Goal: Task Accomplishment & Management: Manage account settings

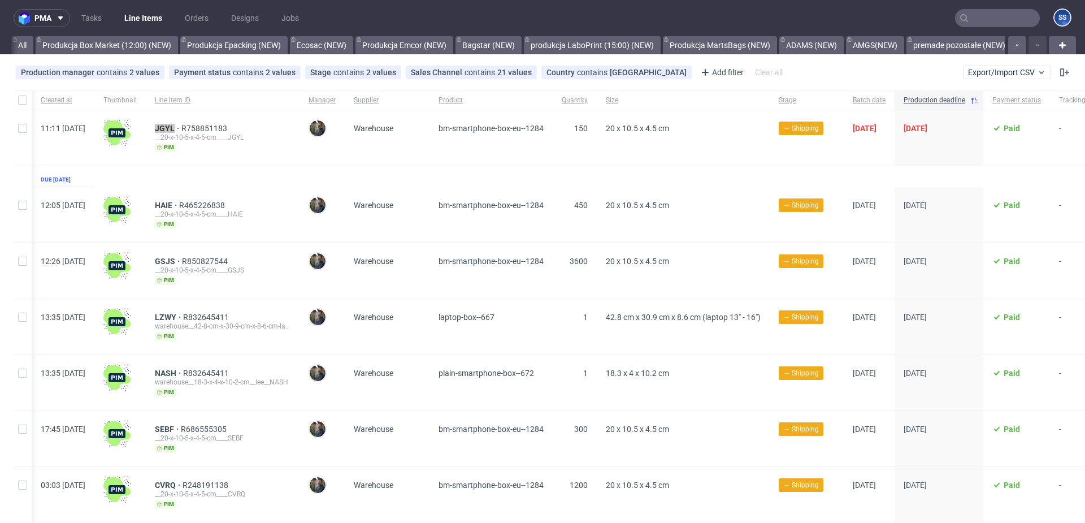
scroll to position [0, 113]
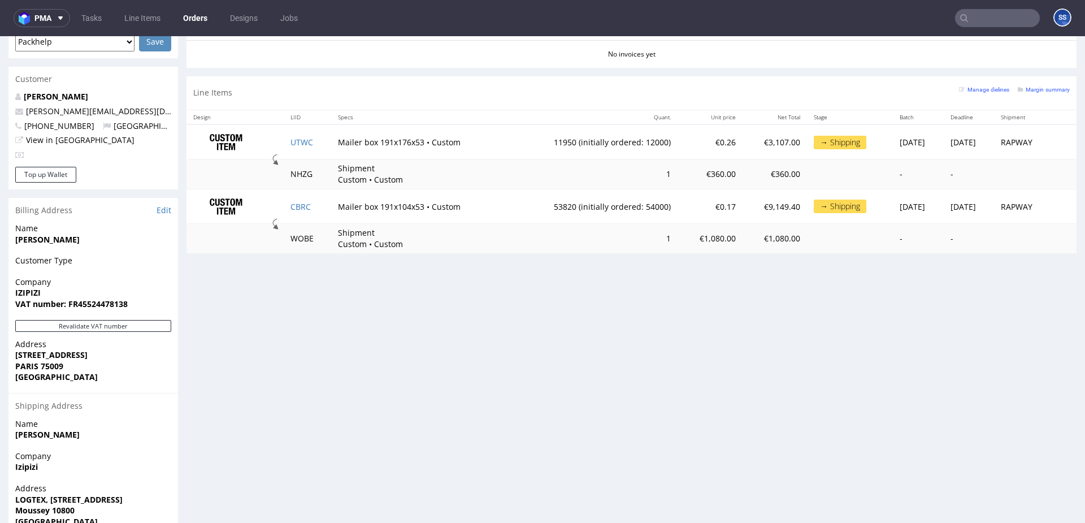
scroll to position [542, 0]
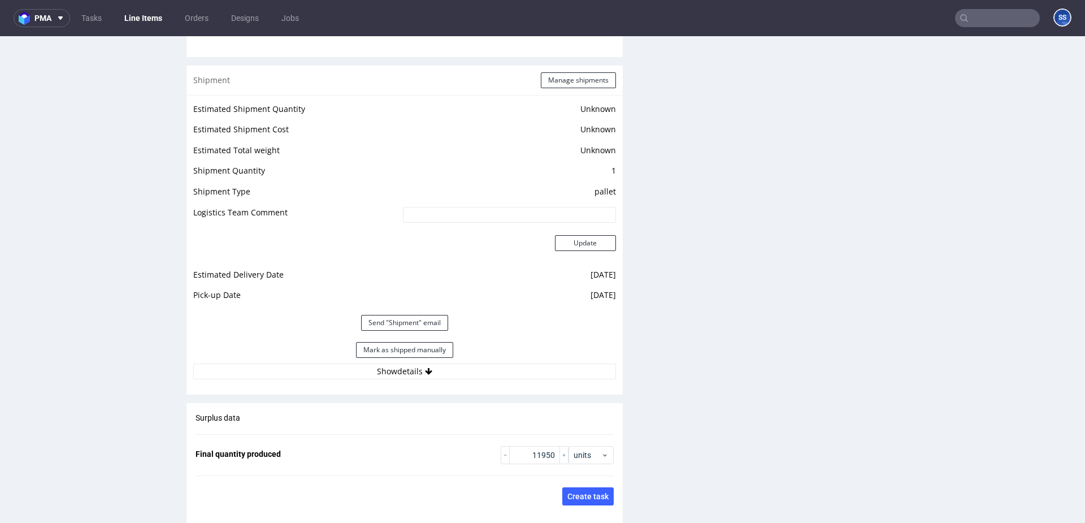
scroll to position [1554, 0]
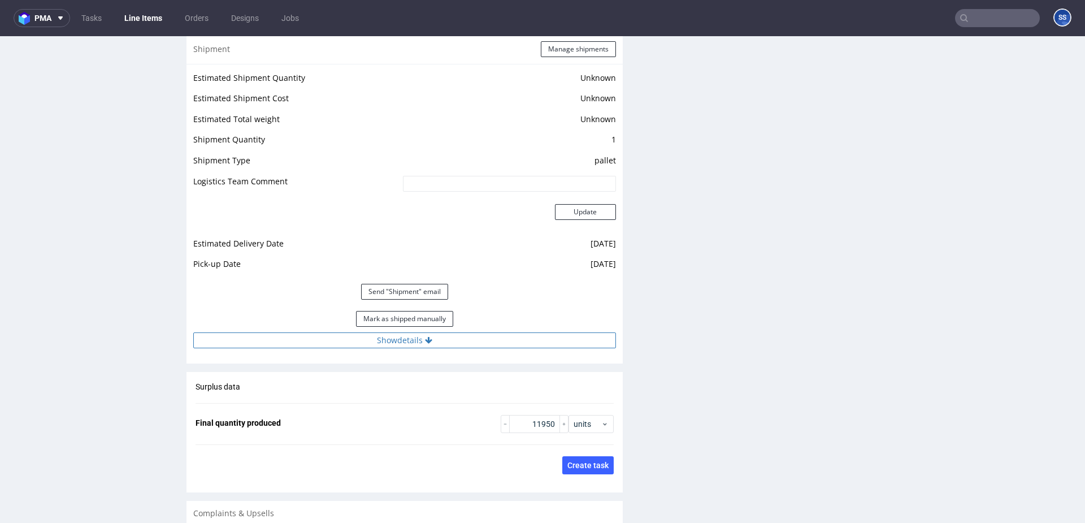
click at [407, 348] on button "Show details" at bounding box center [404, 340] width 423 height 16
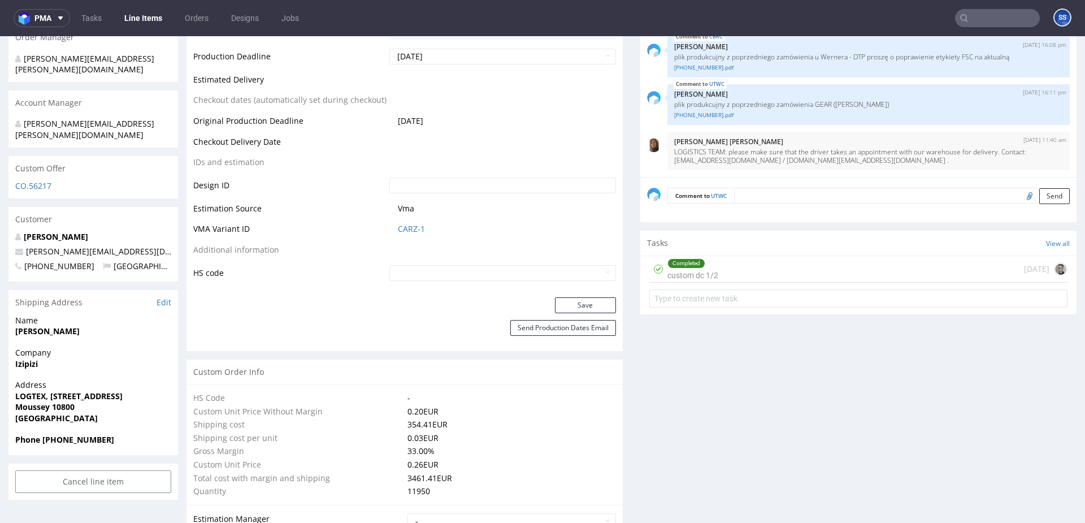
scroll to position [0, 0]
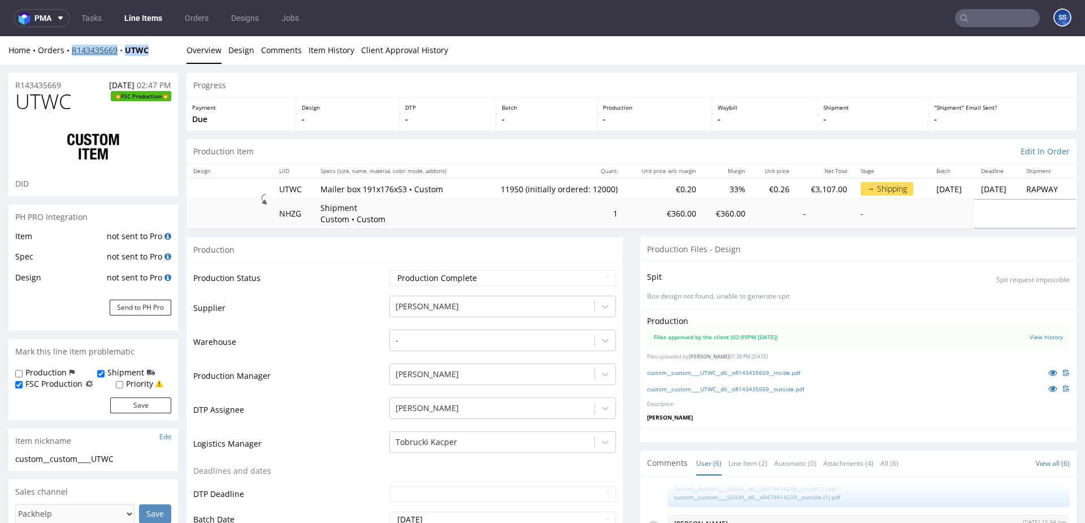
drag, startPoint x: 155, startPoint y: 49, endPoint x: 72, endPoint y: 54, distance: 83.8
click at [72, 54] on div "Home Orders R143435669 UTWC" at bounding box center [93, 50] width 170 height 11
copy div "R143435669 UTWC"
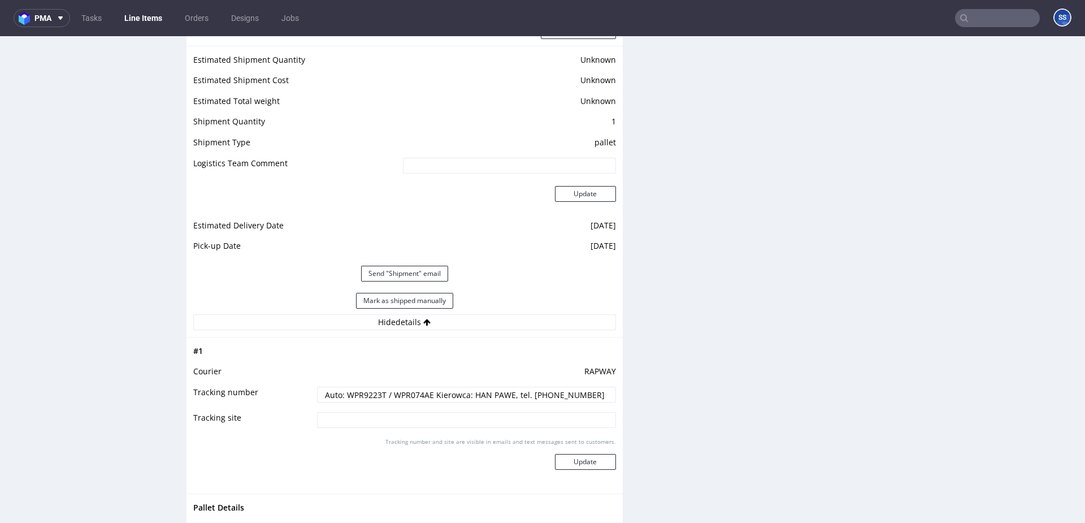
scroll to position [1616, 0]
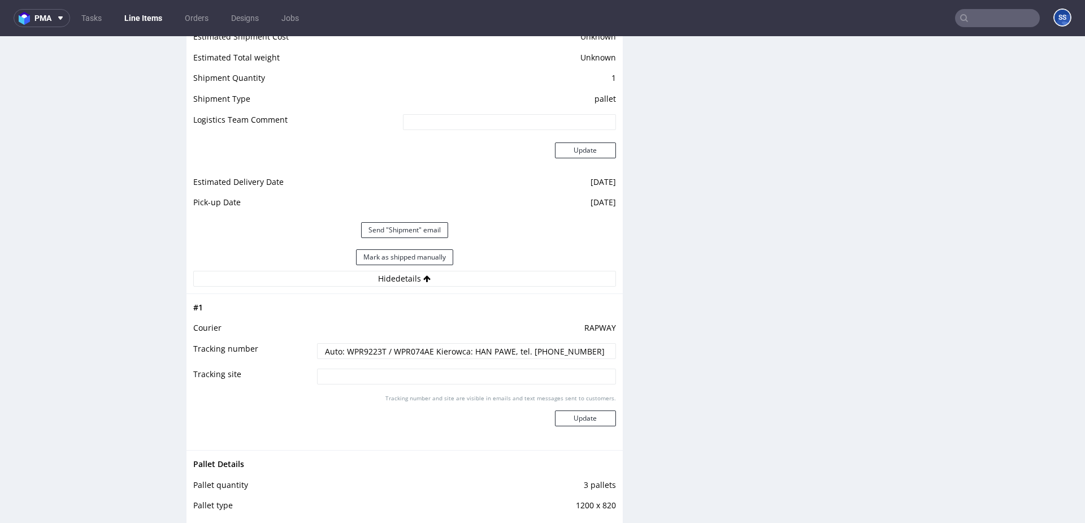
drag, startPoint x: 432, startPoint y: 365, endPoint x: 580, endPoint y: 361, distance: 148.1
click at [580, 359] on input "Auto: WPR9223T / WPR074AE Kierowca: HAN PAWE, tel. [PHONE_NUMBER]" at bounding box center [466, 351] width 299 height 16
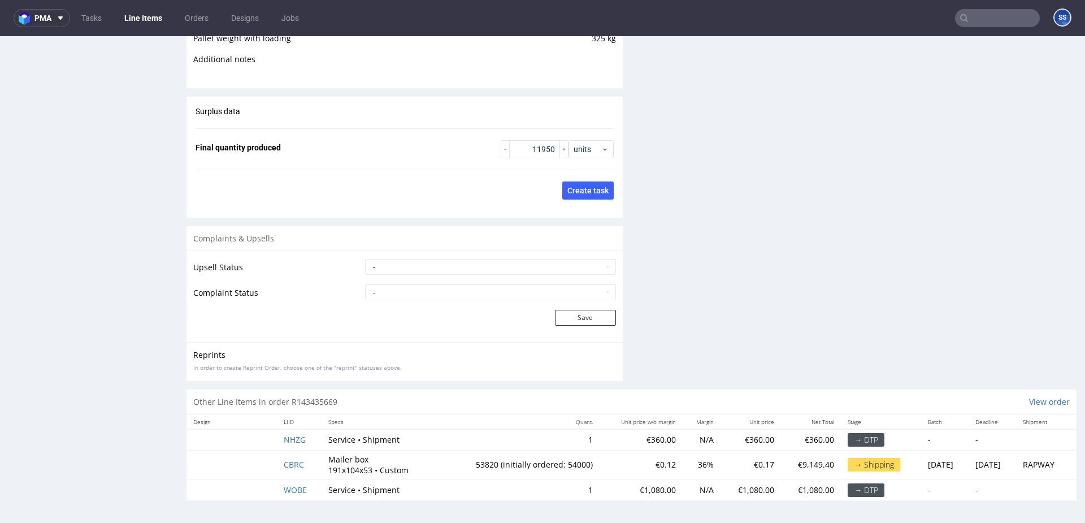
scroll to position [3, 0]
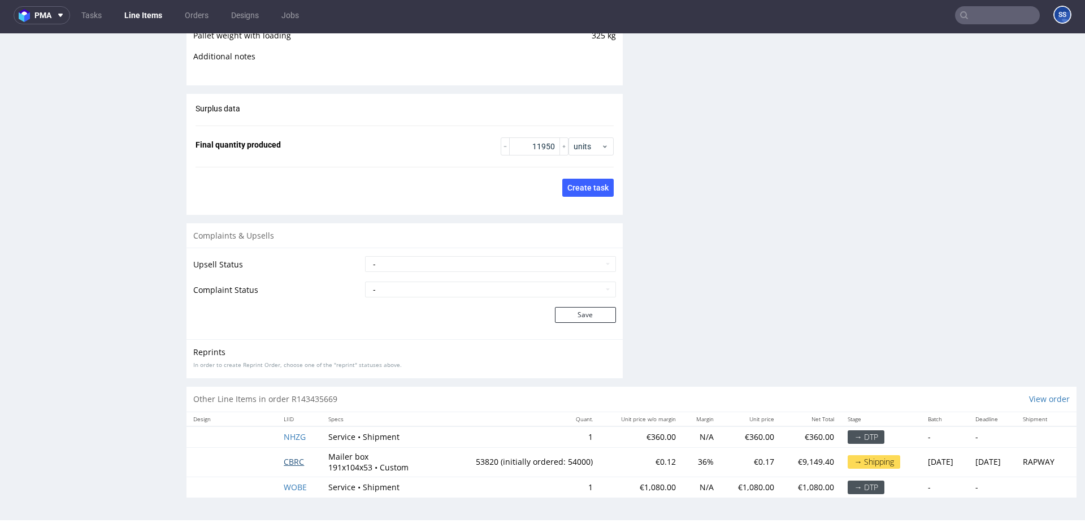
click at [292, 460] on span "CBRC" at bounding box center [294, 461] width 20 height 11
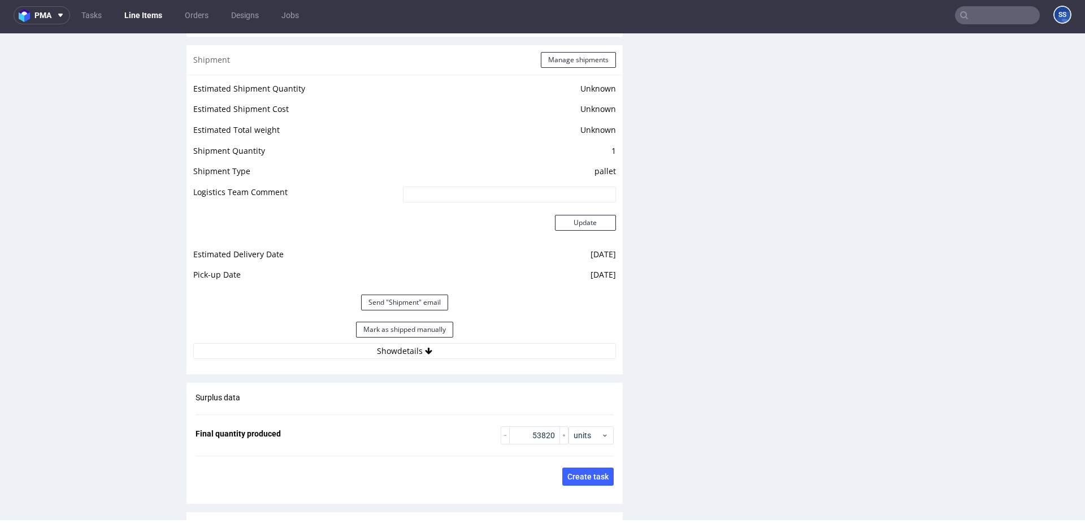
scroll to position [1569, 0]
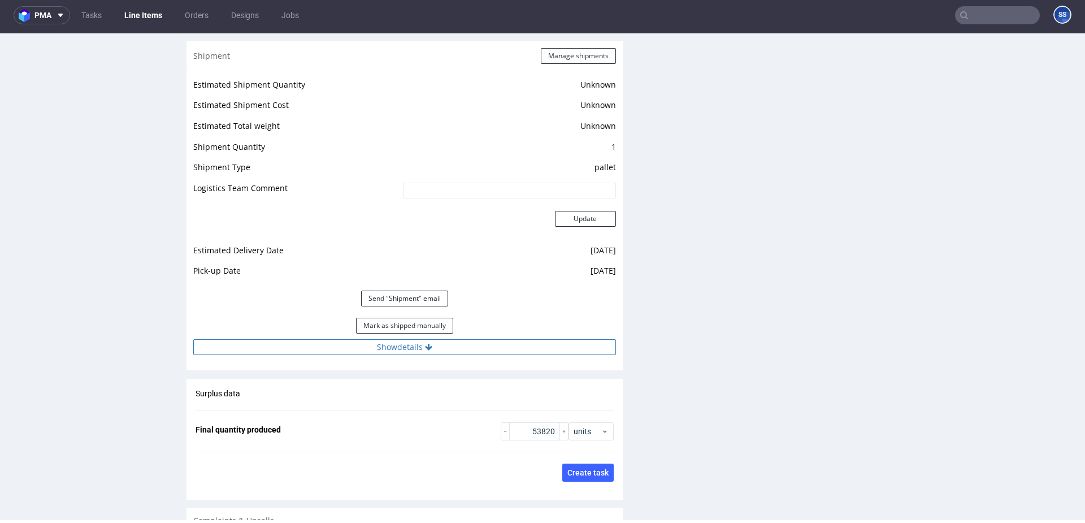
click at [427, 344] on icon at bounding box center [428, 347] width 7 height 8
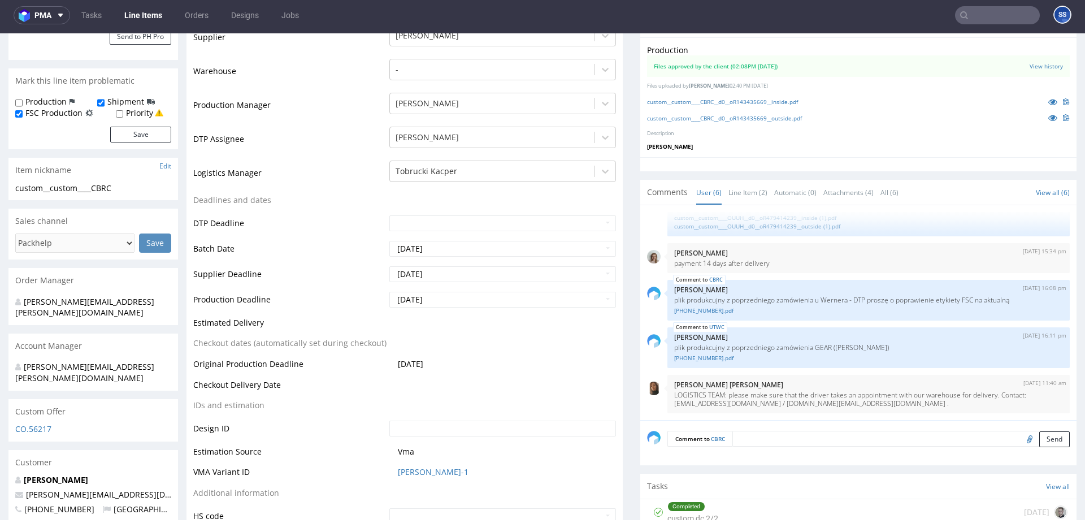
scroll to position [288, 0]
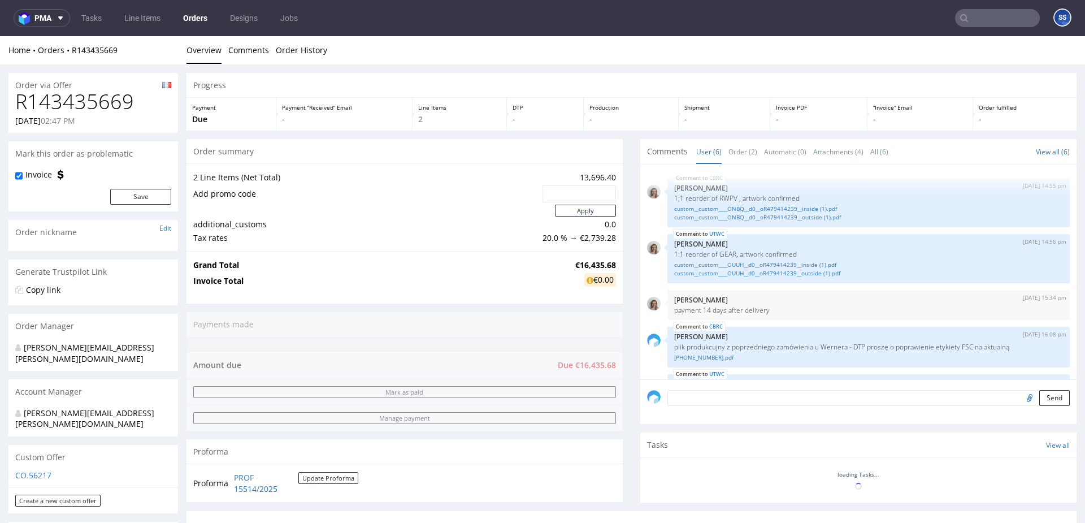
scroll to position [88, 0]
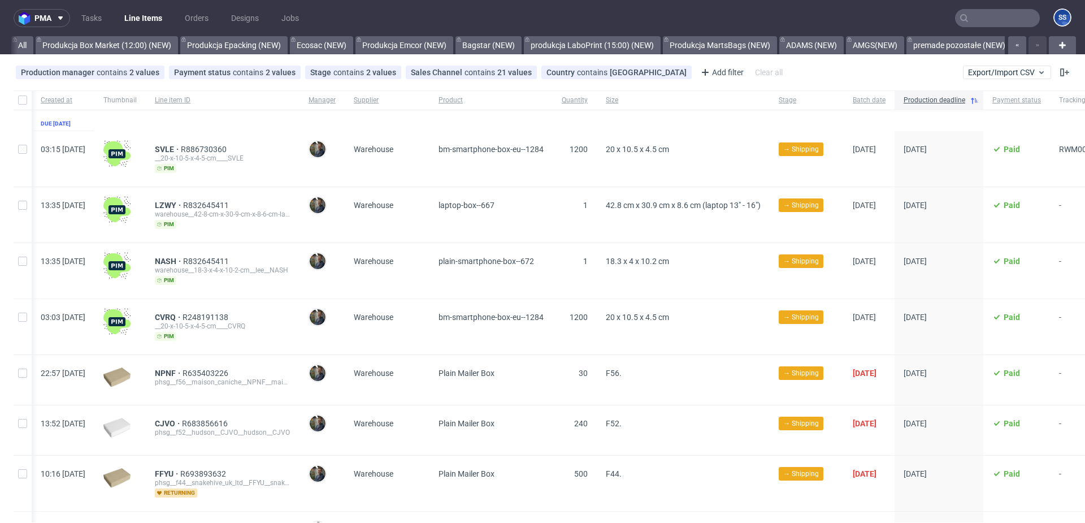
scroll to position [0, 122]
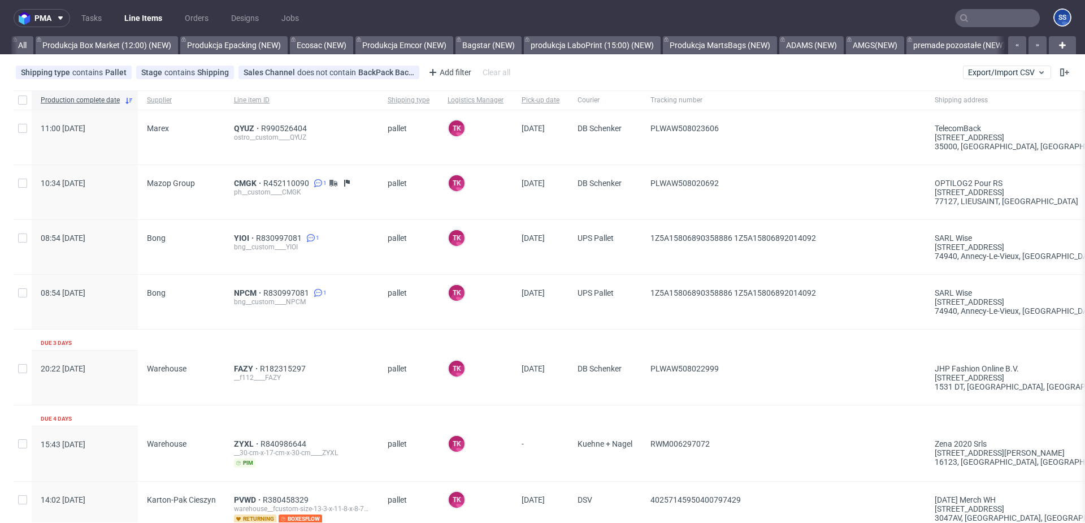
scroll to position [0, 905]
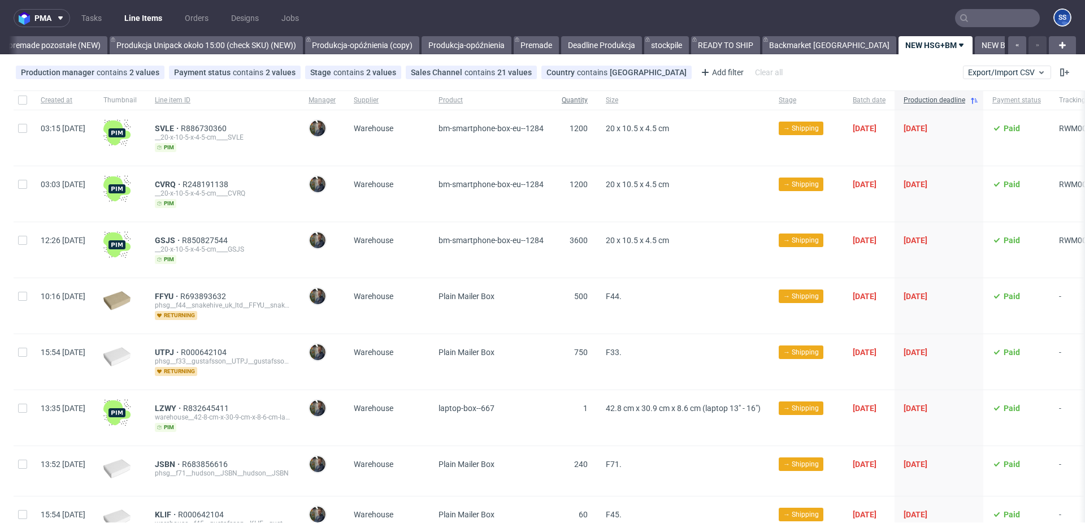
click at [588, 101] on span "Quantity" at bounding box center [575, 101] width 26 height 10
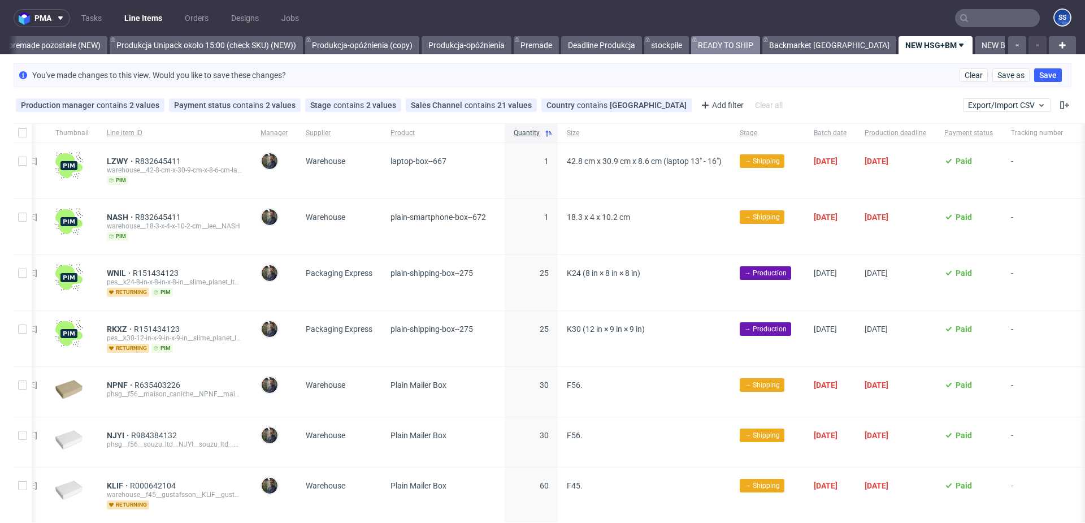
click at [736, 47] on link "READY TO SHIP" at bounding box center [725, 45] width 69 height 18
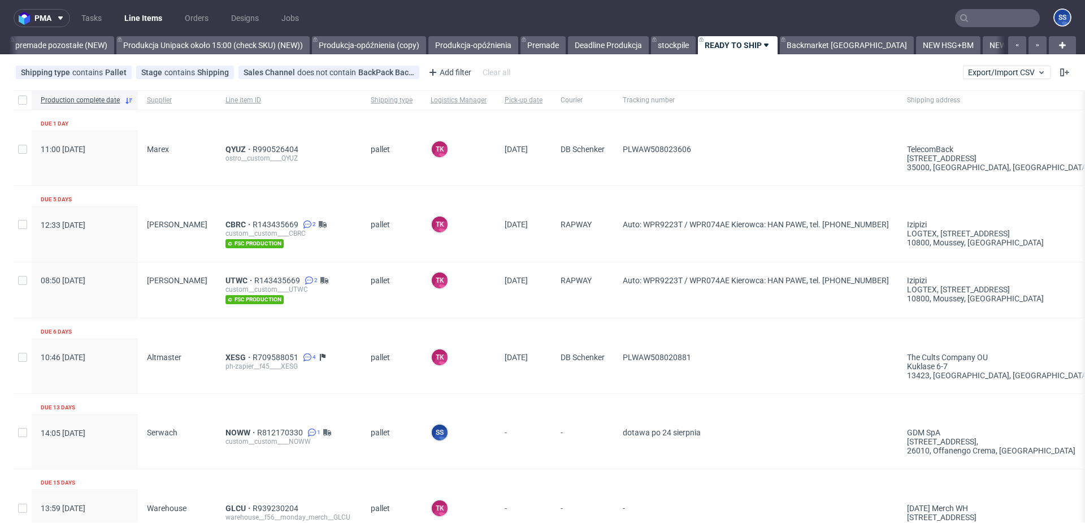
scroll to position [0, 905]
click at [789, 41] on link "Backmarket [GEOGRAPHIC_DATA]" at bounding box center [840, 45] width 134 height 18
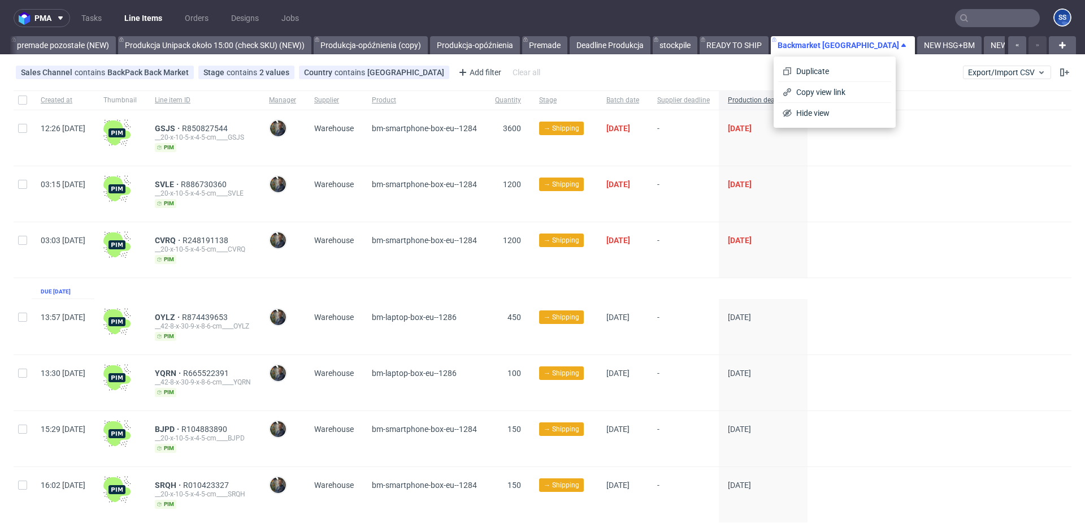
click at [940, 207] on div at bounding box center [940, 193] width 264 height 55
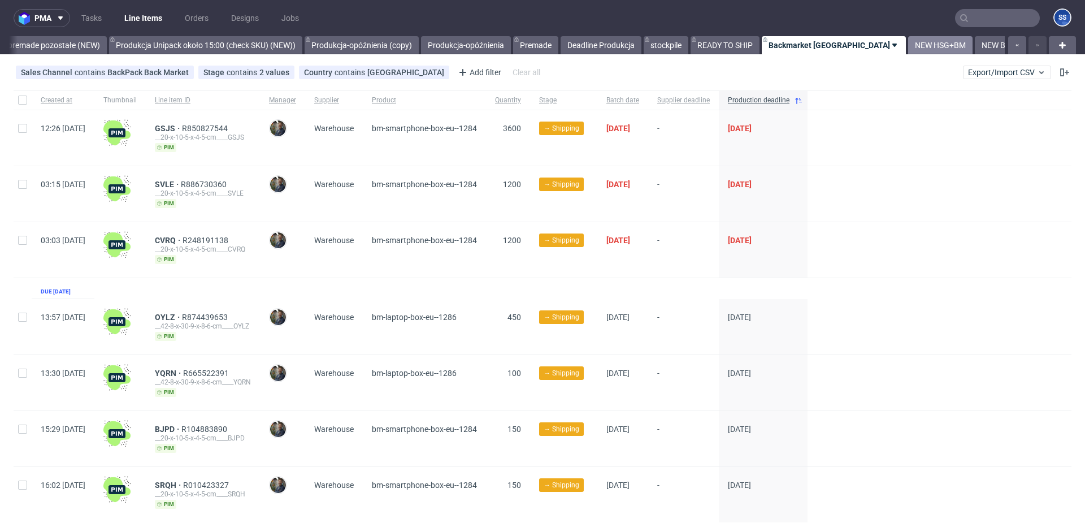
click at [908, 50] on link "NEW HSG+BM" at bounding box center [940, 45] width 64 height 18
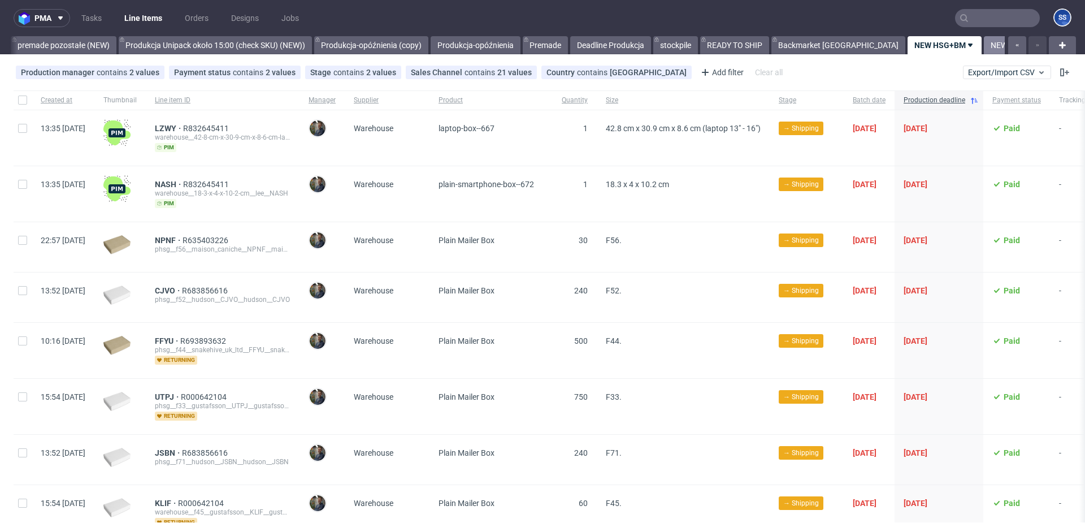
click at [984, 47] on link "NEW BACKAMRKET" at bounding box center [1026, 45] width 84 height 18
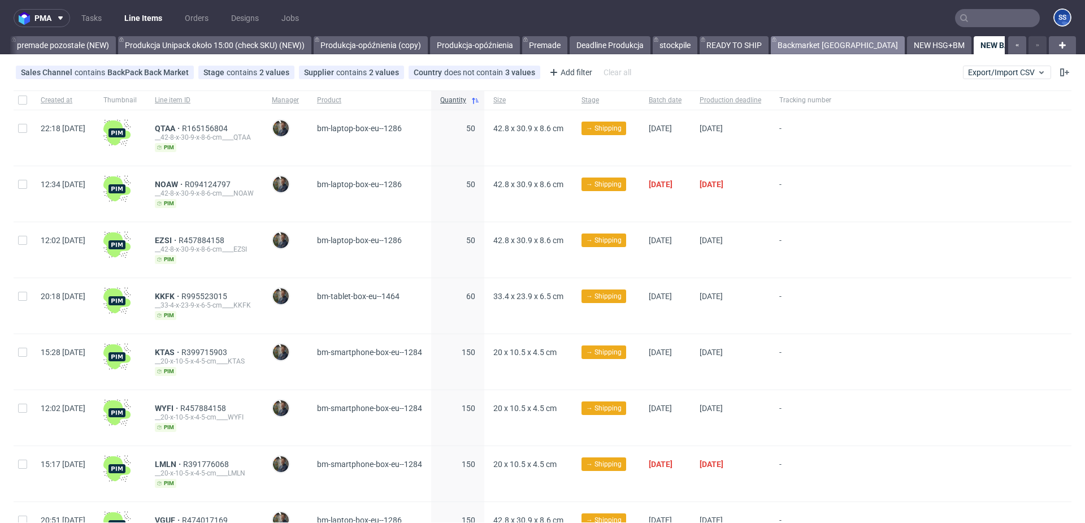
click at [795, 49] on link "Backmarket GB" at bounding box center [838, 45] width 134 height 18
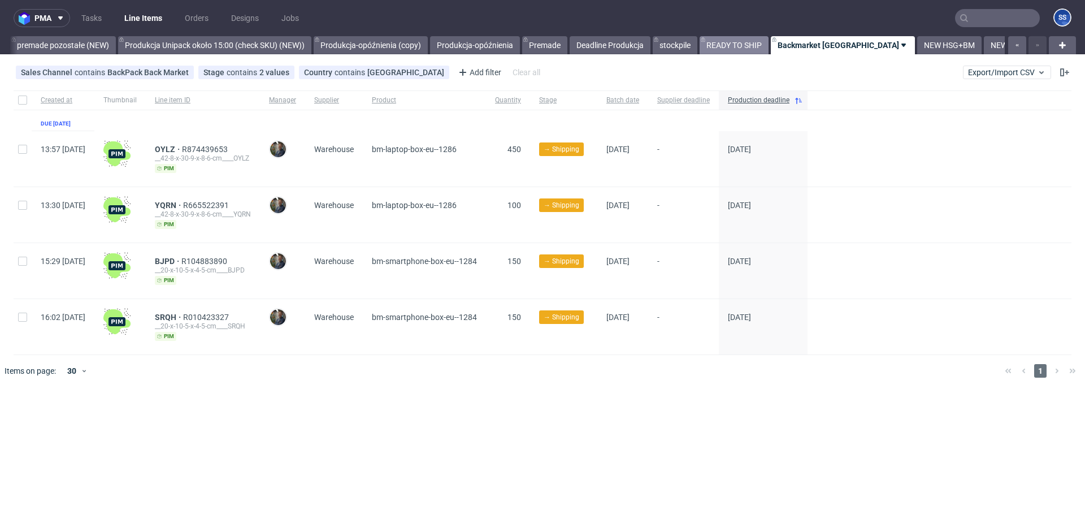
click at [740, 43] on link "READY TO SHIP" at bounding box center [734, 45] width 69 height 18
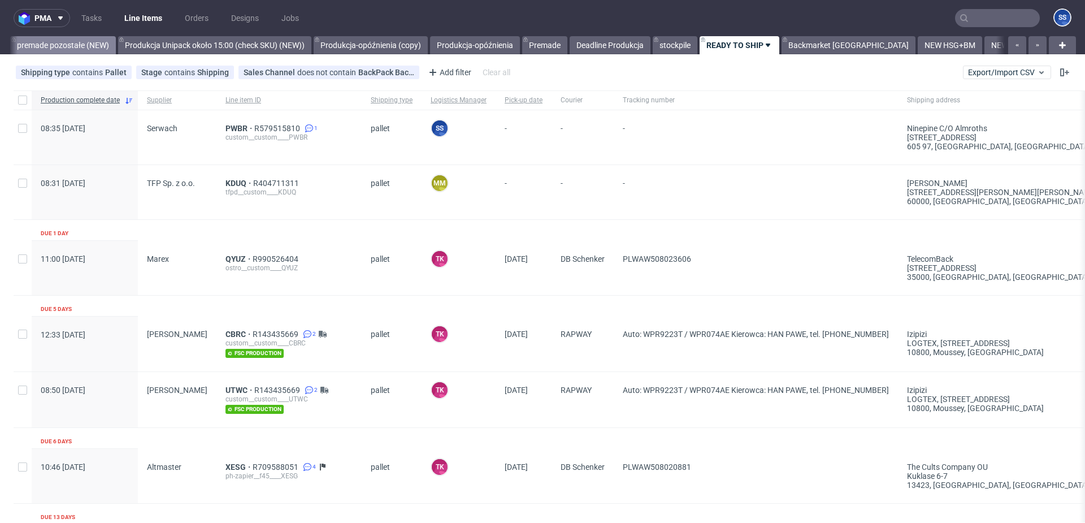
click at [72, 42] on link "premade pozostałe (NEW)" at bounding box center [63, 45] width 106 height 18
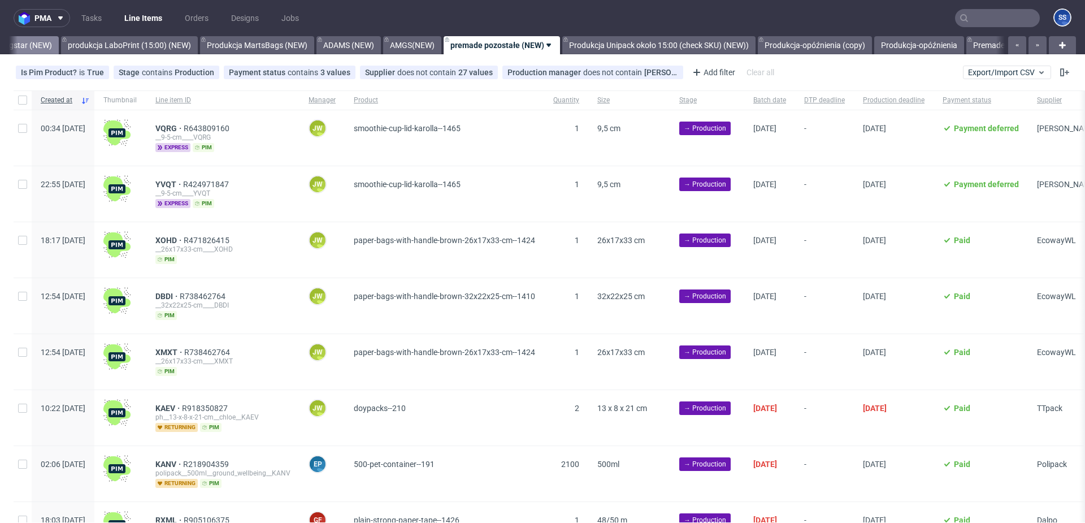
click at [20, 42] on link "Bagstar (NEW)" at bounding box center [26, 45] width 66 height 18
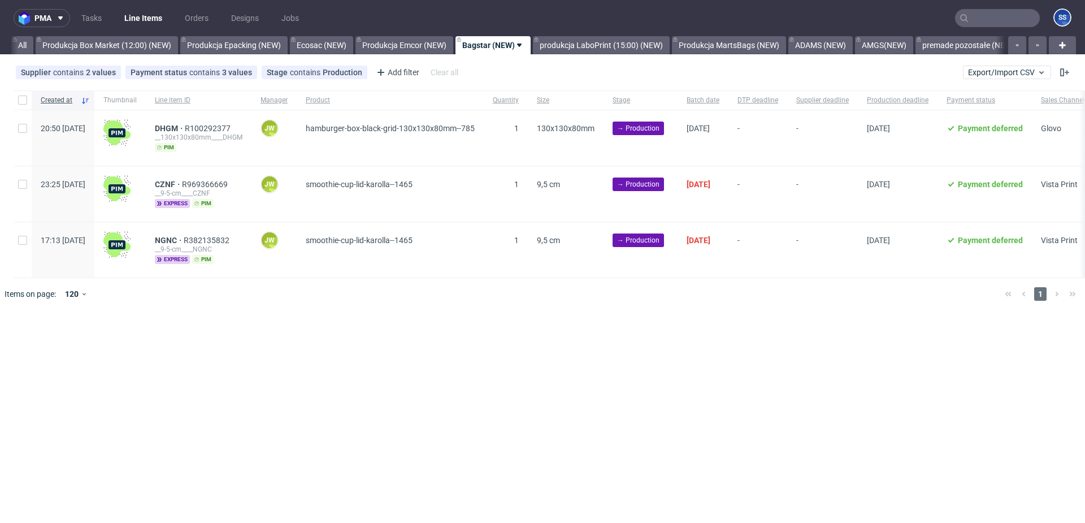
click at [20, 42] on link "All" at bounding box center [22, 45] width 22 height 18
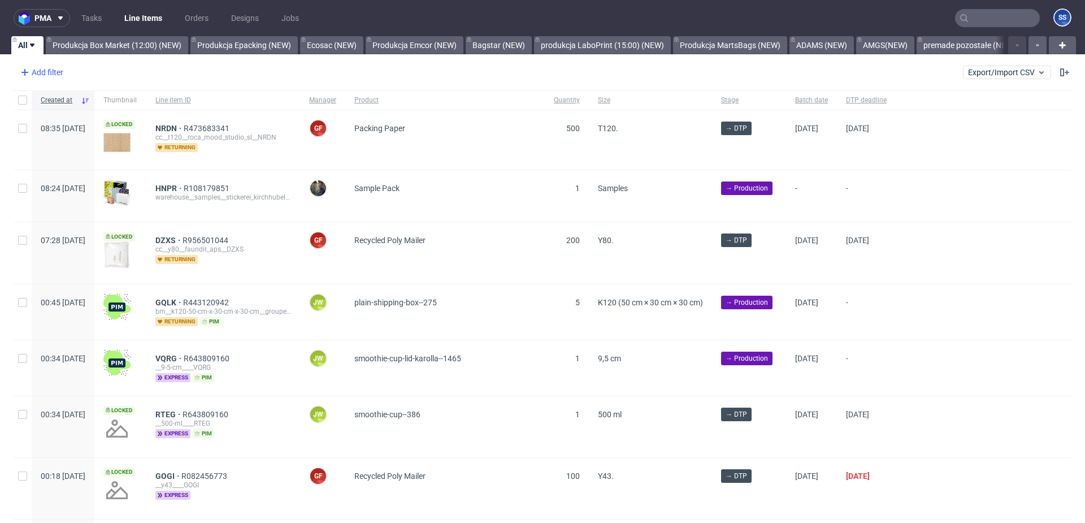
click at [24, 72] on use at bounding box center [24, 72] width 7 height 7
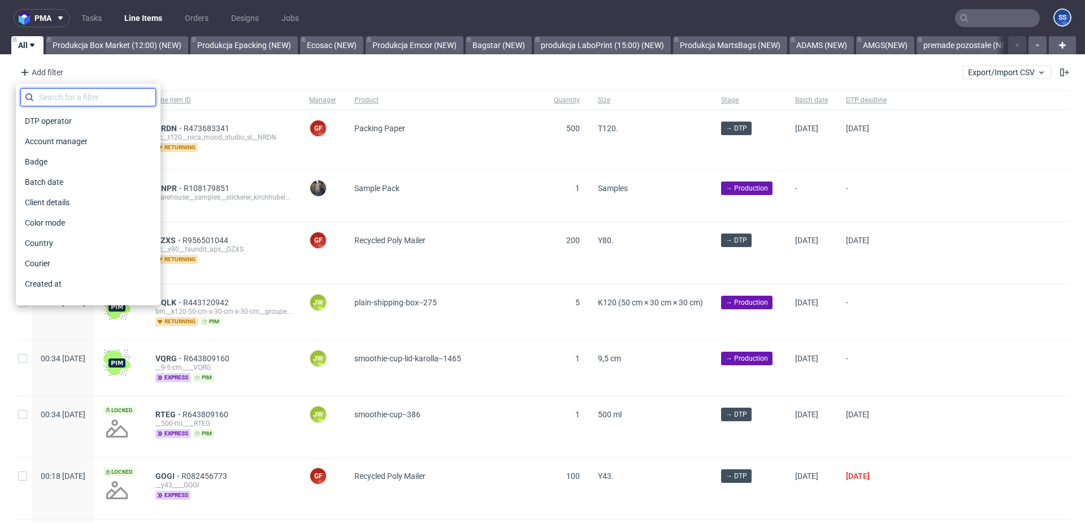
click at [84, 100] on input "text" at bounding box center [88, 97] width 136 height 18
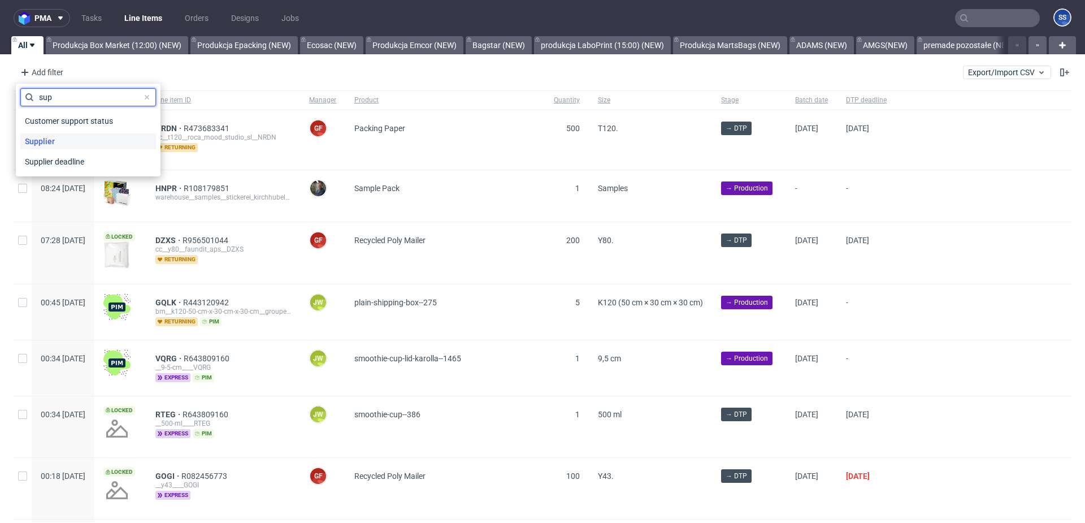
type input "sup"
click at [81, 139] on div "Supplier" at bounding box center [88, 141] width 136 height 16
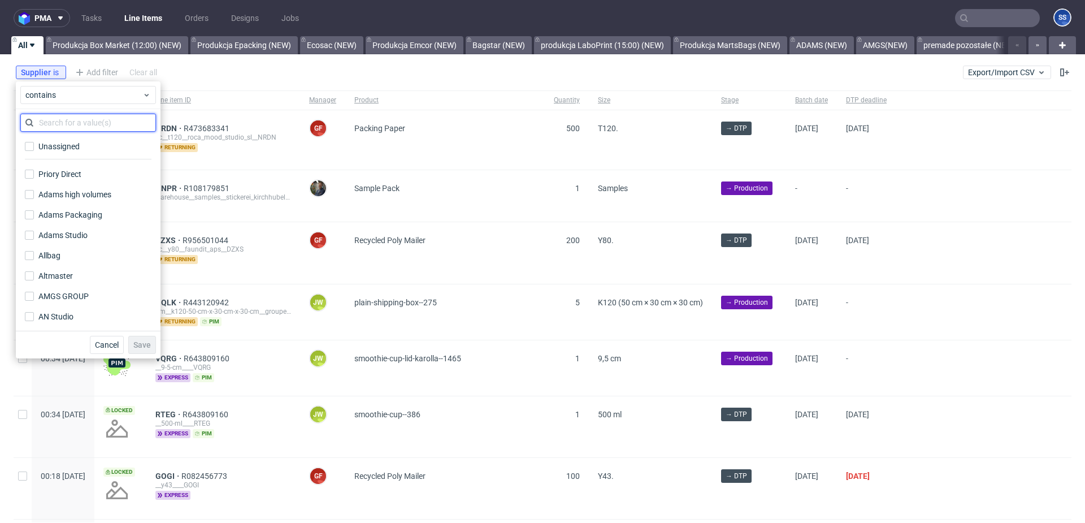
click at [85, 121] on input "text" at bounding box center [88, 123] width 136 height 18
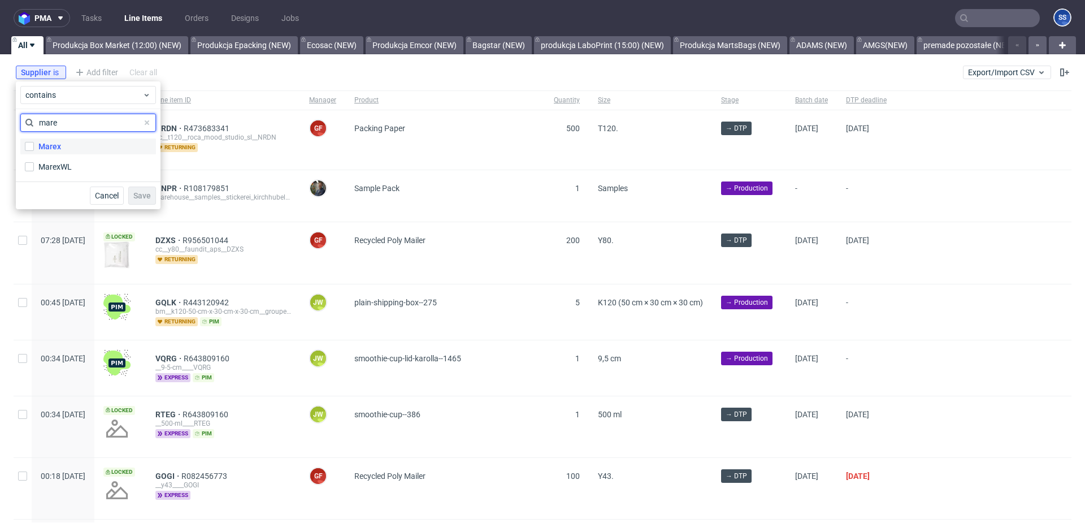
type input "mare"
click at [86, 150] on label "Marex" at bounding box center [88, 146] width 136 height 16
click at [34, 150] on input "Marex" at bounding box center [29, 146] width 9 height 9
checkbox input "true"
click at [154, 199] on button "Save" at bounding box center [142, 195] width 28 height 18
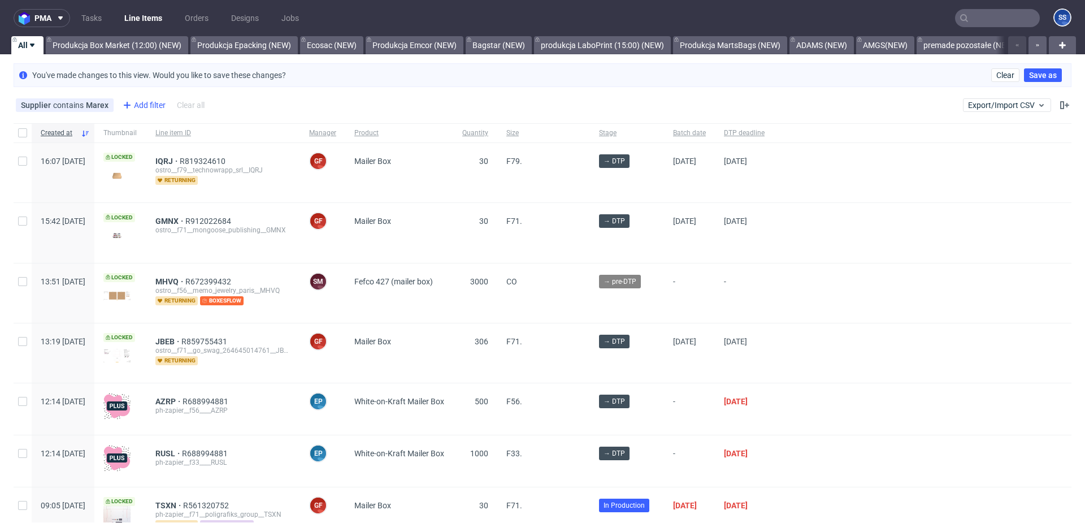
click at [128, 103] on icon at bounding box center [127, 105] width 14 height 14
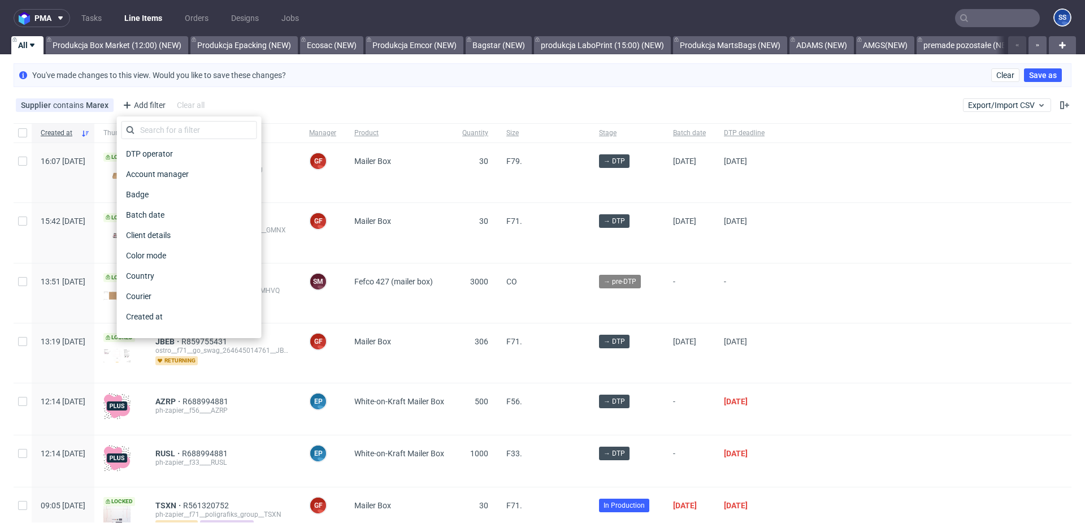
click at [152, 15] on link "Line Items" at bounding box center [143, 18] width 51 height 18
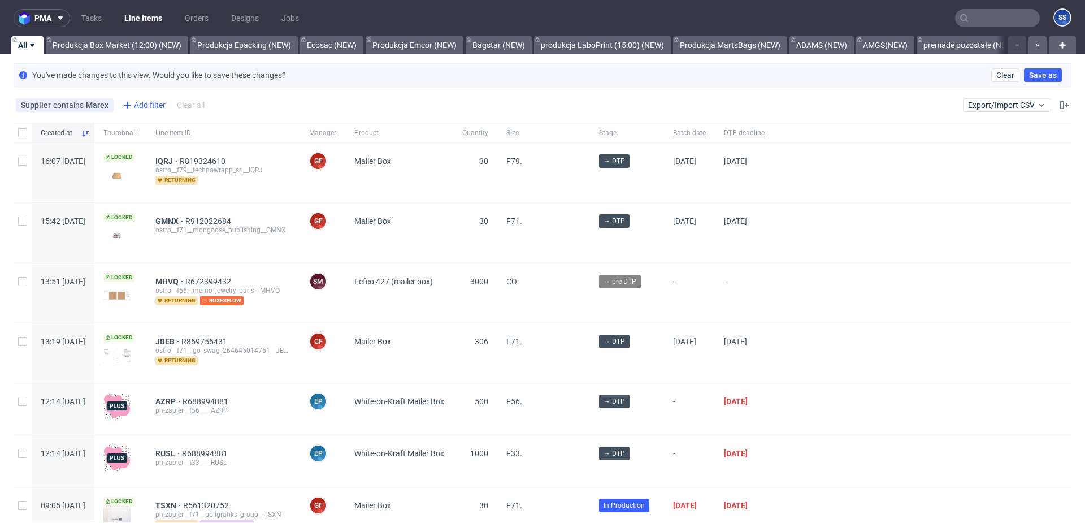
click at [131, 103] on icon at bounding box center [127, 105] width 14 height 14
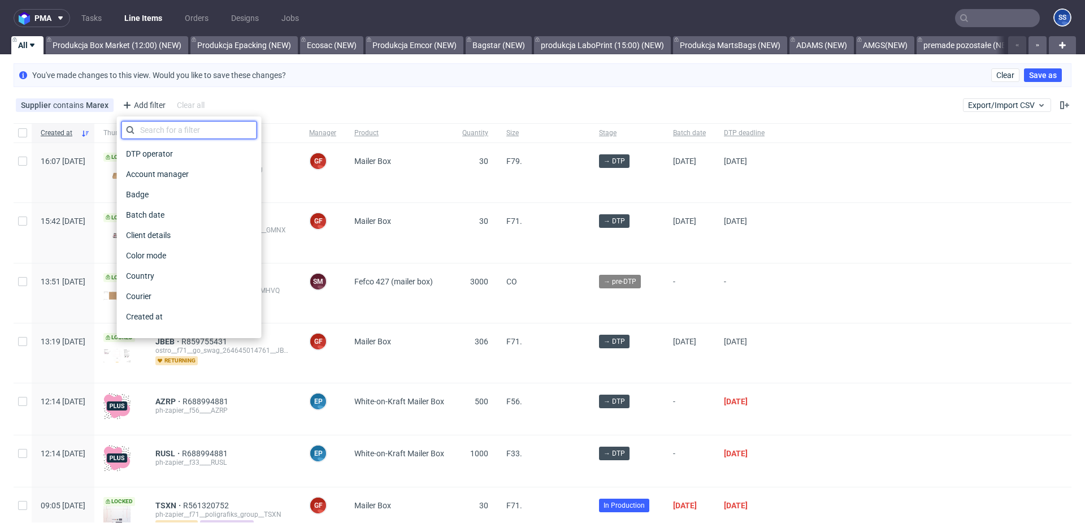
click at [144, 127] on input "text" at bounding box center [190, 130] width 136 height 18
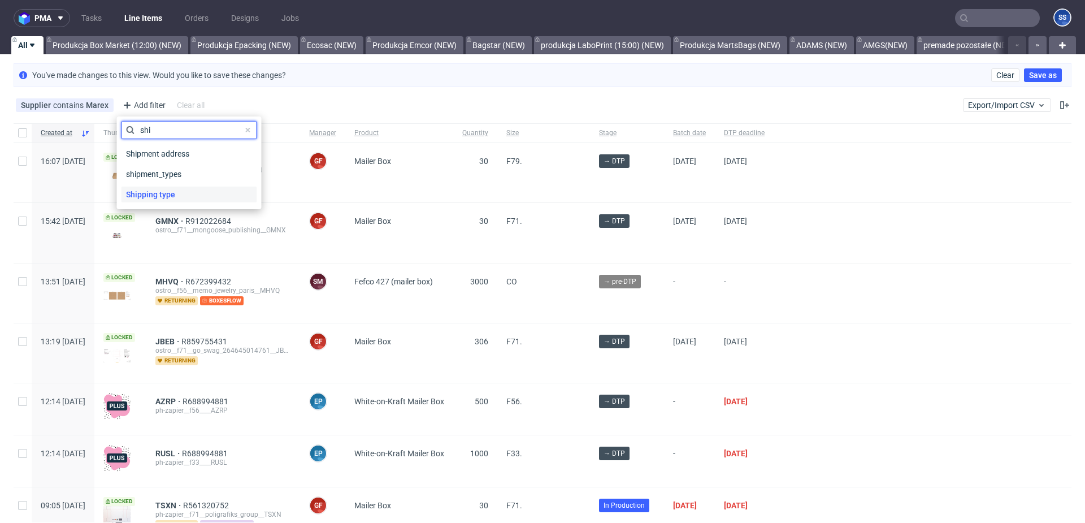
type input "shi"
click at [163, 189] on span "Shipping type" at bounding box center [151, 194] width 58 height 16
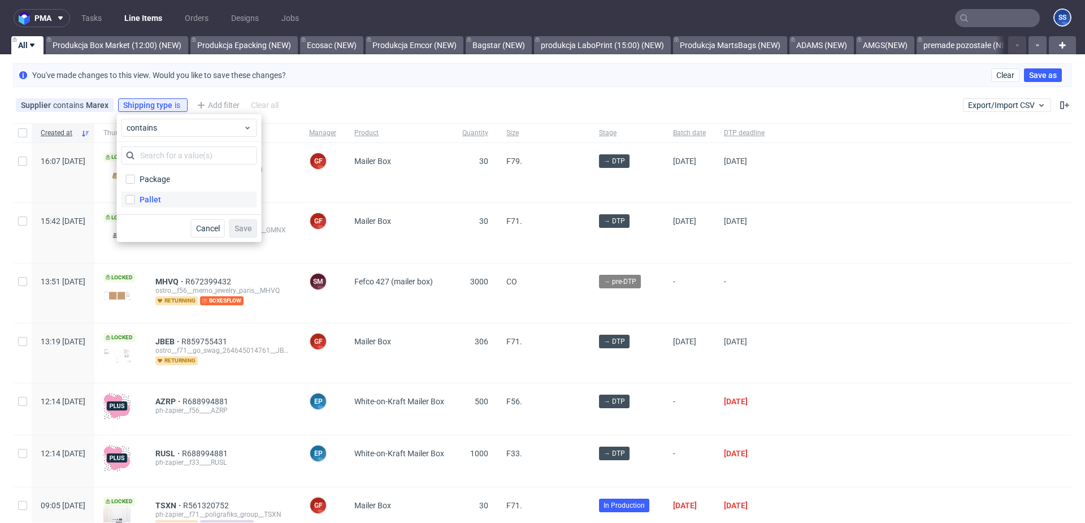
click at [157, 195] on div "Pallet" at bounding box center [150, 199] width 21 height 11
click at [135, 195] on input "Pallet" at bounding box center [130, 199] width 9 height 9
checkbox input "true"
click at [242, 227] on span "Save" at bounding box center [244, 228] width 18 height 8
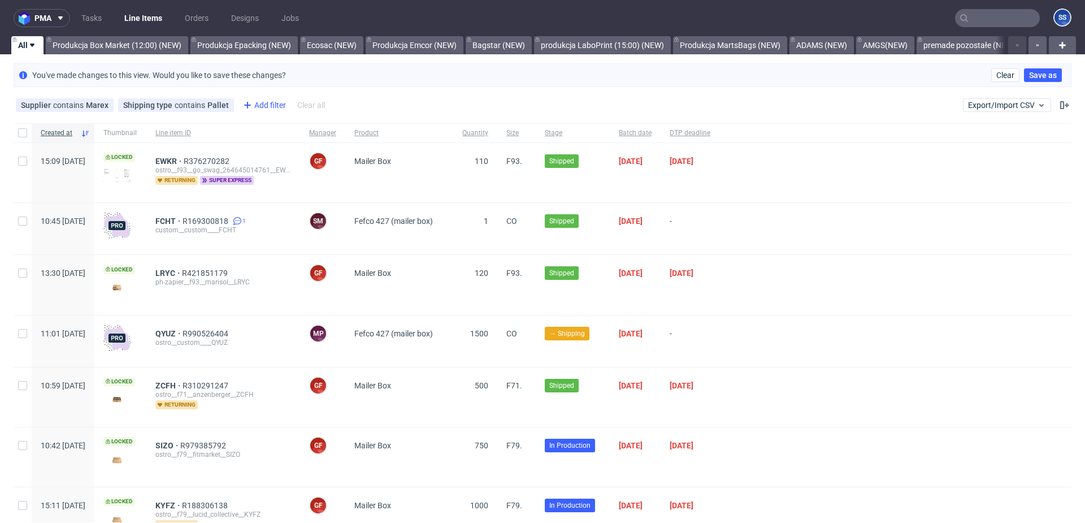
click at [262, 104] on div "Add filter" at bounding box center [263, 105] width 50 height 18
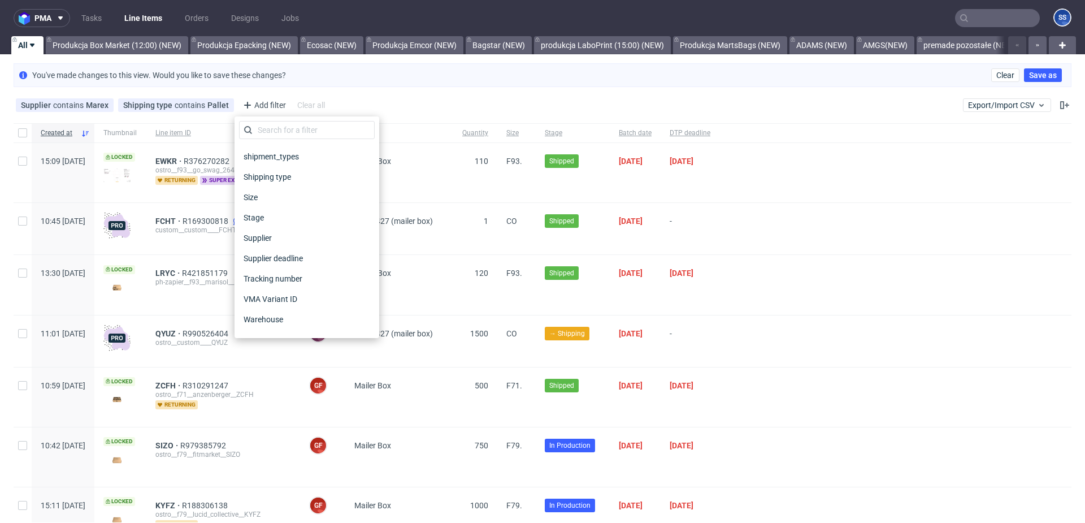
scroll to position [888, 0]
click at [409, 106] on div "Supplier contains Marex Shipping type contains Pallet Add filter Hide filters C…" at bounding box center [542, 105] width 1085 height 27
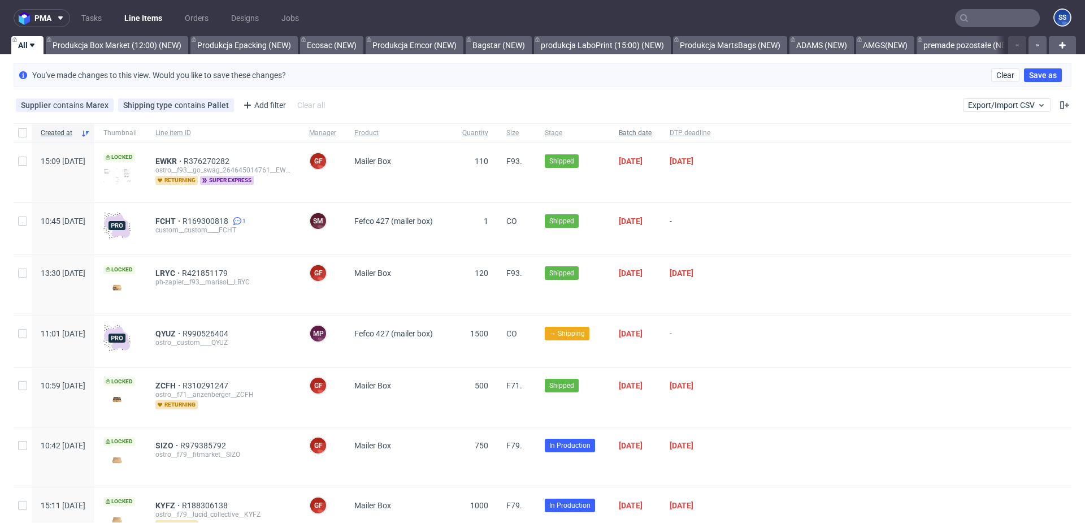
click at [652, 134] on span "Batch date" at bounding box center [635, 133] width 33 height 10
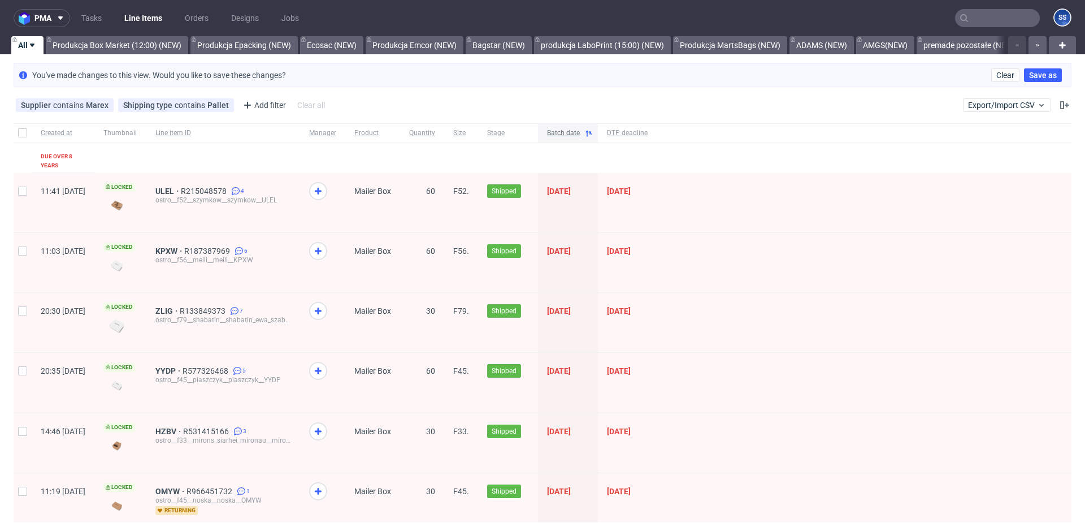
click at [580, 133] on span "Batch date" at bounding box center [563, 133] width 33 height 10
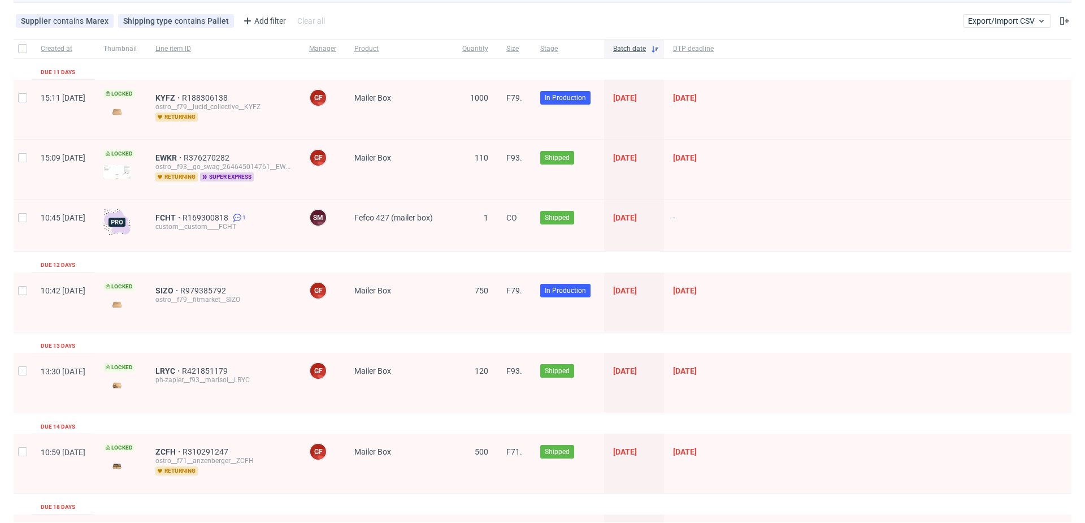
scroll to position [84, 0]
click at [646, 50] on span "Batch date" at bounding box center [629, 50] width 33 height 10
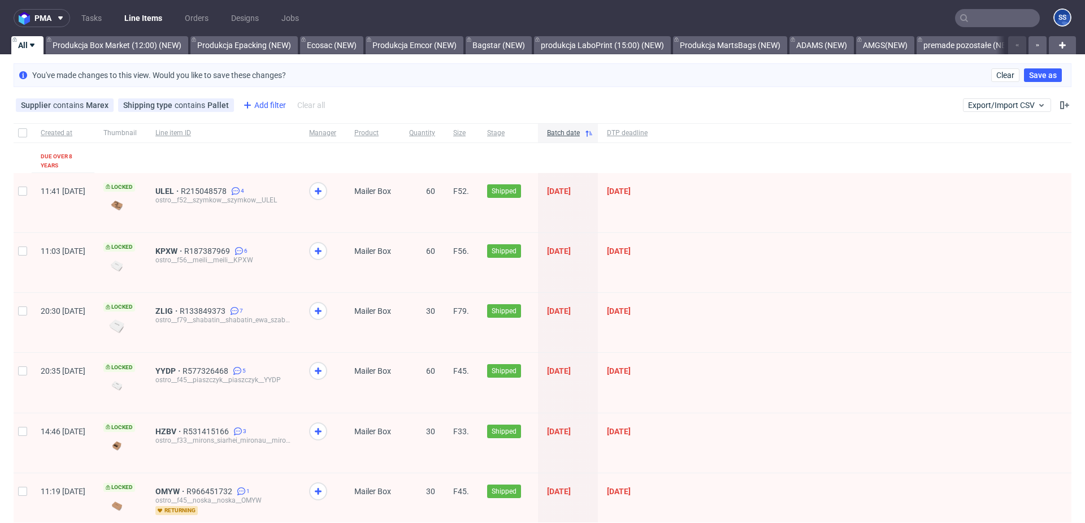
click at [260, 100] on div "Add filter" at bounding box center [263, 105] width 50 height 18
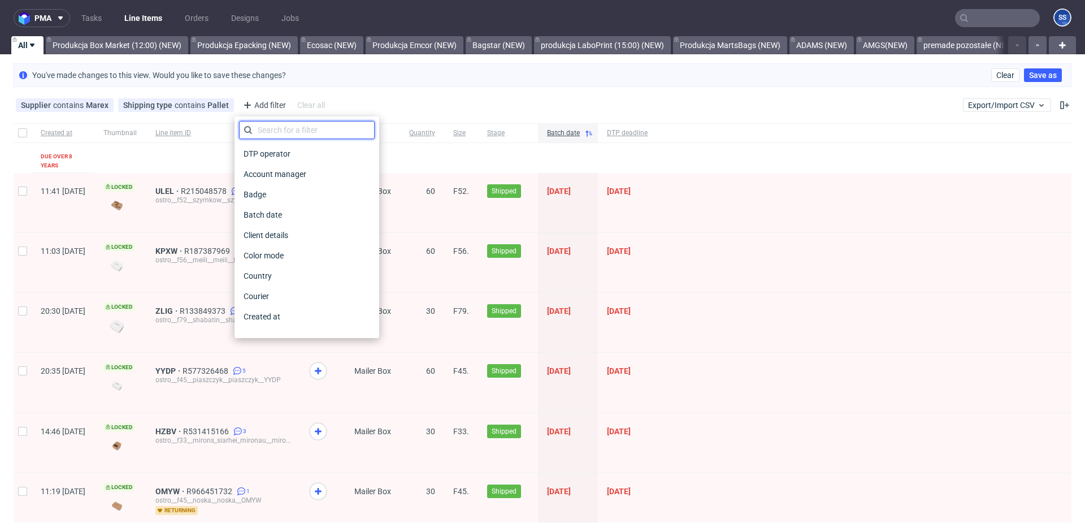
click at [292, 130] on input "text" at bounding box center [307, 130] width 136 height 18
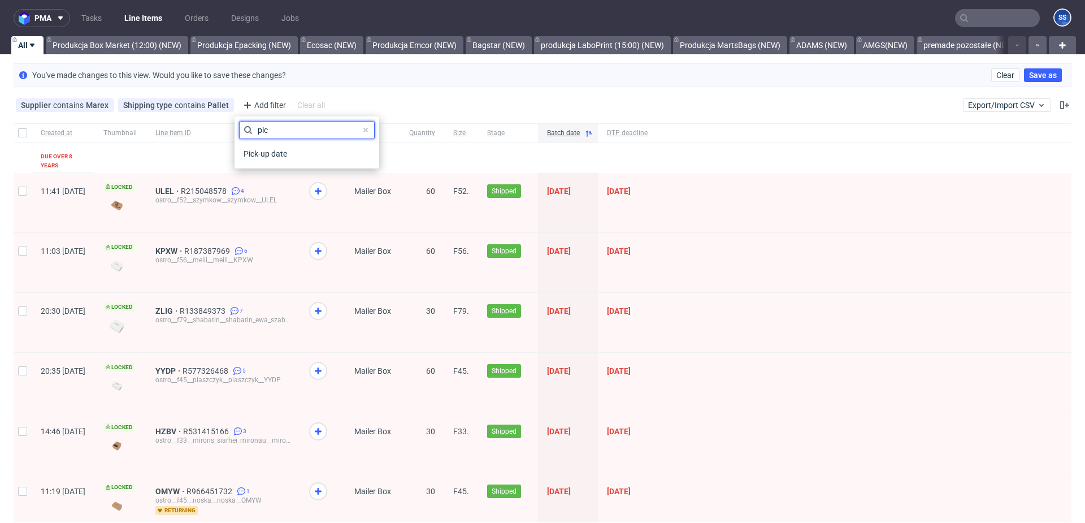
type input "pick"
click at [277, 155] on span "Pick-up date" at bounding box center [266, 154] width 54 height 16
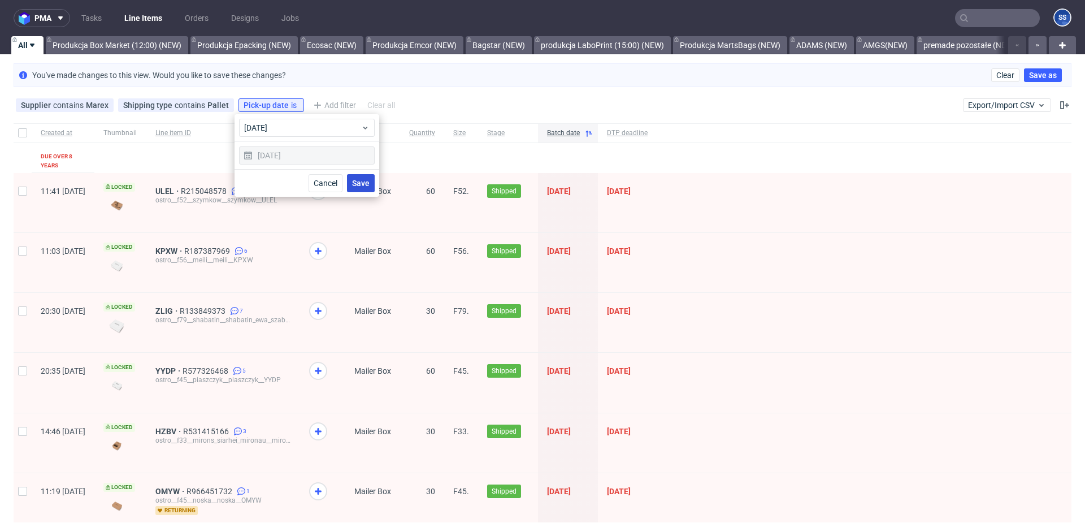
click at [365, 184] on span "Save" at bounding box center [361, 183] width 18 height 8
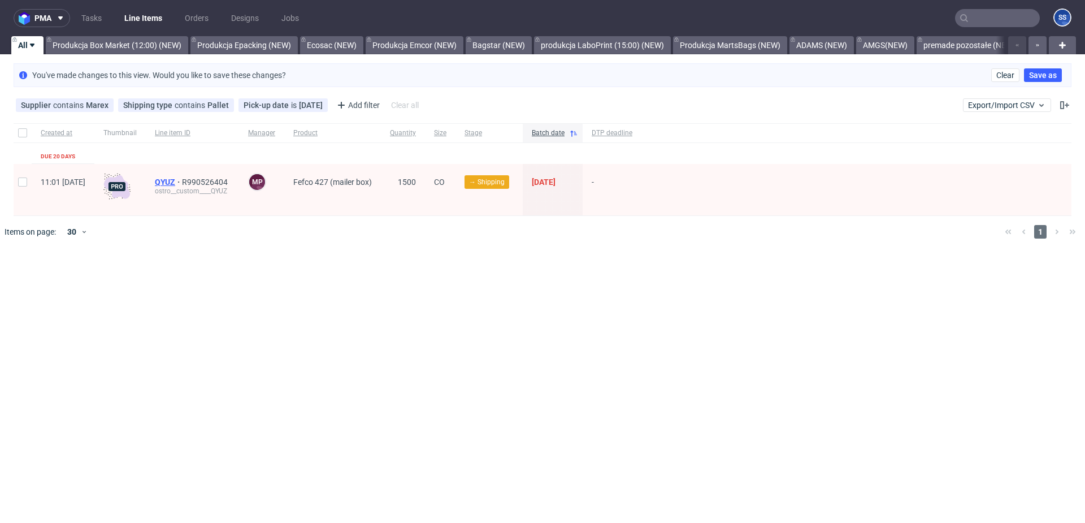
click at [182, 180] on span "QYUZ" at bounding box center [168, 181] width 27 height 9
click at [342, 105] on div "Add filter" at bounding box center [357, 105] width 50 height 18
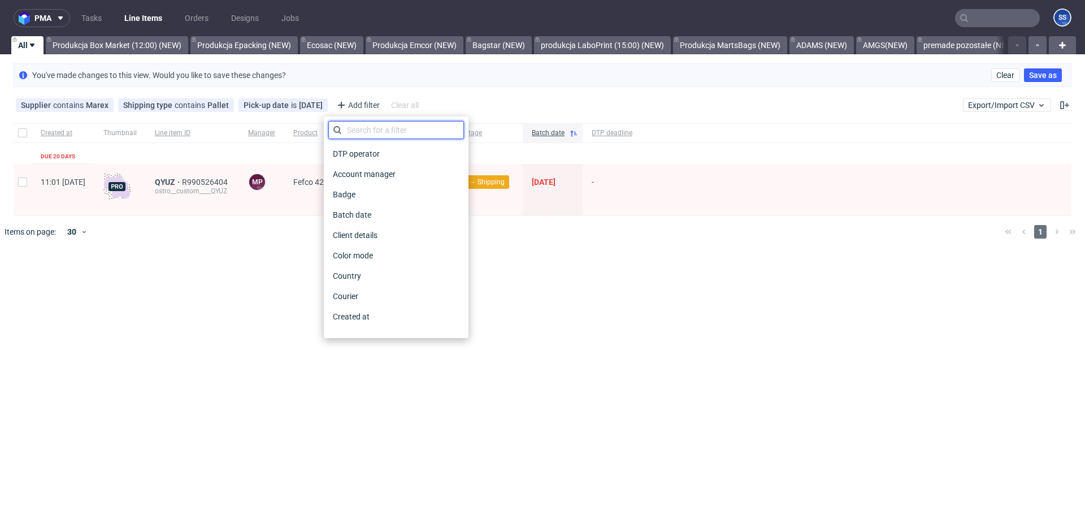
click at [369, 128] on input "text" at bounding box center [396, 130] width 136 height 18
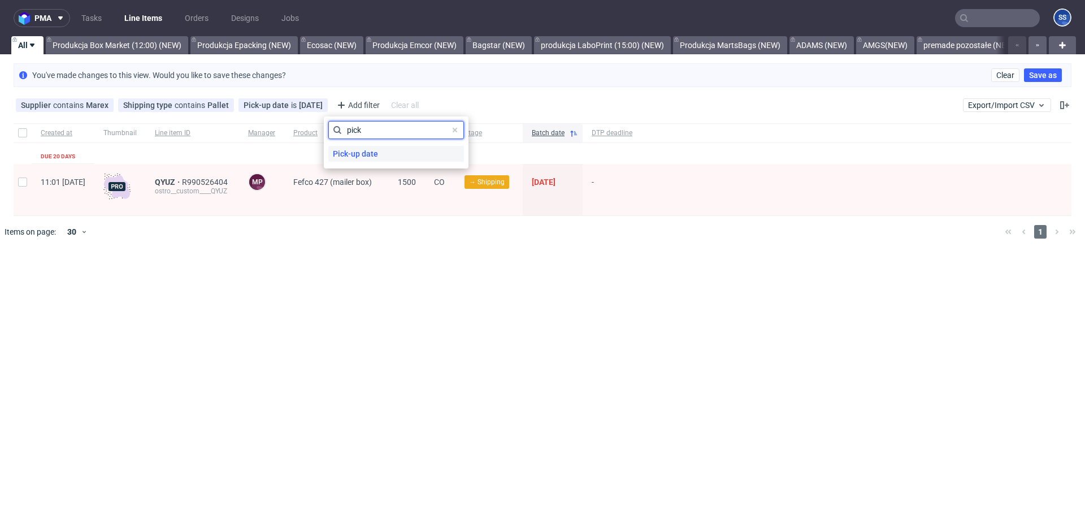
type input "pick"
click at [361, 155] on span "Pick-up date" at bounding box center [355, 154] width 54 height 16
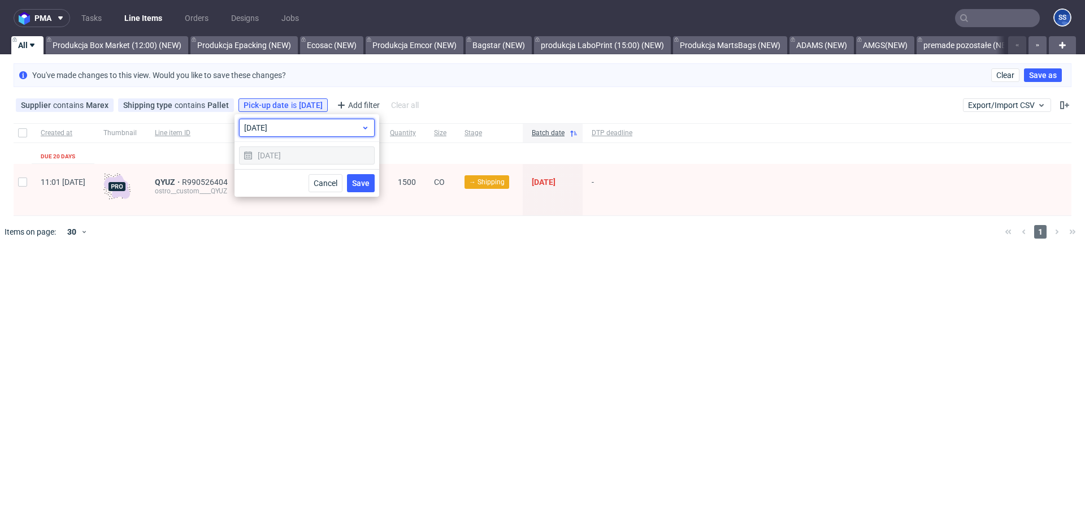
click at [278, 127] on span "today" at bounding box center [302, 127] width 117 height 11
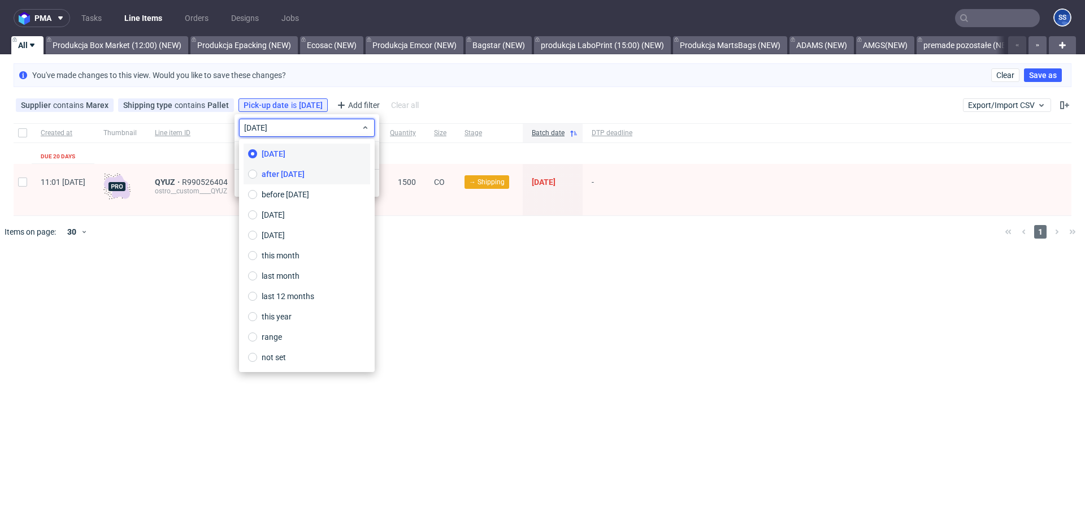
click at [303, 171] on label "after today" at bounding box center [307, 174] width 127 height 20
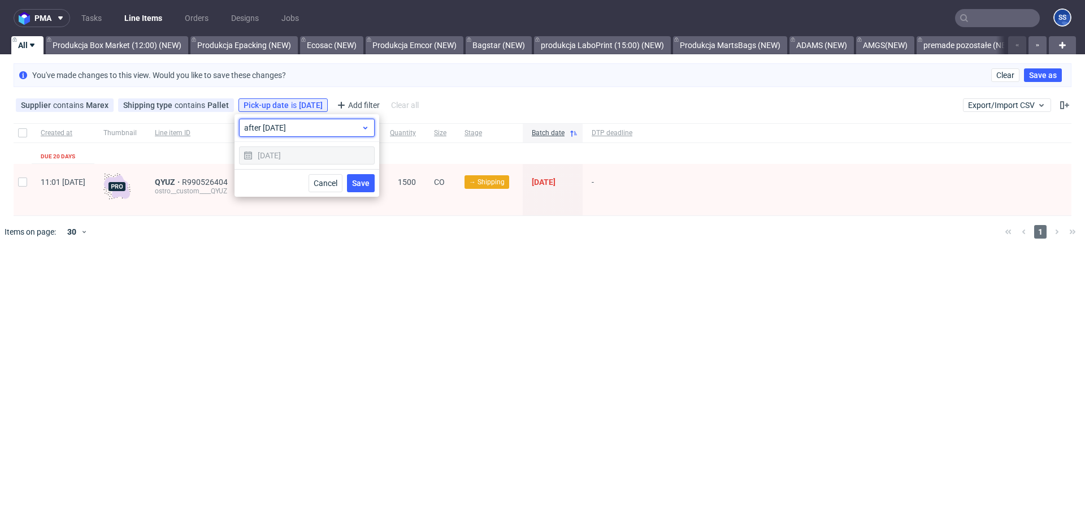
click at [290, 127] on span "after today" at bounding box center [302, 127] width 117 height 11
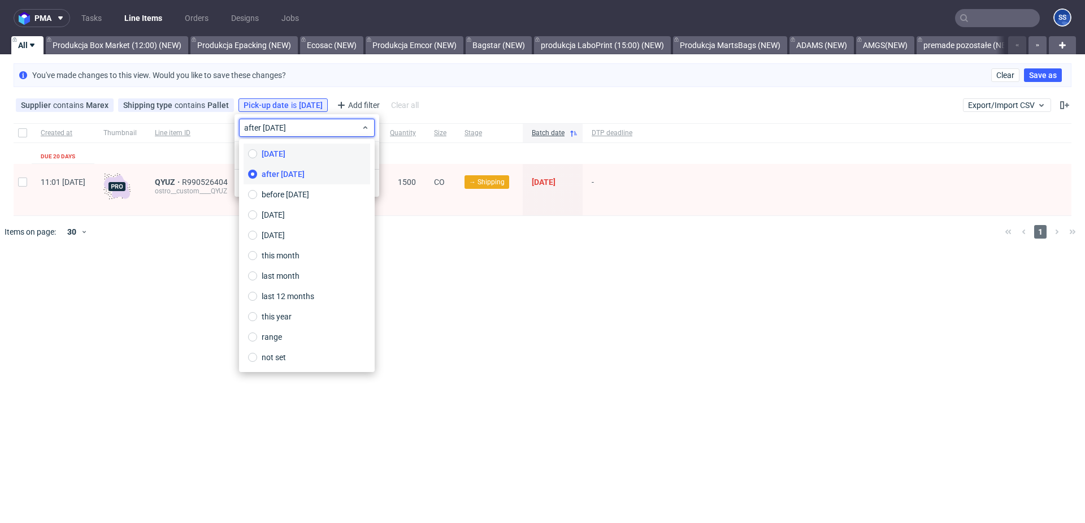
click at [289, 155] on label "today" at bounding box center [307, 154] width 127 height 20
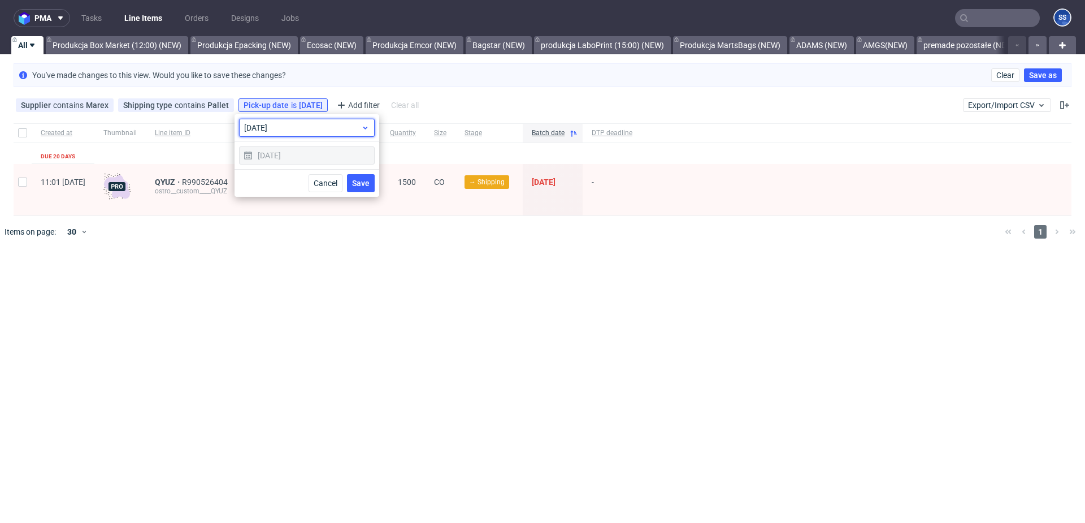
click at [292, 136] on div "today" at bounding box center [307, 128] width 136 height 18
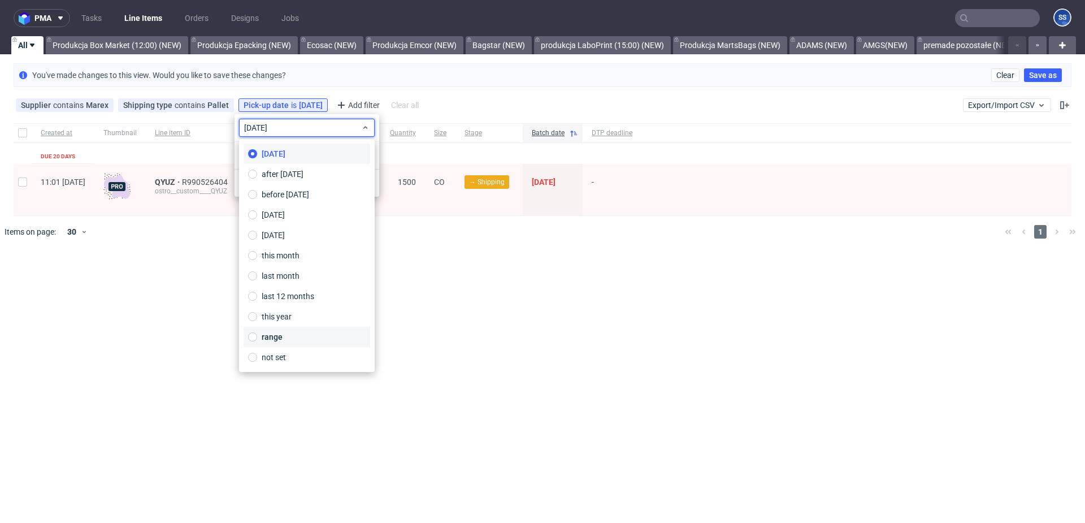
click at [303, 336] on label "range" at bounding box center [307, 337] width 127 height 20
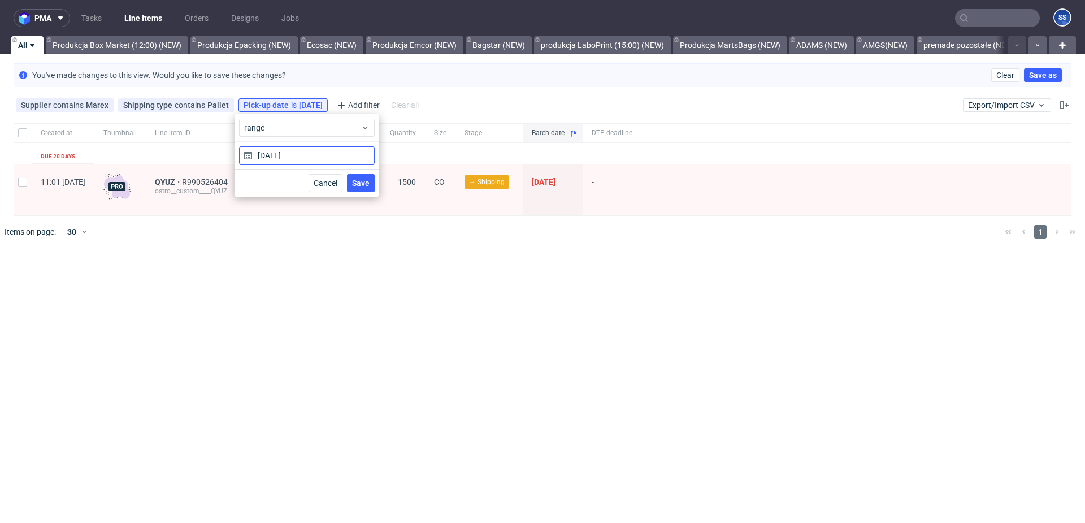
click at [284, 157] on input "[DATE]" at bounding box center [307, 155] width 136 height 18
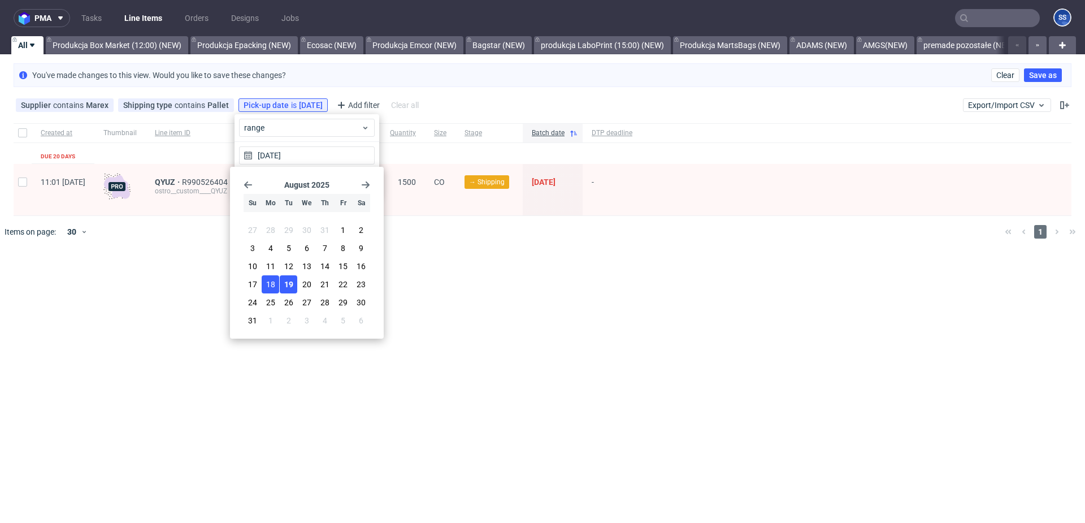
click at [276, 285] on button "18" at bounding box center [271, 284] width 18 height 18
type input "18/08/2025 - 19/08/2025"
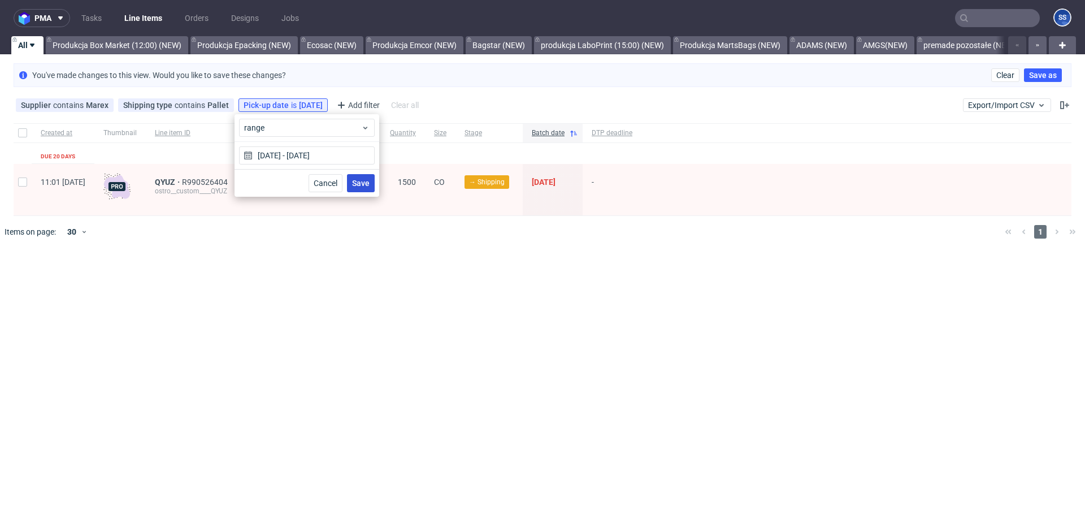
click at [357, 181] on span "Save" at bounding box center [361, 183] width 18 height 8
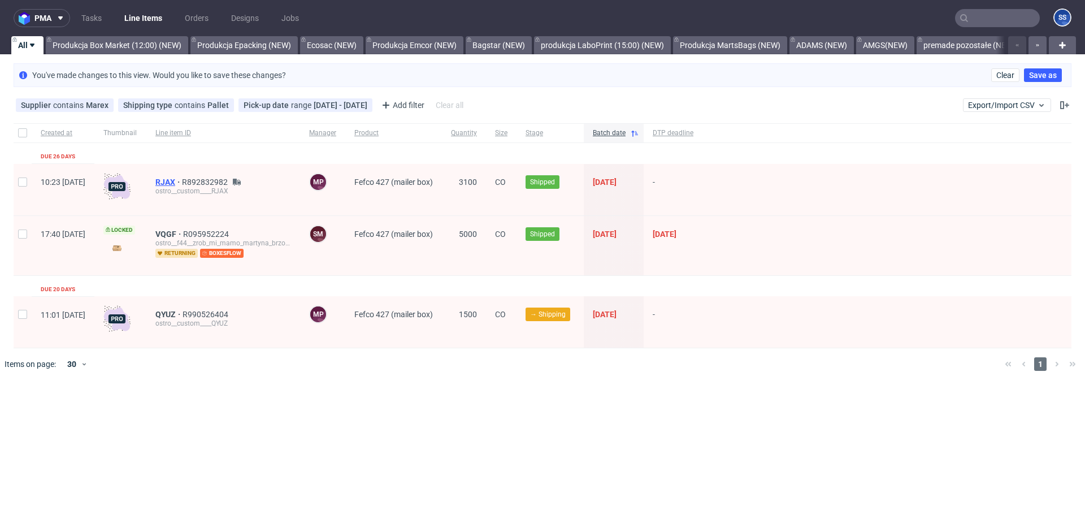
click at [182, 181] on span "RJAX" at bounding box center [168, 181] width 27 height 9
click at [183, 231] on span "VQGF" at bounding box center [169, 233] width 28 height 9
click at [913, 45] on link "AMGS(NEW)" at bounding box center [885, 45] width 58 height 18
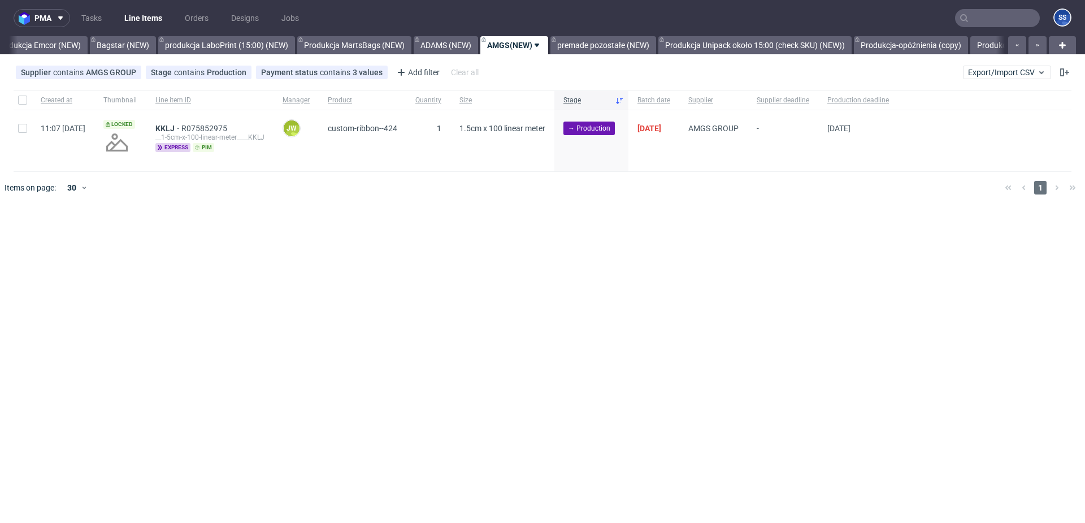
scroll to position [0, 374]
click at [56, 49] on link "Produkcja Emcor (NEW)" at bounding box center [31, 45] width 98 height 18
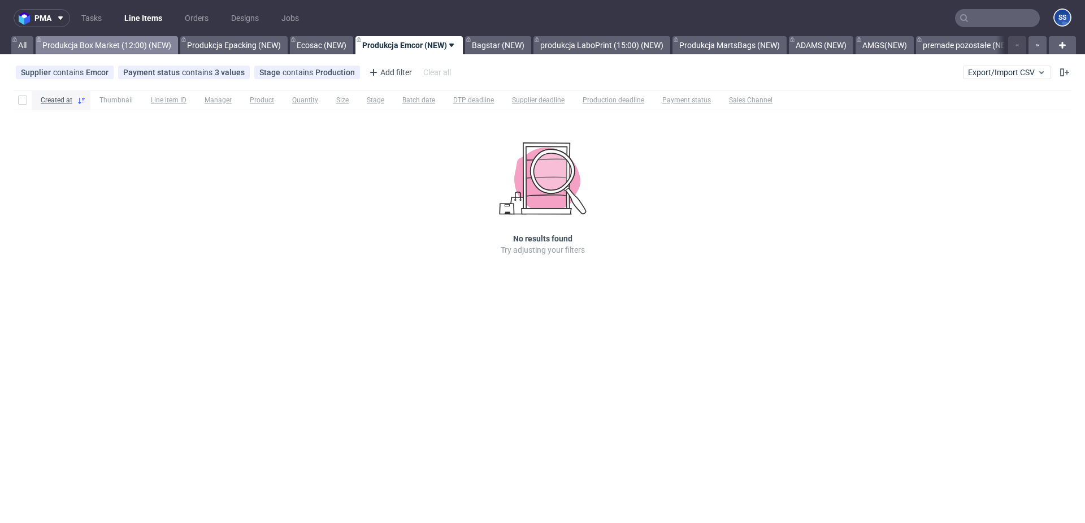
click at [100, 45] on link "Produkcja Box Market (12:00) (NEW)" at bounding box center [107, 45] width 142 height 18
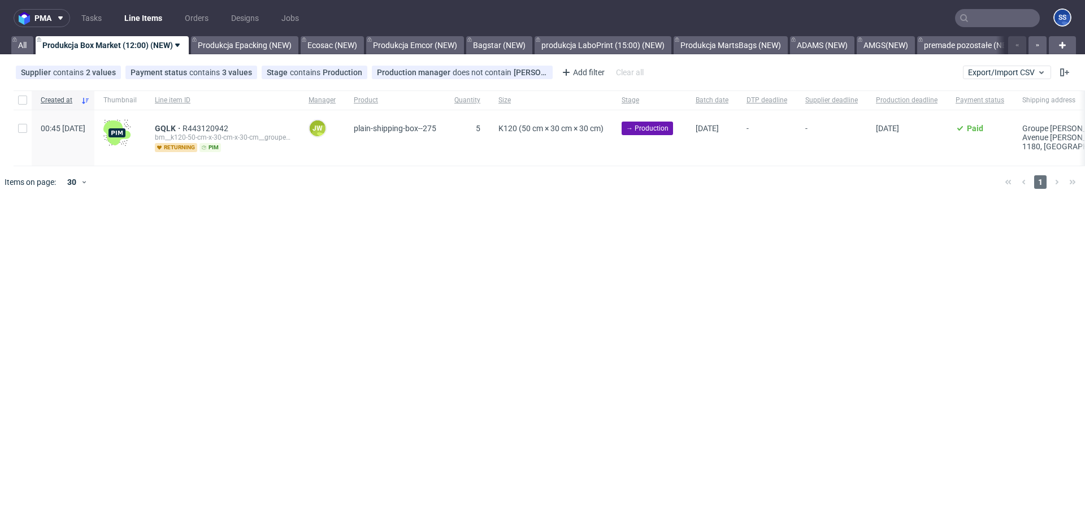
click at [179, 44] on use at bounding box center [177, 45] width 5 height 3
click at [116, 114] on span "Hide view" at bounding box center [101, 112] width 95 height 11
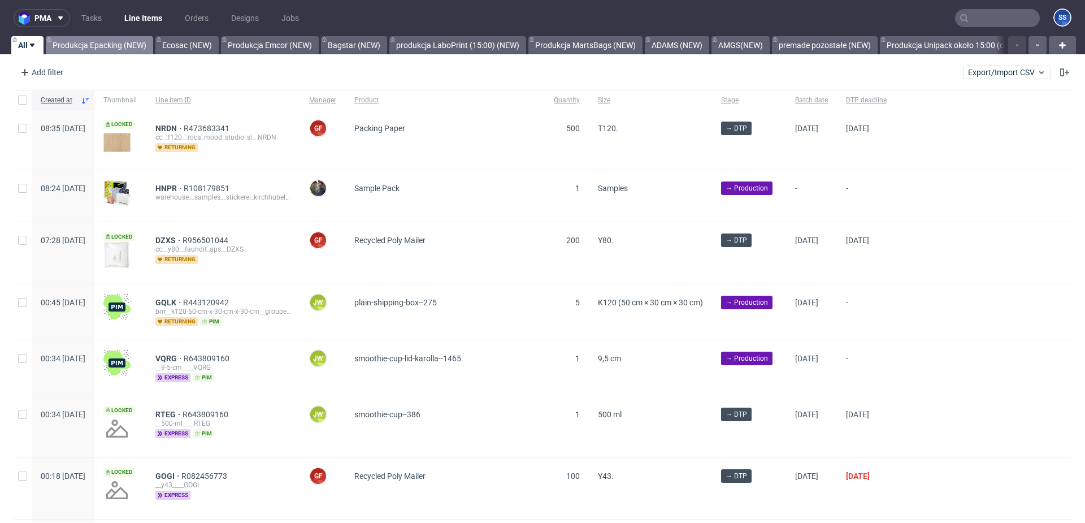
click at [141, 45] on link "Produkcja Epacking (NEW)" at bounding box center [99, 45] width 107 height 18
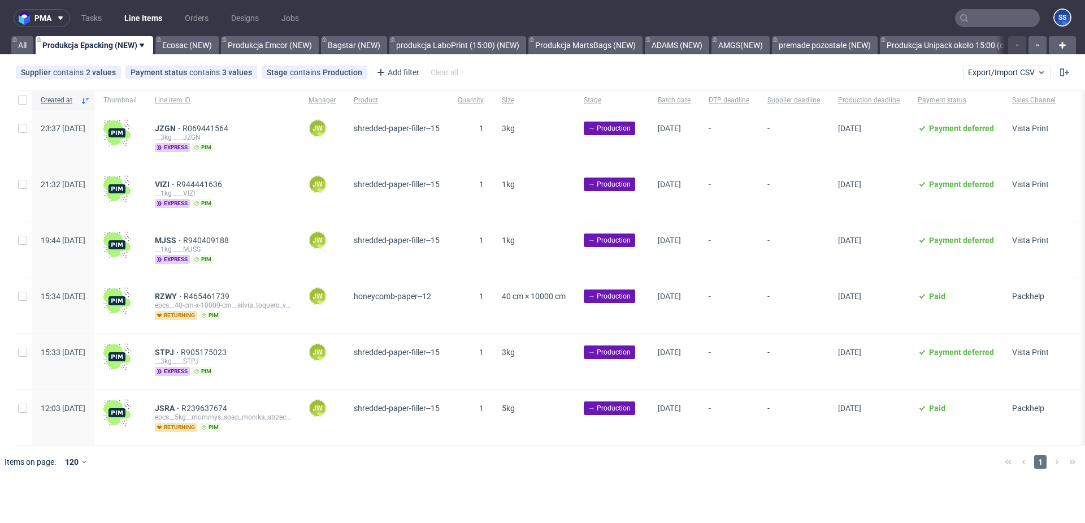
click at [143, 45] on use at bounding box center [142, 45] width 5 height 3
click at [120, 108] on span "Hide view" at bounding box center [101, 112] width 95 height 11
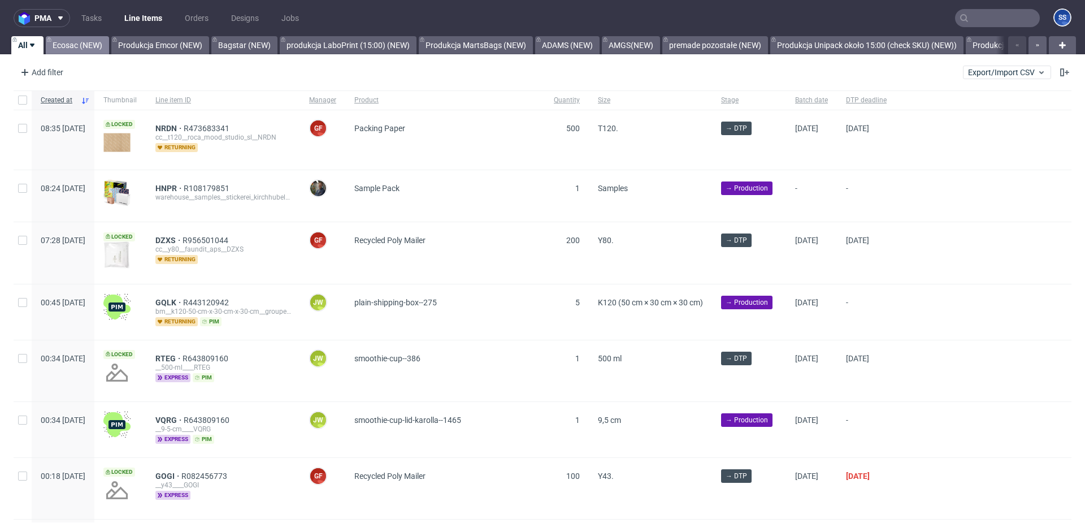
click at [100, 47] on link "Ecosac (NEW)" at bounding box center [77, 45] width 63 height 18
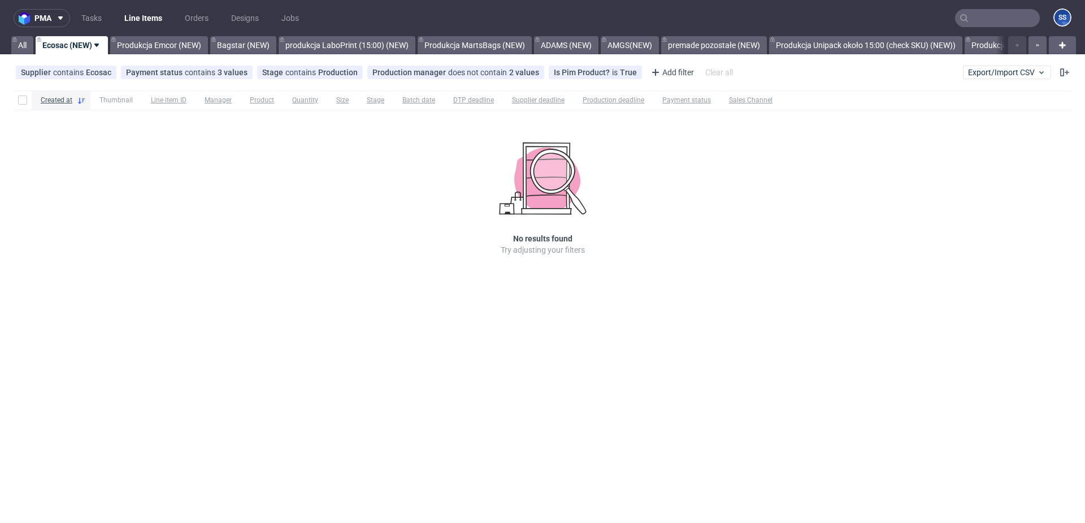
click at [90, 44] on link "Ecosac (NEW)" at bounding box center [72, 45] width 72 height 18
drag, startPoint x: 90, startPoint y: 105, endPoint x: 109, endPoint y: 58, distance: 50.5
click at [90, 105] on li "Hide view" at bounding box center [97, 113] width 113 height 20
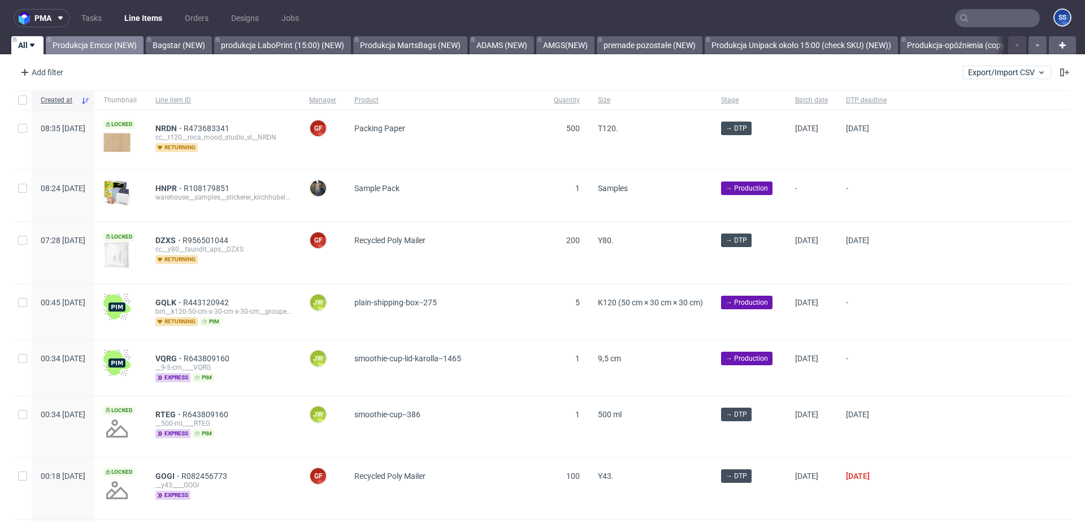
click at [125, 43] on link "Produkcja Emcor (NEW)" at bounding box center [95, 45] width 98 height 18
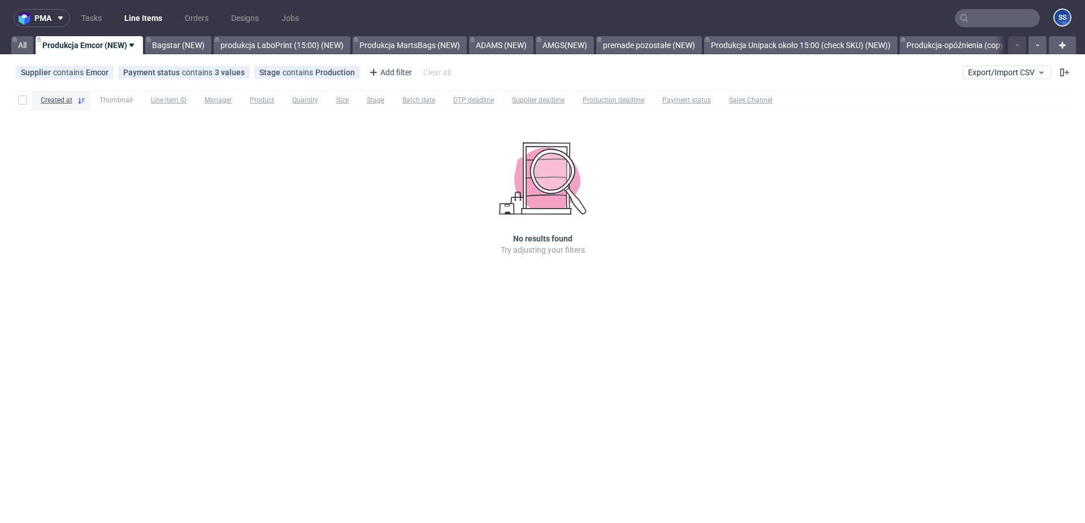
click at [128, 43] on icon at bounding box center [131, 45] width 9 height 9
click at [85, 107] on li "Hide view" at bounding box center [97, 113] width 113 height 20
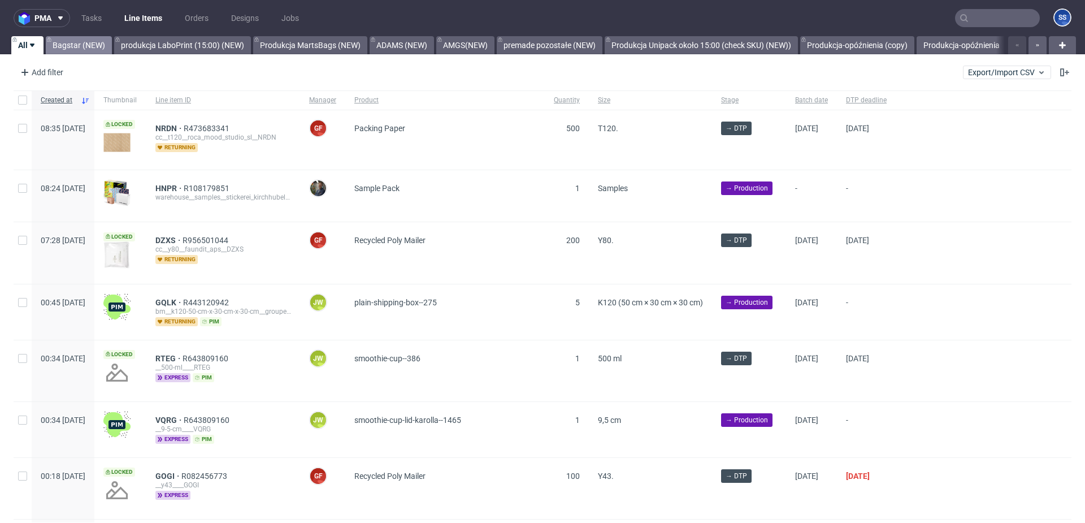
click at [97, 49] on link "Bagstar (NEW)" at bounding box center [79, 45] width 66 height 18
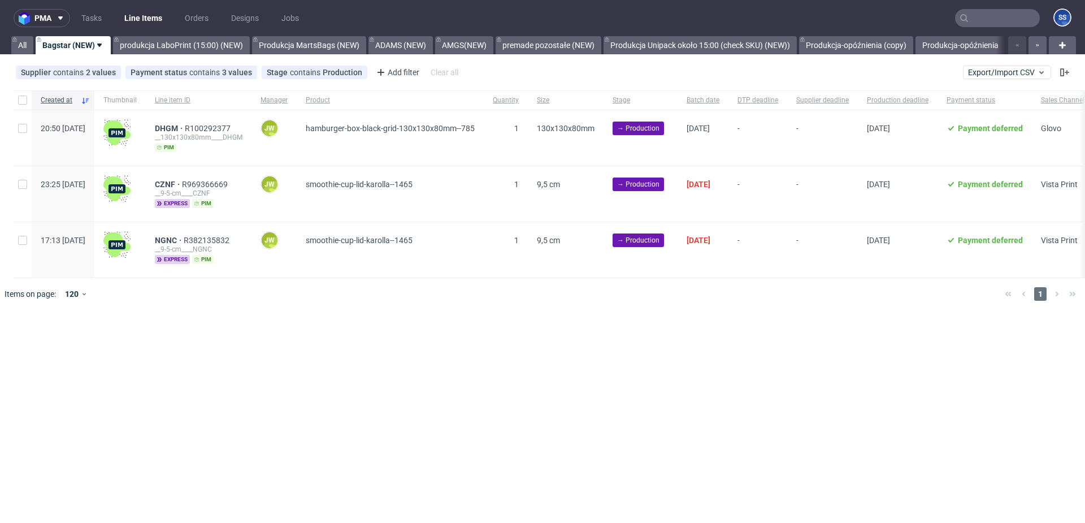
click at [101, 47] on icon at bounding box center [99, 45] width 9 height 9
click at [90, 111] on span "Hide view" at bounding box center [101, 112] width 95 height 11
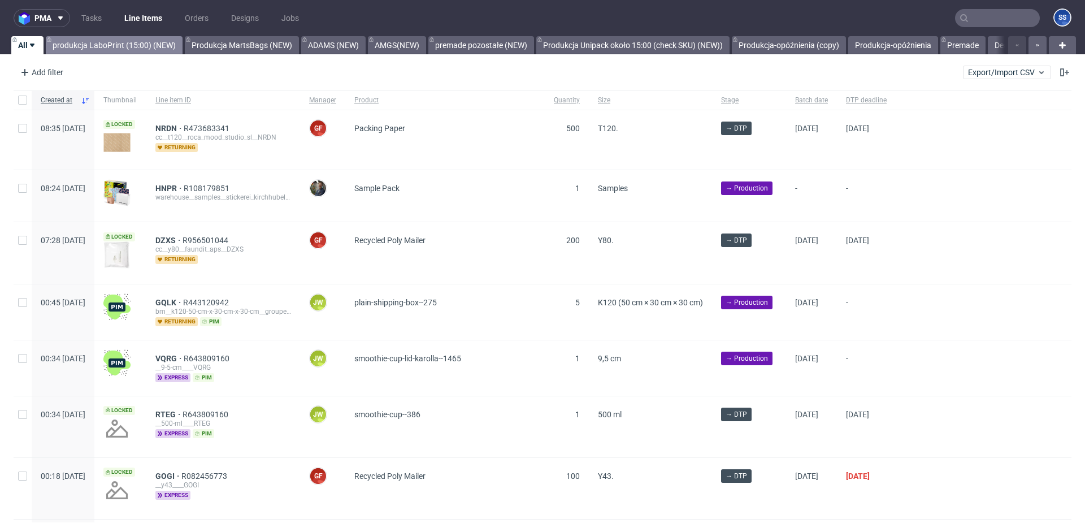
drag, startPoint x: 141, startPoint y: 44, endPoint x: 158, endPoint y: 44, distance: 17.0
click at [141, 44] on link "produkcja LaboPrint (15:00) (NEW)" at bounding box center [114, 45] width 137 height 18
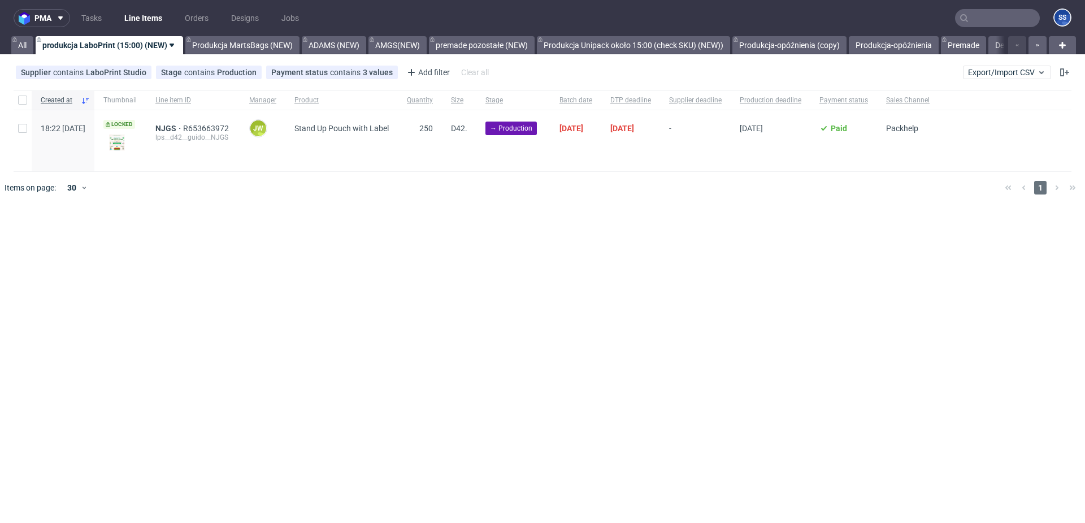
drag, startPoint x: 169, startPoint y: 43, endPoint x: 159, endPoint y: 54, distance: 15.2
click at [169, 43] on icon at bounding box center [171, 45] width 9 height 9
click at [115, 116] on span "Hide view" at bounding box center [101, 112] width 95 height 11
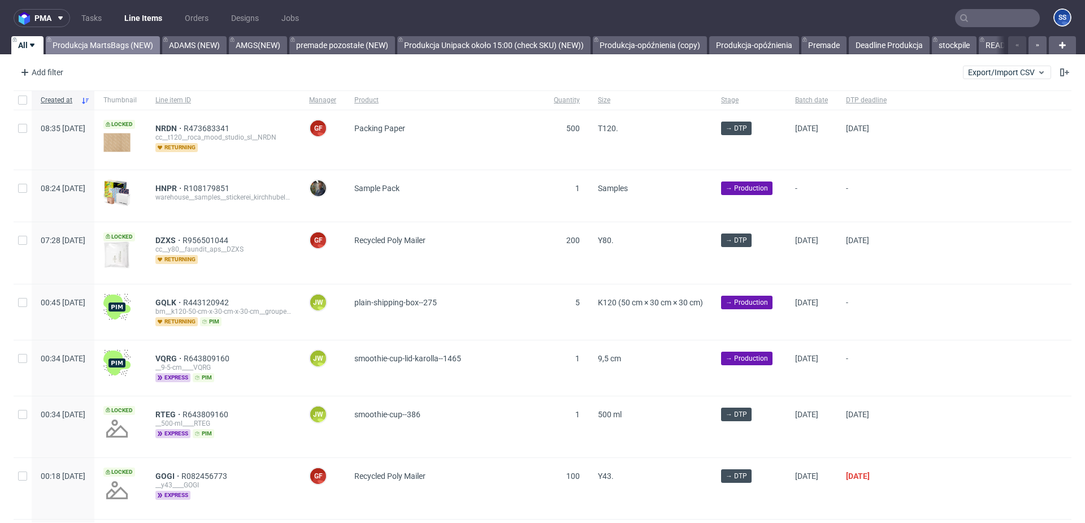
click at [150, 49] on link "Produkcja MartsBags (NEW)" at bounding box center [103, 45] width 114 height 18
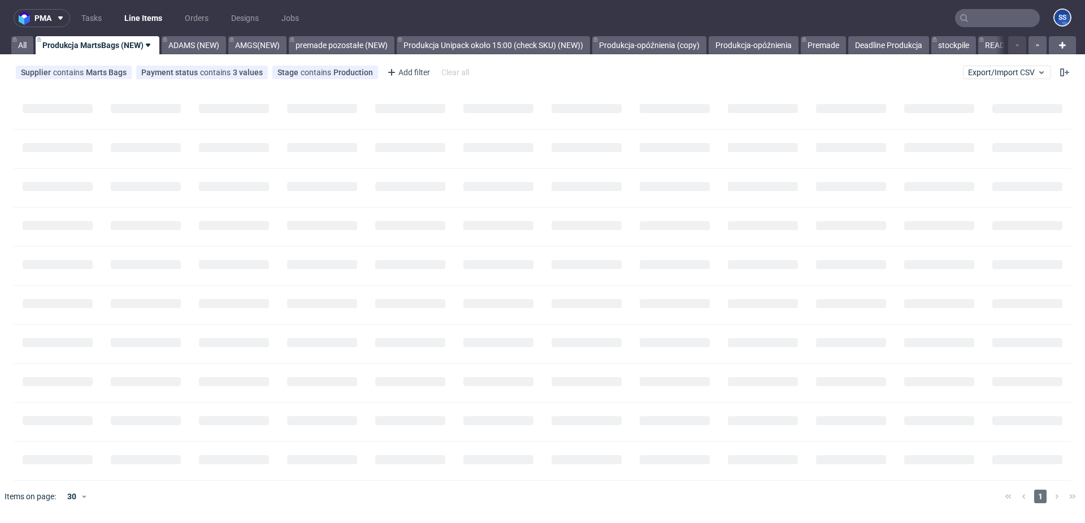
click at [146, 45] on icon at bounding box center [148, 45] width 9 height 9
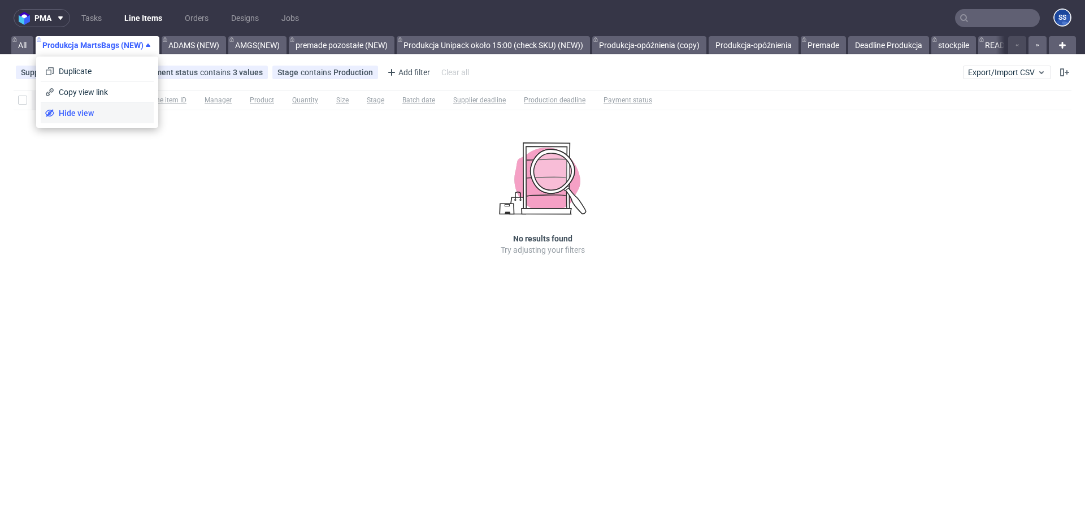
click at [125, 116] on span "Hide view" at bounding box center [101, 112] width 95 height 11
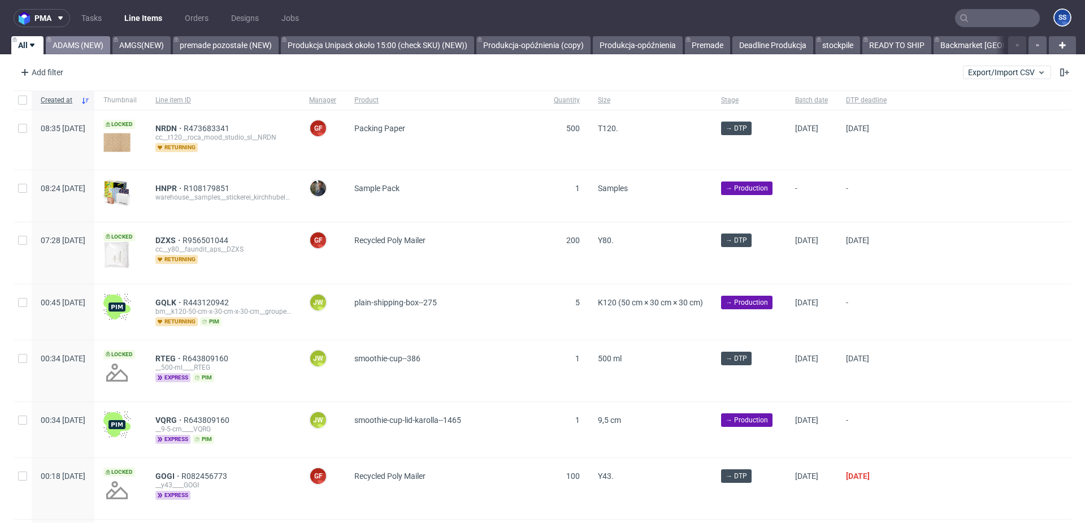
click at [95, 49] on link "ADAMS (NEW)" at bounding box center [78, 45] width 64 height 18
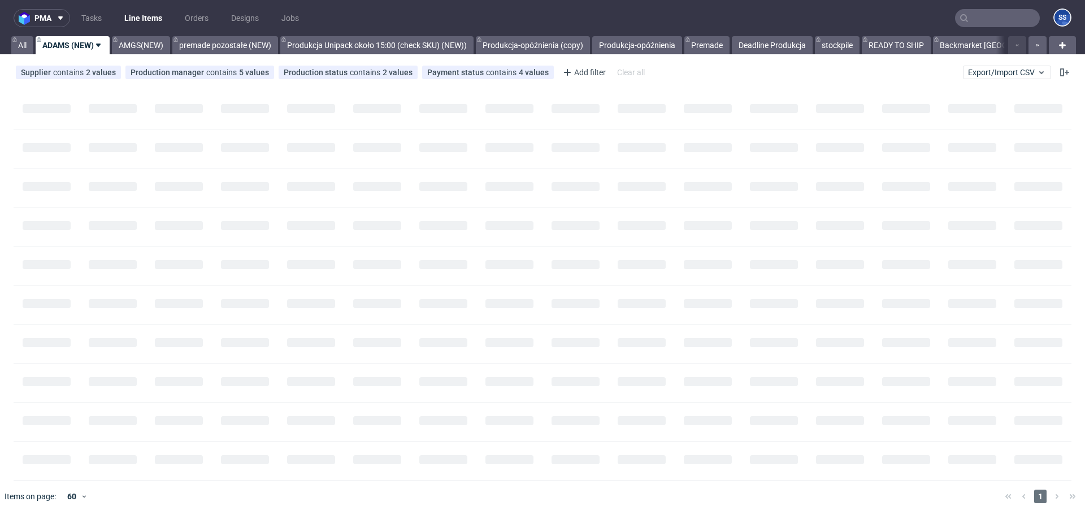
click at [101, 45] on use at bounding box center [98, 45] width 5 height 3
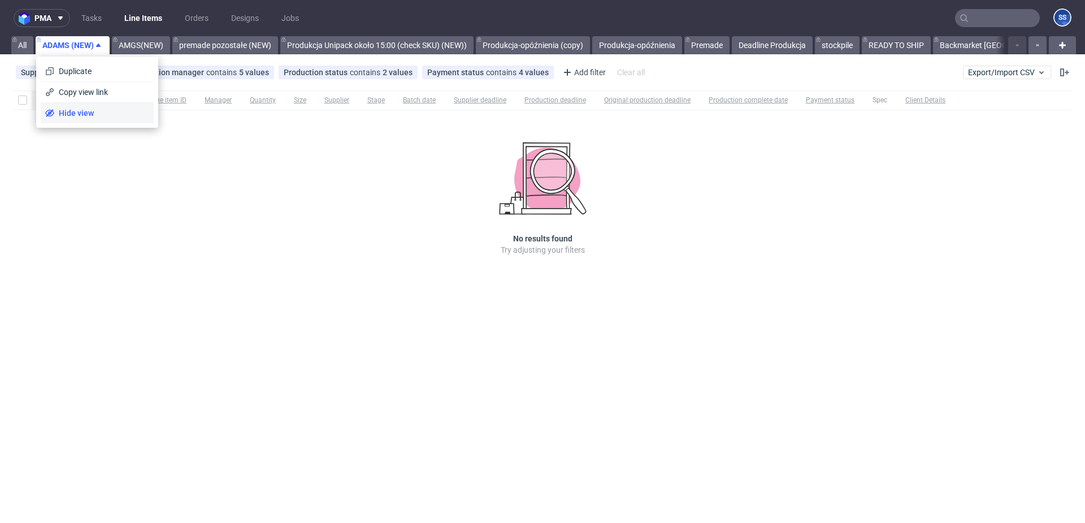
click at [88, 116] on span "Hide view" at bounding box center [101, 112] width 95 height 11
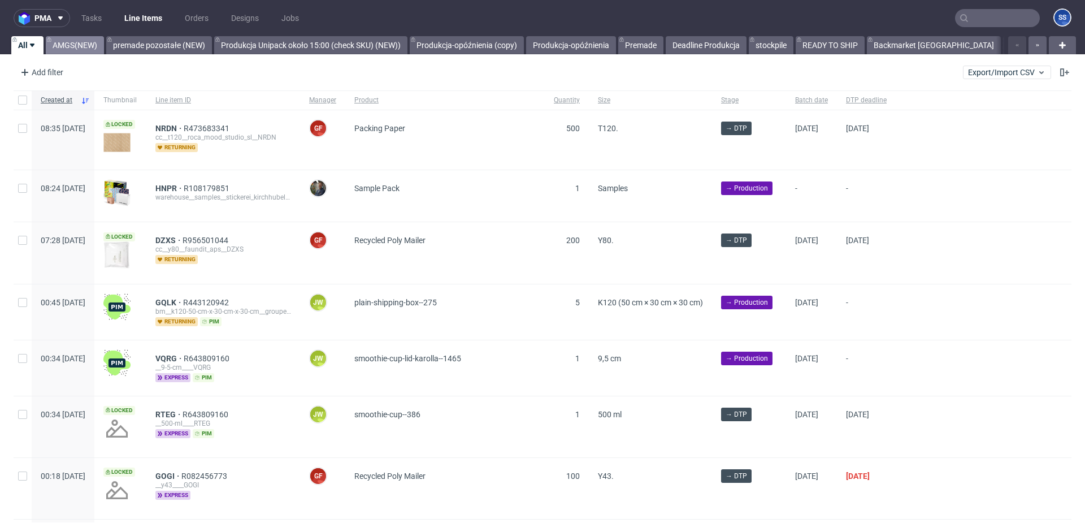
click at [89, 41] on link "AMGS(NEW)" at bounding box center [75, 45] width 58 height 18
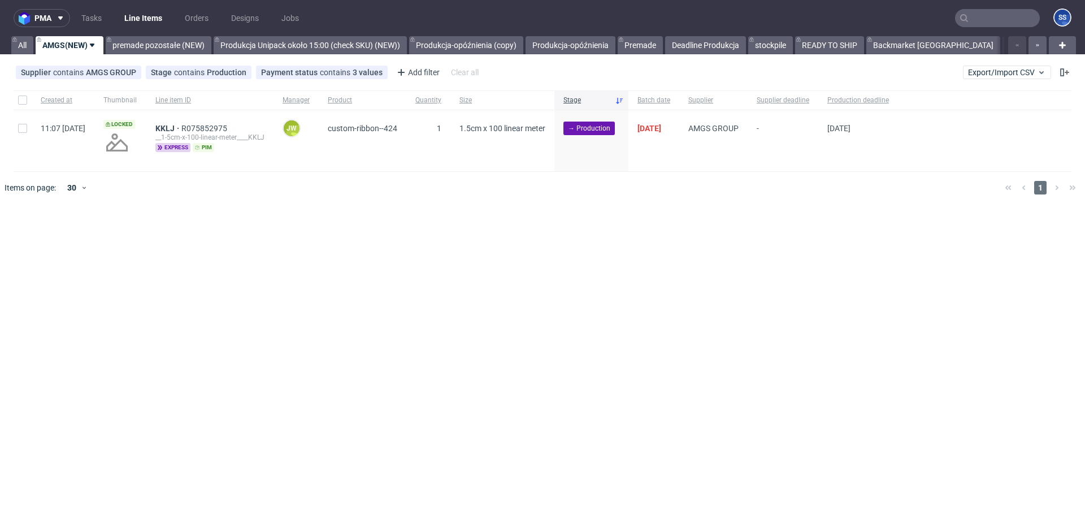
click at [94, 47] on icon at bounding box center [92, 45] width 9 height 9
drag, startPoint x: 72, startPoint y: 108, endPoint x: 81, endPoint y: 80, distance: 29.7
click at [72, 108] on span "Hide view" at bounding box center [101, 112] width 95 height 11
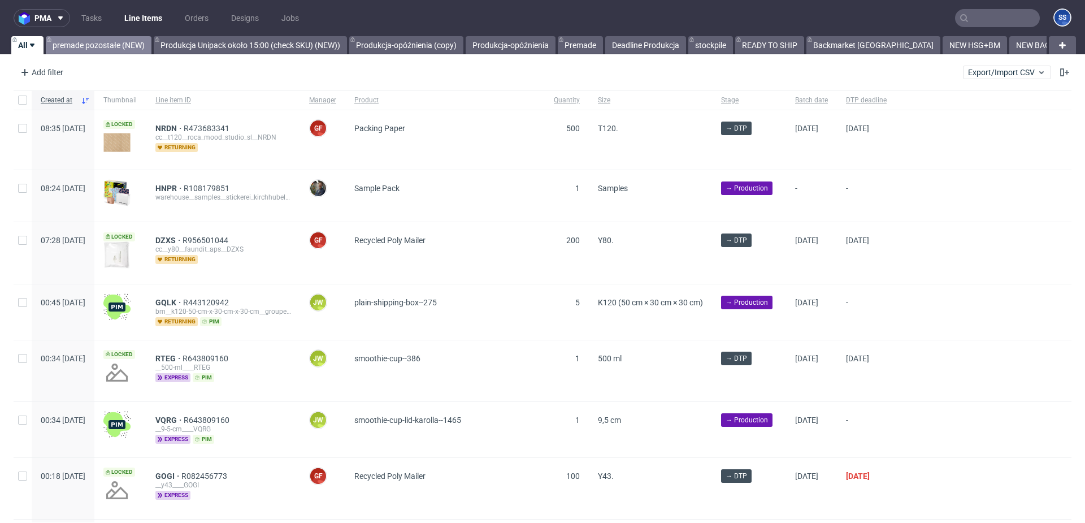
click at [119, 40] on link "premade pozostałe (NEW)" at bounding box center [99, 45] width 106 height 18
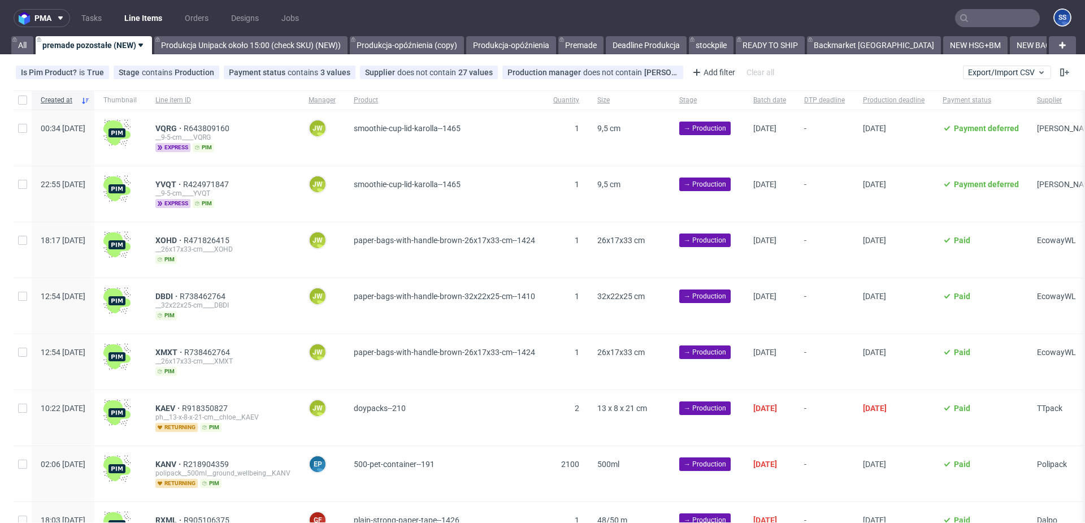
click at [133, 44] on link "premade pozostałe (NEW)" at bounding box center [94, 45] width 116 height 18
click at [138, 44] on icon at bounding box center [140, 45] width 9 height 9
click at [143, 45] on icon at bounding box center [140, 45] width 9 height 9
click at [84, 109] on span "Hide view" at bounding box center [101, 112] width 95 height 11
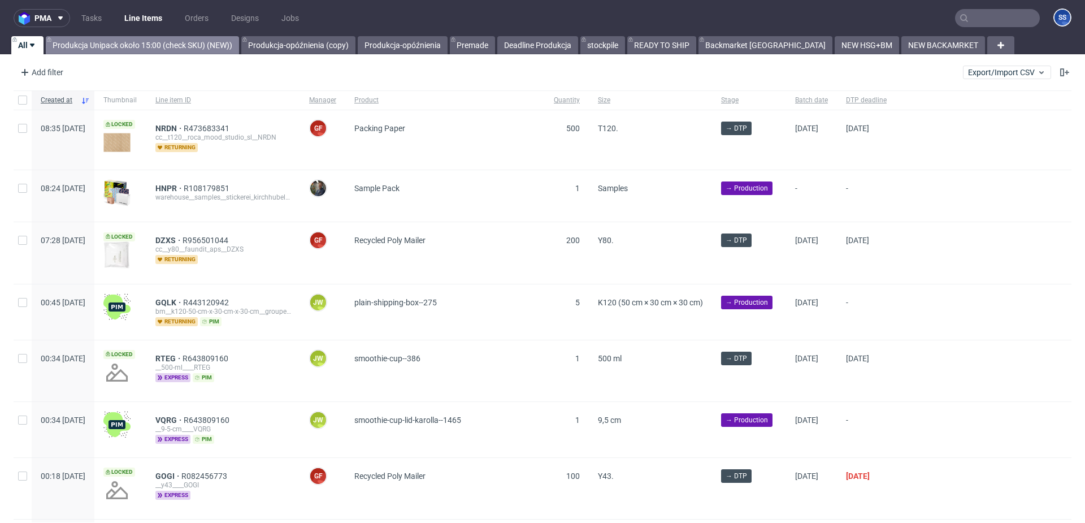
click at [149, 41] on link "Produkcja Unipack około 15:00 (check SKU) (NEW))" at bounding box center [142, 45] width 193 height 18
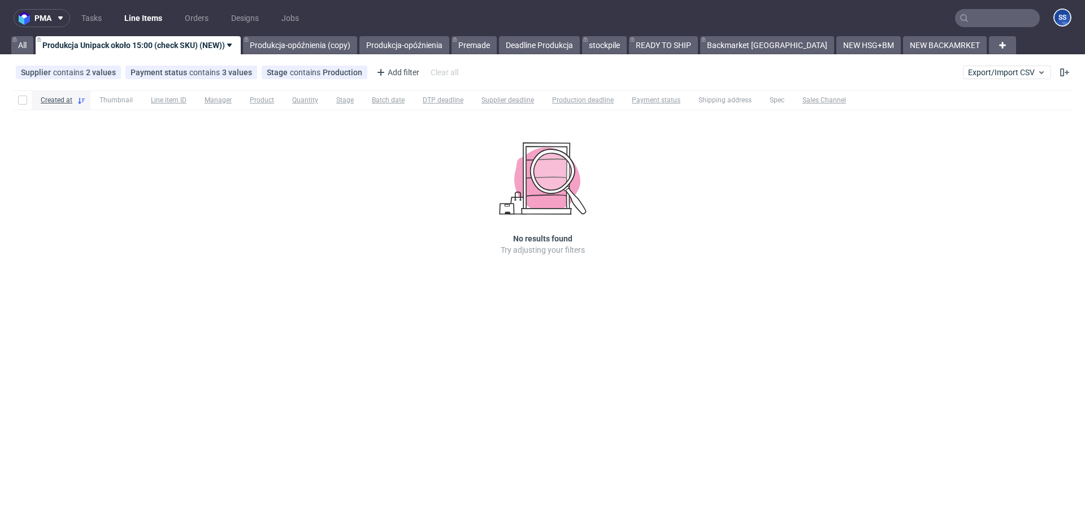
click at [232, 44] on use at bounding box center [229, 45] width 5 height 3
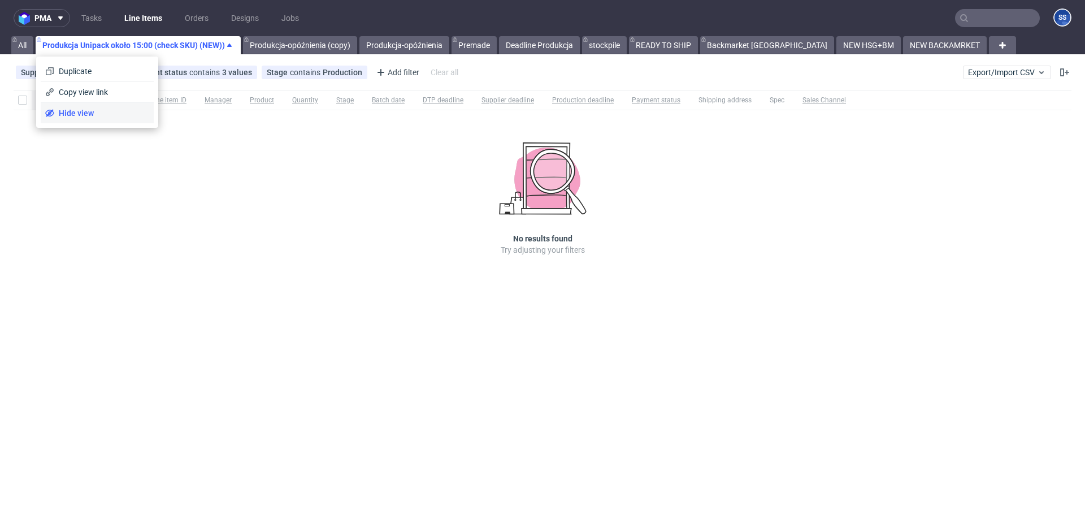
click at [116, 114] on span "Hide view" at bounding box center [101, 112] width 95 height 11
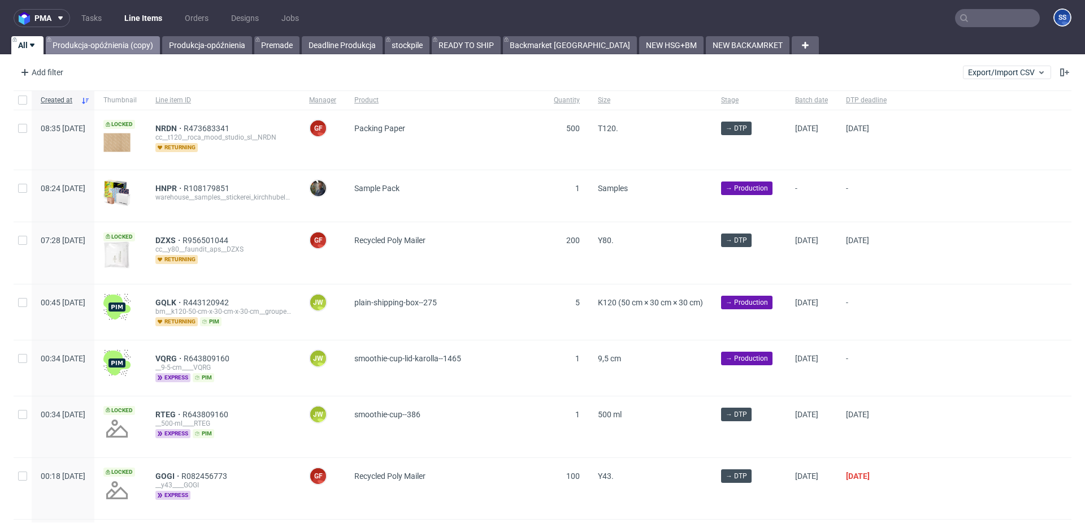
click at [137, 47] on link "Produkcja-opóźnienia (copy)" at bounding box center [103, 45] width 114 height 18
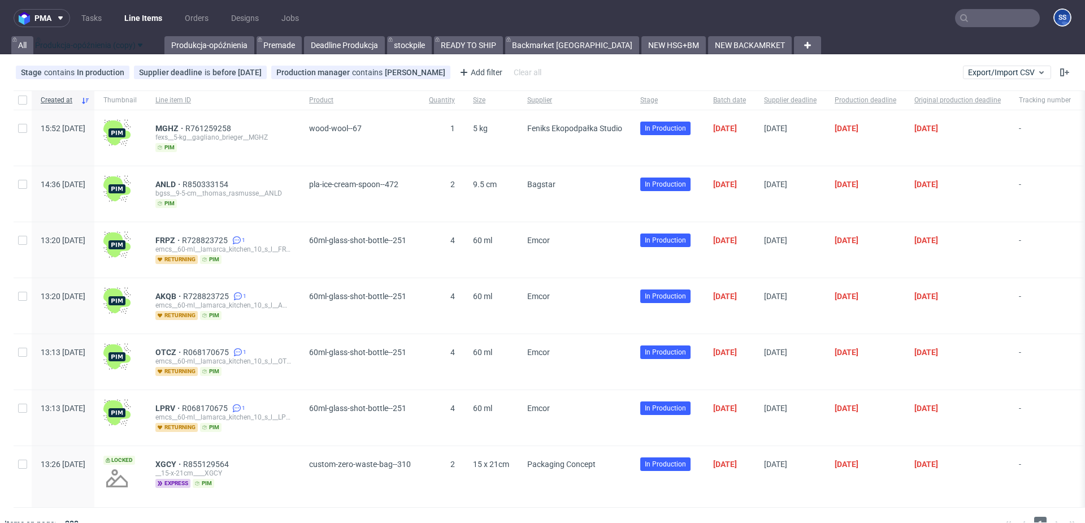
click at [148, 46] on div "All Produkcja-opóźnienia (copy) Produkcja-opóźnienia Premade Deadline Produkcja…" at bounding box center [400, 45] width 783 height 18
click at [149, 45] on use at bounding box center [151, 45] width 5 height 3
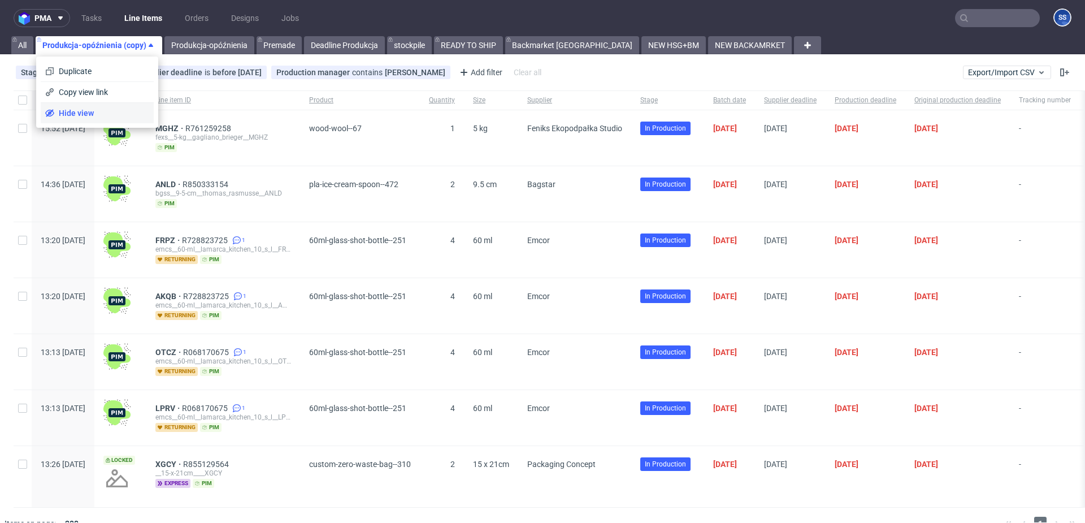
click at [88, 106] on li "Hide view" at bounding box center [97, 113] width 113 height 20
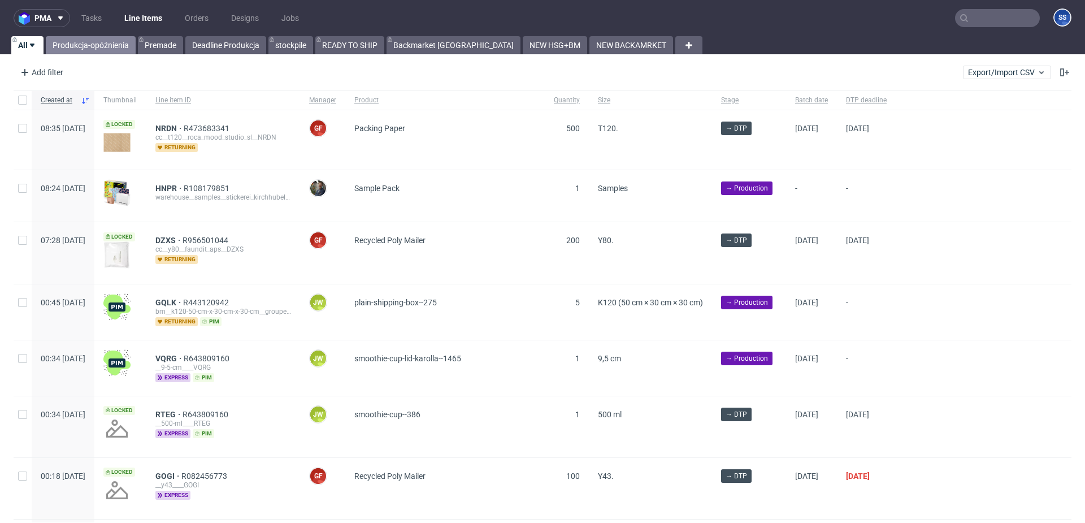
click at [116, 46] on link "Produkcja-opóźnienia" at bounding box center [91, 45] width 90 height 18
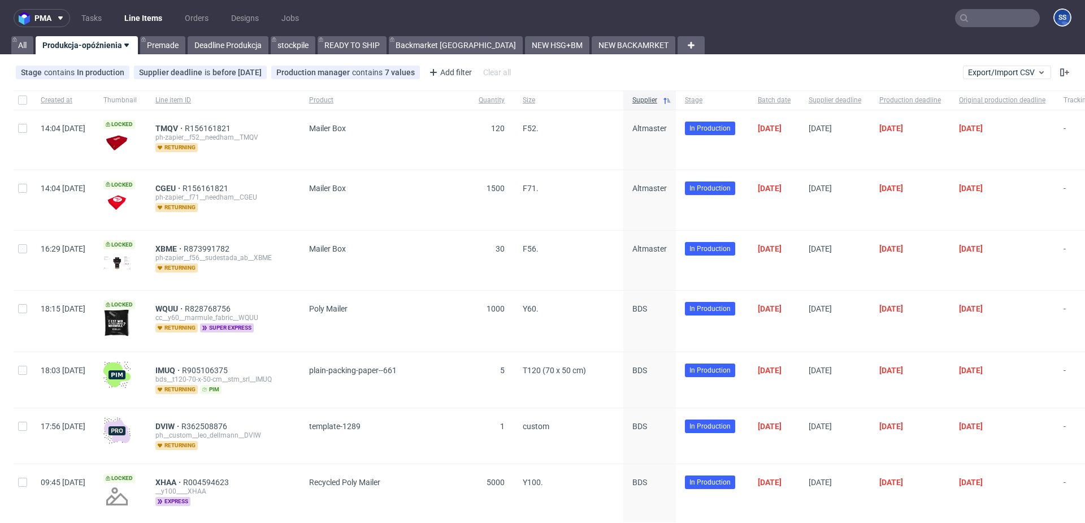
click at [128, 46] on icon at bounding box center [126, 45] width 9 height 9
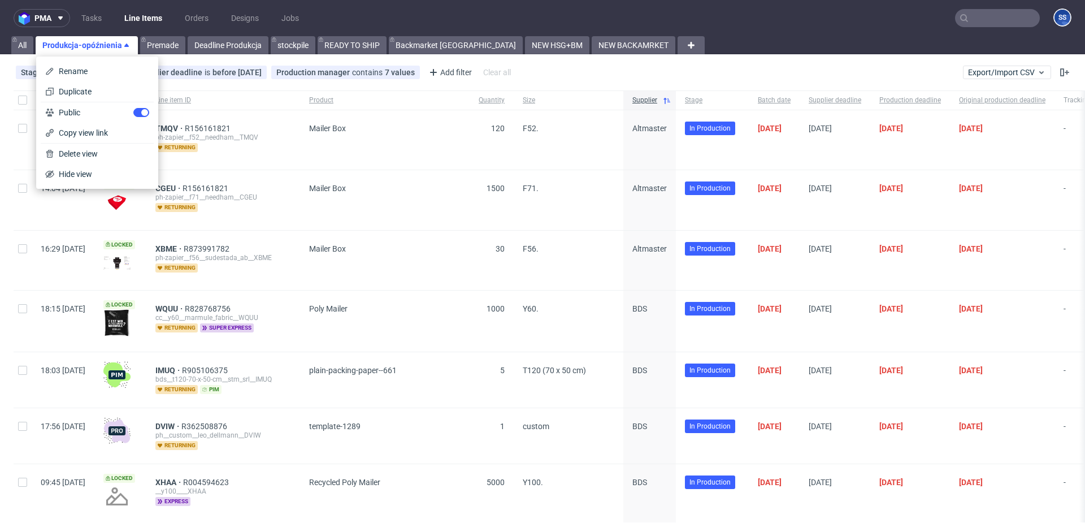
click at [86, 169] on span "Hide view" at bounding box center [101, 173] width 95 height 11
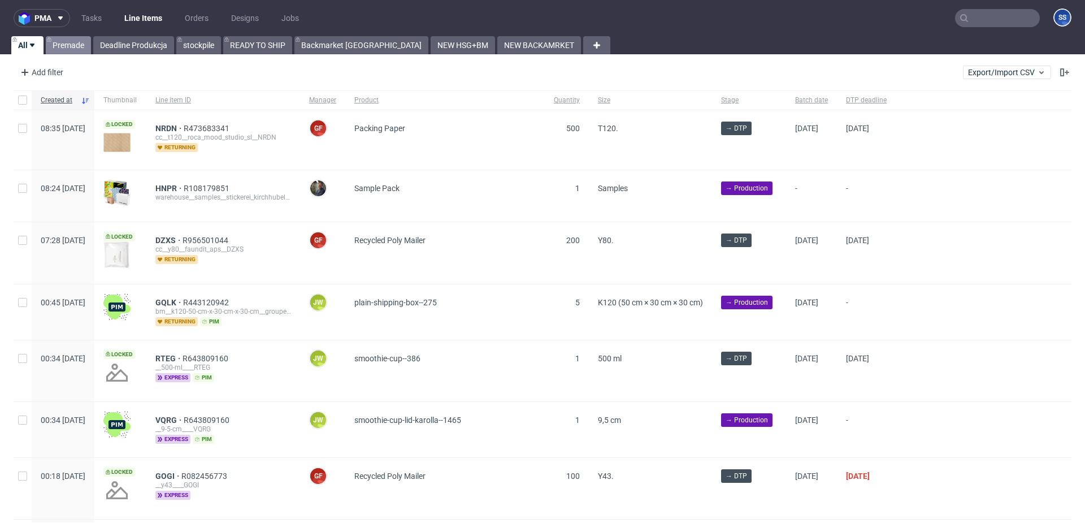
click at [80, 42] on link "Premade" at bounding box center [68, 45] width 45 height 18
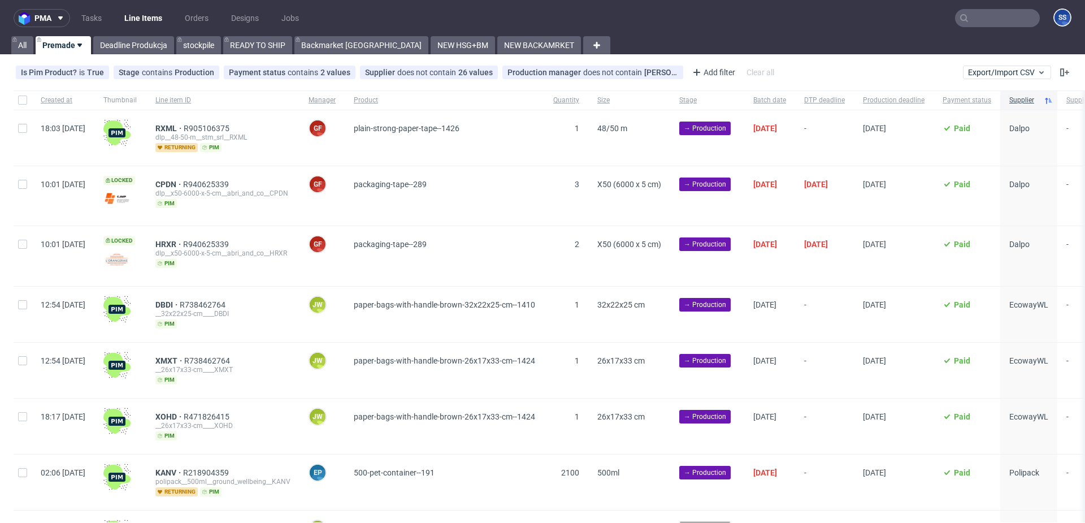
click at [83, 44] on icon at bounding box center [79, 45] width 9 height 9
click at [80, 116] on span "Hide view" at bounding box center [101, 112] width 95 height 11
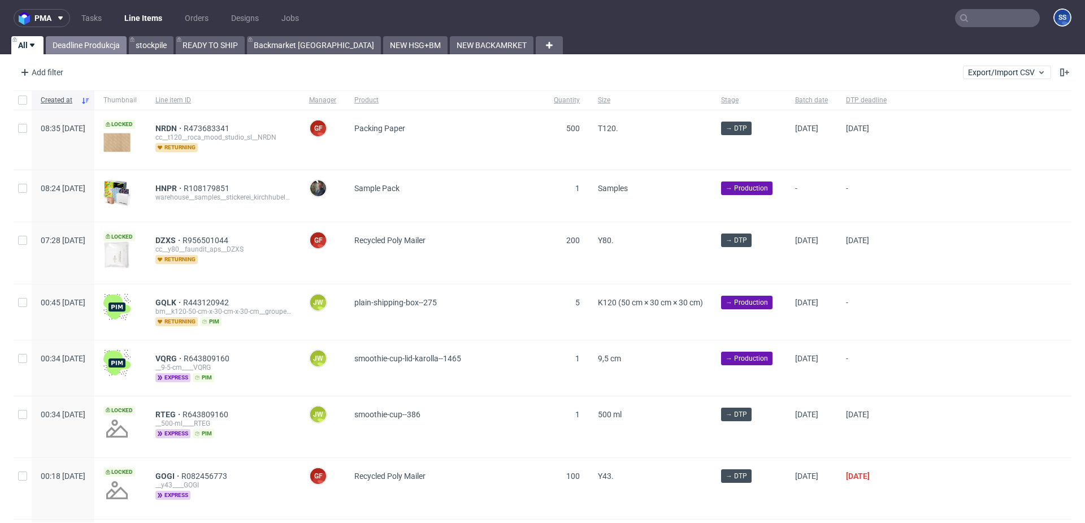
click at [89, 45] on link "Deadline Produkcja" at bounding box center [86, 45] width 81 height 18
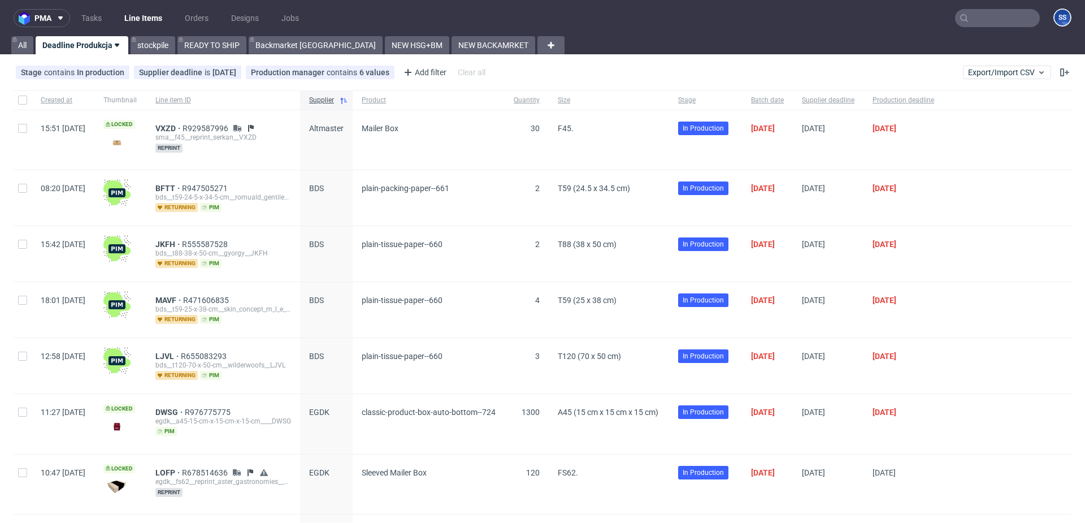
click at [115, 44] on use at bounding box center [117, 45] width 5 height 3
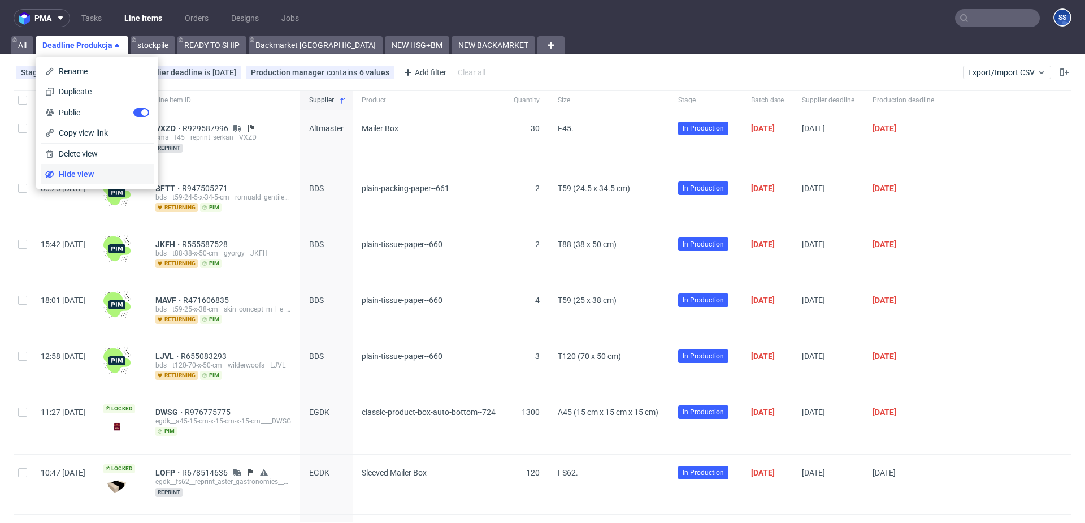
click at [94, 169] on span "Hide view" at bounding box center [101, 173] width 95 height 11
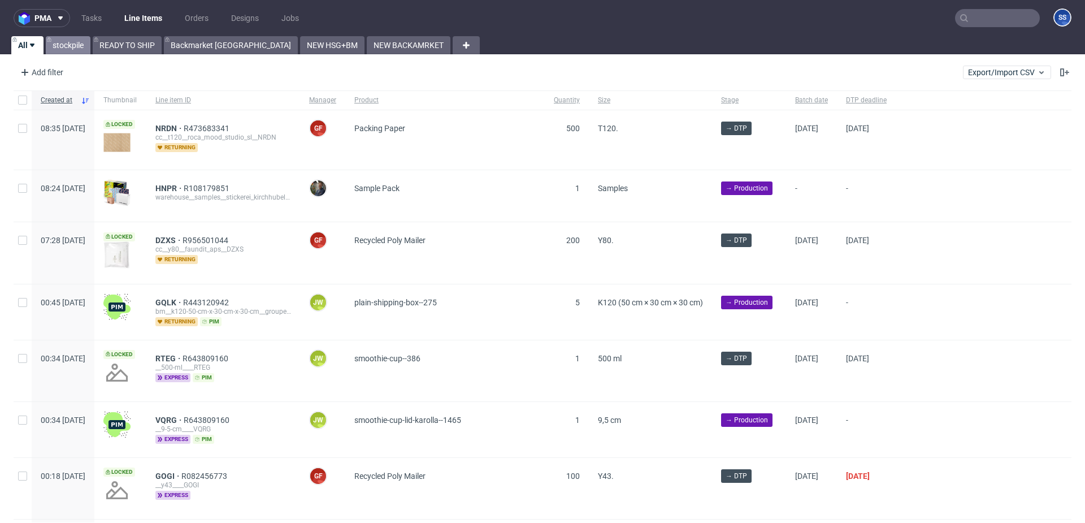
click at [73, 39] on link "stockpile" at bounding box center [68, 45] width 45 height 18
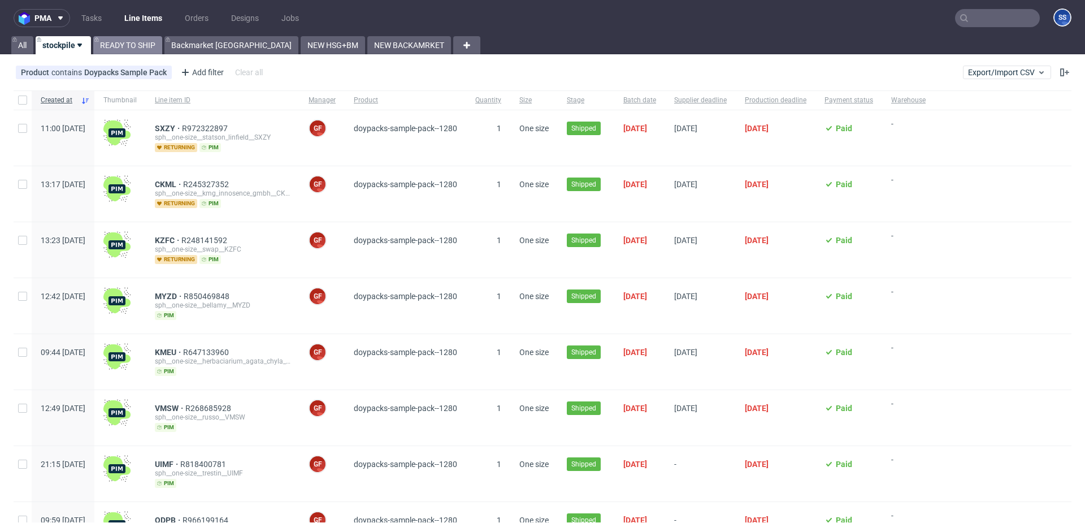
click at [132, 46] on link "READY TO SHIP" at bounding box center [127, 45] width 69 height 18
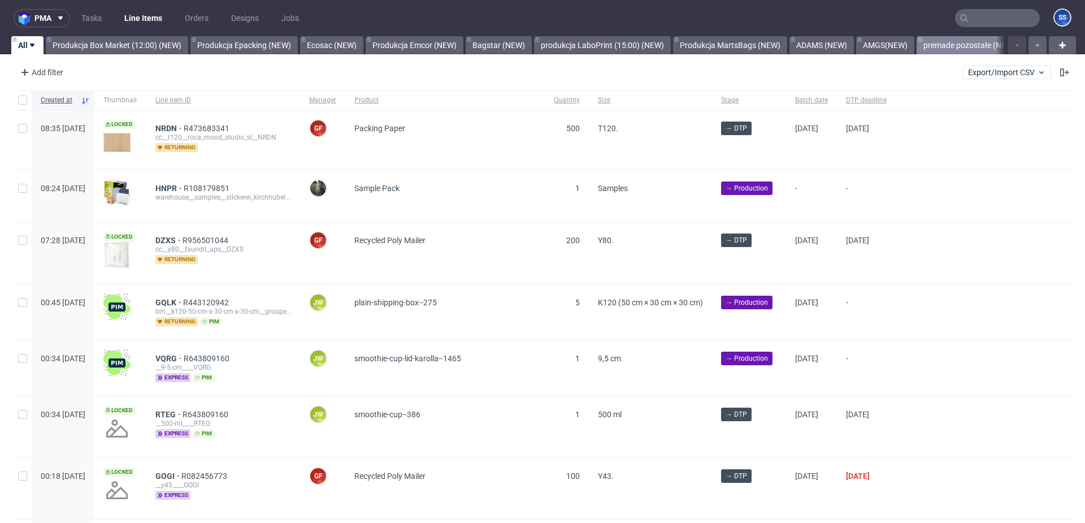
click at [952, 40] on link "premade pozostałe (NEW)" at bounding box center [970, 45] width 106 height 18
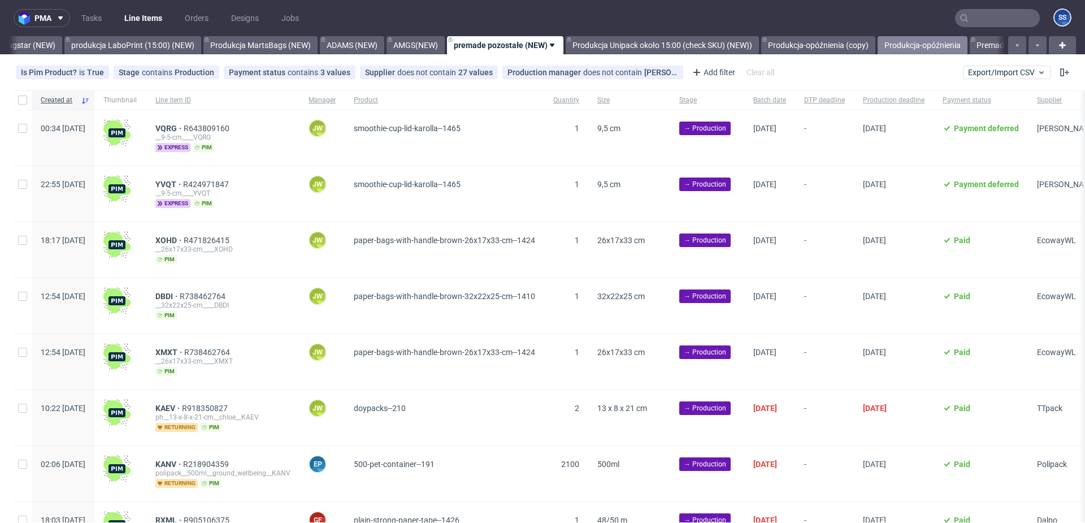
scroll to position [0, 463]
click at [975, 40] on link "Premade" at bounding box center [988, 45] width 45 height 18
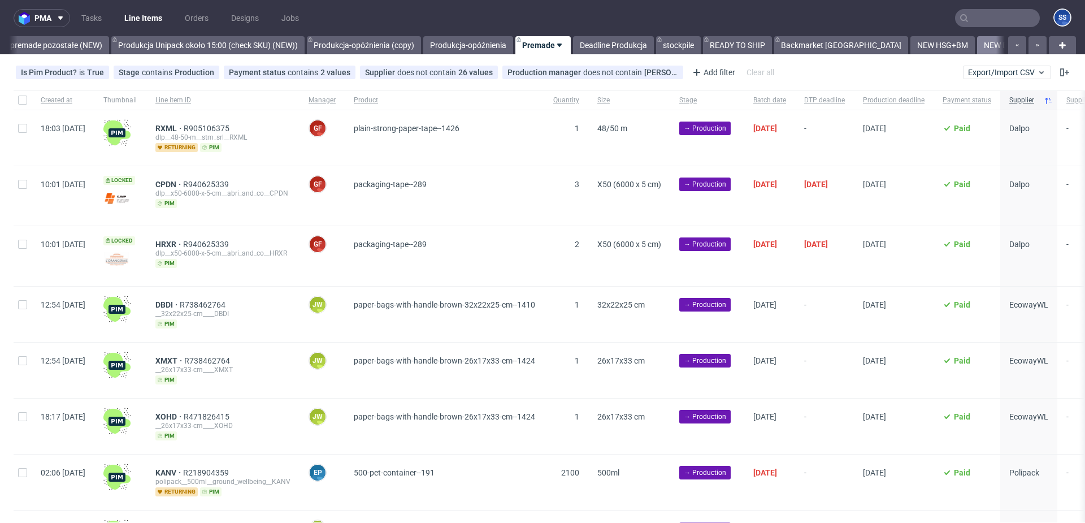
scroll to position [0, 905]
click at [716, 42] on link "READY TO SHIP" at bounding box center [735, 45] width 69 height 18
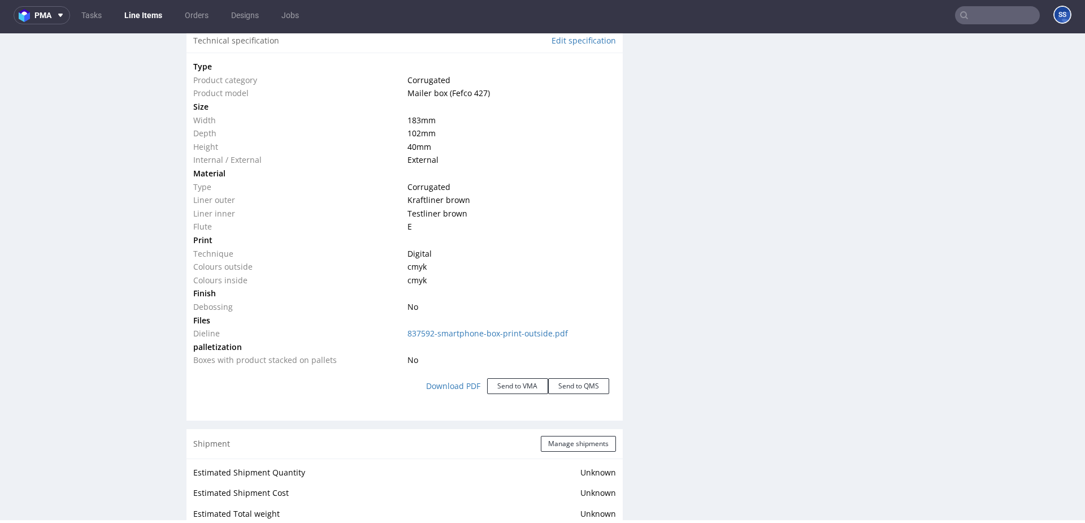
scroll to position [1051, 0]
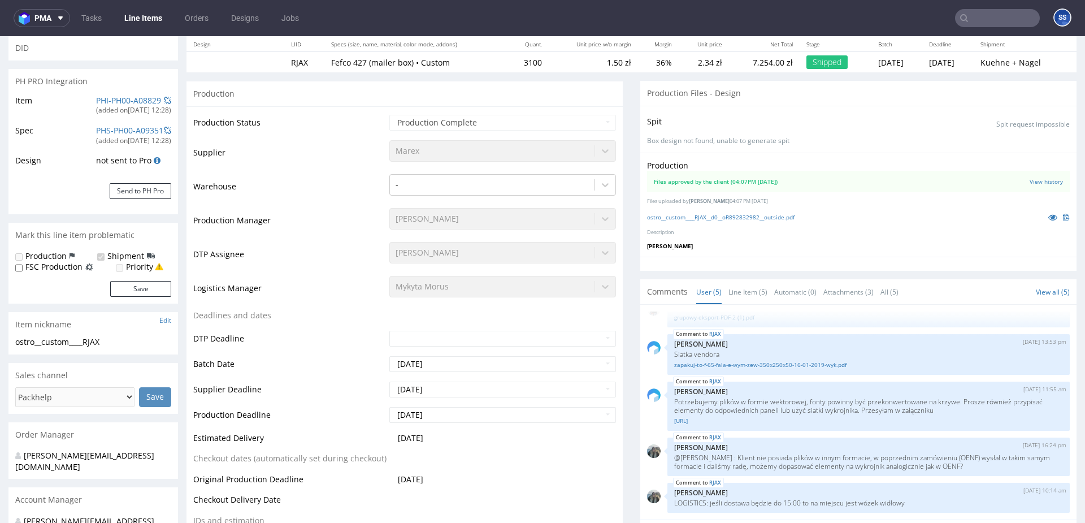
scroll to position [441, 0]
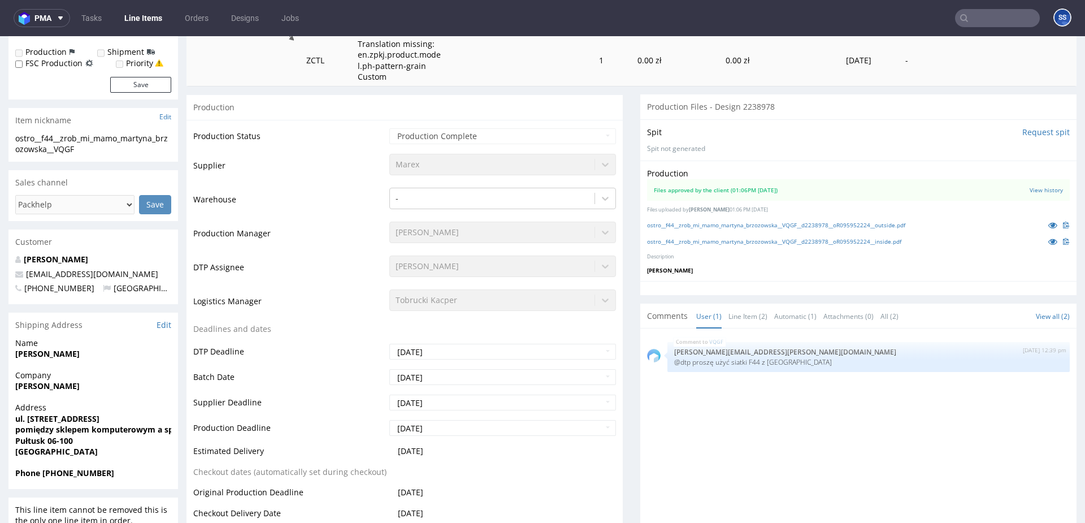
scroll to position [210, 0]
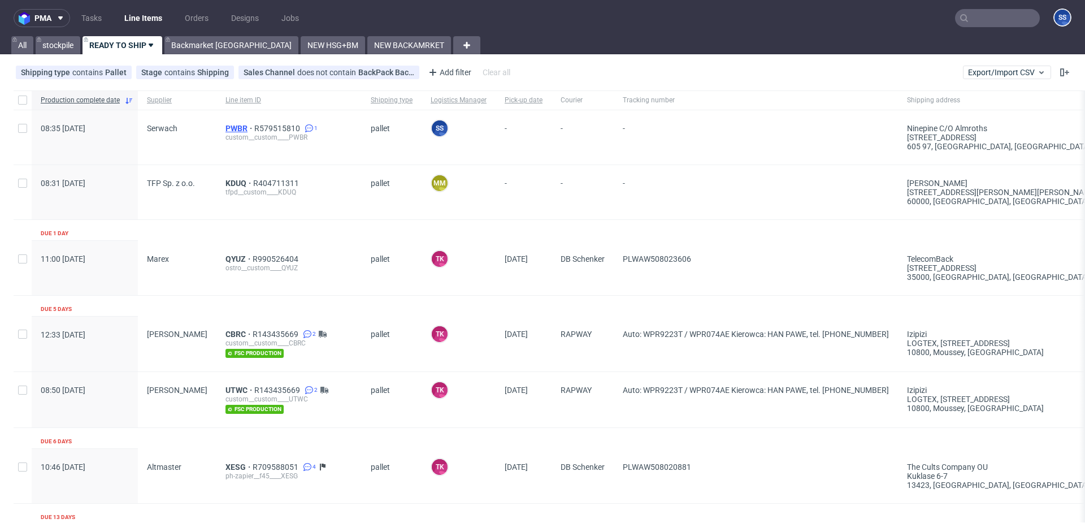
click at [225, 129] on span "PWBR" at bounding box center [239, 128] width 29 height 9
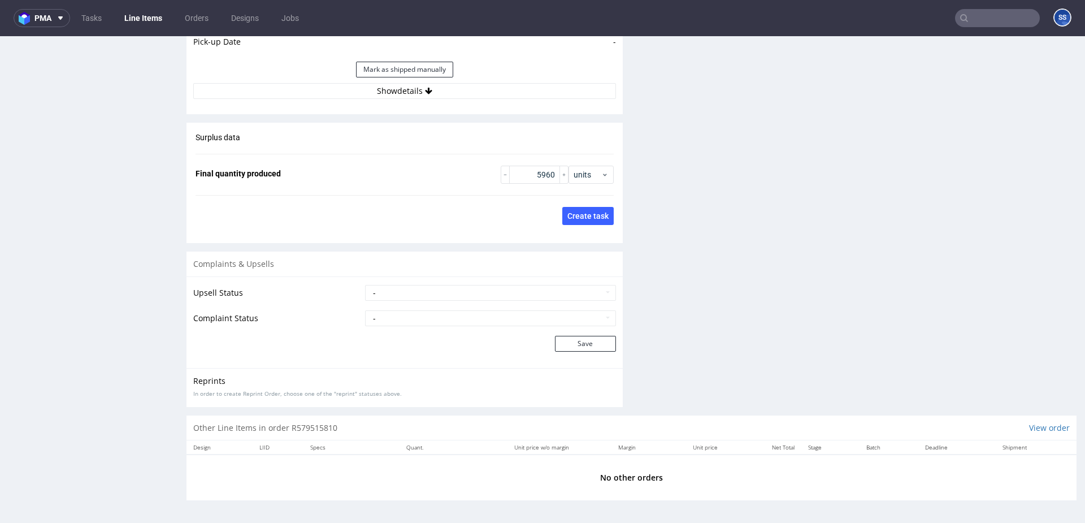
scroll to position [3, 0]
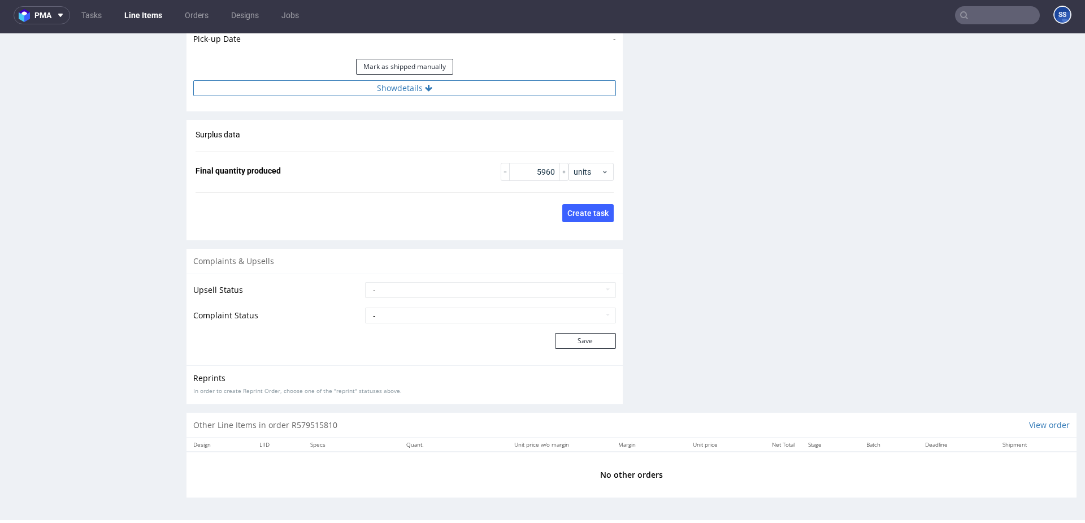
click at [402, 88] on button "Show details" at bounding box center [404, 88] width 423 height 16
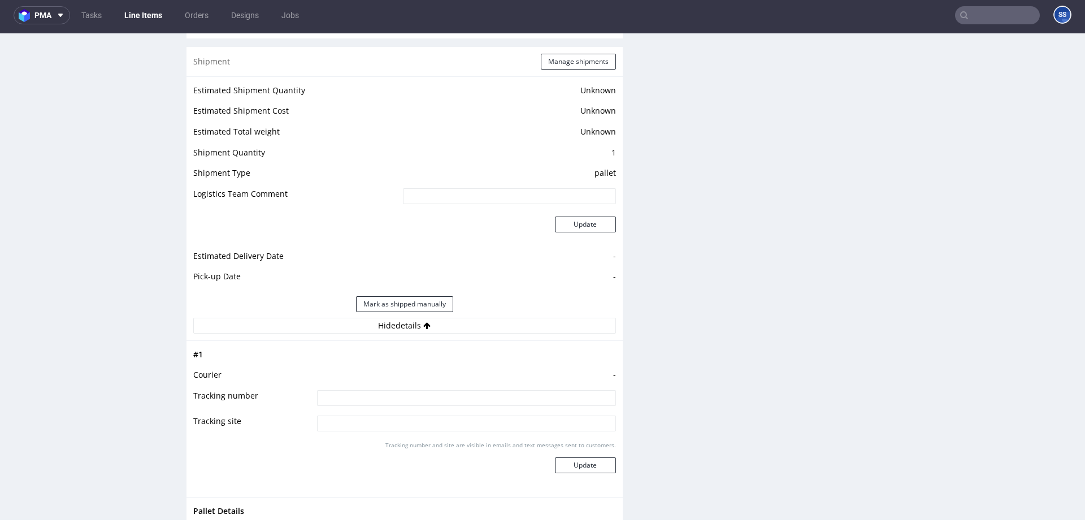
scroll to position [1420, 0]
click at [421, 382] on td "-" at bounding box center [465, 375] width 302 height 21
click at [417, 391] on input at bounding box center [466, 395] width 299 height 16
type input "sz"
click at [132, 20] on link "Line Items" at bounding box center [143, 15] width 51 height 18
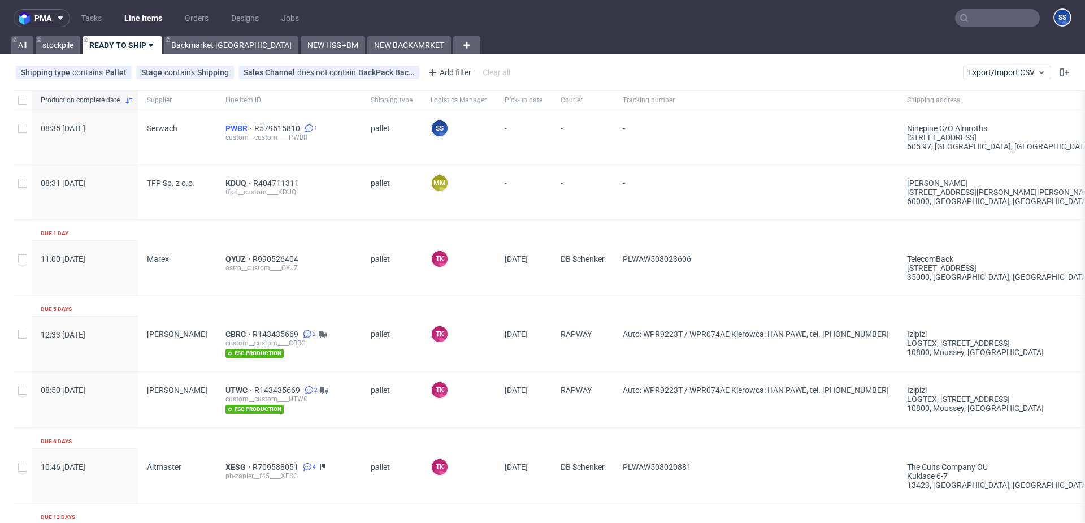
click at [226, 125] on span "PWBR" at bounding box center [239, 128] width 29 height 9
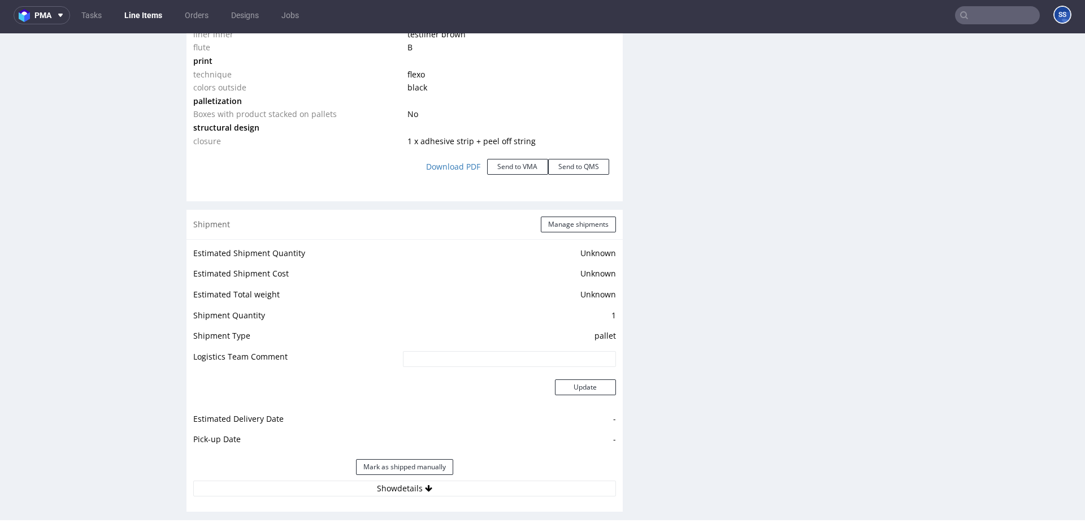
scroll to position [1654, 0]
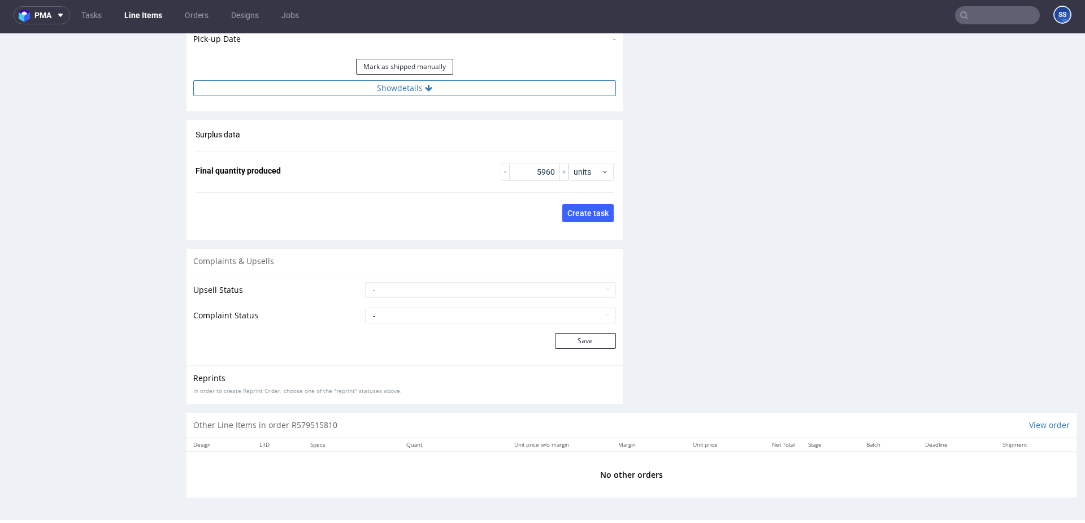
click at [463, 90] on button "Show details" at bounding box center [404, 88] width 423 height 16
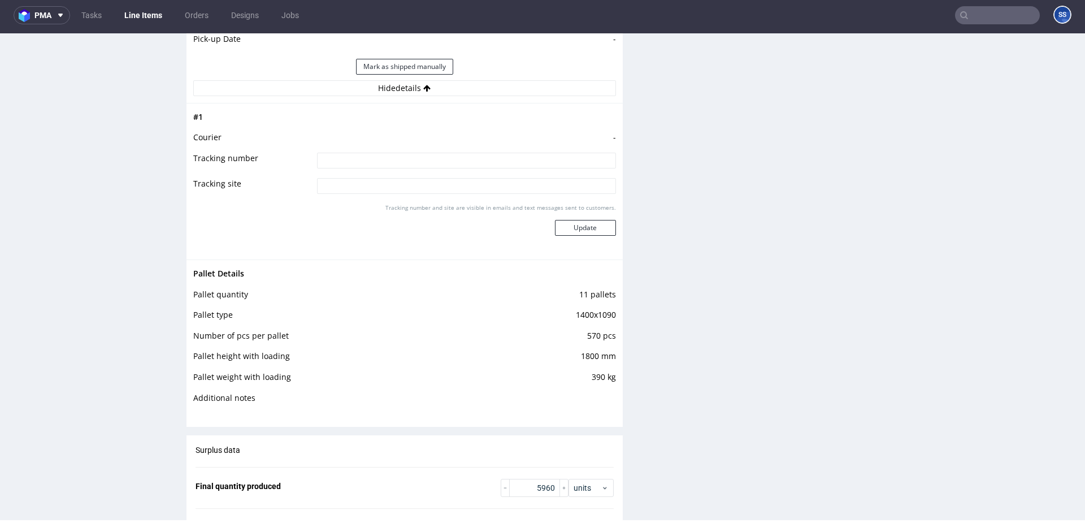
click at [443, 159] on input at bounding box center [466, 161] width 299 height 16
type input "szukamy auta"
click at [566, 226] on button "Update" at bounding box center [585, 228] width 61 height 16
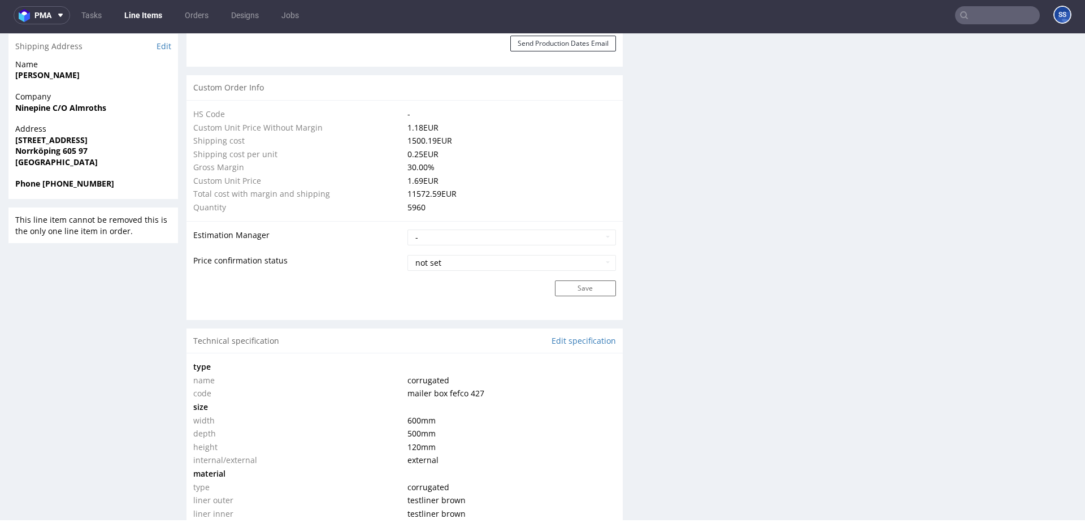
scroll to position [775, 0]
click at [140, 10] on link "Line Items" at bounding box center [143, 15] width 51 height 18
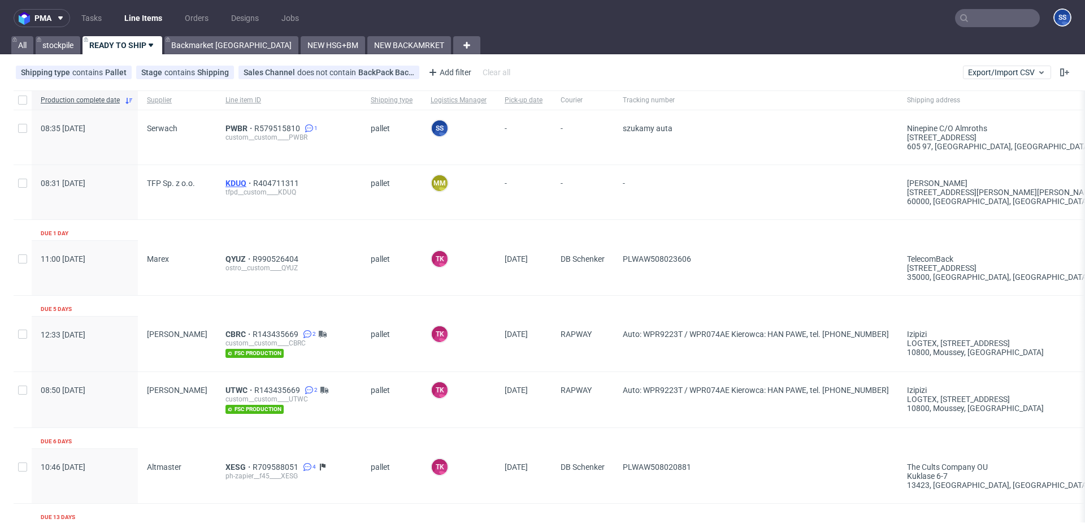
click at [230, 181] on span "KDUQ" at bounding box center [239, 183] width 28 height 9
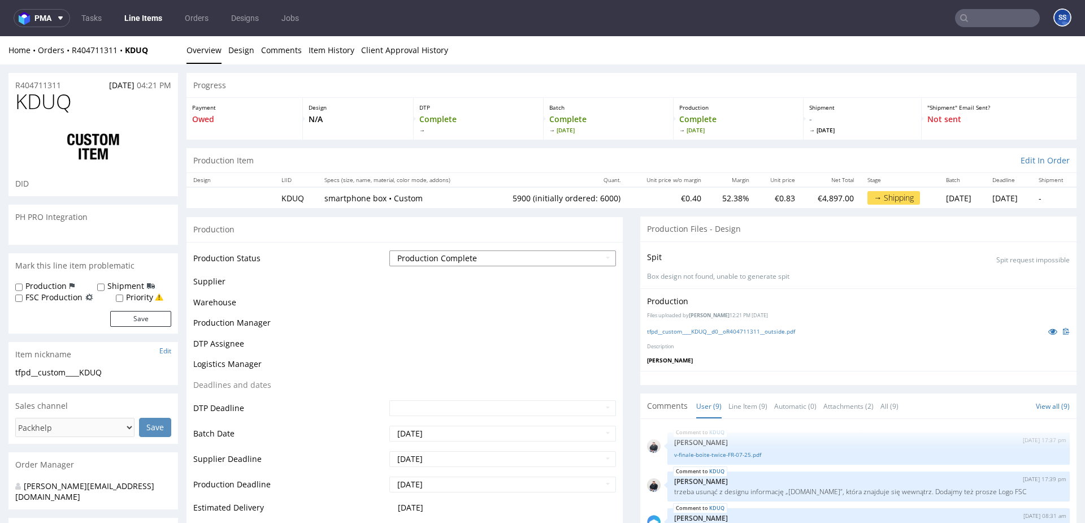
scroll to position [151, 0]
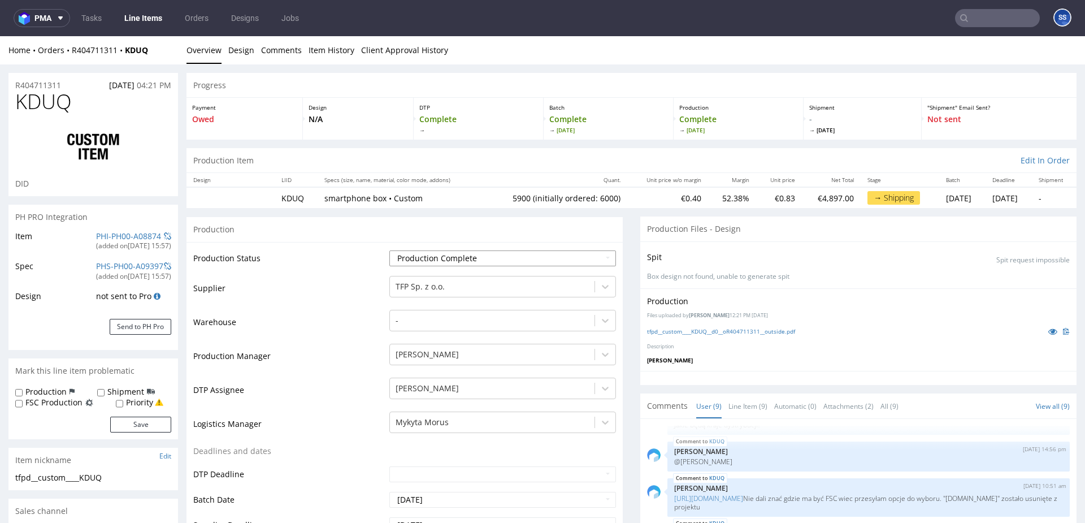
type input "5900"
click at [142, 24] on link "Line Items" at bounding box center [143, 18] width 51 height 18
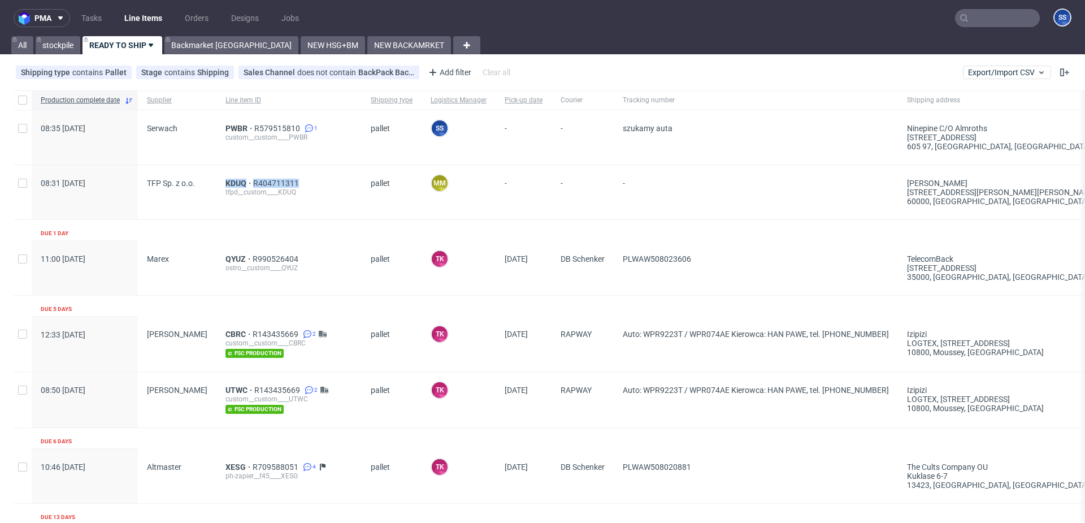
drag, startPoint x: 302, startPoint y: 183, endPoint x: 210, endPoint y: 186, distance: 92.2
click at [216, 186] on div "KDUQ R404711311 tfpd__custom____KDUQ" at bounding box center [288, 192] width 145 height 54
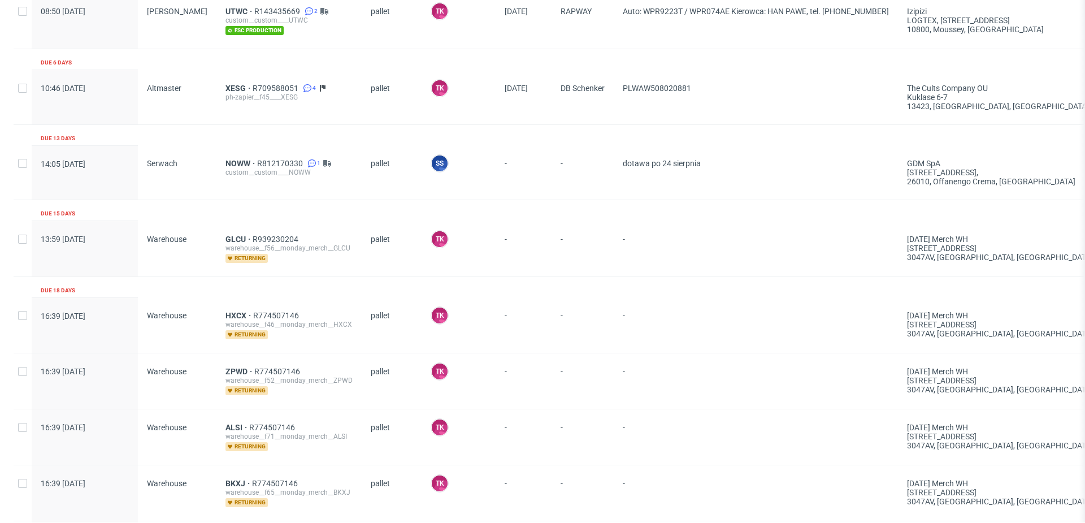
scroll to position [389, 0]
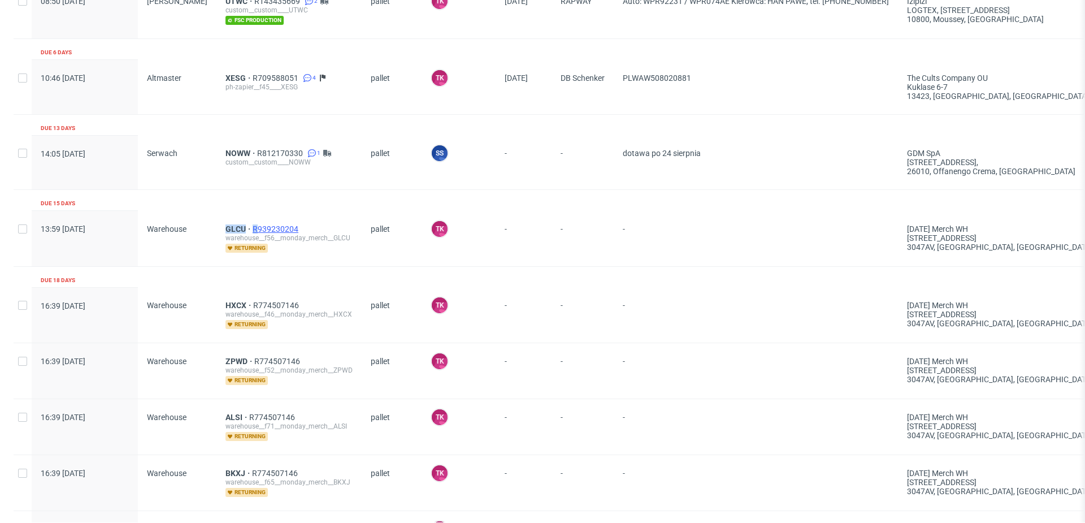
drag, startPoint x: 206, startPoint y: 225, endPoint x: 244, endPoint y: 224, distance: 37.3
click at [244, 224] on div "GLCU R939230204 warehouse__f56__monday_merch__GLCU returning" at bounding box center [288, 238] width 145 height 55
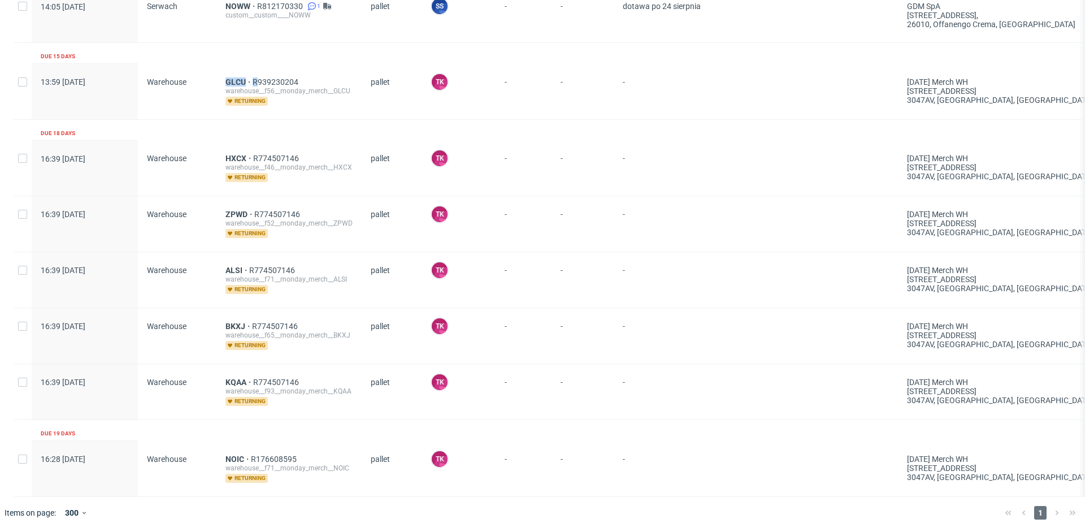
scroll to position [544, 0]
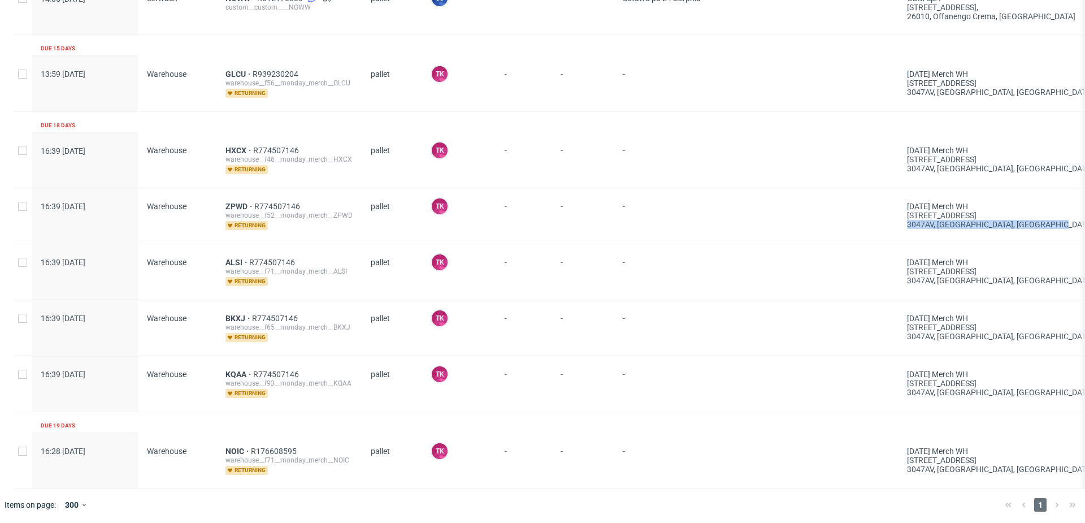
drag, startPoint x: 1001, startPoint y: 226, endPoint x: 877, endPoint y: 224, distance: 124.3
click at [907, 224] on div "3047AV, Rotterdam , Netherlands" at bounding box center [1002, 224] width 190 height 9
copy div "3047AV, Rotterdam , Netherlands"
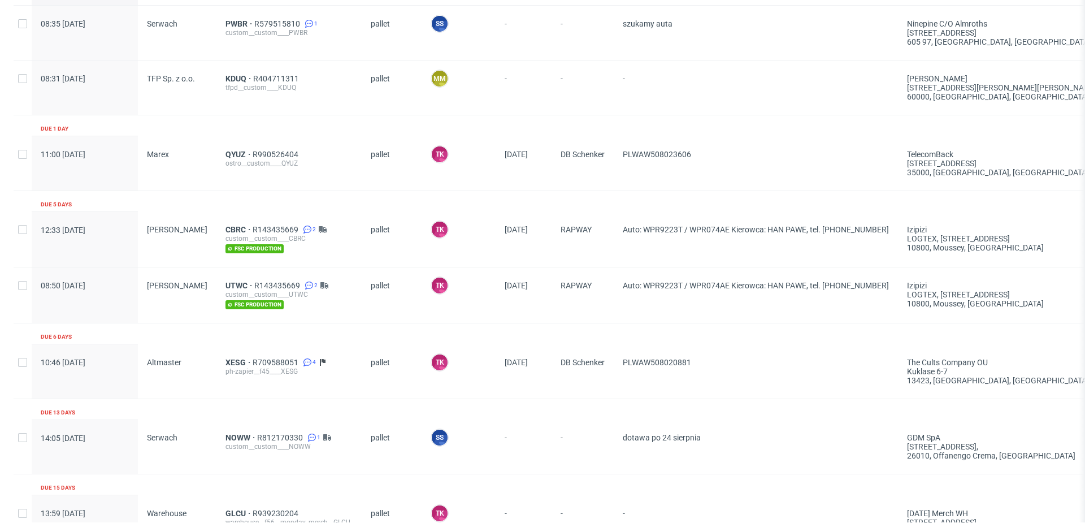
scroll to position [0, 0]
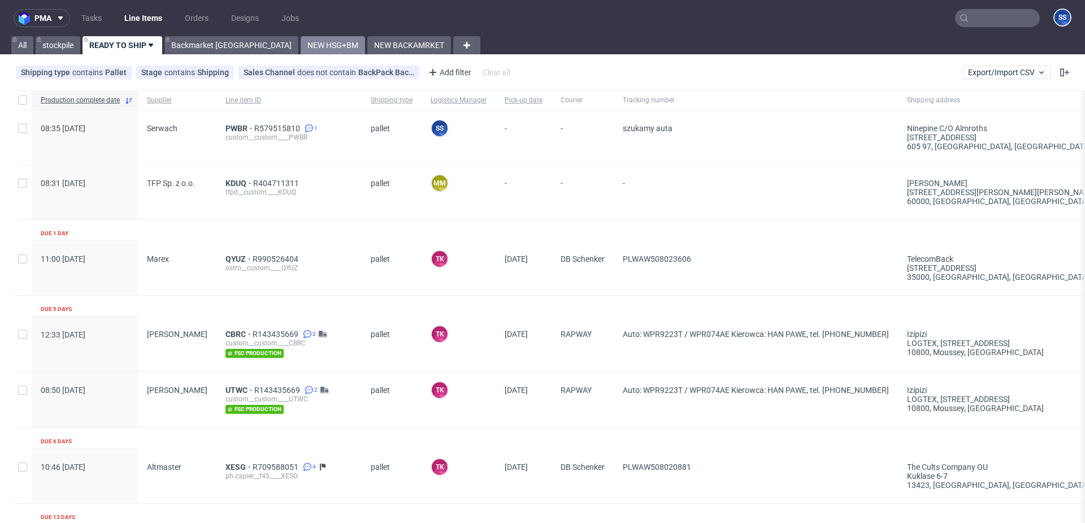
click at [301, 47] on link "NEW HSG+BM" at bounding box center [333, 45] width 64 height 18
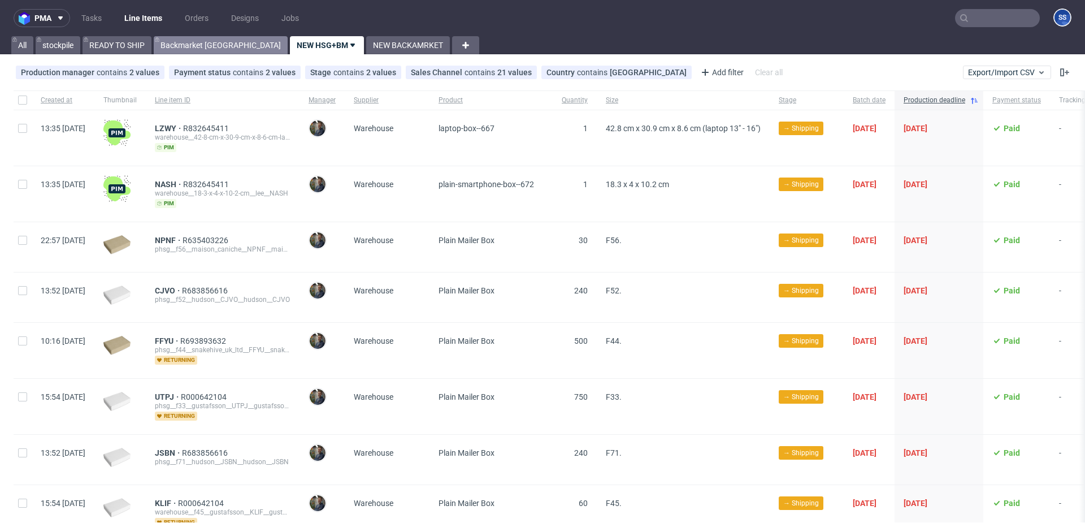
click at [203, 46] on link "Backmarket GB" at bounding box center [221, 45] width 134 height 18
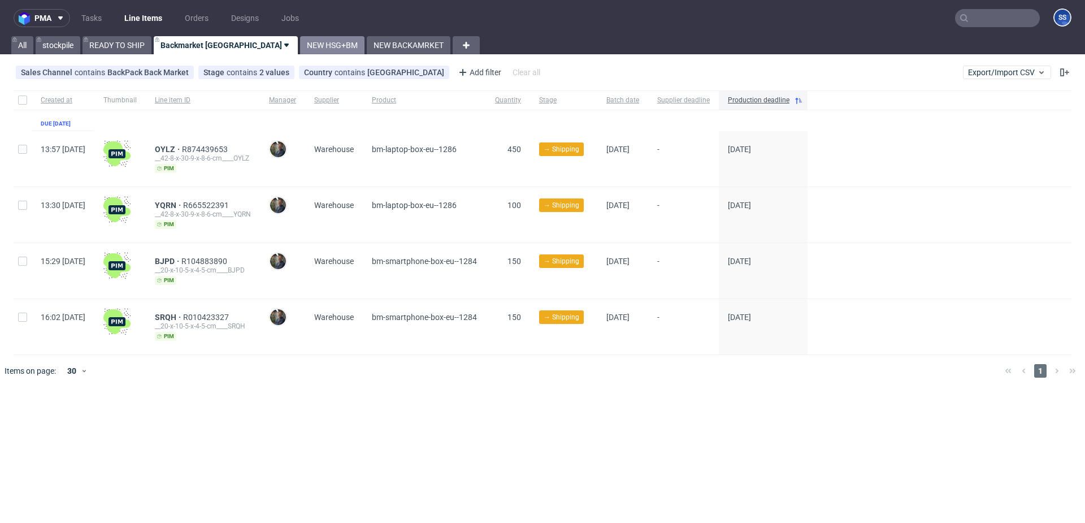
click at [300, 45] on link "NEW HSG+BM" at bounding box center [332, 45] width 64 height 18
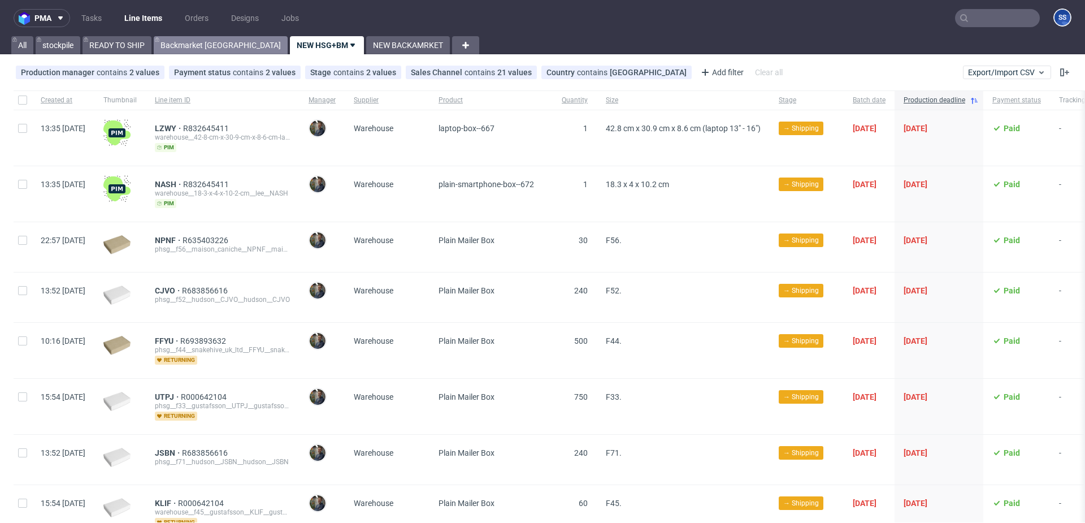
click at [197, 49] on link "Backmarket GB" at bounding box center [221, 45] width 134 height 18
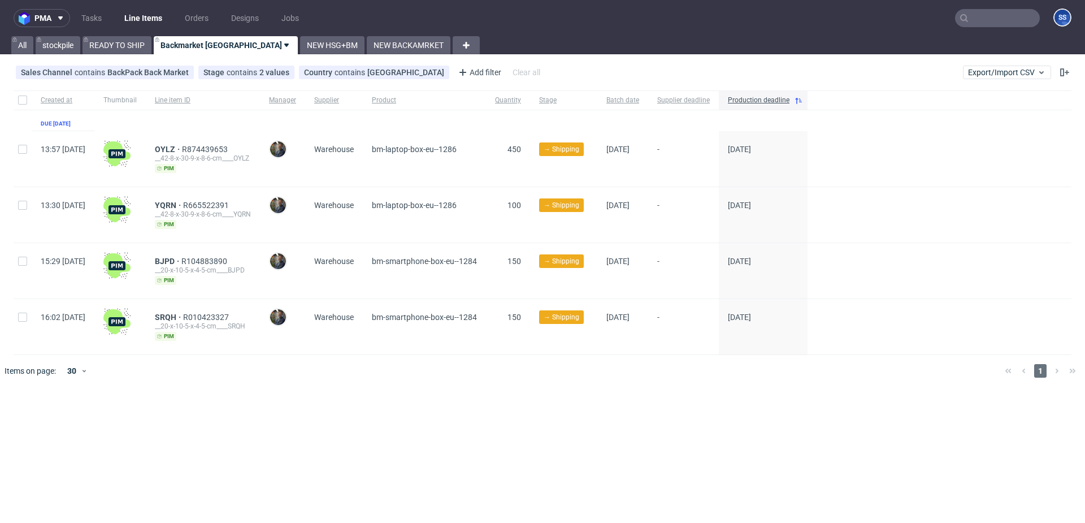
click at [992, 19] on input "text" at bounding box center [997, 18] width 85 height 18
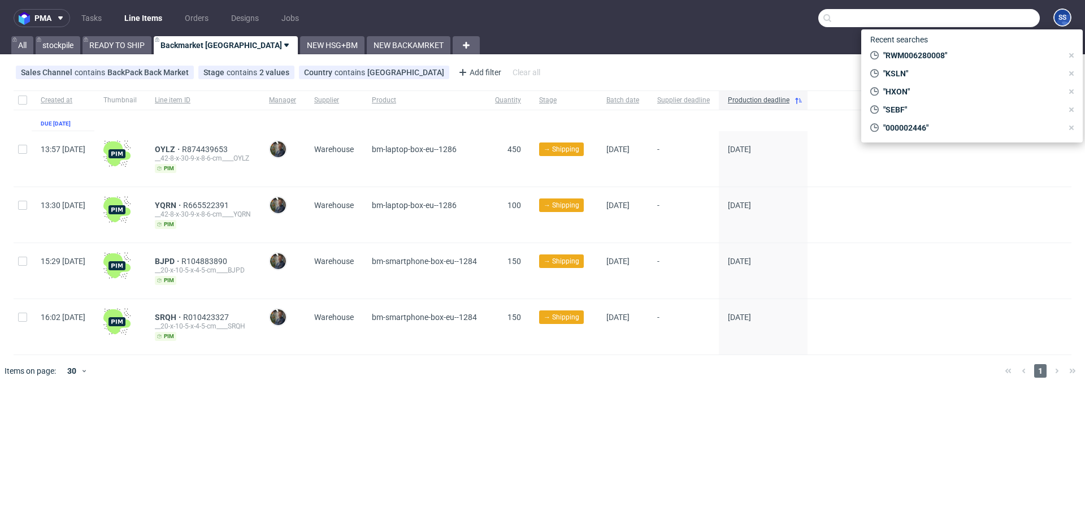
click at [150, 14] on link "Line Items" at bounding box center [143, 18] width 51 height 18
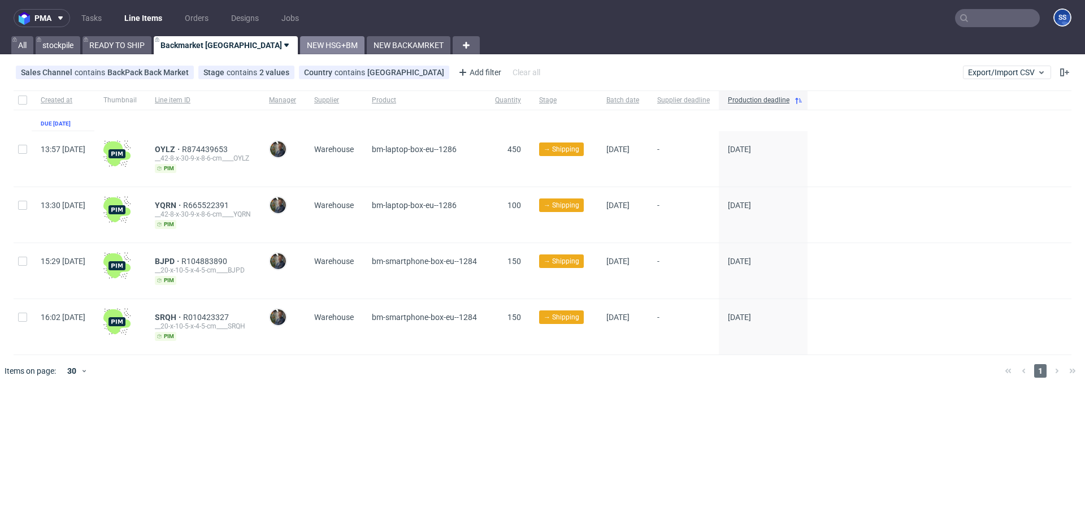
click at [300, 45] on link "NEW HSG+BM" at bounding box center [332, 45] width 64 height 18
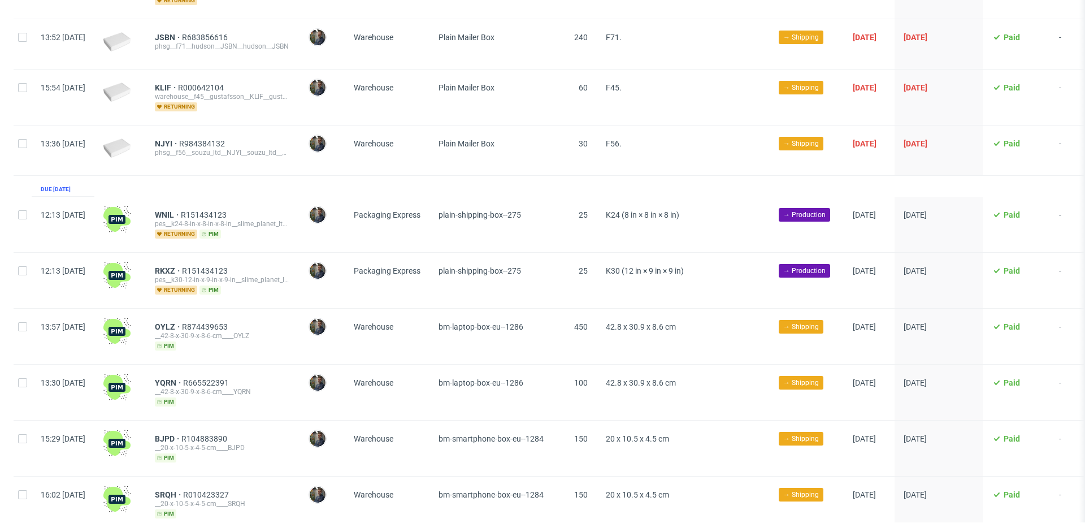
scroll to position [458, 0]
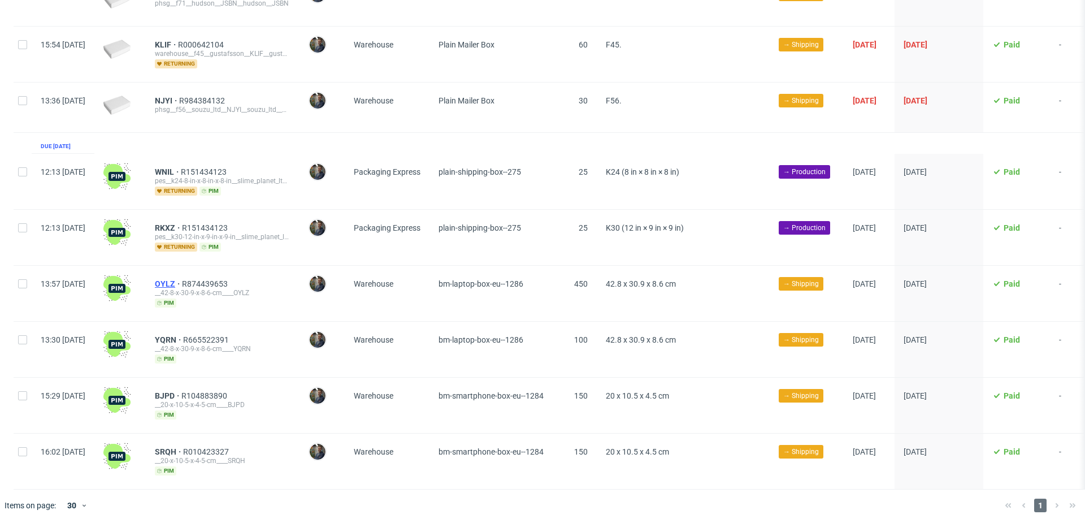
click at [182, 281] on span "OYLZ" at bounding box center [168, 283] width 27 height 9
drag, startPoint x: 183, startPoint y: 332, endPoint x: 208, endPoint y: 336, distance: 25.2
click at [208, 336] on div "YQRN R665522391 __42-8-x-30-9-x-8-6-cm____YQRN pim" at bounding box center [223, 349] width 154 height 55
copy span "YQRN"
click at [146, 380] on div at bounding box center [119, 404] width 51 height 55
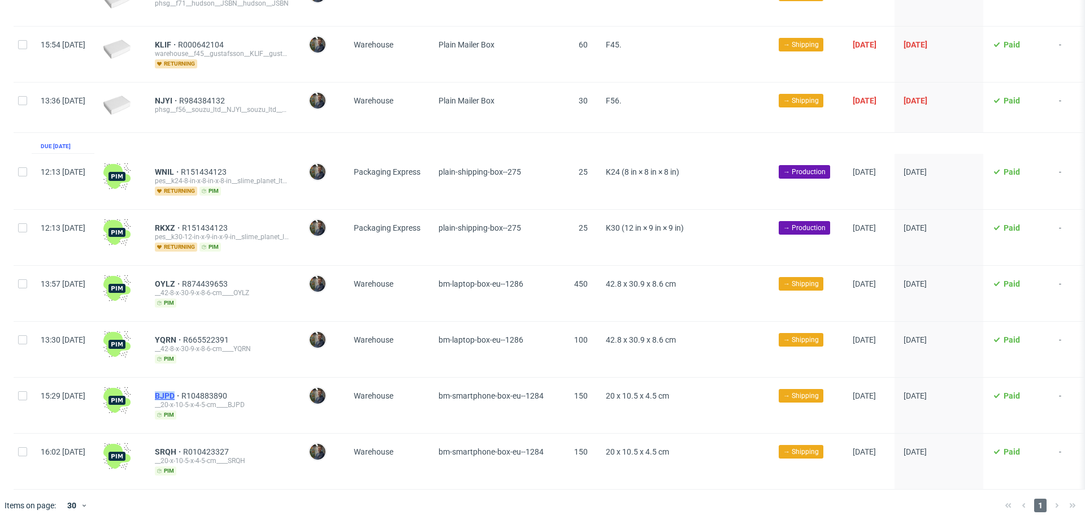
drag, startPoint x: 182, startPoint y: 393, endPoint x: 206, endPoint y: 392, distance: 23.7
click at [206, 392] on div "BJPD R104883890 __20-x-10-5-x-4-5-cm____BJPD pim" at bounding box center [223, 404] width 154 height 55
copy span "BJPD"
click at [199, 478] on div "SRQH R010423327 __20-x-10-5-x-4-5-cm____SRQH pim" at bounding box center [223, 460] width 154 height 55
drag, startPoint x: 183, startPoint y: 446, endPoint x: 208, endPoint y: 446, distance: 25.4
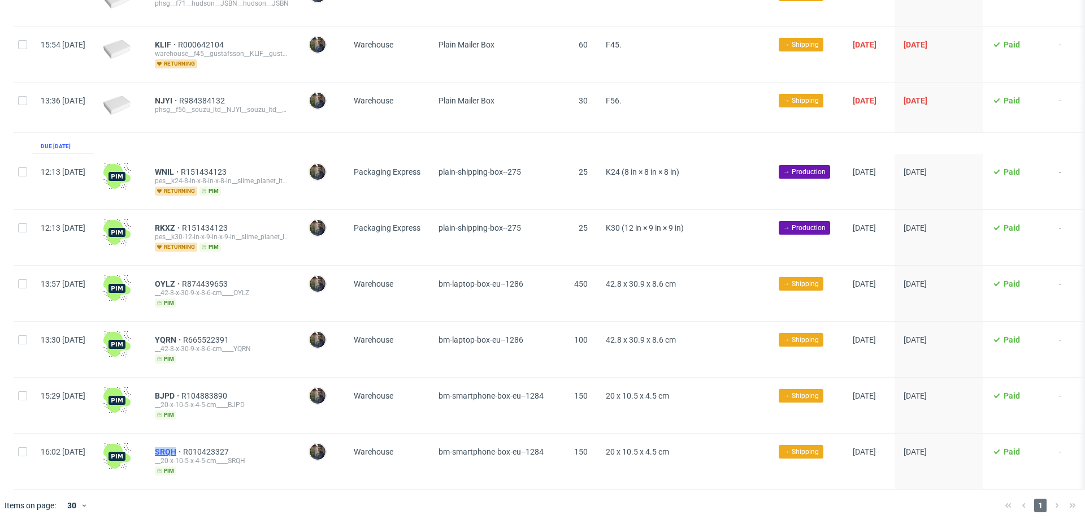
click at [208, 446] on div "SRQH R010423327 __20-x-10-5-x-4-5-cm____SRQH pim" at bounding box center [223, 460] width 154 height 55
copy span "SRQH"
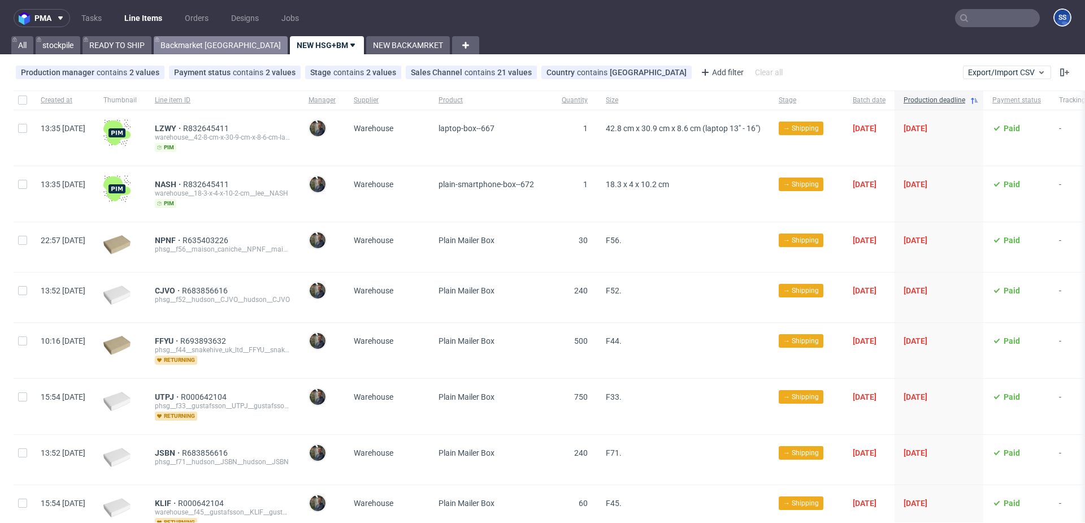
click at [204, 46] on link "Backmarket GB" at bounding box center [221, 45] width 134 height 18
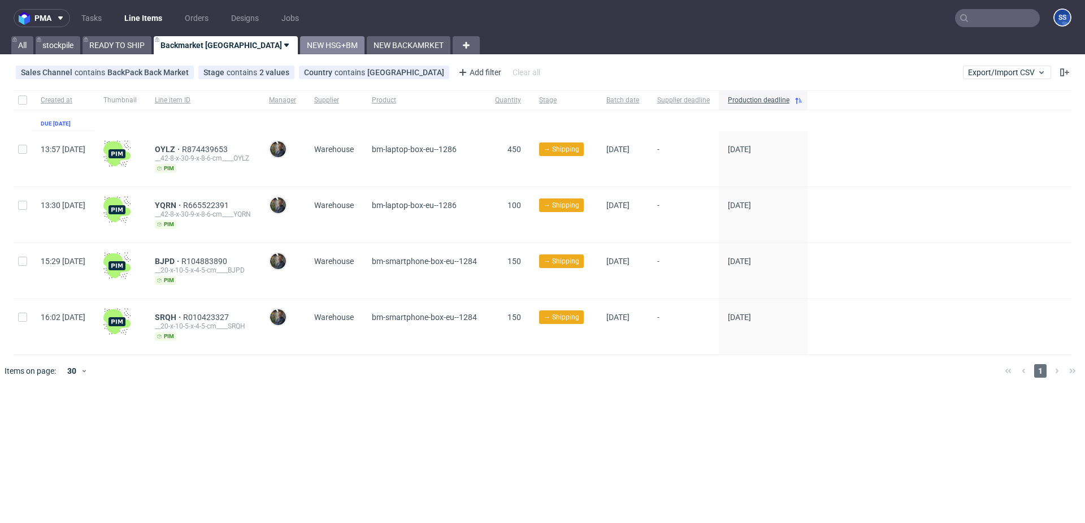
click at [300, 49] on link "NEW HSG+BM" at bounding box center [332, 45] width 64 height 18
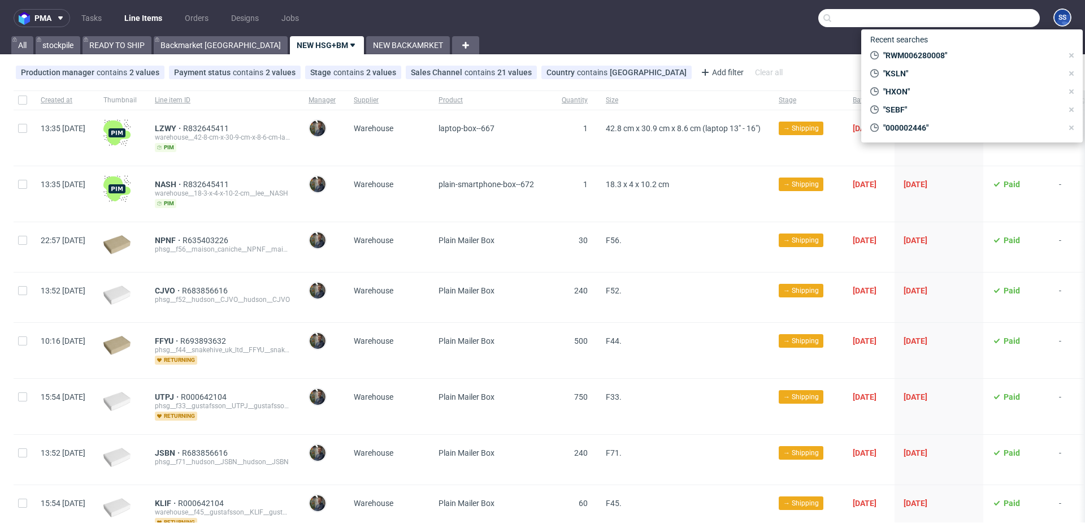
click at [982, 22] on input "text" at bounding box center [929, 18] width 222 height 18
paste input "R642159625_HXON"
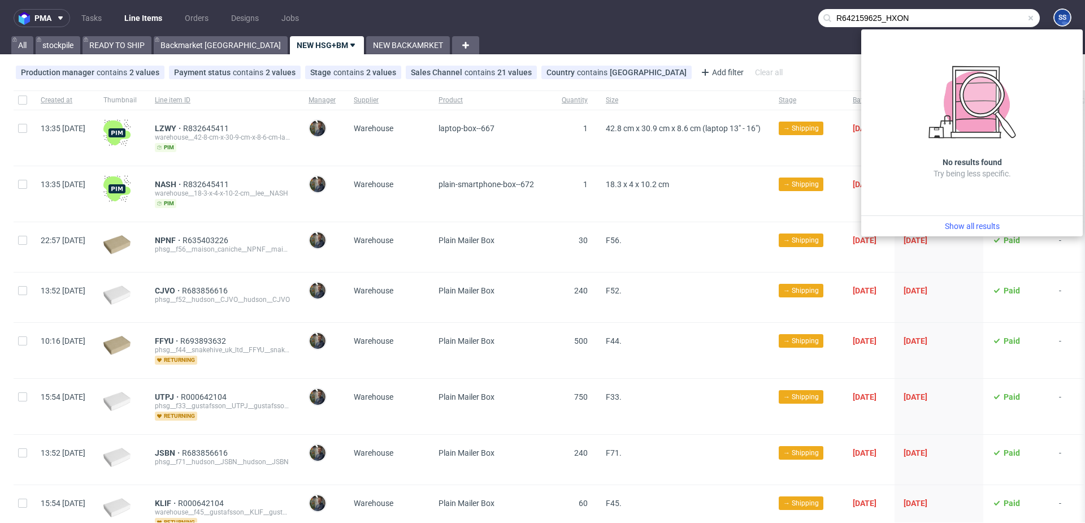
drag, startPoint x: 877, startPoint y: 18, endPoint x: 811, endPoint y: 21, distance: 66.2
click at [818, 21] on input "R642159625_HXON" at bounding box center [929, 18] width 222 height 18
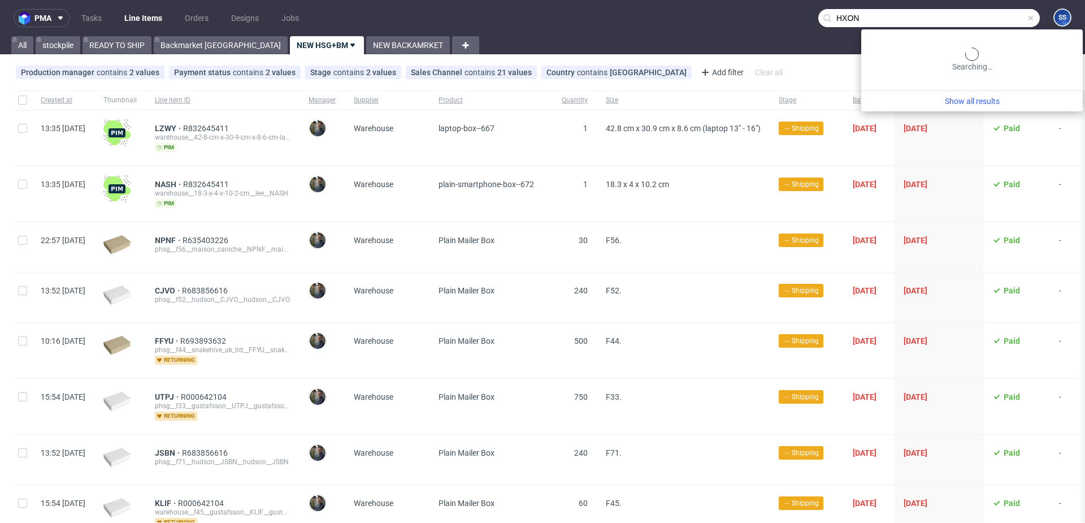
type input "HXON"
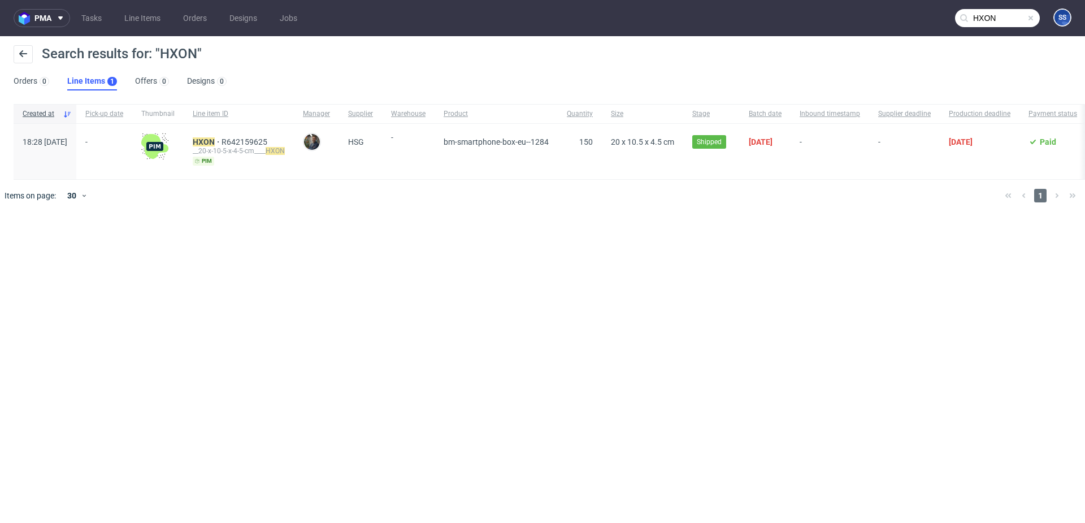
click at [987, 19] on input "HXON" at bounding box center [997, 18] width 85 height 18
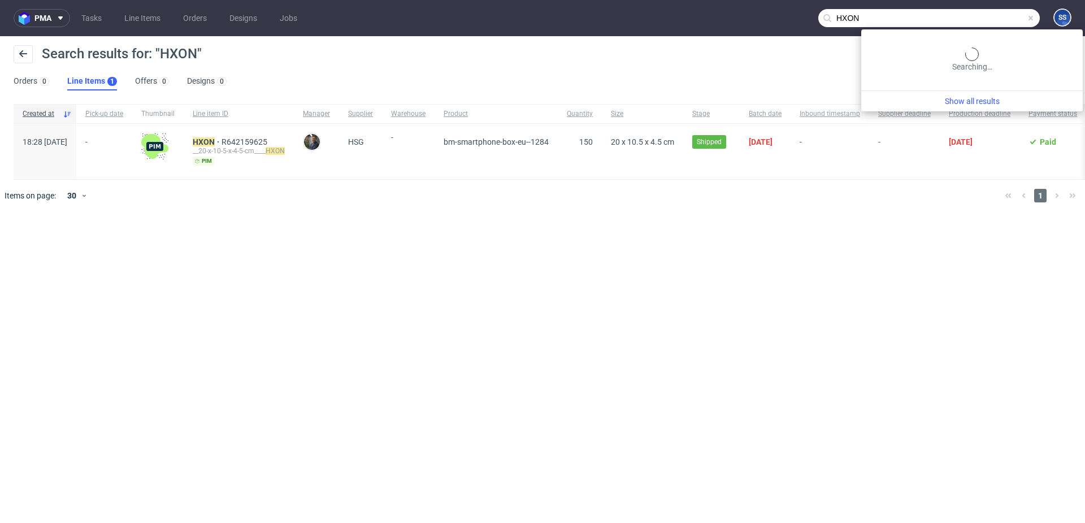
click at [987, 19] on input "HXON" at bounding box center [929, 18] width 222 height 18
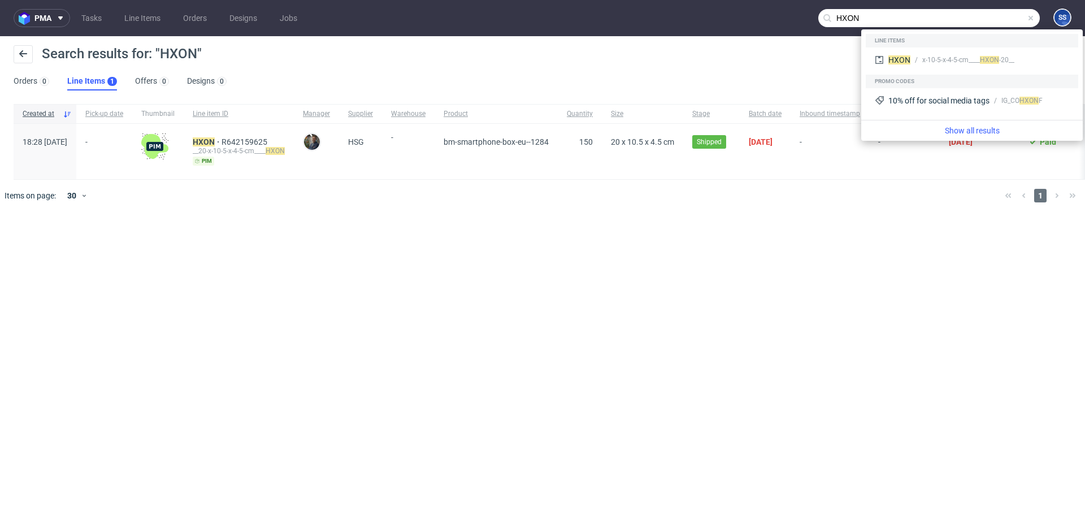
click at [475, 297] on div "pma Tasks Line Items Orders Designs Jobs HXON SS Search results for: "HXON" Ord…" at bounding box center [542, 261] width 1085 height 523
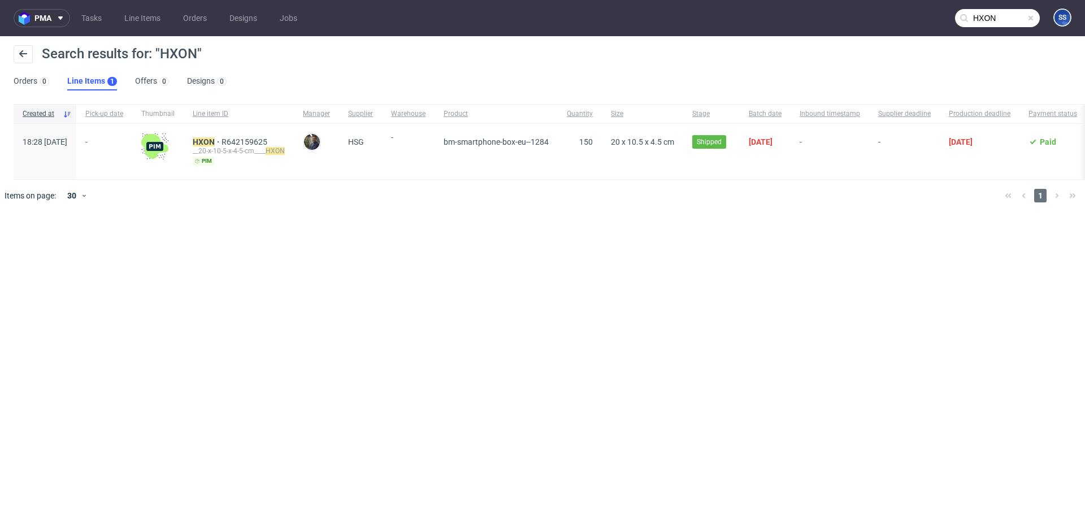
click at [971, 17] on input "HXON" at bounding box center [997, 18] width 85 height 18
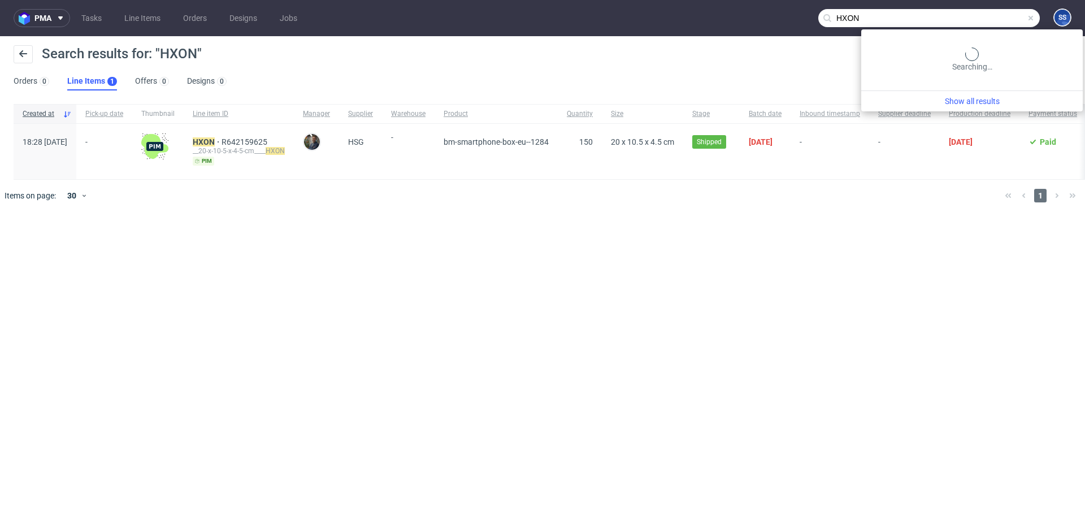
click at [971, 17] on input "HXON" at bounding box center [929, 18] width 222 height 18
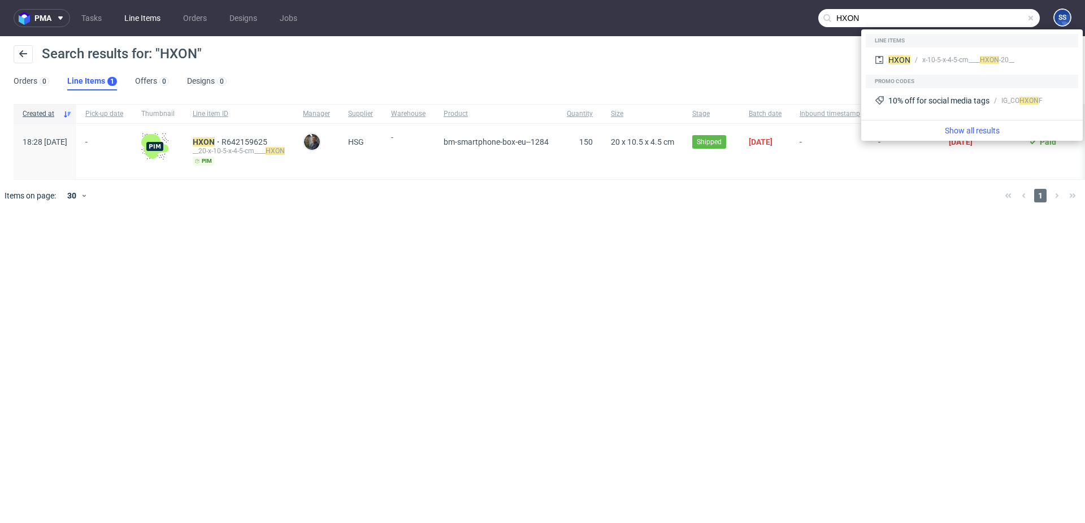
drag, startPoint x: 323, startPoint y: 63, endPoint x: 132, endPoint y: 26, distance: 194.6
click at [322, 63] on div "Search results for: "HXON"" at bounding box center [543, 58] width 1058 height 27
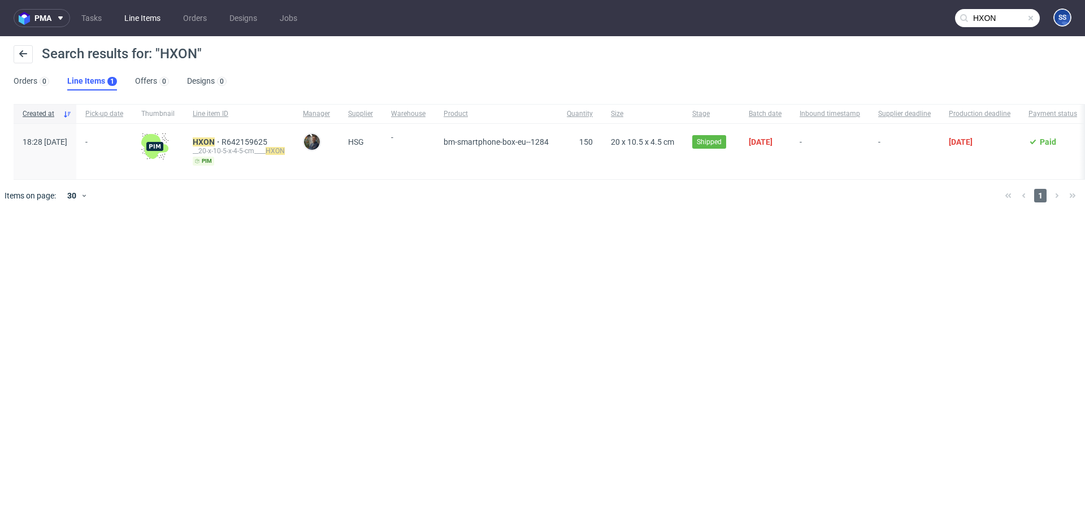
click at [135, 20] on link "Line Items" at bounding box center [143, 18] width 50 height 18
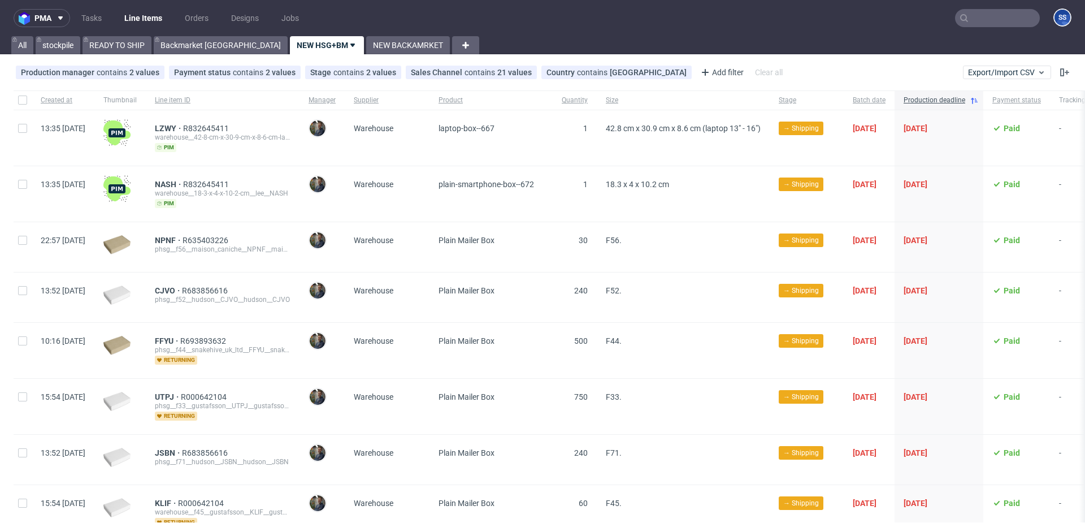
click at [975, 16] on input "text" at bounding box center [997, 18] width 85 height 18
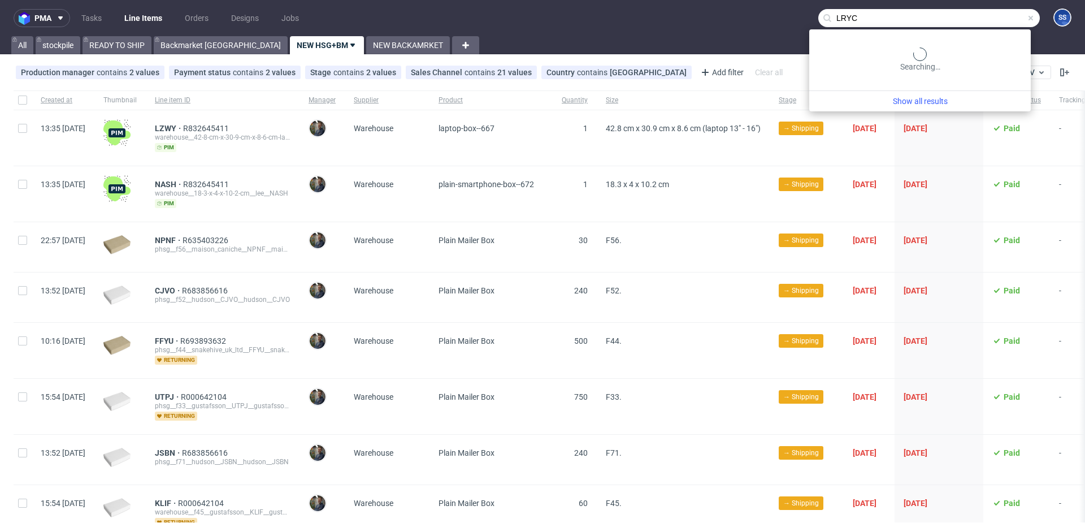
type input "LRYC"
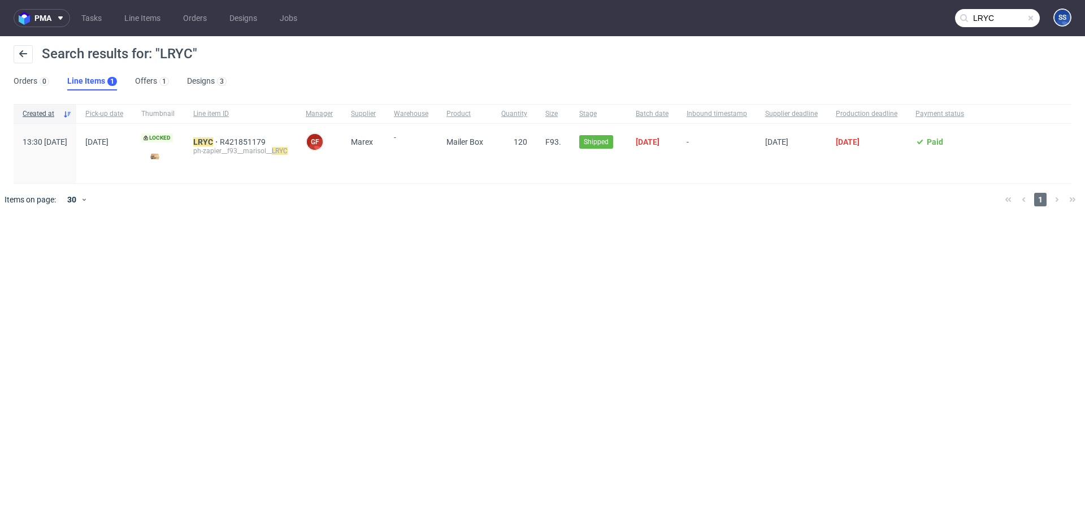
click at [245, 136] on div "LRYC R421851179 ph-zapier__f93__marisol__ LRYC" at bounding box center [240, 153] width 112 height 59
click at [213, 139] on mark "LRYC" at bounding box center [203, 141] width 20 height 9
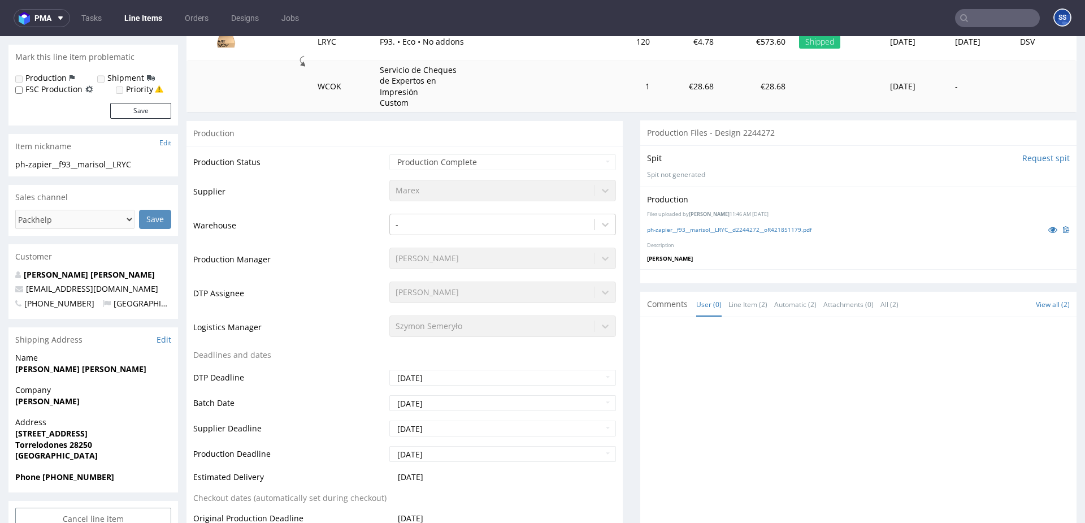
scroll to position [164, 0]
click at [969, 17] on input "text" at bounding box center [997, 18] width 85 height 18
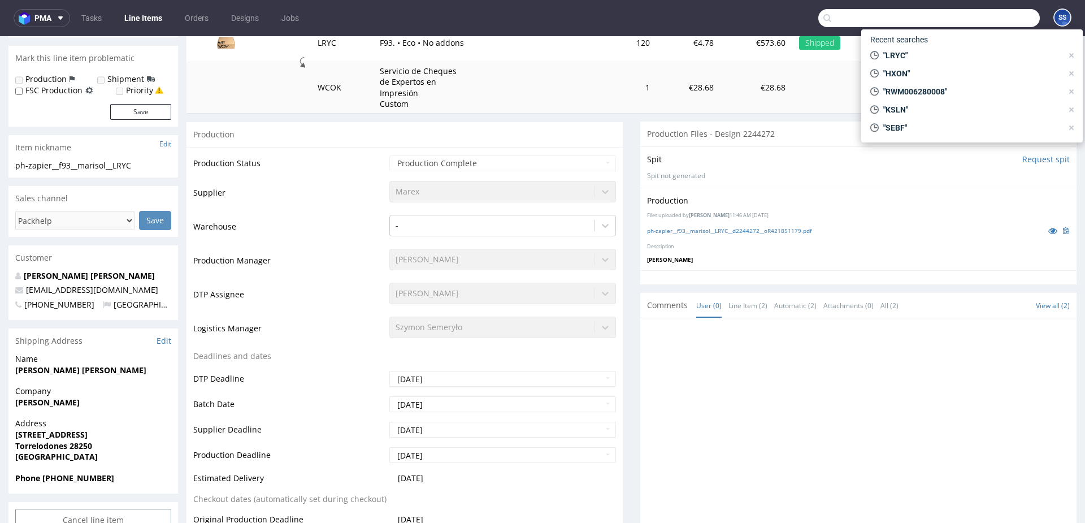
paste input "LRYC"
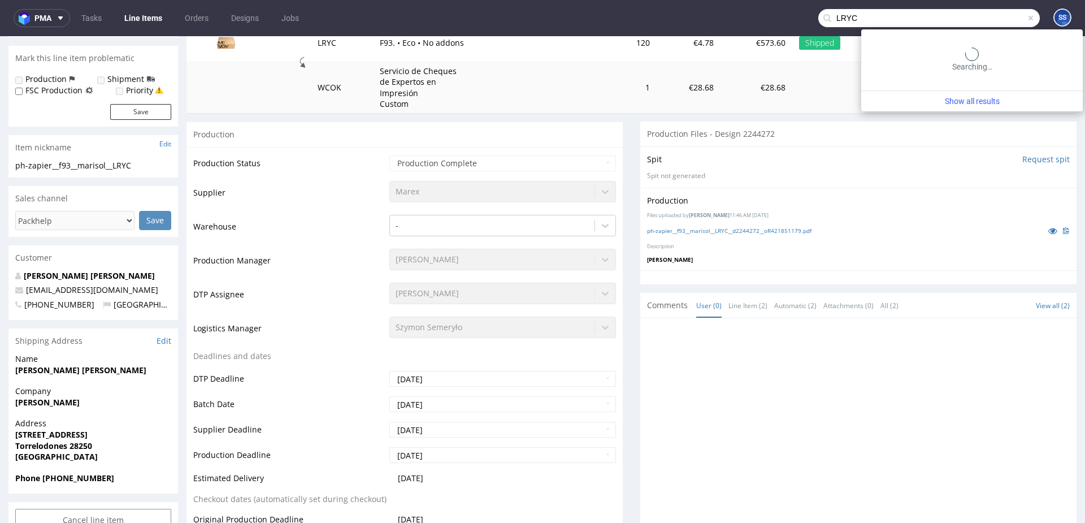
type input "LRYC"
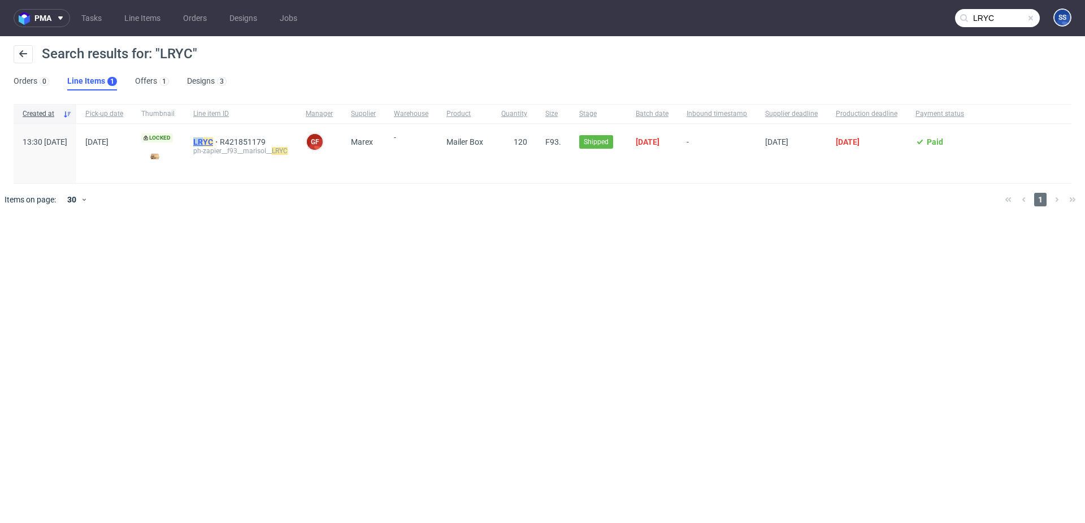
click at [239, 140] on div "LRYC R421851179 ph-zapier__f93__marisol__ LRYC" at bounding box center [240, 153] width 112 height 59
click at [213, 140] on mark "LRYC" at bounding box center [203, 141] width 20 height 9
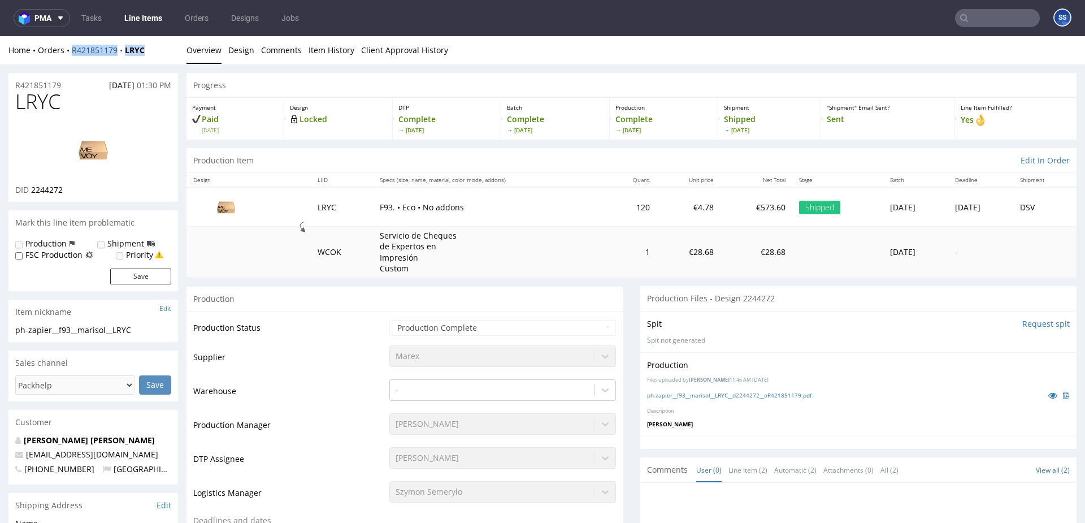
drag, startPoint x: 161, startPoint y: 50, endPoint x: 73, endPoint y: 50, distance: 88.2
click at [73, 50] on div "Home Orders R421851179 LRYC" at bounding box center [93, 50] width 170 height 11
copy div "R421851179 LRYC"
click at [134, 24] on link "Line Items" at bounding box center [143, 18] width 51 height 18
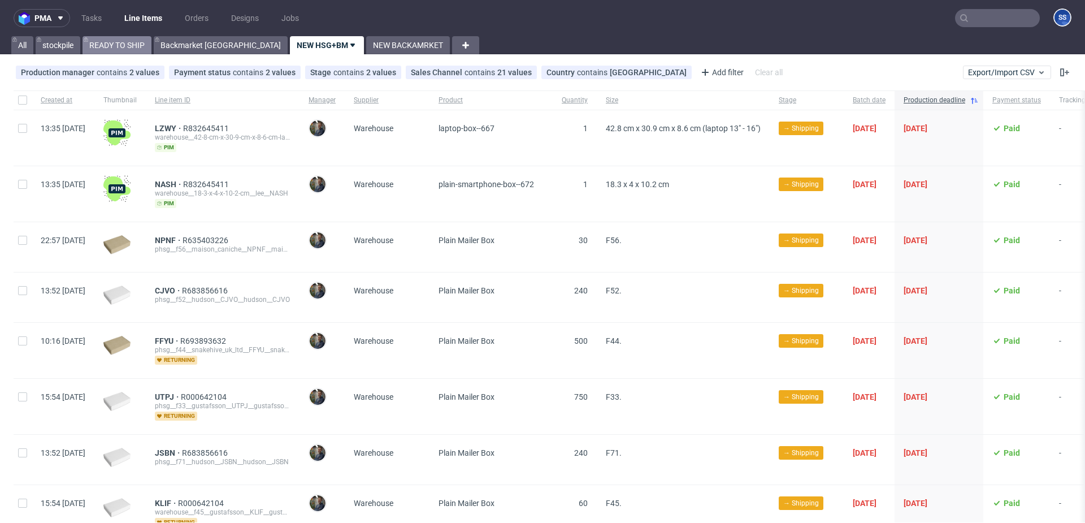
click at [109, 49] on link "READY TO SHIP" at bounding box center [117, 45] width 69 height 18
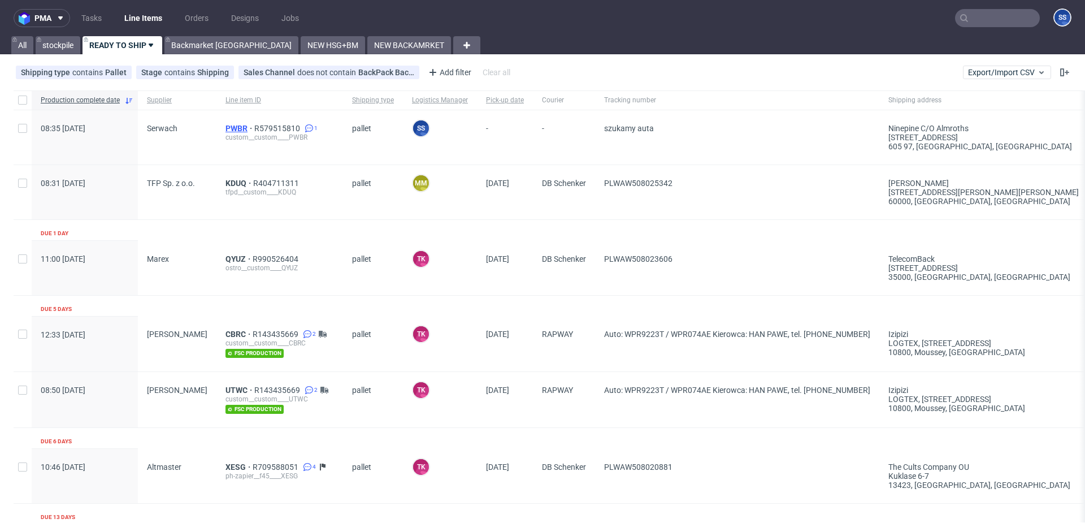
click at [227, 127] on span "PWBR" at bounding box center [239, 128] width 29 height 9
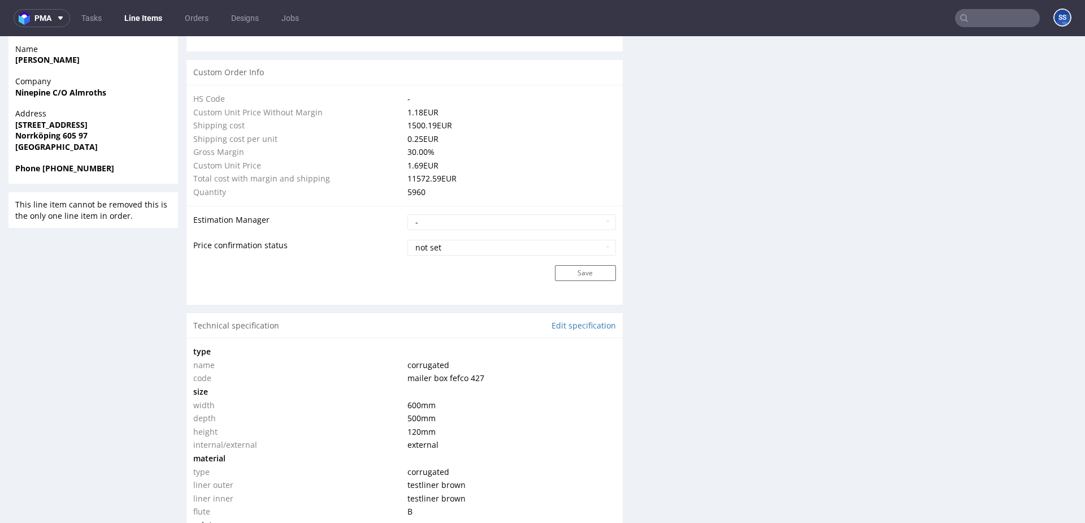
scroll to position [767, 0]
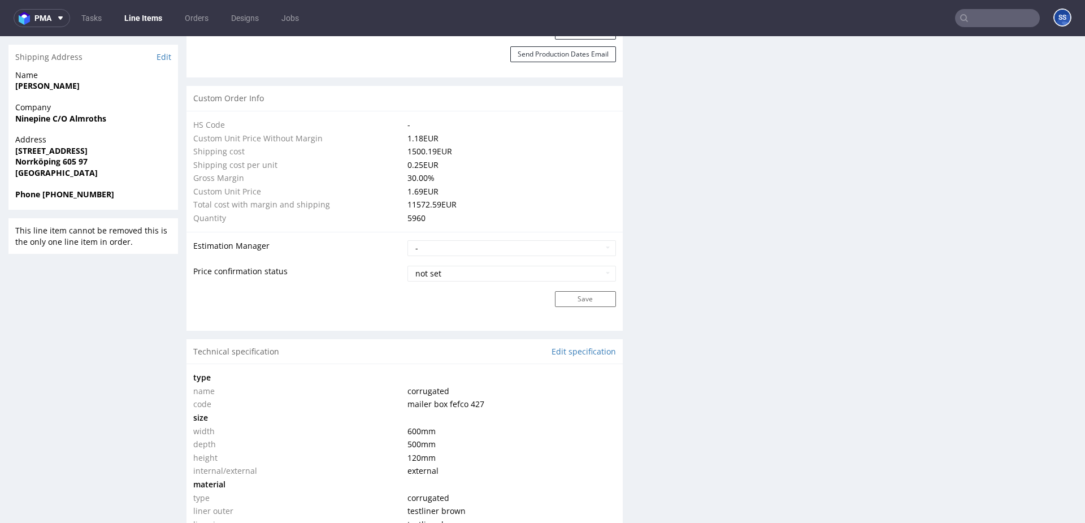
click at [132, 16] on link "Line Items" at bounding box center [143, 18] width 51 height 18
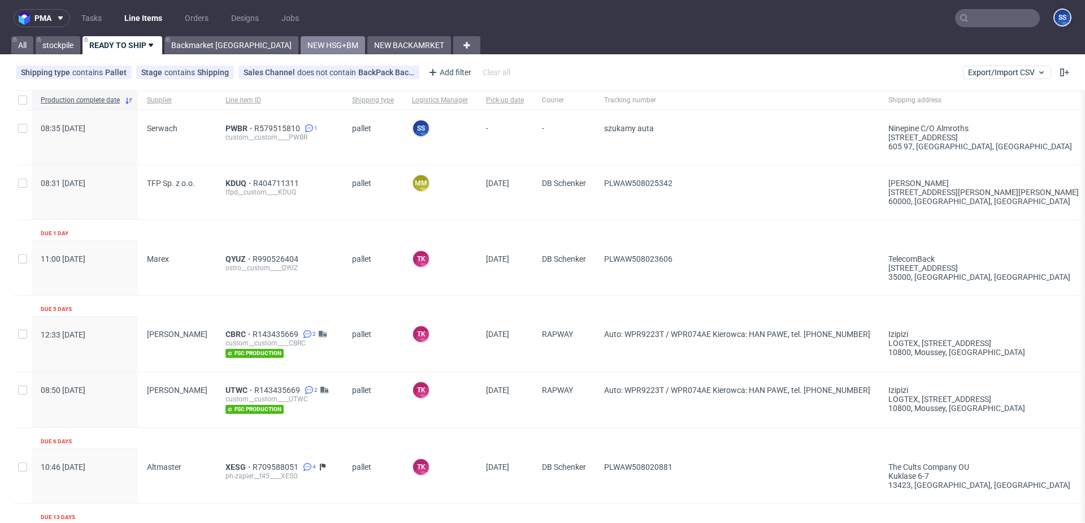
click at [301, 43] on link "NEW HSG+BM" at bounding box center [333, 45] width 64 height 18
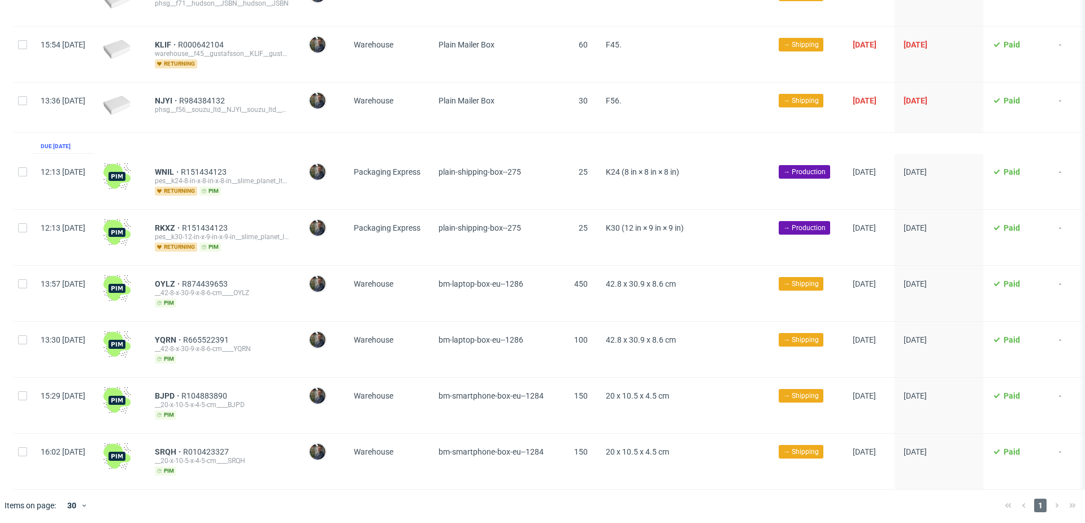
scroll to position [0, 6]
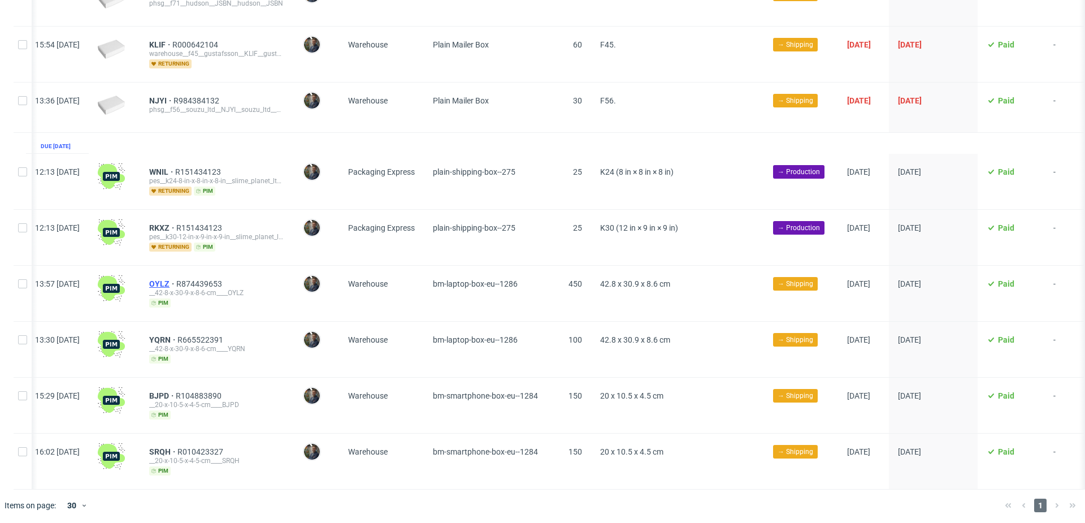
click at [176, 280] on span "OYLZ" at bounding box center [162, 283] width 27 height 9
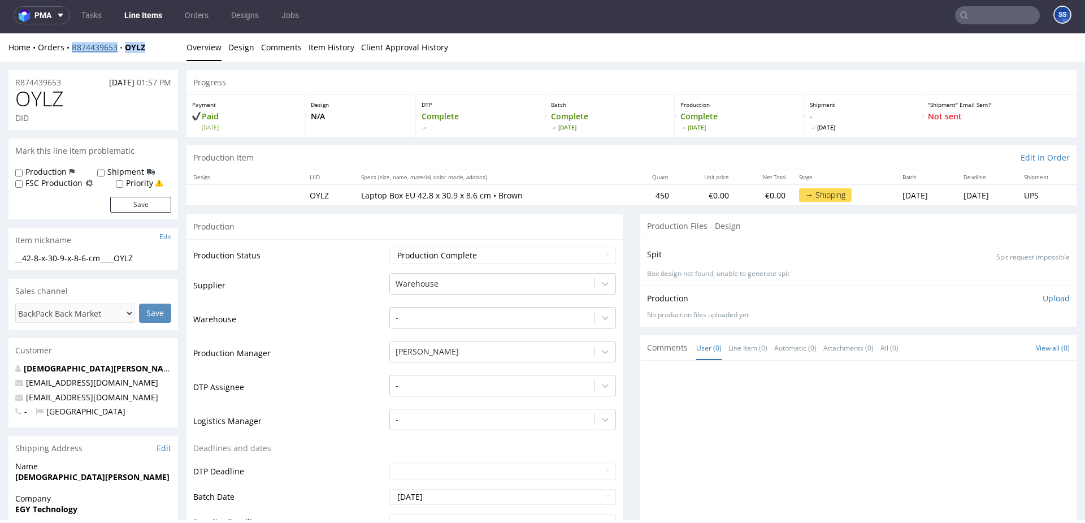
drag, startPoint x: 158, startPoint y: 52, endPoint x: 71, endPoint y: 50, distance: 87.0
click at [71, 50] on div "Home Orders R874439653 OYLZ" at bounding box center [93, 47] width 170 height 11
copy div "R874439653 OYLZ"
click at [136, 11] on link "Line Items" at bounding box center [143, 15] width 51 height 18
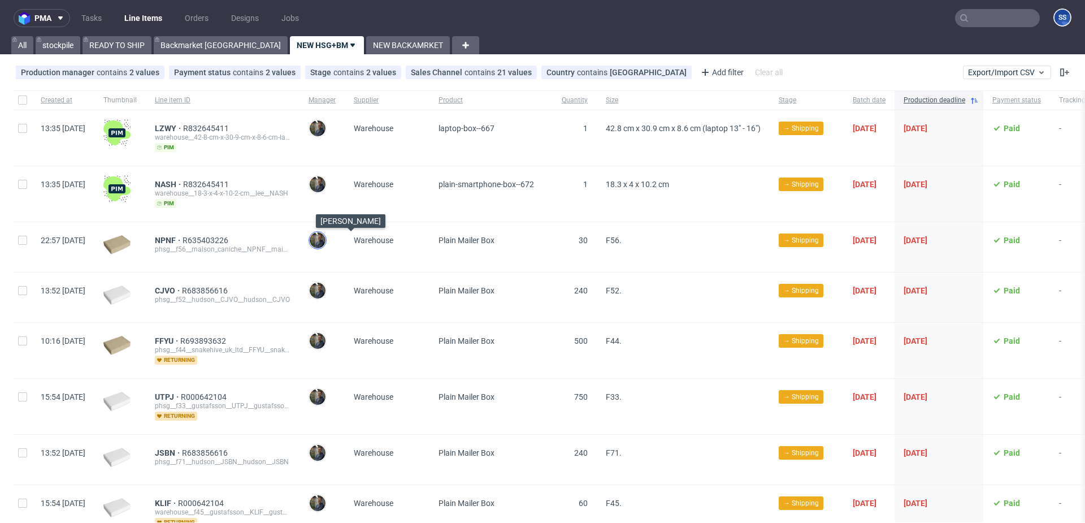
scroll to position [458, 0]
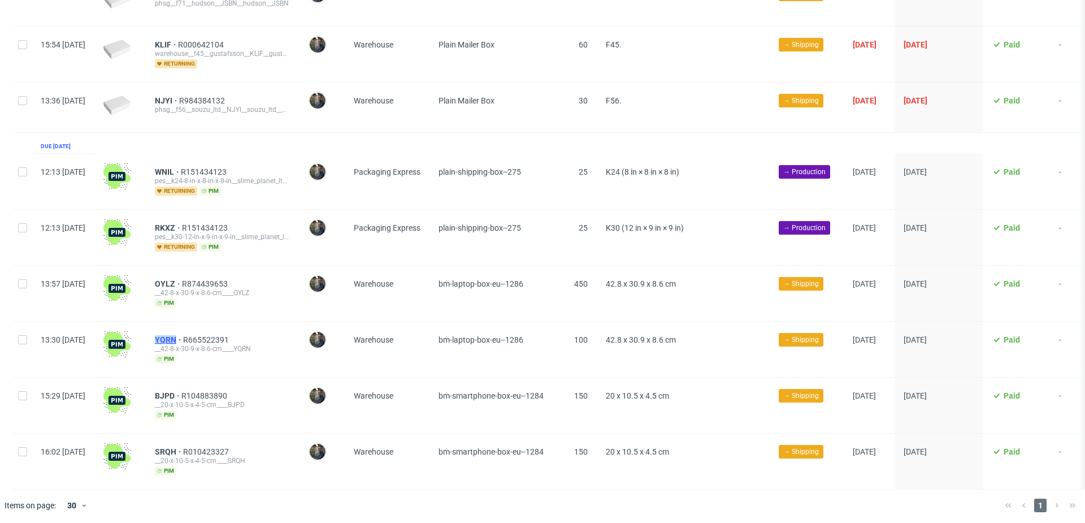
drag, startPoint x: 184, startPoint y: 336, endPoint x: 209, endPoint y: 335, distance: 25.5
click at [209, 335] on div "YQRN R665522391 __42-8-x-30-9-x-8-6-cm____YQRN pim" at bounding box center [223, 349] width 154 height 55
click at [183, 335] on span "YQRN" at bounding box center [169, 339] width 28 height 9
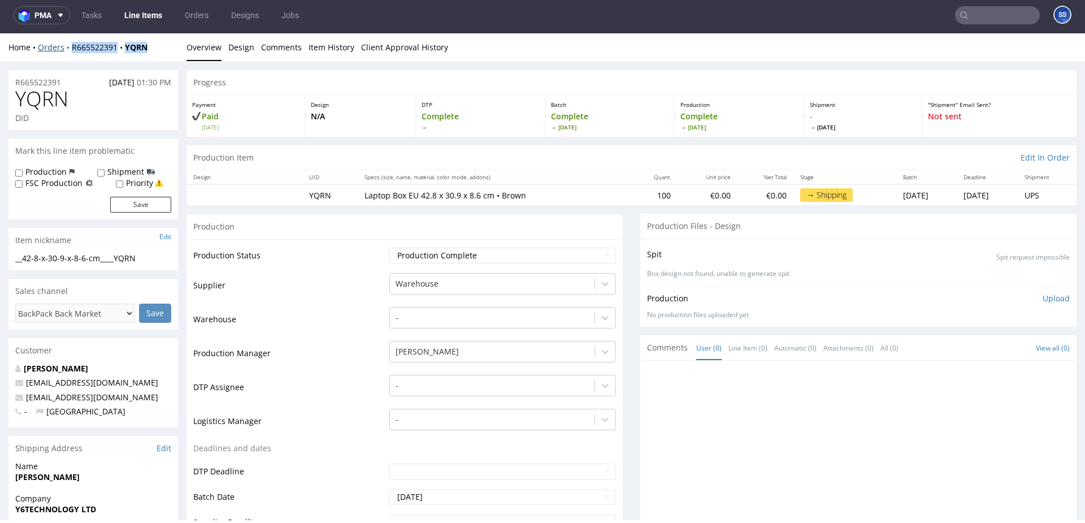
drag, startPoint x: 159, startPoint y: 49, endPoint x: 70, endPoint y: 47, distance: 89.9
click at [70, 47] on div "Home Orders R665522391 YQRN" at bounding box center [93, 47] width 170 height 11
copy div "R665522391 YQRN"
click at [149, 22] on link "Line Items" at bounding box center [143, 15] width 51 height 18
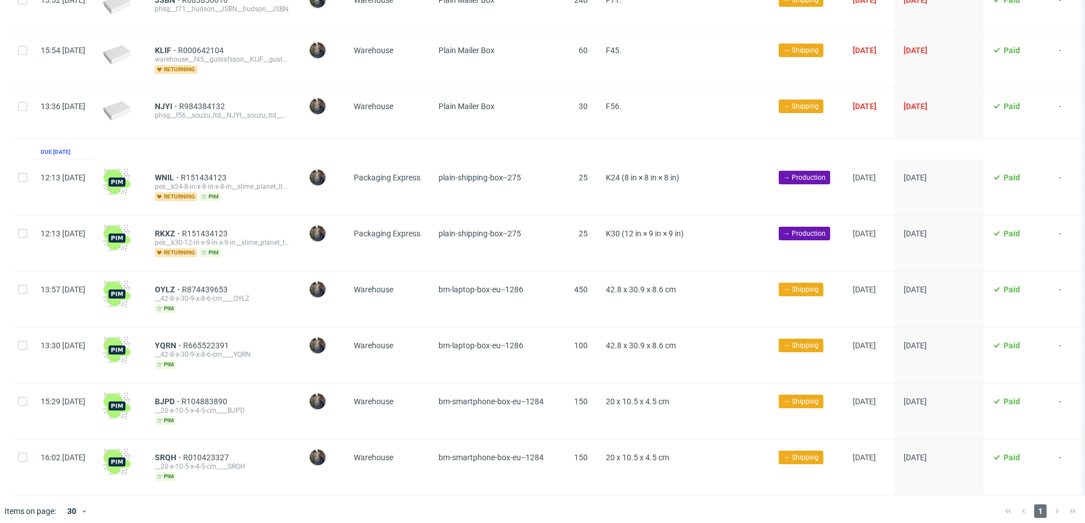
scroll to position [452, 0]
drag, startPoint x: 184, startPoint y: 398, endPoint x: 206, endPoint y: 399, distance: 22.0
click at [206, 399] on div "BJPD R104883890 __20-x-10-5-x-4-5-cm____BJPD pim" at bounding box center [223, 411] width 154 height 55
copy span "BJPD"
click at [181, 400] on span "BJPD" at bounding box center [168, 401] width 27 height 9
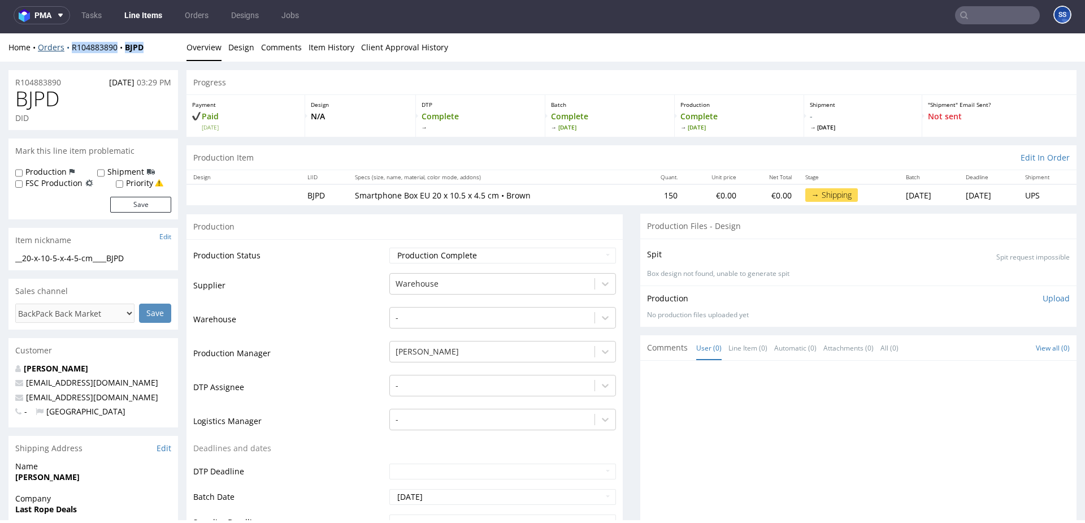
drag, startPoint x: 132, startPoint y: 49, endPoint x: 70, endPoint y: 45, distance: 62.3
click at [70, 45] on div "Home Orders R104883890 BJPD" at bounding box center [93, 47] width 170 height 11
click at [155, 15] on link "Line Items" at bounding box center [143, 15] width 51 height 18
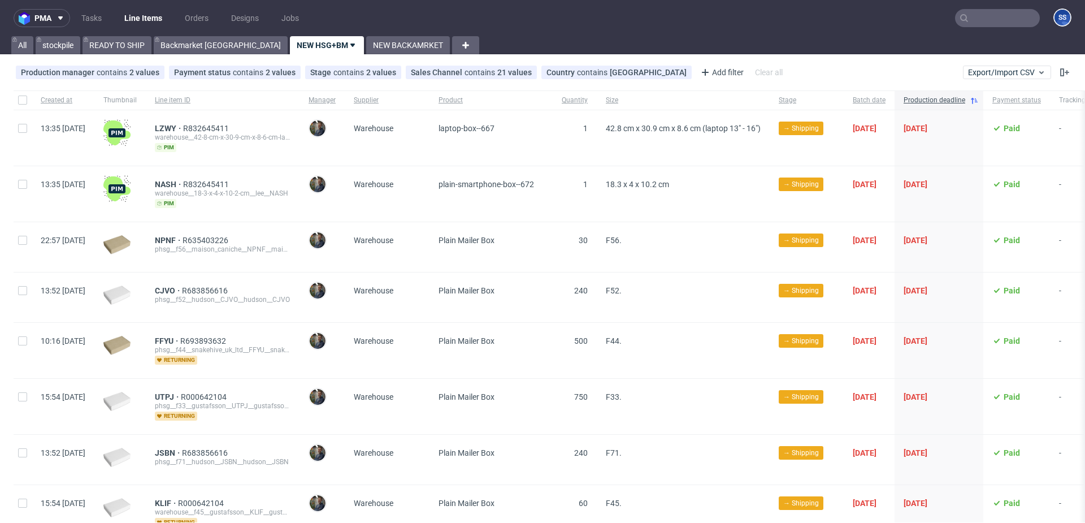
scroll to position [458, 0]
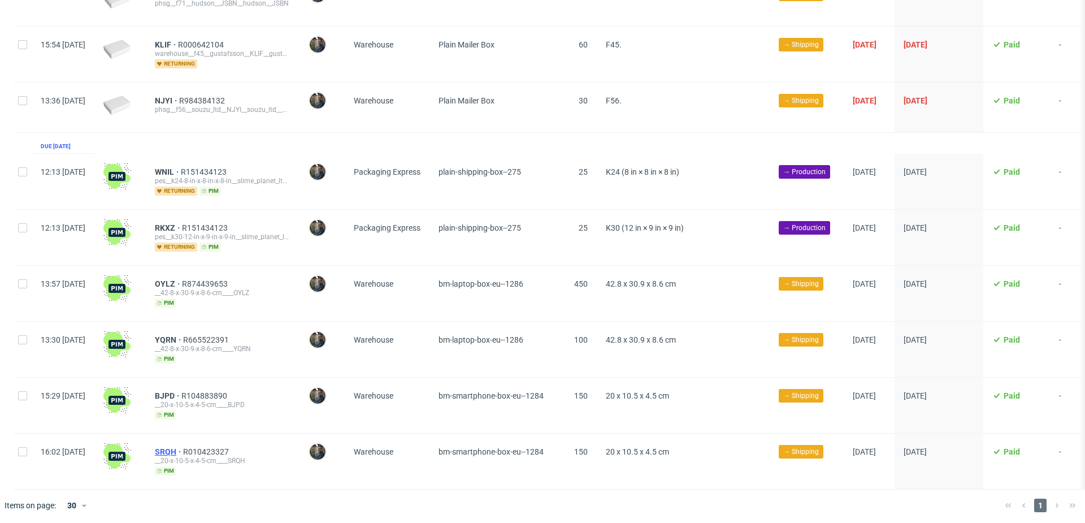
click at [183, 447] on span "SRQH" at bounding box center [169, 451] width 28 height 9
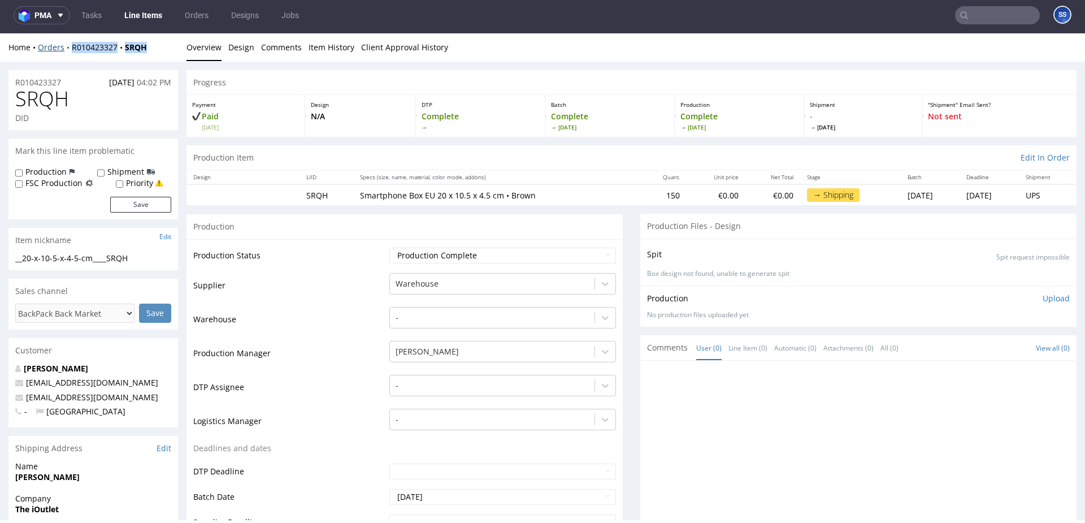
drag, startPoint x: 134, startPoint y: 50, endPoint x: 69, endPoint y: 49, distance: 65.0
click at [69, 49] on div "Home Orders R010423327 SRQH" at bounding box center [93, 47] width 170 height 11
click at [162, 14] on link "Line Items" at bounding box center [143, 15] width 51 height 18
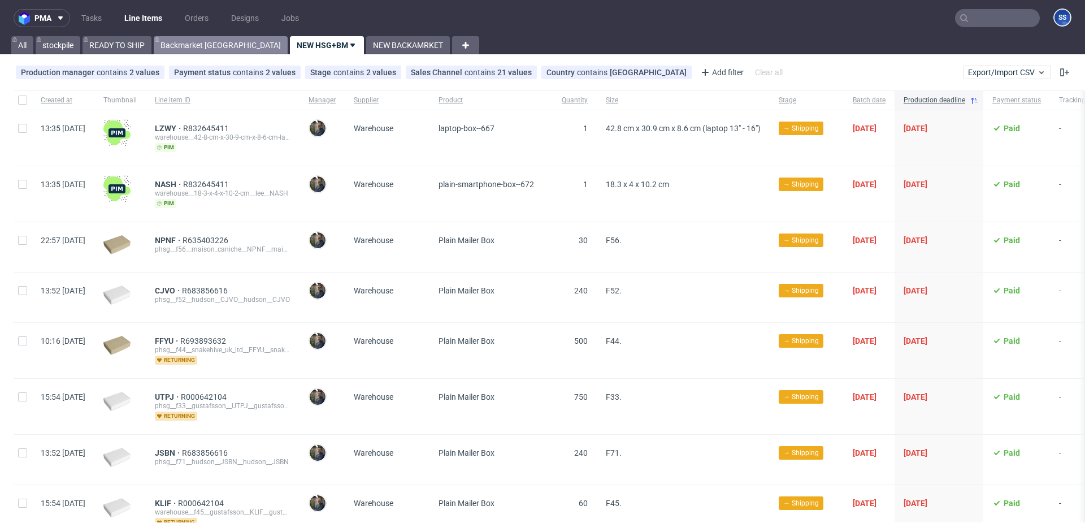
scroll to position [1, 0]
click at [120, 46] on link "READY TO SHIP" at bounding box center [117, 45] width 69 height 18
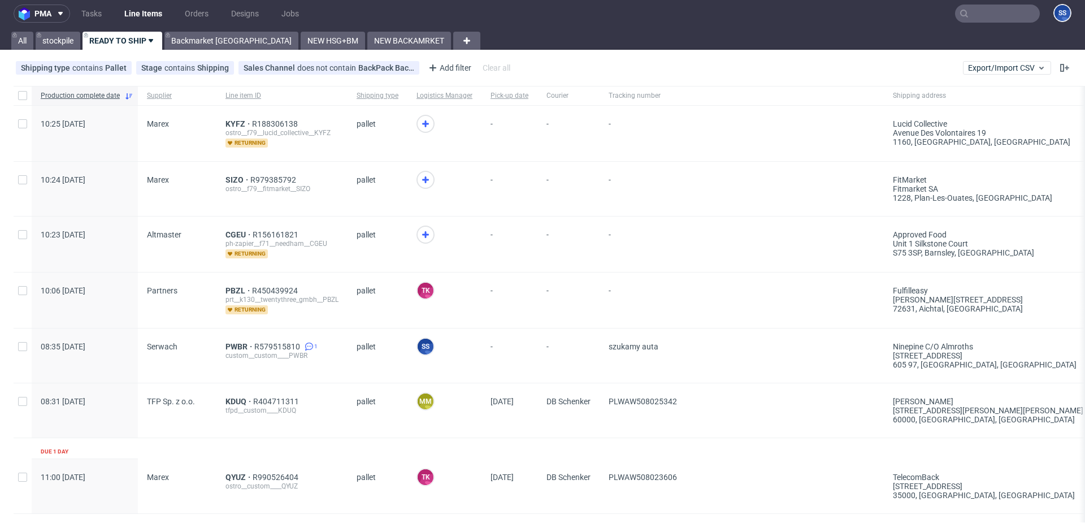
scroll to position [5, 0]
click at [419, 236] on icon at bounding box center [426, 235] width 14 height 14
click at [225, 231] on span "CGEU" at bounding box center [238, 234] width 27 height 9
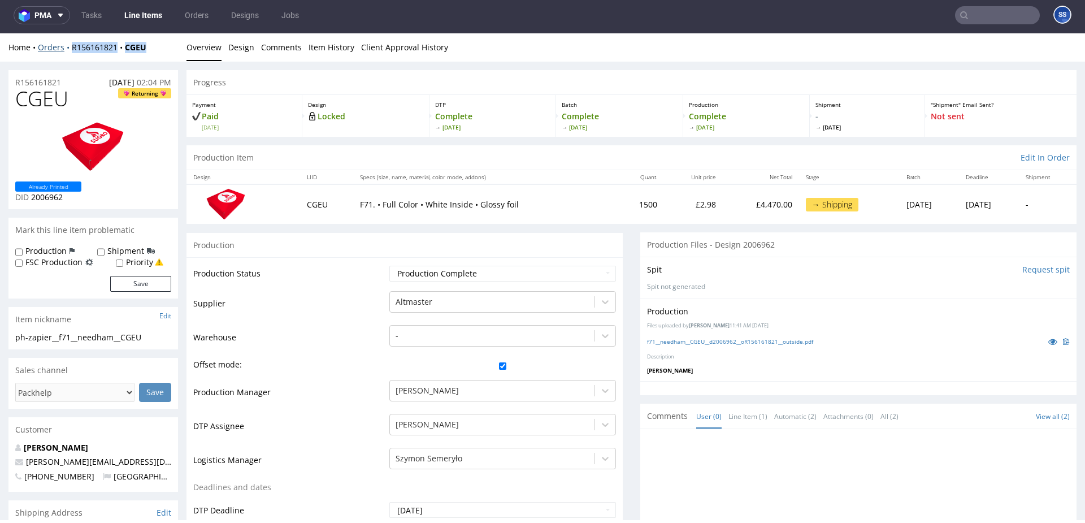
drag, startPoint x: 152, startPoint y: 48, endPoint x: 65, endPoint y: 50, distance: 87.0
click at [65, 50] on div "Home Orders R156161821 CGEU" at bounding box center [93, 47] width 170 height 11
copy div "R156161821 CGEU"
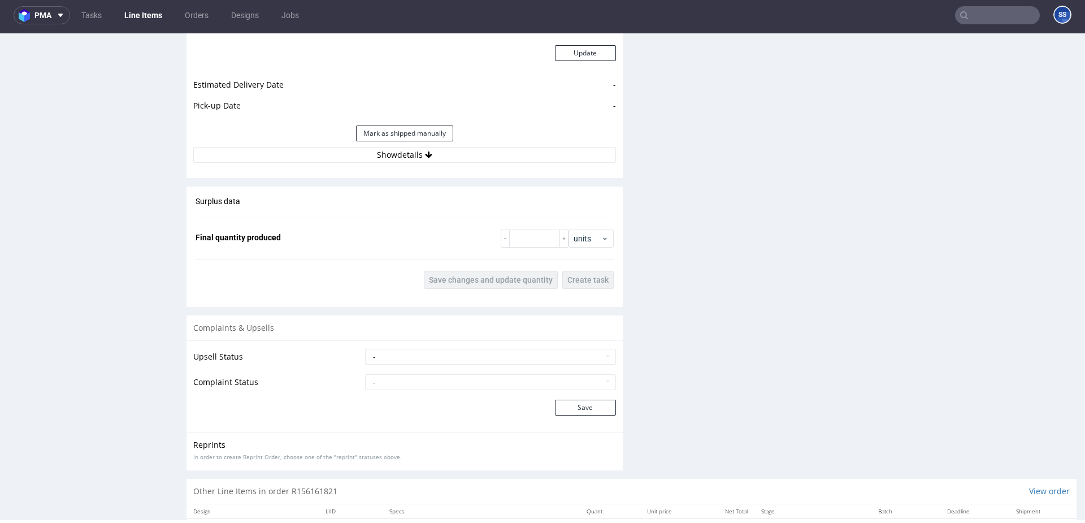
scroll to position [1408, 0]
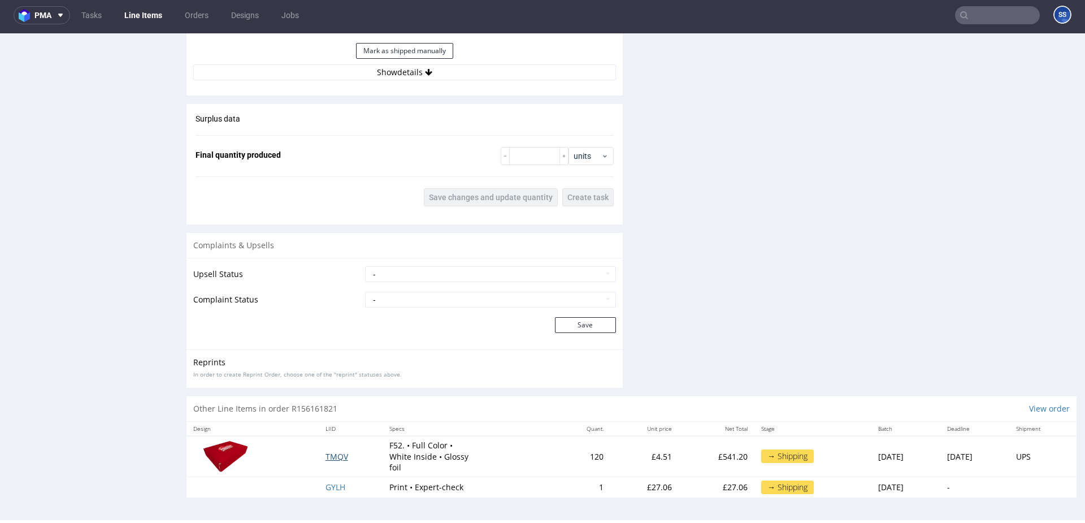
click at [328, 453] on span "TMQV" at bounding box center [337, 456] width 23 height 11
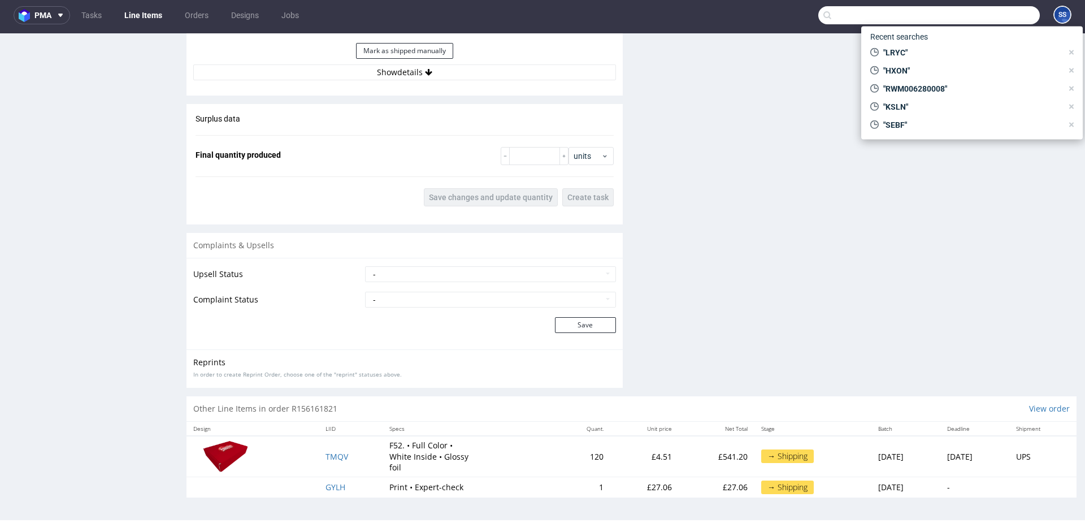
click at [981, 18] on input "text" at bounding box center [929, 15] width 222 height 18
click at [928, 50] on span ""LRYC"" at bounding box center [971, 52] width 184 height 11
type input "LRYC"
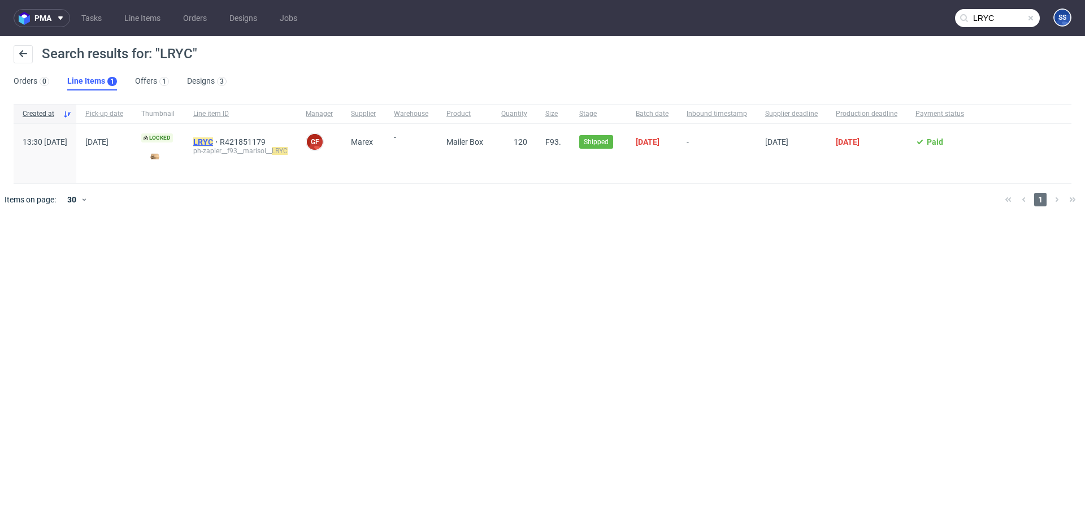
click at [213, 140] on mark "LRYC" at bounding box center [203, 141] width 20 height 9
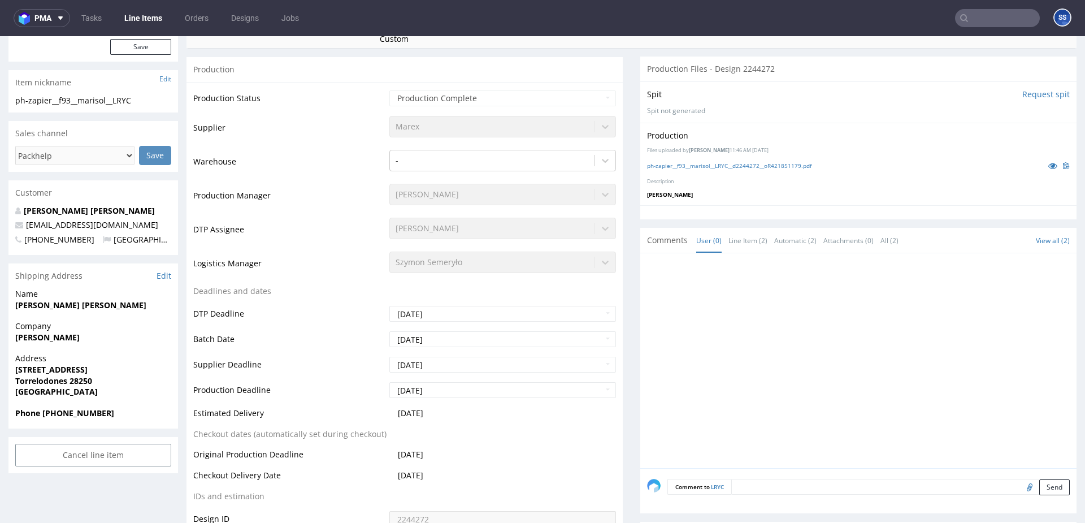
scroll to position [230, 0]
click at [741, 235] on link "Line Item (2)" at bounding box center [747, 240] width 39 height 24
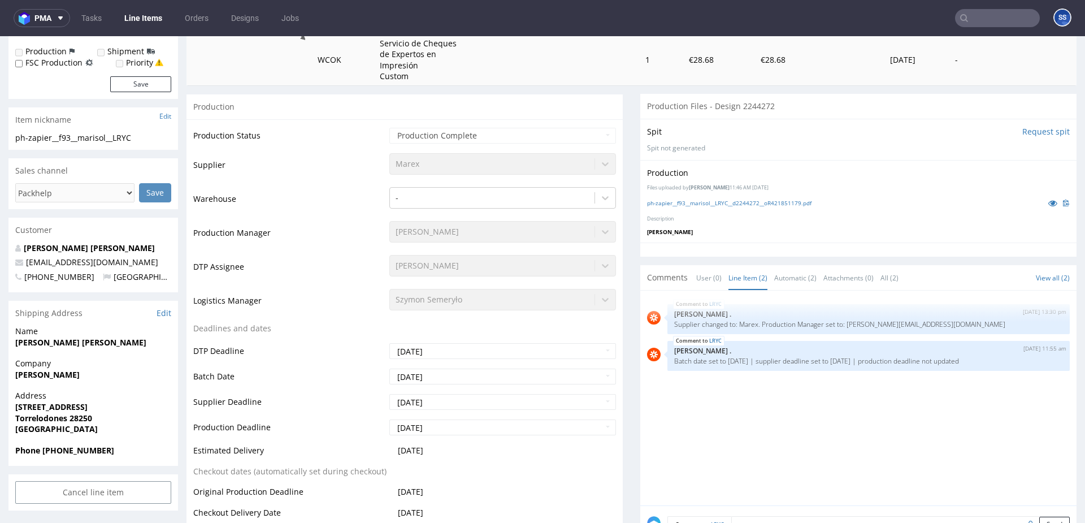
scroll to position [210, 0]
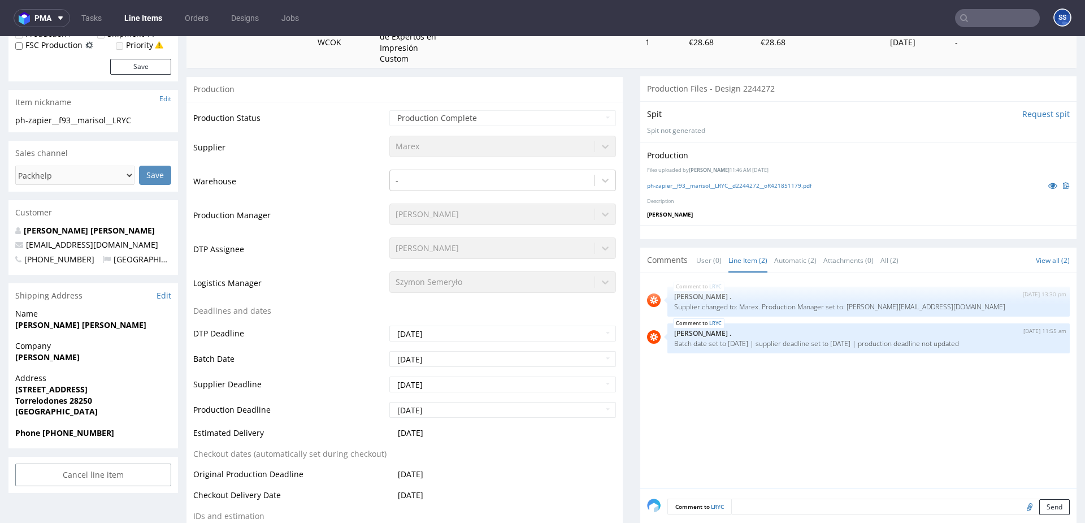
click at [113, 430] on span "Phone +34683502904" at bounding box center [93, 432] width 156 height 11
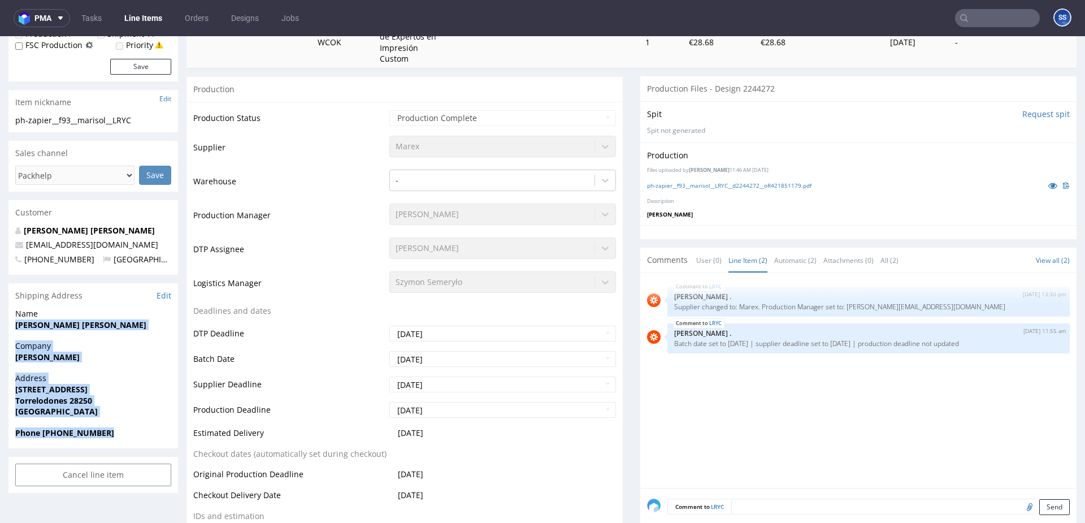
drag, startPoint x: 85, startPoint y: 426, endPoint x: 15, endPoint y: 325, distance: 122.7
click at [15, 325] on section "Shipping Address Edit Name Perez Fernandez Marisol Company Marisol Perez Addres…" at bounding box center [93, 365] width 170 height 165
copy section "Perez Fernandez Marisol Company Marisol Perez Address Av del Rodeo 5A Torrelodo…"
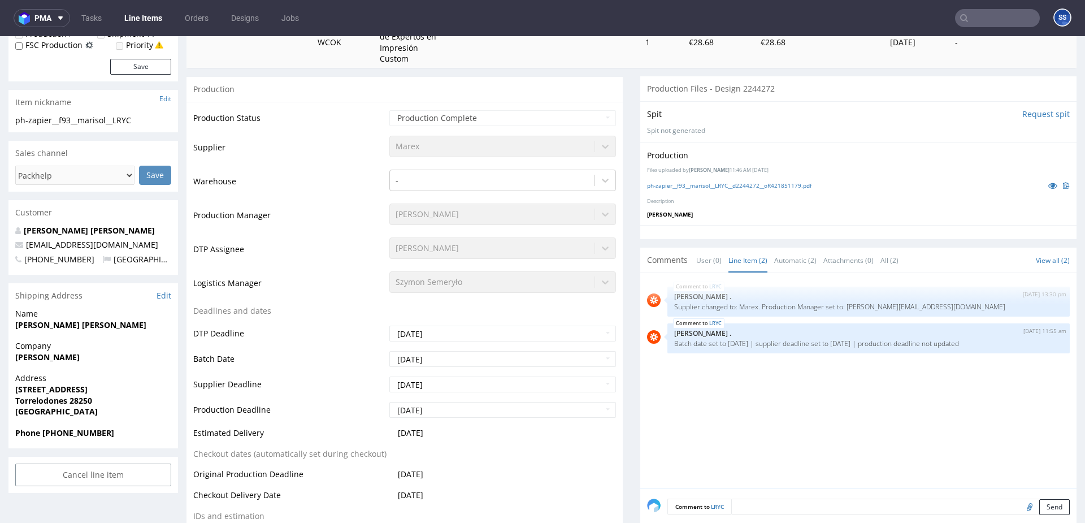
drag, startPoint x: 40, startPoint y: 409, endPoint x: 4, endPoint y: 337, distance: 80.9
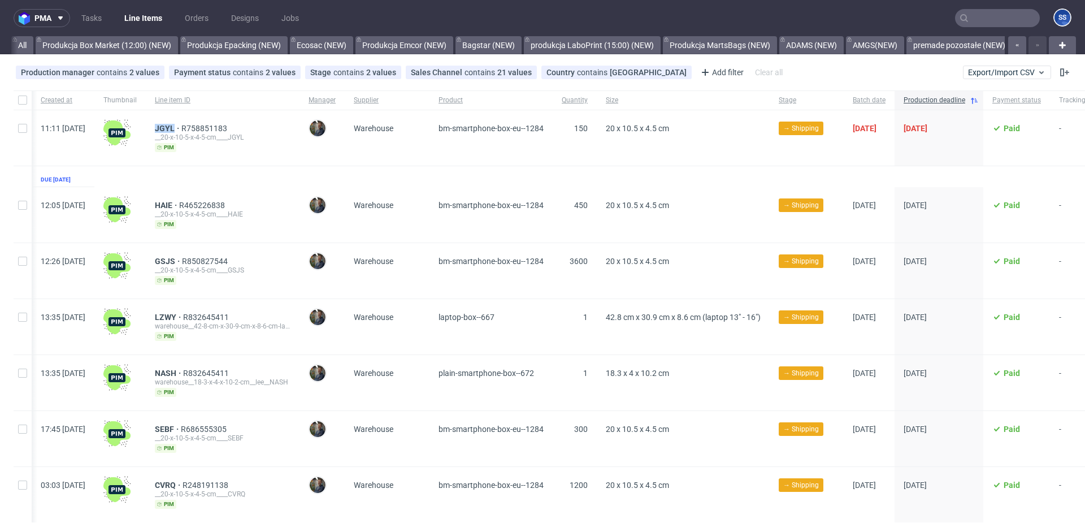
scroll to position [0, 113]
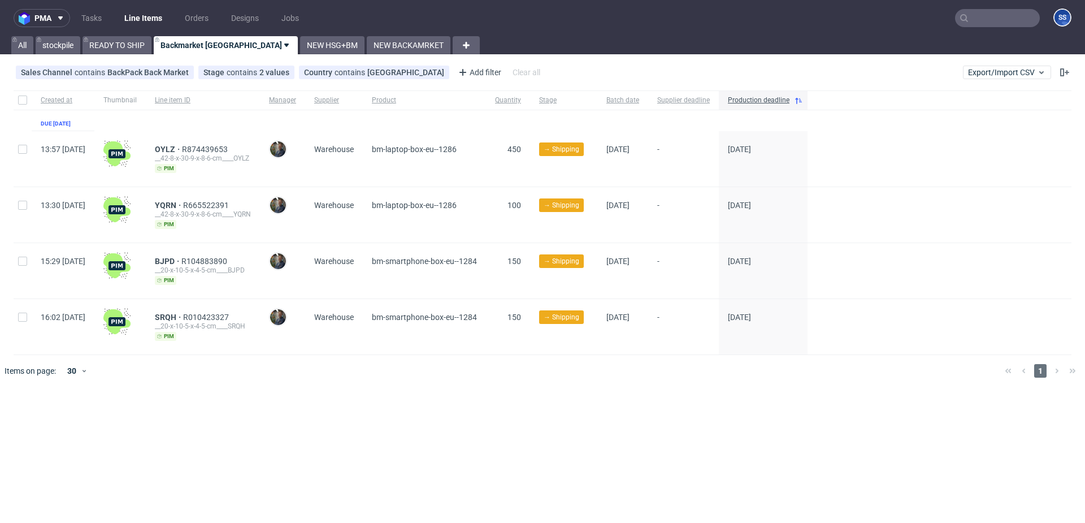
click at [1009, 23] on input "text" at bounding box center [997, 18] width 85 height 18
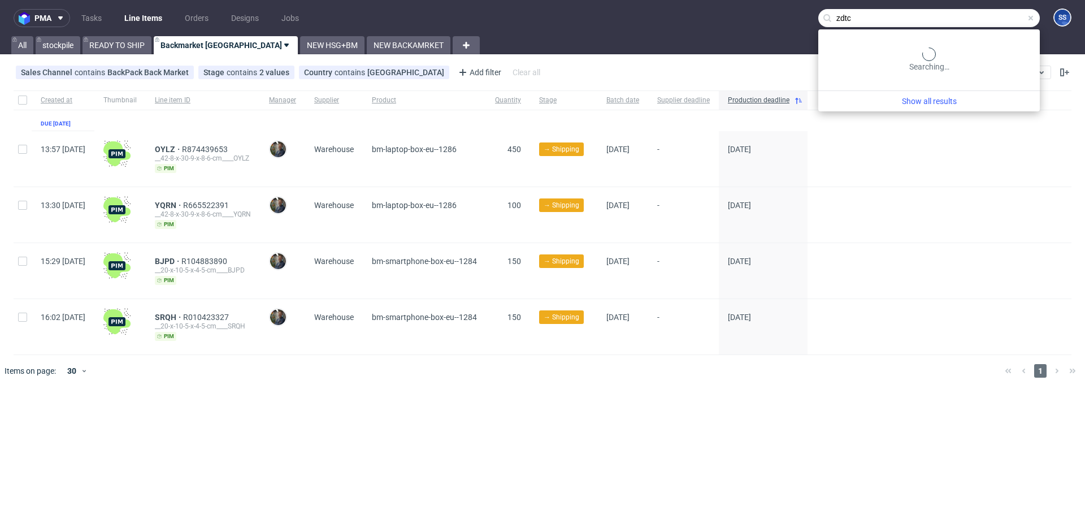
type input "zdtc"
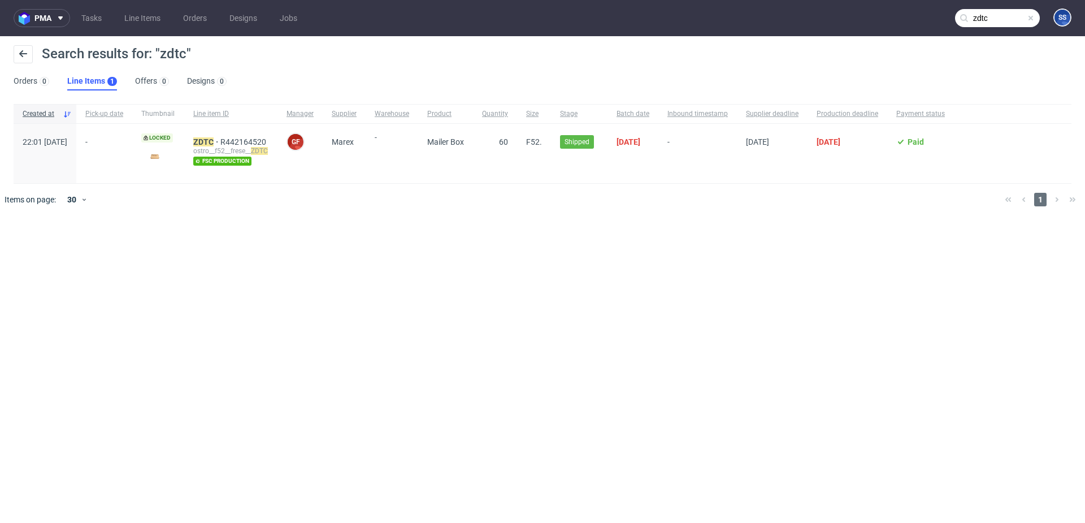
click at [231, 136] on div "ZDTC R442164520 ostro__f52__frese__ ZDTC fsc production" at bounding box center [230, 153] width 93 height 59
click at [214, 140] on mark "ZDTC" at bounding box center [203, 141] width 20 height 9
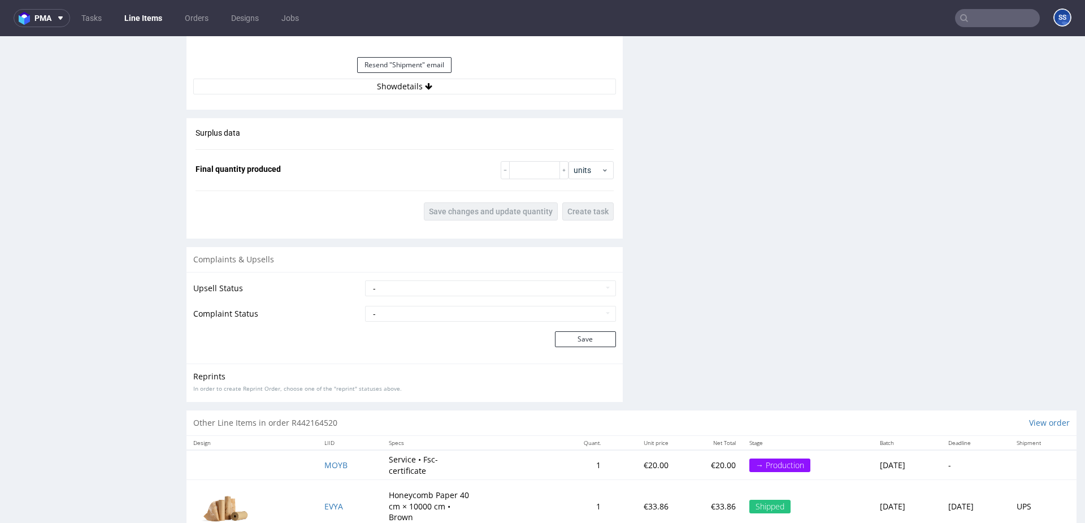
scroll to position [1311, 0]
click at [421, 91] on button "Show details" at bounding box center [404, 86] width 423 height 16
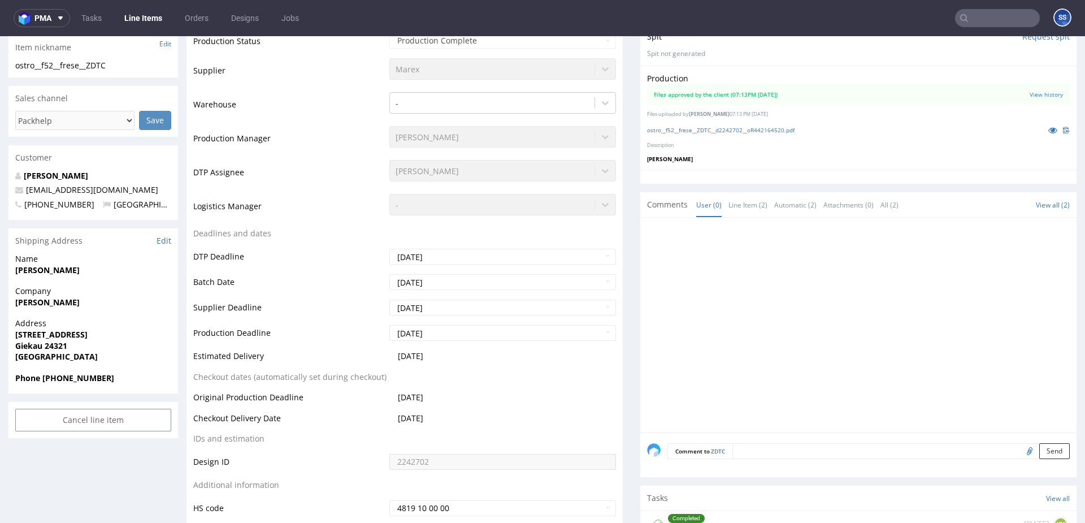
scroll to position [0, 0]
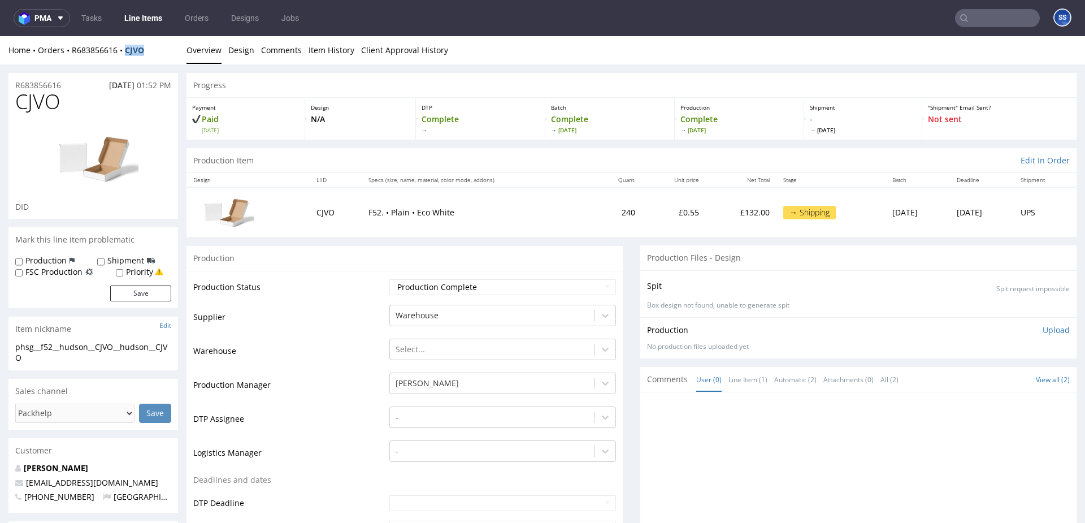
drag, startPoint x: 162, startPoint y: 50, endPoint x: 128, endPoint y: 52, distance: 33.4
click at [128, 52] on div "Home Orders R683856616 CJVO" at bounding box center [93, 50] width 170 height 11
copy strong "CJVO"
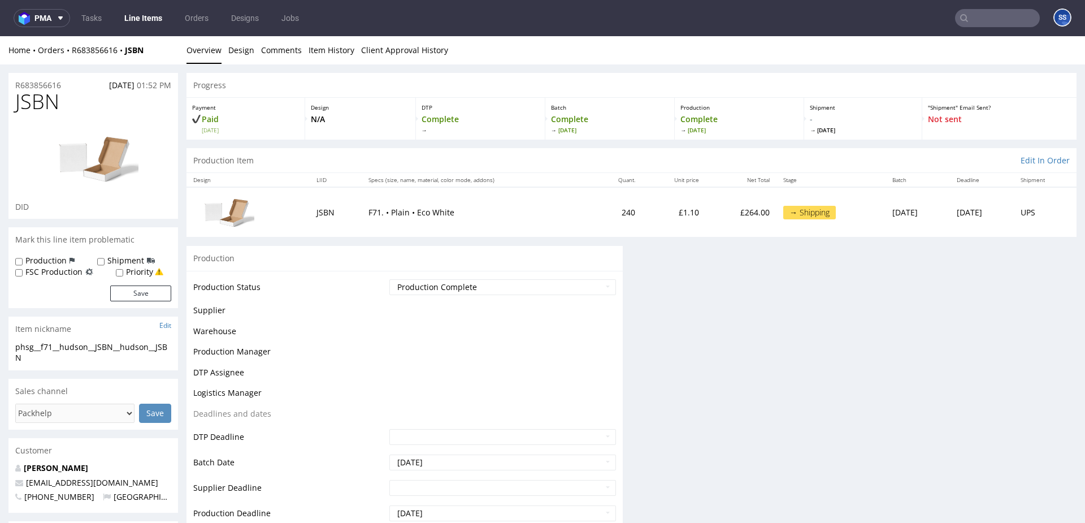
scroll to position [2, 0]
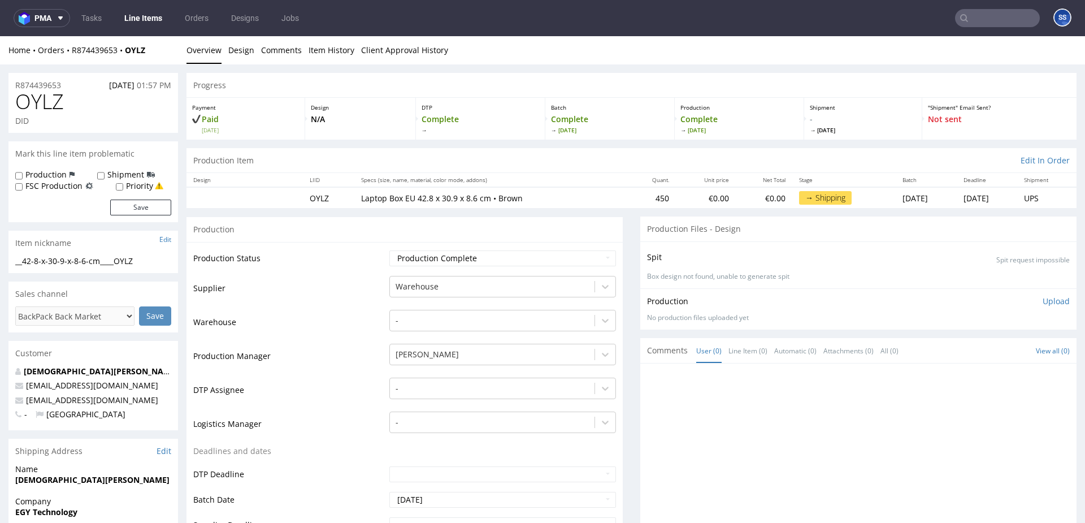
drag, startPoint x: 167, startPoint y: 54, endPoint x: 159, endPoint y: 54, distance: 7.9
click at [143, 53] on div "Home Orders R874439653 OYLZ" at bounding box center [93, 50] width 170 height 11
drag, startPoint x: 158, startPoint y: 52, endPoint x: 129, endPoint y: 52, distance: 28.8
click at [129, 52] on div "Home Orders R874439653 OYLZ" at bounding box center [93, 50] width 170 height 11
copy strong "OYLZ"
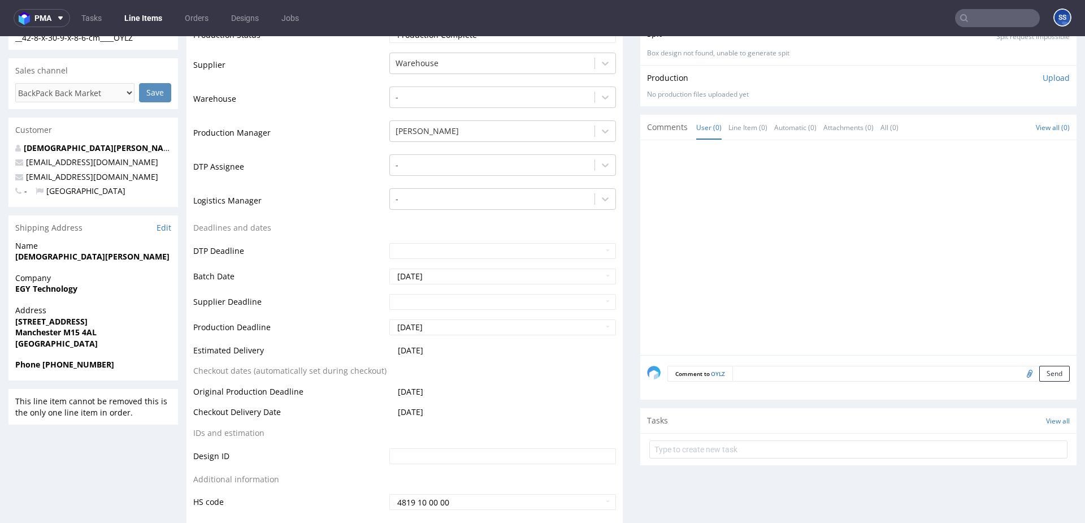
scroll to position [224, 0]
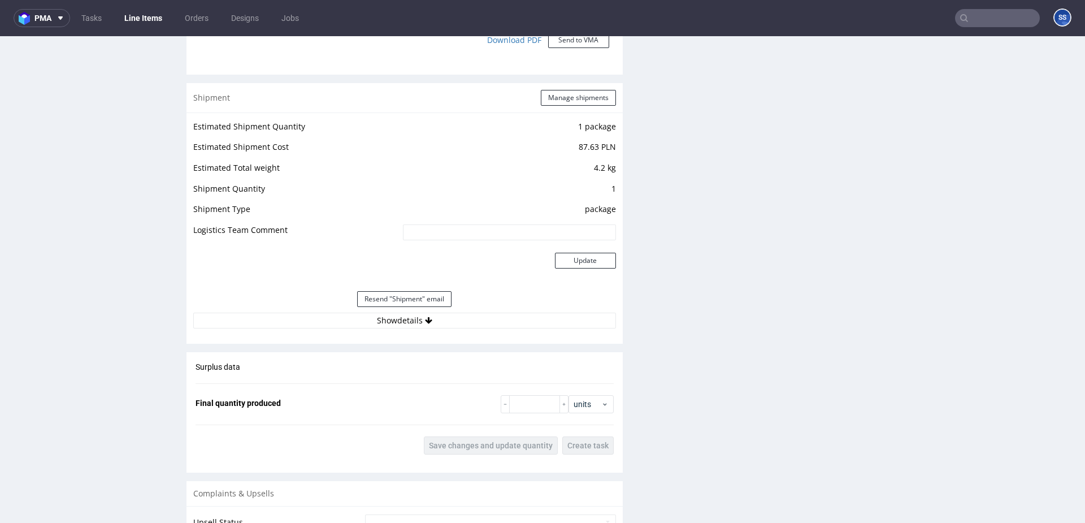
scroll to position [1042, 0]
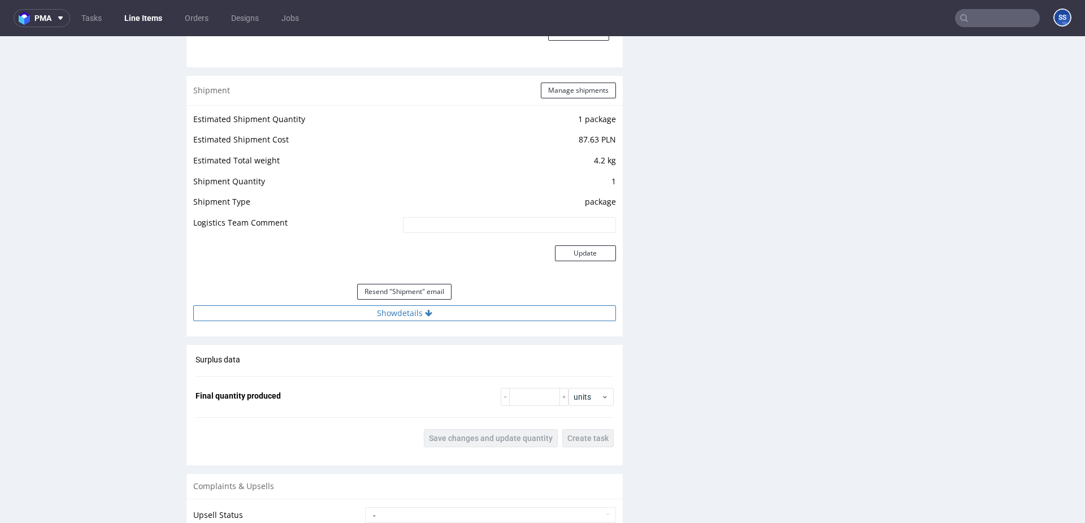
click at [453, 310] on button "Show details" at bounding box center [404, 313] width 423 height 16
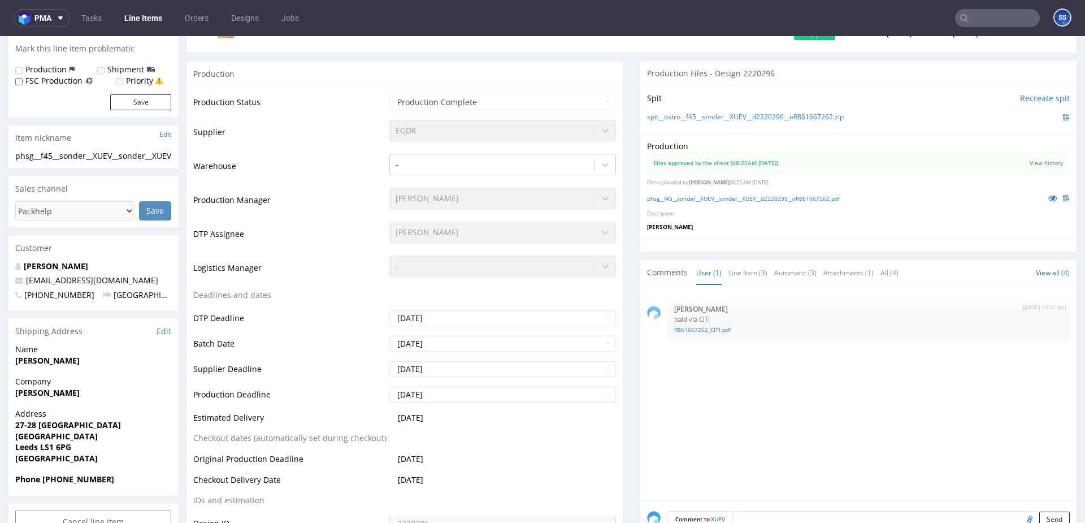
scroll to position [0, 0]
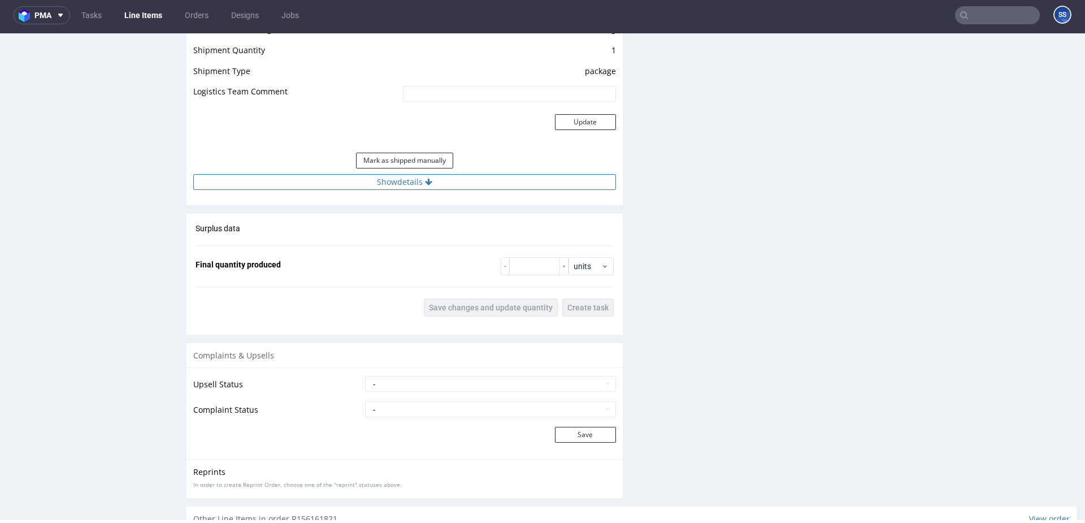
scroll to position [1288, 0]
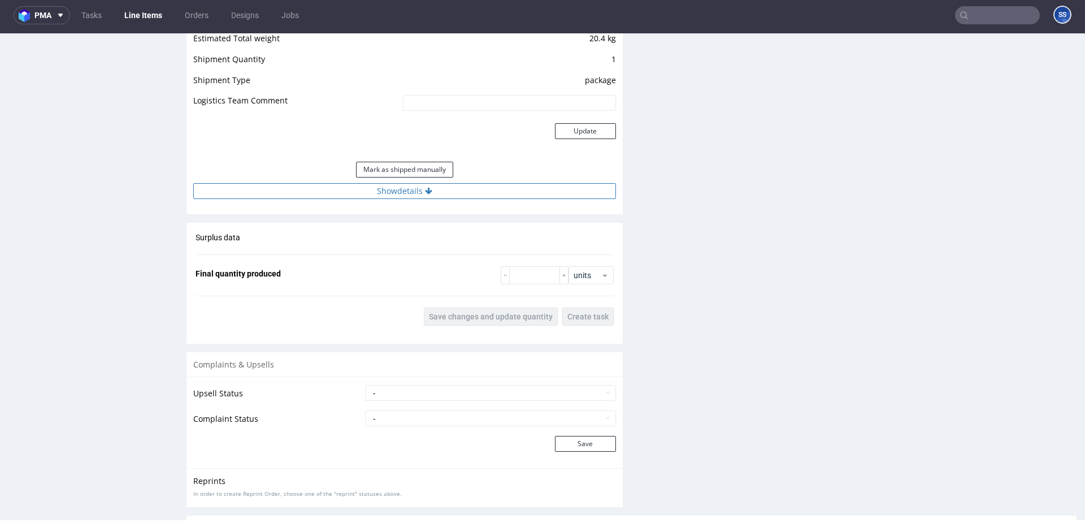
click at [445, 185] on button "Show details" at bounding box center [404, 191] width 423 height 16
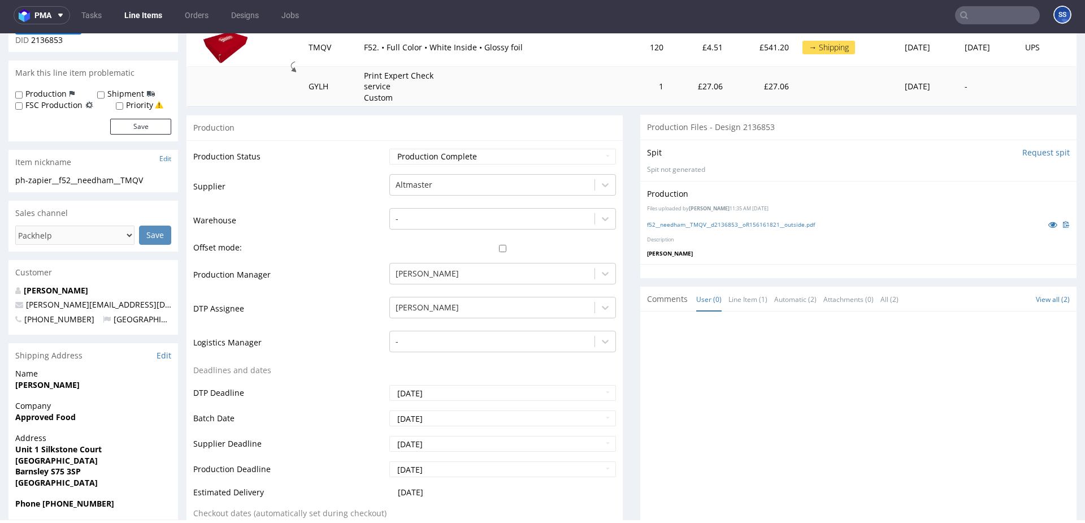
scroll to position [0, 0]
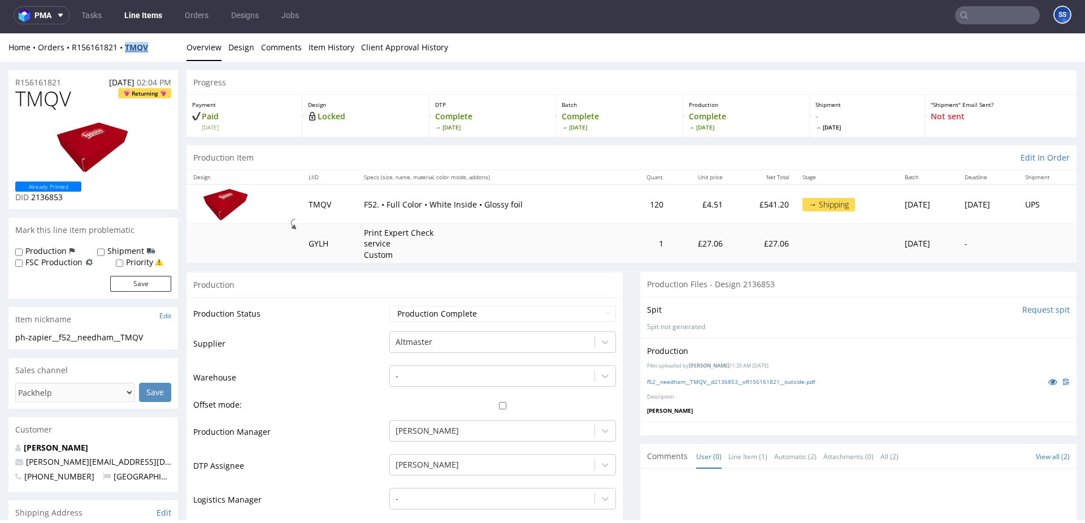
drag, startPoint x: 157, startPoint y: 51, endPoint x: 125, endPoint y: 51, distance: 32.2
click at [125, 51] on div "Home Orders R156161821 TMQV" at bounding box center [93, 47] width 170 height 11
copy strong "TMQV"
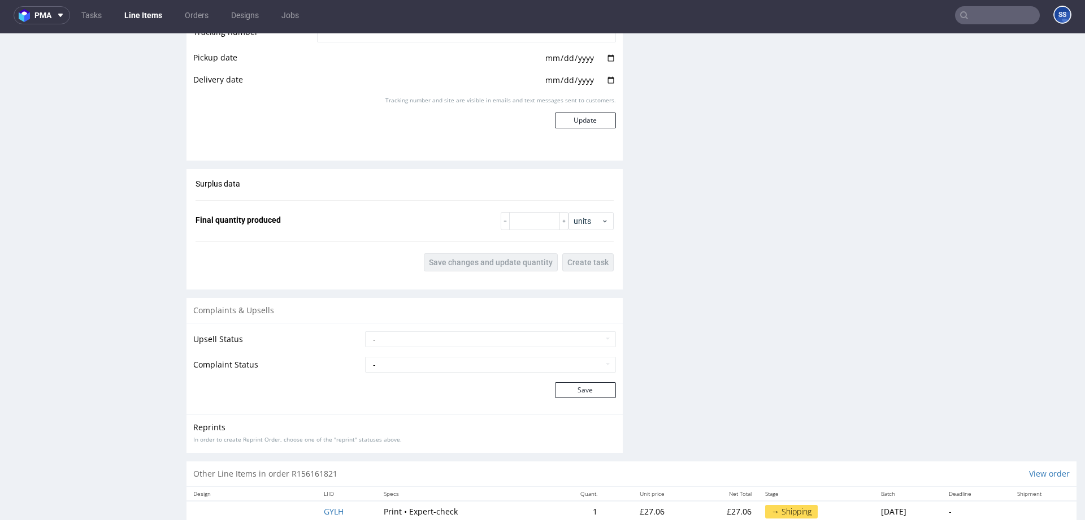
scroll to position [1581, 0]
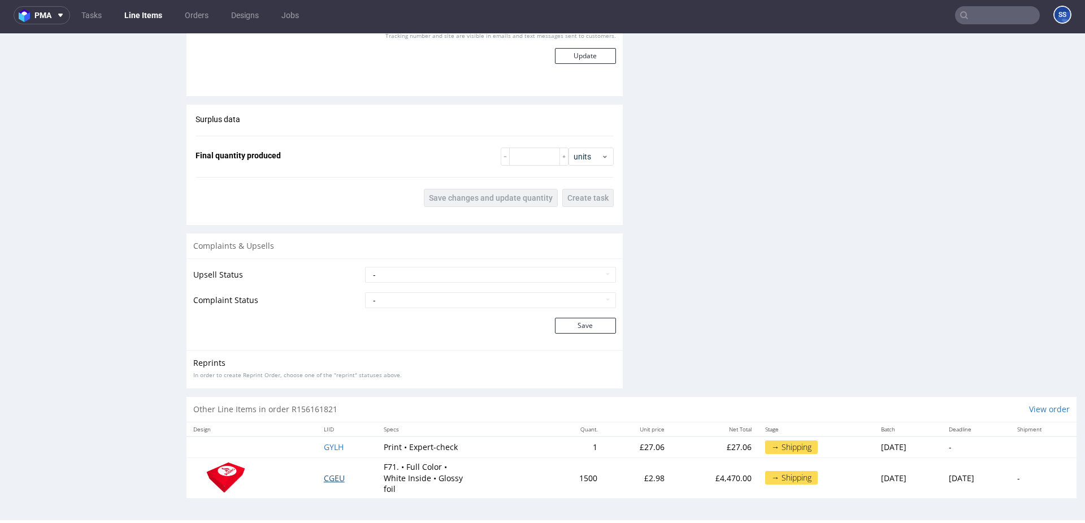
click at [326, 480] on span "CGEU" at bounding box center [334, 477] width 21 height 11
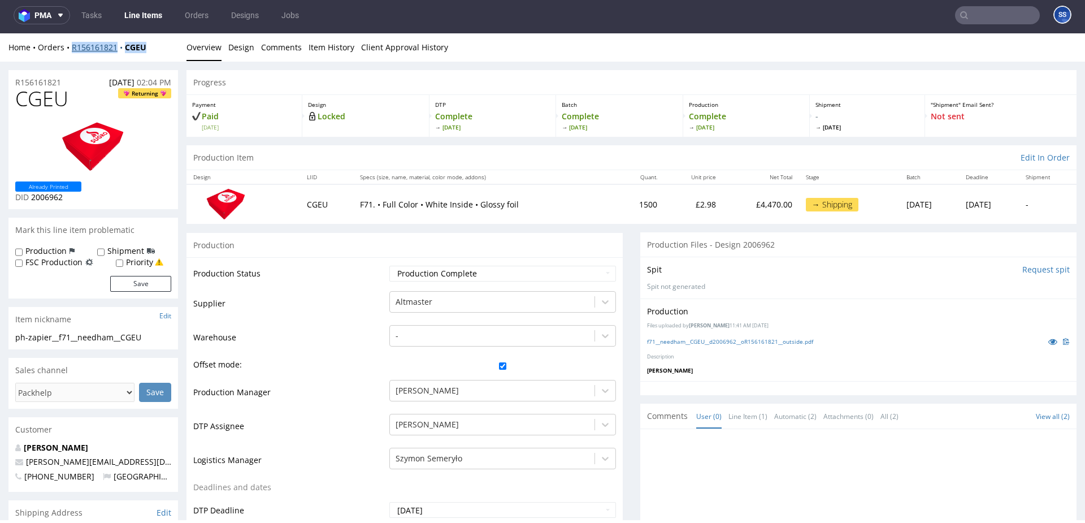
drag, startPoint x: 128, startPoint y: 47, endPoint x: 72, endPoint y: 48, distance: 56.0
click at [72, 48] on div "Home Orders R156161821 CGEU" at bounding box center [93, 47] width 170 height 11
copy div "R156161821 CGEU"
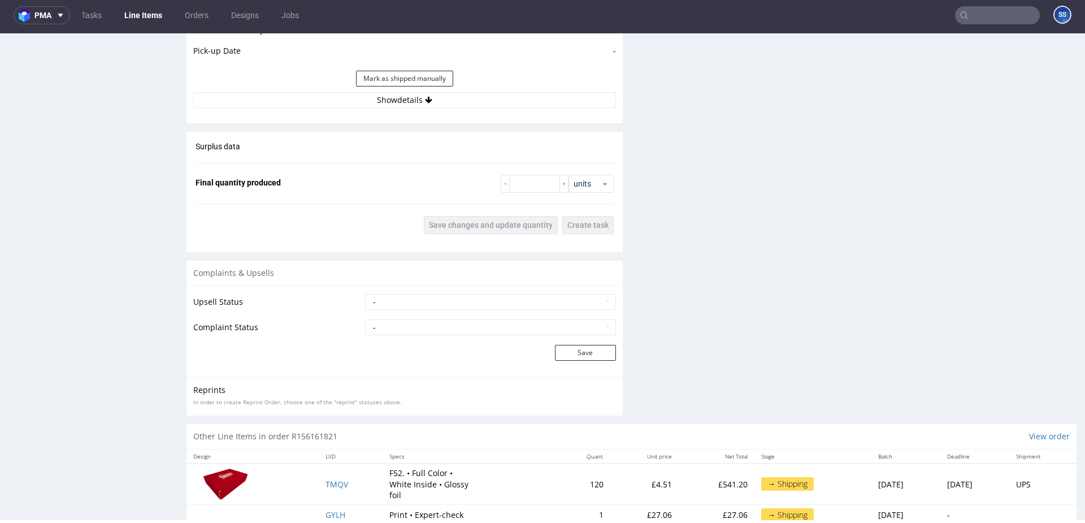
scroll to position [1408, 0]
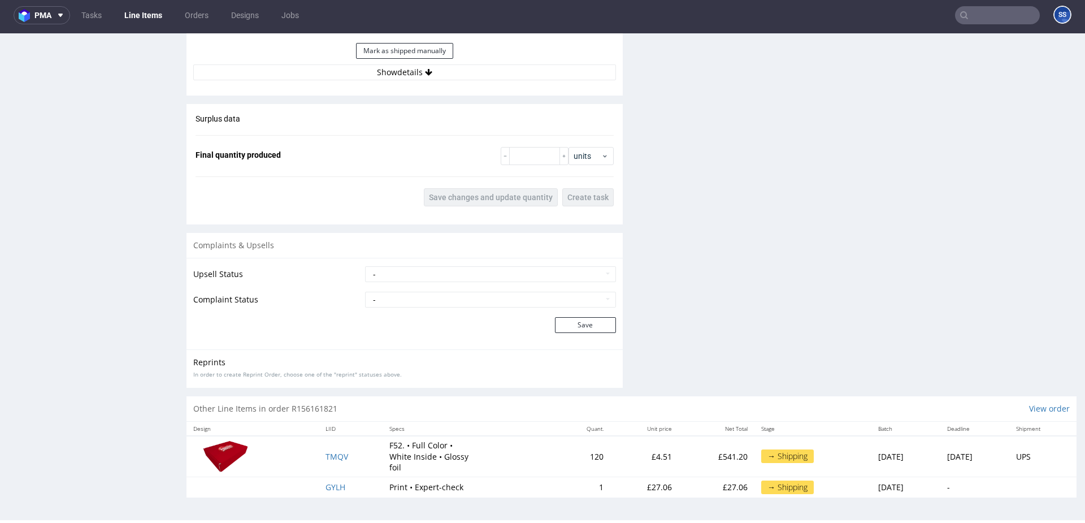
click at [394, 79] on button "Show details" at bounding box center [404, 72] width 423 height 16
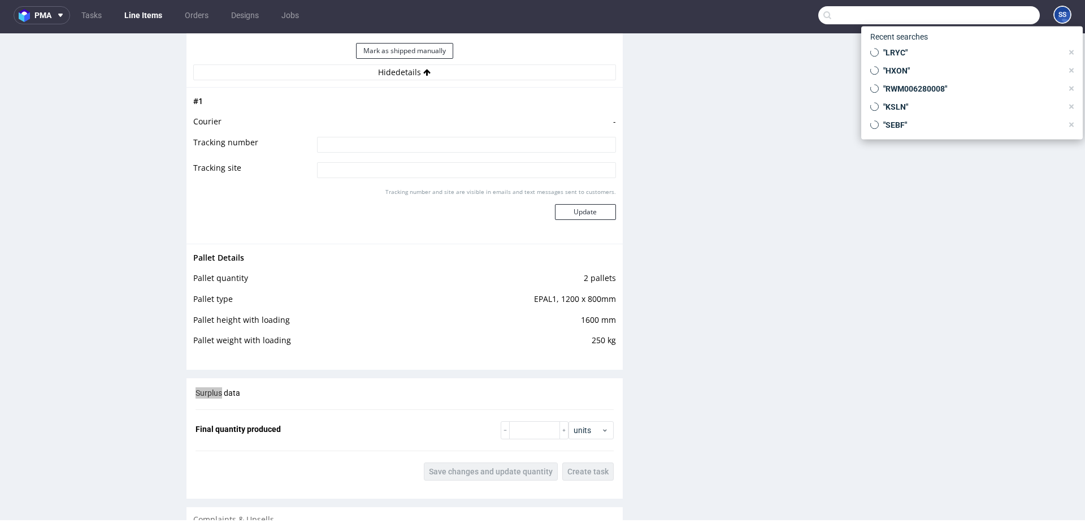
click at [965, 15] on input "text" at bounding box center [929, 15] width 222 height 18
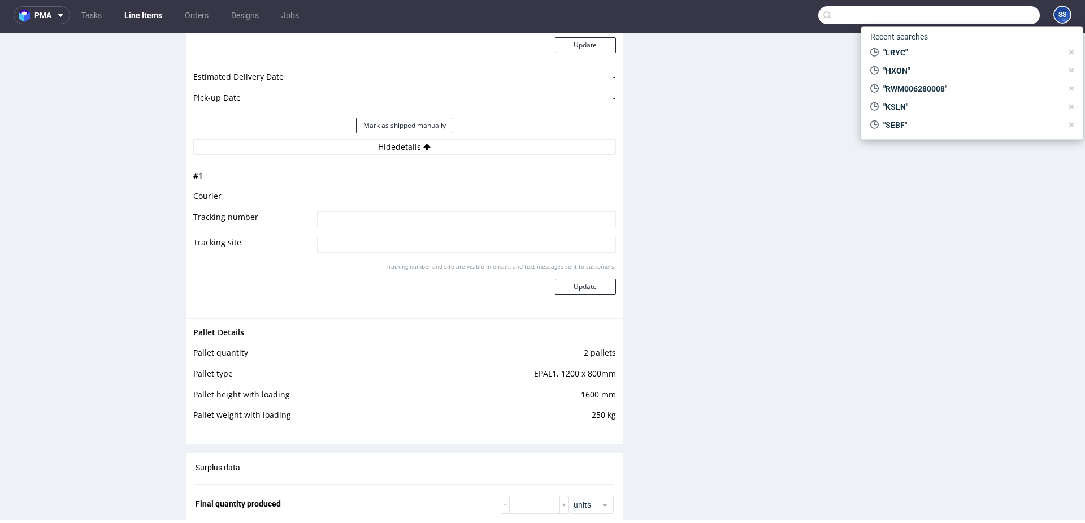
scroll to position [1330, 0]
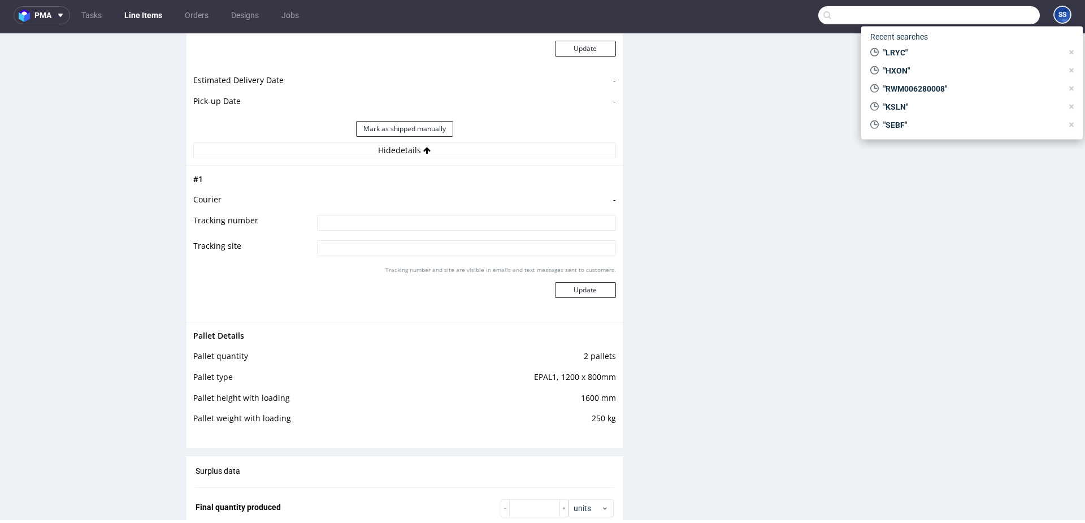
click at [403, 218] on input at bounding box center [466, 223] width 299 height 16
type input "dsv - czekamy na fakture"
click at [590, 282] on button "Update" at bounding box center [585, 290] width 61 height 16
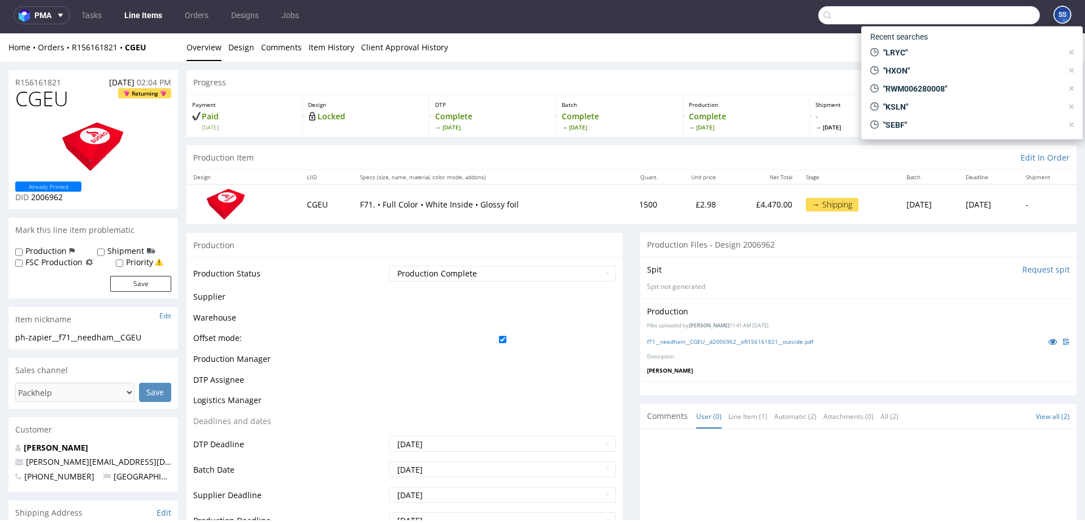
scroll to position [648, 0]
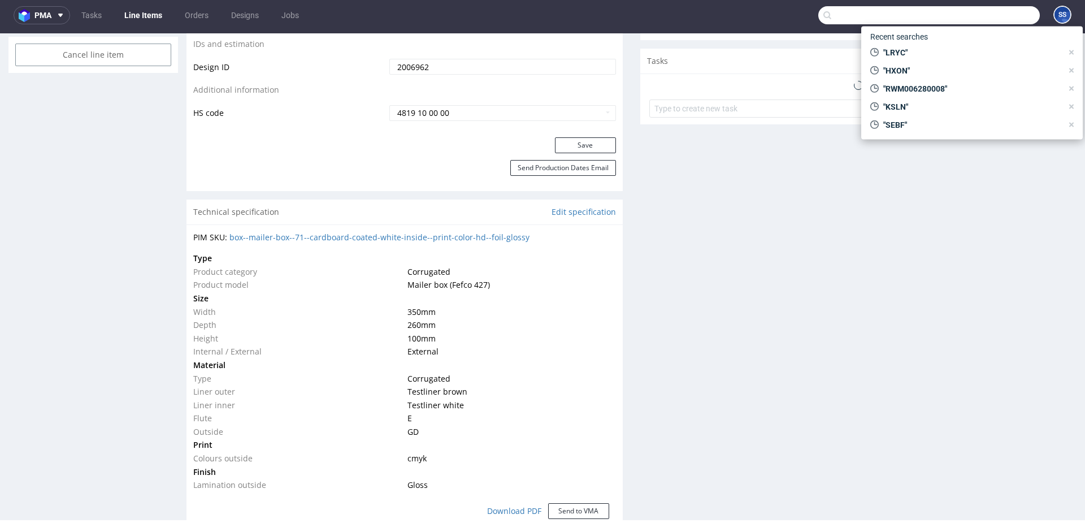
click at [140, 16] on link "Line Items" at bounding box center [143, 15] width 51 height 18
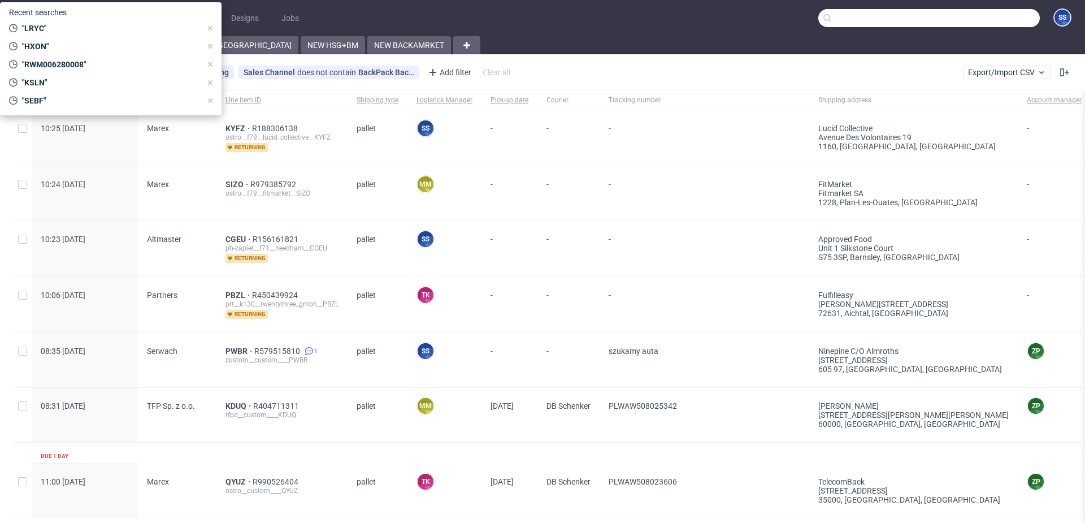
click at [636, 291] on span "-" at bounding box center [705, 304] width 192 height 28
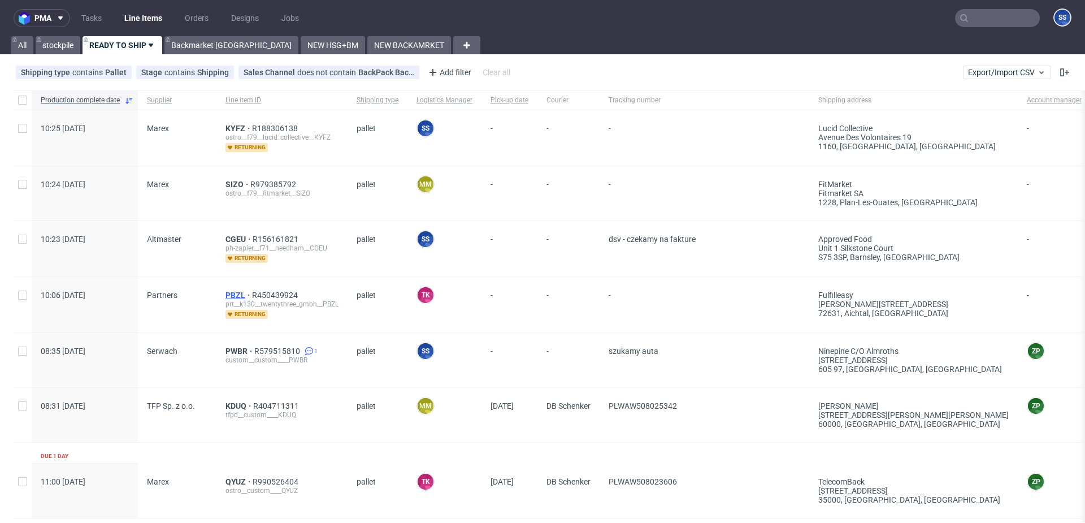
click at [225, 294] on span "PBZL" at bounding box center [238, 294] width 27 height 9
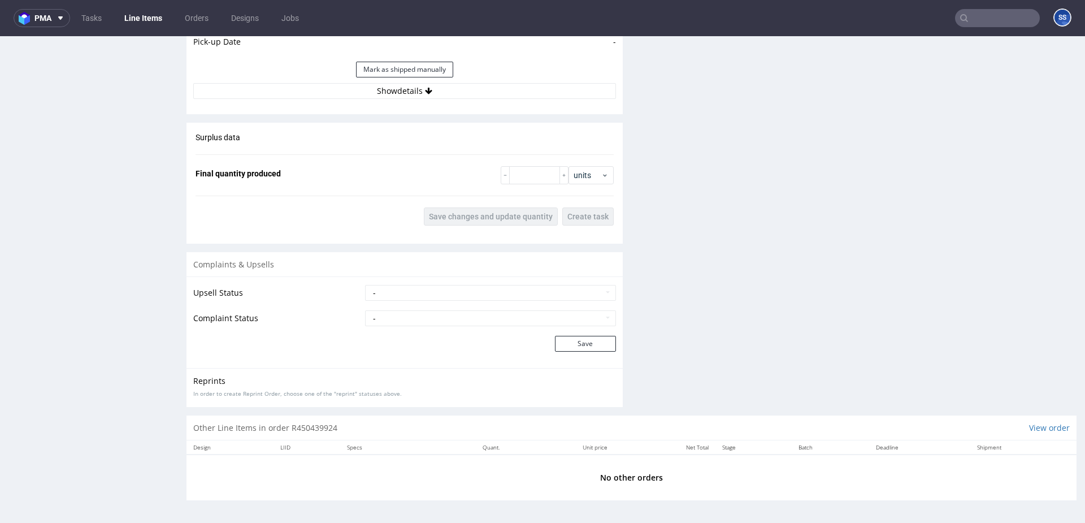
scroll to position [3, 0]
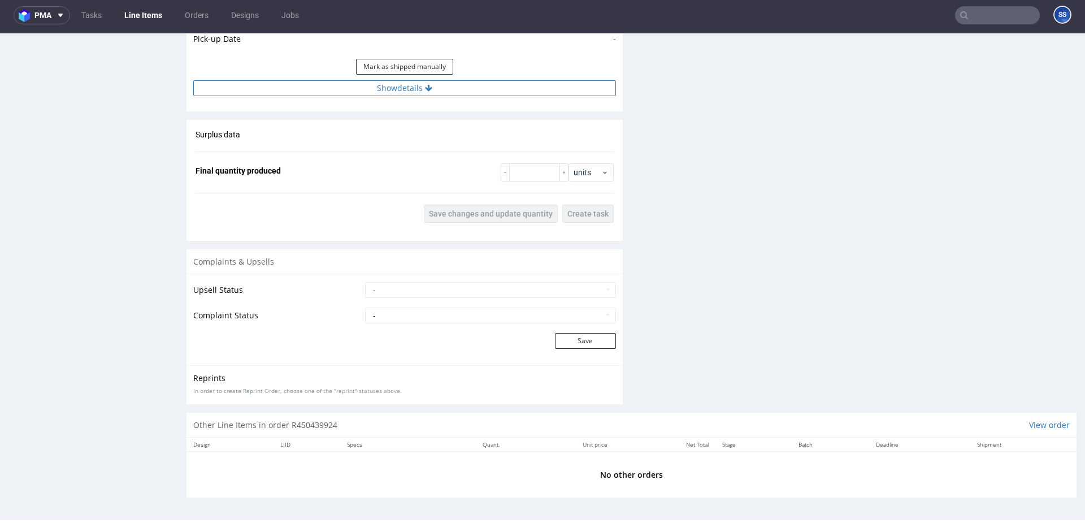
click at [339, 89] on button "Show details" at bounding box center [404, 88] width 423 height 16
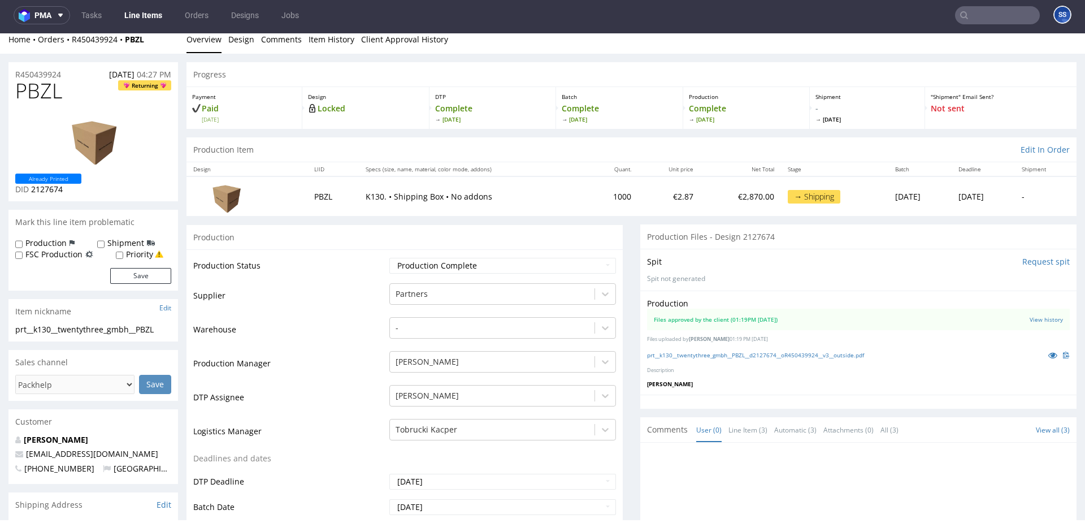
scroll to position [0, 0]
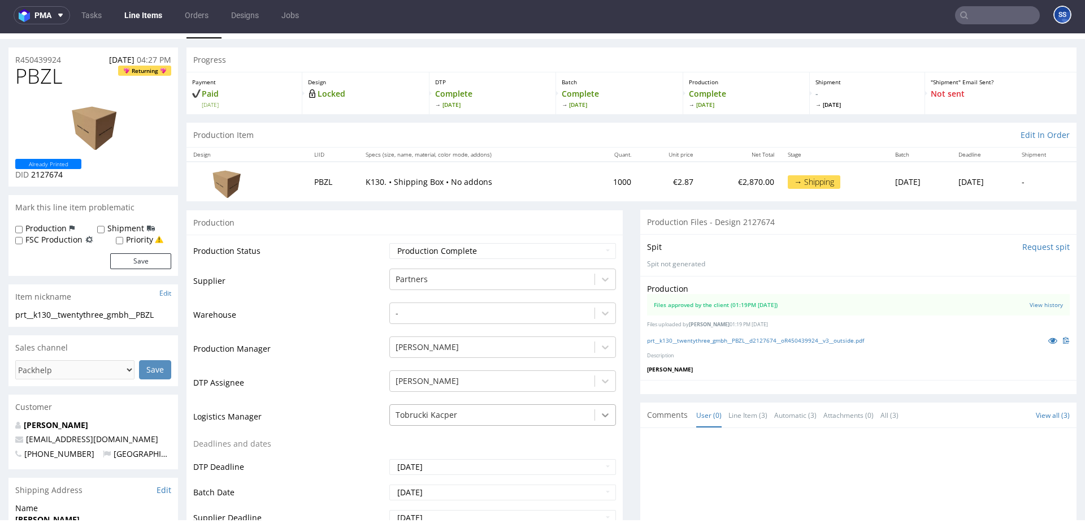
click at [600, 416] on div "Tobrucki Kacper" at bounding box center [502, 412] width 227 height 16
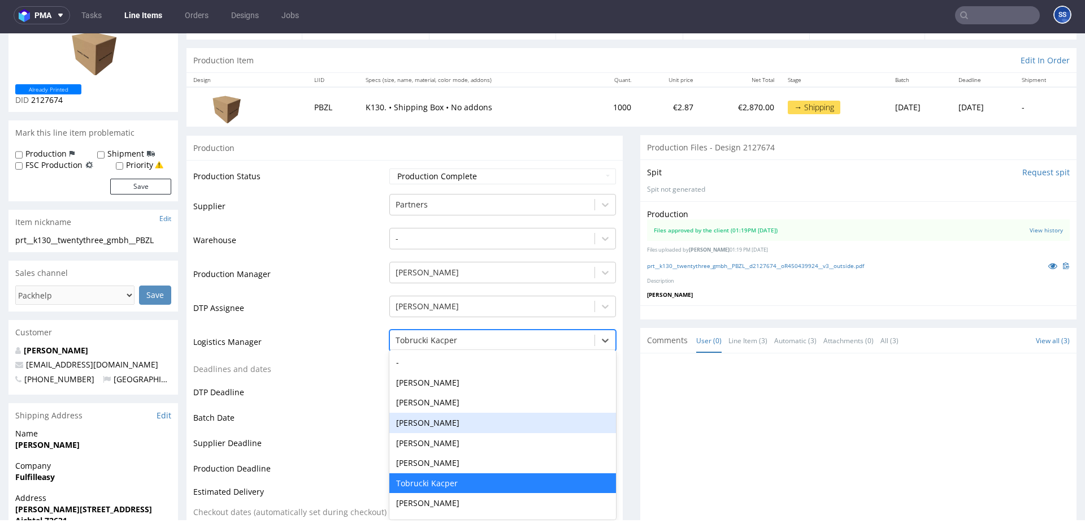
scroll to position [101, 0]
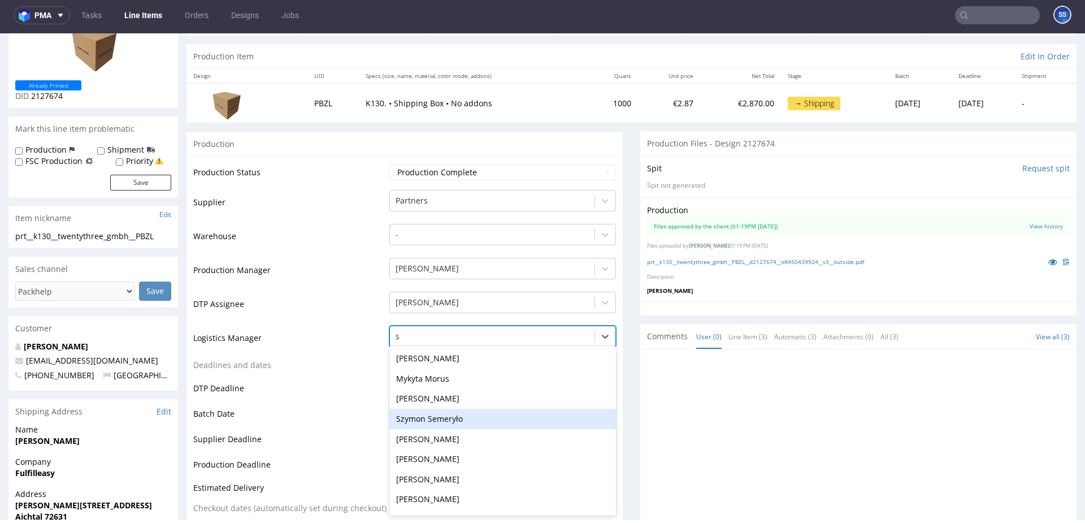
type input "sz"
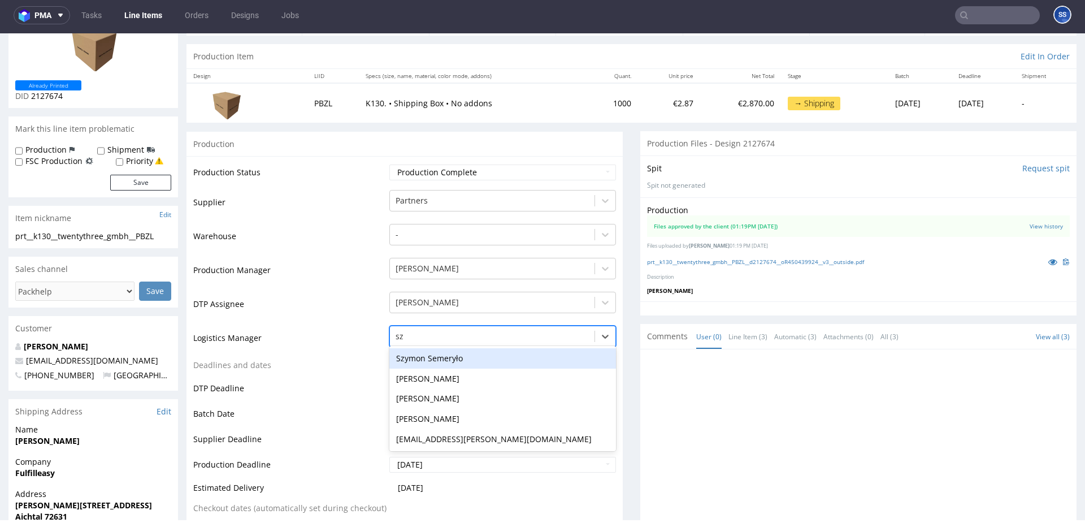
click at [455, 363] on div "Szymon Semeryło" at bounding box center [502, 358] width 227 height 20
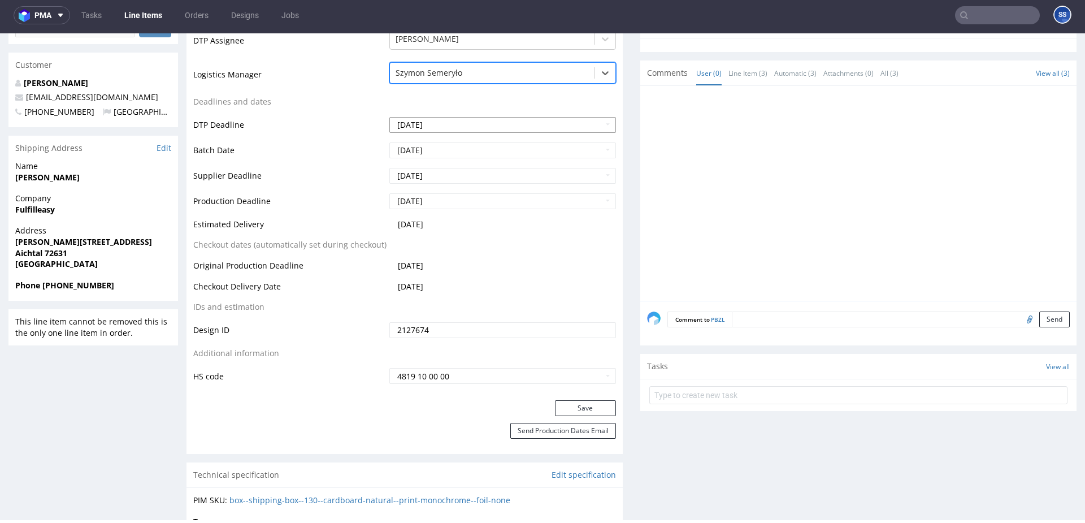
scroll to position [417, 0]
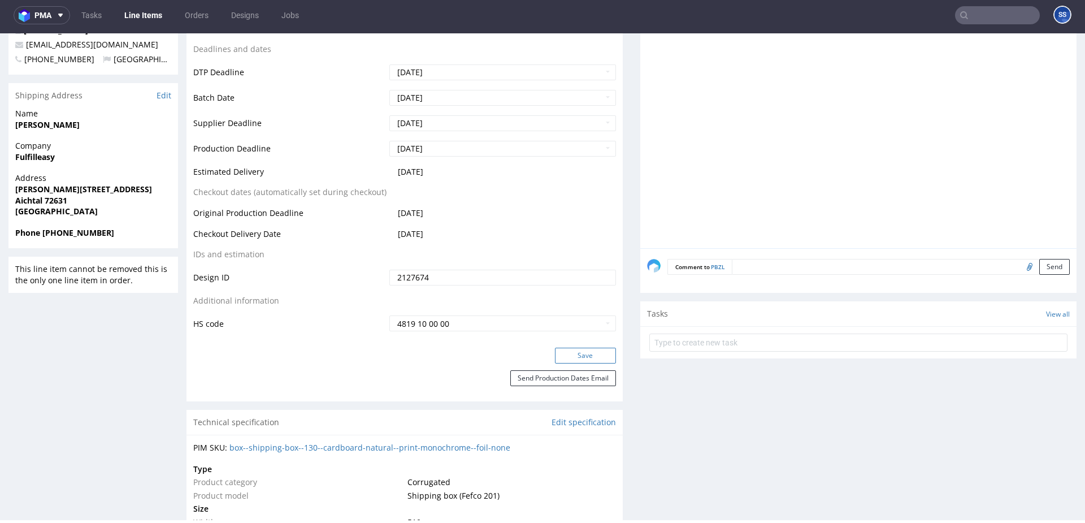
click at [561, 354] on button "Save" at bounding box center [585, 356] width 61 height 16
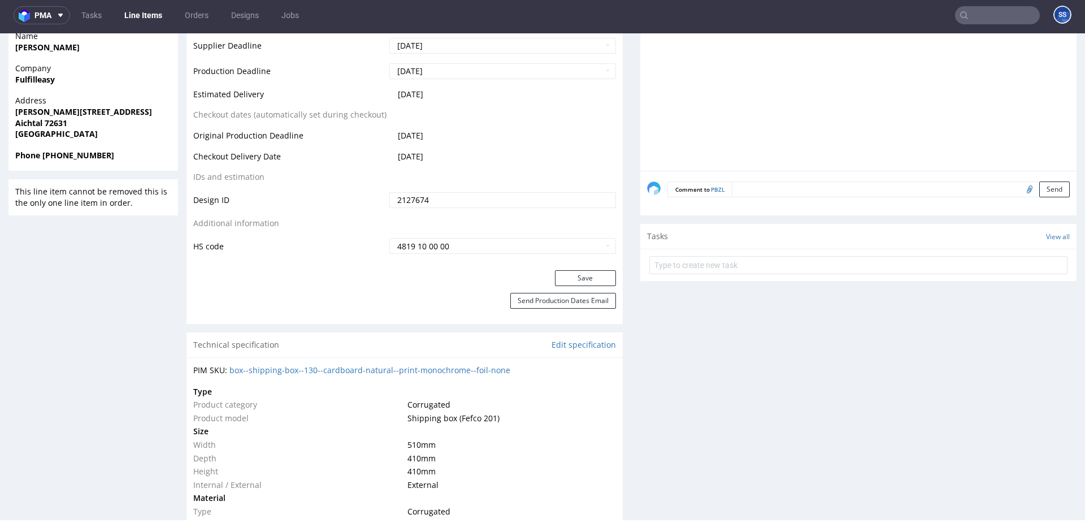
scroll to position [0, 0]
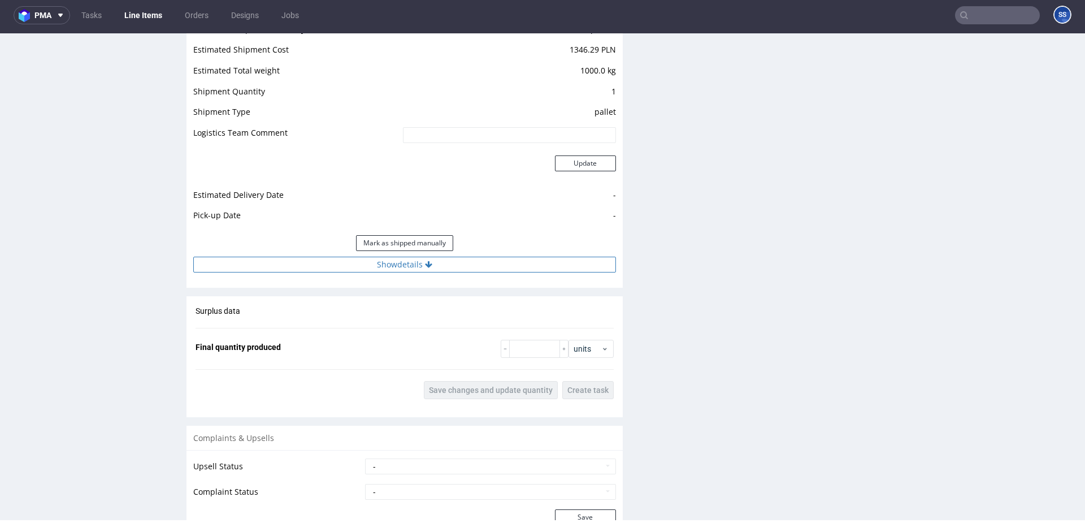
click at [471, 261] on button "Show details" at bounding box center [404, 265] width 423 height 16
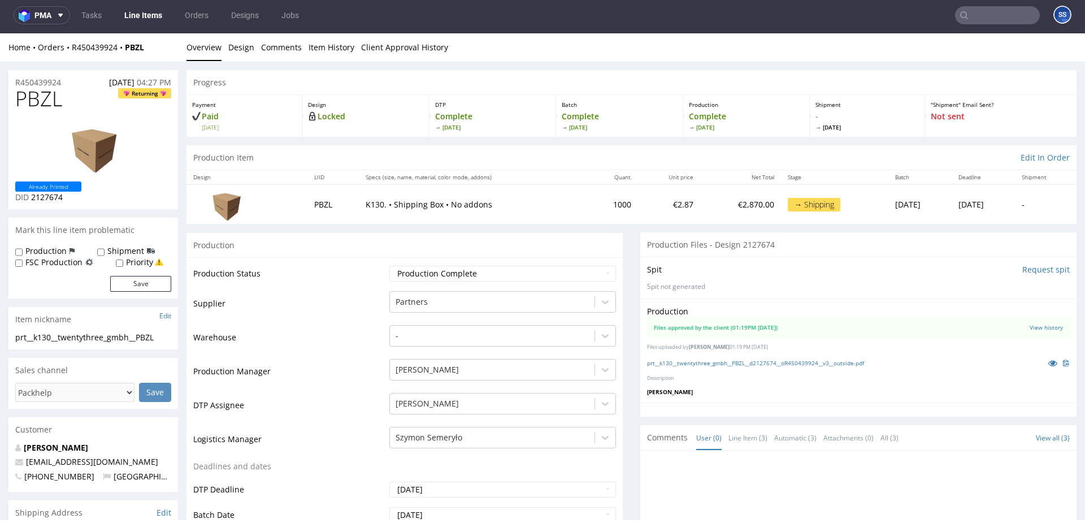
click at [149, 17] on link "Line Items" at bounding box center [143, 15] width 51 height 18
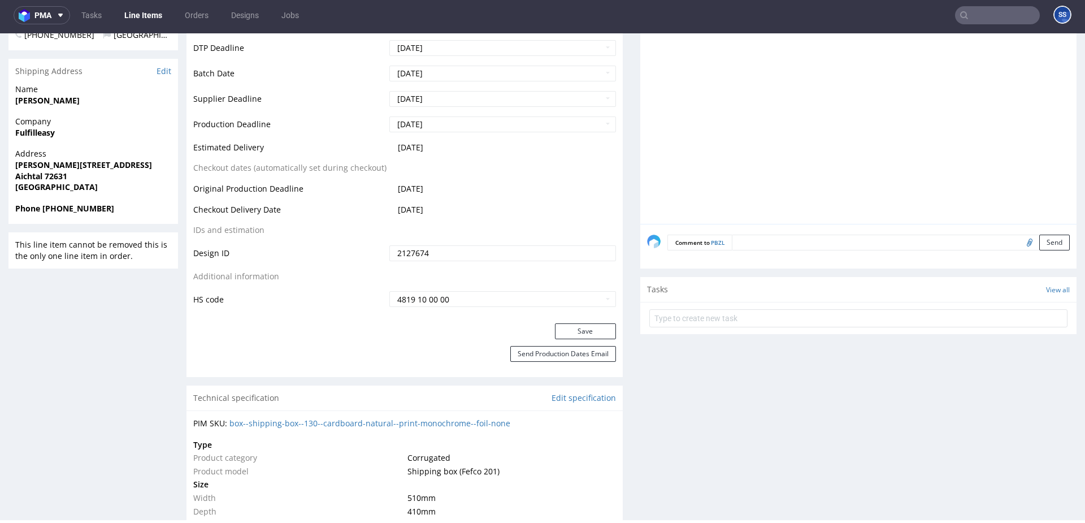
scroll to position [439, 0]
click at [30, 134] on strong "Fulfilleasy" at bounding box center [35, 135] width 40 height 11
copy strong "Fulfilleasy"
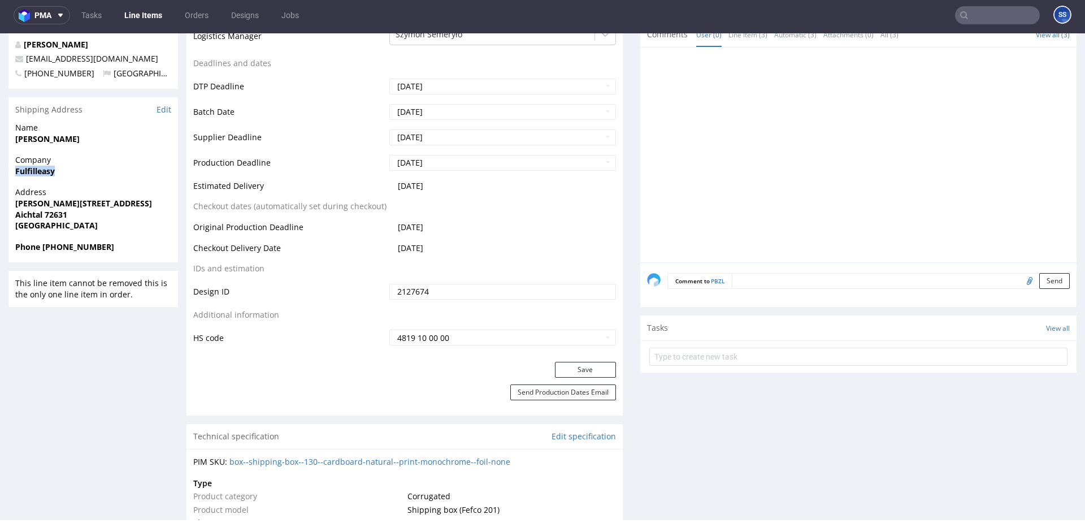
scroll to position [0, 0]
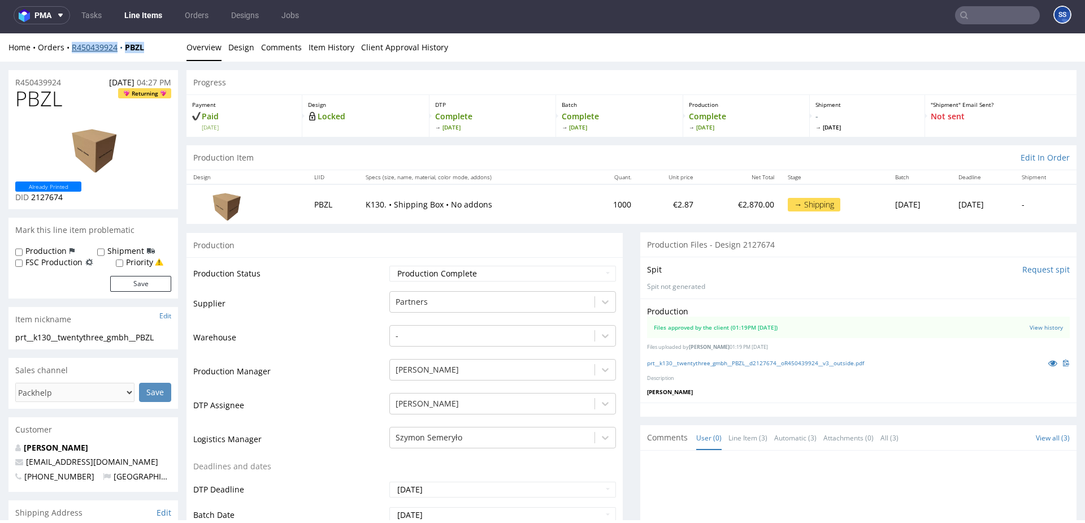
drag, startPoint x: 162, startPoint y: 48, endPoint x: 72, endPoint y: 49, distance: 89.3
click at [72, 49] on div "Home Orders R450439924 PBZL" at bounding box center [93, 47] width 170 height 11
copy div "R450439924 PBZL"
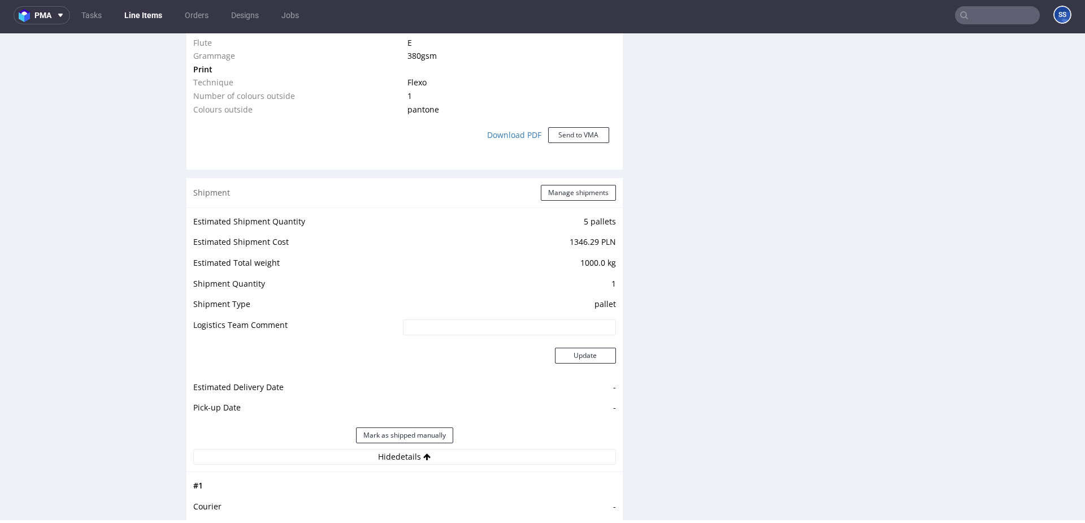
scroll to position [1002, 0]
click at [575, 185] on div "Shipment Manage shipments" at bounding box center [404, 193] width 436 height 29
click at [573, 189] on button "Manage shipments" at bounding box center [578, 194] width 75 height 16
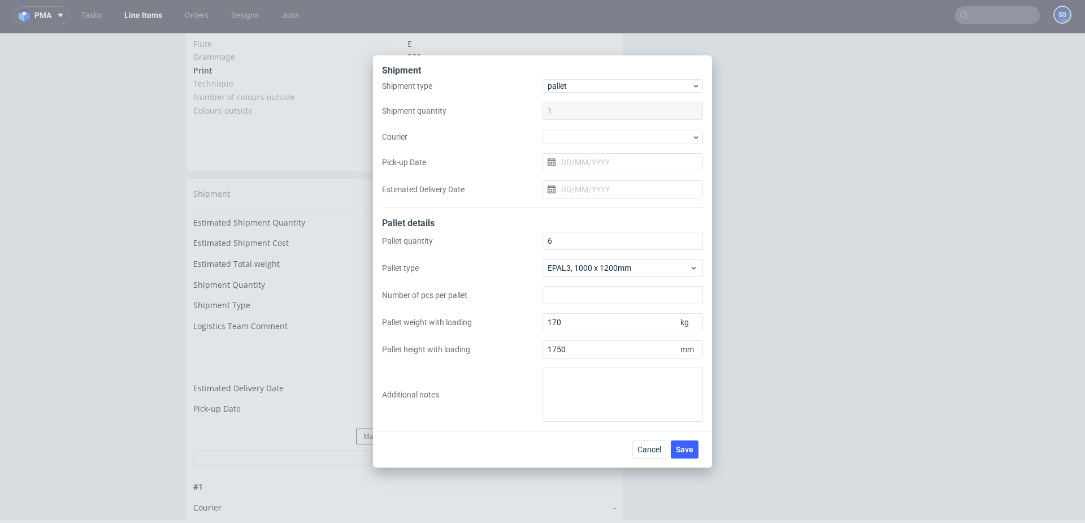
click at [569, 145] on div "Shipment type pallet Shipment quantity 1 Courier Pick-up Date Estimated Deliver…" at bounding box center [542, 143] width 321 height 129
click at [574, 140] on div at bounding box center [623, 138] width 160 height 14
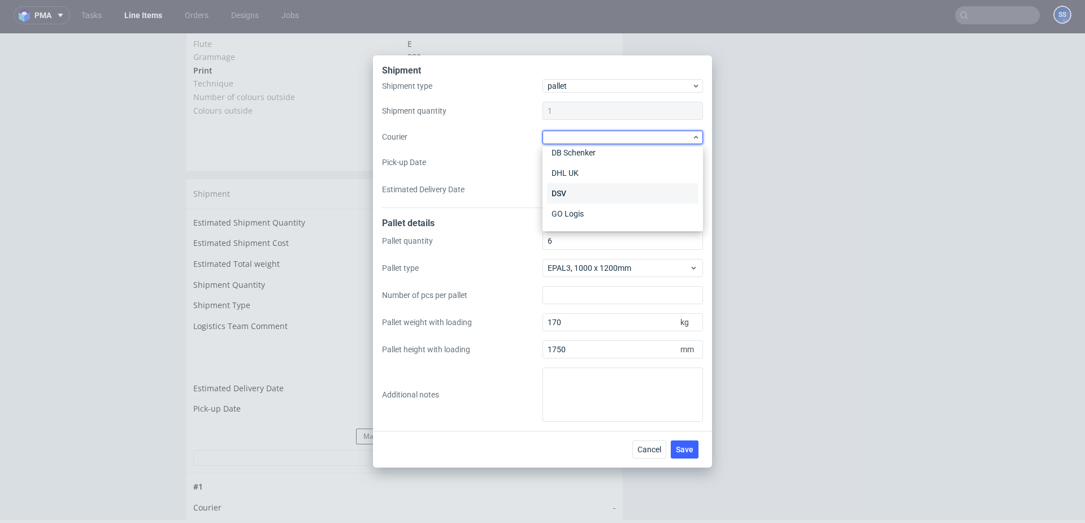
click at [585, 189] on div "DSV" at bounding box center [622, 193] width 151 height 20
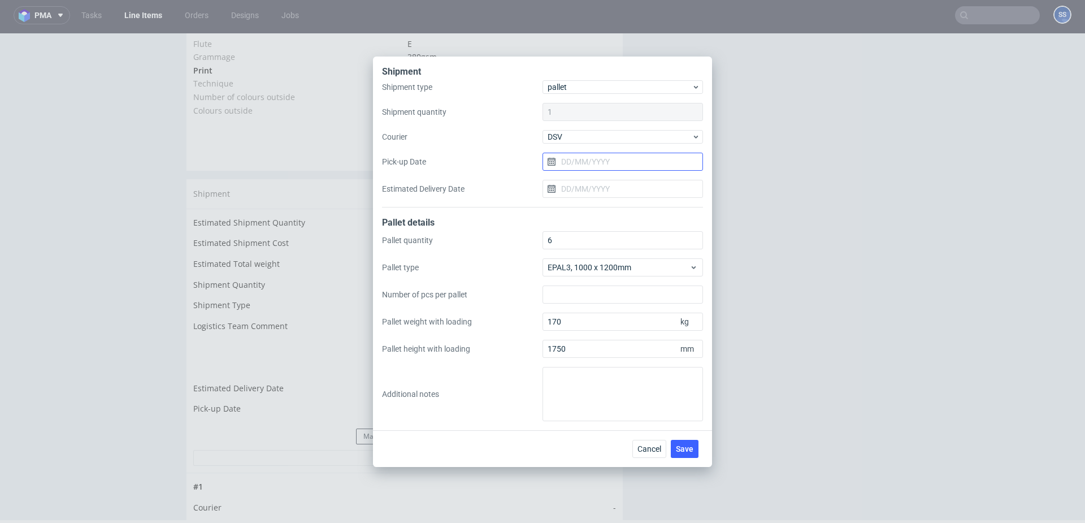
click at [561, 162] on input "Pick-up Date" at bounding box center [623, 162] width 160 height 18
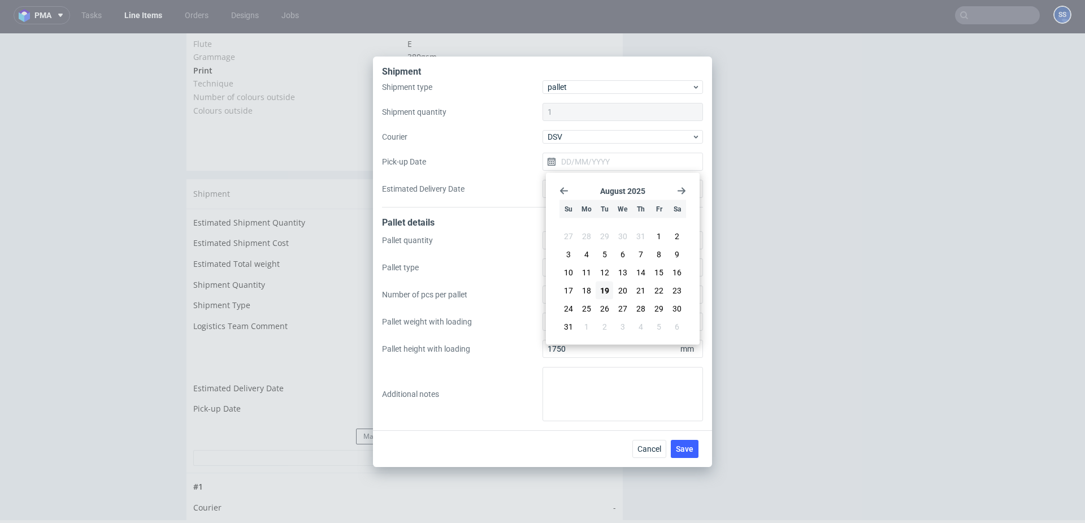
click at [620, 285] on span "20" at bounding box center [622, 290] width 9 height 11
type input "[DATE]"
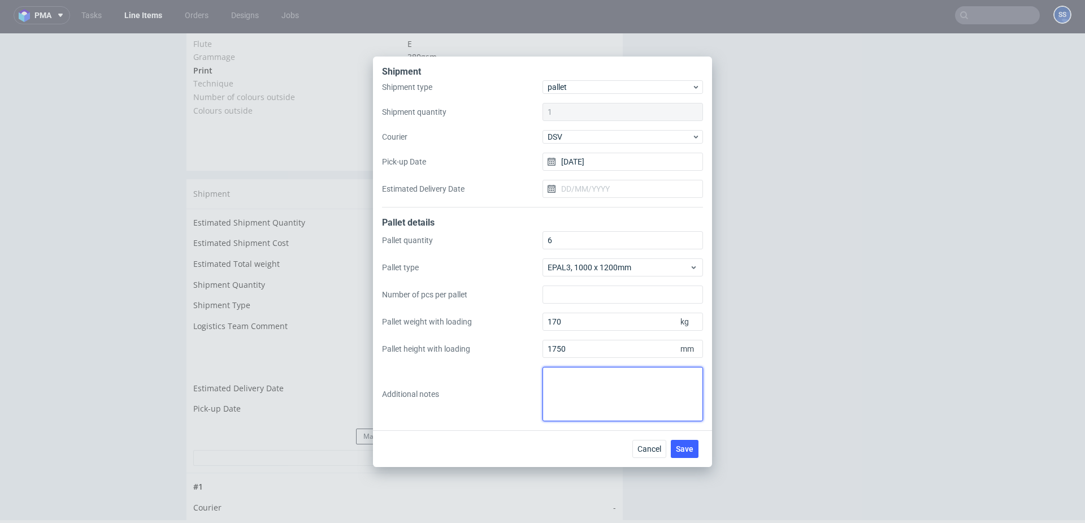
click at [565, 381] on textarea at bounding box center [623, 394] width 160 height 54
type textarea "3+3"
click at [691, 445] on span "Save" at bounding box center [685, 449] width 18 height 8
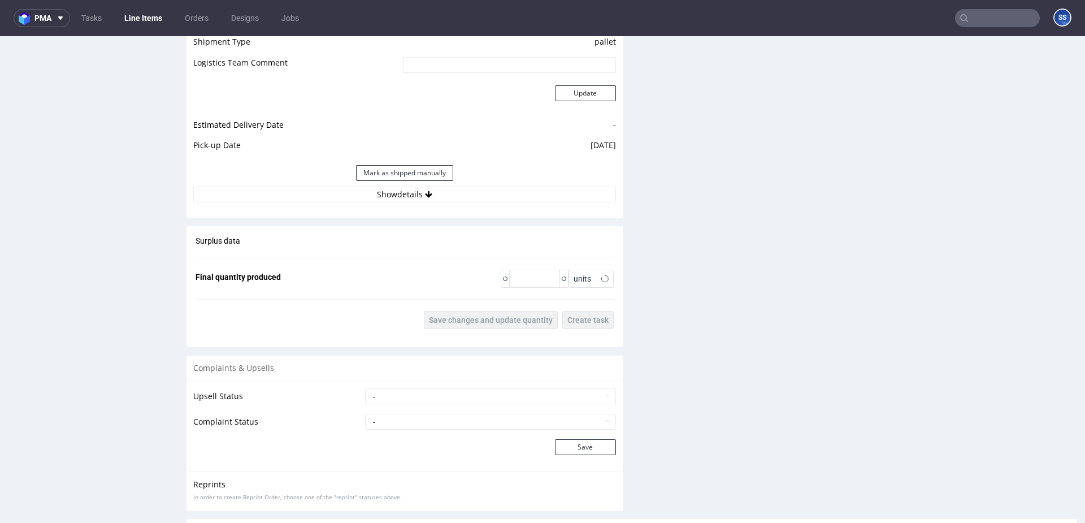
scroll to position [1294, 0]
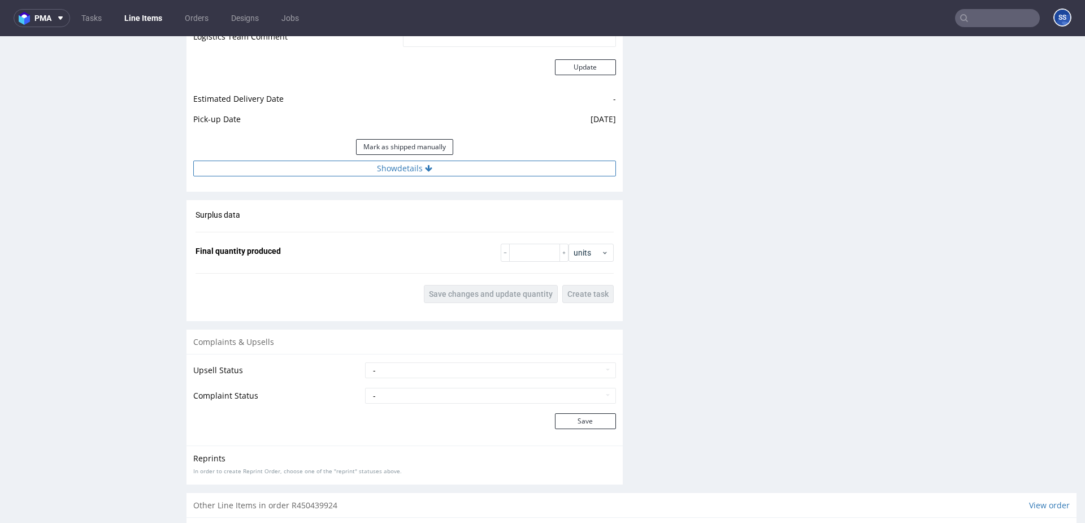
click at [409, 169] on button "Show details" at bounding box center [404, 168] width 423 height 16
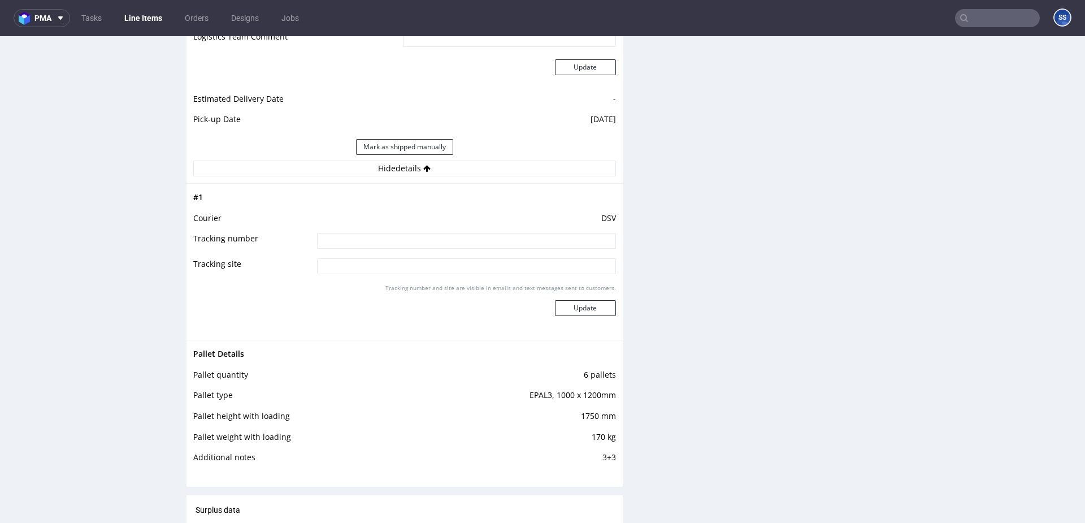
click at [385, 244] on input at bounding box center [466, 241] width 299 height 16
paste input "40257145950401315288"
click at [489, 239] on input "3 pal 40257145950401315288 + 3 pal" at bounding box center [466, 241] width 299 height 16
paste input "40257145950401317329"
type input "3 pal 40257145950401315288 + 3 pal 40257145950401317329"
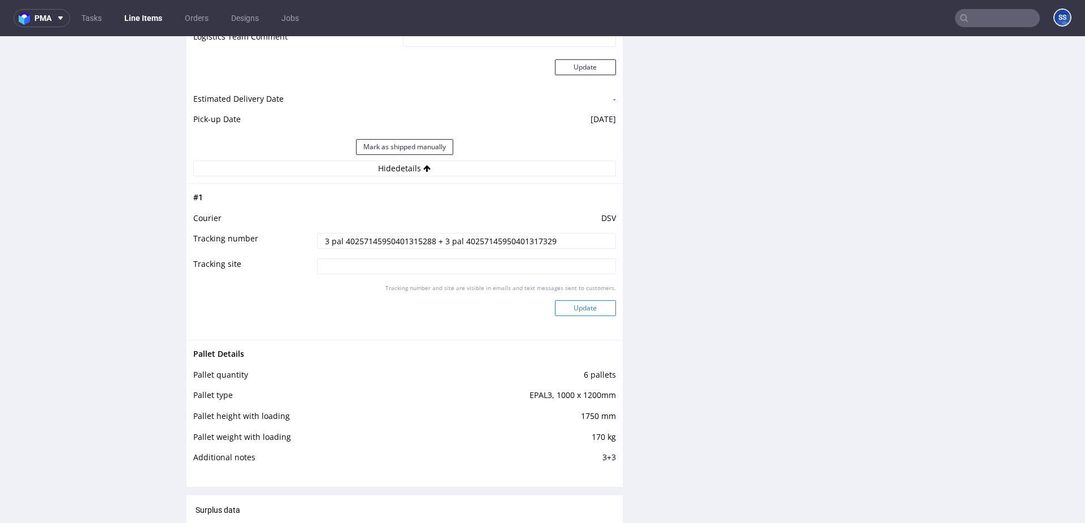
click at [585, 308] on button "Update" at bounding box center [585, 308] width 61 height 16
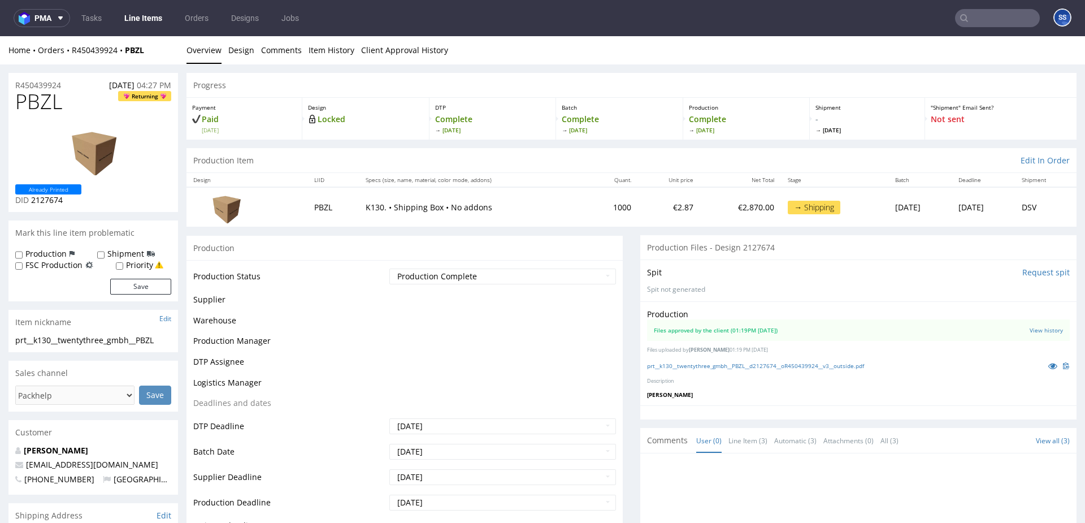
scroll to position [611, 0]
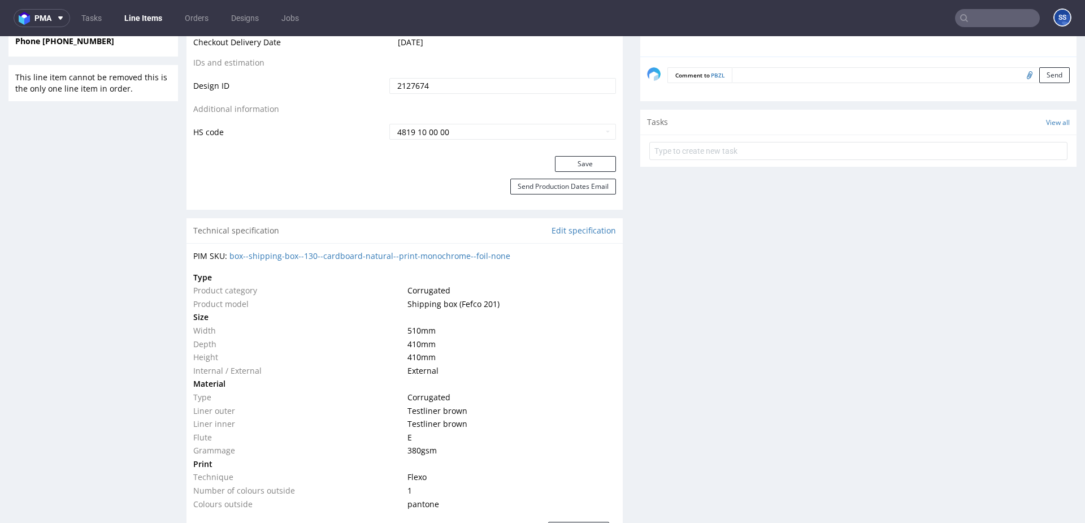
click at [157, 24] on link "Line Items" at bounding box center [143, 18] width 51 height 18
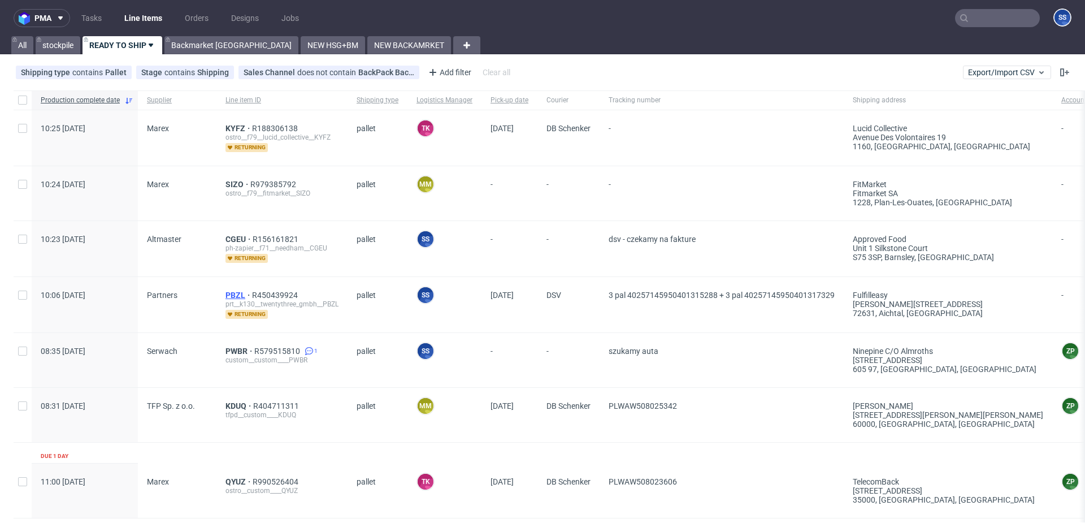
click at [225, 297] on span "PBZL" at bounding box center [238, 294] width 27 height 9
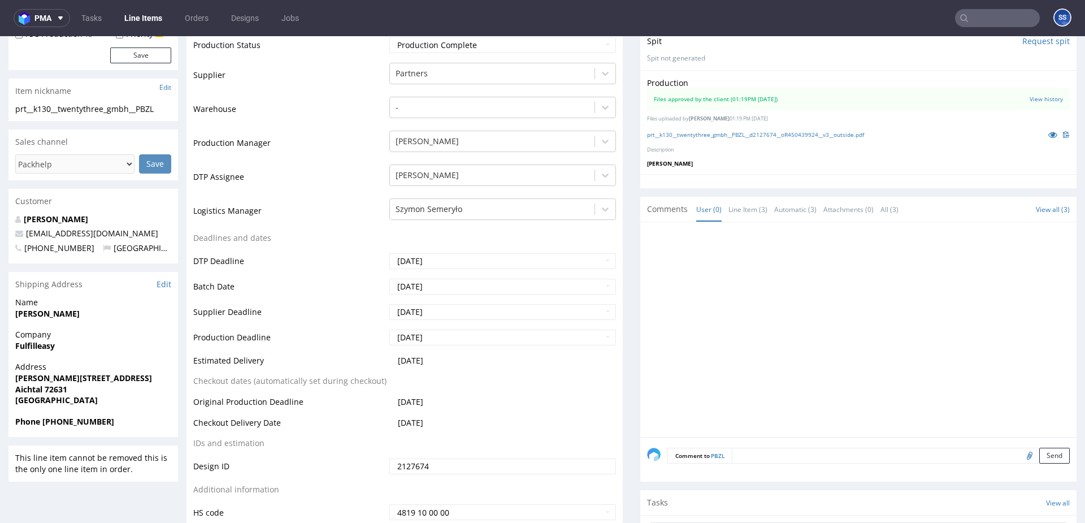
scroll to position [235, 0]
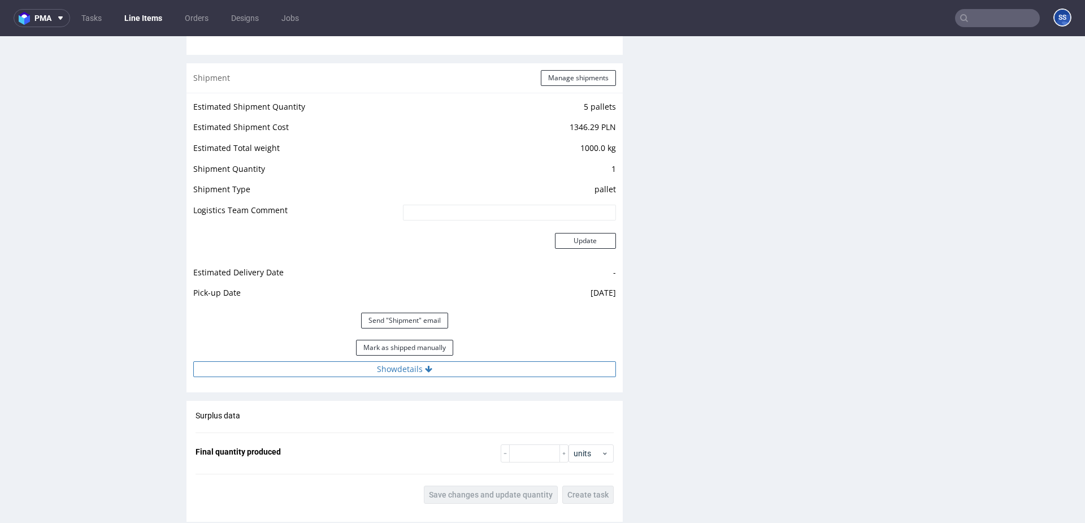
click at [415, 368] on button "Show details" at bounding box center [404, 369] width 423 height 16
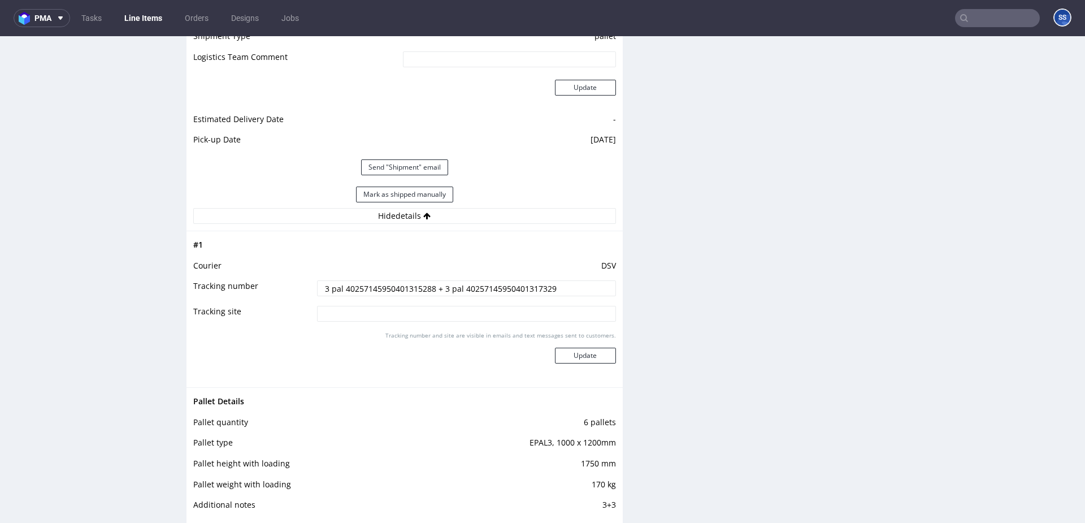
scroll to position [1277, 0]
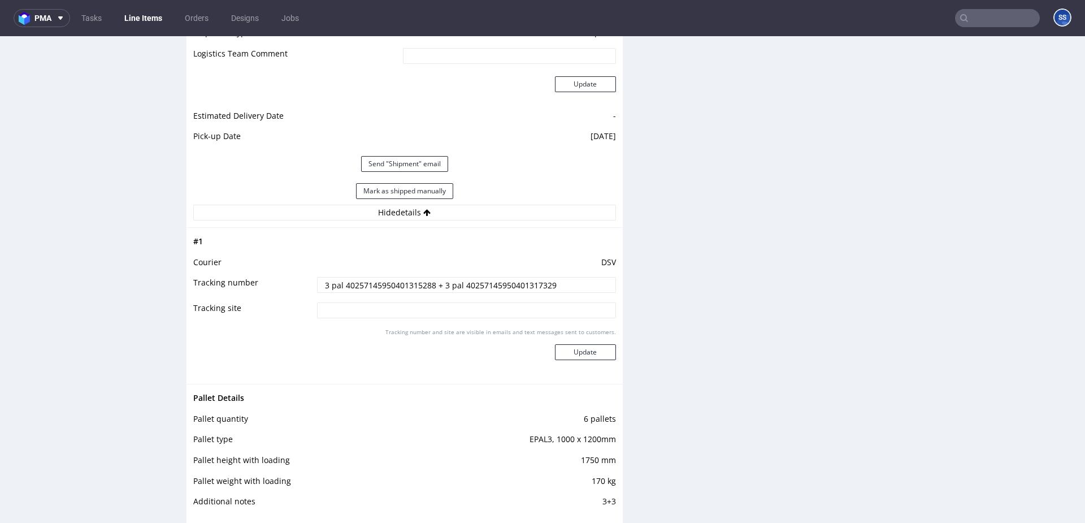
click at [380, 289] on input "3 pal 40257145950401315288 + 3 pal 40257145950401317329" at bounding box center [466, 285] width 299 height 16
click at [384, 285] on input "3 pal 40257145950401315288 + 3 pal 40257145950401317329" at bounding box center [466, 285] width 299 height 16
click at [512, 282] on input "3 pal 40257145950401315288 + 3 pal 40257145950401317329" at bounding box center [466, 285] width 299 height 16
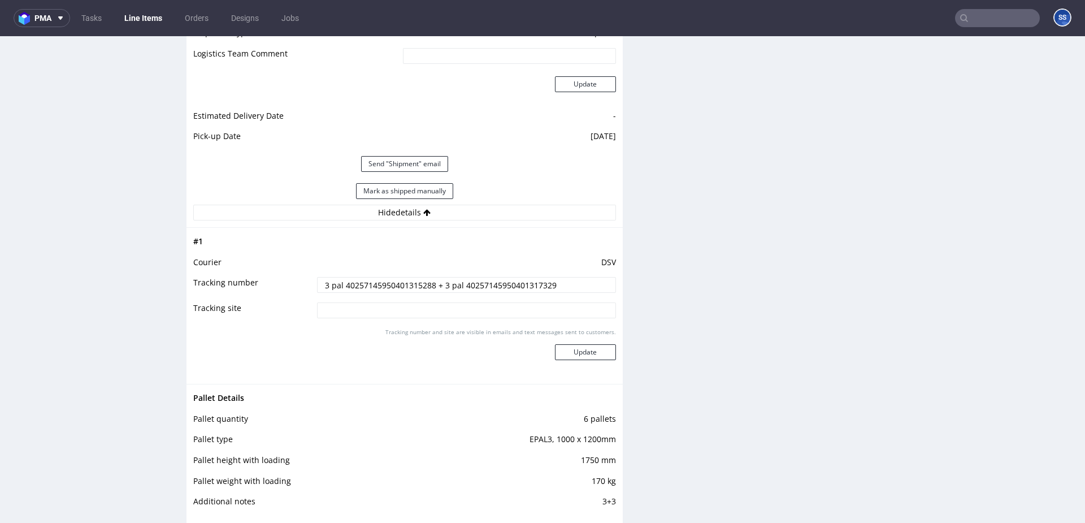
click at [512, 282] on input "3 pal 40257145950401315288 + 3 pal 40257145950401317329" at bounding box center [466, 285] width 299 height 16
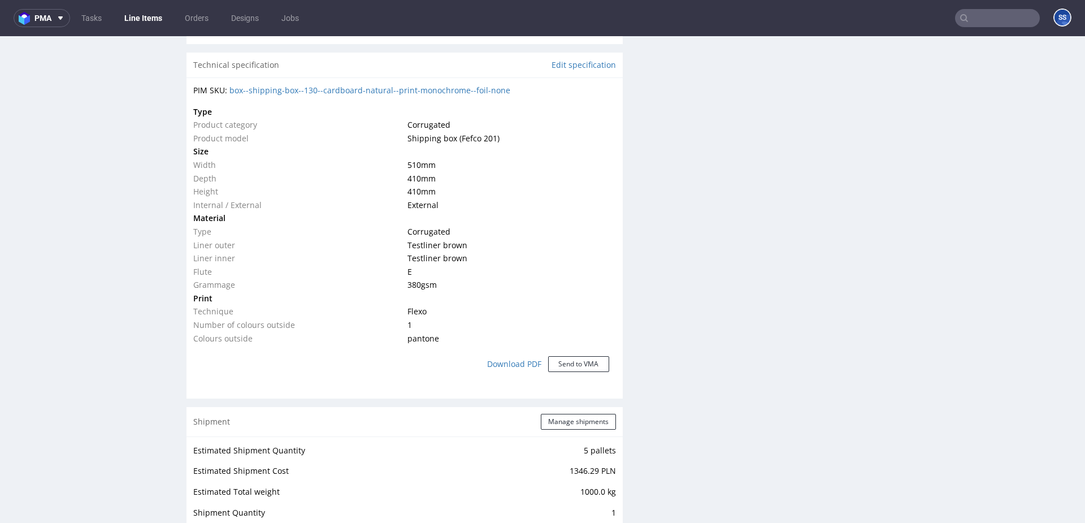
scroll to position [596, 0]
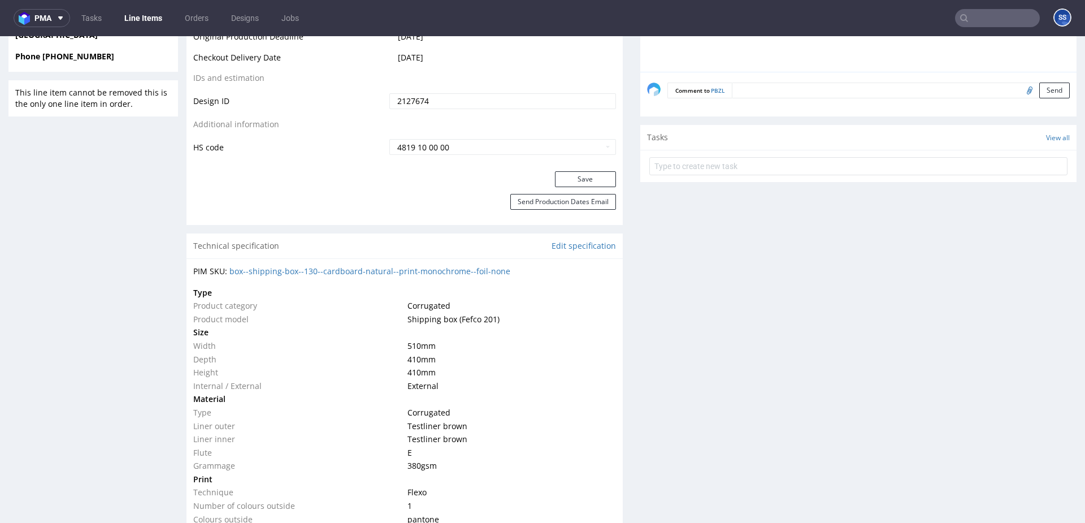
click at [152, 18] on link "Line Items" at bounding box center [143, 18] width 51 height 18
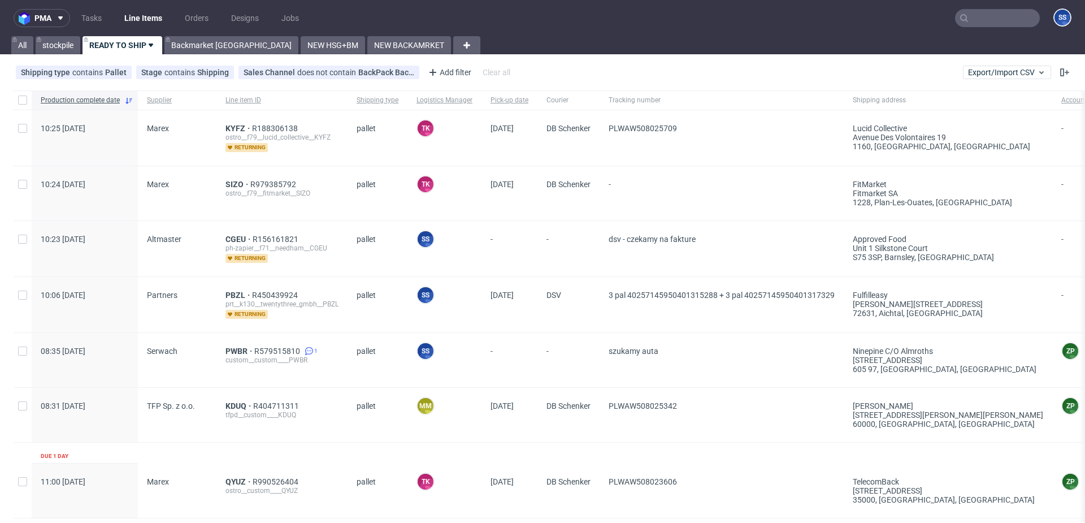
click at [985, 14] on input "text" at bounding box center [997, 18] width 85 height 18
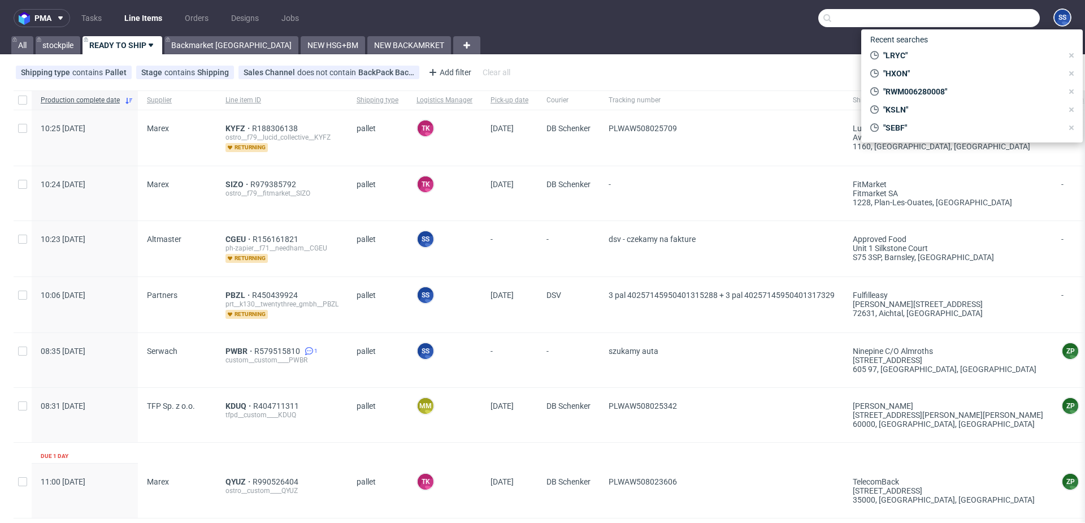
paste input "PBZL"
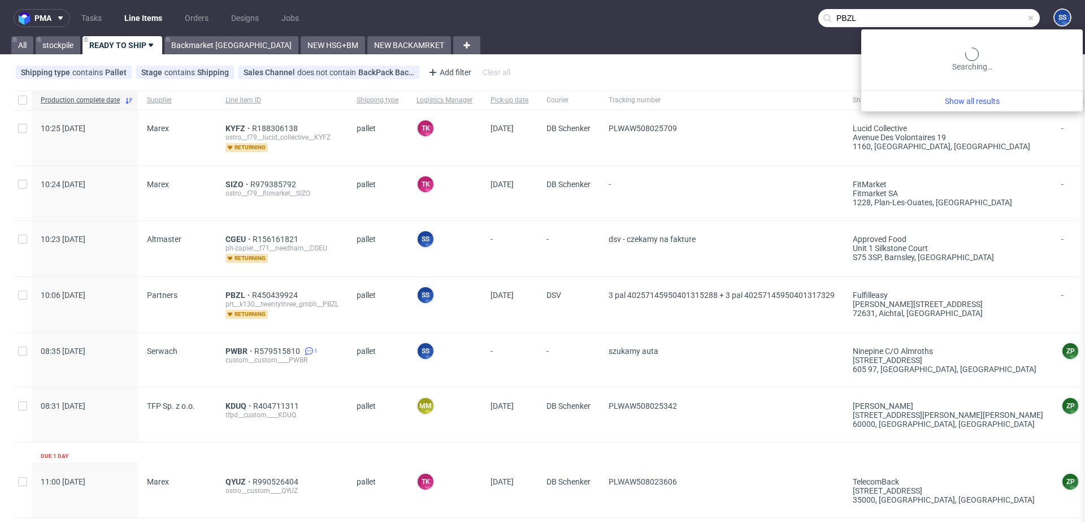
type input "PBZL"
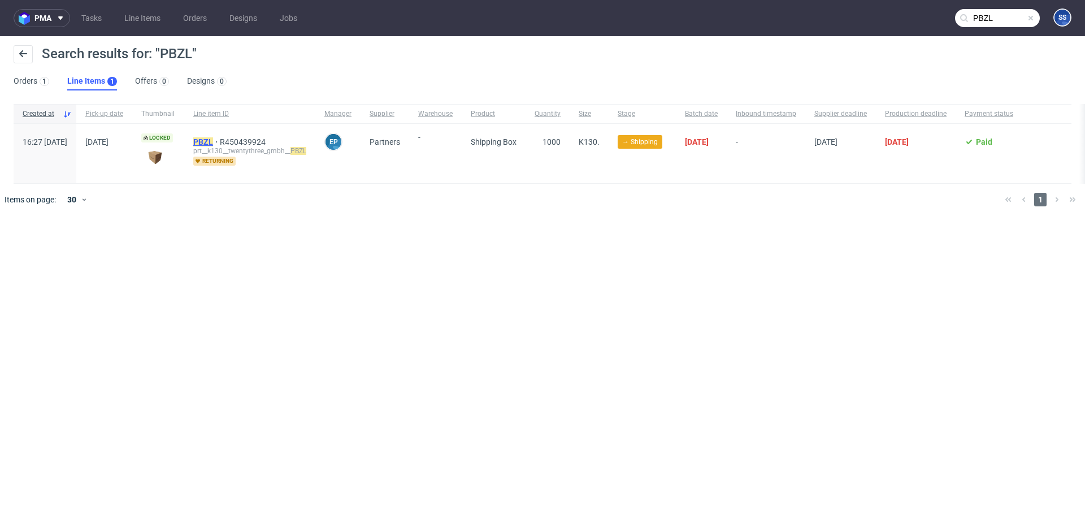
click at [213, 140] on mark "PBZL" at bounding box center [203, 141] width 20 height 9
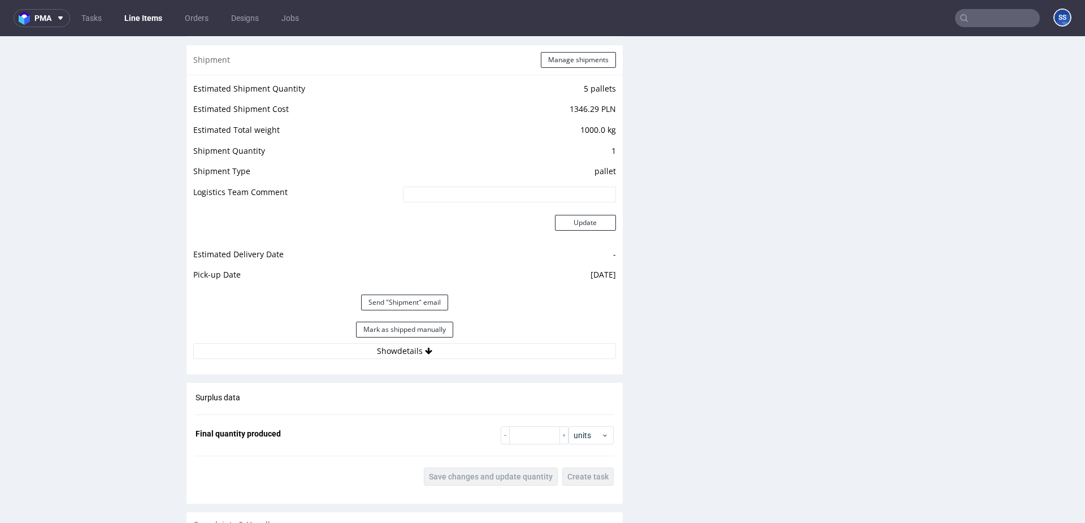
scroll to position [1183, 0]
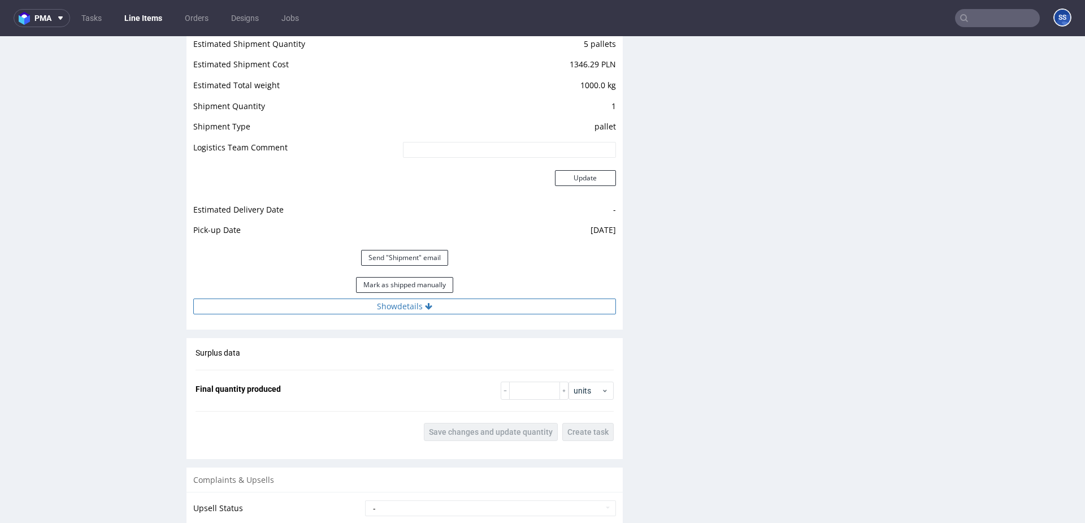
click at [403, 305] on button "Show details" at bounding box center [404, 306] width 423 height 16
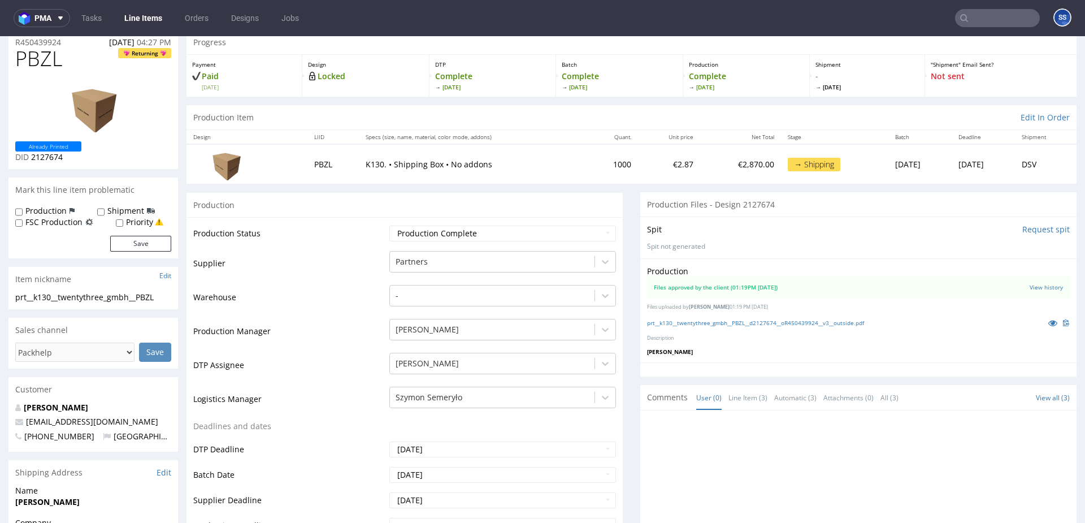
scroll to position [0, 0]
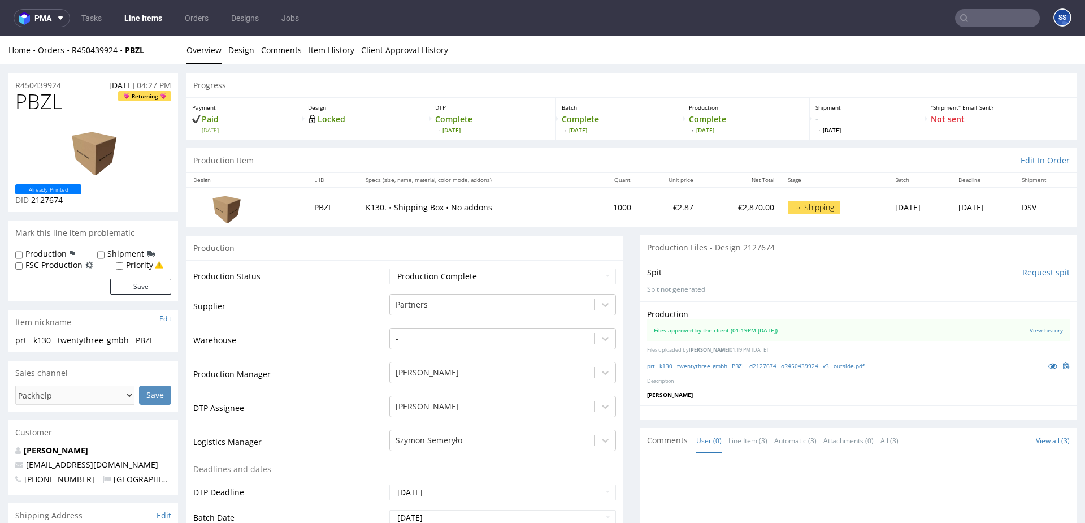
click at [155, 19] on link "Line Items" at bounding box center [143, 18] width 51 height 18
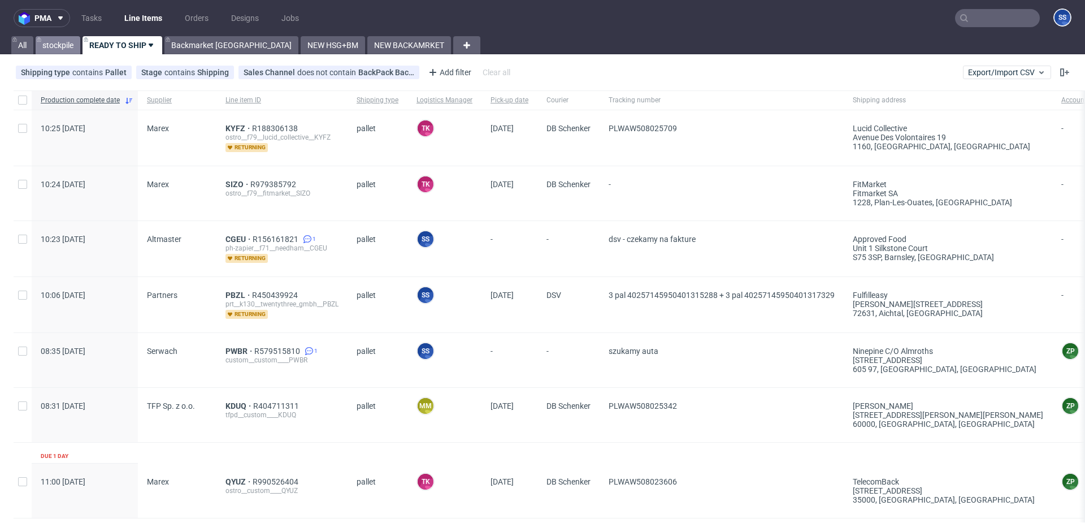
click at [50, 46] on link "stockpile" at bounding box center [58, 45] width 45 height 18
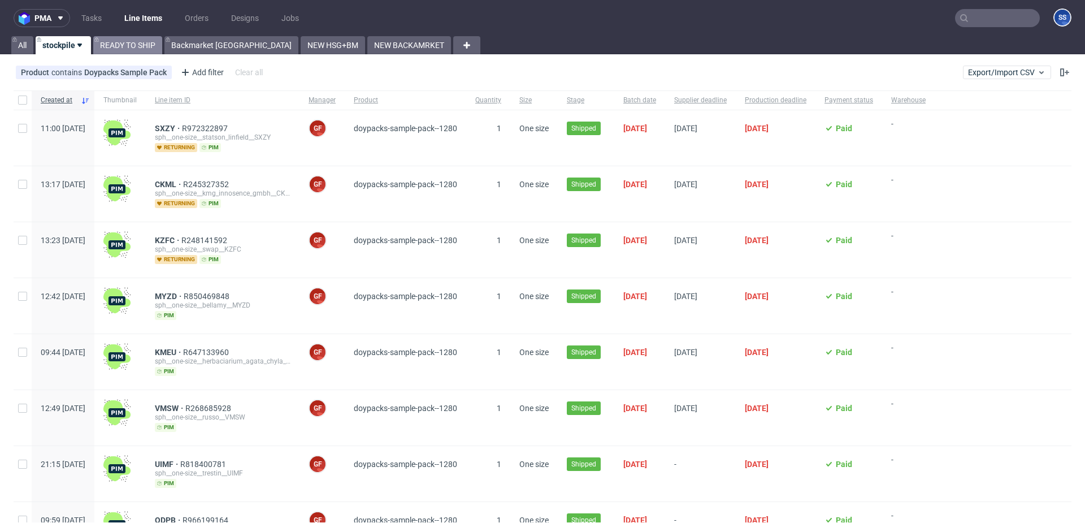
click at [124, 42] on link "READY TO SHIP" at bounding box center [127, 45] width 69 height 18
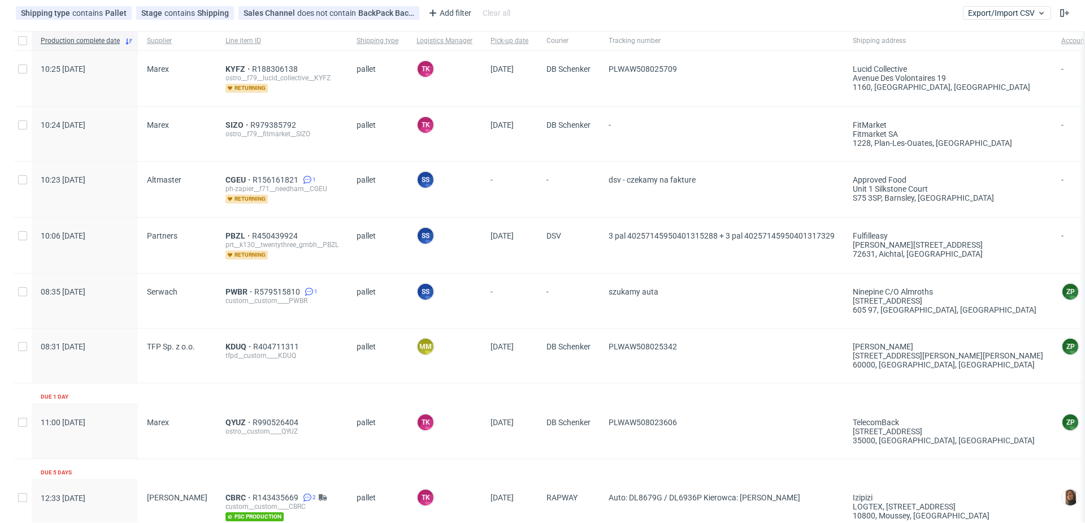
scroll to position [66, 0]
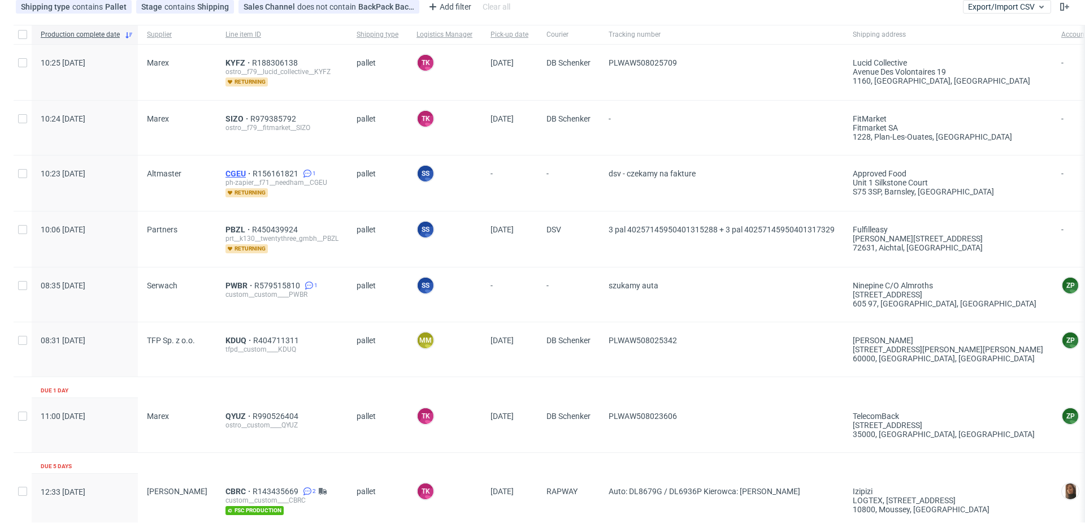
click at [227, 171] on span "CGEU" at bounding box center [238, 173] width 27 height 9
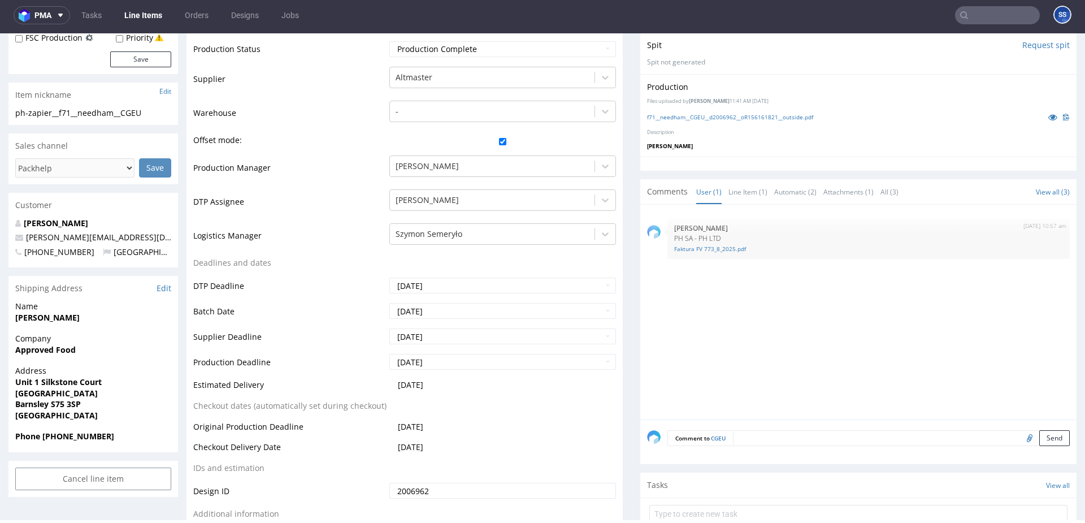
scroll to position [263, 0]
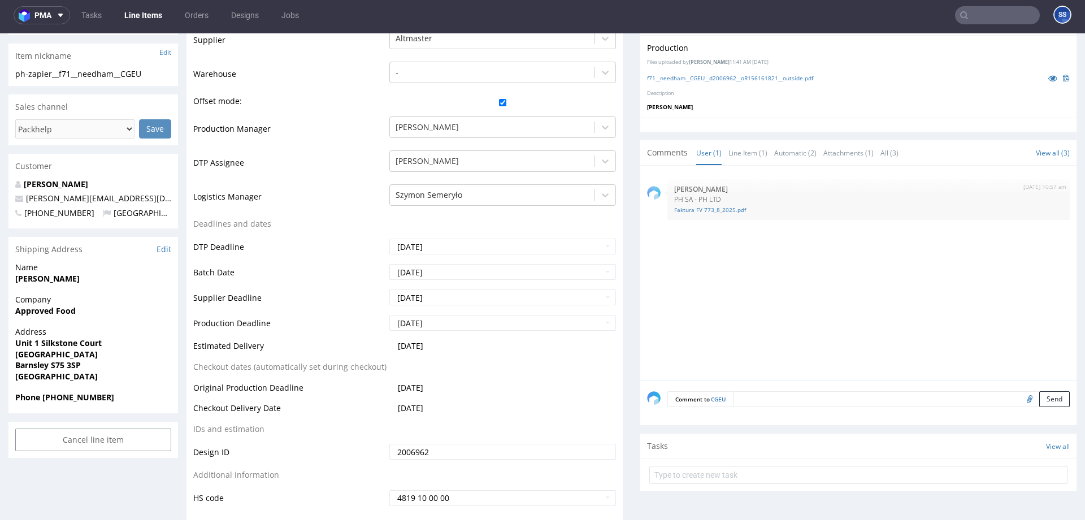
click at [44, 313] on strong "Approved Food" at bounding box center [45, 310] width 60 height 11
copy strong "Approved Food"
click at [57, 341] on strong "Unit 1 Silkstone Court" at bounding box center [58, 342] width 86 height 11
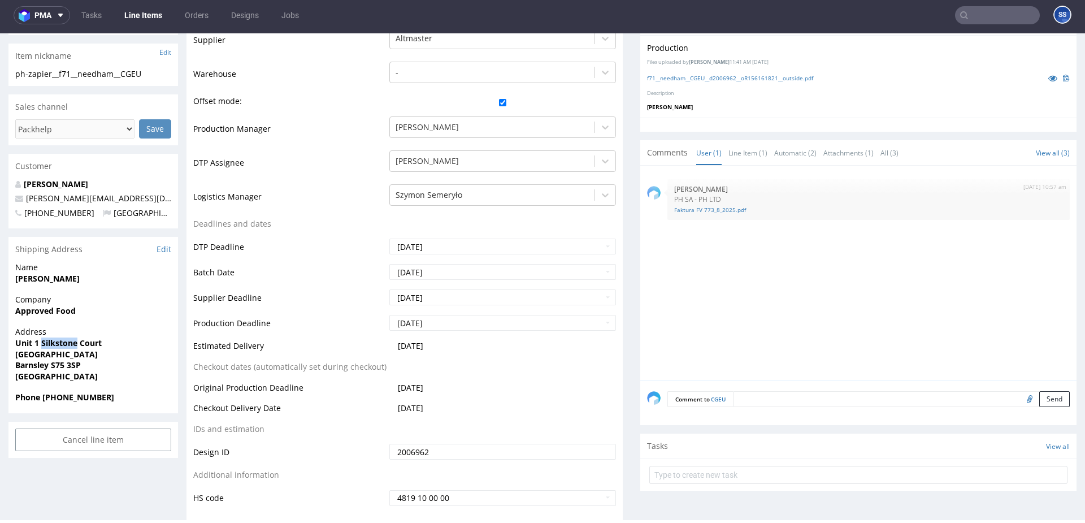
click at [57, 341] on strong "Unit 1 Silkstone Court" at bounding box center [58, 342] width 86 height 11
copy strong "Unit 1 Silkstone Court"
click at [23, 354] on strong "Upper Cliffe Road" at bounding box center [56, 354] width 83 height 11
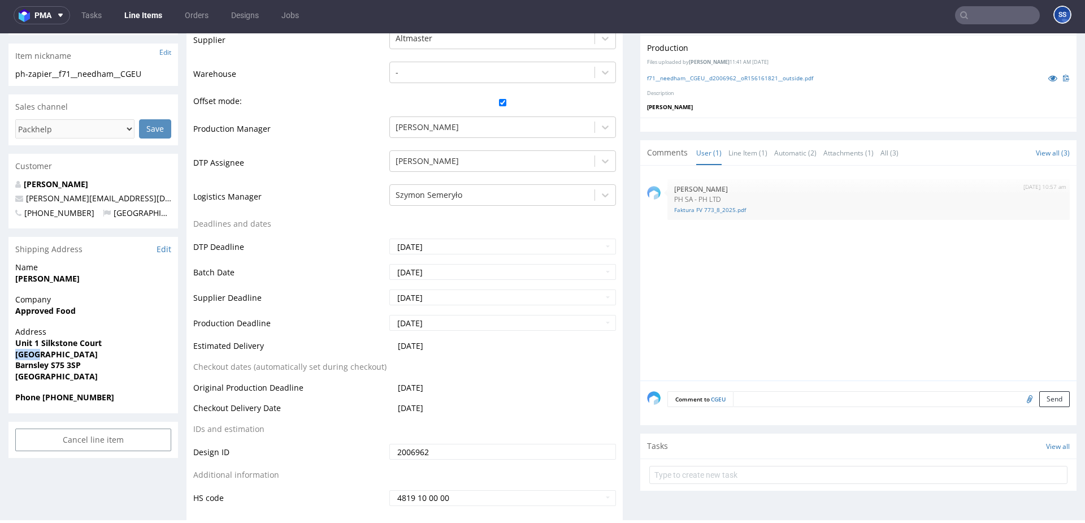
click at [23, 354] on strong "Upper Cliffe Road" at bounding box center [56, 354] width 83 height 11
copy strong "Upper Cliffe Road"
click at [38, 366] on strong "Barnsley S75 3SP" at bounding box center [48, 364] width 66 height 11
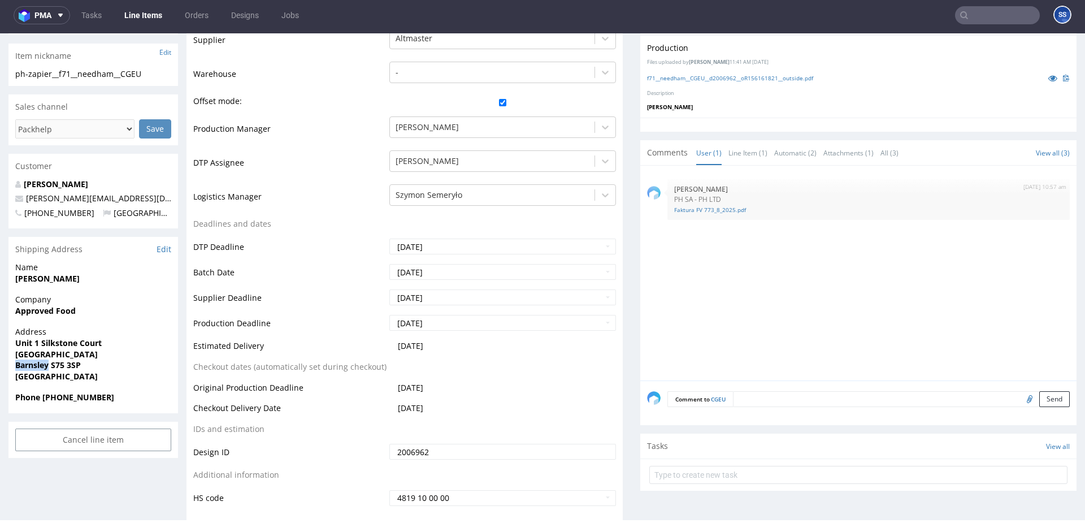
copy strong "Barnsley"
drag, startPoint x: 53, startPoint y: 366, endPoint x: 98, endPoint y: 365, distance: 45.2
click at [96, 366] on span "Barnsley S75 3SP" at bounding box center [93, 364] width 156 height 11
copy strong "S75 3SP"
click at [45, 280] on strong "alex Needham" at bounding box center [47, 278] width 64 height 11
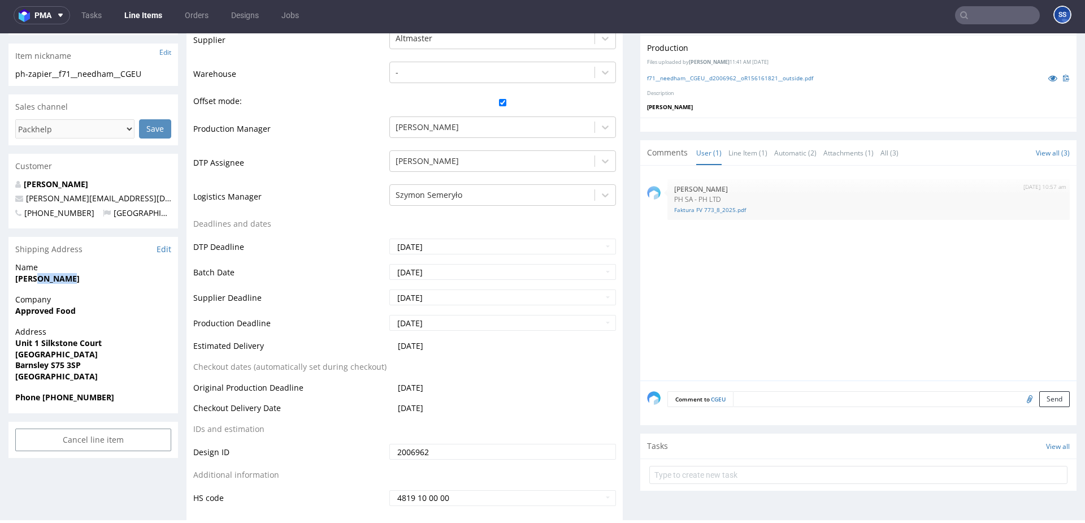
click at [45, 280] on strong "alex Needham" at bounding box center [47, 278] width 64 height 11
copy strong "alex Needham"
drag, startPoint x: 62, startPoint y: 201, endPoint x: 25, endPoint y: 202, distance: 36.2
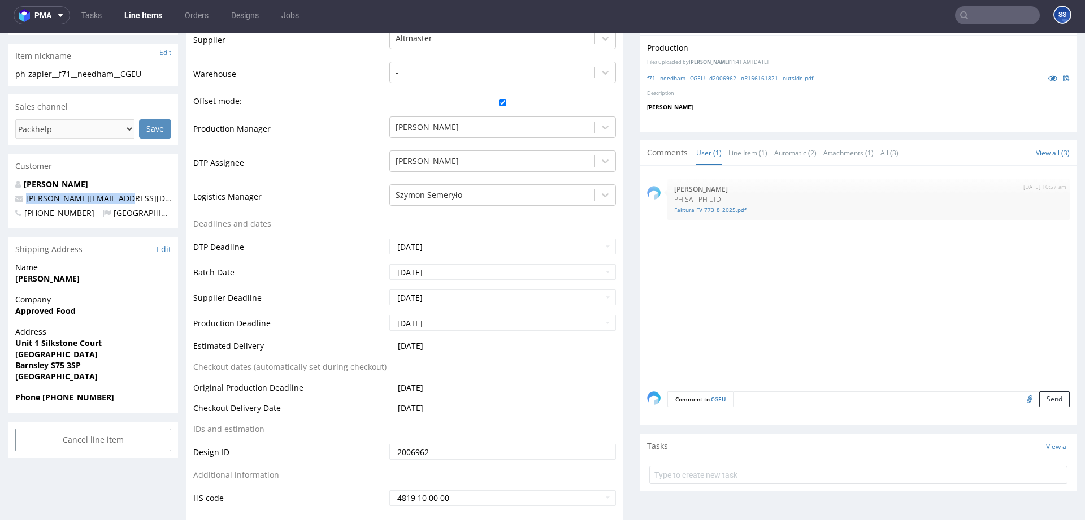
click at [25, 202] on p "alex@approvedfood.co.uk" at bounding box center [93, 198] width 156 height 11
copy link "alex@approvedfood.co.uk"
click at [84, 398] on strong "Phone +447766886942" at bounding box center [64, 397] width 99 height 11
click at [54, 398] on strong "Phone +447766886942" at bounding box center [64, 397] width 99 height 11
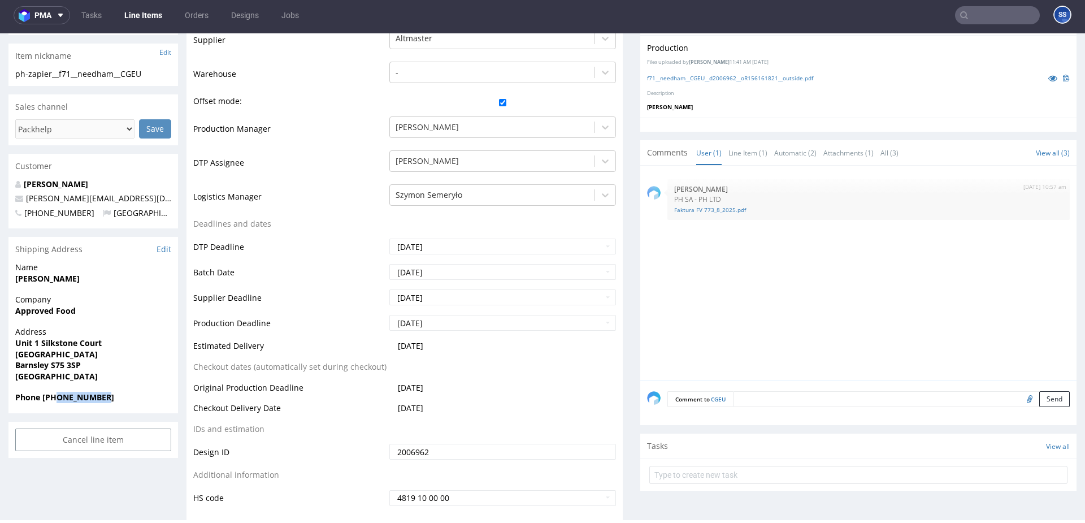
drag, startPoint x: 57, startPoint y: 398, endPoint x: 134, endPoint y: 394, distance: 78.1
click at [134, 394] on span "Phone +447766886942" at bounding box center [93, 397] width 156 height 11
copy strong "7766886942"
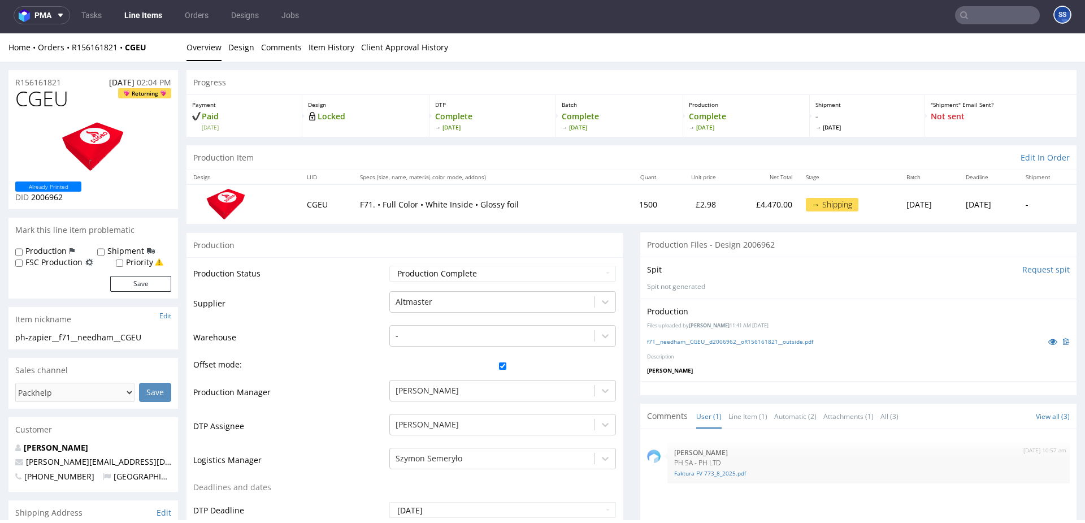
click at [157, 48] on div "Home Orders R156161821 CGEU" at bounding box center [93, 47] width 170 height 11
drag, startPoint x: 136, startPoint y: 50, endPoint x: 72, endPoint y: 50, distance: 63.9
click at [72, 50] on div "Home Orders R156161821 CGEU" at bounding box center [93, 47] width 170 height 11
copy div "R156161821 CGEU"
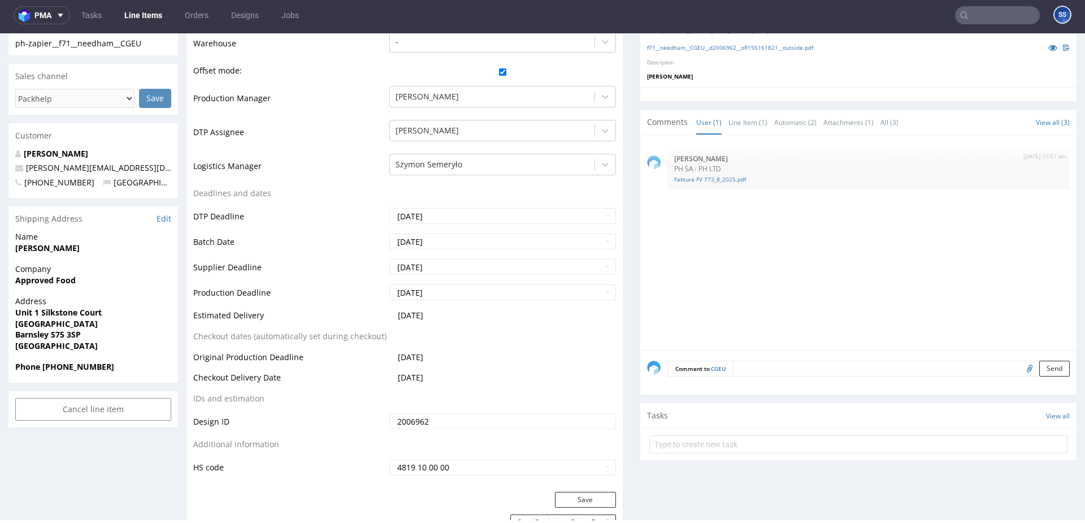
scroll to position [292, 0]
click at [58, 334] on strong "Barnsley S75 3SP" at bounding box center [48, 336] width 66 height 11
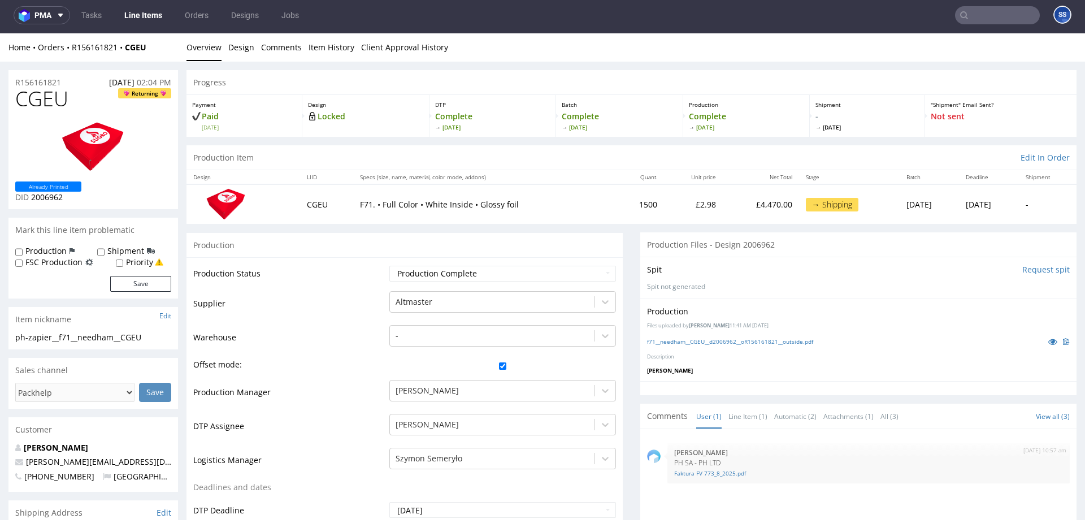
scroll to position [0, 0]
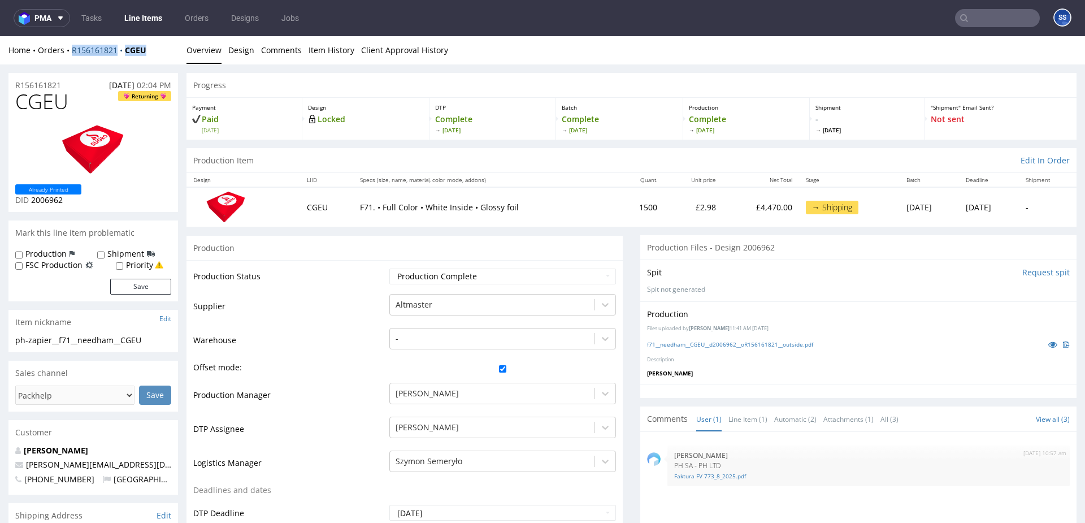
drag, startPoint x: 154, startPoint y: 50, endPoint x: 72, endPoint y: 52, distance: 82.0
click at [72, 52] on div "Home Orders R156161821 CGEU" at bounding box center [93, 50] width 170 height 11
copy div "R156161821 CGEU"
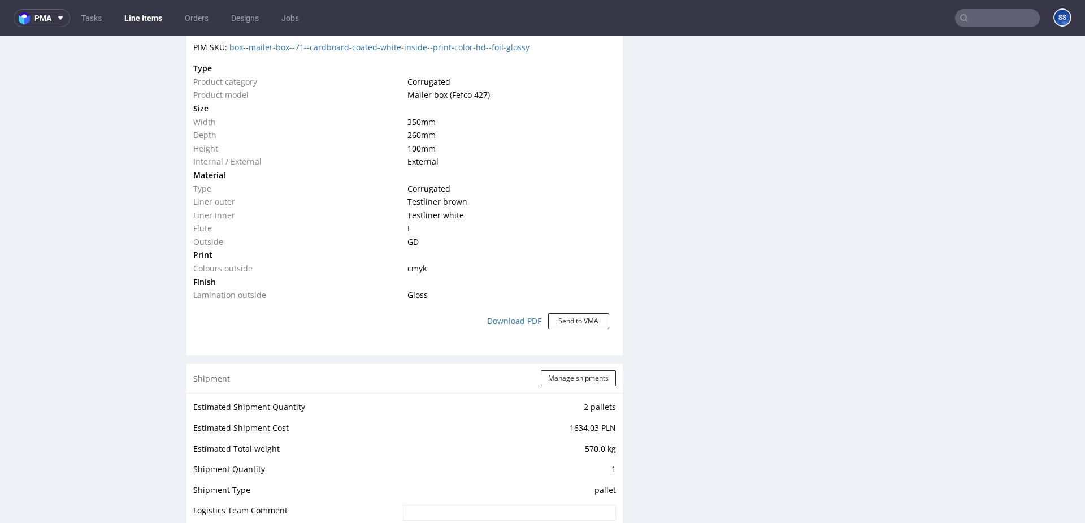
scroll to position [839, 0]
click at [556, 368] on div "Shipment Manage shipments" at bounding box center [404, 379] width 436 height 29
click at [557, 373] on button "Manage shipments" at bounding box center [578, 380] width 75 height 16
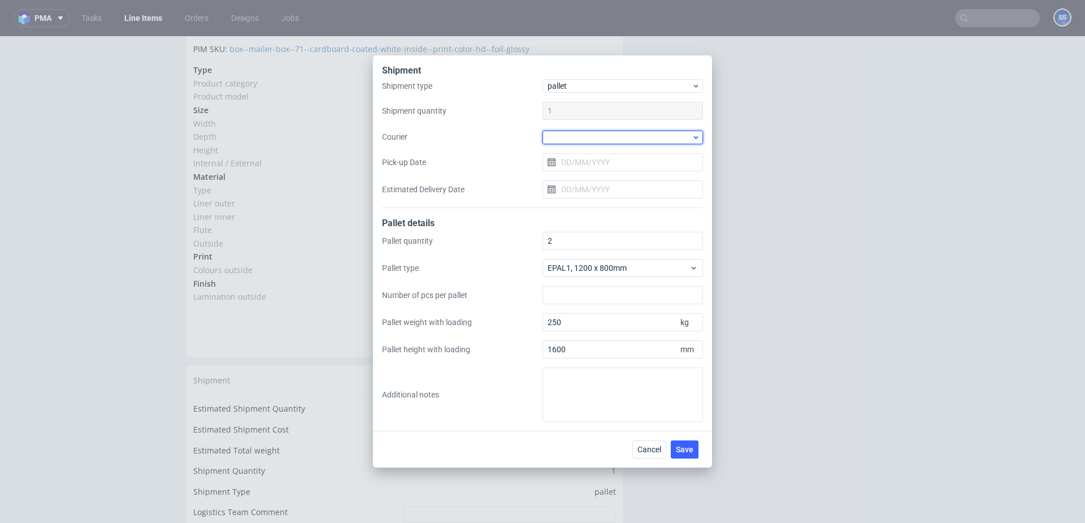
click at [583, 144] on div at bounding box center [623, 138] width 160 height 14
click at [590, 202] on div "DSV" at bounding box center [622, 194] width 151 height 20
click at [625, 161] on input "Pick-up Date" at bounding box center [623, 162] width 160 height 18
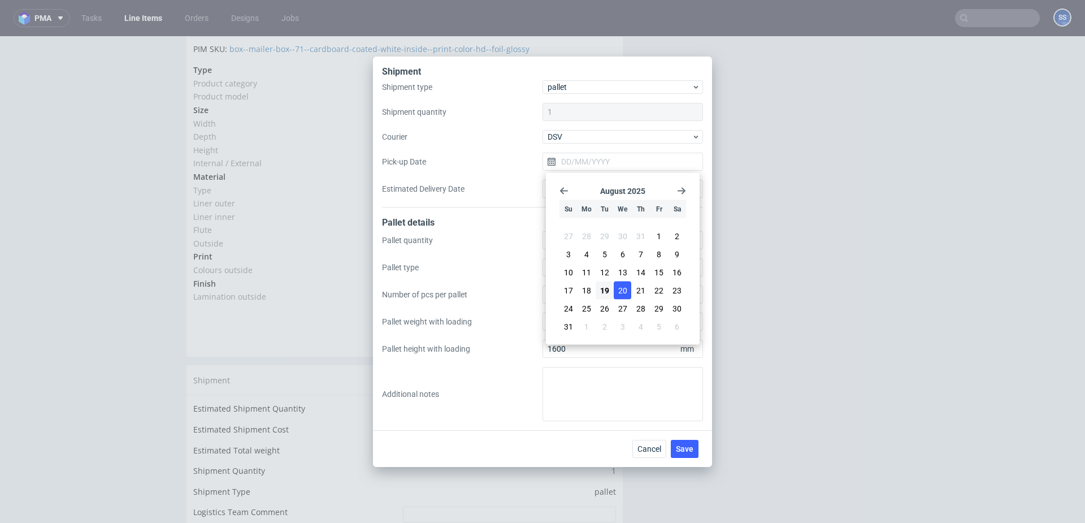
click at [618, 293] on button "20" at bounding box center [623, 290] width 18 height 18
type input "[DATE]"
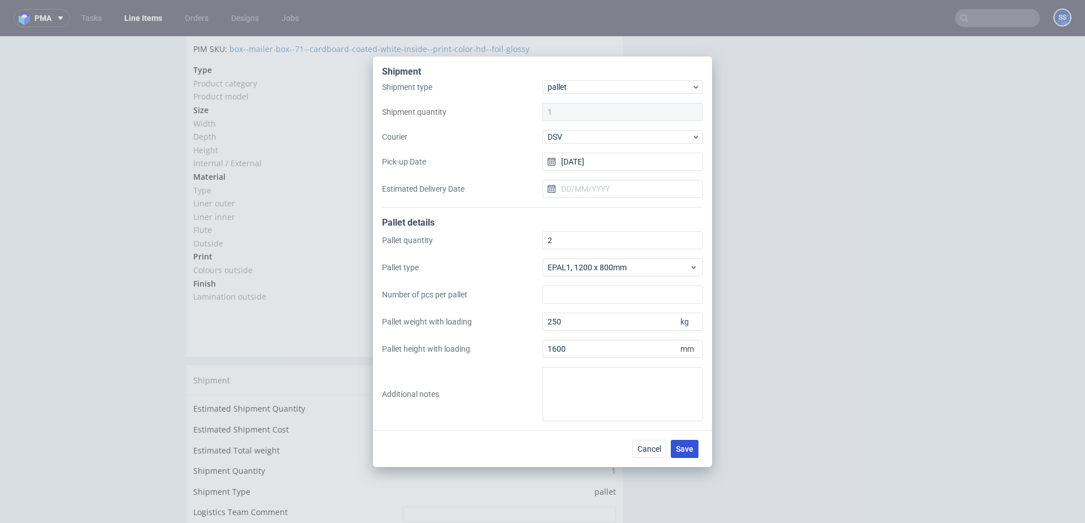
click at [685, 448] on span "Save" at bounding box center [685, 449] width 18 height 8
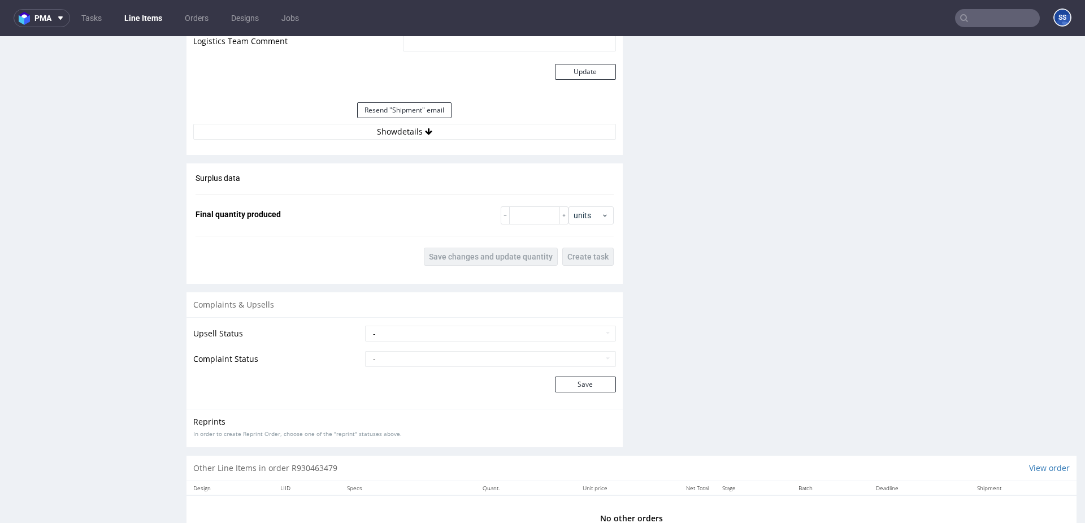
scroll to position [1074, 0]
click at [418, 133] on button "Show details" at bounding box center [404, 131] width 423 height 16
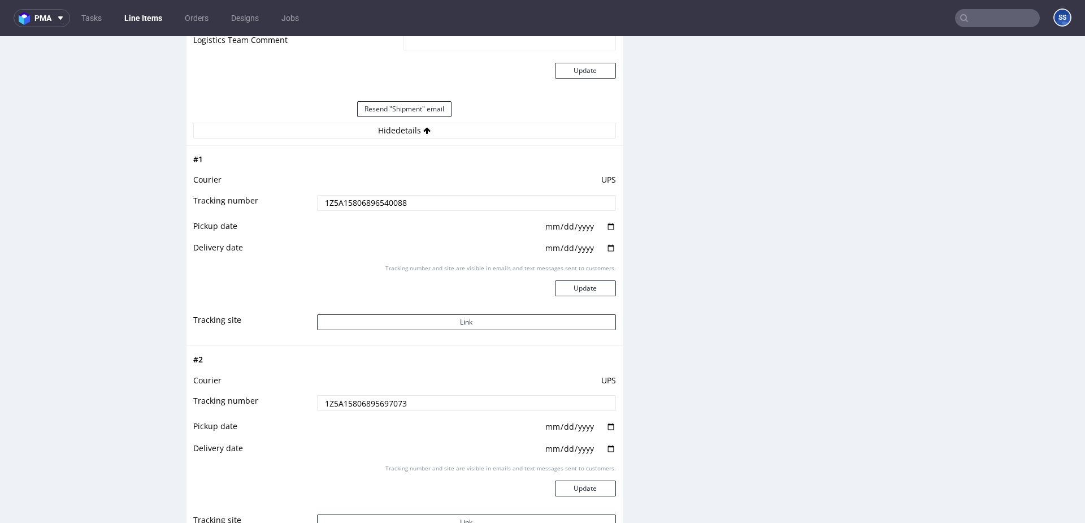
click at [365, 205] on input "1Z5A15806896540088" at bounding box center [466, 203] width 299 height 16
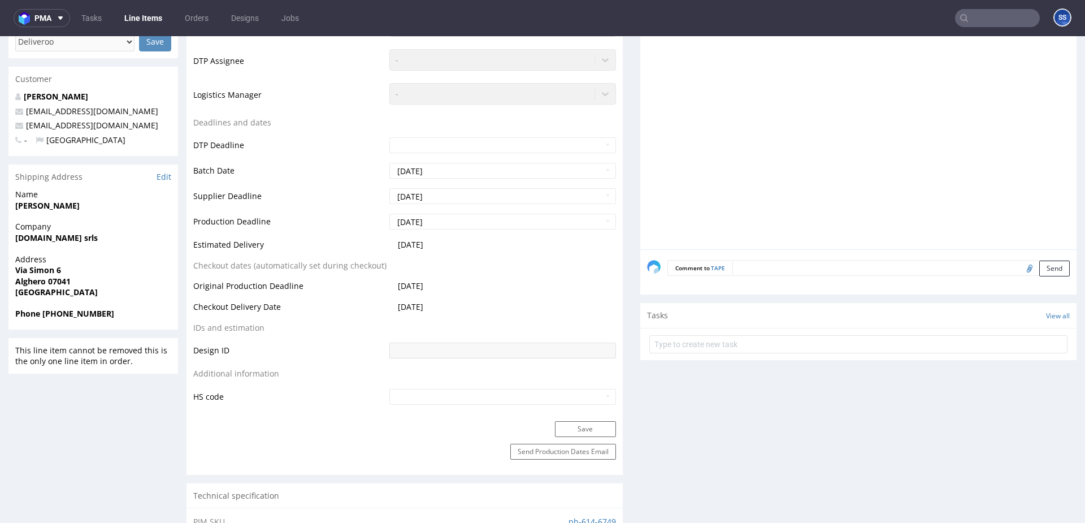
scroll to position [329, 0]
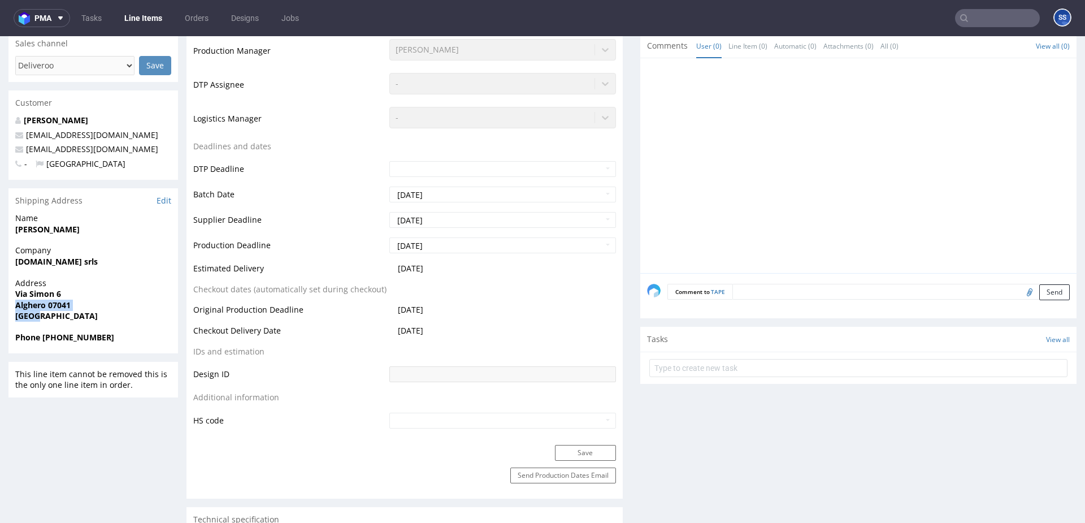
drag, startPoint x: 41, startPoint y: 319, endPoint x: 12, endPoint y: 307, distance: 31.7
click at [12, 307] on div "Address [STREET_ADDRESS]" at bounding box center [93, 304] width 170 height 54
copy p "Alghero 07041 [GEOGRAPHIC_DATA]"
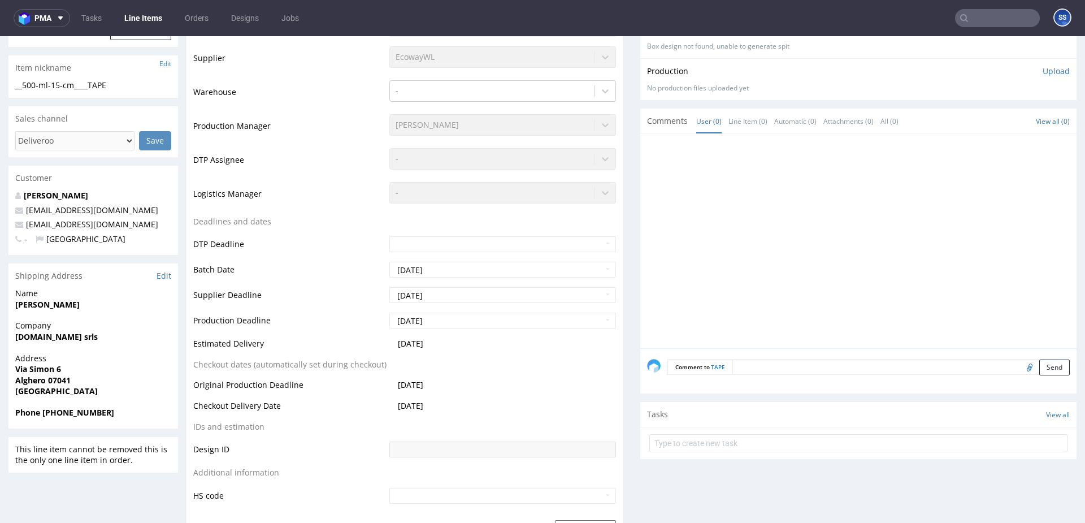
scroll to position [256, 0]
click at [40, 366] on strong "Via Simon 6" at bounding box center [38, 366] width 46 height 11
copy strong "Via Simon 6"
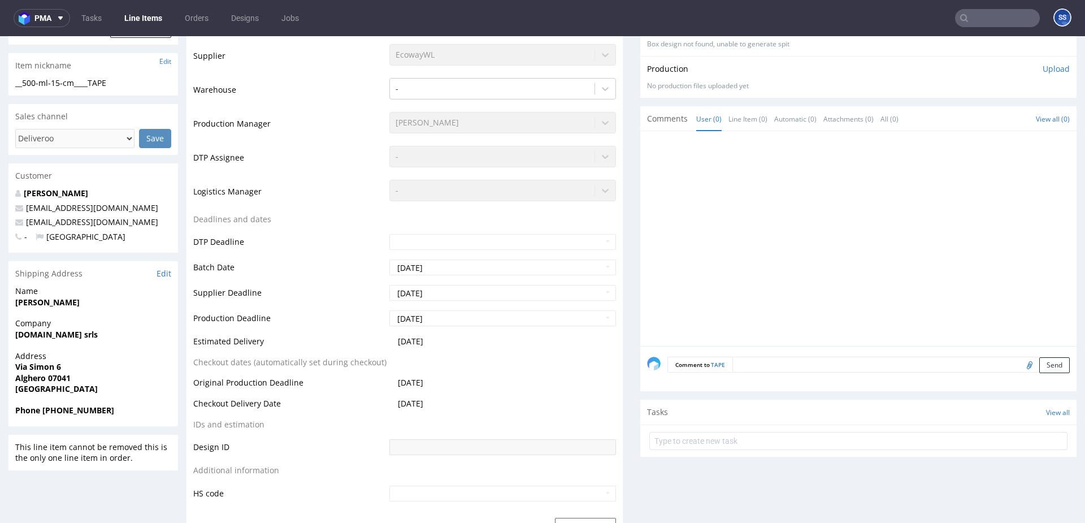
click at [35, 379] on strong "Alghero 07041" at bounding box center [42, 377] width 55 height 11
copy strong "Alghero"
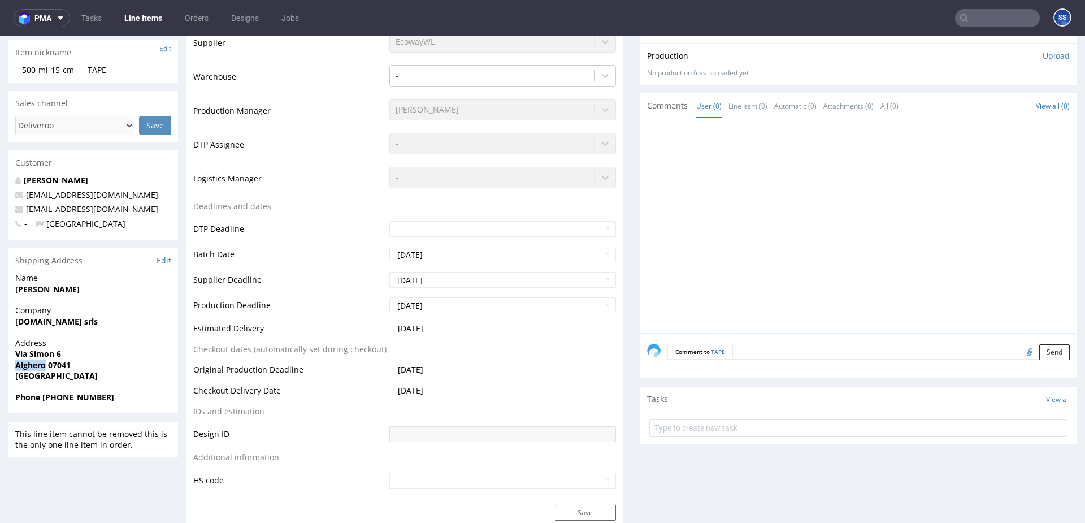
scroll to position [289, 0]
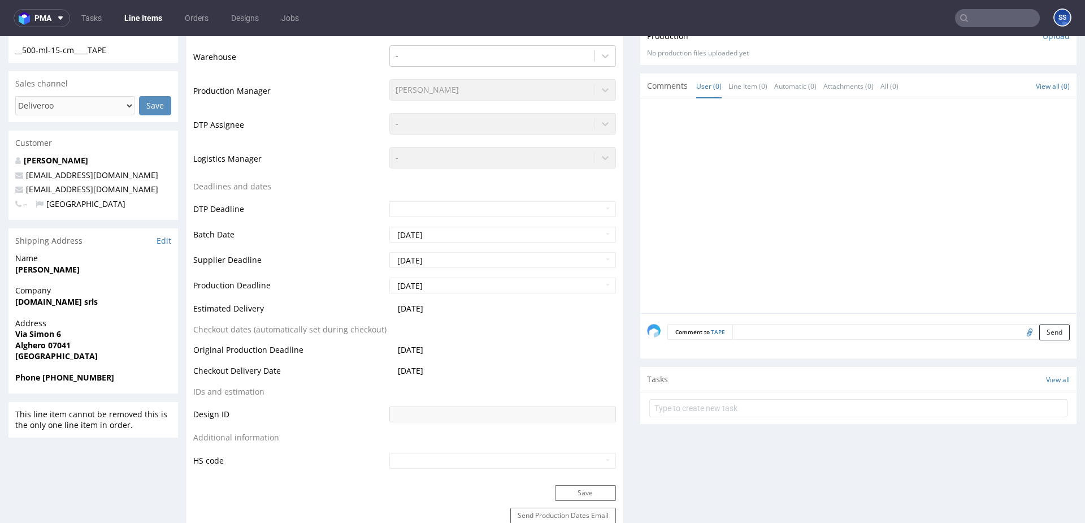
click at [88, 341] on span "Alghero 07041" at bounding box center [93, 345] width 156 height 11
click at [59, 346] on strong "Alghero 07041" at bounding box center [42, 345] width 55 height 11
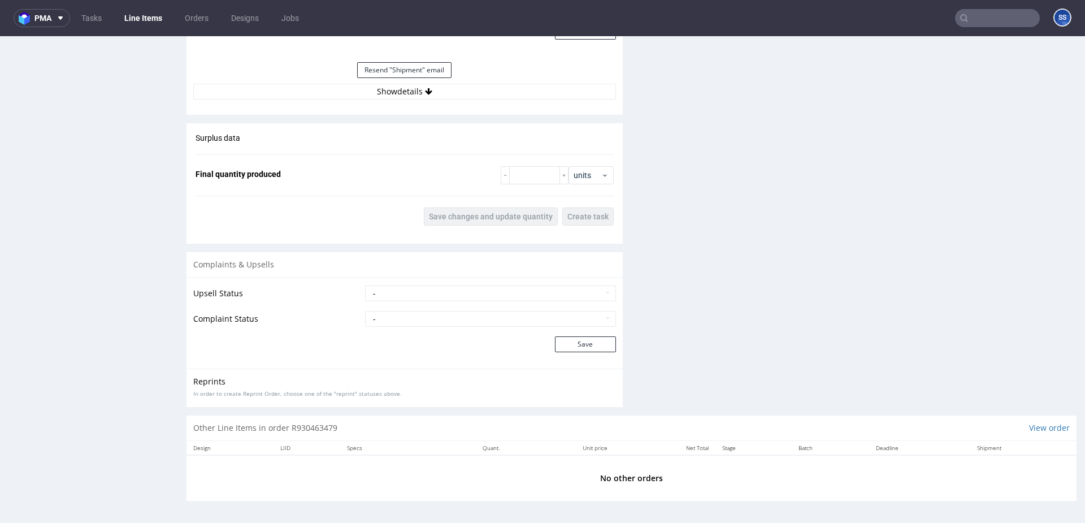
scroll to position [3, 0]
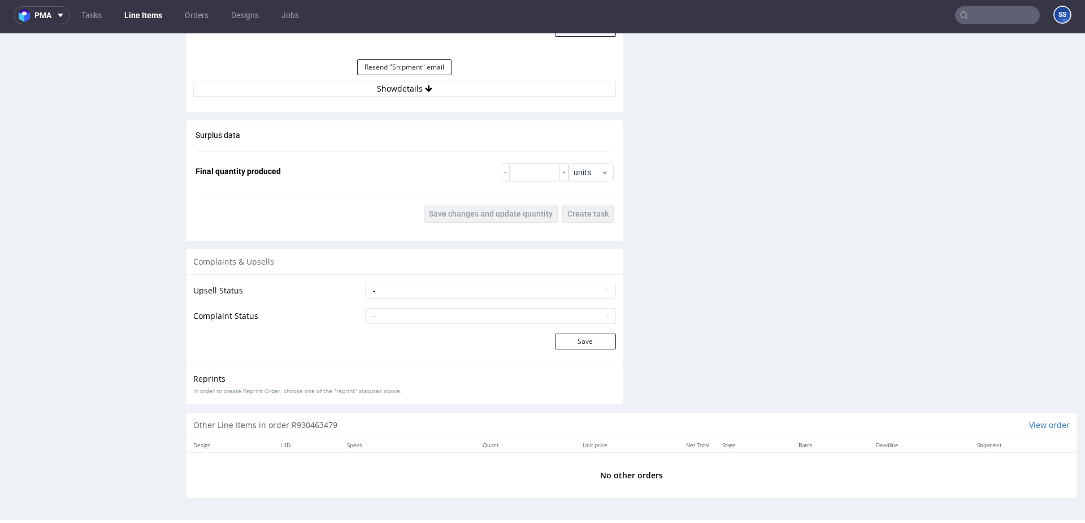
click at [447, 88] on button "Show details" at bounding box center [404, 89] width 423 height 16
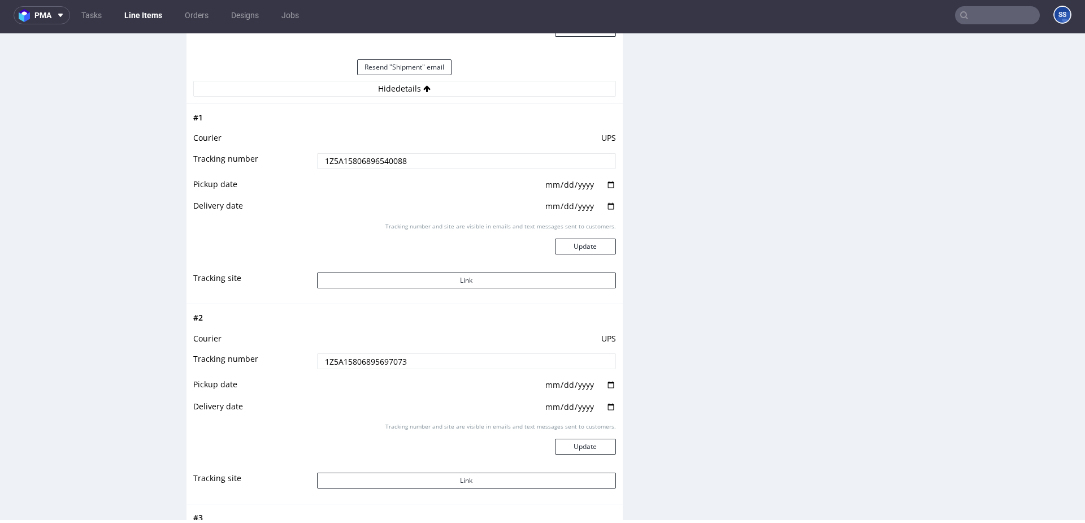
click at [396, 166] on input "1Z5A15806896540088" at bounding box center [466, 161] width 299 height 16
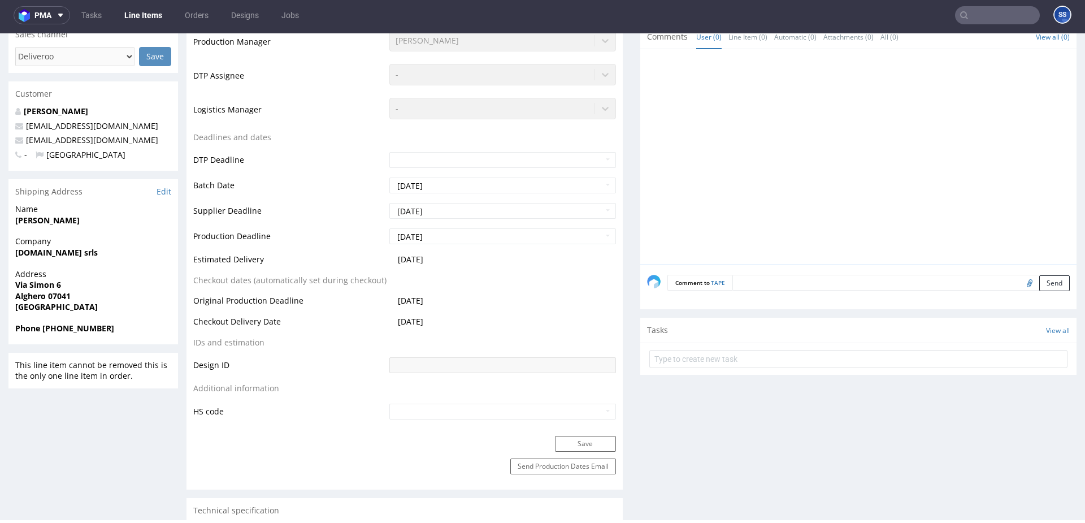
scroll to position [0, 0]
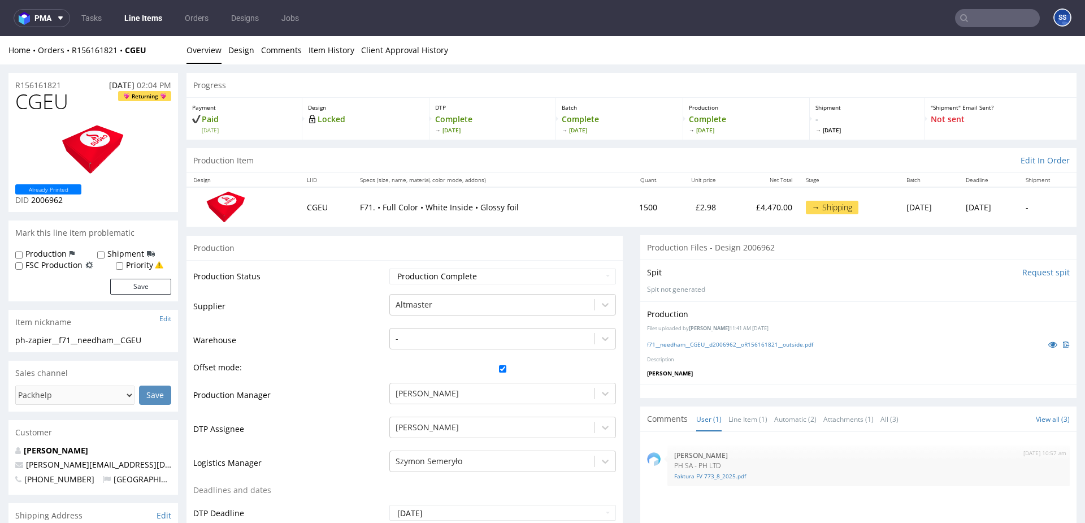
click at [148, 18] on link "Line Items" at bounding box center [143, 18] width 51 height 18
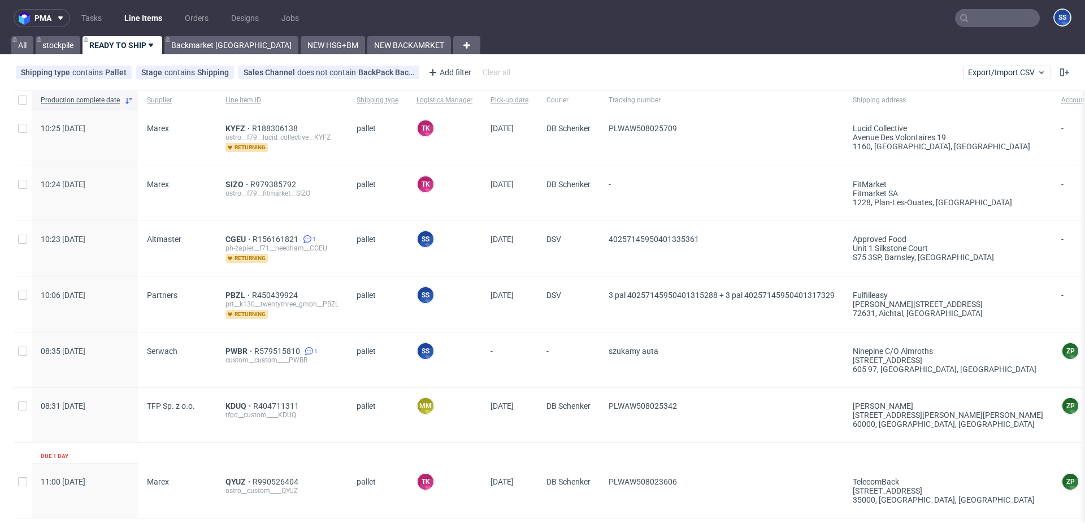
click at [972, 23] on input "text" at bounding box center [997, 18] width 85 height 18
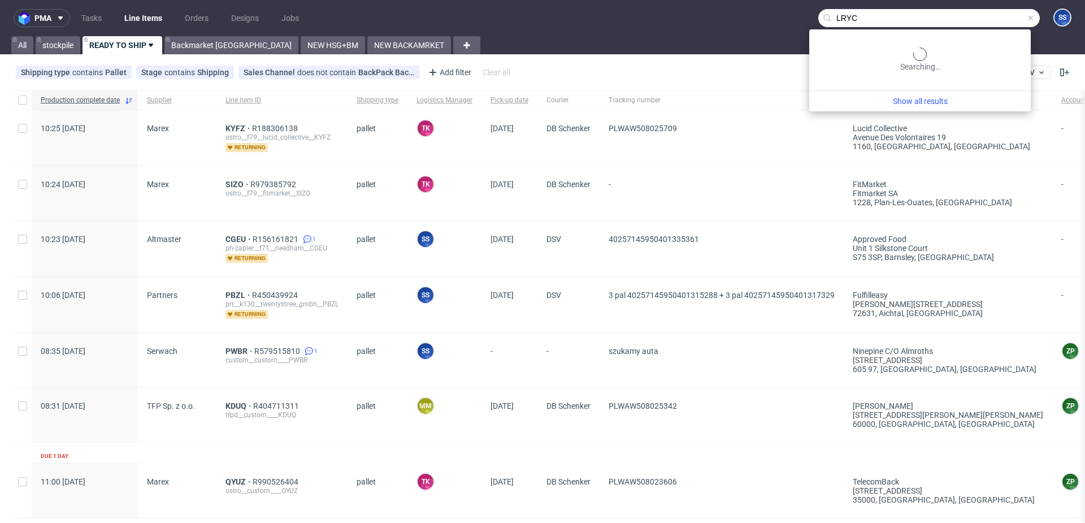
type input "LRYC"
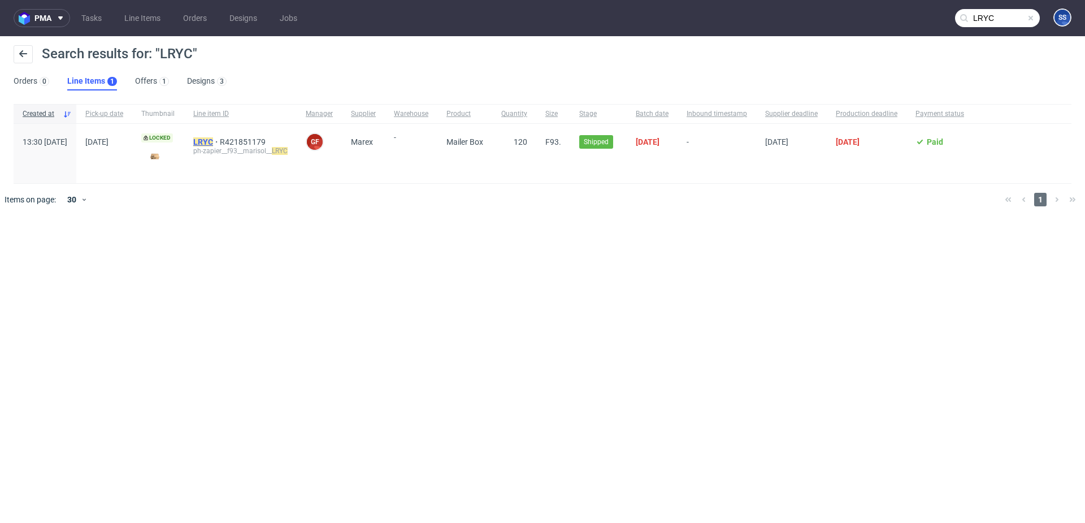
click at [220, 140] on span "LRYC" at bounding box center [206, 141] width 27 height 9
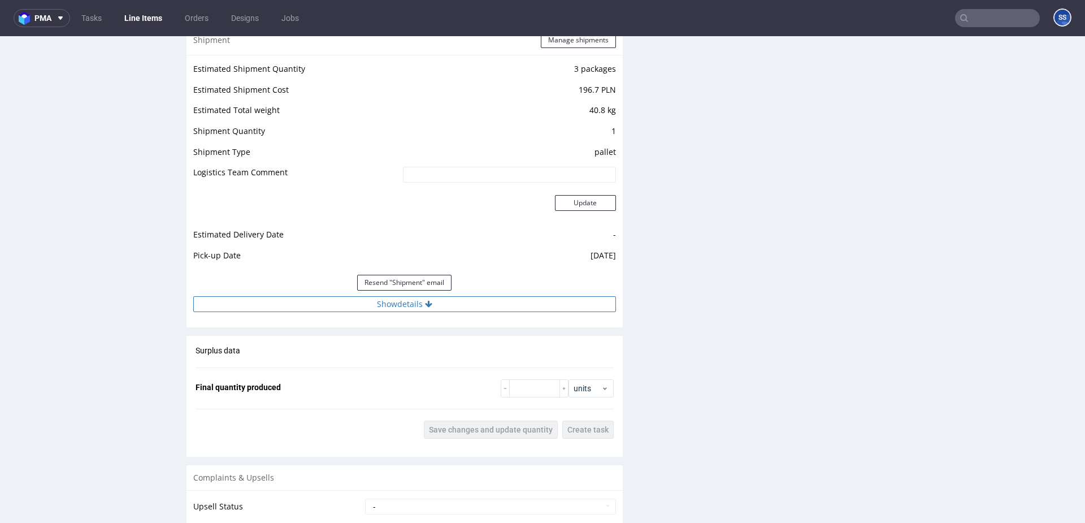
click at [453, 303] on button "Show details" at bounding box center [404, 304] width 423 height 16
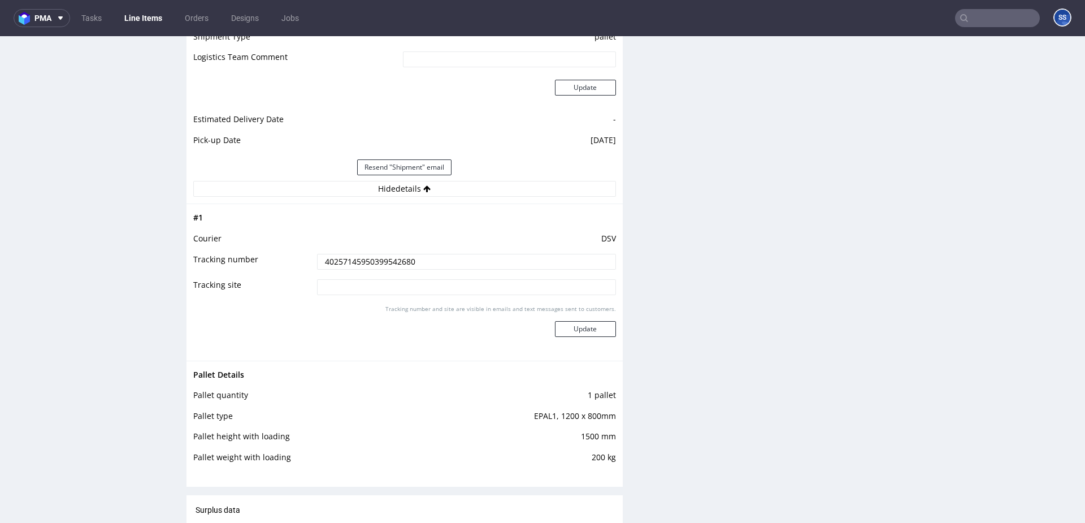
scroll to position [1259, 0]
click at [435, 259] on input "40257145950399542680" at bounding box center [466, 261] width 299 height 16
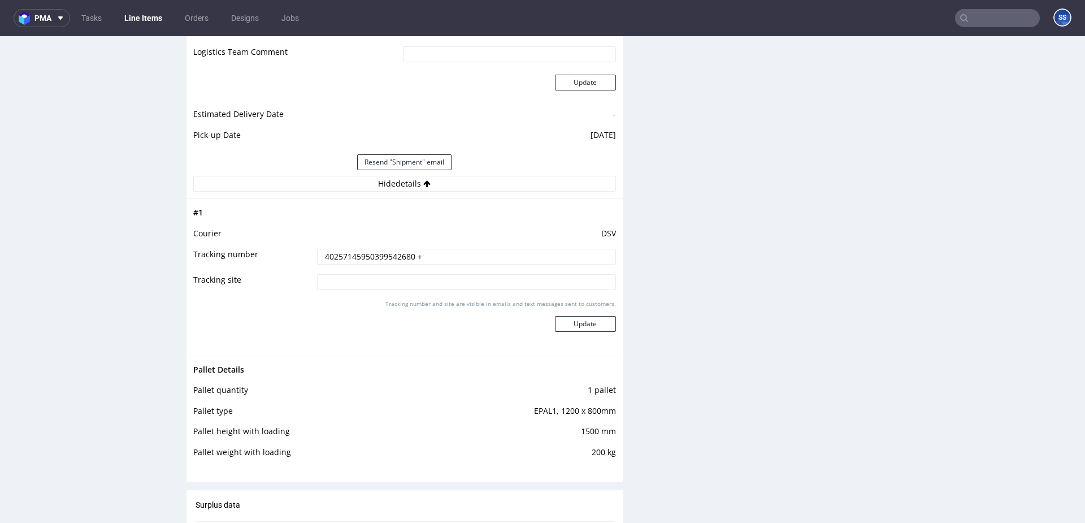
scroll to position [1264, 0]
paste input "40257145950401345650"
click at [380, 257] on input "40257145950399542680 + 40257145950401345650" at bounding box center [466, 256] width 299 height 16
type input "40257145950399542680 + 40257145950401345650"
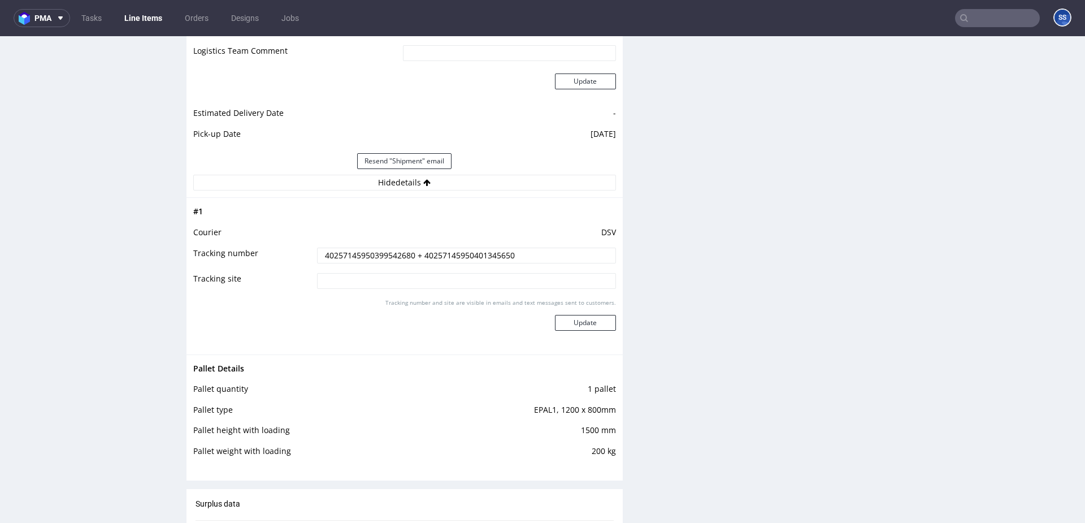
click at [538, 252] on input "40257145950399542680 + 40257145950401345650" at bounding box center [466, 256] width 299 height 16
click at [581, 328] on button "Update" at bounding box center [585, 323] width 61 height 16
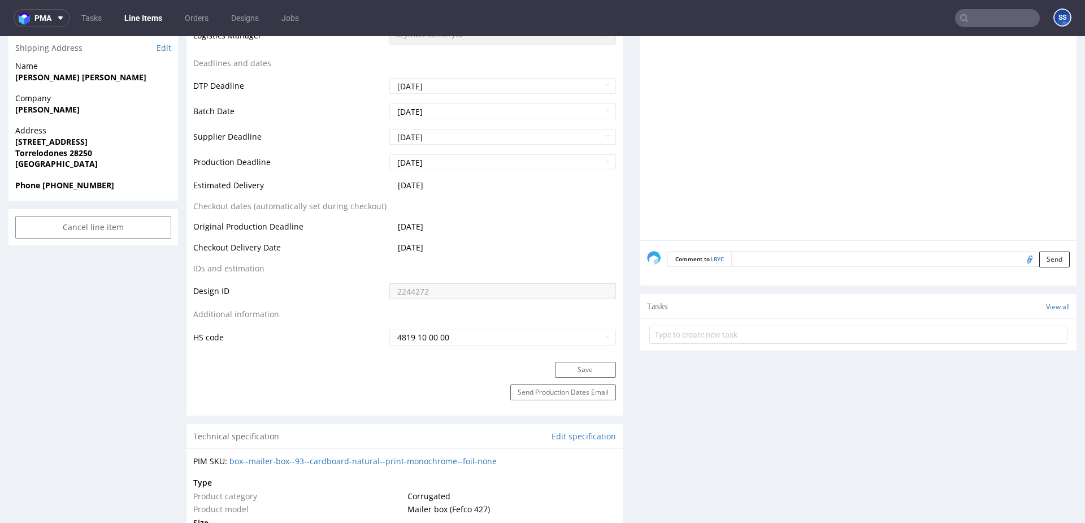
scroll to position [470, 0]
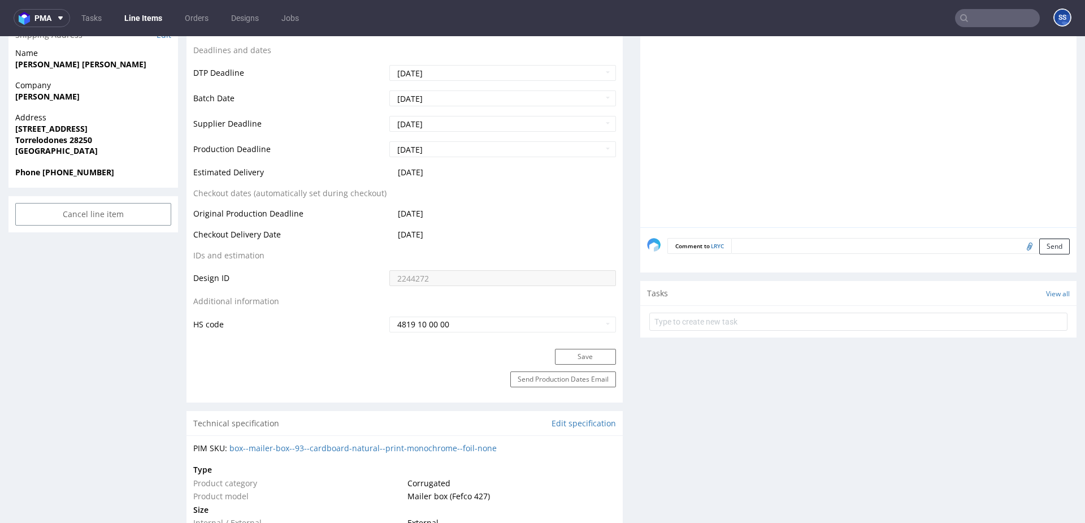
click at [764, 251] on textarea at bounding box center [900, 246] width 339 height 16
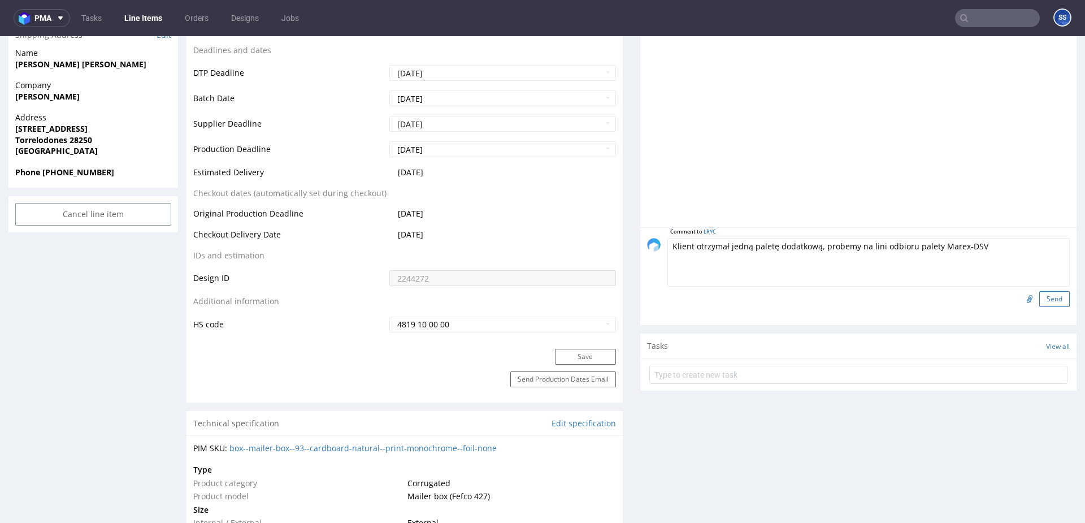
type textarea "Klient otrzymał jedną paletę dodatkową, probemy na lini odbioru palety Marex-DSV"
click at [1041, 297] on button "Send" at bounding box center [1054, 299] width 31 height 16
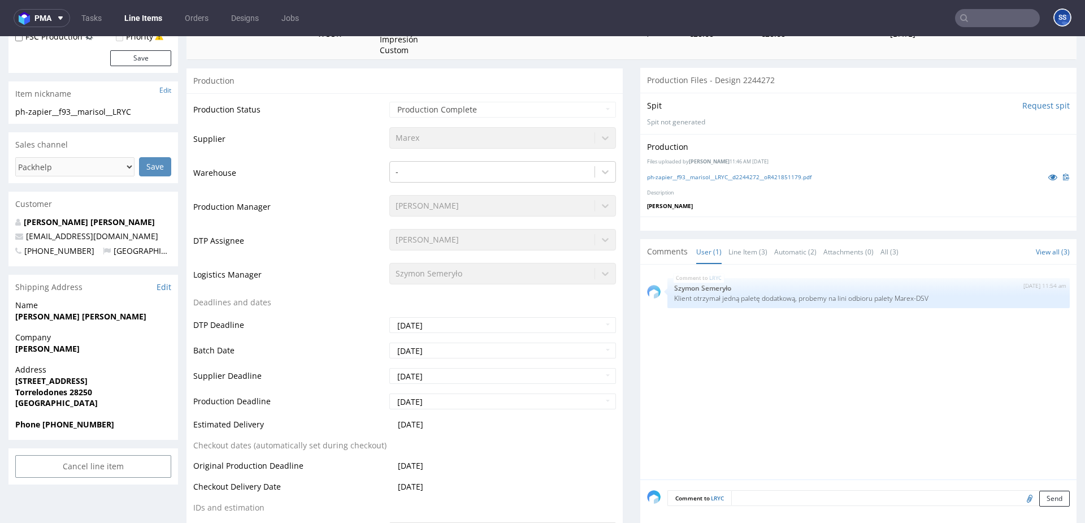
scroll to position [329, 0]
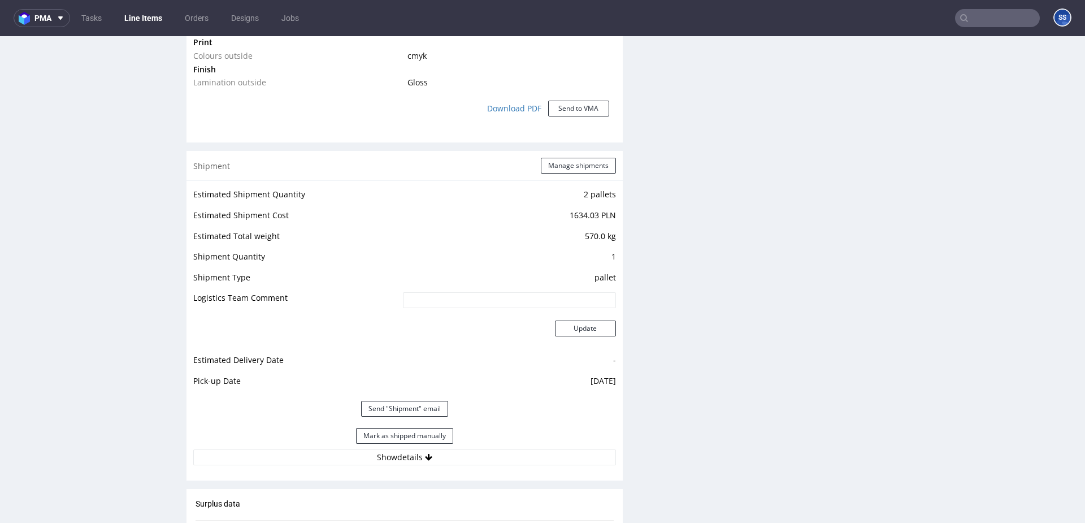
scroll to position [1057, 0]
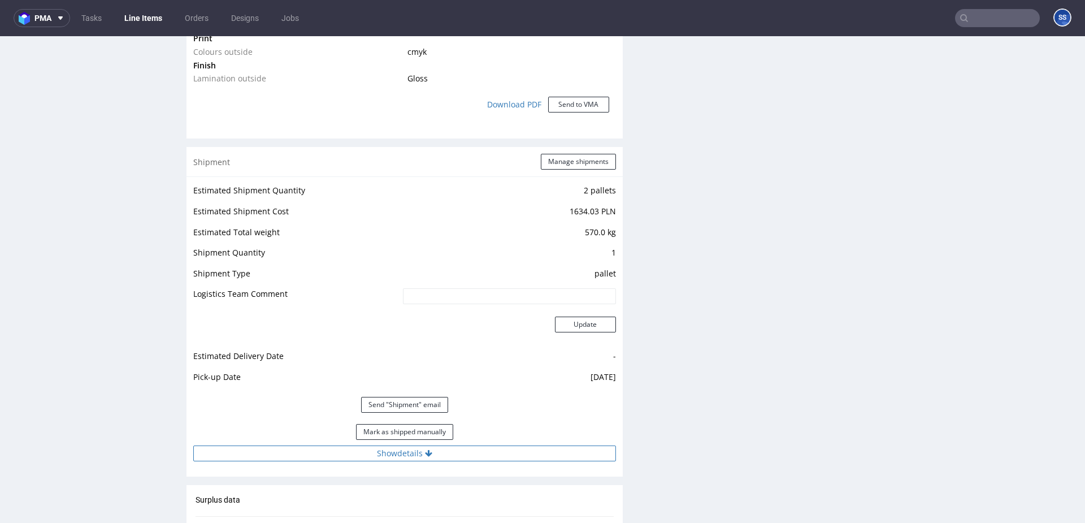
click at [451, 449] on button "Show details" at bounding box center [404, 453] width 423 height 16
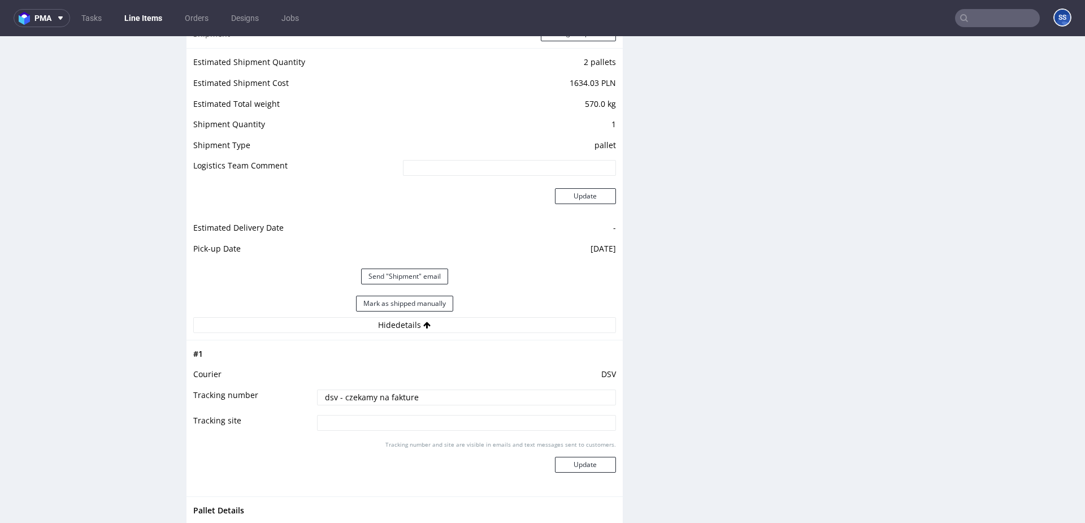
scroll to position [1187, 0]
drag, startPoint x: 427, startPoint y: 396, endPoint x: 251, endPoint y: 394, distance: 175.2
click at [251, 394] on tr "Tracking number dsv - czekamy na fakture" at bounding box center [404, 399] width 423 height 25
paste input "40257145950401335361"
type input "40257145950401335361"
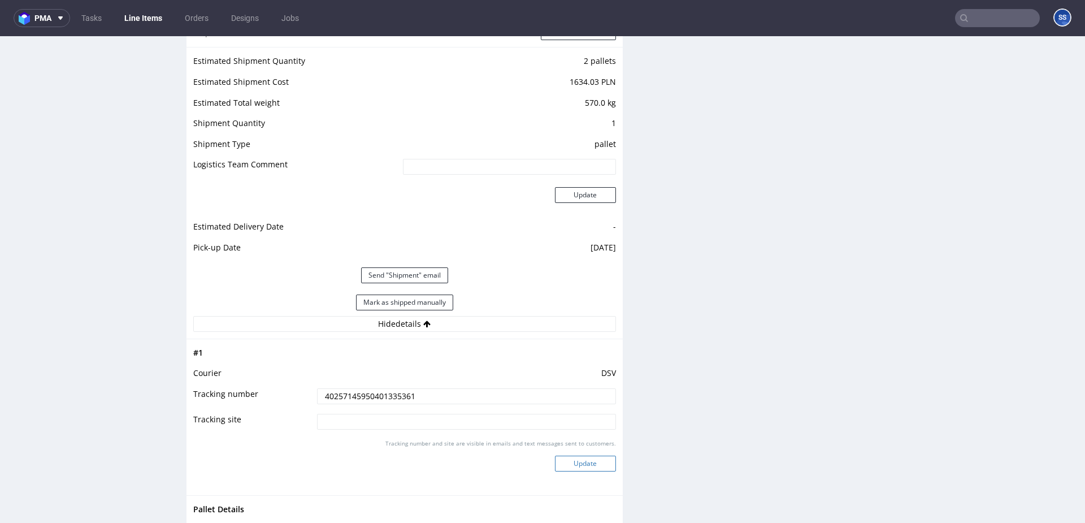
click at [591, 458] on button "Update" at bounding box center [585, 463] width 61 height 16
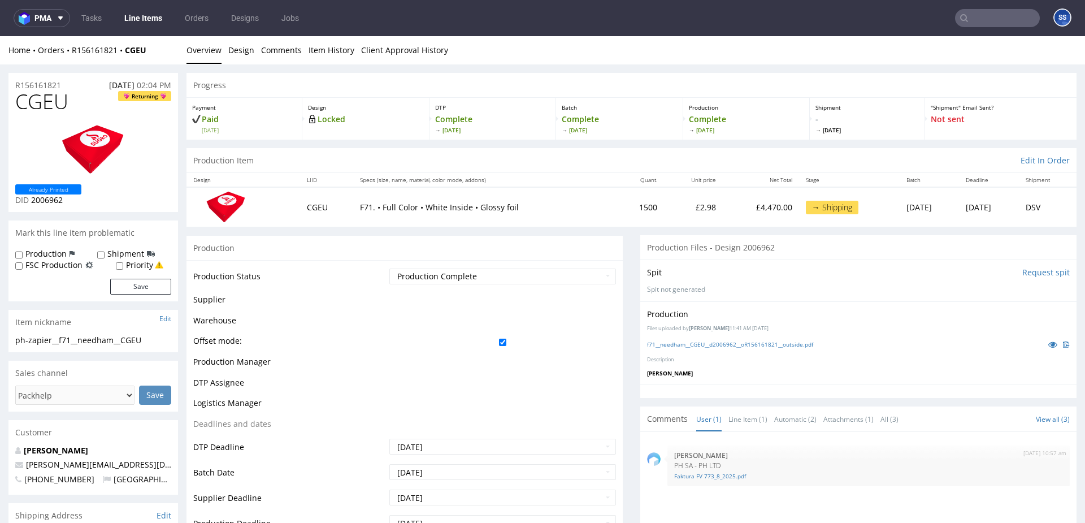
scroll to position [648, 0]
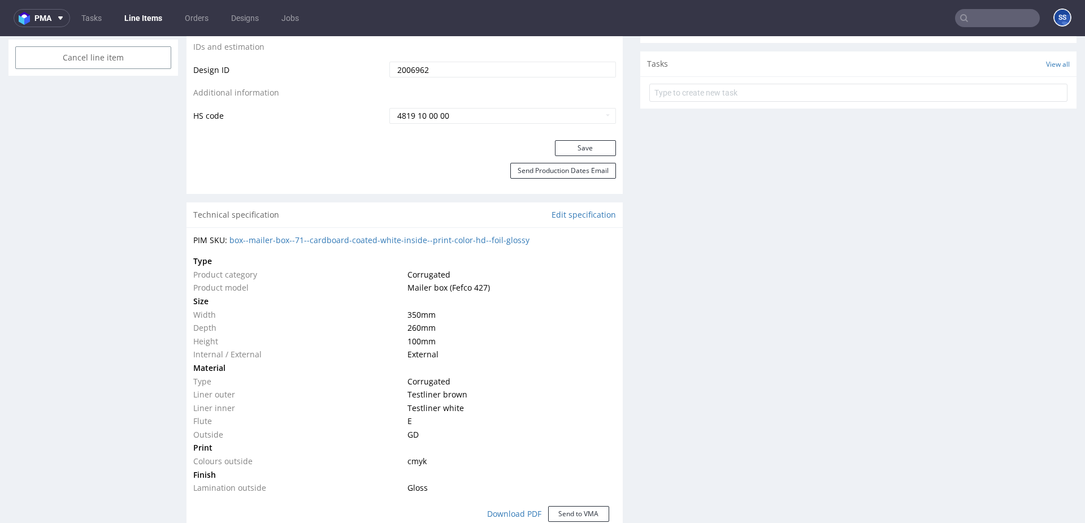
click at [149, 18] on link "Line Items" at bounding box center [143, 18] width 51 height 18
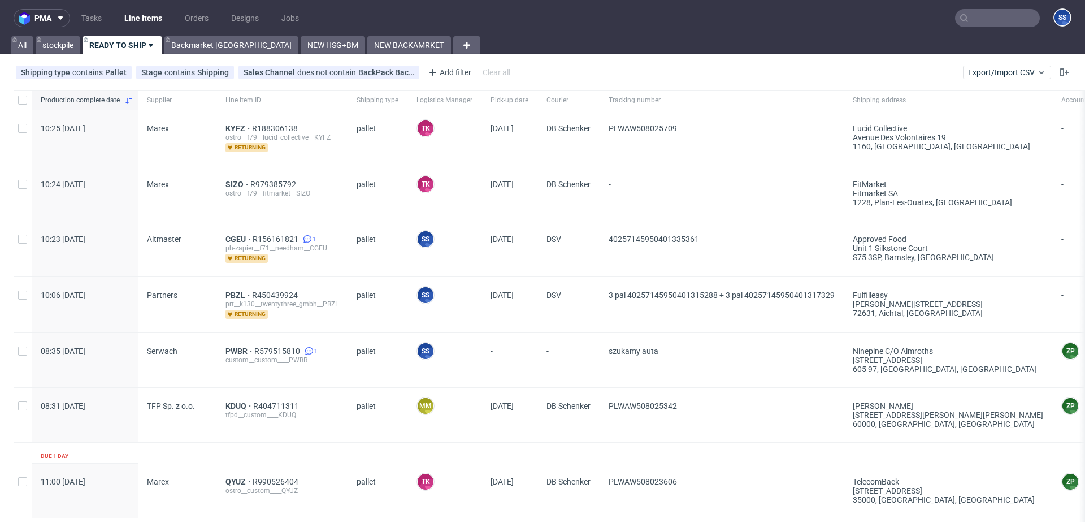
click at [675, 180] on span "-" at bounding box center [722, 193] width 226 height 27
click at [673, 180] on span "-" at bounding box center [722, 193] width 226 height 27
click at [645, 184] on span "-" at bounding box center [722, 193] width 226 height 27
click at [367, 46] on link "NEW BACKAMRKET" at bounding box center [409, 45] width 84 height 18
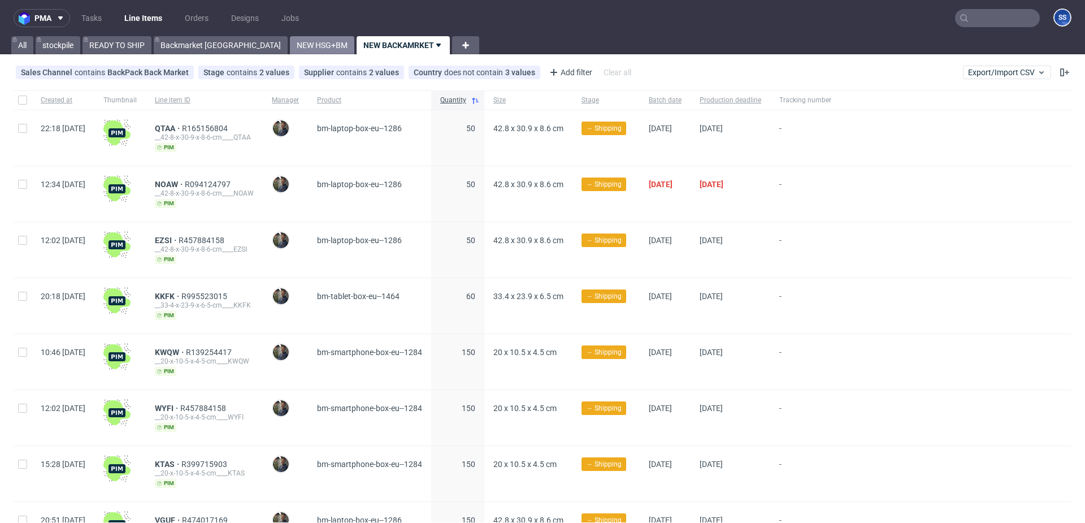
click at [290, 44] on link "NEW HSG+BM" at bounding box center [322, 45] width 64 height 18
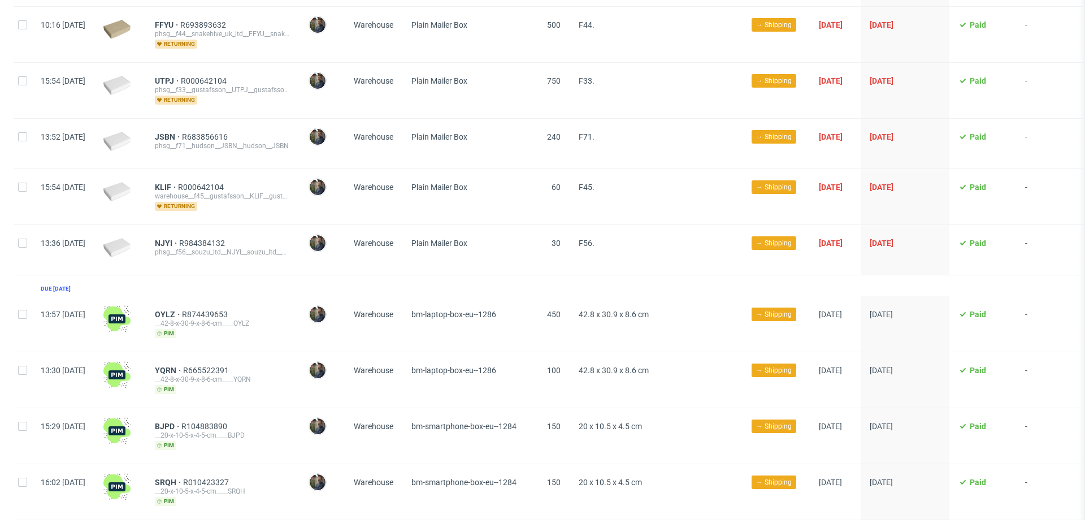
scroll to position [347, 0]
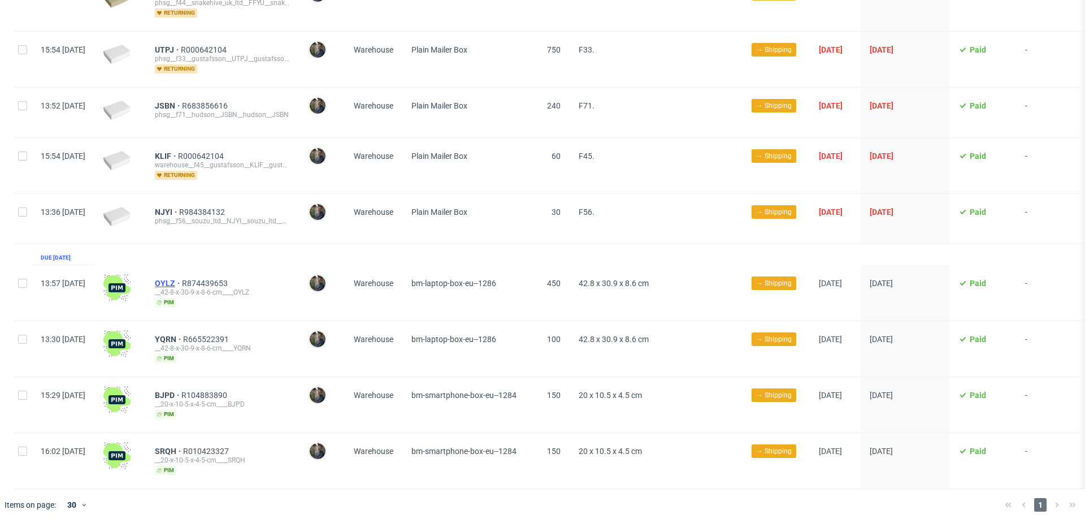
click at [182, 281] on span "OYLZ" at bounding box center [168, 283] width 27 height 9
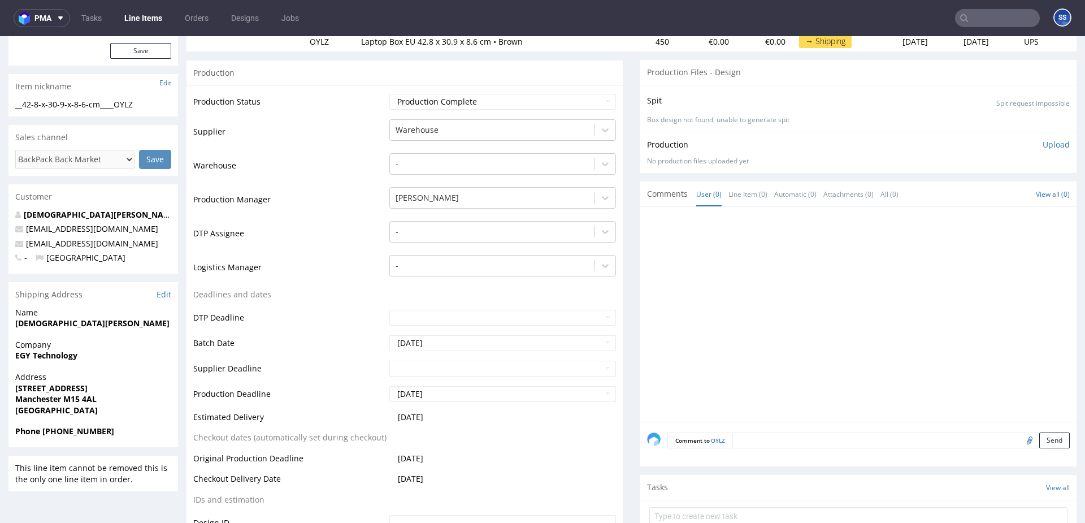
scroll to position [188, 0]
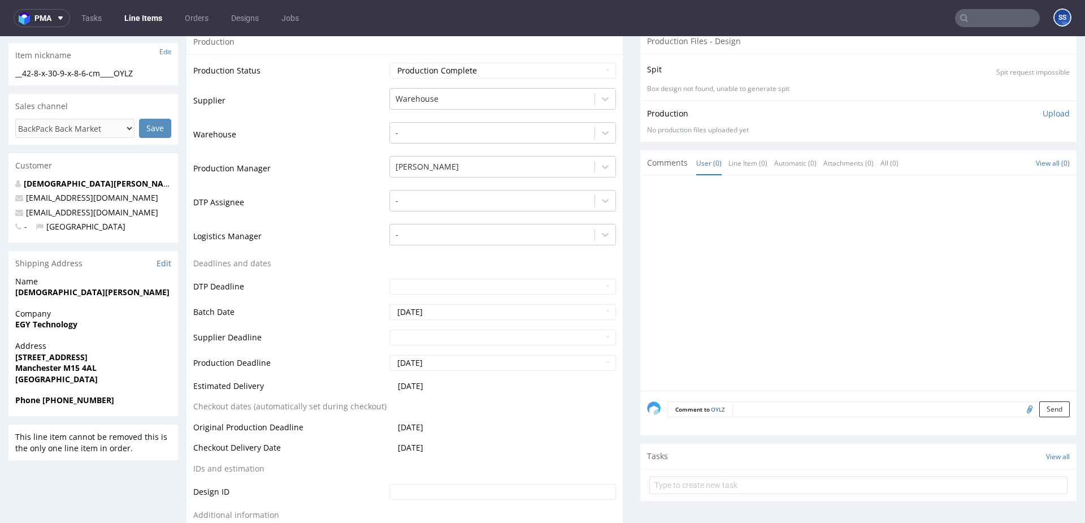
click at [50, 323] on strong "EGY Technology" at bounding box center [46, 324] width 62 height 11
copy strong "EGY Technology"
click at [50, 353] on strong "[STREET_ADDRESS]" at bounding box center [51, 357] width 72 height 11
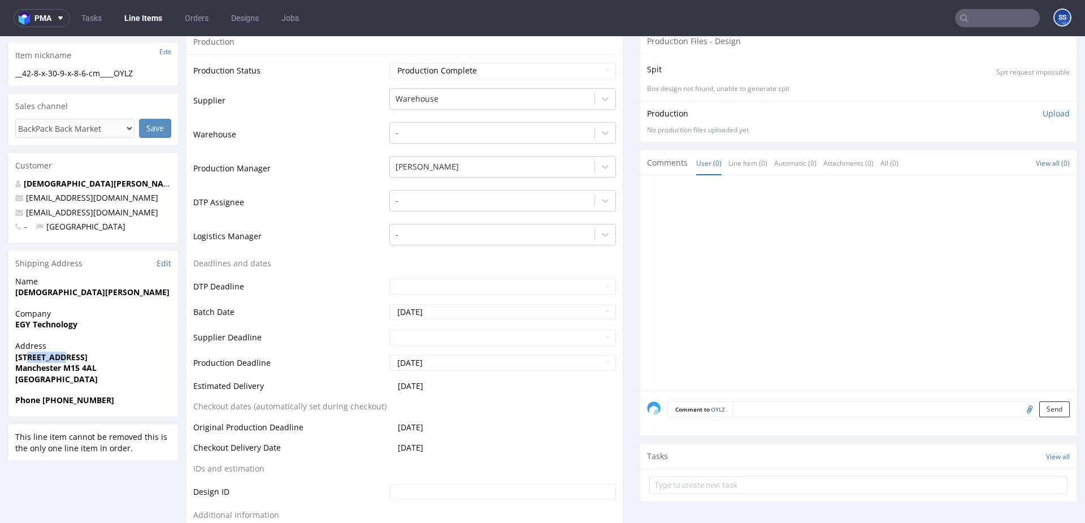
click at [50, 353] on strong "[STREET_ADDRESS]" at bounding box center [51, 357] width 72 height 11
copy strong "[STREET_ADDRESS]"
click at [76, 372] on strong "Manchester M15 4AL" at bounding box center [55, 367] width 81 height 11
click at [50, 370] on strong "Manchester M15 4AL" at bounding box center [55, 367] width 81 height 11
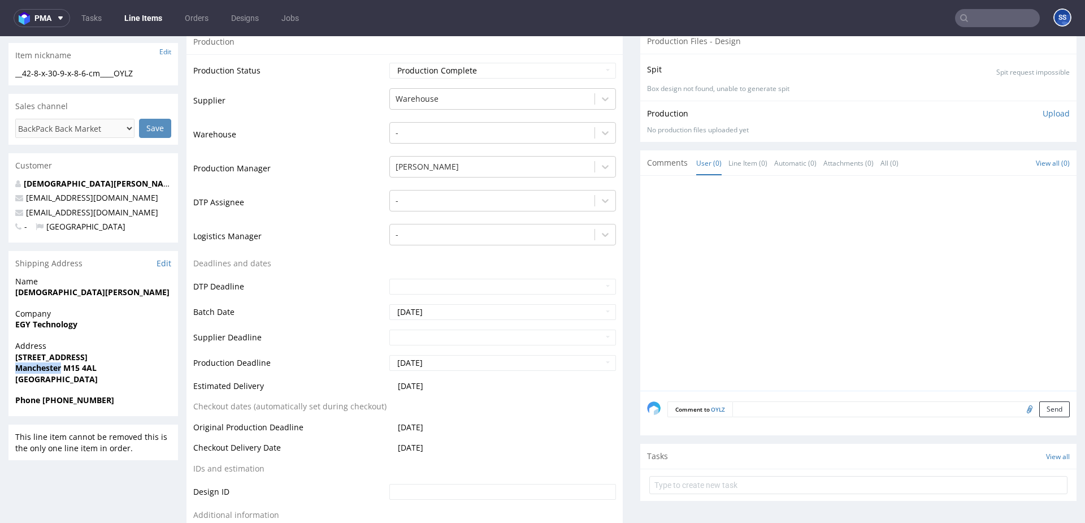
click at [50, 370] on strong "Manchester M15 4AL" at bounding box center [55, 367] width 81 height 11
copy strong "[GEOGRAPHIC_DATA]"
click at [52, 290] on strong "[DEMOGRAPHIC_DATA][PERSON_NAME]" at bounding box center [92, 292] width 154 height 11
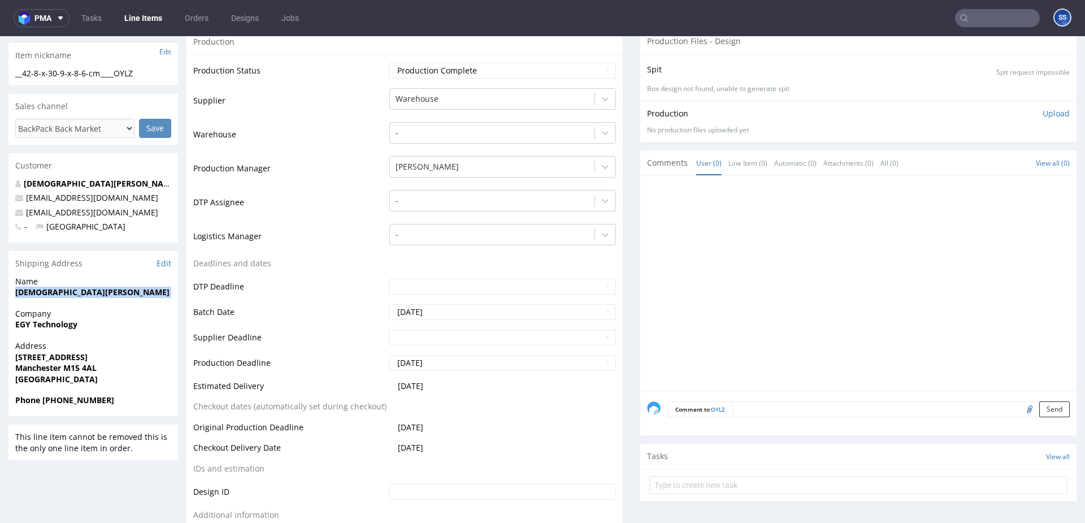
copy strong "[DEMOGRAPHIC_DATA][PERSON_NAME]"
drag, startPoint x: 133, startPoint y: 210, endPoint x: 105, endPoint y: 217, distance: 29.7
click at [32, 213] on p "[EMAIL_ADDRESS][DOMAIN_NAME]" at bounding box center [93, 212] width 156 height 11
drag, startPoint x: 137, startPoint y: 215, endPoint x: 27, endPoint y: 215, distance: 110.2
click at [27, 215] on p "[EMAIL_ADDRESS][DOMAIN_NAME]" at bounding box center [93, 212] width 156 height 11
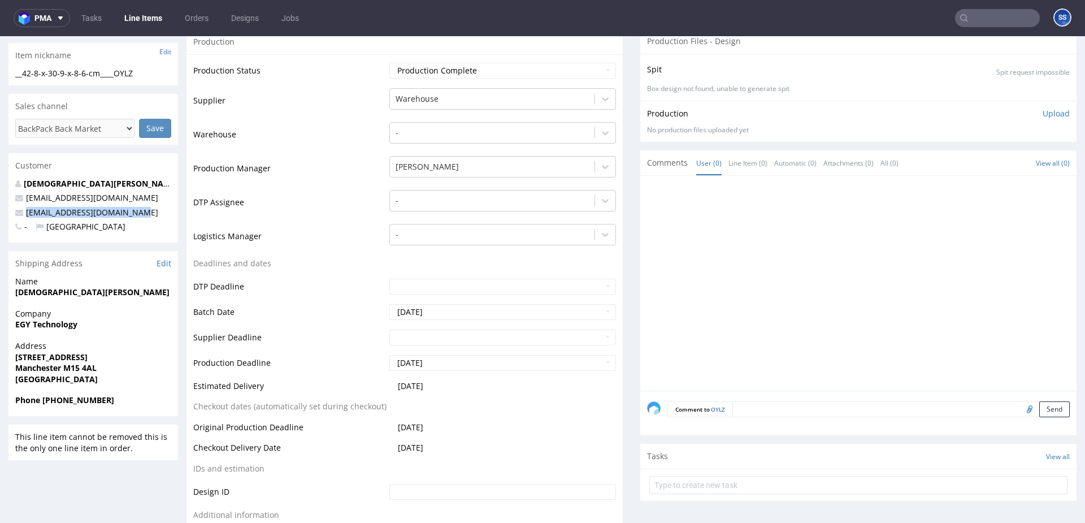
copy link "[EMAIL_ADDRESS][DOMAIN_NAME]"
drag, startPoint x: 42, startPoint y: 401, endPoint x: 385, endPoint y: 52, distance: 489.5
click at [153, 401] on span "Phone [PHONE_NUMBER]" at bounding box center [93, 399] width 156 height 11
copy strong "[PHONE_NUMBER]"
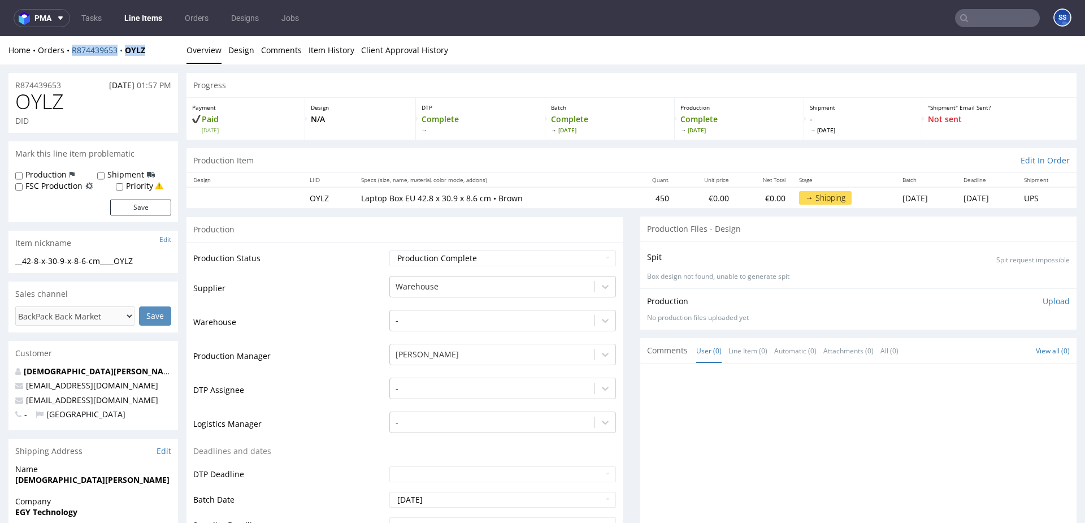
drag, startPoint x: 167, startPoint y: 55, endPoint x: 72, endPoint y: 54, distance: 94.9
click at [72, 54] on div "Home Orders R874439653 OYLZ" at bounding box center [93, 50] width 170 height 11
copy div "R874439653 OYLZ"
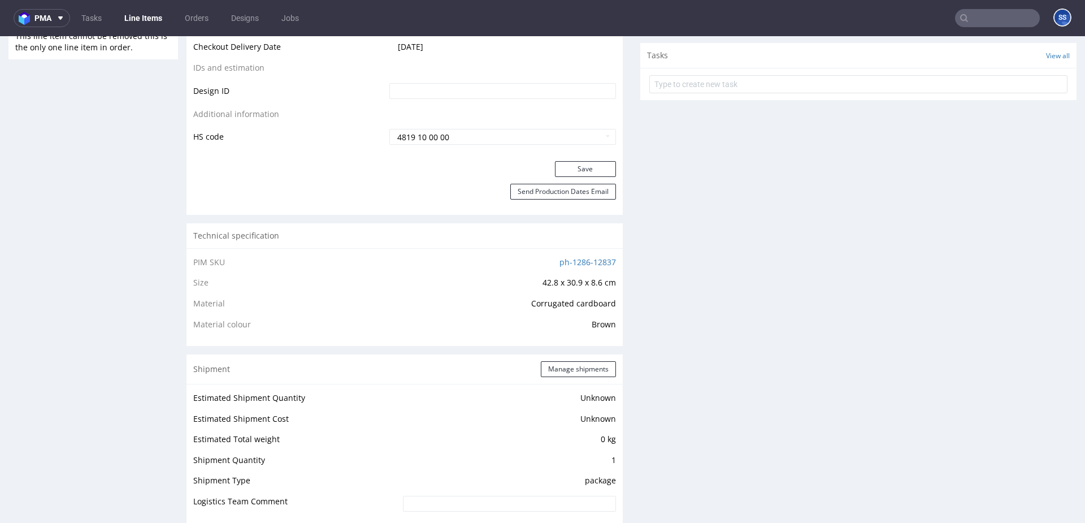
scroll to position [592, 0]
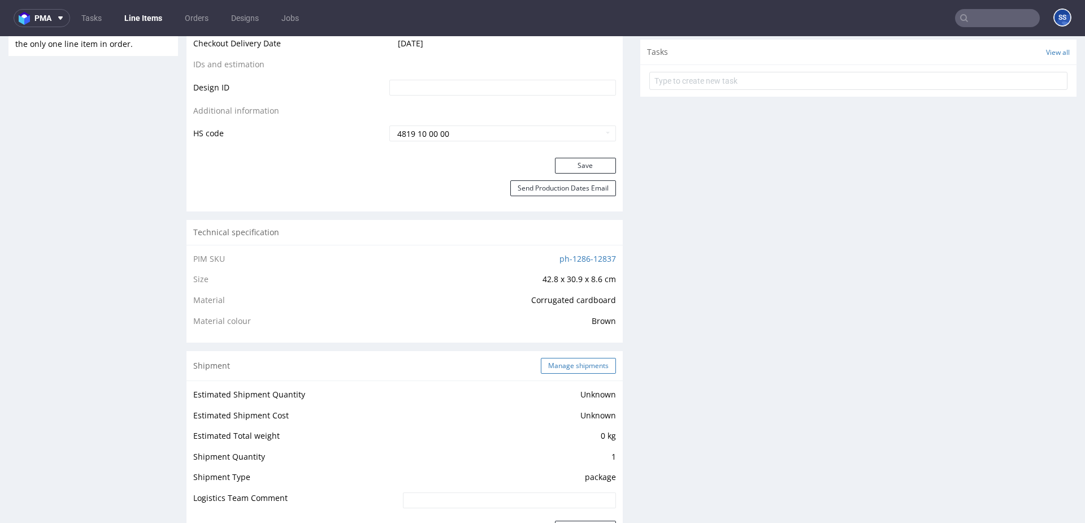
click at [561, 365] on button "Manage shipments" at bounding box center [578, 366] width 75 height 16
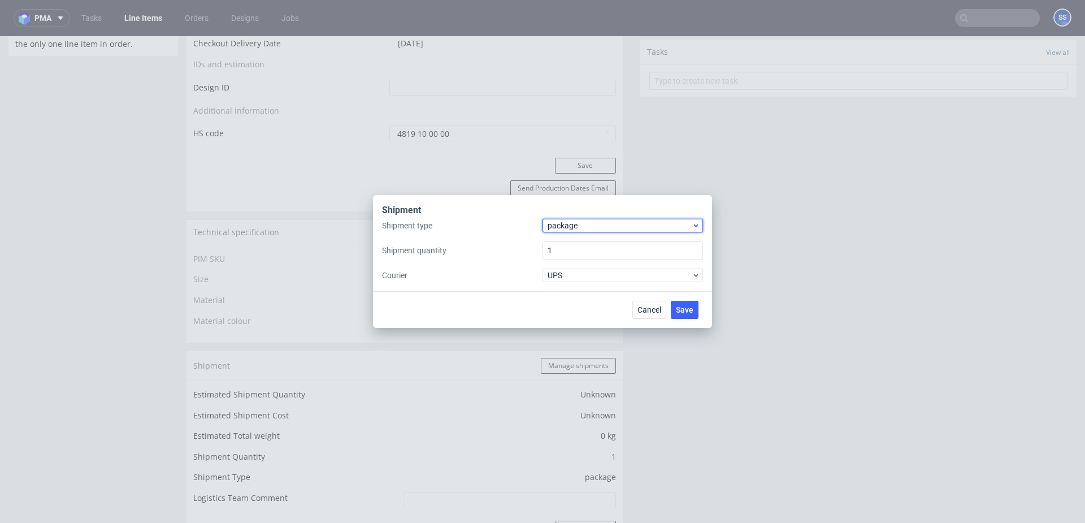
click at [592, 227] on span "package" at bounding box center [620, 225] width 144 height 11
click at [585, 245] on div "pallet" at bounding box center [622, 249] width 151 height 20
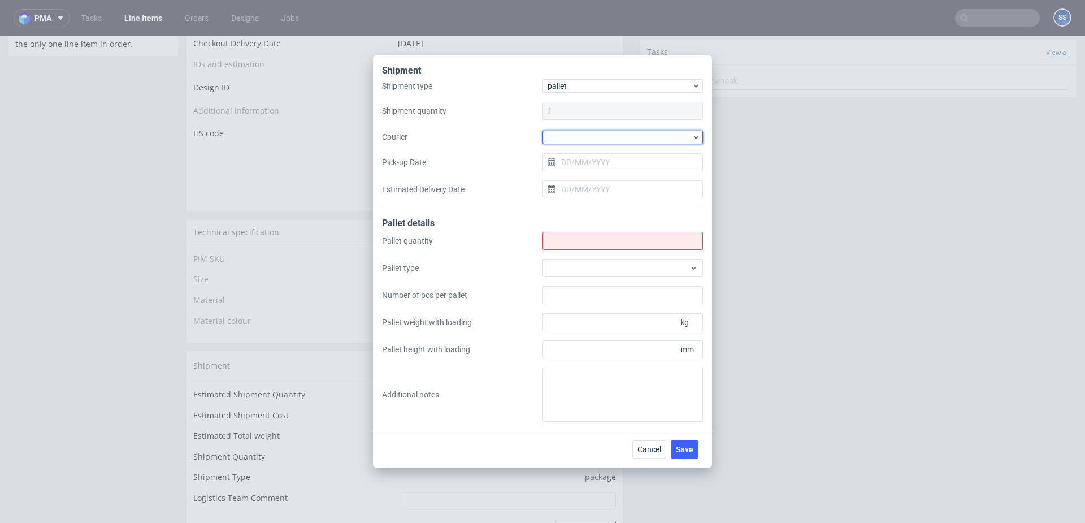
click at [570, 137] on div at bounding box center [623, 138] width 160 height 14
click at [596, 183] on div "Kuehne + Nagel" at bounding box center [622, 189] width 151 height 20
click at [575, 239] on input "Shipment type" at bounding box center [623, 240] width 160 height 18
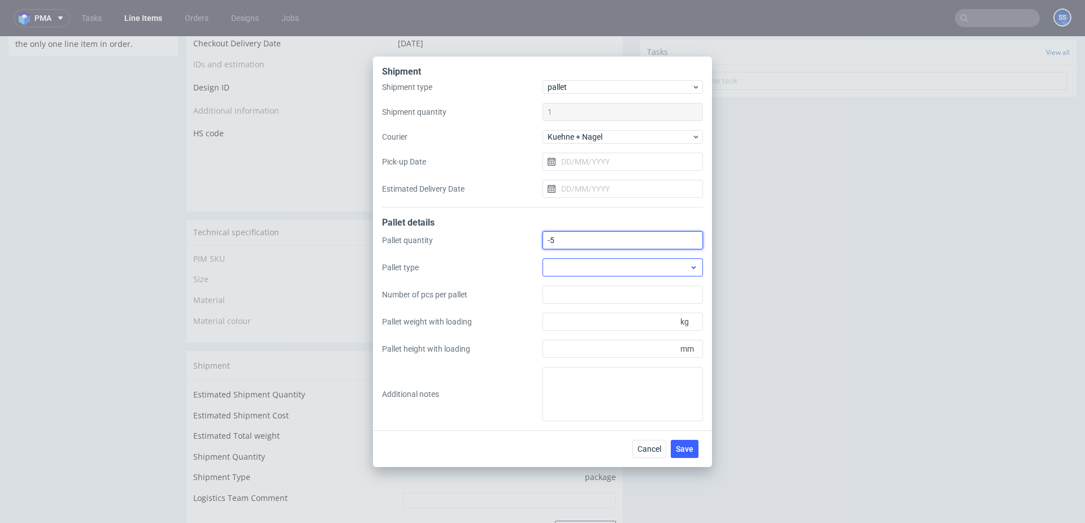
type input "-6"
type input "-1"
type input "1"
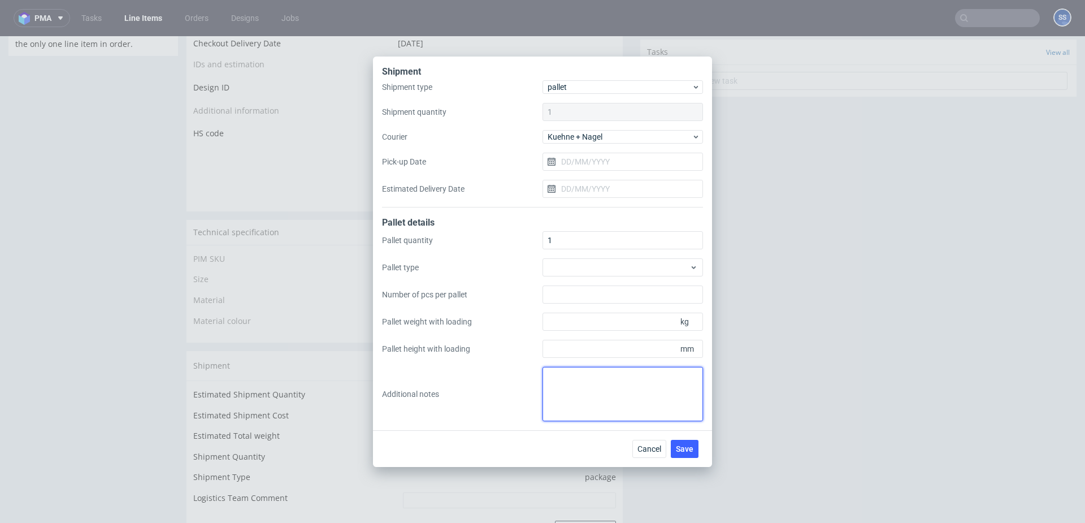
click at [602, 406] on textarea at bounding box center [623, 394] width 160 height 54
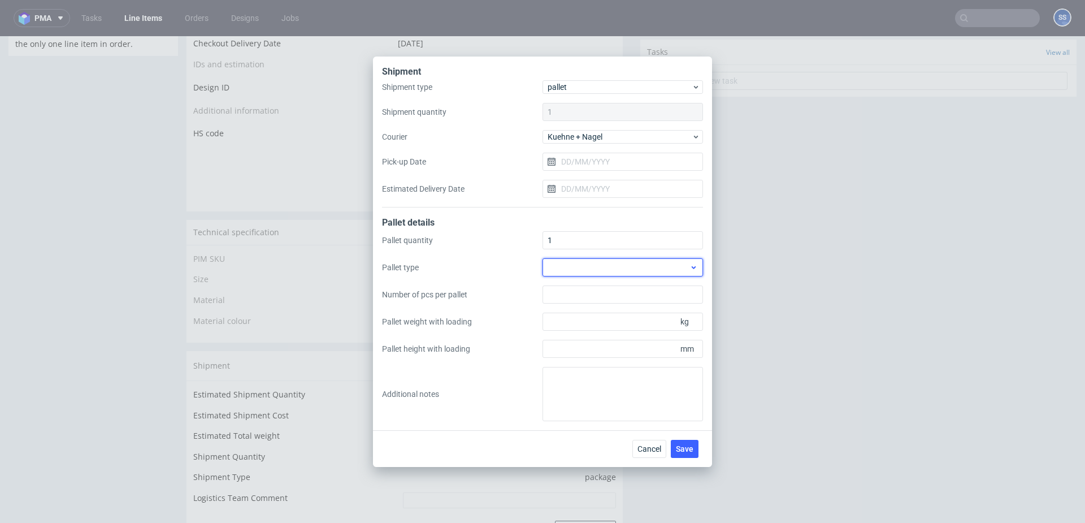
click at [582, 273] on div at bounding box center [623, 267] width 160 height 18
click at [532, 258] on div "Pallet quantity 1 Pallet type Number of pcs per pallet Pallet weight with loadi…" at bounding box center [542, 326] width 321 height 190
click at [688, 449] on span "Save" at bounding box center [685, 449] width 18 height 8
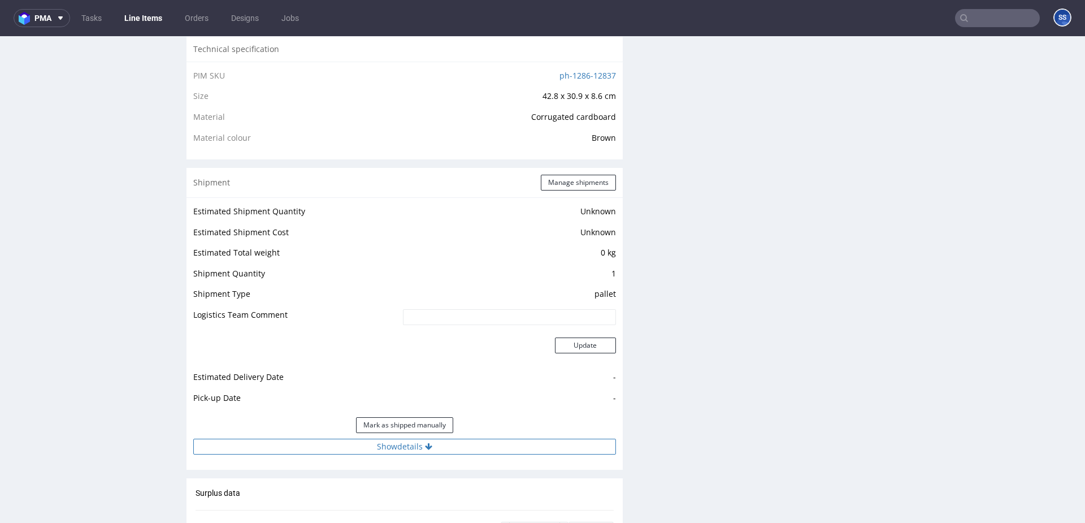
click at [413, 448] on button "Show details" at bounding box center [404, 447] width 423 height 16
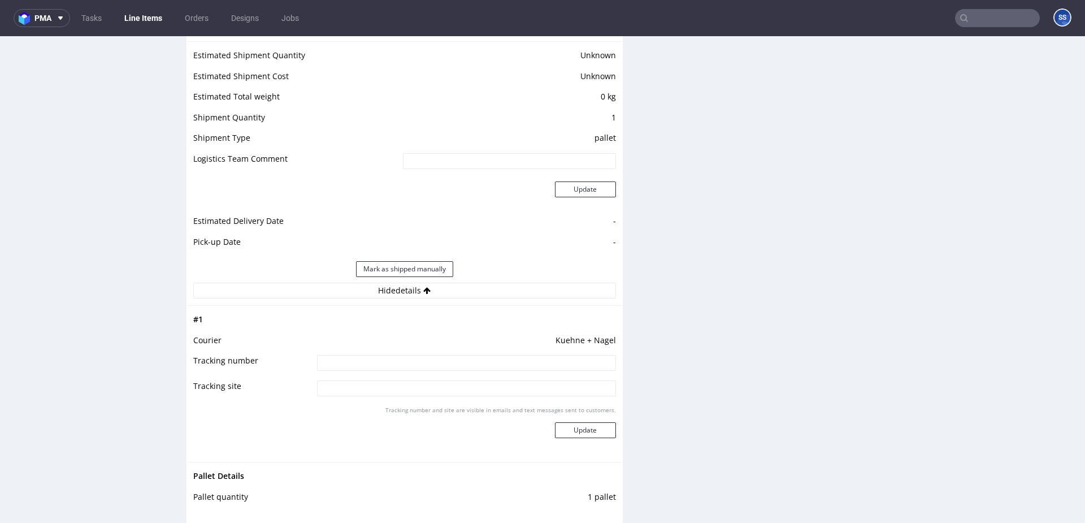
scroll to position [940, 0]
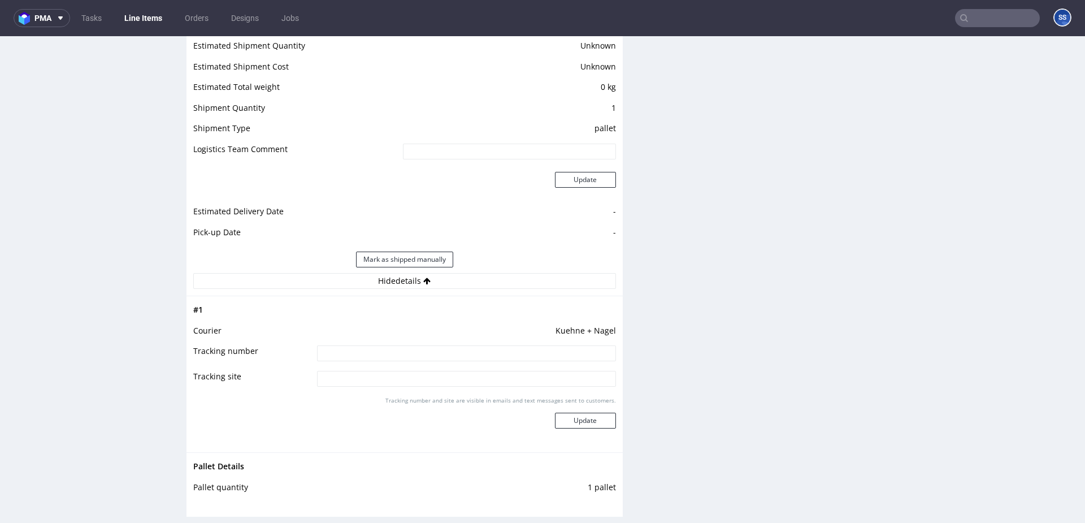
click at [388, 357] on input at bounding box center [466, 353] width 299 height 16
paste input "RWM006309230"
type input "RWM006309230"
click at [590, 423] on button "Update" at bounding box center [585, 421] width 61 height 16
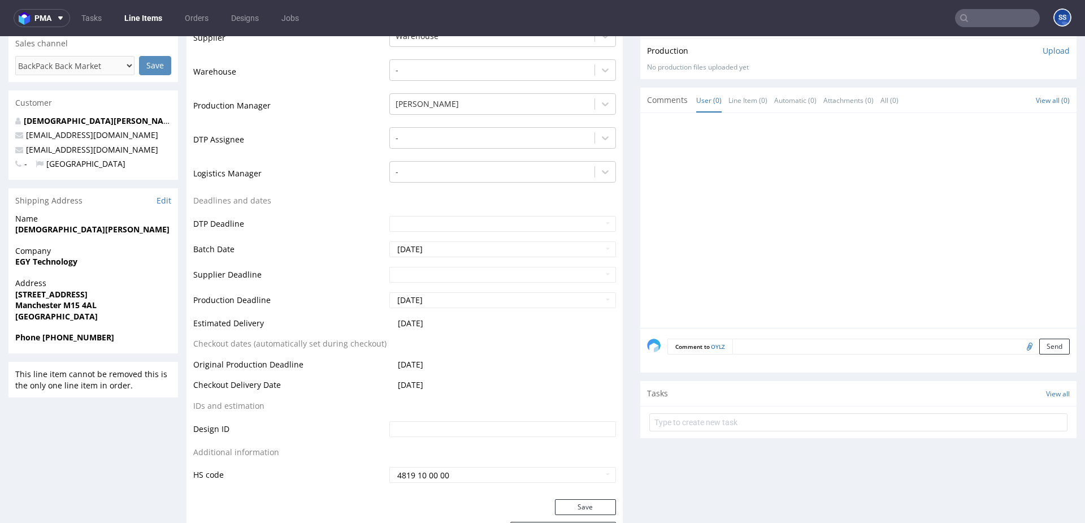
scroll to position [0, 0]
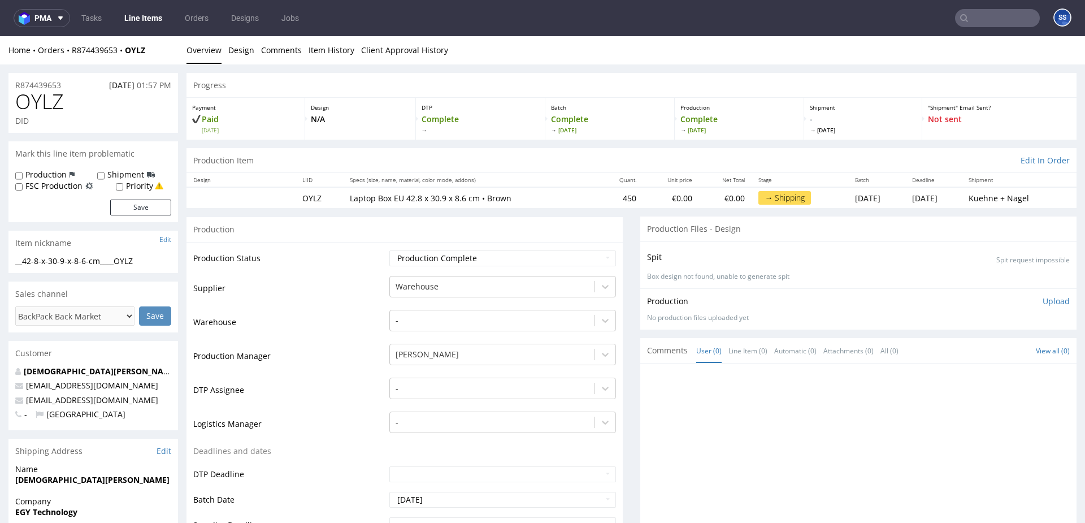
click at [146, 20] on link "Line Items" at bounding box center [143, 18] width 51 height 18
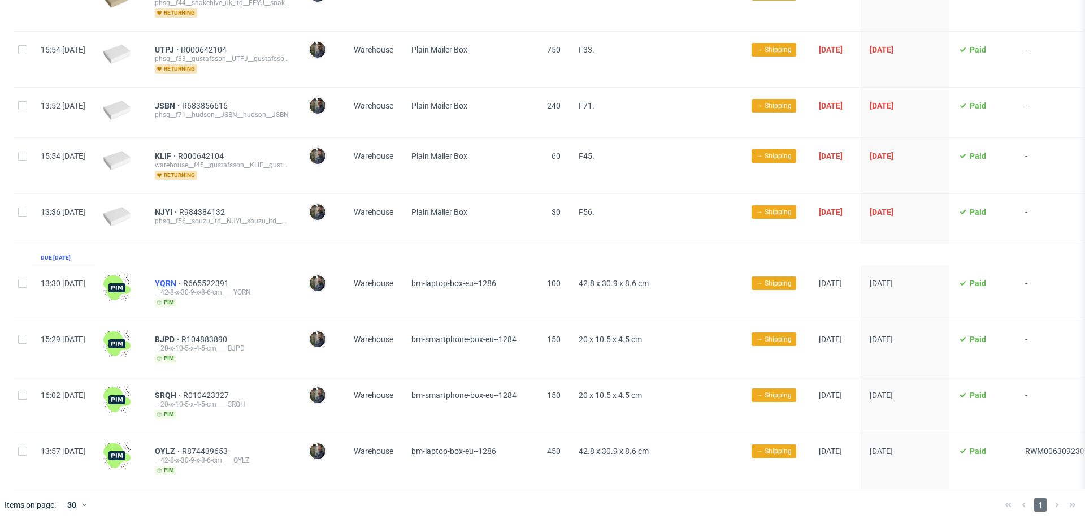
click at [183, 279] on span "YQRN" at bounding box center [169, 283] width 28 height 9
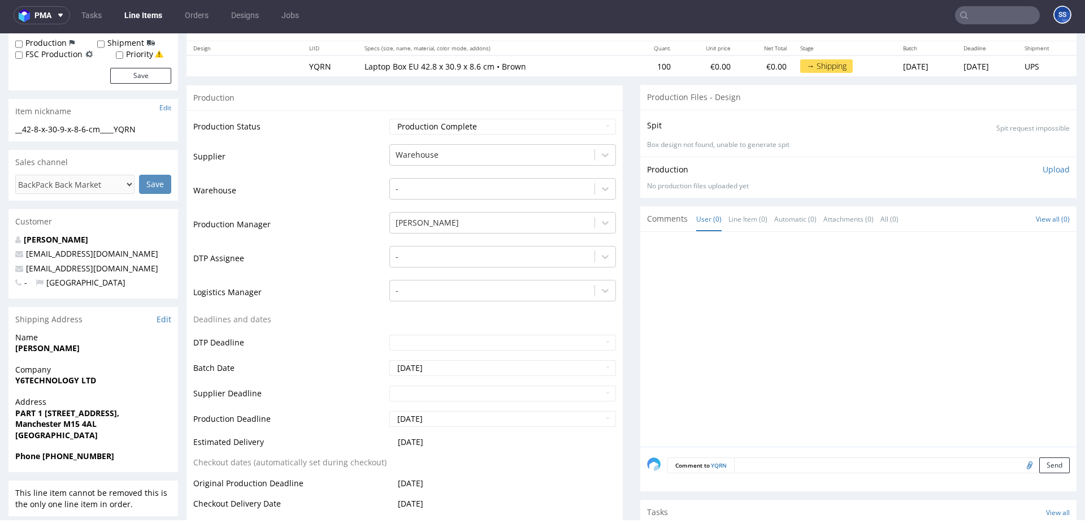
scroll to position [140, 0]
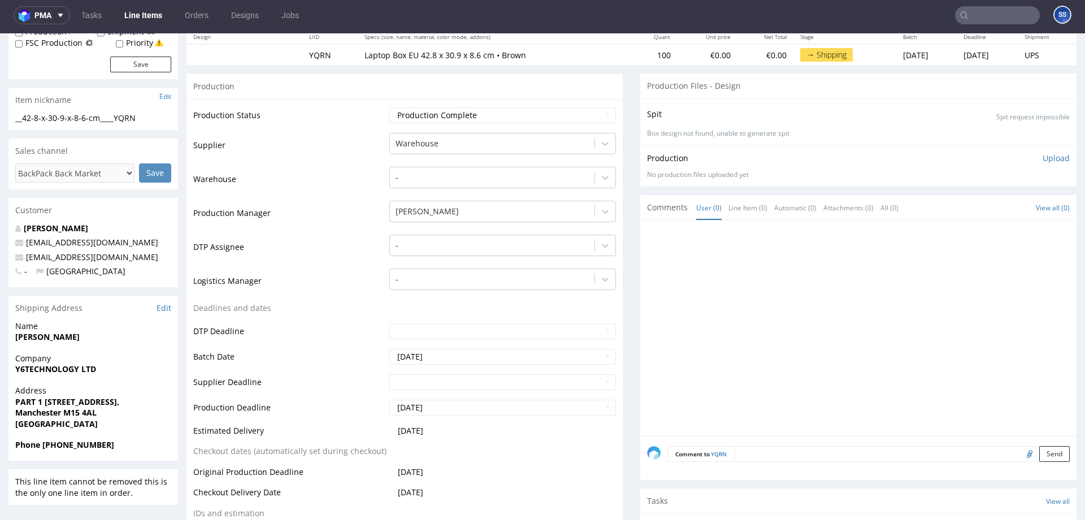
click at [32, 337] on strong "[PERSON_NAME]" at bounding box center [47, 336] width 64 height 11
click at [53, 369] on strong "Y6TECHNOLOGY LTD" at bounding box center [55, 368] width 81 height 11
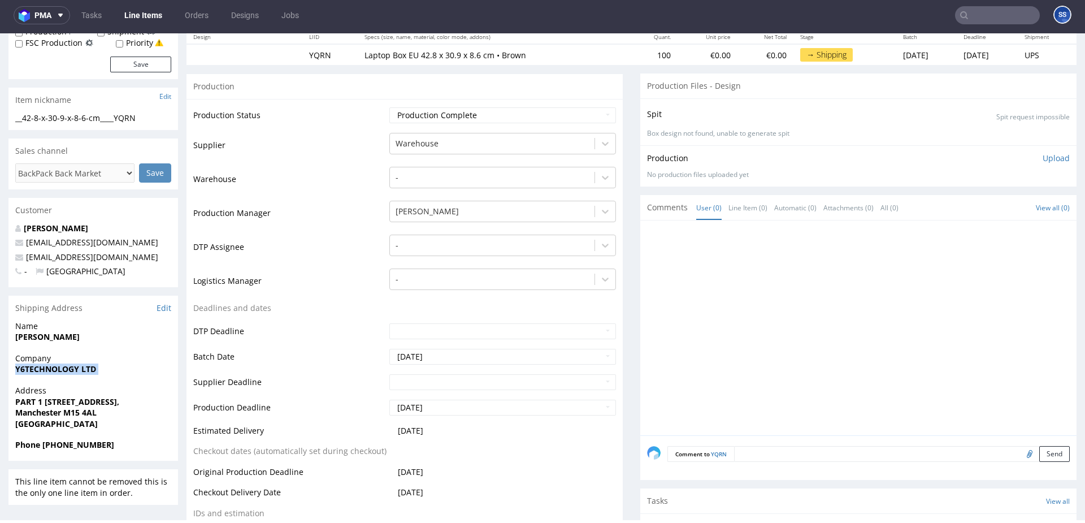
copy strong "Y6TECHNOLOGY LTD"
click at [34, 335] on strong "[PERSON_NAME]" at bounding box center [47, 336] width 64 height 11
copy strong "[PERSON_NAME]"
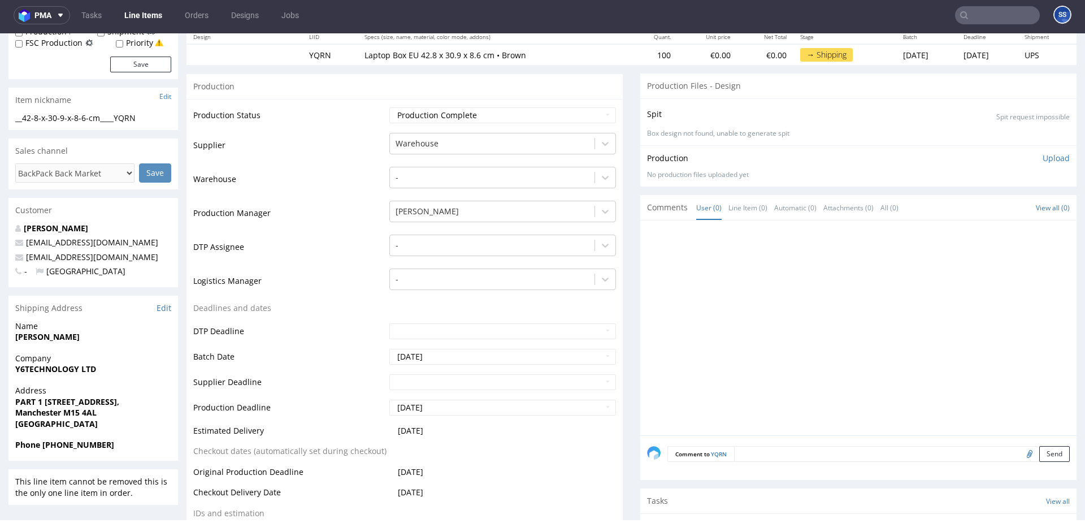
click at [31, 398] on strong "PART 1 Unit 4, 92 Chorlton Rd, Old Trafford, Stretford," at bounding box center [67, 401] width 104 height 11
copy strong "PART 1 Unit 4, 92 Chorlton Rd, Old Trafford, Stretford,"
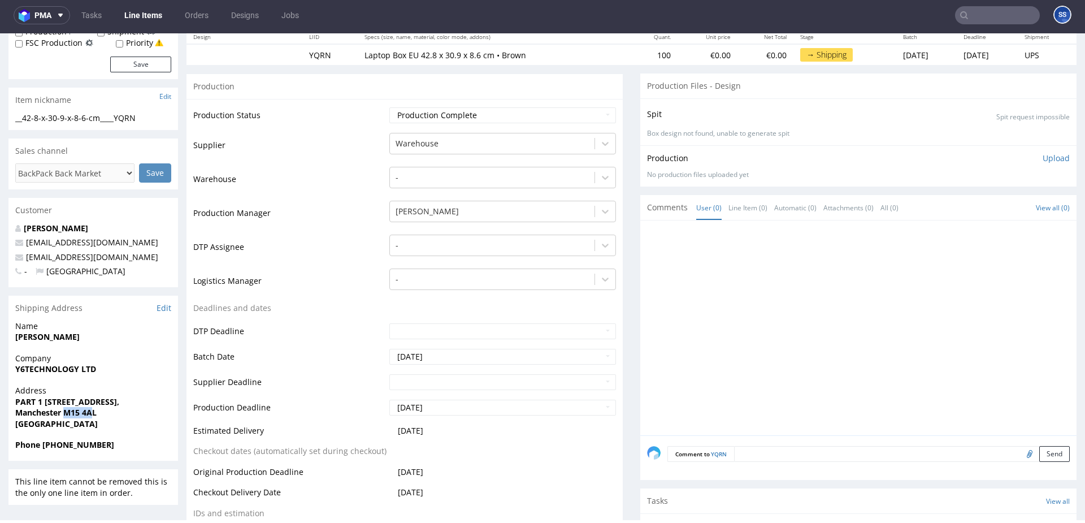
drag, startPoint x: 92, startPoint y: 413, endPoint x: 68, endPoint y: 413, distance: 23.2
click at [66, 413] on strong "Manchester M15 4AL" at bounding box center [55, 412] width 81 height 11
click at [102, 415] on span "Manchester M15 4AL" at bounding box center [93, 412] width 156 height 11
drag, startPoint x: 79, startPoint y: 415, endPoint x: 160, endPoint y: 367, distance: 94.0
click at [64, 414] on span "Manchester M15 4AL" at bounding box center [93, 412] width 156 height 11
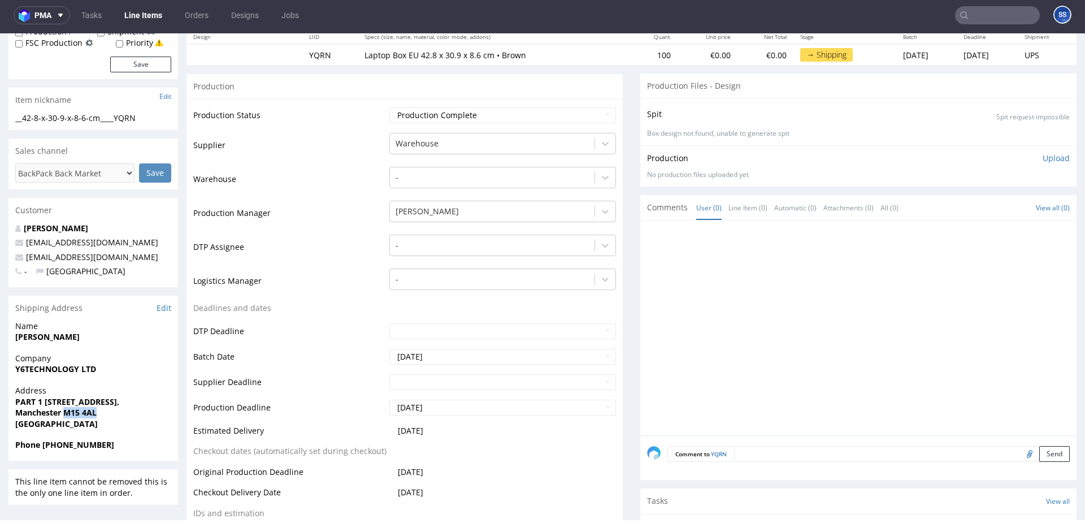
copy strong "M15 4AL"
click at [19, 413] on strong "Manchester M15 4AL" at bounding box center [55, 412] width 81 height 11
copy strong "Manchester"
drag, startPoint x: 100, startPoint y: 415, endPoint x: 64, endPoint y: 414, distance: 36.2
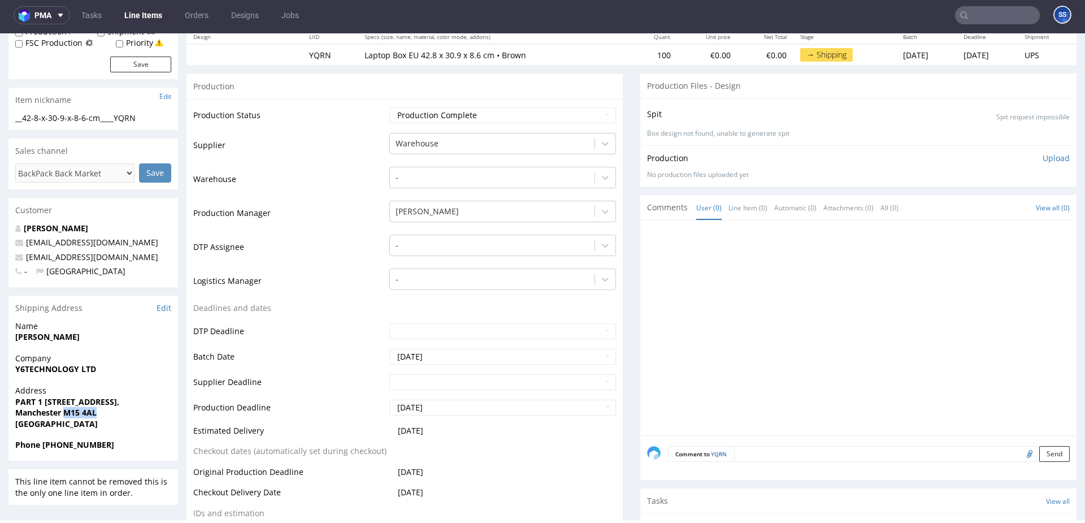
click at [64, 414] on span "Manchester M15 4AL" at bounding box center [93, 412] width 156 height 11
copy strong "M15 4AL"
drag, startPoint x: 139, startPoint y: 259, endPoint x: 23, endPoint y: 259, distance: 116.4
click at [23, 259] on p "y6technologyltd@gmail.com" at bounding box center [93, 256] width 156 height 11
copy span "y6technologyltd@gmail.com"
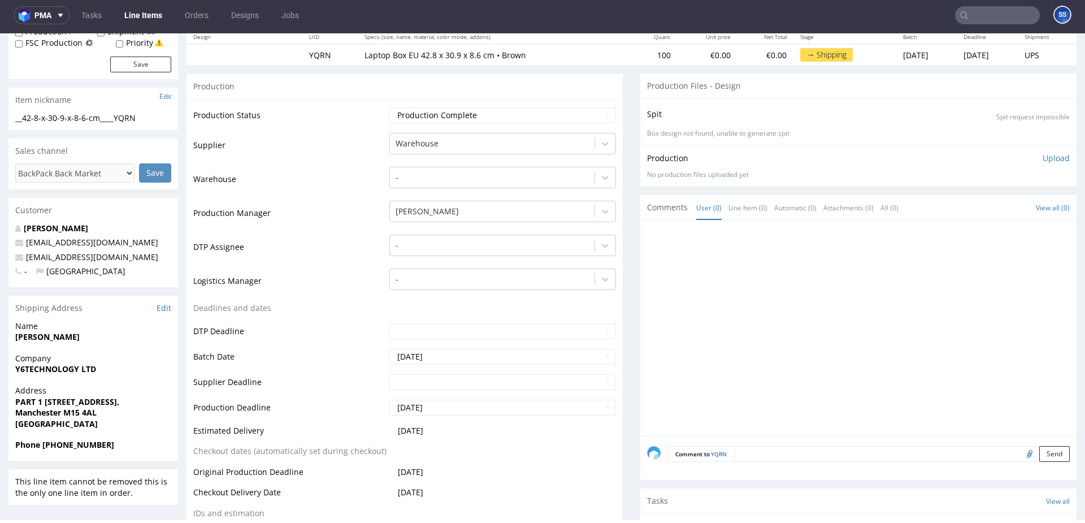
click at [84, 443] on strong "Phone +44 7881 389180" at bounding box center [64, 444] width 99 height 11
drag, startPoint x: 116, startPoint y: 446, endPoint x: 42, endPoint y: 448, distance: 74.0
click at [42, 448] on span "Phone +44 7881 389180" at bounding box center [93, 444] width 156 height 11
copy strong "+44 7881 389180"
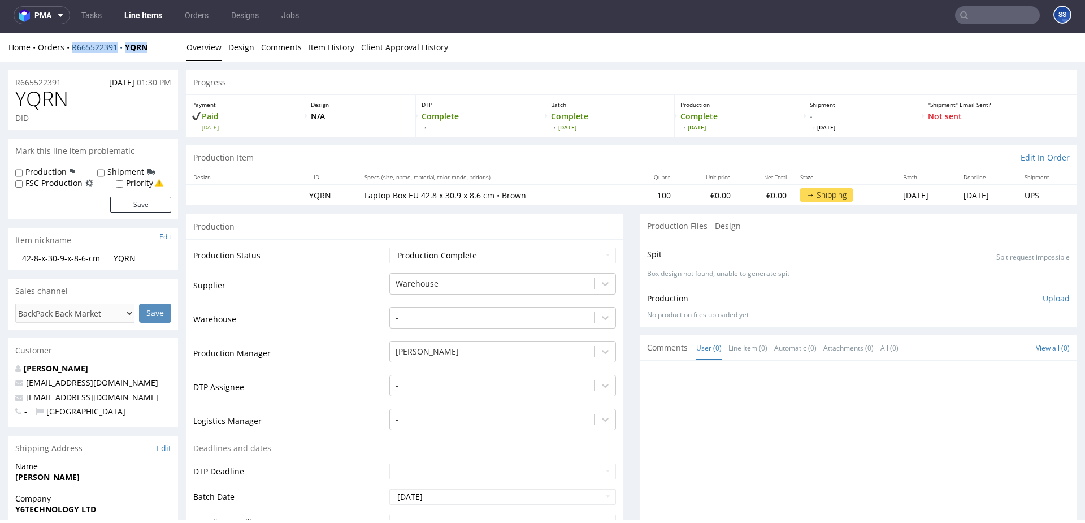
drag, startPoint x: 152, startPoint y: 47, endPoint x: 72, endPoint y: 48, distance: 80.2
click at [72, 48] on div "Home Orders R665522391 YQRN" at bounding box center [93, 47] width 170 height 11
copy div "R665522391 YQRN"
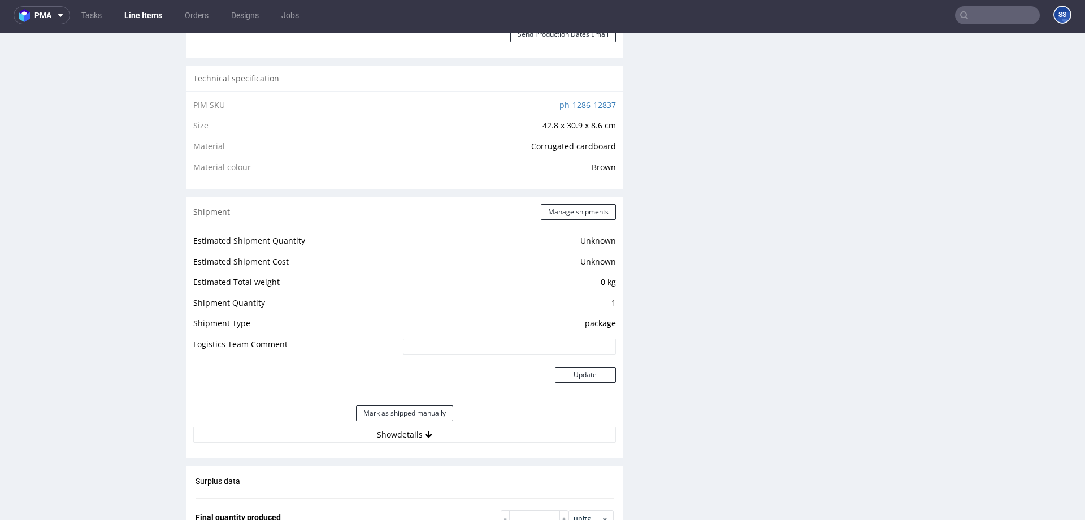
scroll to position [743, 0]
click at [561, 218] on button "Manage shipments" at bounding box center [578, 211] width 75 height 16
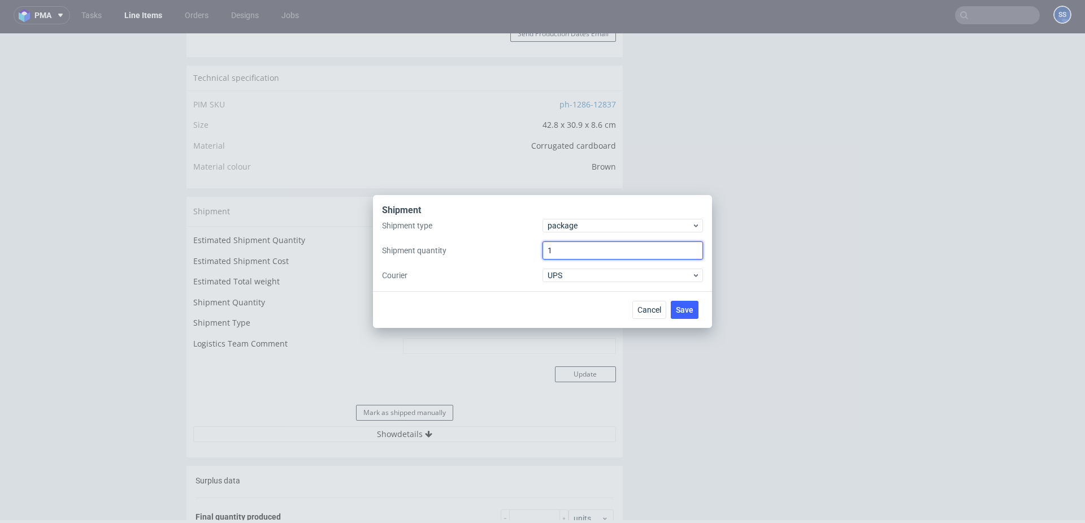
click at [576, 251] on input "1" at bounding box center [623, 250] width 160 height 18
type input "4"
click at [684, 311] on span "Save" at bounding box center [685, 310] width 18 height 8
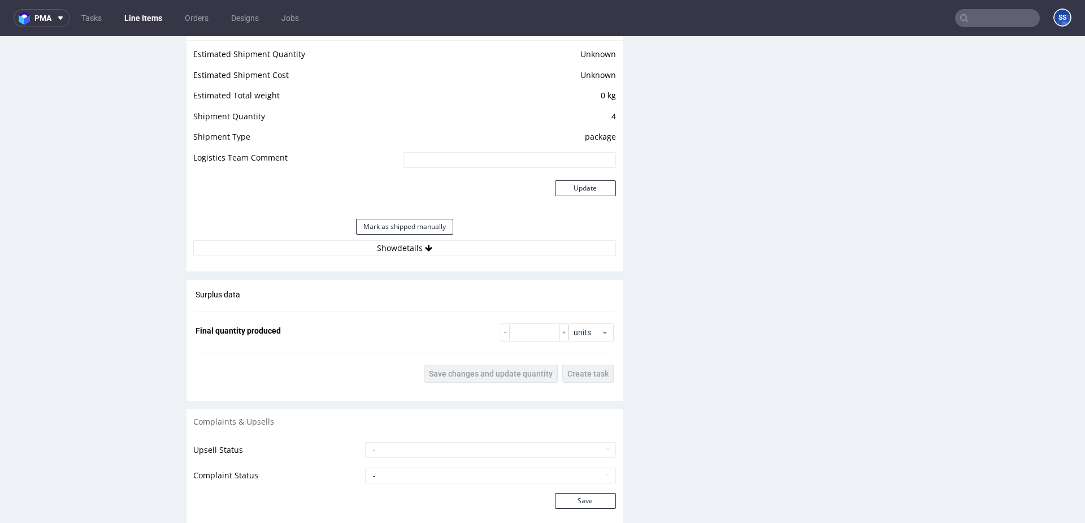
scroll to position [932, 0]
click at [429, 250] on icon at bounding box center [428, 248] width 7 height 8
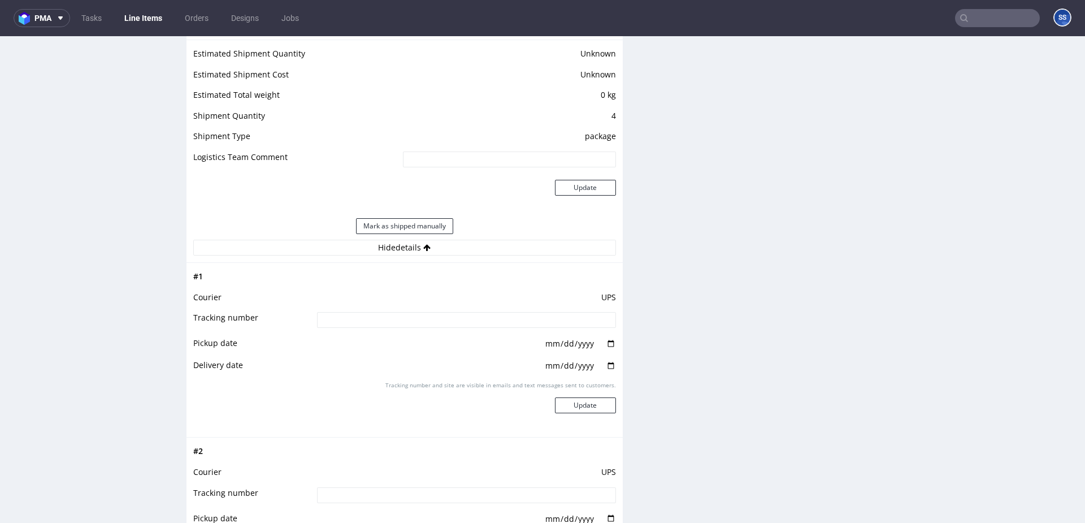
click at [414, 320] on input at bounding box center [466, 320] width 299 height 16
paste input "1Z5A15806895185385"
type input "1Z5A15806895185385"
click at [598, 404] on button "Update" at bounding box center [585, 405] width 61 height 16
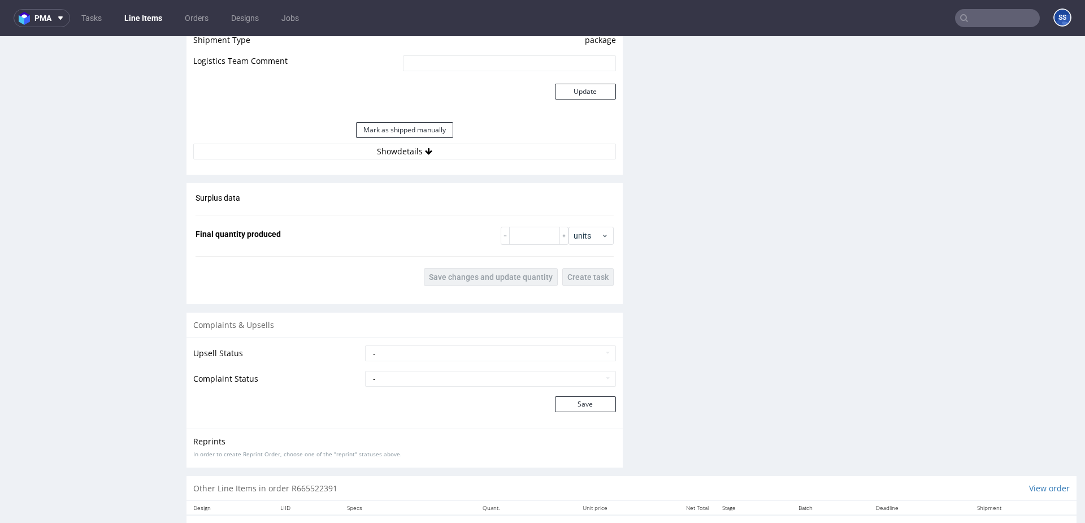
scroll to position [1040, 0]
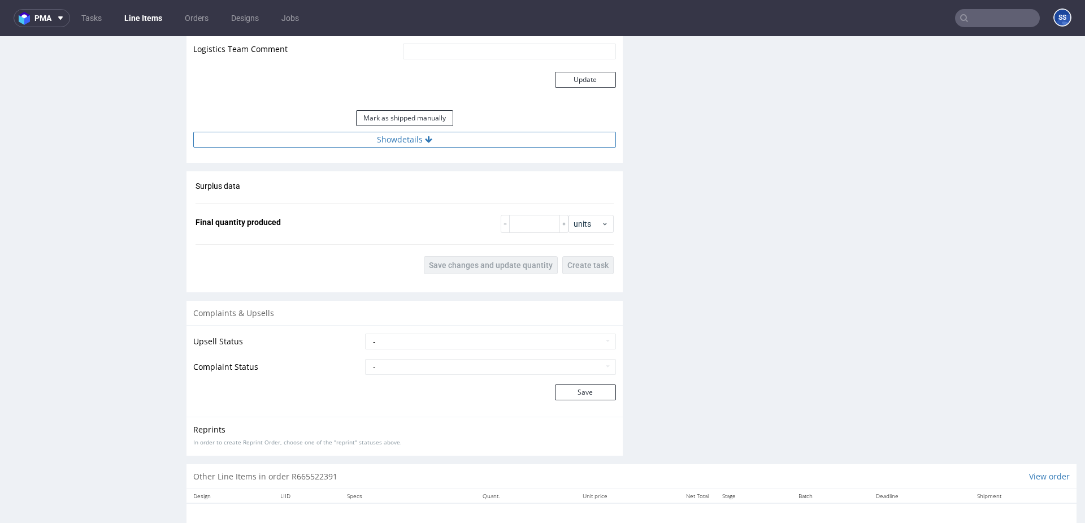
click at [414, 137] on button "Show details" at bounding box center [404, 140] width 423 height 16
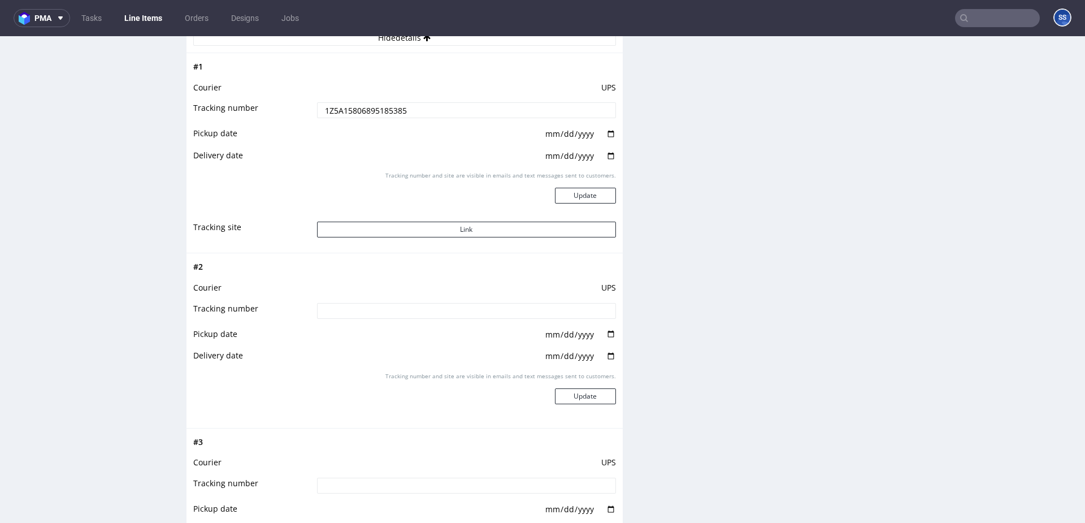
scroll to position [1145, 0]
click at [452, 310] on input at bounding box center [466, 308] width 299 height 16
paste input "1Z5A15806897377790"
type input "1Z5A15806897377790"
click at [578, 400] on button "Update" at bounding box center [585, 393] width 61 height 16
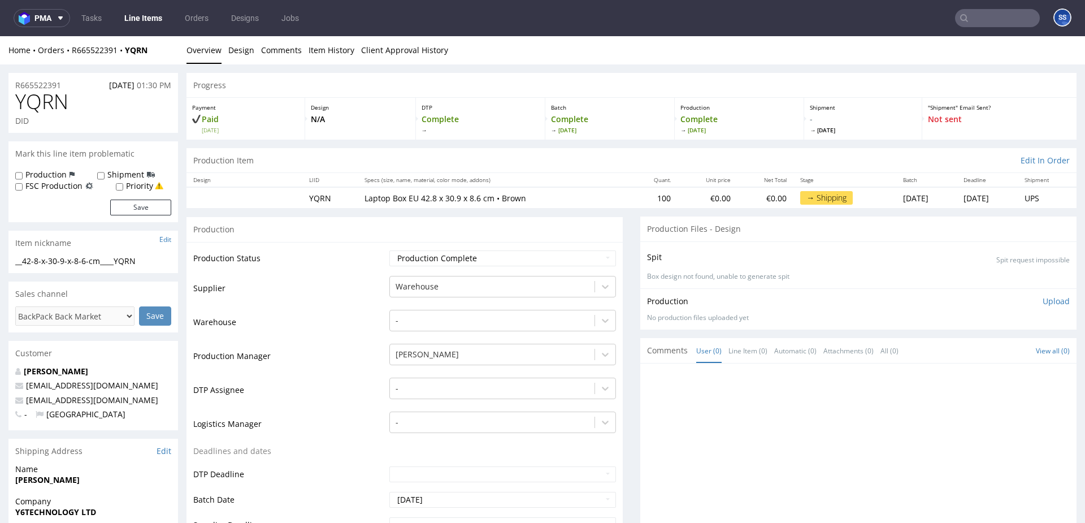
scroll to position [1027, 0]
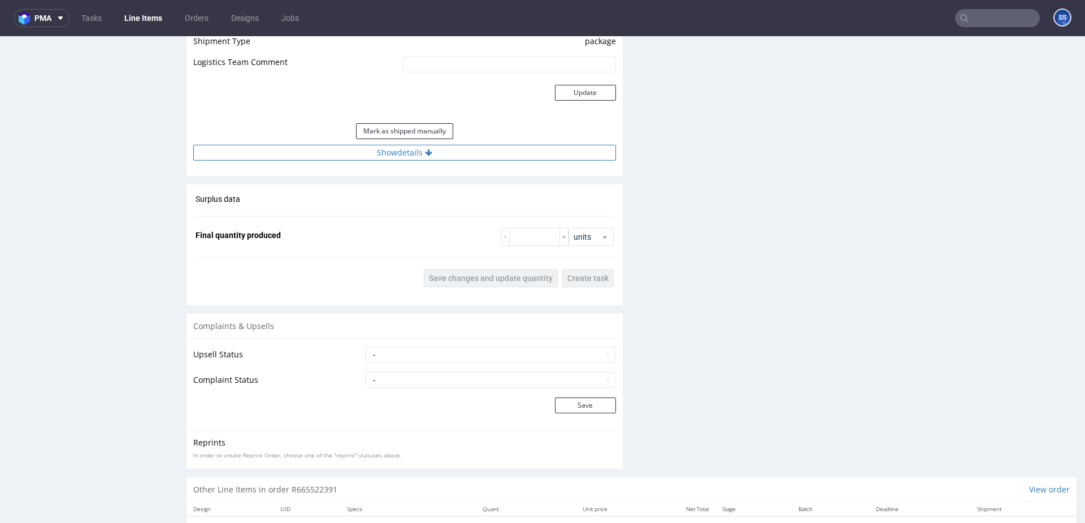
click at [439, 154] on button "Show details" at bounding box center [404, 153] width 423 height 16
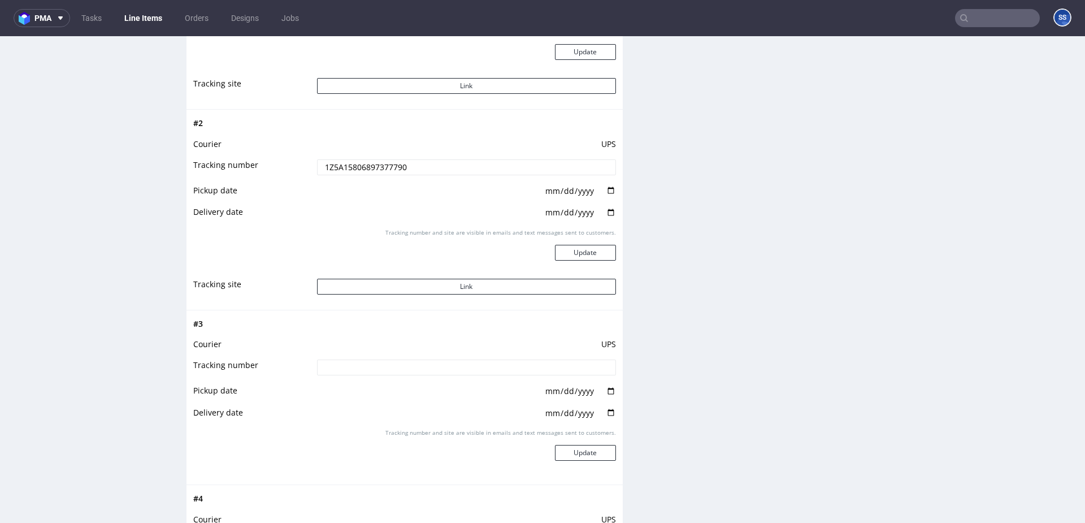
scroll to position [1298, 0]
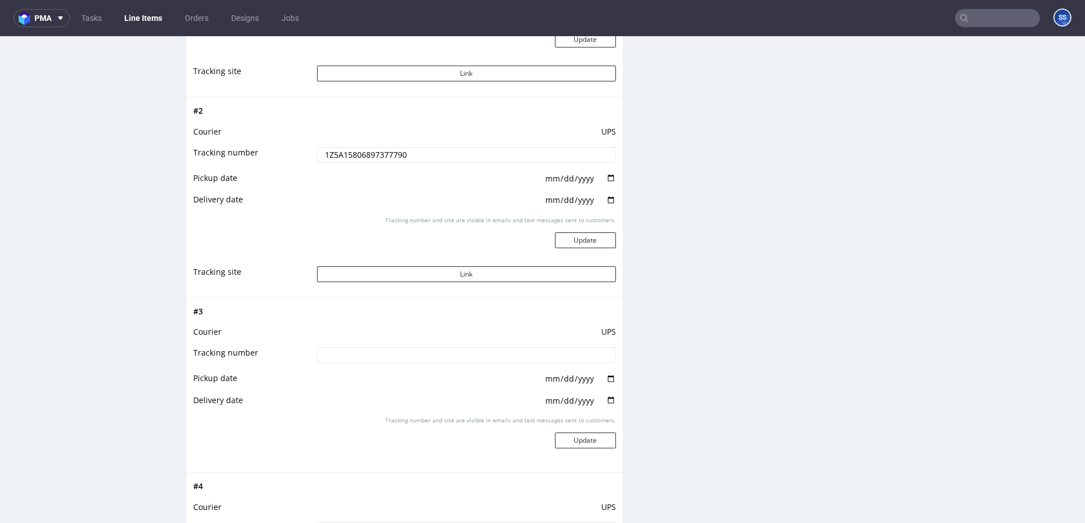
click at [419, 355] on input at bounding box center [466, 355] width 299 height 16
paste input "1Z5A15806896953605"
type input "1Z5A15806896953605"
click at [569, 439] on button "Update" at bounding box center [585, 440] width 61 height 16
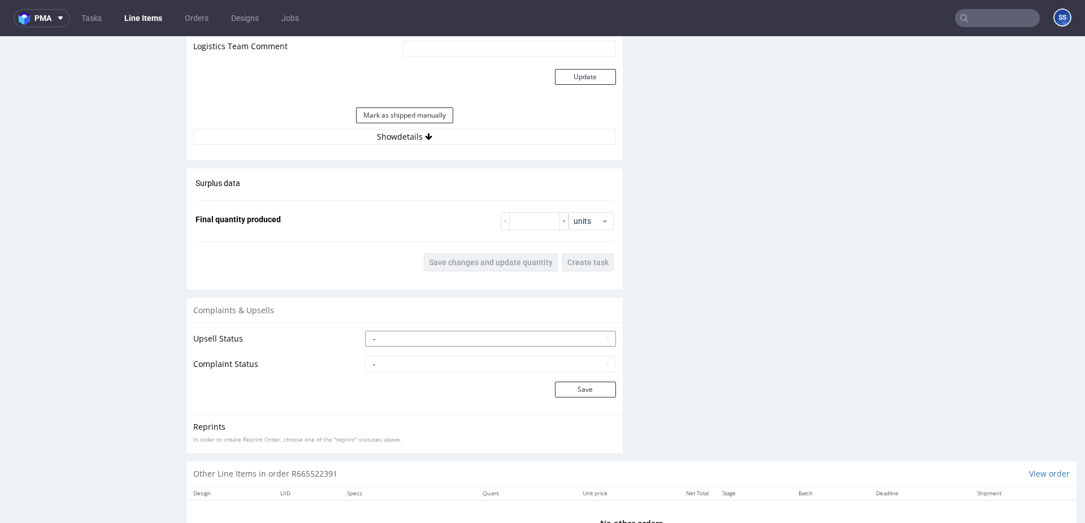
scroll to position [1089, 0]
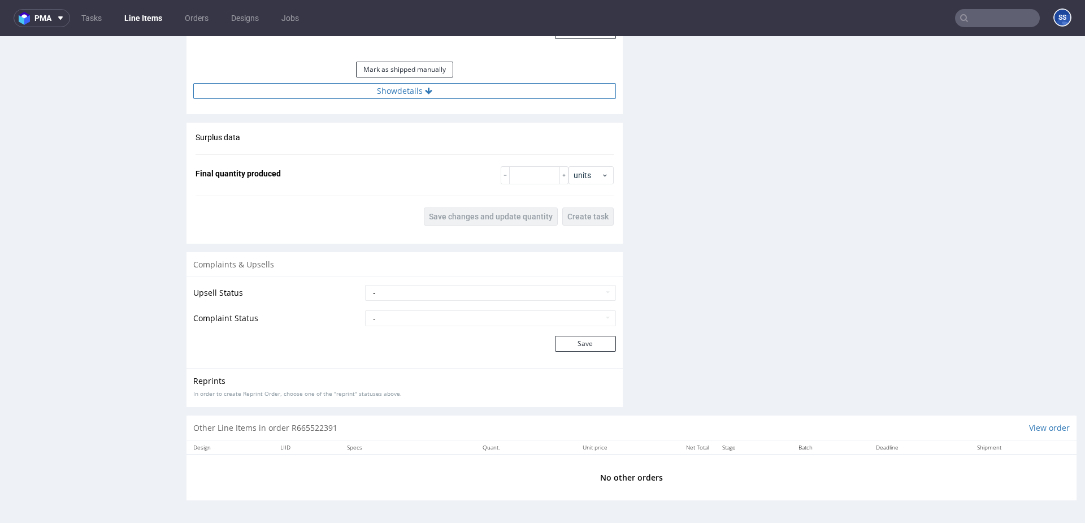
click at [401, 96] on button "Show details" at bounding box center [404, 91] width 423 height 16
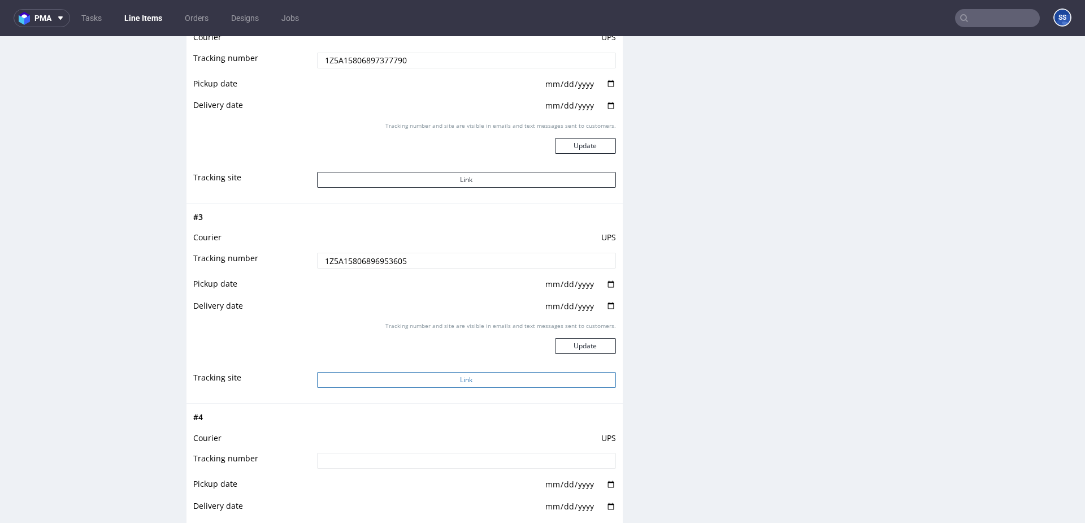
scroll to position [1481, 0]
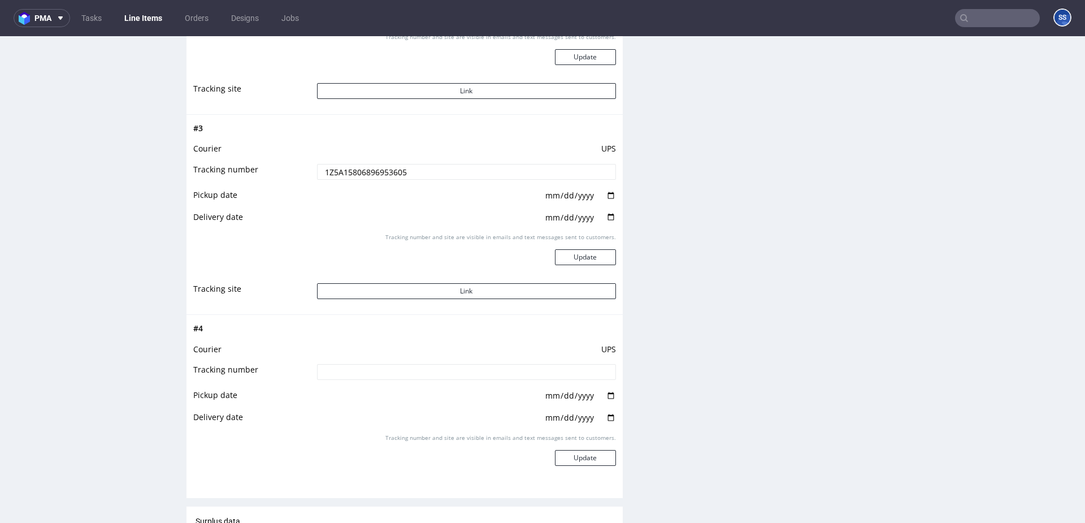
click at [383, 374] on input at bounding box center [466, 372] width 299 height 16
paste input "1Z5A15806897628812"
type input "1Z5A15806897628812"
click at [568, 452] on button "Update" at bounding box center [585, 458] width 61 height 16
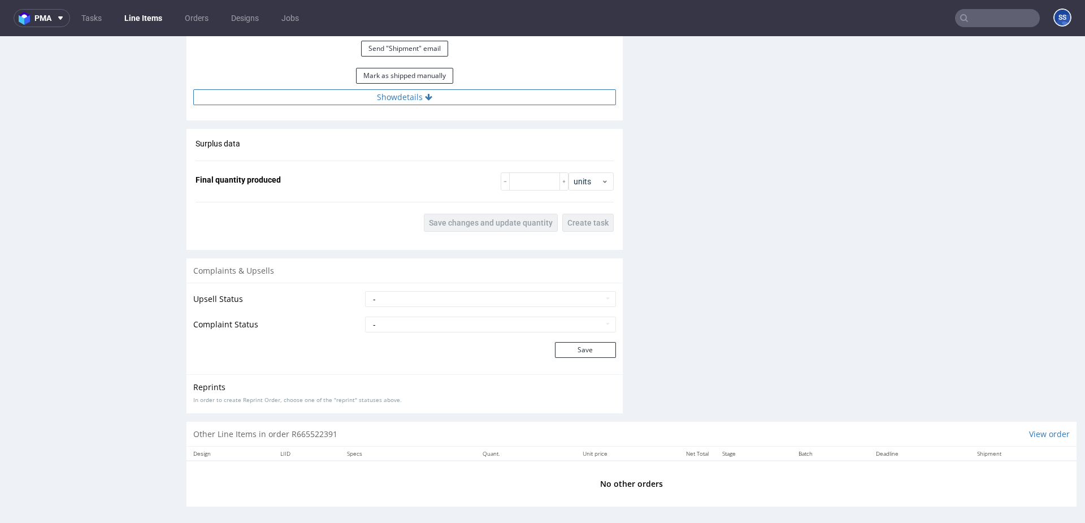
scroll to position [1116, 0]
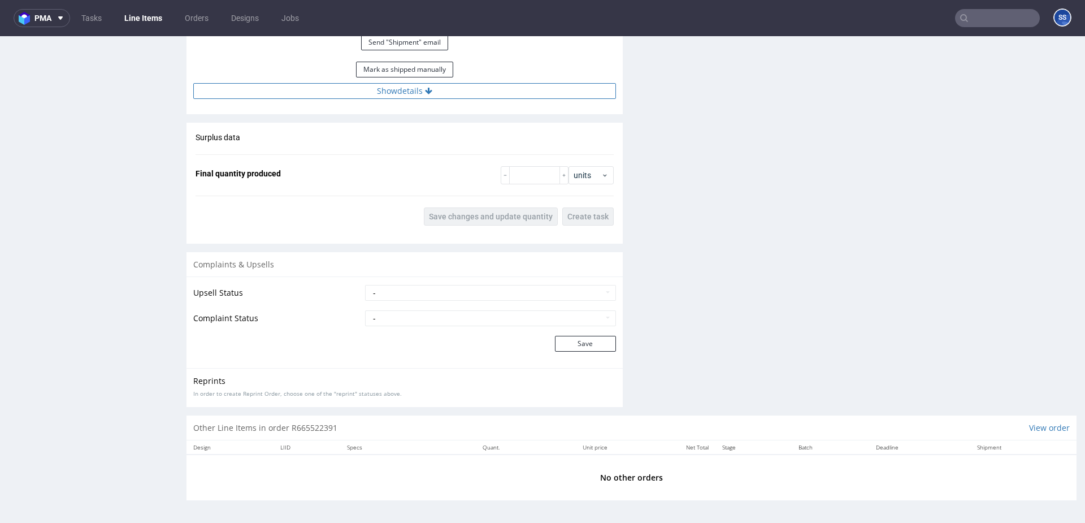
click at [433, 93] on button "Show details" at bounding box center [404, 91] width 423 height 16
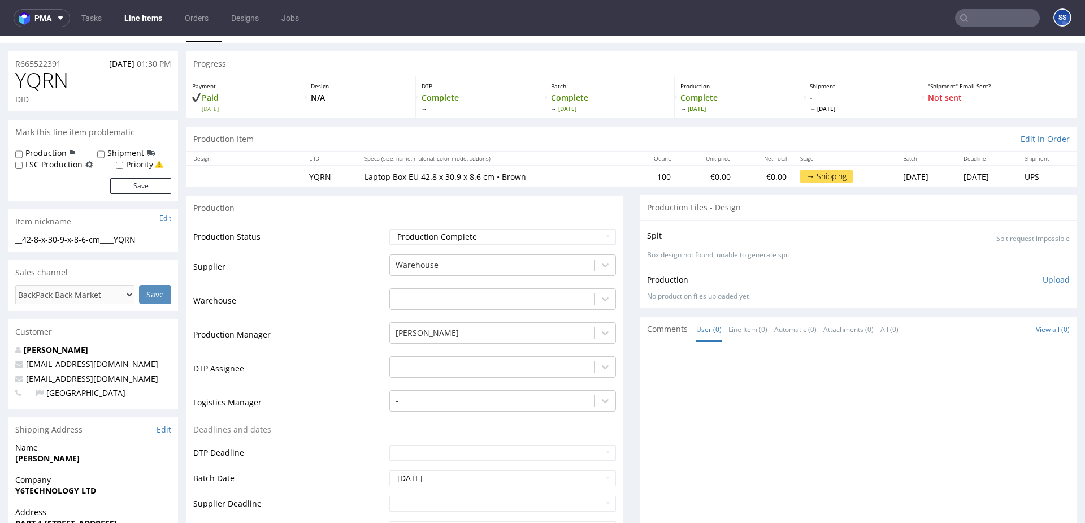
scroll to position [0, 0]
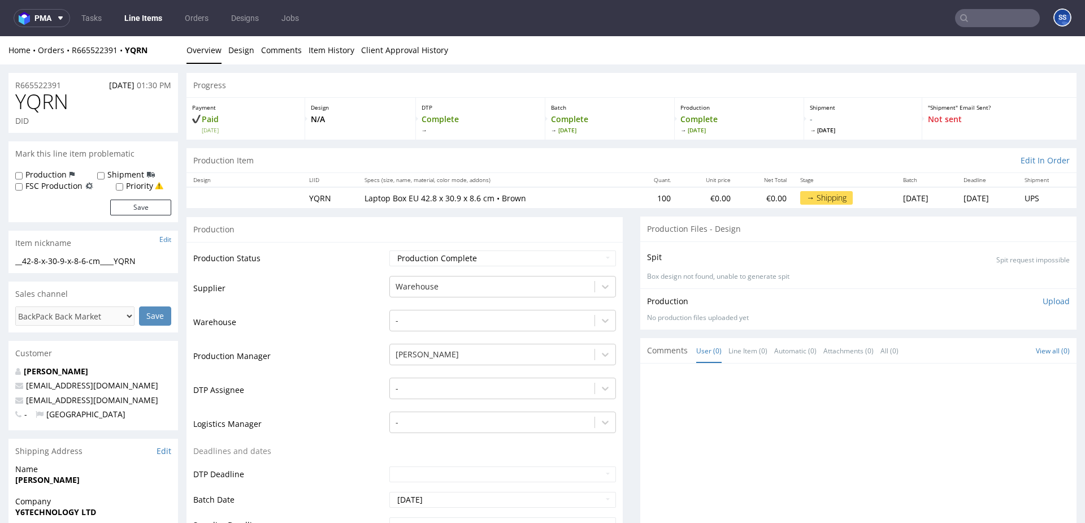
click at [146, 28] on nav "pma Tasks Line Items Orders Designs Jobs SS" at bounding box center [542, 18] width 1085 height 36
click at [147, 24] on link "Line Items" at bounding box center [143, 18] width 51 height 18
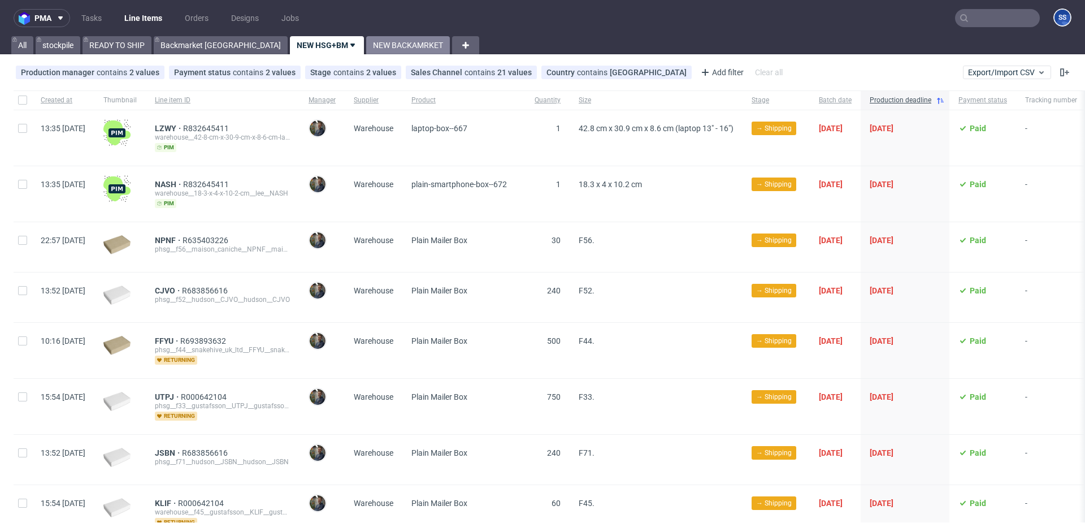
click at [366, 44] on link "NEW BACKAMRKET" at bounding box center [408, 45] width 84 height 18
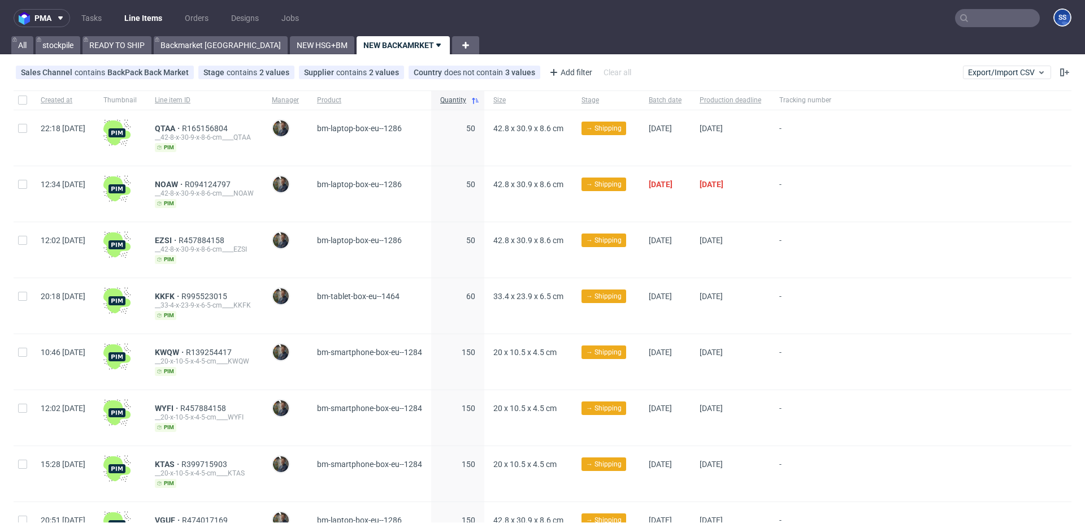
scroll to position [236, 0]
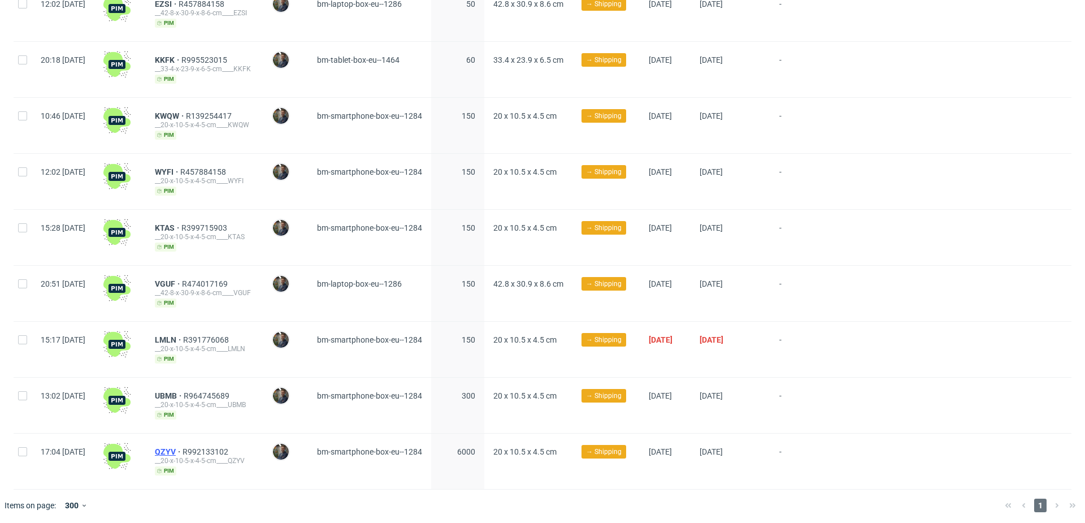
click at [183, 447] on span "QZYV" at bounding box center [169, 451] width 28 height 9
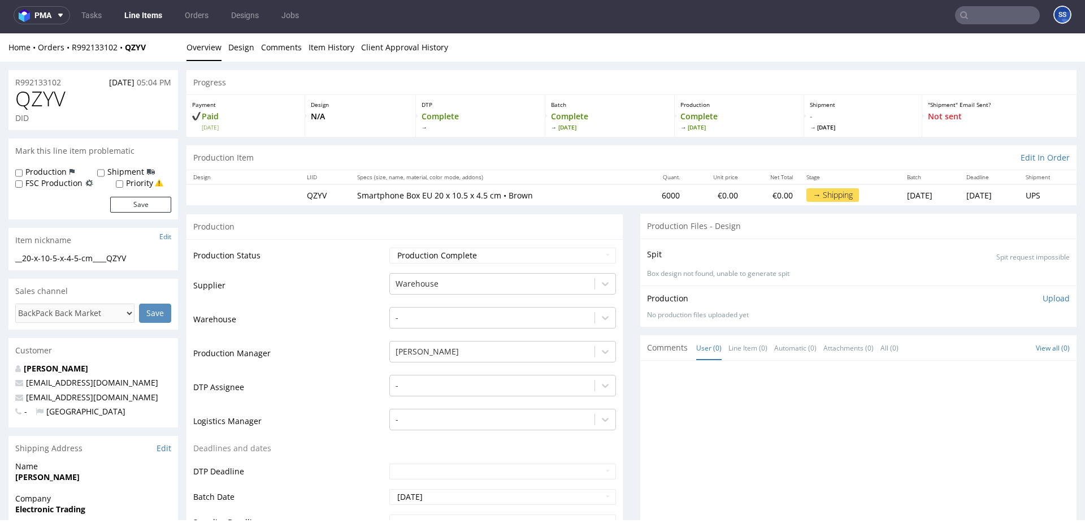
scroll to position [63, 0]
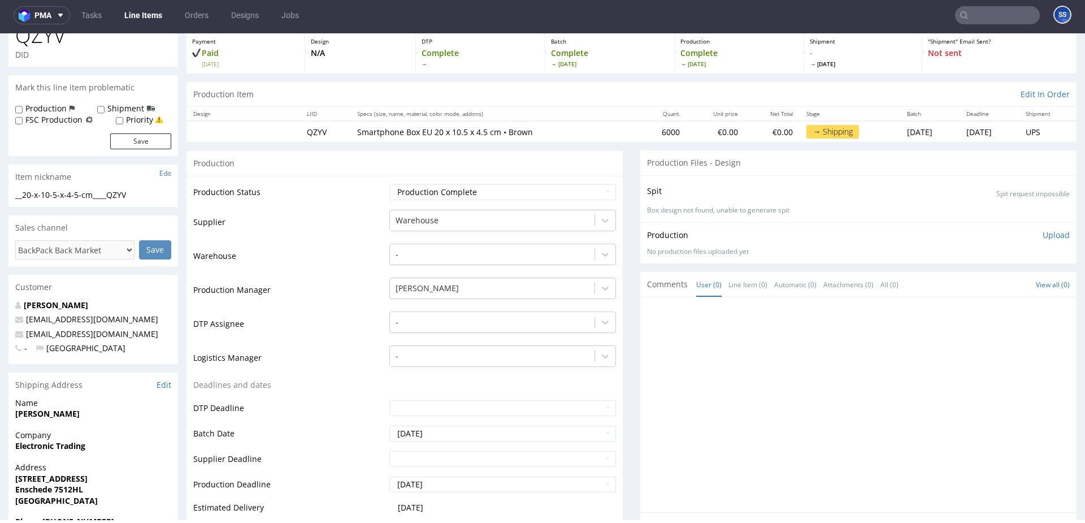
click at [39, 446] on strong "Electronic Trading" at bounding box center [50, 445] width 70 height 11
copy strong "Electronic Trading"
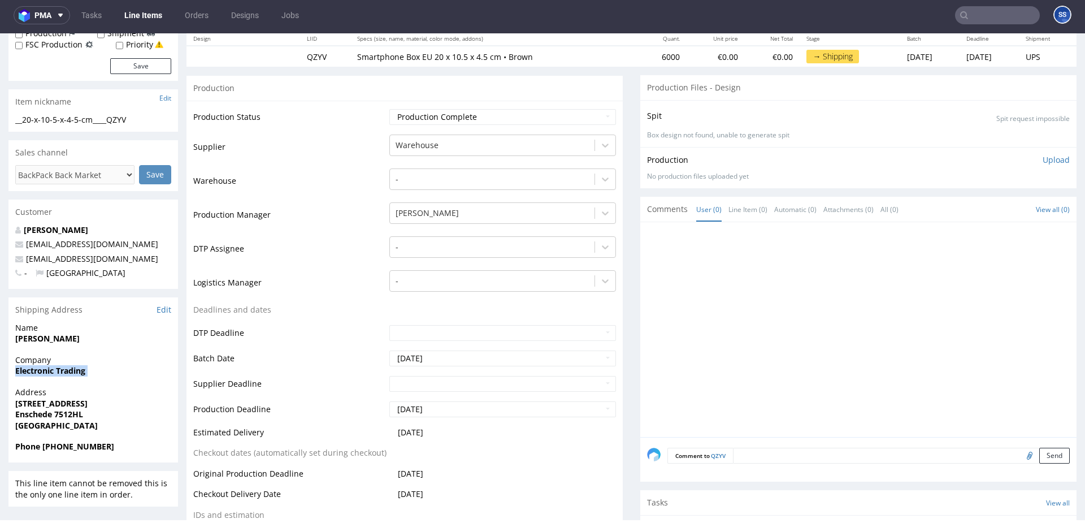
scroll to position [0, 0]
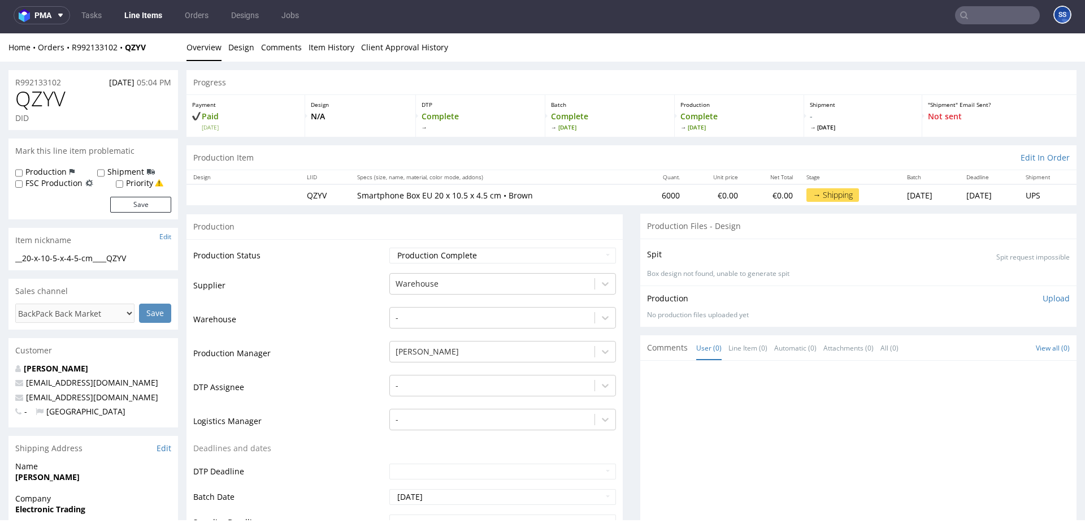
click at [152, 48] on div "Home Orders R992133102 QZYV" at bounding box center [93, 47] width 170 height 11
drag, startPoint x: 128, startPoint y: 50, endPoint x: 75, endPoint y: 51, distance: 53.1
click at [72, 51] on div "Home Orders R992133102 QZYV" at bounding box center [93, 47] width 170 height 11
copy div "R992133102 QZYV"
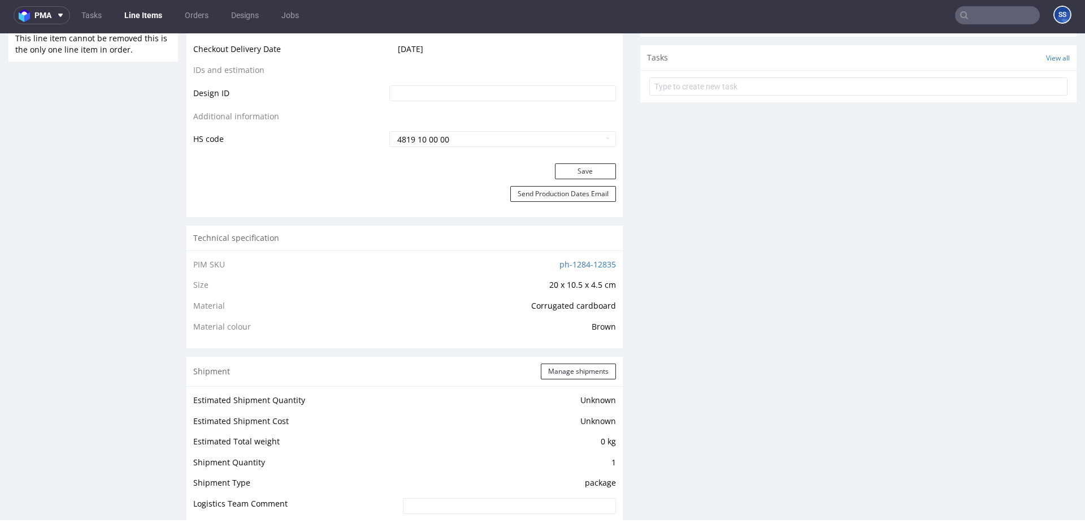
scroll to position [586, 0]
click at [549, 362] on button "Manage shipments" at bounding box center [578, 369] width 75 height 16
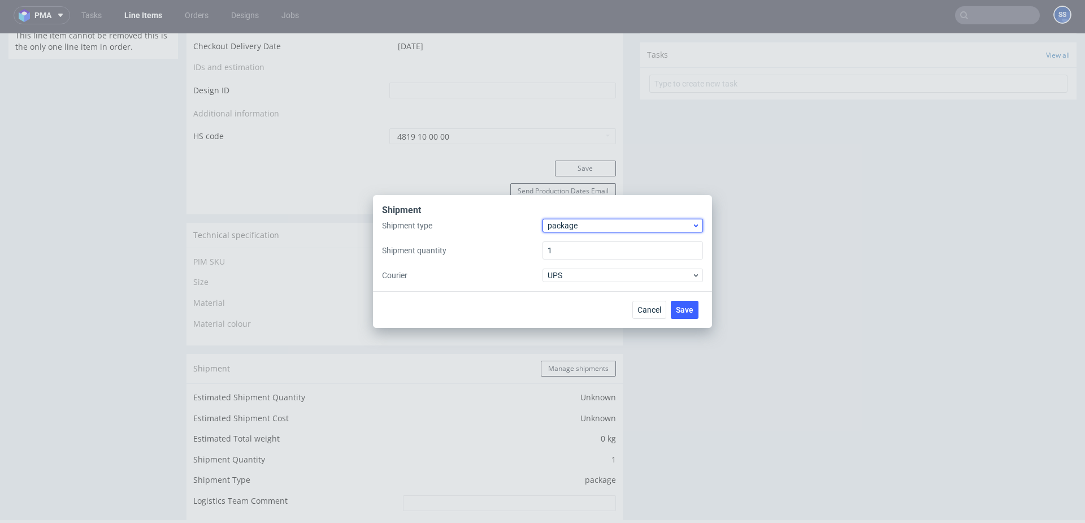
click at [591, 232] on div "package" at bounding box center [623, 226] width 160 height 14
click at [590, 248] on div "pallet" at bounding box center [622, 249] width 151 height 20
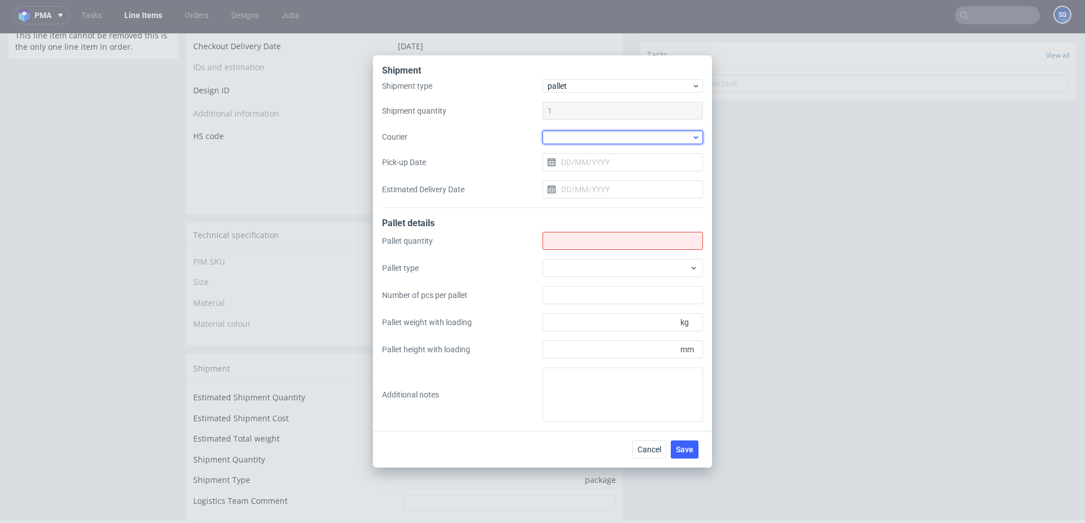
click at [584, 142] on div at bounding box center [623, 138] width 160 height 14
click at [585, 198] on div "Kuehne + Nagel" at bounding box center [622, 200] width 151 height 20
click at [578, 233] on input "Shipment type" at bounding box center [623, 240] width 160 height 18
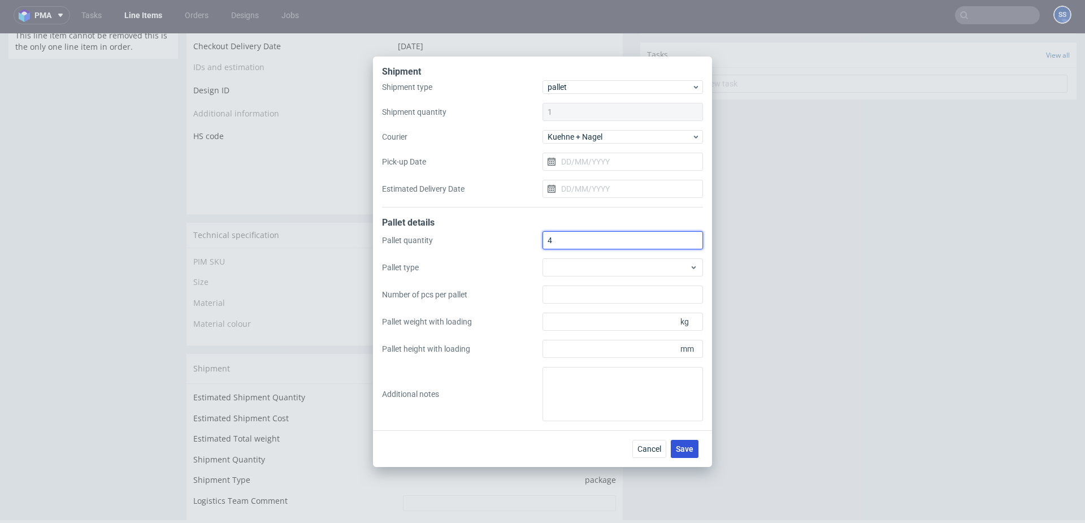
type input "4"
click at [691, 449] on span "Save" at bounding box center [685, 449] width 18 height 8
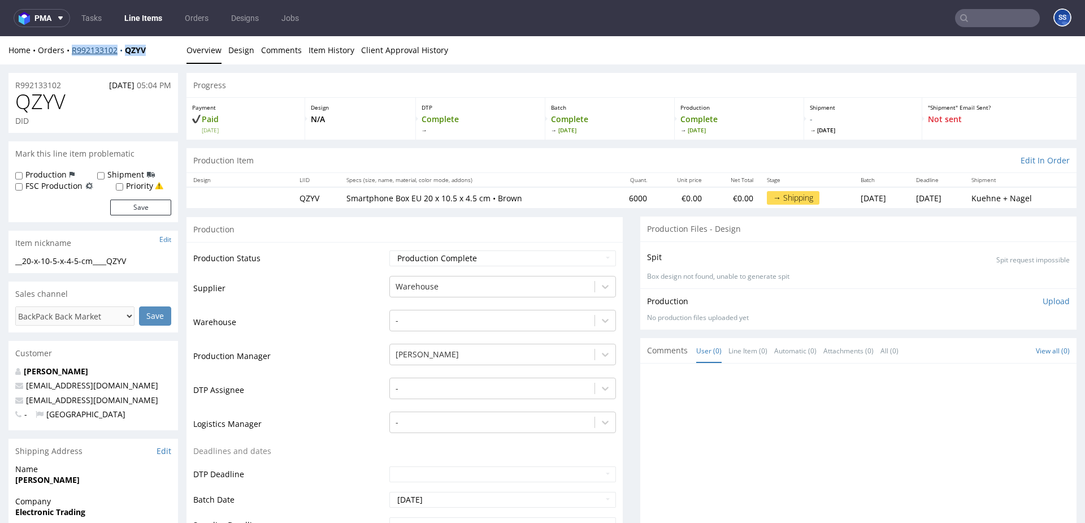
drag, startPoint x: 148, startPoint y: 50, endPoint x: 71, endPoint y: 53, distance: 76.9
click at [71, 52] on div "Home Orders R992133102 QZYV" at bounding box center [93, 50] width 170 height 11
click at [153, 50] on div "Home Orders R992133102 QZYV" at bounding box center [93, 50] width 170 height 11
drag, startPoint x: 154, startPoint y: 50, endPoint x: 125, endPoint y: 51, distance: 29.4
click at [125, 52] on div "Home Orders R992133102 QZYV" at bounding box center [93, 50] width 170 height 11
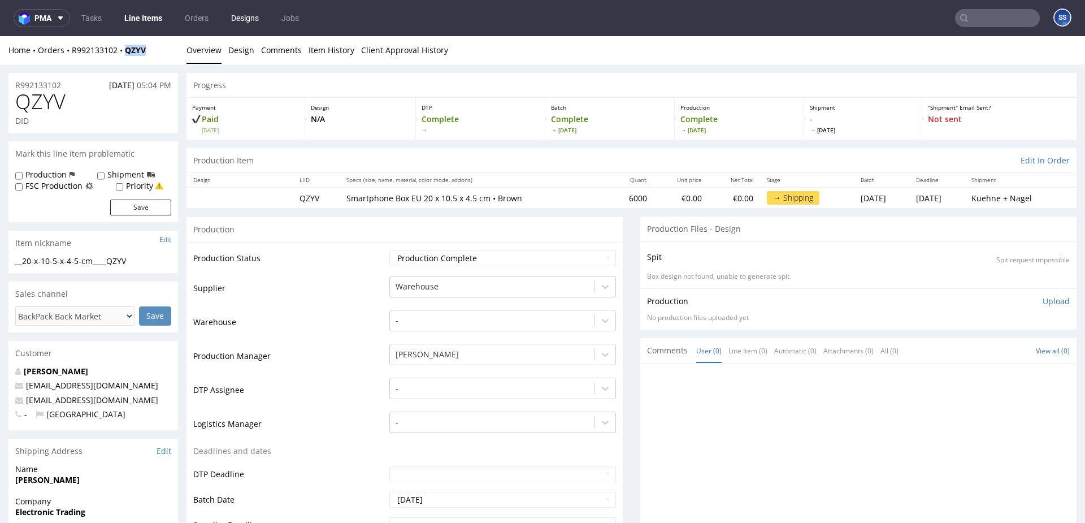
copy strong "QZYV"
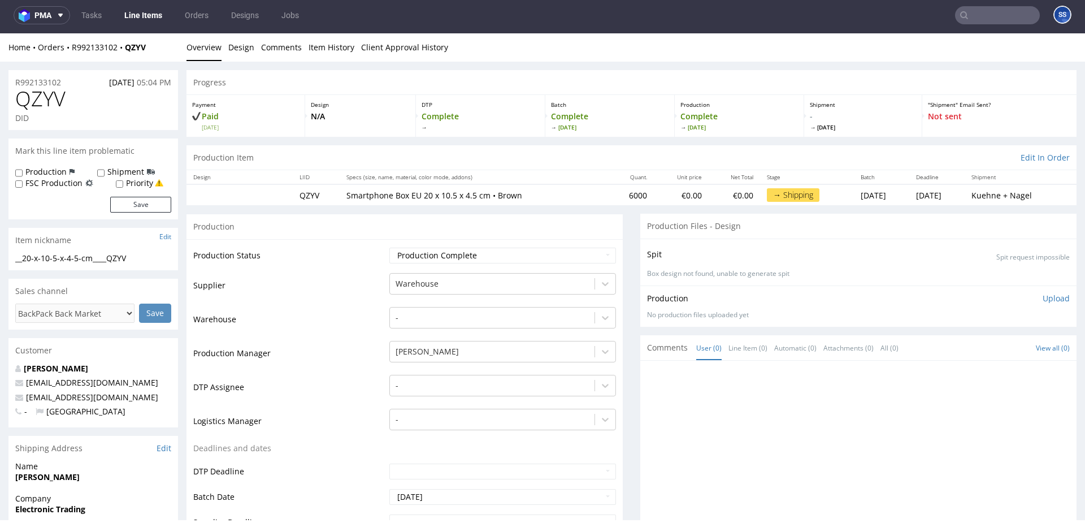
click at [159, 51] on div "Home Orders R992133102 QZYV" at bounding box center [93, 47] width 170 height 11
drag, startPoint x: 137, startPoint y: 50, endPoint x: 73, endPoint y: 52, distance: 63.9
click at [73, 52] on div "Home Orders R992133102 QZYV" at bounding box center [93, 47] width 170 height 11
copy div "R992133102 QZYV"
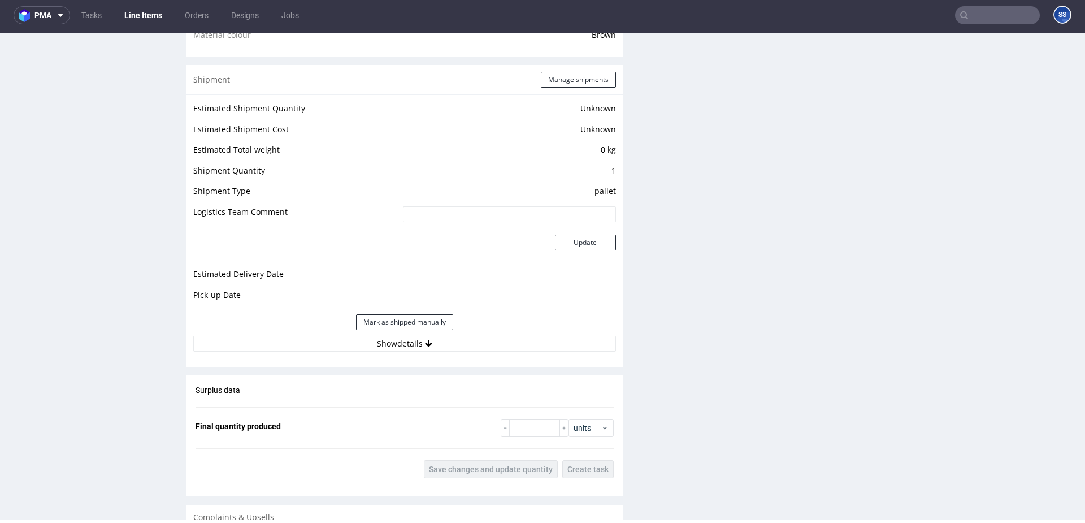
scroll to position [855, 0]
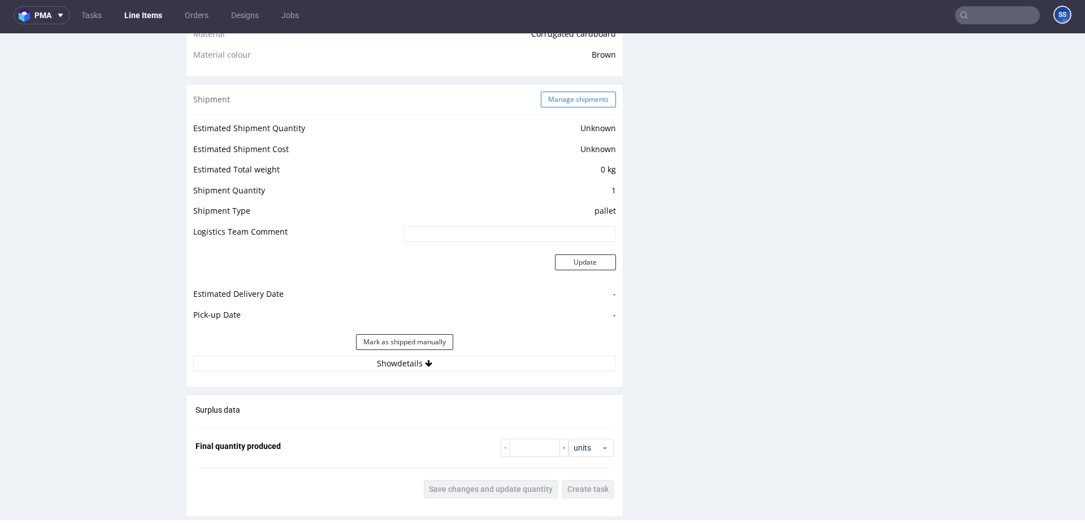
click at [580, 94] on button "Manage shipments" at bounding box center [578, 100] width 75 height 16
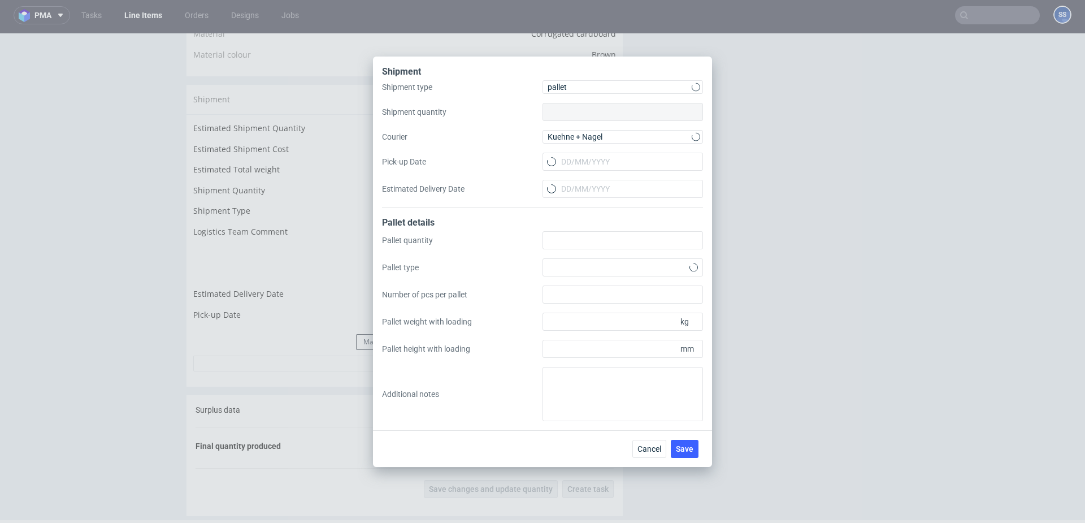
type input "1"
type input "4"
click at [685, 446] on span "Save" at bounding box center [685, 449] width 18 height 8
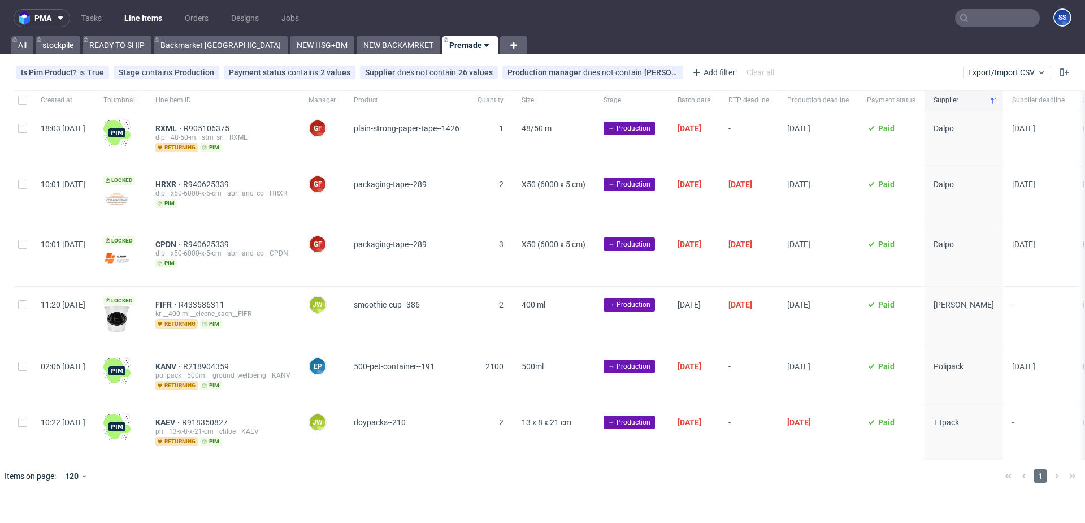
click at [982, 26] on input "text" at bounding box center [997, 18] width 85 height 18
paste input "HXON"
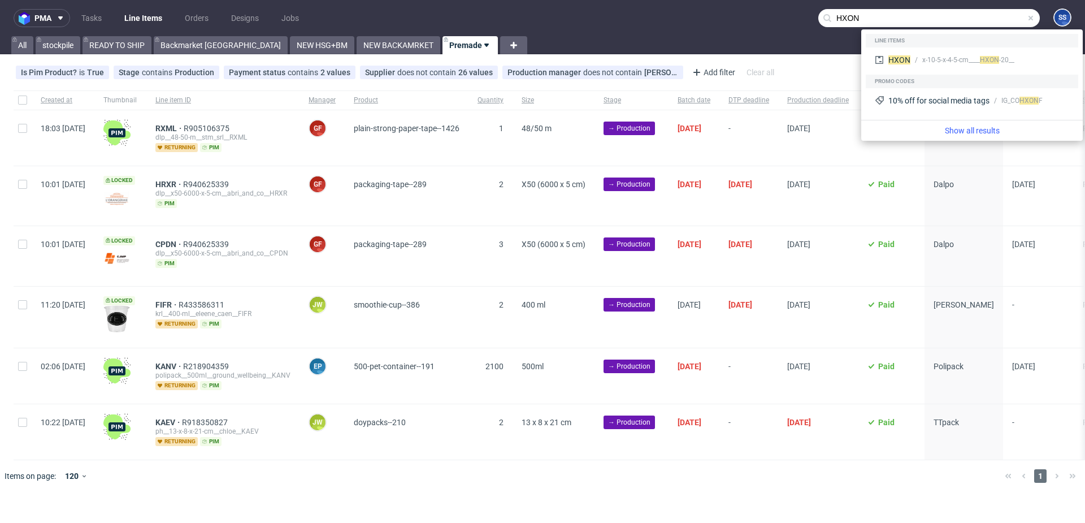
type input "HXON"
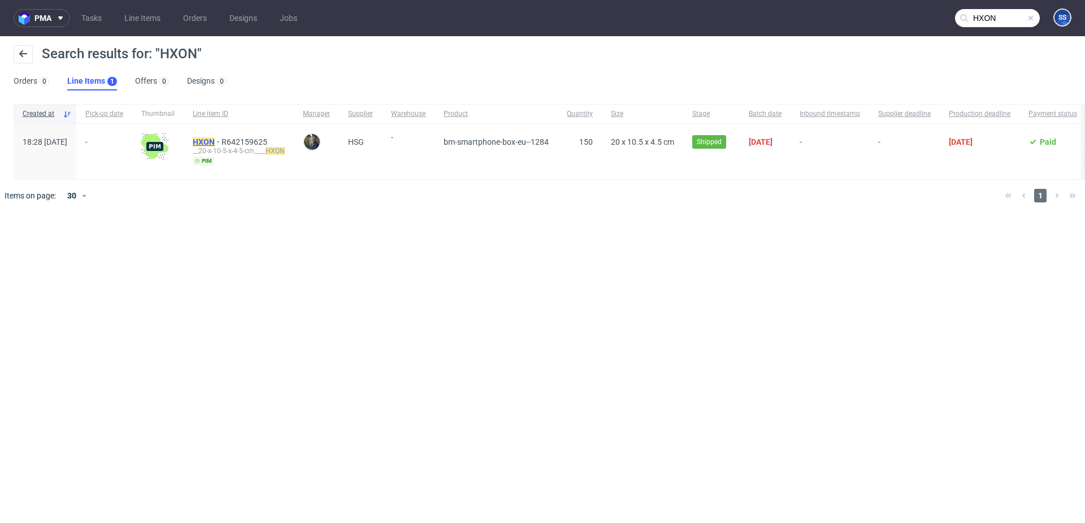
click at [215, 143] on mark "HXON" at bounding box center [204, 141] width 22 height 9
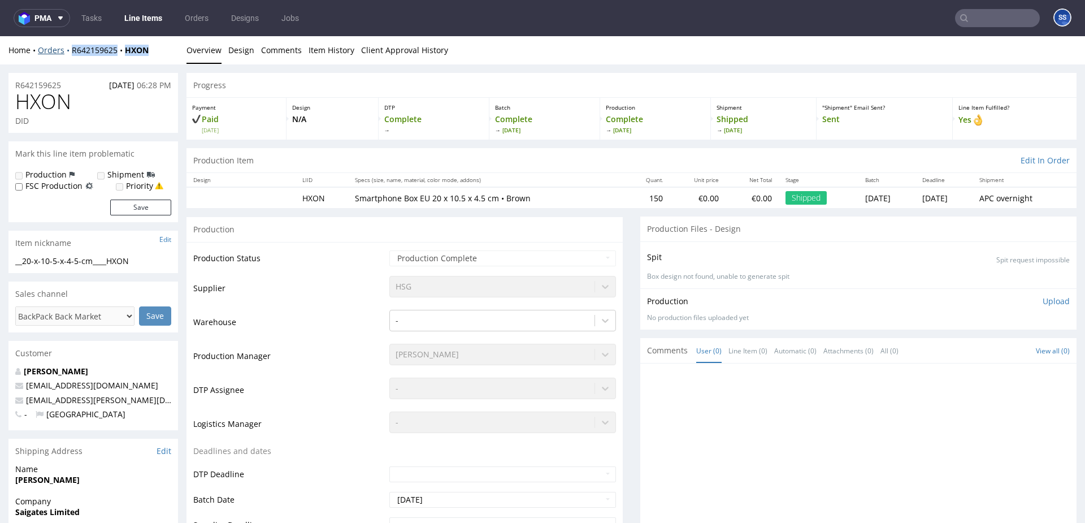
drag, startPoint x: 151, startPoint y: 52, endPoint x: 70, endPoint y: 53, distance: 81.9
click at [70, 53] on div "Home Orders R642159625 HXON" at bounding box center [93, 50] width 170 height 11
copy div "R642159625 HXON"
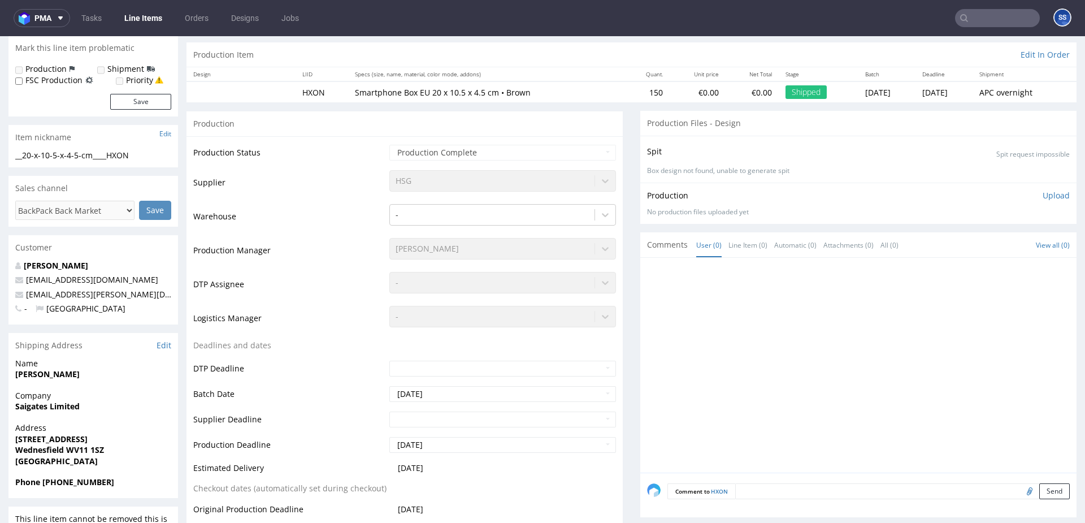
scroll to position [100, 0]
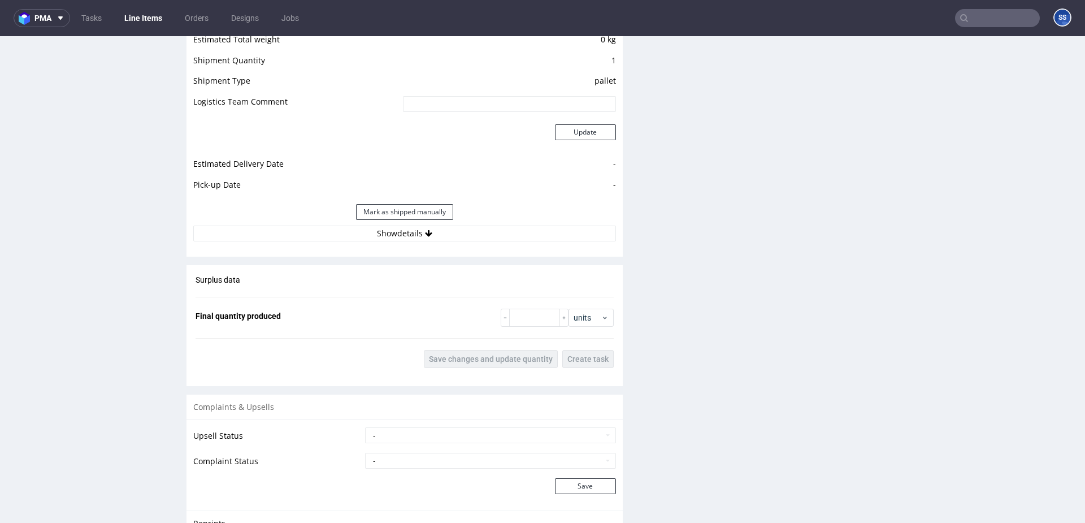
scroll to position [990, 0]
click at [419, 231] on button "Show details" at bounding box center [404, 232] width 423 height 16
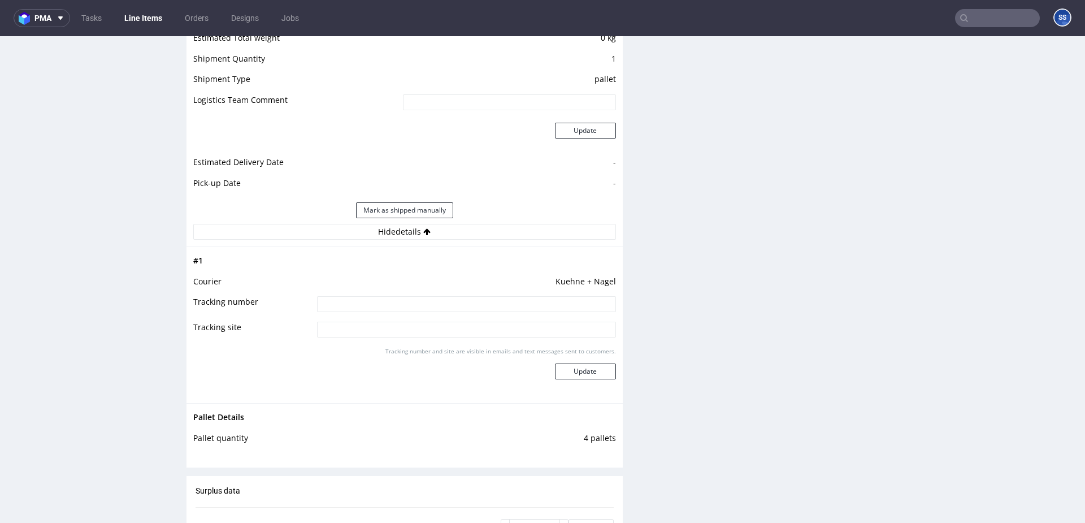
click at [405, 303] on input at bounding box center [466, 304] width 299 height 16
paste input "RWM006309407"
type input "RWM006309407"
click at [582, 372] on button "Update" at bounding box center [585, 371] width 61 height 16
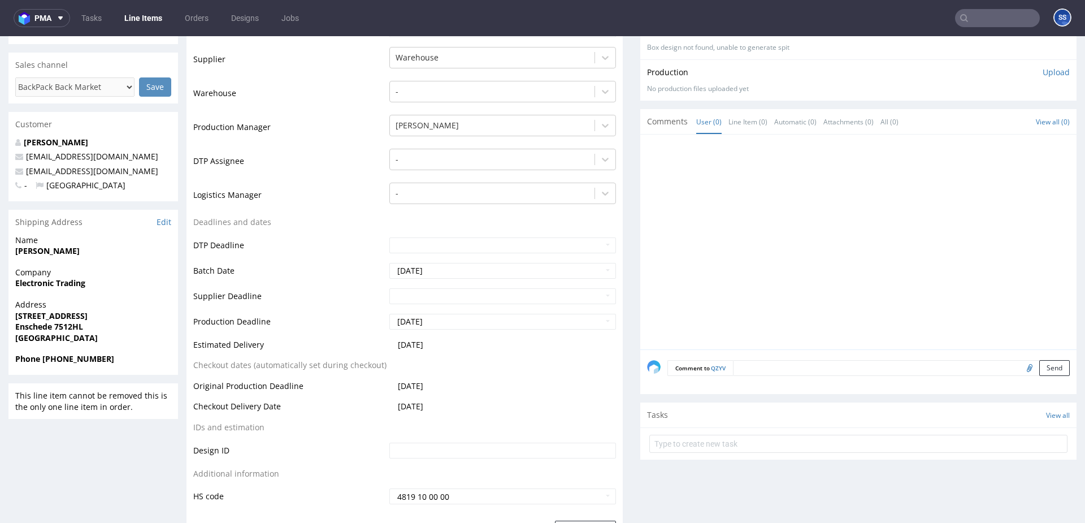
scroll to position [0, 0]
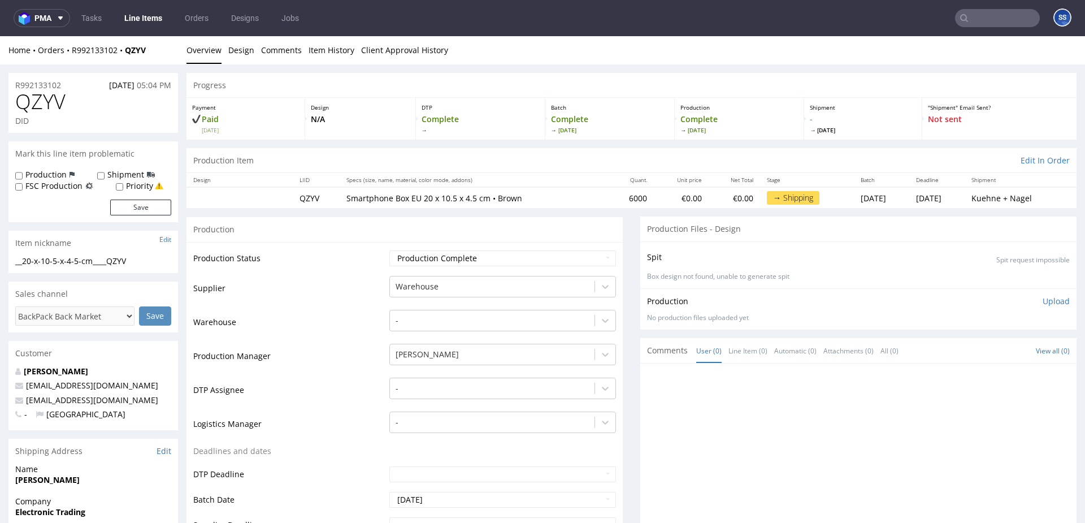
click at [123, 18] on link "Line Items" at bounding box center [143, 18] width 51 height 18
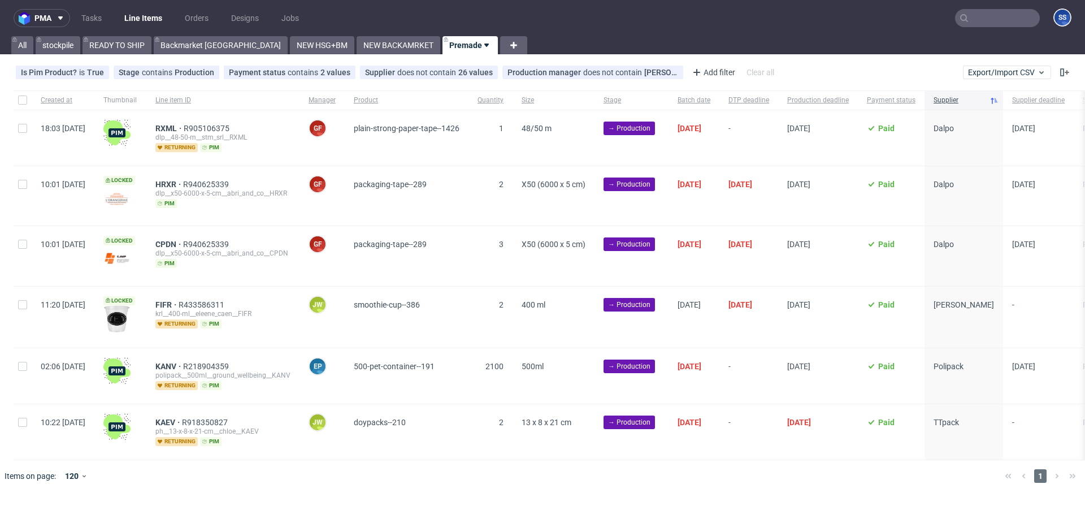
click at [484, 45] on use at bounding box center [486, 45] width 5 height 3
click at [441, 110] on span "Hide view" at bounding box center [444, 112] width 95 height 11
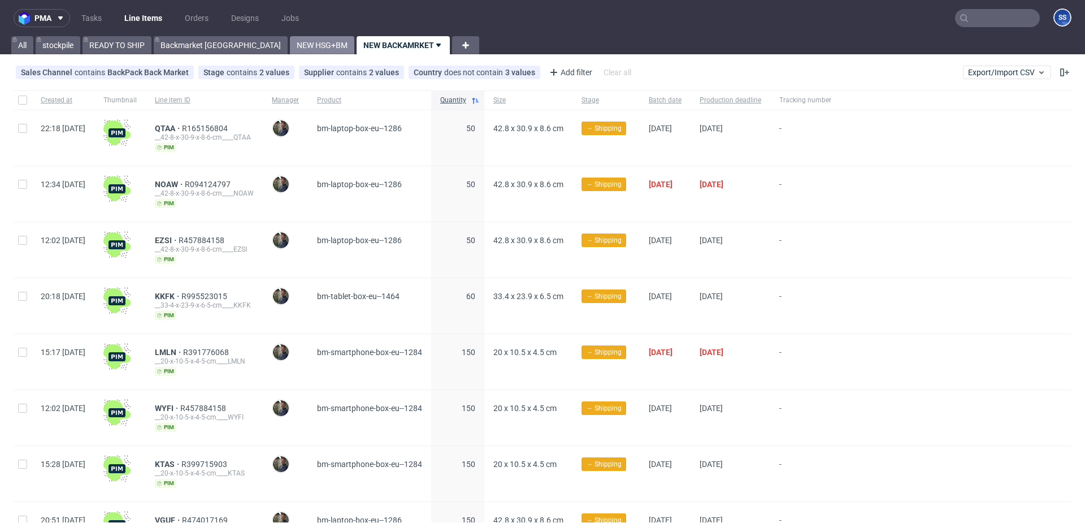
click at [290, 49] on link "NEW HSG+BM" at bounding box center [322, 45] width 64 height 18
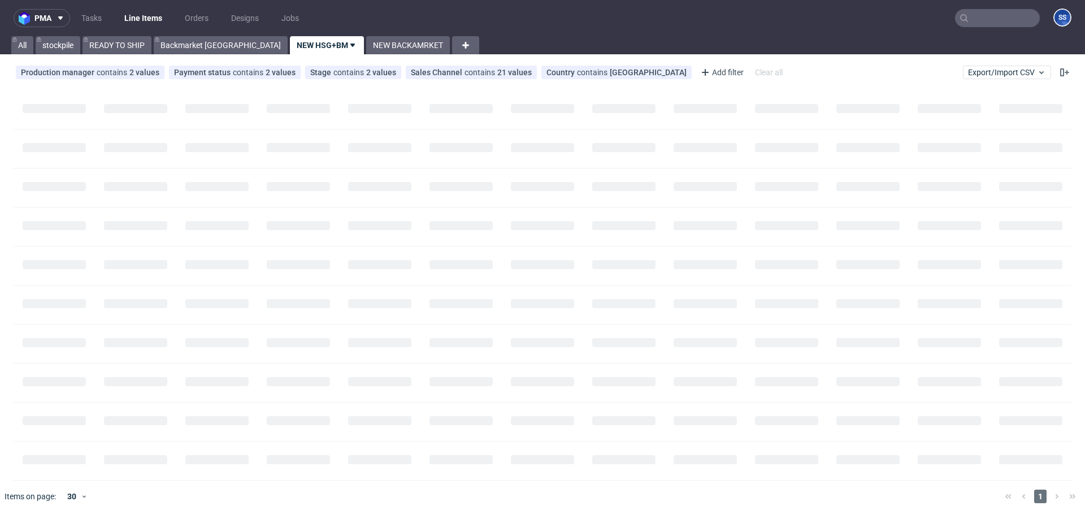
click at [290, 49] on link "NEW HSG+BM" at bounding box center [327, 45] width 74 height 18
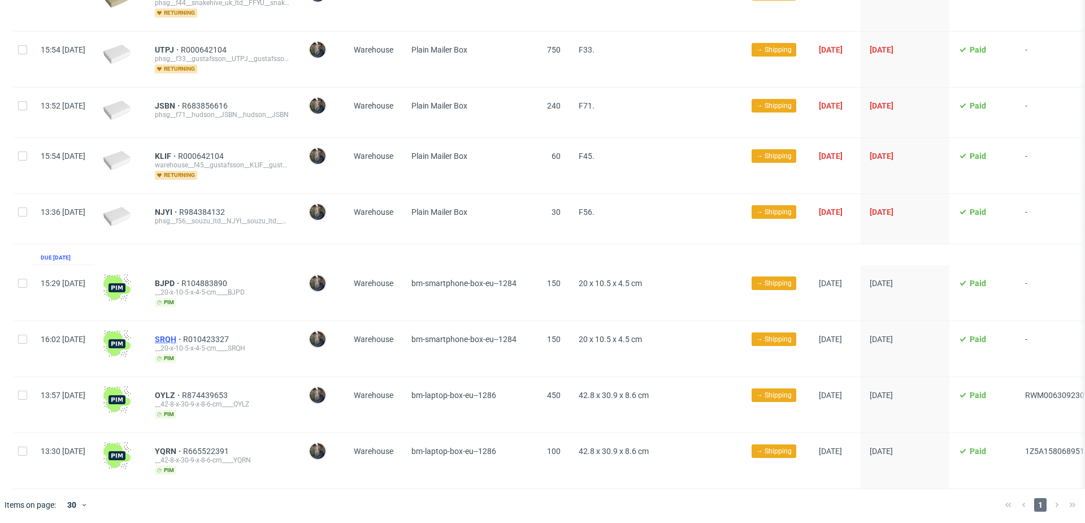
click at [183, 337] on span "SRQH" at bounding box center [169, 339] width 28 height 9
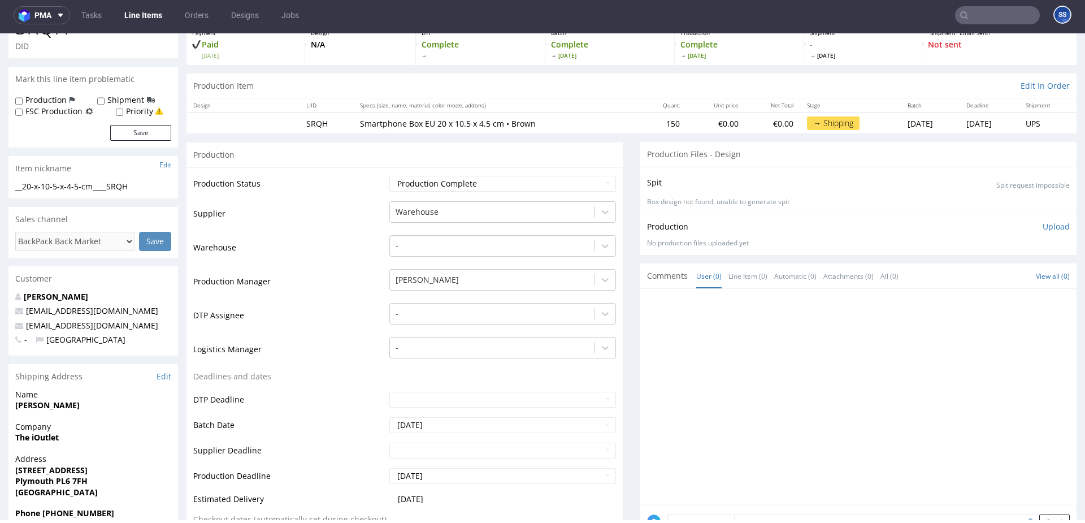
scroll to position [88, 0]
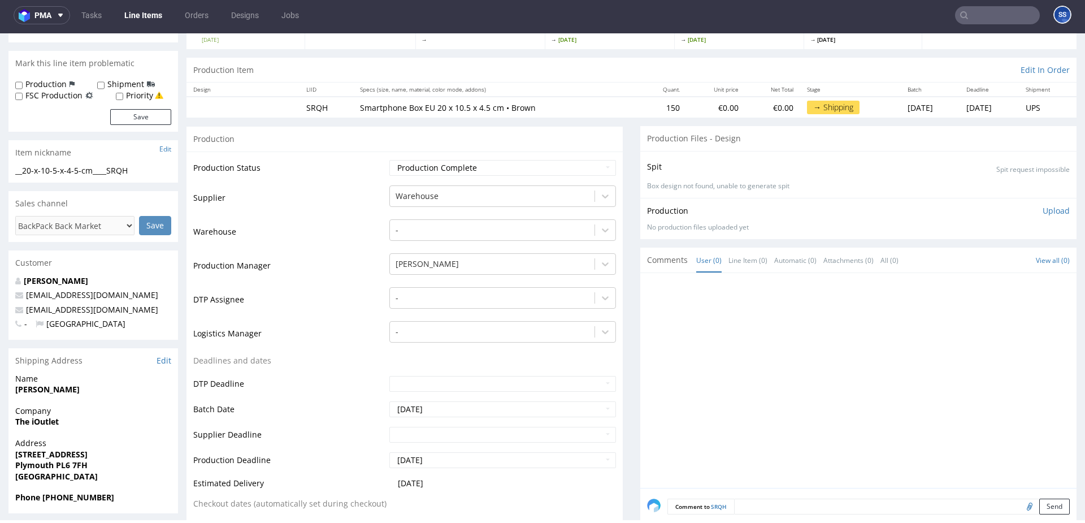
click at [26, 394] on div "Name Lewis Cox" at bounding box center [93, 389] width 170 height 32
click at [26, 394] on span "[PERSON_NAME]" at bounding box center [93, 389] width 156 height 11
click at [25, 394] on strong "[PERSON_NAME]" at bounding box center [47, 389] width 64 height 11
click at [32, 393] on strong "Lewis Cox" at bounding box center [47, 389] width 64 height 11
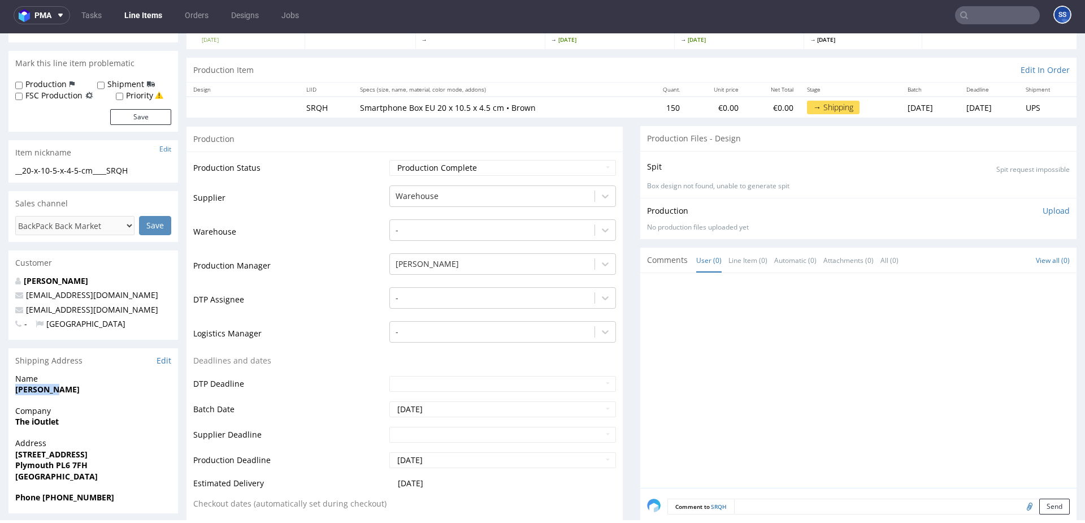
drag, startPoint x: 59, startPoint y: 392, endPoint x: 0, endPoint y: 389, distance: 59.4
copy strong "Lewis Cox"
click at [45, 418] on strong "The iOutlet" at bounding box center [37, 421] width 44 height 11
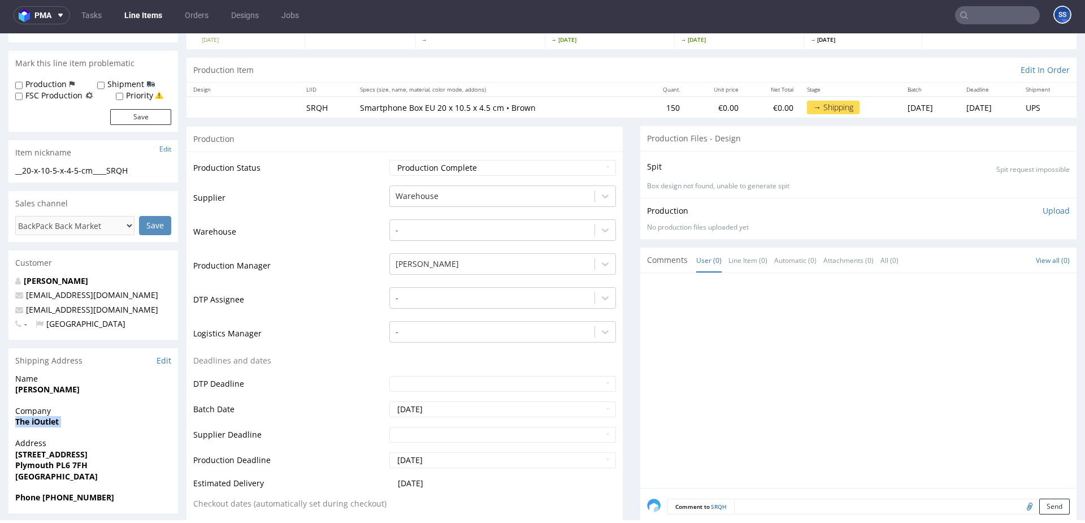
click at [45, 418] on strong "The iOutlet" at bounding box center [37, 421] width 44 height 11
copy strong "The iOutlet"
click at [42, 451] on strong "37a Sisna Park Road" at bounding box center [51, 454] width 72 height 11
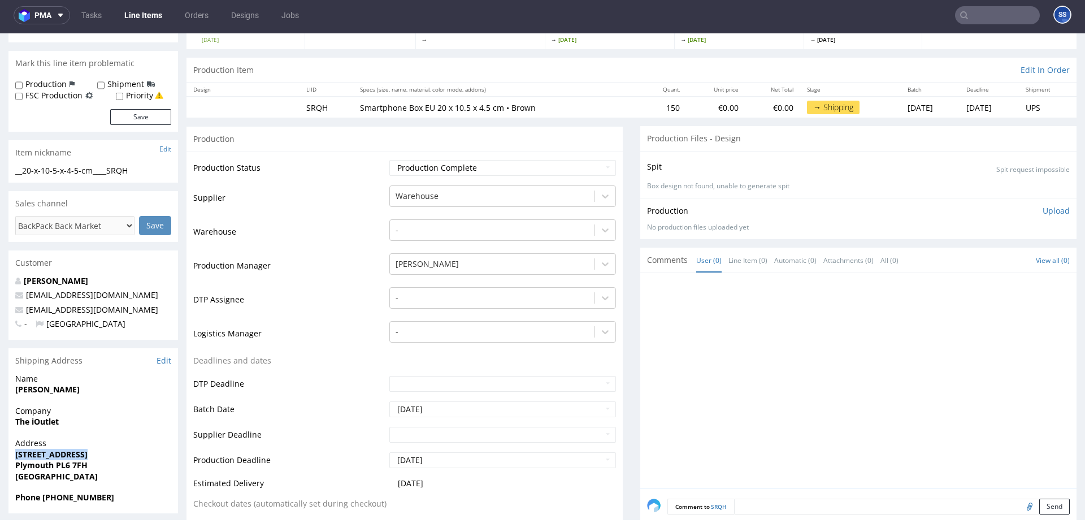
copy strong "37a Sisna Park Road"
drag, startPoint x: 68, startPoint y: 466, endPoint x: 55, endPoint y: 467, distance: 13.0
click at [55, 467] on span "Plymouth PL6 7FH" at bounding box center [93, 464] width 156 height 11
copy strong "PL6 7FH"
drag, startPoint x: 91, startPoint y: 310, endPoint x: 79, endPoint y: 279, distance: 33.5
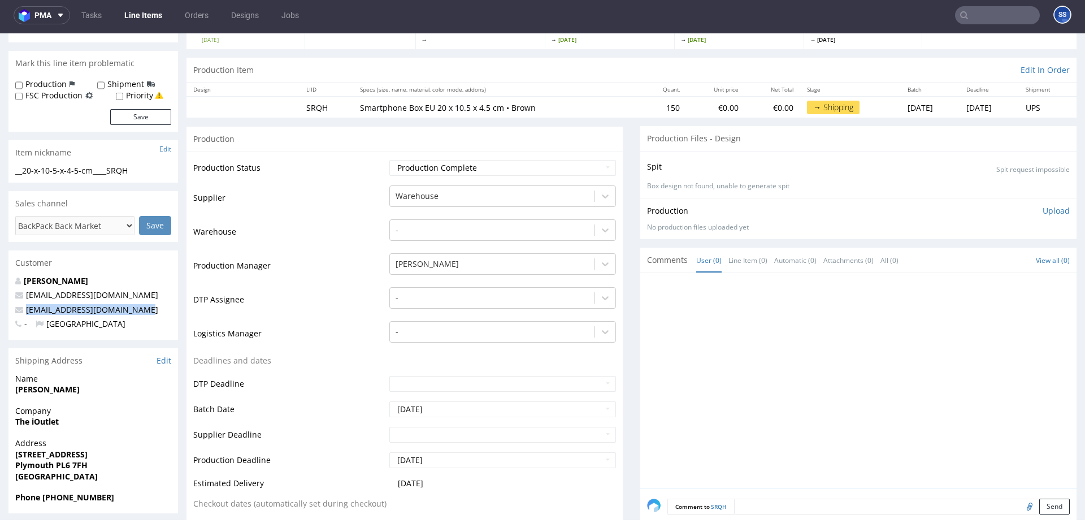
click at [26, 312] on p "Salessupport@theioutlet.com" at bounding box center [93, 309] width 156 height 11
copy link "Salessupport@theioutlet.com"
drag, startPoint x: 80, startPoint y: 498, endPoint x: 44, endPoint y: 496, distance: 36.2
click at [44, 497] on span "Phone +44 1752 696844" at bounding box center [93, 497] width 156 height 11
copy strong "+44 1752 696844"
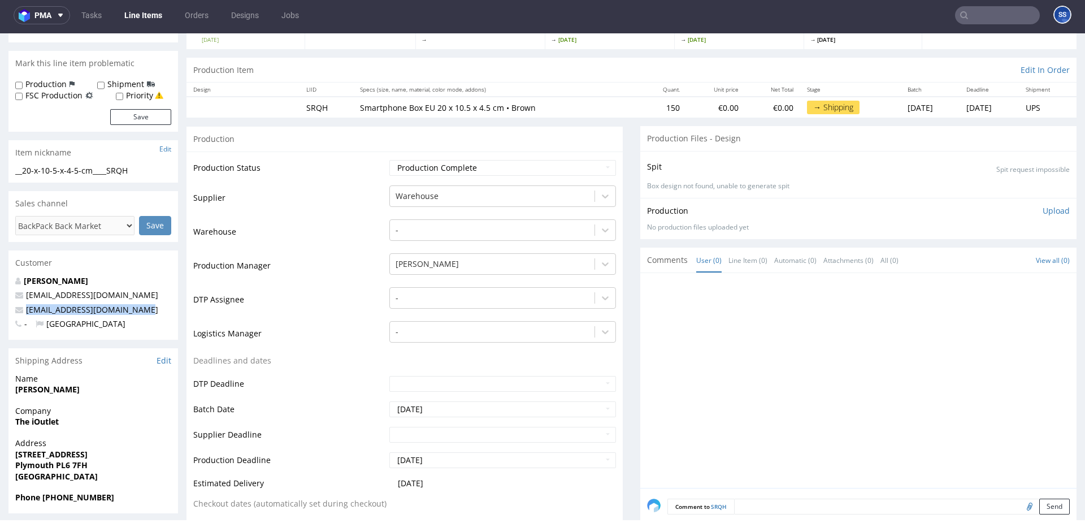
scroll to position [0, 0]
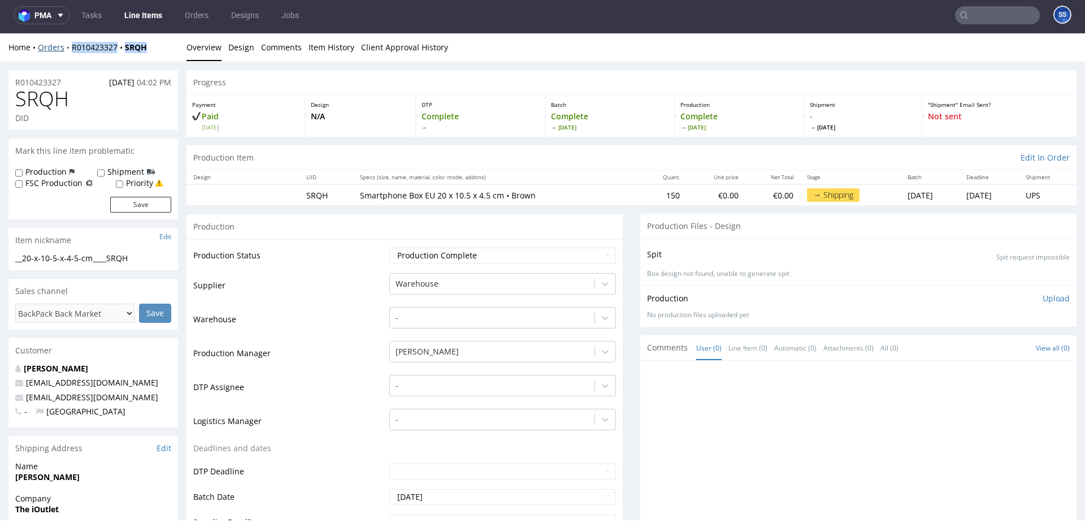
drag, startPoint x: 154, startPoint y: 50, endPoint x: 68, endPoint y: 50, distance: 85.9
click at [68, 50] on div "Home Orders R010423327 SRQH" at bounding box center [93, 47] width 170 height 11
copy div "R010423327 SRQH"
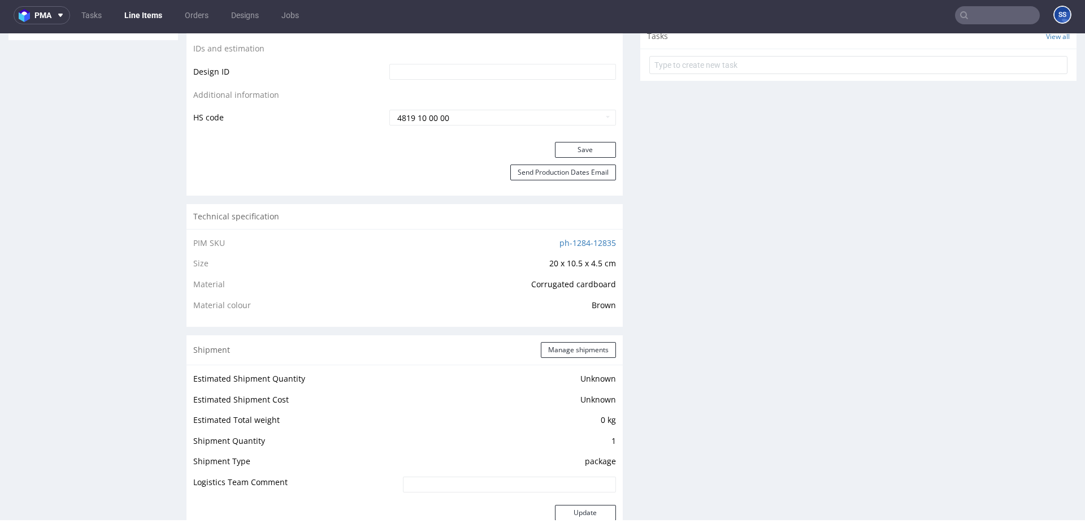
scroll to position [632, 0]
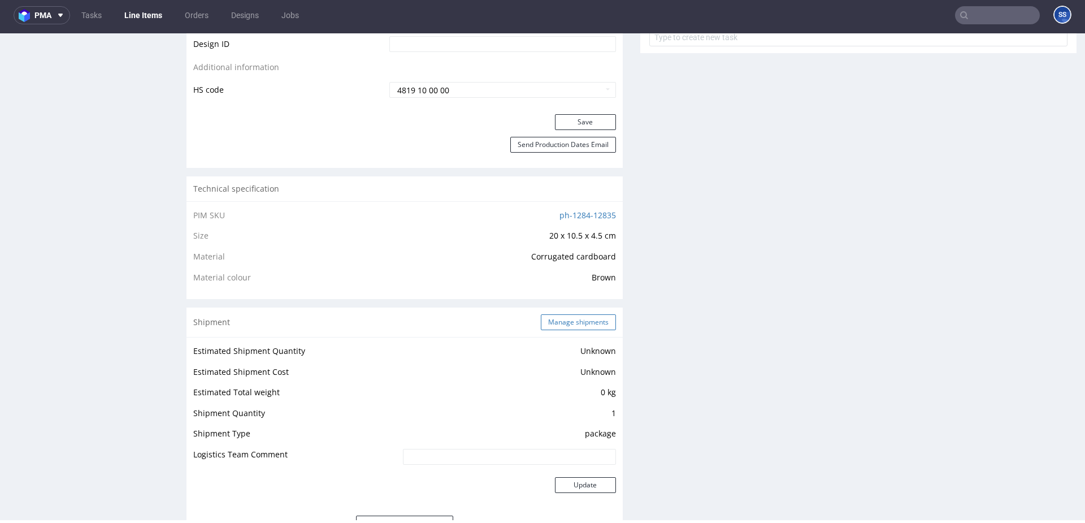
click at [567, 321] on button "Manage shipments" at bounding box center [578, 322] width 75 height 16
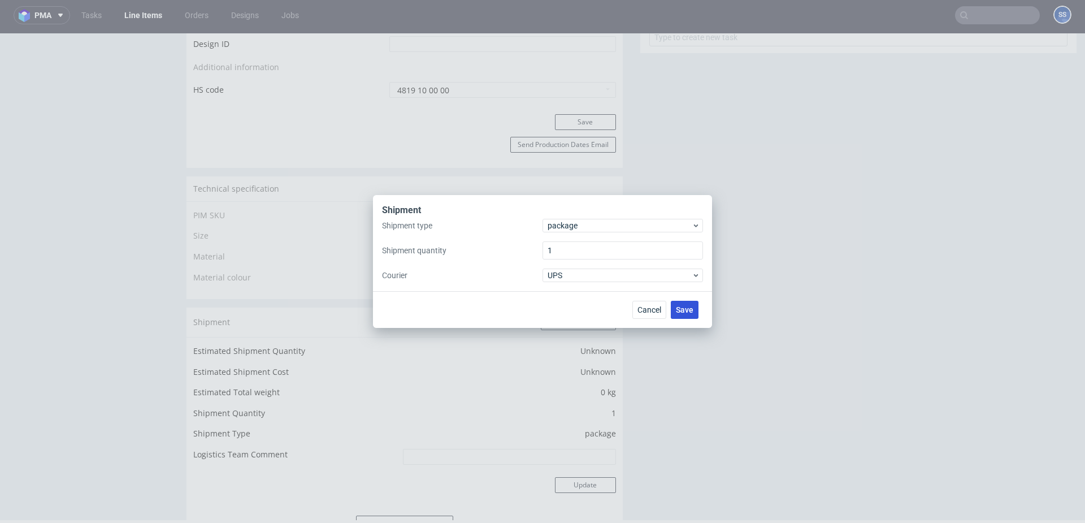
click at [690, 310] on span "Save" at bounding box center [685, 310] width 18 height 8
click at [641, 311] on span "Cancel" at bounding box center [649, 310] width 24 height 8
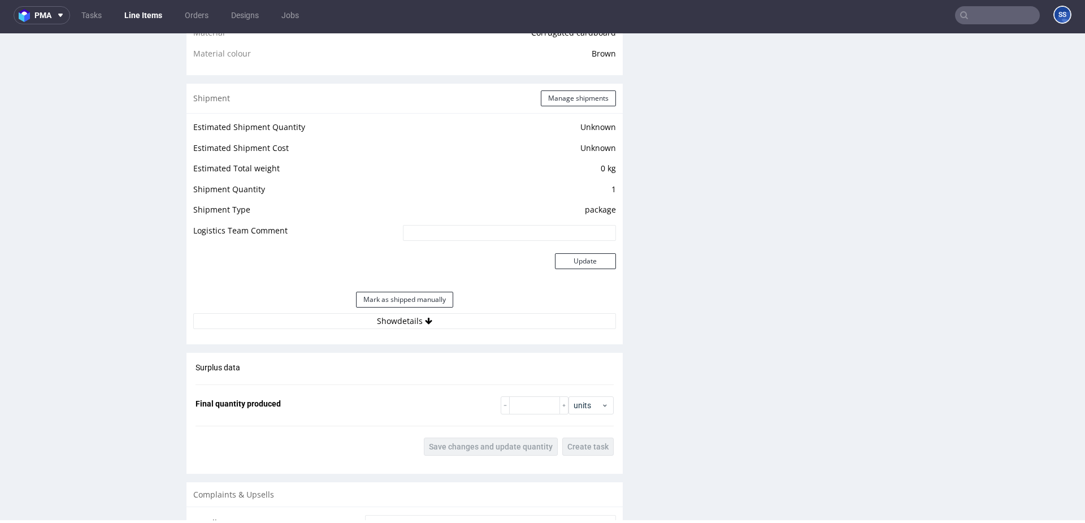
scroll to position [888, 0]
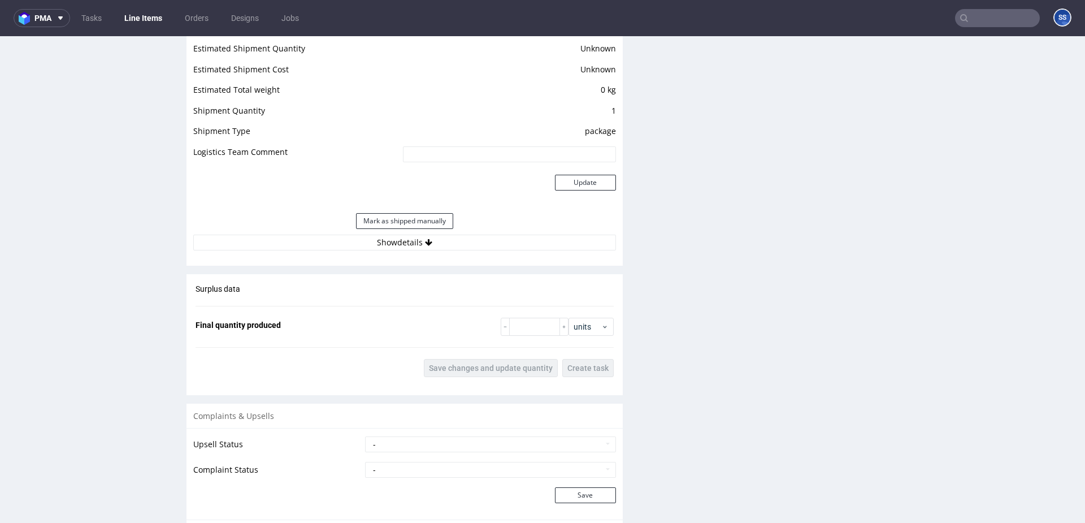
scroll to position [940, 0]
click at [436, 240] on button "Show details" at bounding box center [404, 240] width 423 height 16
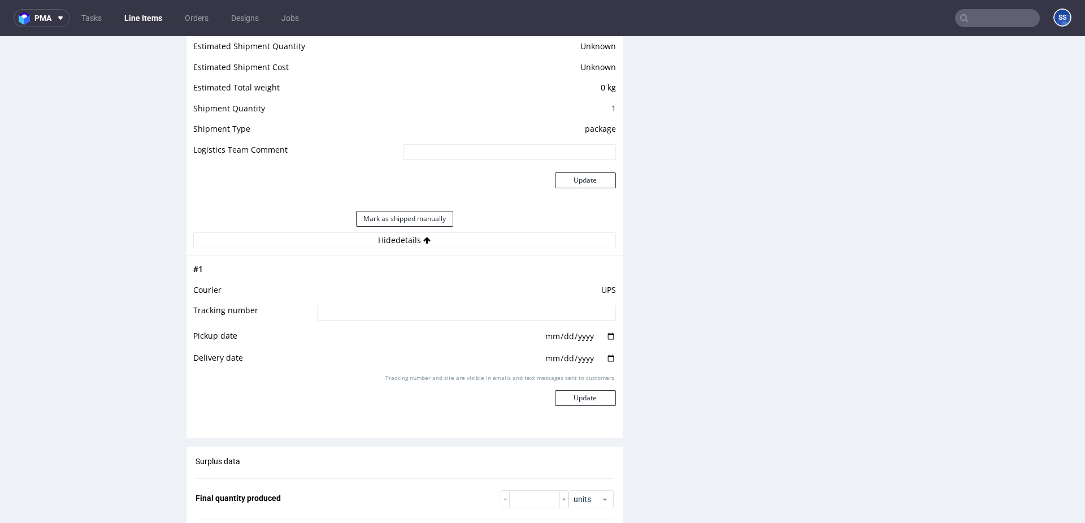
click at [433, 315] on input at bounding box center [466, 313] width 299 height 16
paste input "1Z5A15806894158460"
type input "1Z5A15806894158460"
click at [591, 401] on button "Update" at bounding box center [585, 398] width 61 height 16
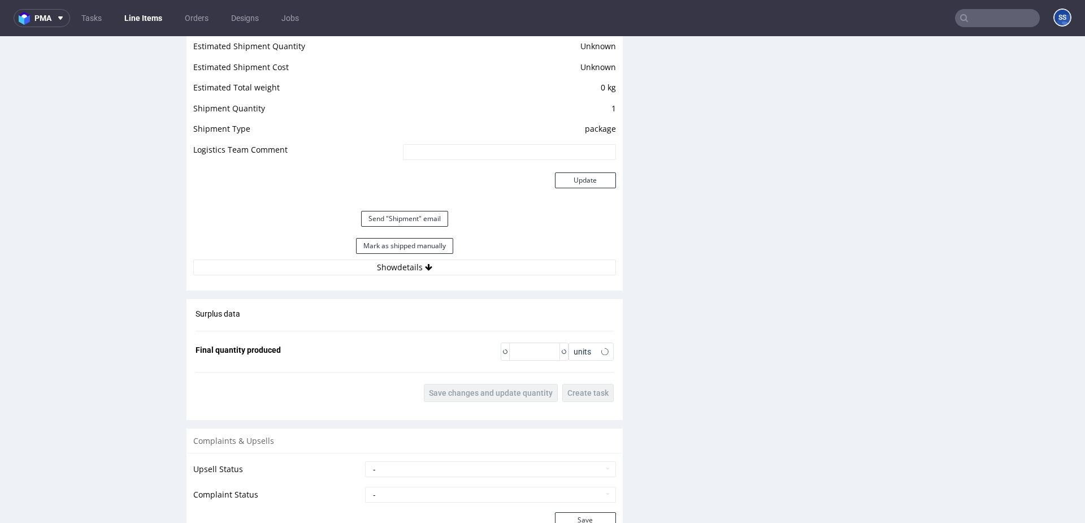
click at [139, 16] on link "Line Items" at bounding box center [143, 18] width 51 height 18
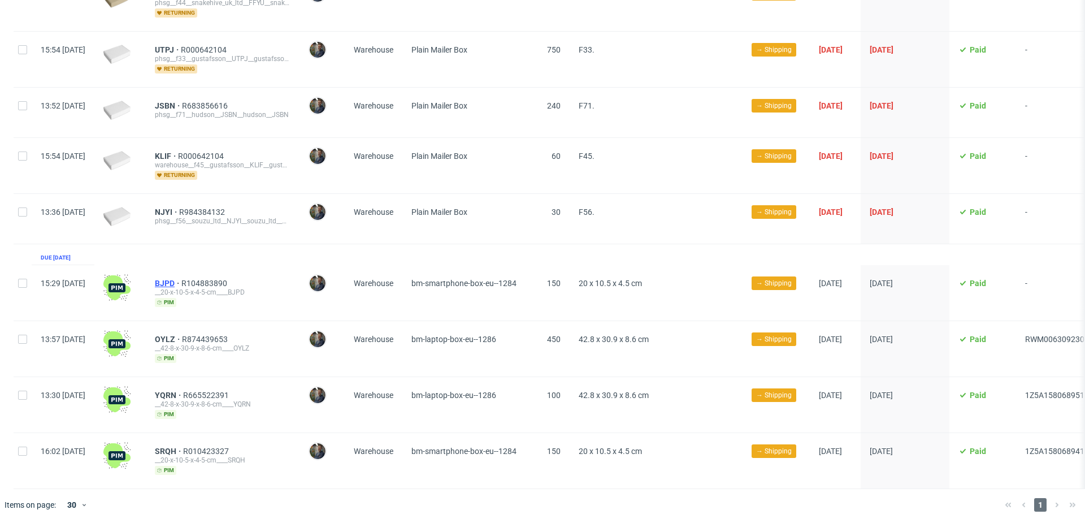
click at [181, 280] on span "BJPD" at bounding box center [168, 283] width 27 height 9
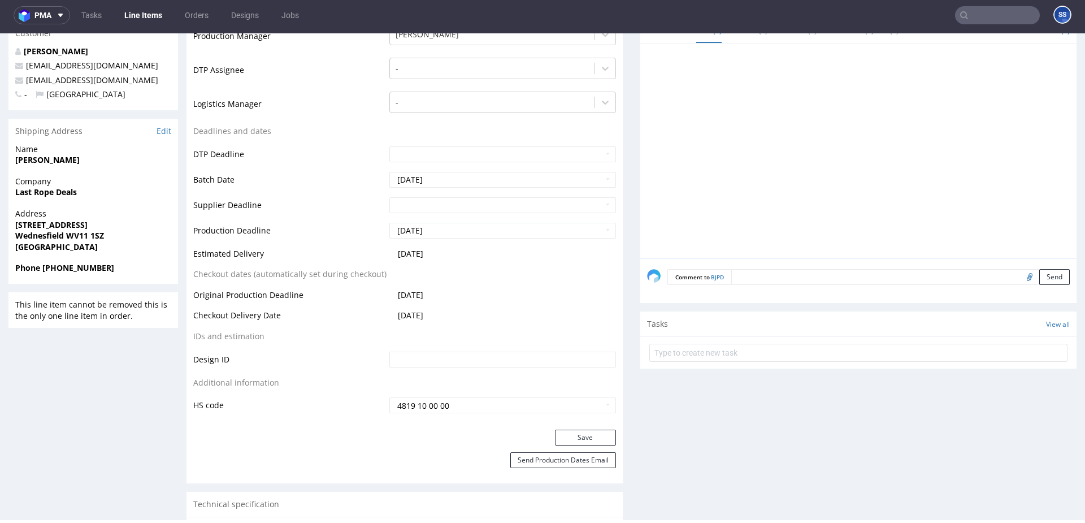
scroll to position [318, 0]
drag, startPoint x: 97, startPoint y: 197, endPoint x: 0, endPoint y: 192, distance: 96.7
click at [0, 192] on div "R104883890 [DATE] 03:29 PM BJPD DID Mark this line item problematic Production …" at bounding box center [542, 514] width 1085 height 1542
copy strong "Last Rope Deals"
click at [0, 154] on div "R104883890 [DATE] 03:29 PM BJPD DID Mark this line item problematic Production …" at bounding box center [542, 514] width 1085 height 1542
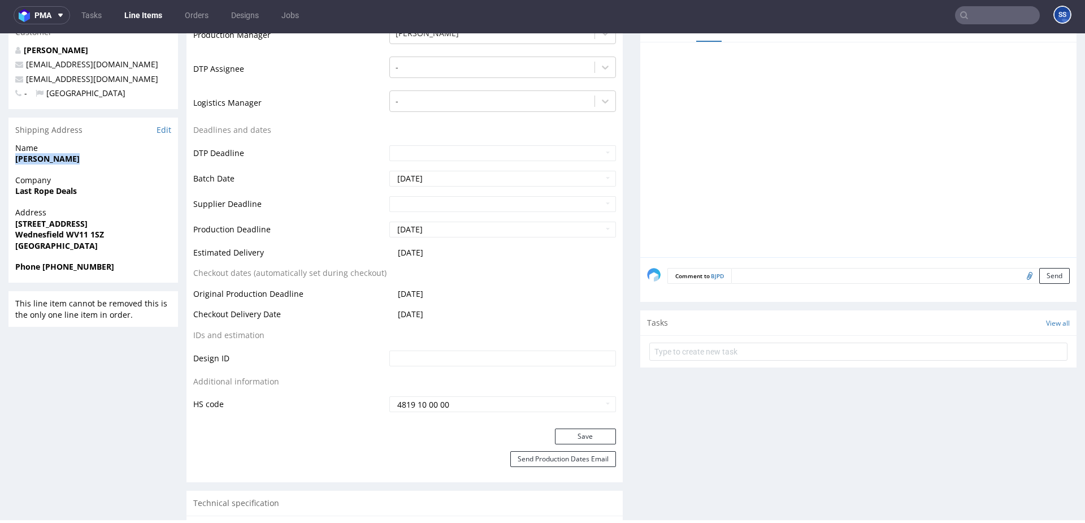
copy strong "[PERSON_NAME]"
drag, startPoint x: 86, startPoint y: 220, endPoint x: 15, endPoint y: 222, distance: 71.2
click at [15, 222] on span "[STREET_ADDRESS]" at bounding box center [93, 223] width 156 height 11
copy strong "[STREET_ADDRESS]"
click at [42, 234] on strong "Wednesfield WV11 1SZ" at bounding box center [59, 234] width 89 height 11
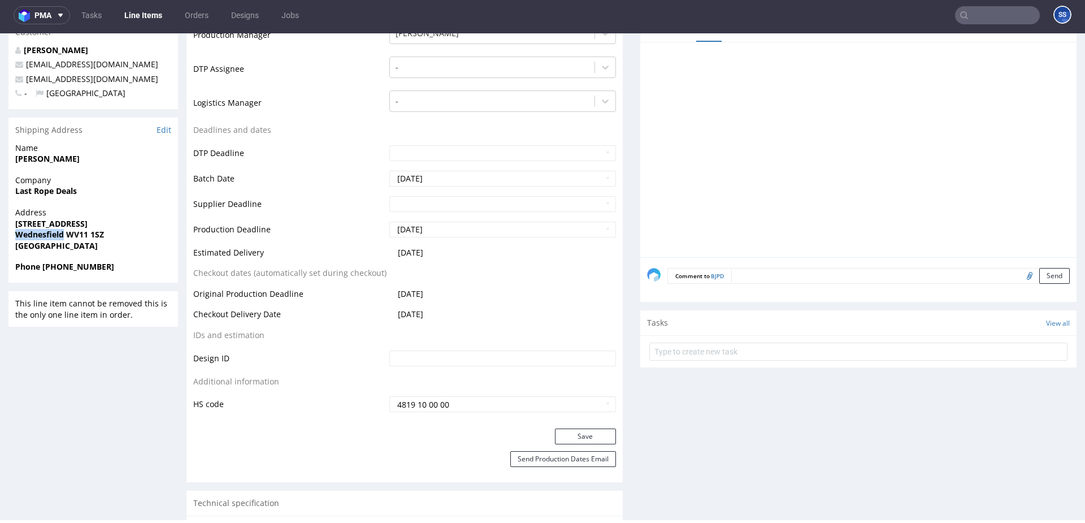
drag, startPoint x: 42, startPoint y: 234, endPoint x: 189, endPoint y: 80, distance: 212.7
click at [43, 232] on strong "Wednesfield WV11 1SZ" at bounding box center [59, 234] width 89 height 11
copy strong "[GEOGRAPHIC_DATA]"
drag, startPoint x: 67, startPoint y: 234, endPoint x: 115, endPoint y: 235, distance: 47.5
click at [115, 235] on span "Wednesfield WV11 1SZ" at bounding box center [93, 234] width 156 height 11
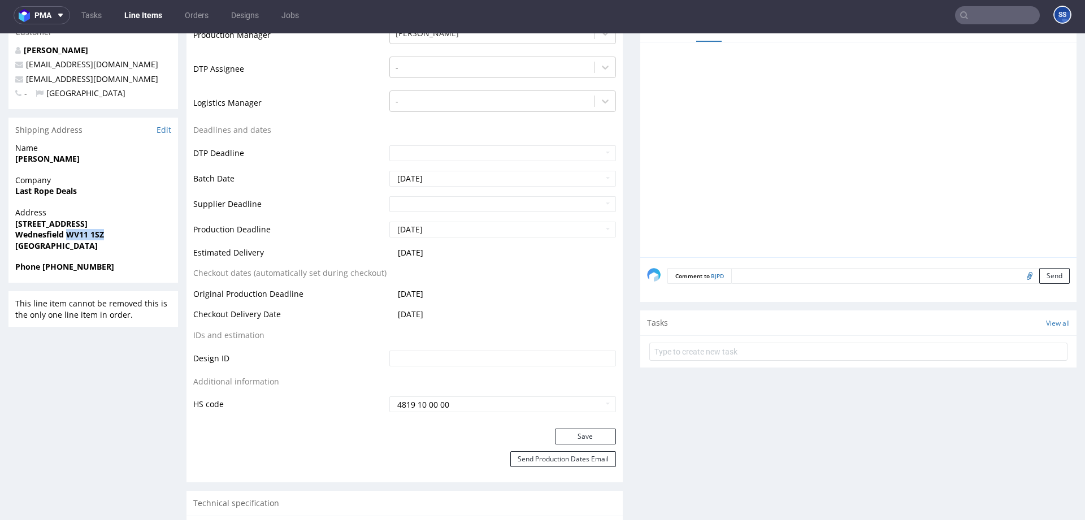
copy strong "WV11 1SZ"
drag, startPoint x: 127, startPoint y: 80, endPoint x: 27, endPoint y: 83, distance: 100.6
click at [27, 83] on p "[EMAIL_ADDRESS][DOMAIN_NAME]" at bounding box center [93, 78] width 156 height 11
copy link "[EMAIL_ADDRESS][DOMAIN_NAME]"
drag, startPoint x: 42, startPoint y: 270, endPoint x: 173, endPoint y: 271, distance: 130.6
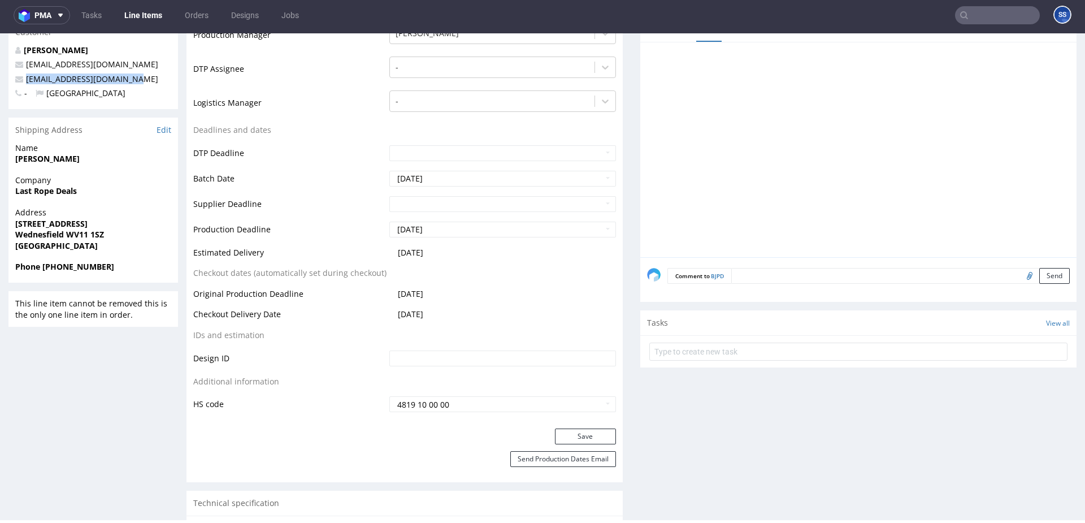
click at [173, 271] on div "Phone [PHONE_NUMBER]" at bounding box center [93, 271] width 170 height 21
copy strong "[PHONE_NUMBER]"
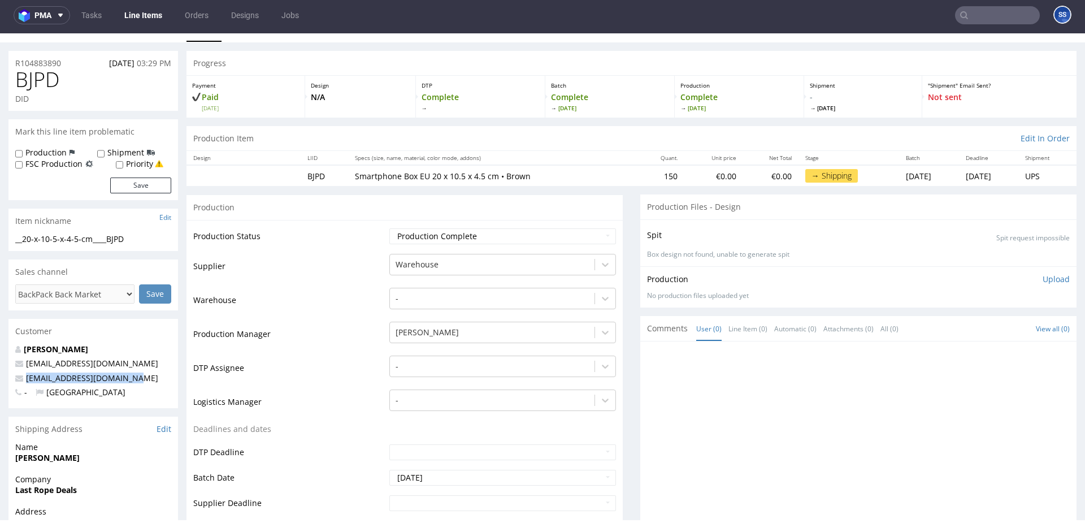
scroll to position [0, 0]
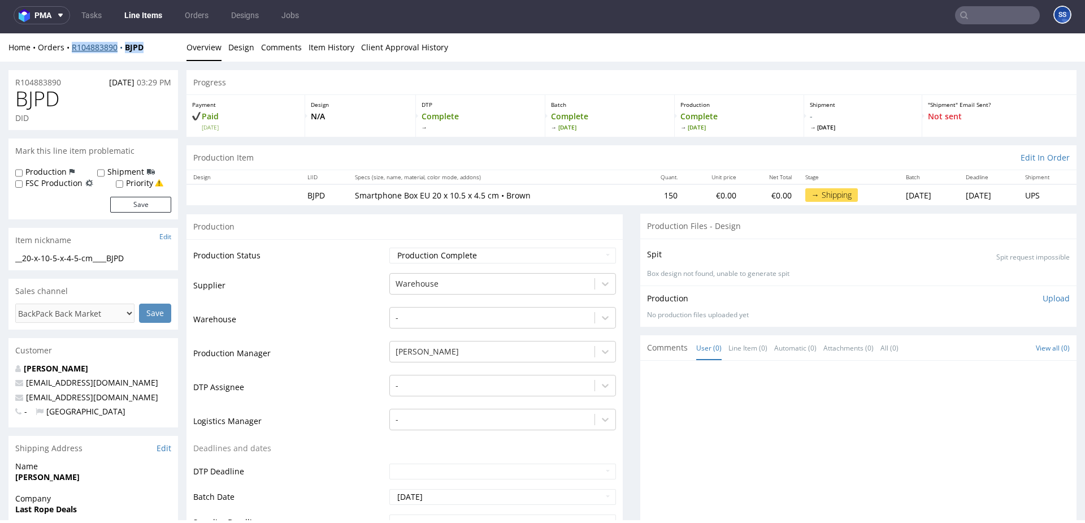
drag, startPoint x: 121, startPoint y: 49, endPoint x: 72, endPoint y: 51, distance: 48.7
click at [72, 51] on div "Home Orders R104883890 BJPD" at bounding box center [93, 47] width 170 height 11
copy div "R104883890 BJPD"
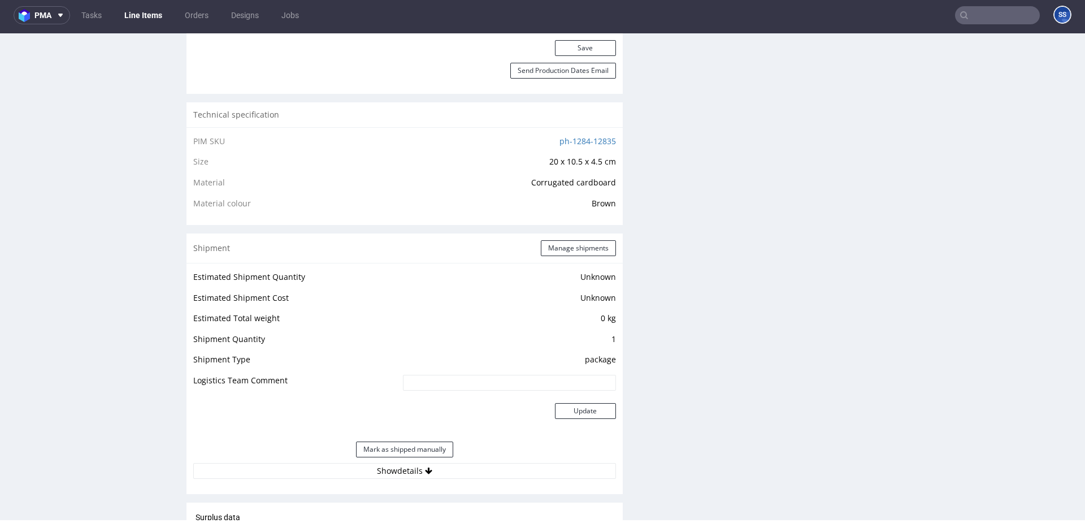
scroll to position [715, 0]
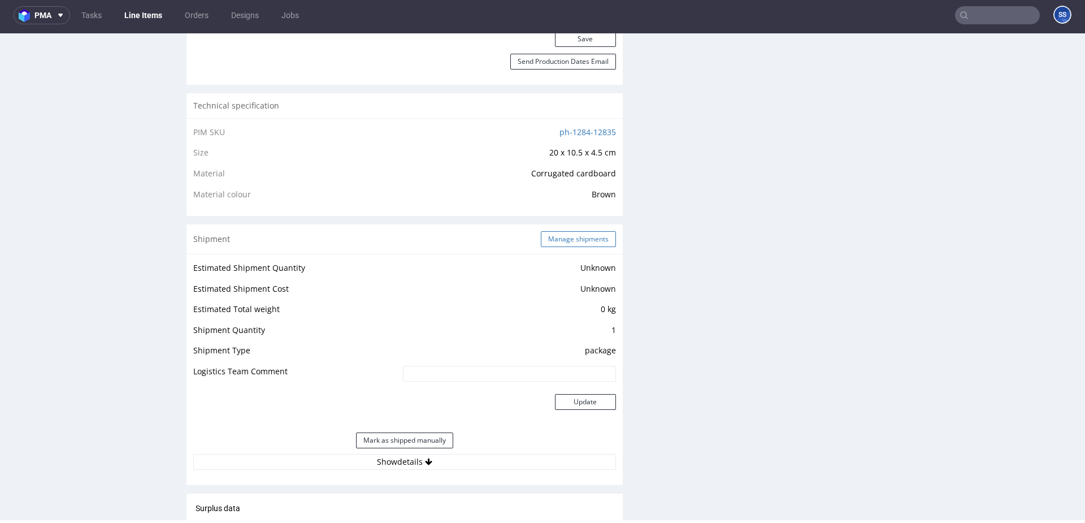
click at [548, 239] on button "Manage shipments" at bounding box center [578, 239] width 75 height 16
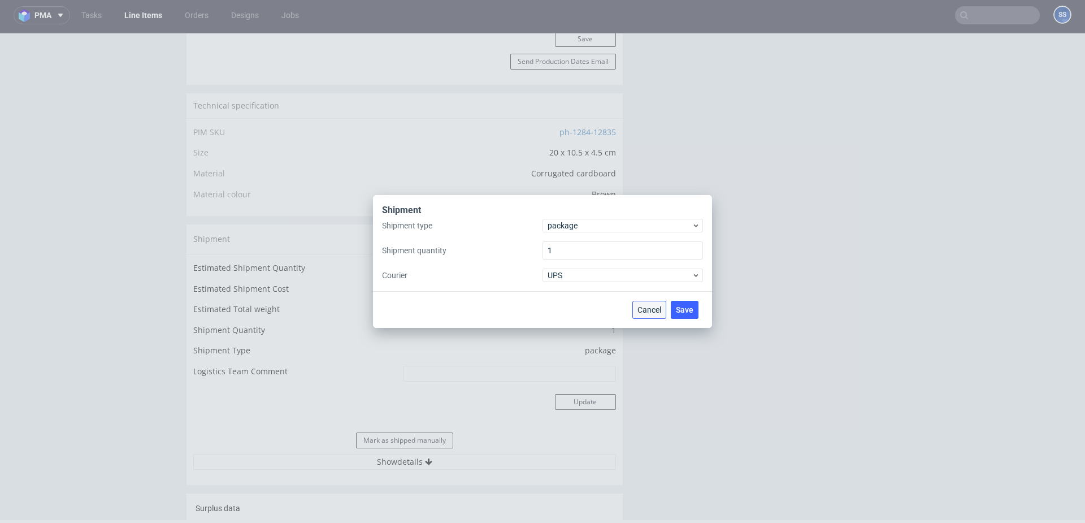
click at [648, 313] on span "Cancel" at bounding box center [649, 310] width 24 height 8
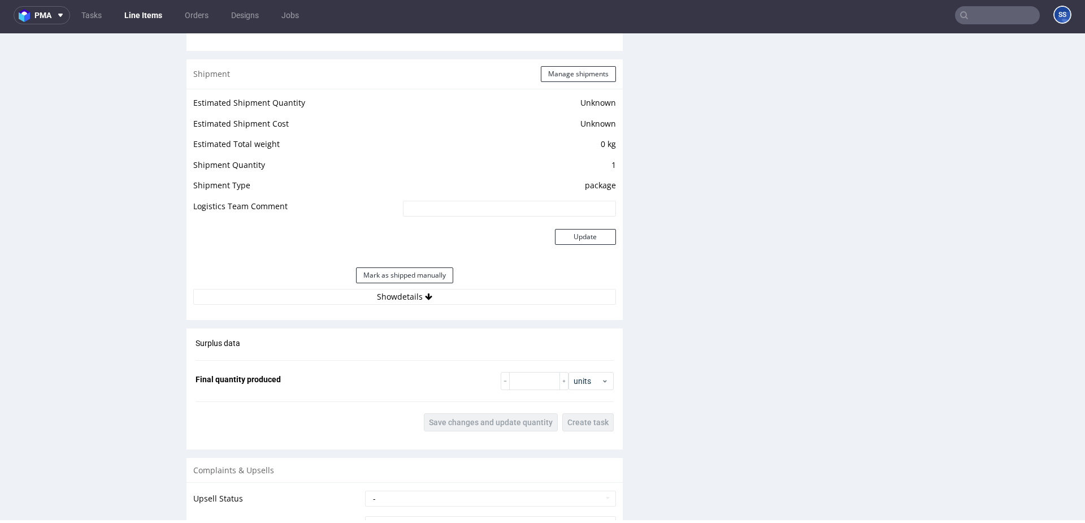
scroll to position [882, 0]
click at [446, 294] on button "Show details" at bounding box center [404, 295] width 423 height 16
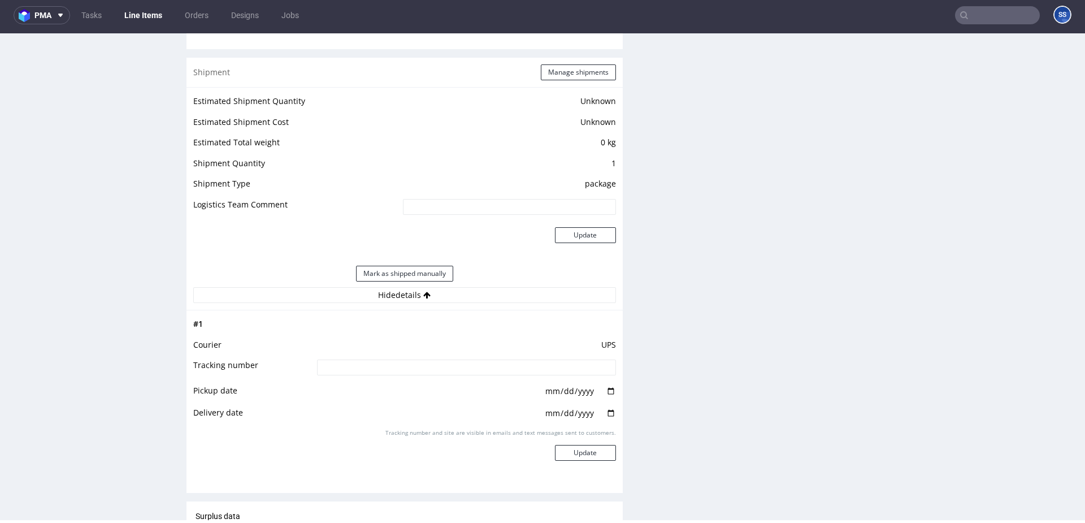
click at [402, 367] on input at bounding box center [466, 367] width 299 height 16
paste input "1Z5A15806899610845"
type input "1Z5A15806899610845"
click at [572, 459] on button "Update" at bounding box center [585, 453] width 61 height 16
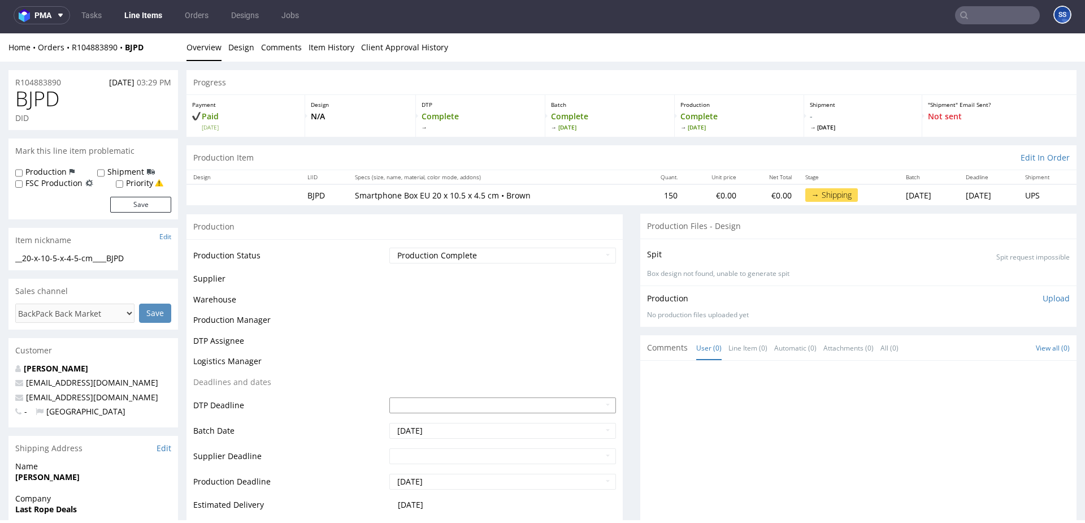
scroll to position [684, 0]
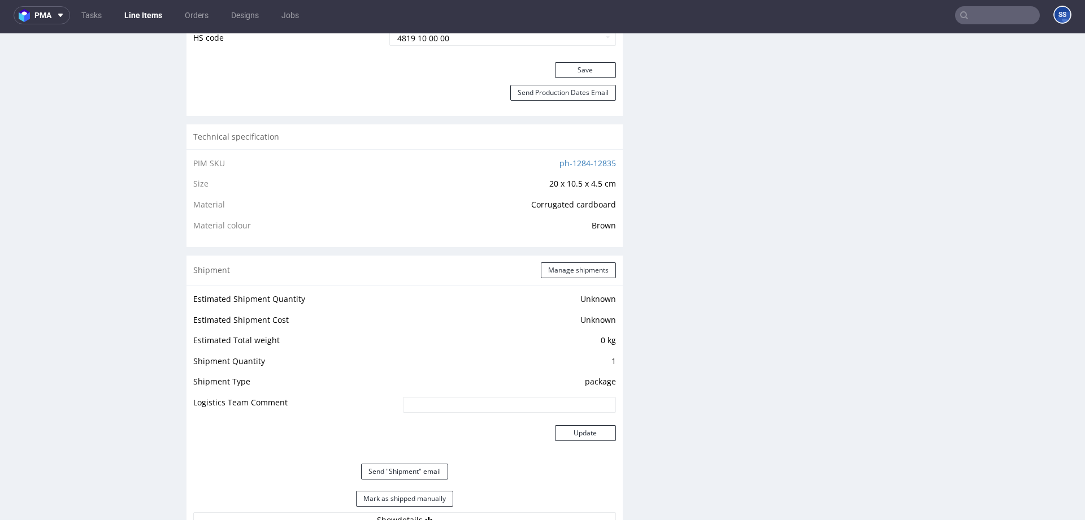
click at [149, 6] on link "Line Items" at bounding box center [143, 15] width 51 height 18
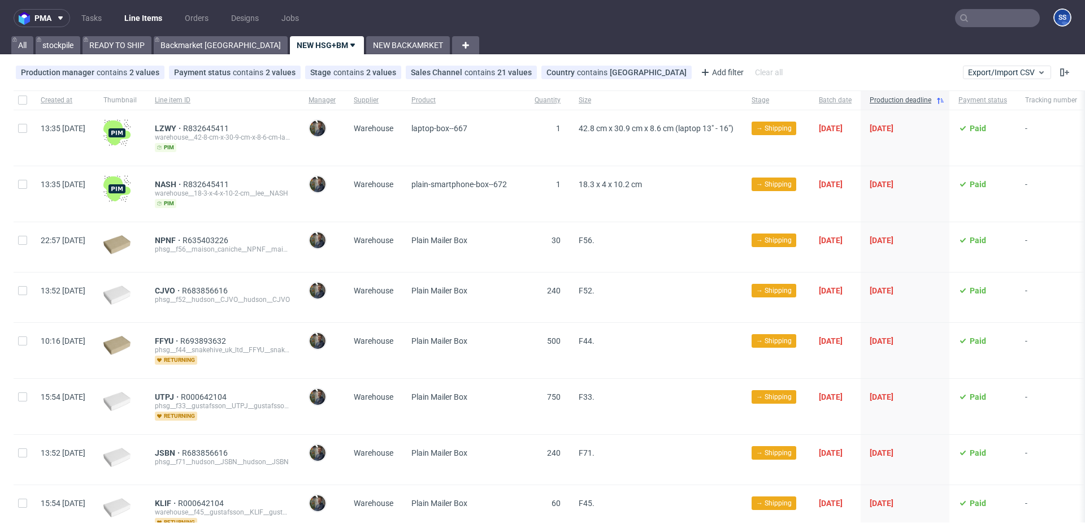
scroll to position [291, 0]
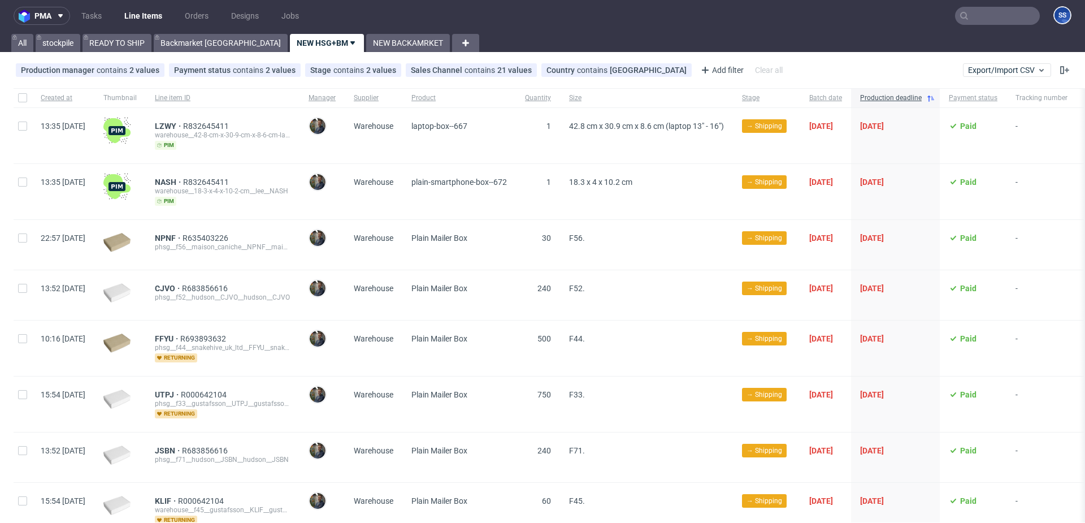
scroll to position [1, 0]
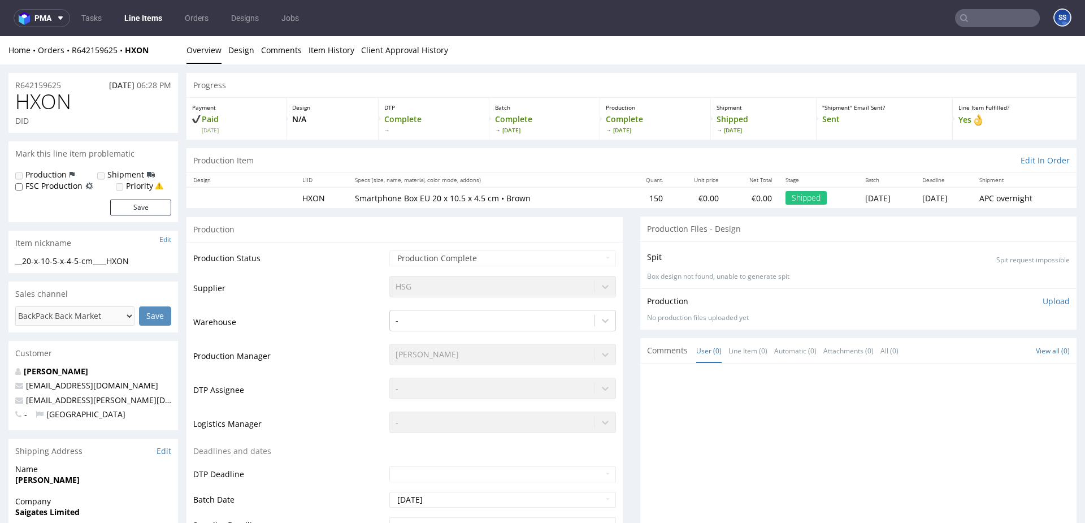
scroll to position [100, 0]
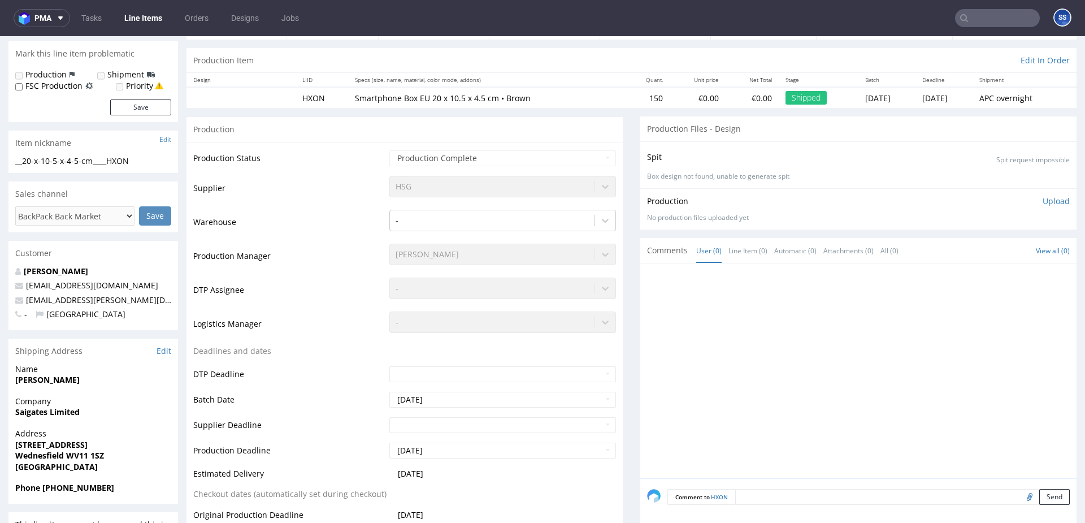
click at [155, 14] on link "Line Items" at bounding box center [143, 18] width 51 height 18
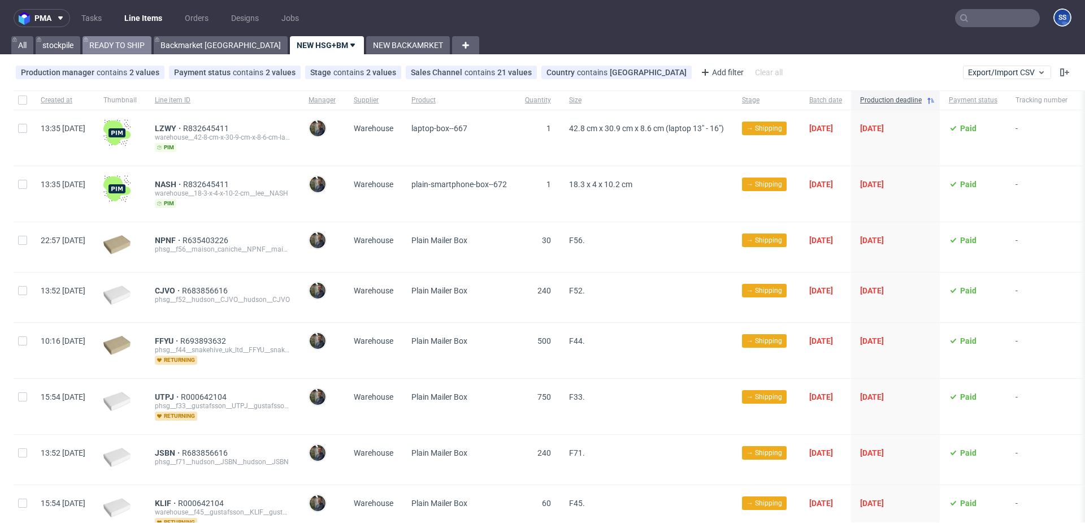
click at [118, 46] on link "READY TO SHIP" at bounding box center [117, 45] width 69 height 18
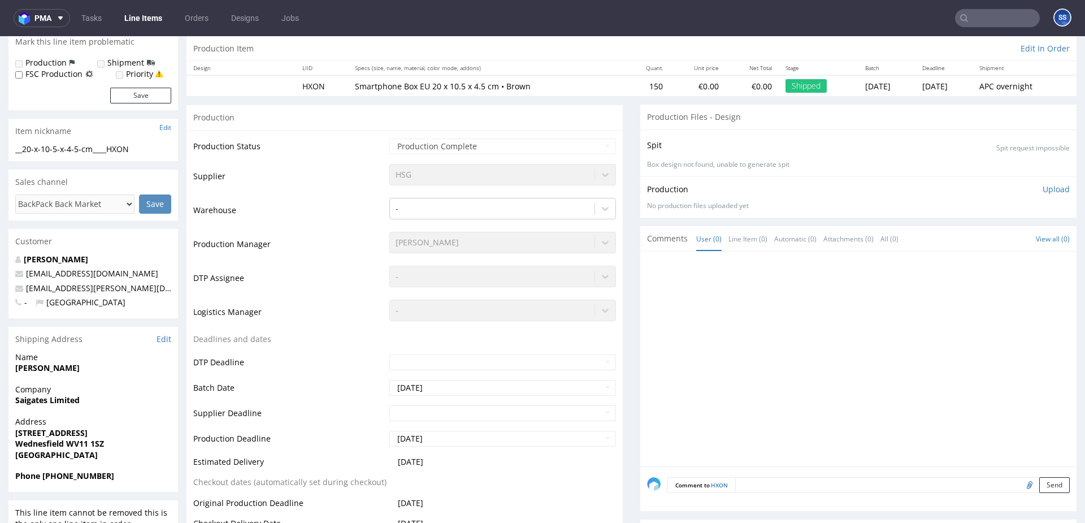
scroll to position [115, 0]
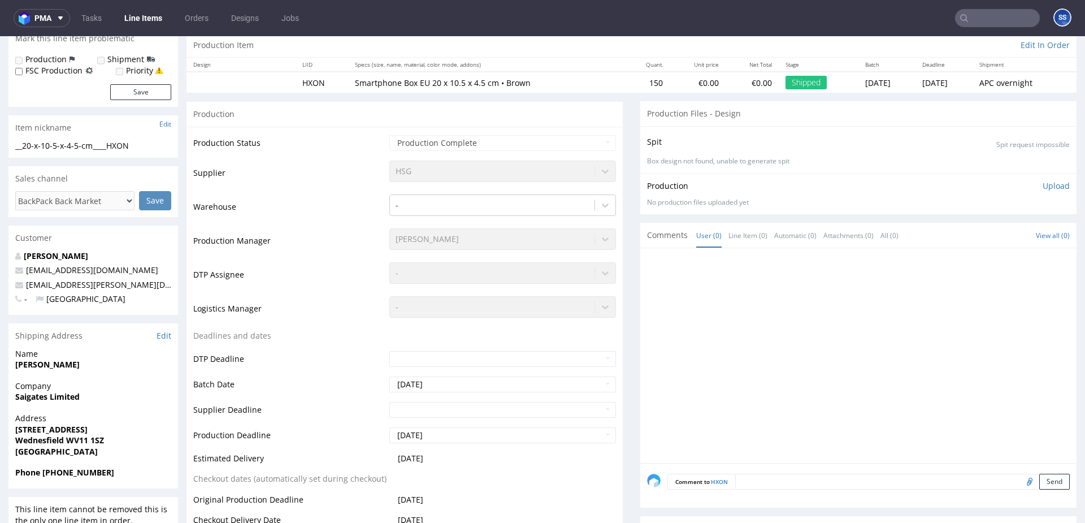
click at [23, 394] on strong "Saigates Limited" at bounding box center [47, 396] width 64 height 11
click at [24, 394] on strong "Saigates Limited" at bounding box center [47, 396] width 64 height 11
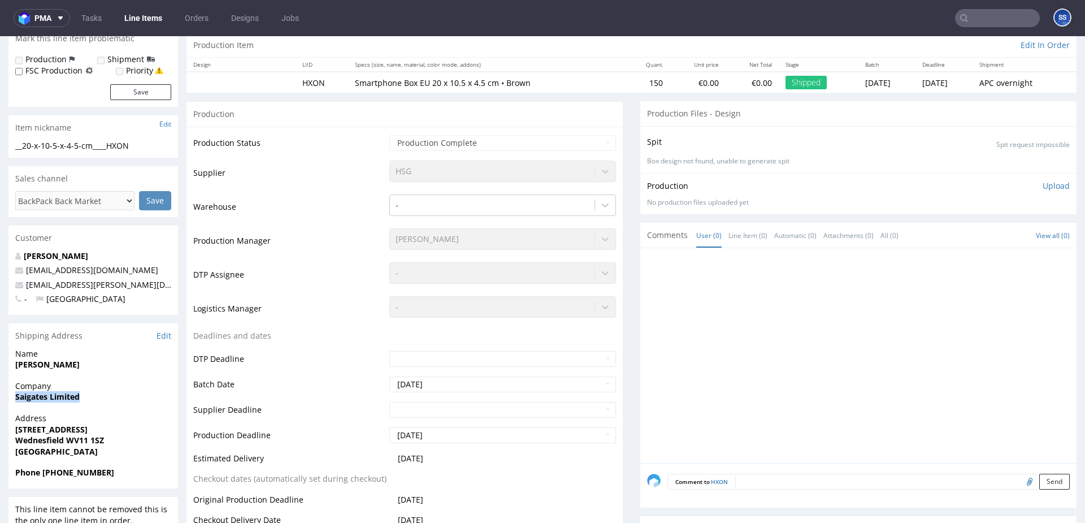
drag, startPoint x: 63, startPoint y: 401, endPoint x: 9, endPoint y: 398, distance: 54.3
click at [9, 398] on div "Company Saigates Limited" at bounding box center [93, 396] width 170 height 32
copy strong "Saigates Limited"
click at [25, 426] on strong "98 High Street" at bounding box center [51, 429] width 72 height 11
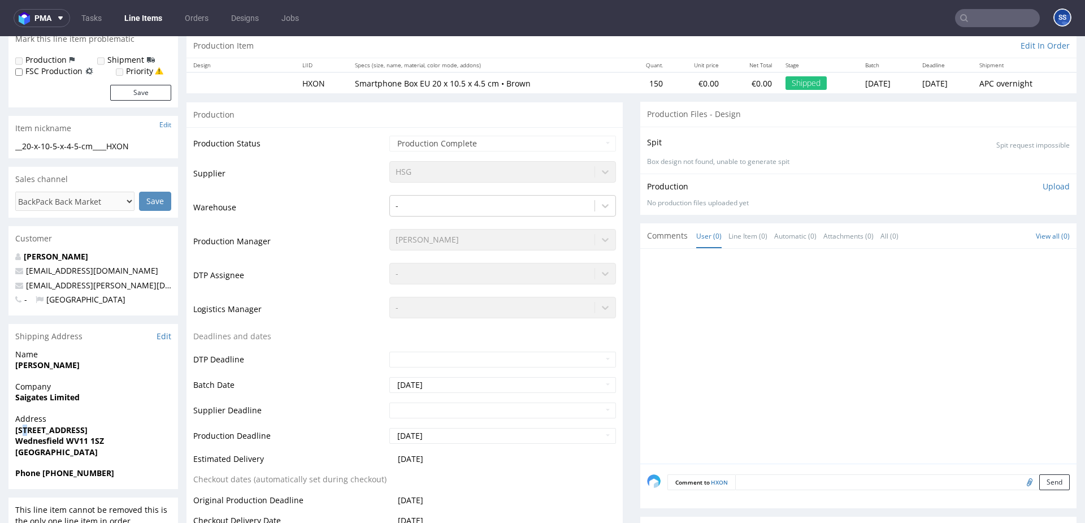
click at [25, 426] on strong "98 High Street" at bounding box center [51, 429] width 72 height 11
click at [25, 426] on strong "[STREET_ADDRESS]" at bounding box center [51, 429] width 72 height 11
copy strong "[STREET_ADDRESS]"
click at [35, 443] on strong "Wednesfield WV11 1SZ" at bounding box center [59, 440] width 89 height 11
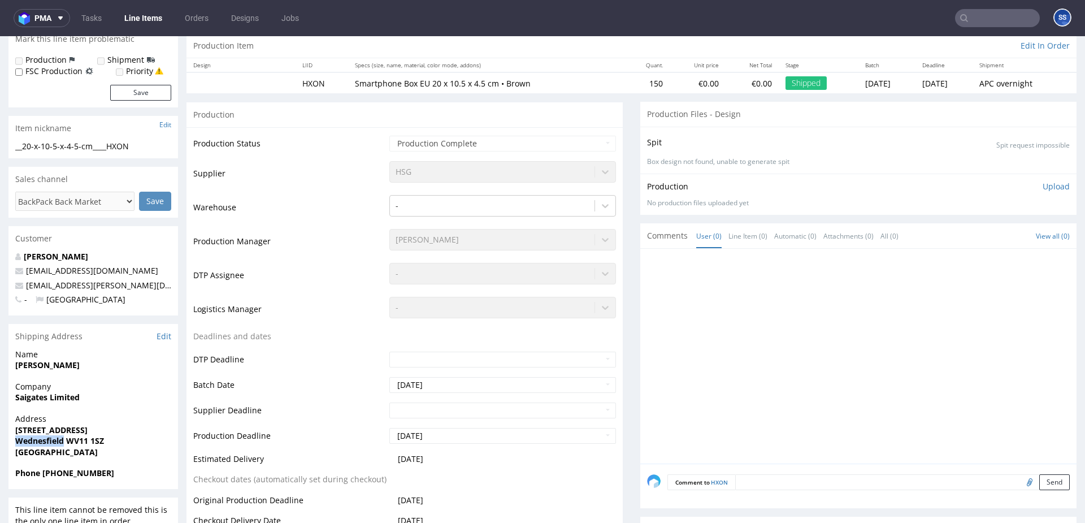
copy strong "Wednesfield"
drag, startPoint x: 90, startPoint y: 441, endPoint x: 215, endPoint y: 357, distance: 150.9
click at [69, 441] on span "Wednesfield WV11 1SZ" at bounding box center [93, 440] width 156 height 11
copy strong "WV11 1SZ"
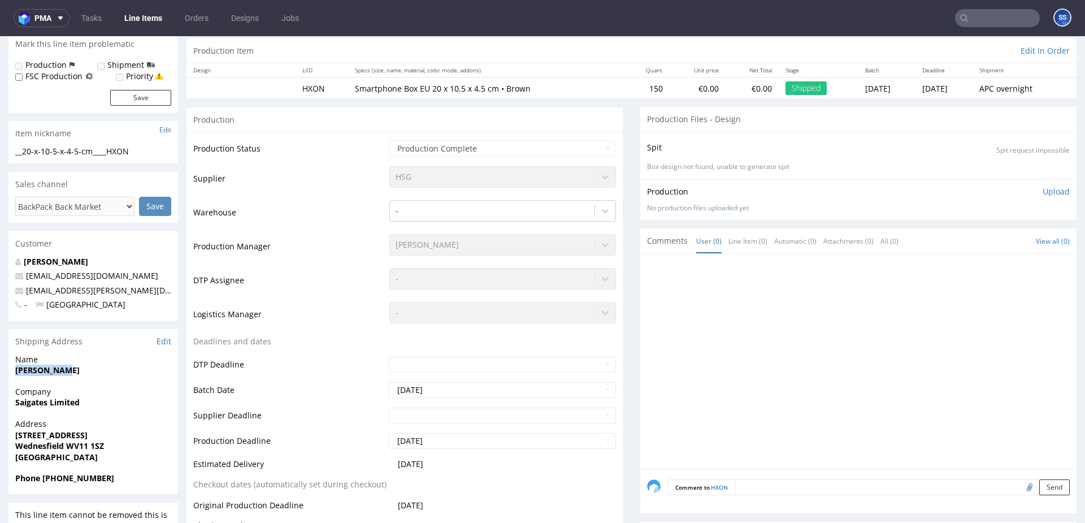
drag, startPoint x: 65, startPoint y: 373, endPoint x: 203, endPoint y: 178, distance: 239.1
copy strong "[PERSON_NAME]"
drag, startPoint x: 142, startPoint y: 294, endPoint x: 24, endPoint y: 292, distance: 117.6
click at [24, 292] on p "[EMAIL_ADDRESS][PERSON_NAME][DOMAIN_NAME]" at bounding box center [93, 290] width 156 height 11
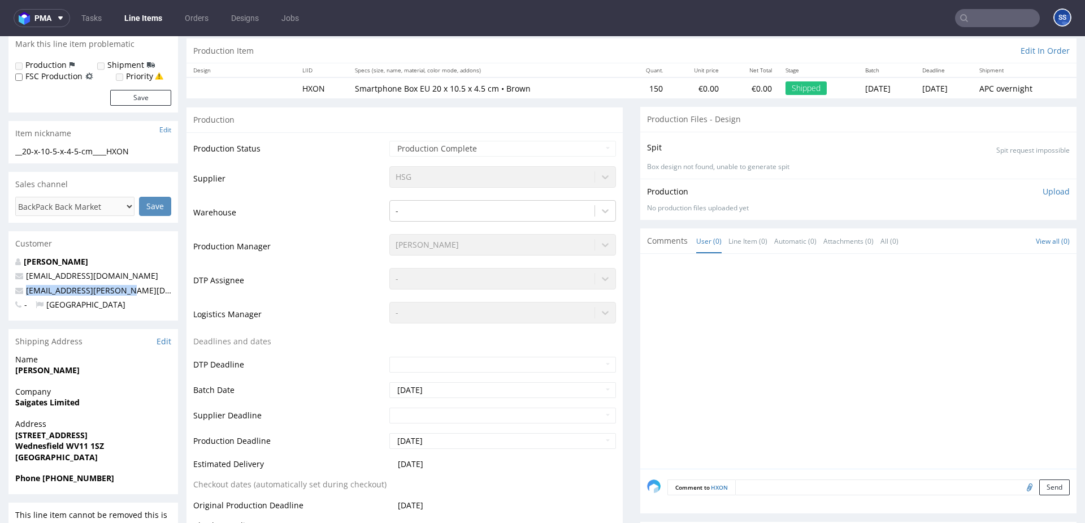
copy link "[EMAIL_ADDRESS][PERSON_NAME][DOMAIN_NAME]"
drag, startPoint x: 72, startPoint y: 481, endPoint x: 44, endPoint y: 479, distance: 28.3
click at [42, 481] on span "Phone [PHONE_NUMBER]" at bounding box center [93, 477] width 156 height 11
copy strong "+44 07401 885548"
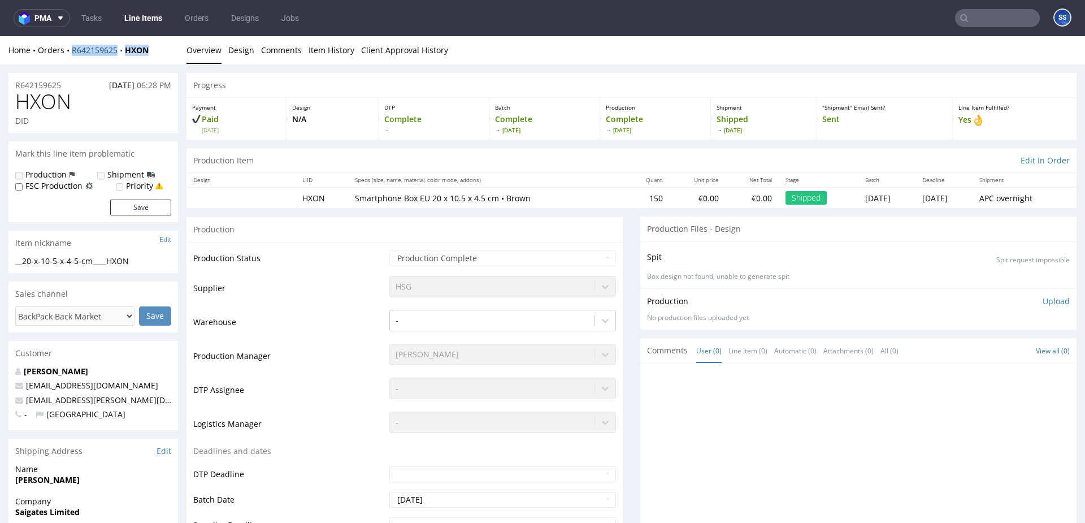
drag, startPoint x: 136, startPoint y: 55, endPoint x: 86, endPoint y: 51, distance: 49.9
click at [75, 54] on div "Home Orders R642159625 HXON Overview Design Comments Item History Client Approv…" at bounding box center [542, 50] width 1085 height 28
copy div "642159625 HXON"
click at [159, 54] on div "Home Orders R642159625 HXON Overview Design Comments Item History Client Approv…" at bounding box center [542, 50] width 1085 height 28
drag, startPoint x: 153, startPoint y: 51, endPoint x: 120, endPoint y: 46, distance: 33.3
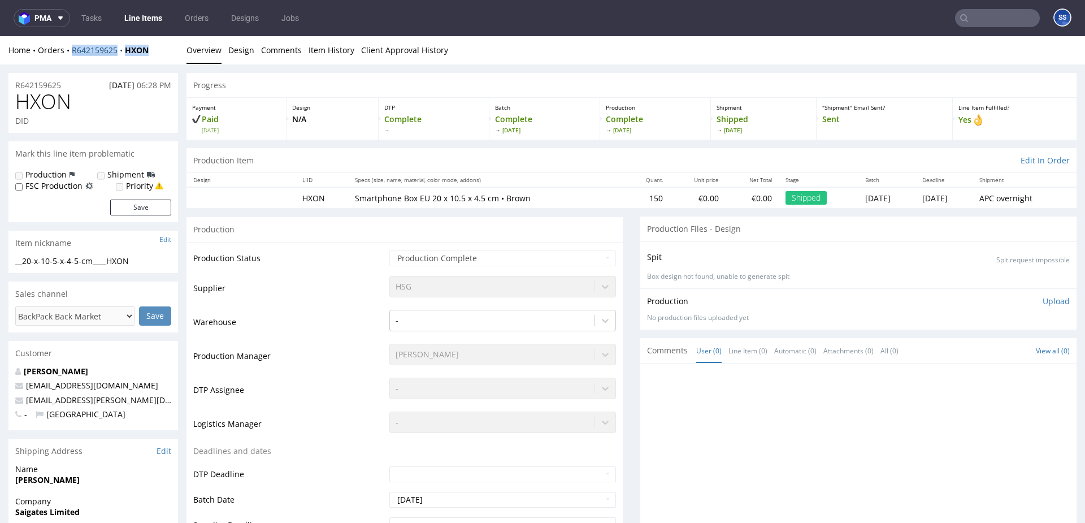
click at [72, 53] on div "Home Orders R642159625 HXON" at bounding box center [93, 50] width 170 height 11
copy div "R642159625 HXON"
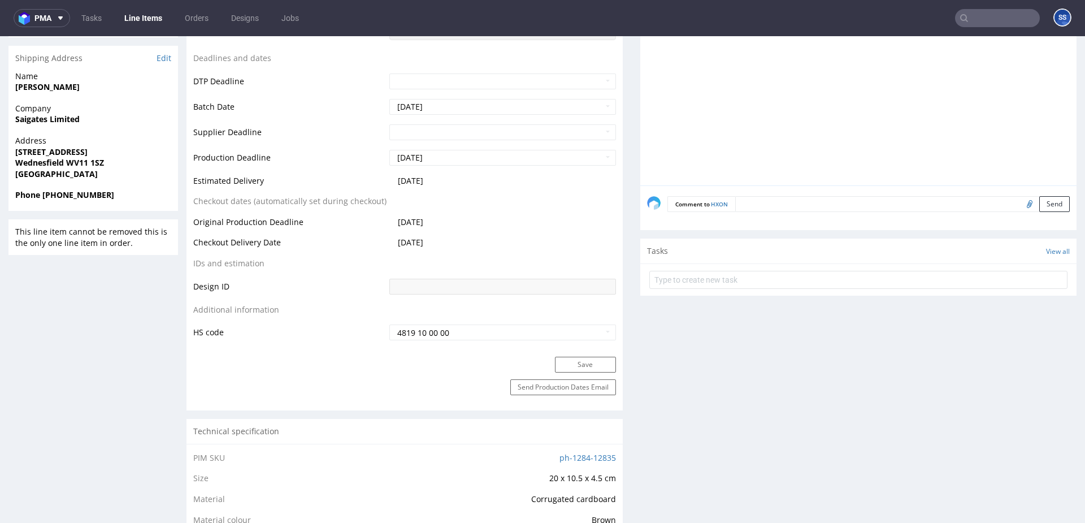
scroll to position [394, 0]
click at [768, 201] on textarea at bounding box center [902, 202] width 335 height 16
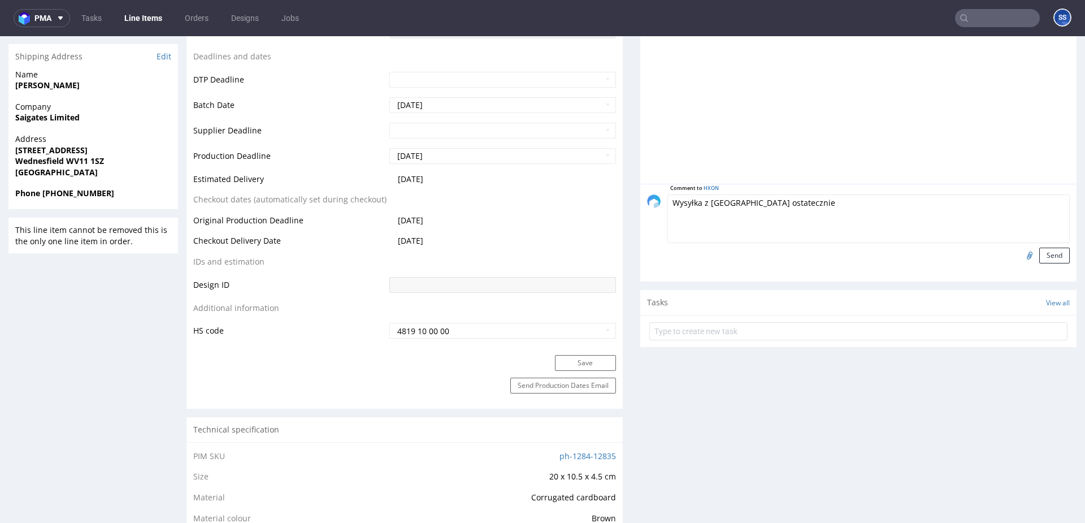
type textarea "Wysyłka z [GEOGRAPHIC_DATA] ostatecznie"
click at [1042, 252] on button "Send" at bounding box center [1054, 256] width 31 height 16
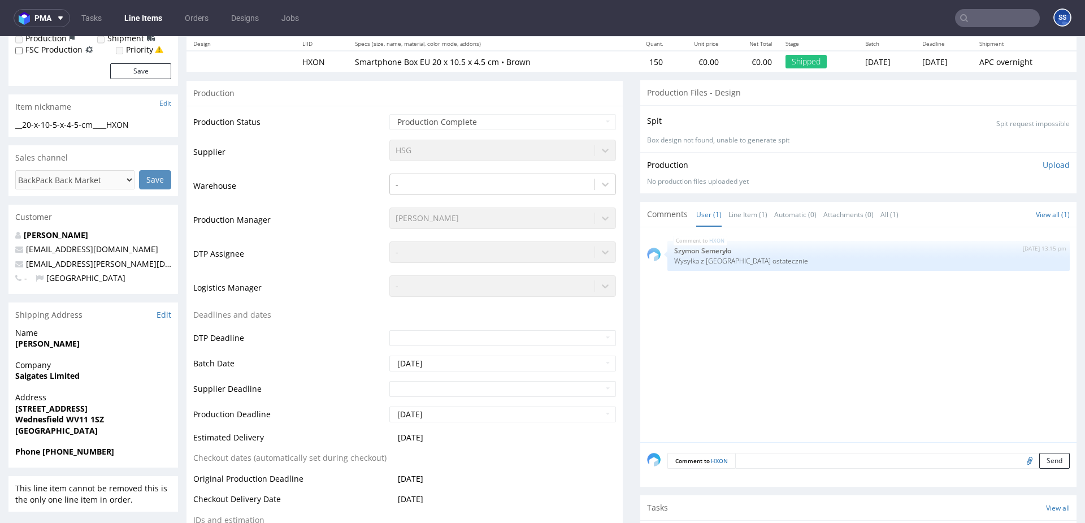
scroll to position [166, 0]
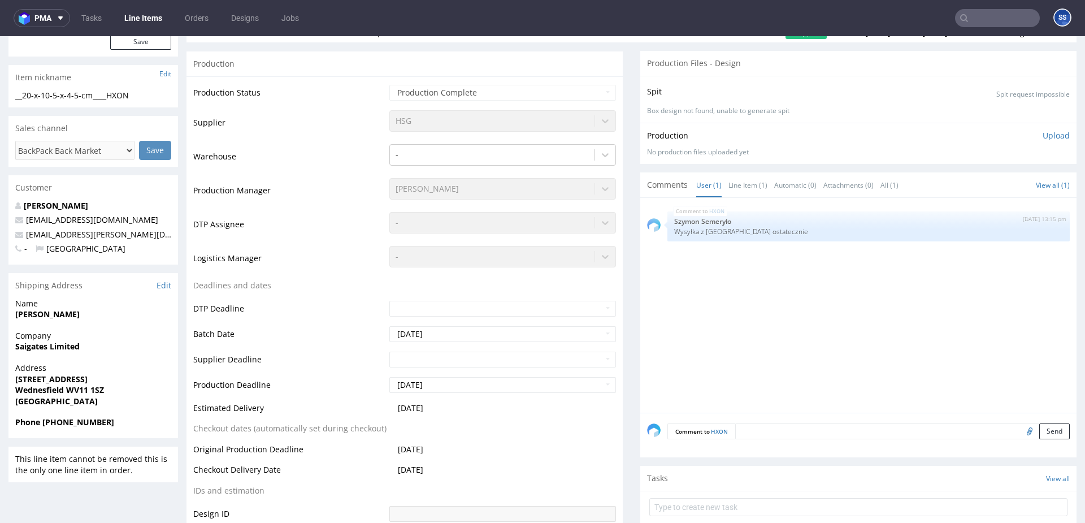
click at [33, 318] on strong "[PERSON_NAME]" at bounding box center [47, 314] width 64 height 11
copy strong "[PERSON_NAME]"
click at [37, 349] on strong "Saigates Limited" at bounding box center [47, 346] width 64 height 11
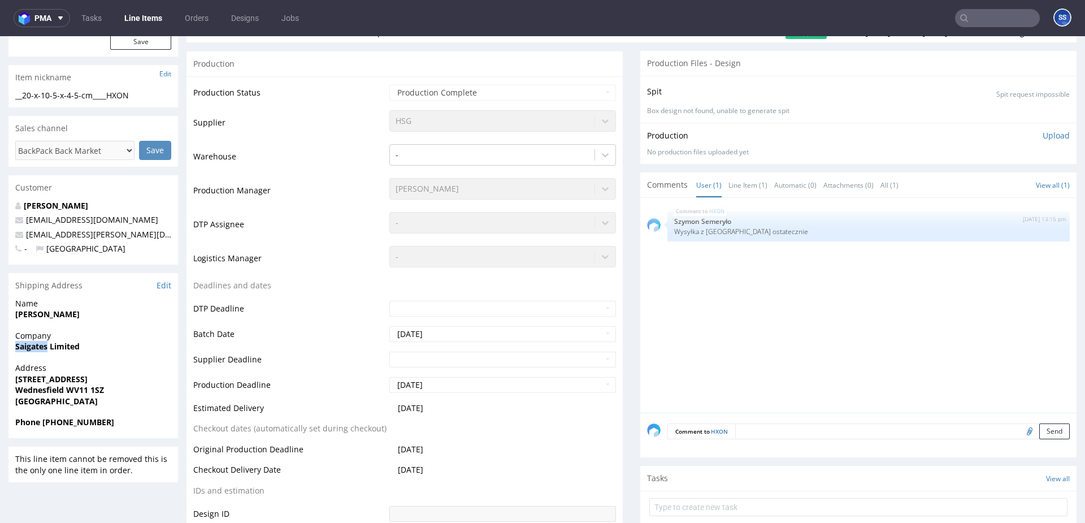
click at [37, 349] on strong "Saigates Limited" at bounding box center [47, 346] width 64 height 11
click at [25, 376] on strong "[STREET_ADDRESS]" at bounding box center [51, 379] width 72 height 11
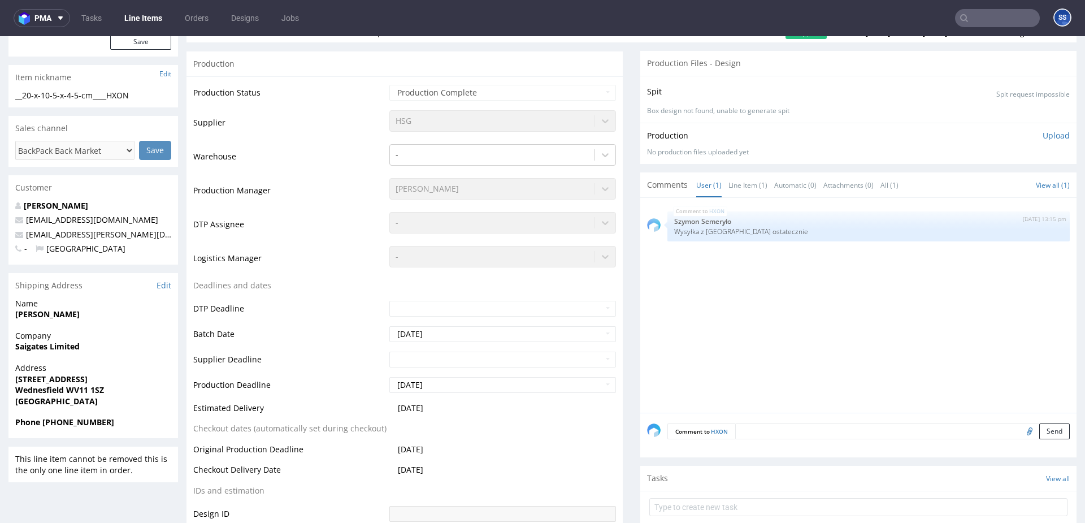
click at [38, 389] on strong "Wednesfield WV11 1SZ" at bounding box center [59, 389] width 89 height 11
drag, startPoint x: 105, startPoint y: 389, endPoint x: 149, endPoint y: 342, distance: 64.4
click at [69, 389] on span "Wednesfield WV11 1SZ" at bounding box center [93, 389] width 156 height 11
drag, startPoint x: 136, startPoint y: 234, endPoint x: 131, endPoint y: 233, distance: 5.7
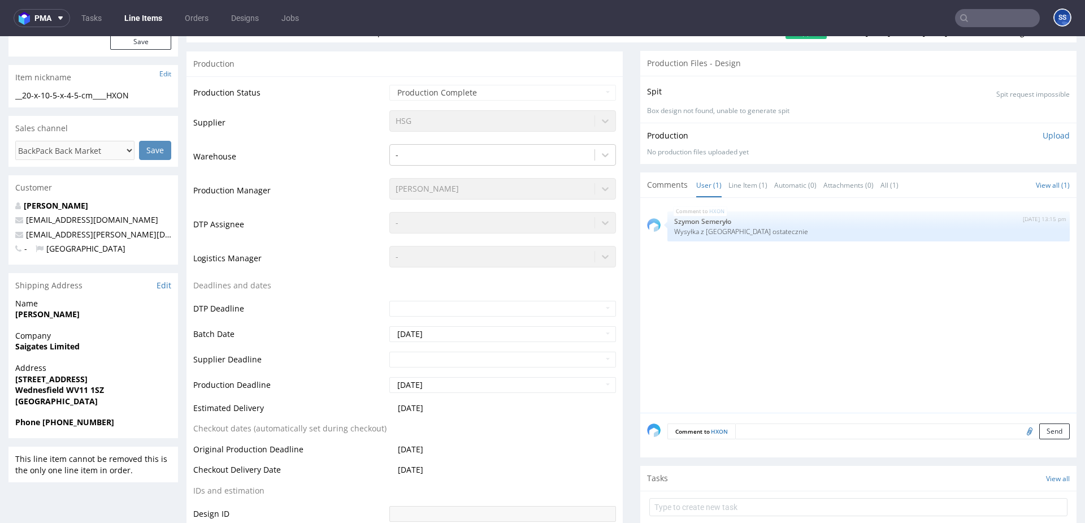
click at [135, 234] on p "sagar.patel@saigates.com" at bounding box center [93, 234] width 156 height 11
drag, startPoint x: 129, startPoint y: 233, endPoint x: 28, endPoint y: 237, distance: 101.2
click at [28, 237] on p "sagar.patel@saigates.com" at bounding box center [93, 234] width 156 height 11
drag, startPoint x: 62, startPoint y: 426, endPoint x: 278, endPoint y: 268, distance: 267.4
click at [44, 426] on span "Phone +44 07401 885548" at bounding box center [93, 421] width 156 height 11
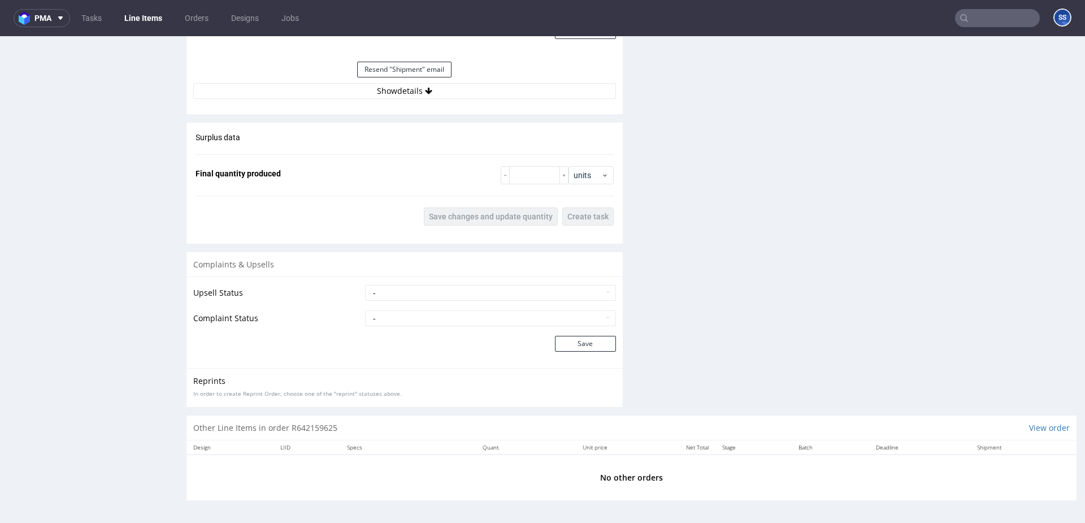
scroll to position [3, 0]
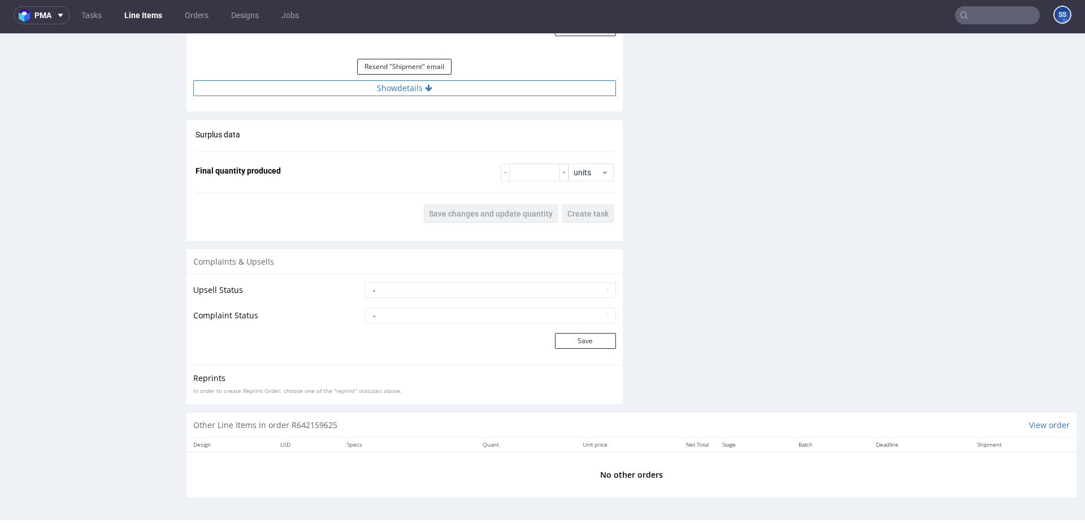
click at [400, 92] on button "Show details" at bounding box center [404, 88] width 423 height 16
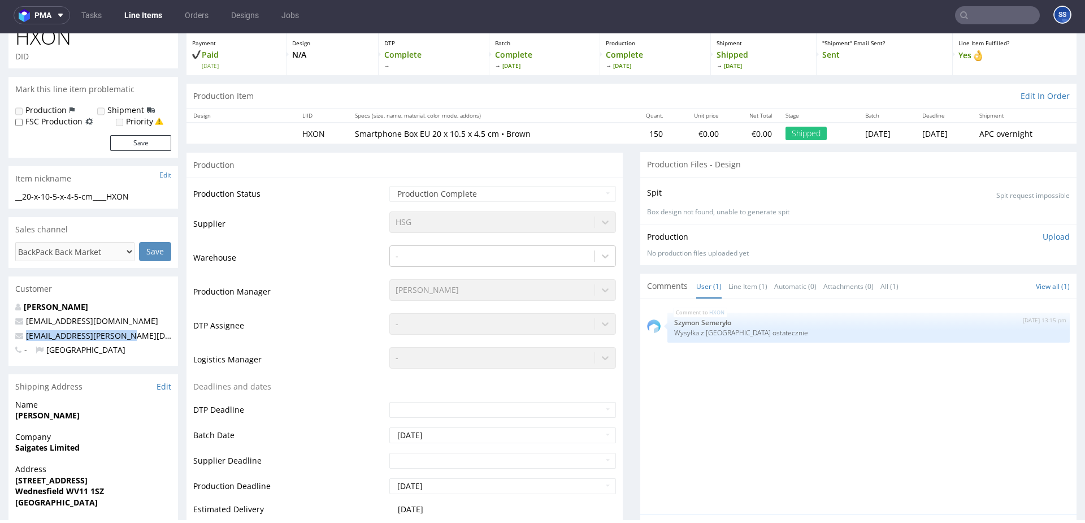
scroll to position [0, 0]
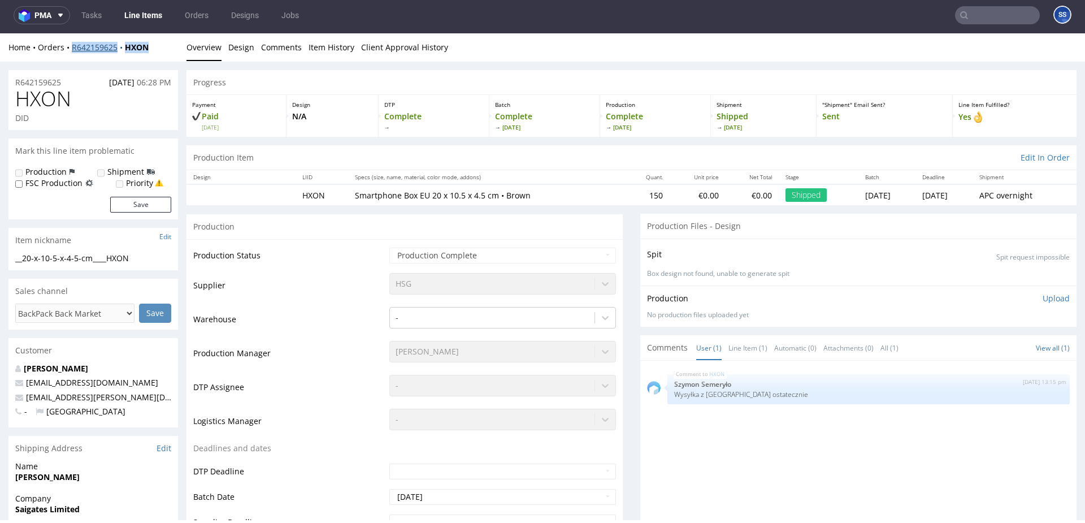
drag, startPoint x: 160, startPoint y: 48, endPoint x: 73, endPoint y: 51, distance: 87.1
click at [73, 51] on div "Home Orders R642159625 HXON" at bounding box center [93, 47] width 170 height 11
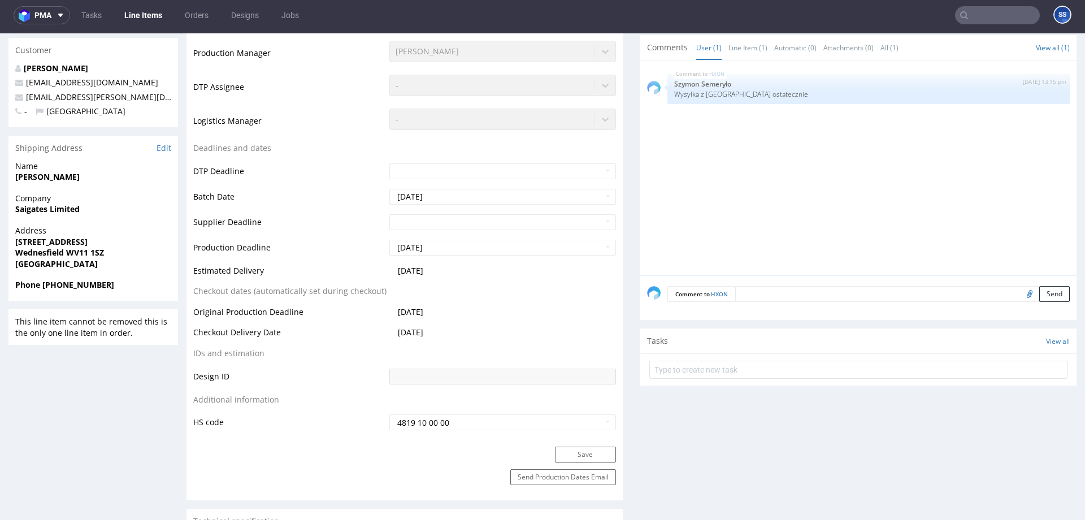
scroll to position [328, 0]
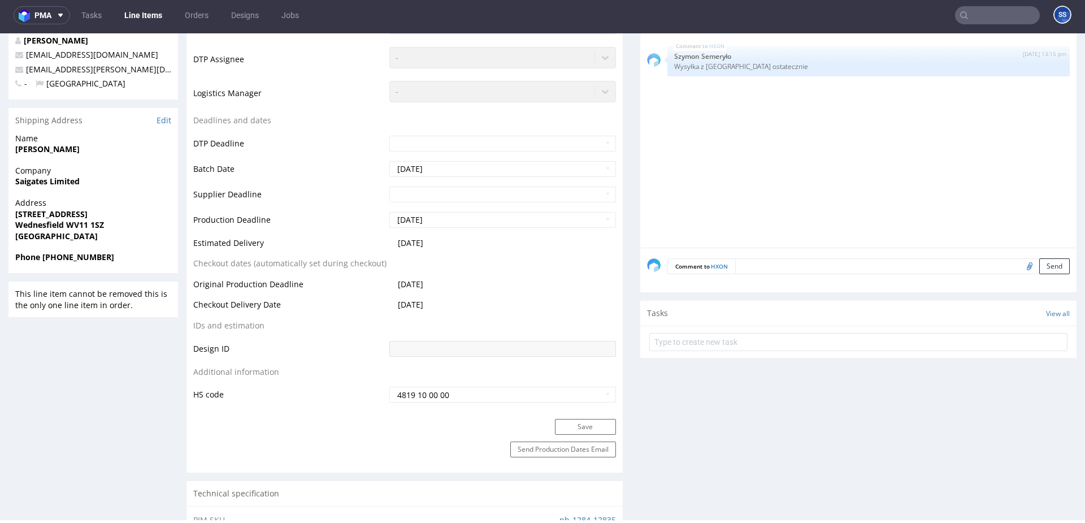
click at [756, 268] on textarea at bounding box center [902, 266] width 335 height 16
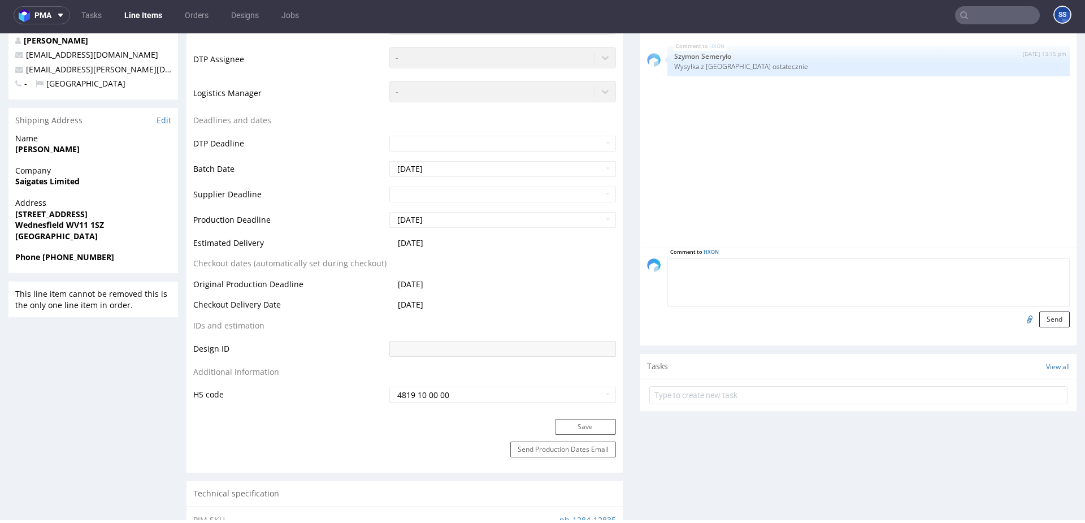
paste textarea "1Z5A1580689616791"
drag, startPoint x: 756, startPoint y: 268, endPoint x: 656, endPoint y: 268, distance: 100.0
click at [656, 268] on div "Comment to HXON 1Z5A1580689616791 Send" at bounding box center [858, 293] width 423 height 69
click at [767, 262] on textarea "1Z5A1580689616791" at bounding box center [868, 283] width 402 height 49
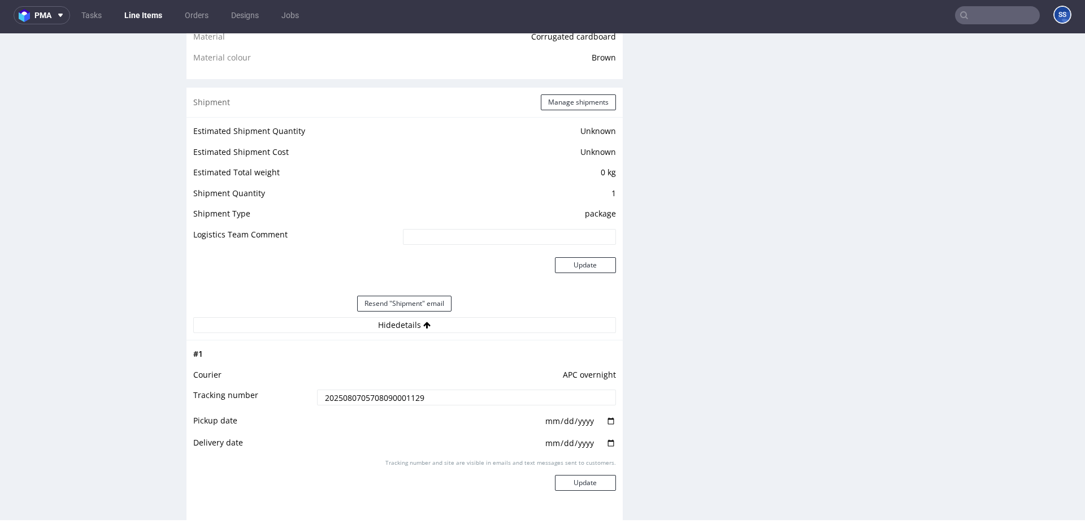
scroll to position [847, 0]
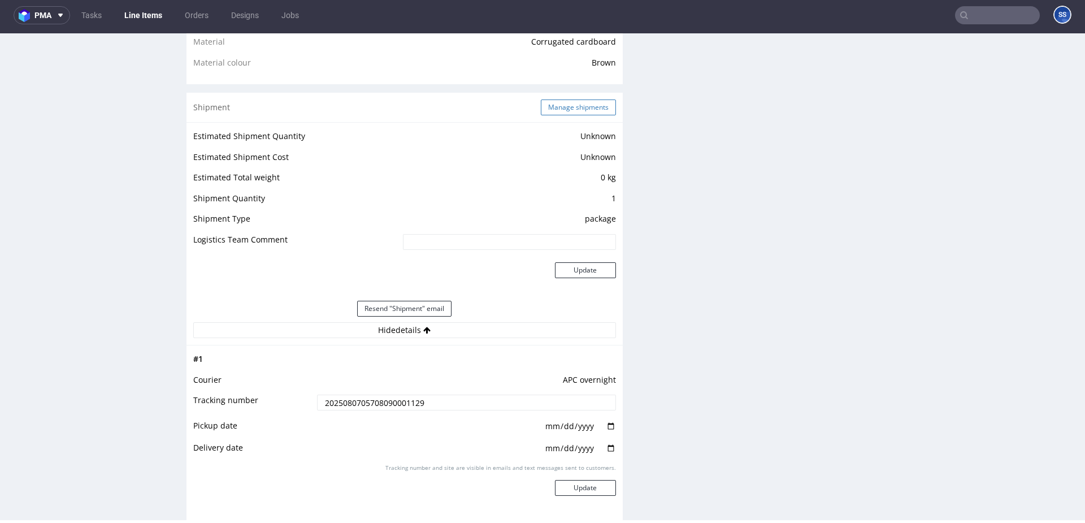
type textarea "1Z5A1580689616791"
click at [572, 112] on button "Manage shipments" at bounding box center [578, 107] width 75 height 16
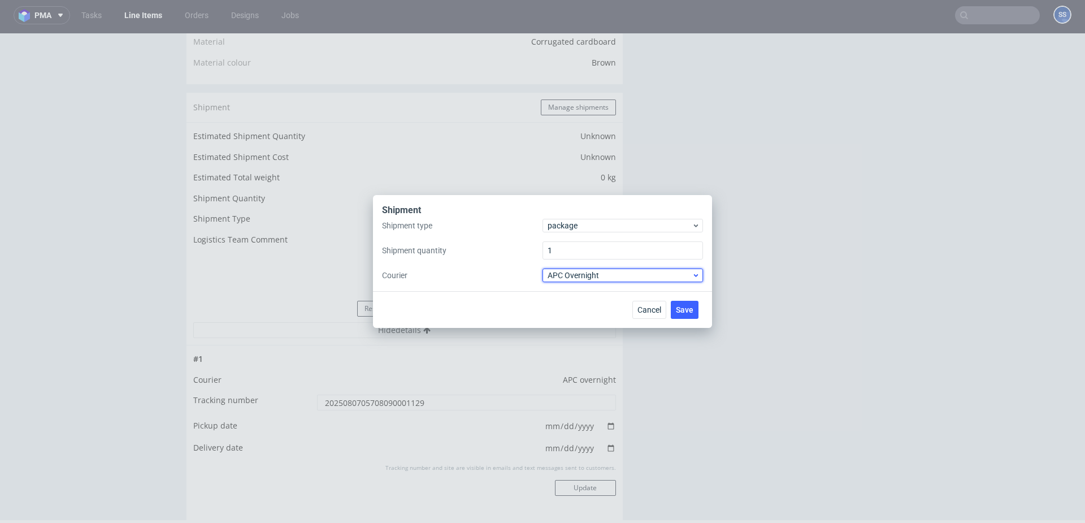
click at [592, 277] on span "APC Overnight" at bounding box center [620, 275] width 144 height 11
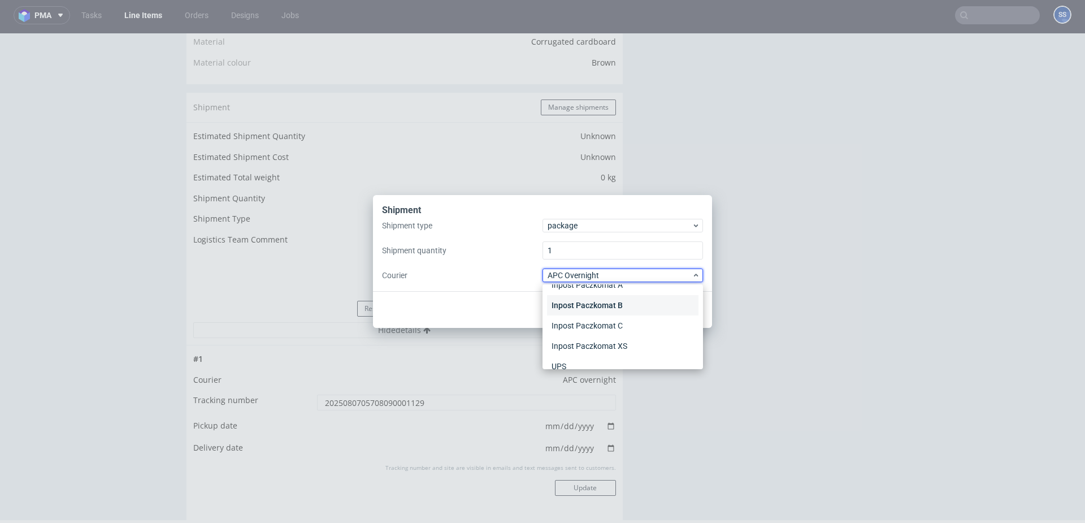
scroll to position [107, 0]
click at [585, 349] on div "UPS" at bounding box center [622, 354] width 151 height 20
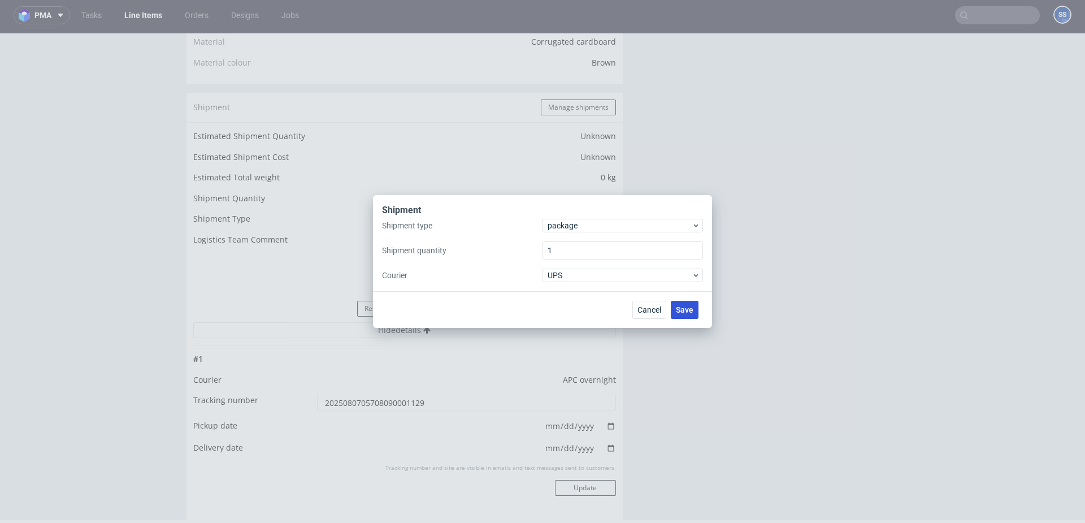
click at [689, 307] on span "Save" at bounding box center [685, 310] width 18 height 8
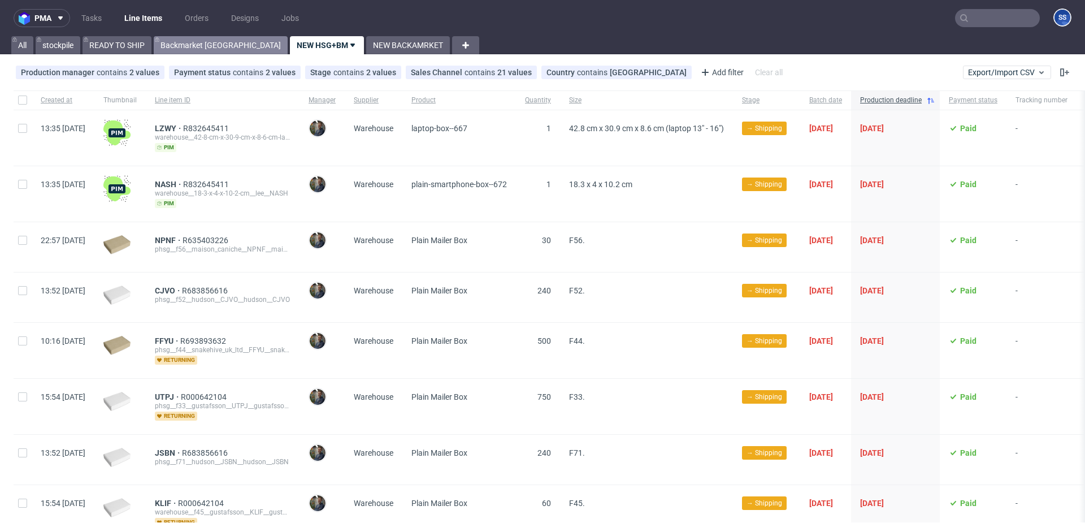
click at [199, 47] on link "Backmarket [GEOGRAPHIC_DATA]" at bounding box center [221, 45] width 134 height 18
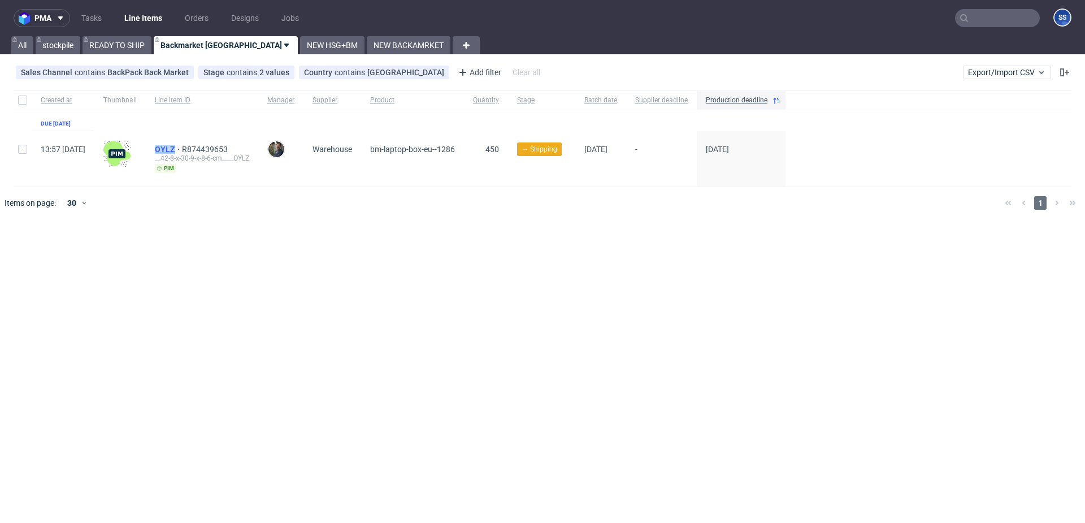
drag, startPoint x: 184, startPoint y: 147, endPoint x: 207, endPoint y: 147, distance: 22.6
click at [207, 147] on div "OYLZ R874439653 __42-8-x-30-9-x-8-6-cm____OYLZ pim" at bounding box center [202, 158] width 112 height 55
copy span "OYLZ"
click at [230, 150] on span "R874439653" at bounding box center [206, 149] width 48 height 9
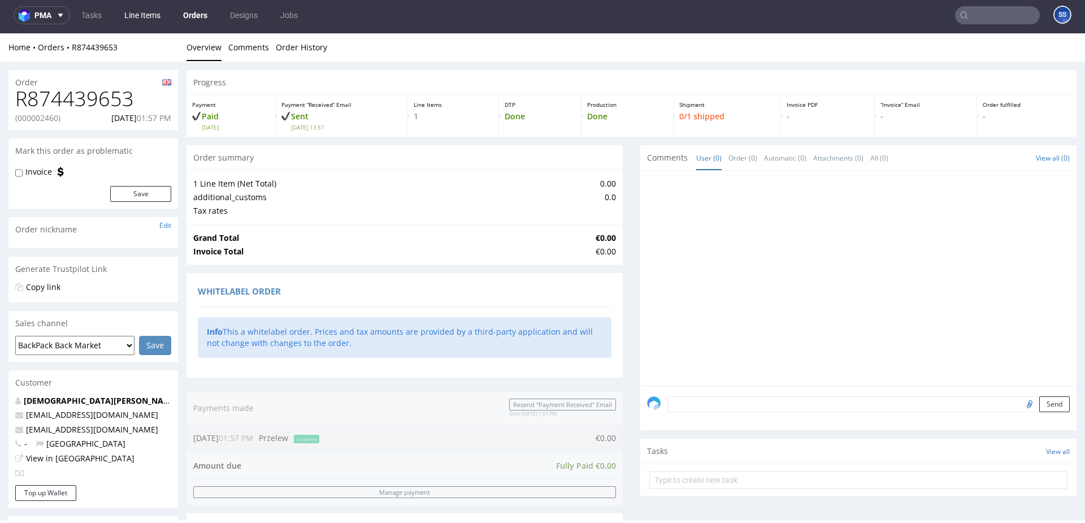
click at [147, 15] on link "Line Items" at bounding box center [143, 15] width 50 height 18
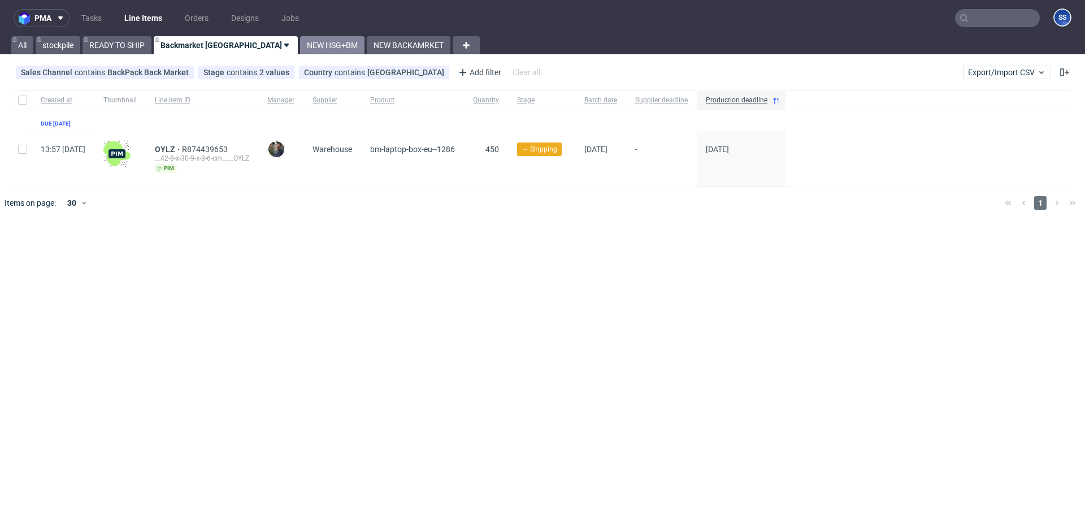
click at [300, 47] on link "NEW HSG+BM" at bounding box center [332, 45] width 64 height 18
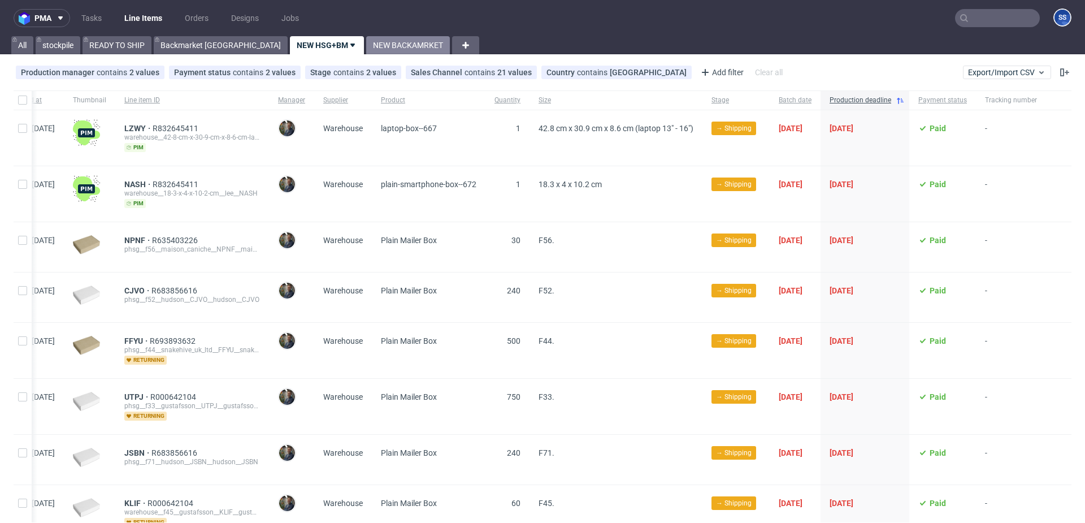
click at [366, 46] on link "NEW BACKAMRKET" at bounding box center [408, 45] width 84 height 18
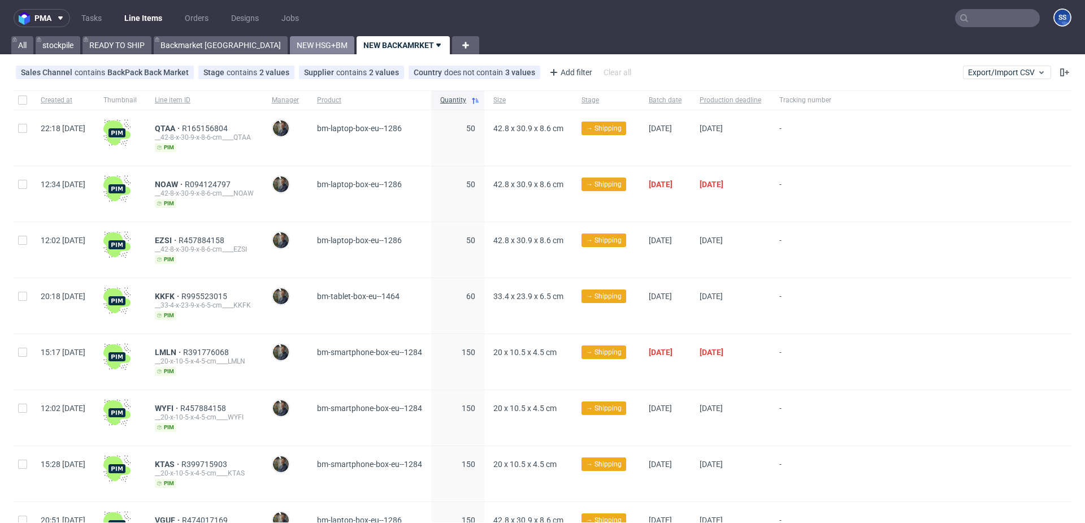
click at [290, 45] on link "NEW HSG+BM" at bounding box center [322, 45] width 64 height 18
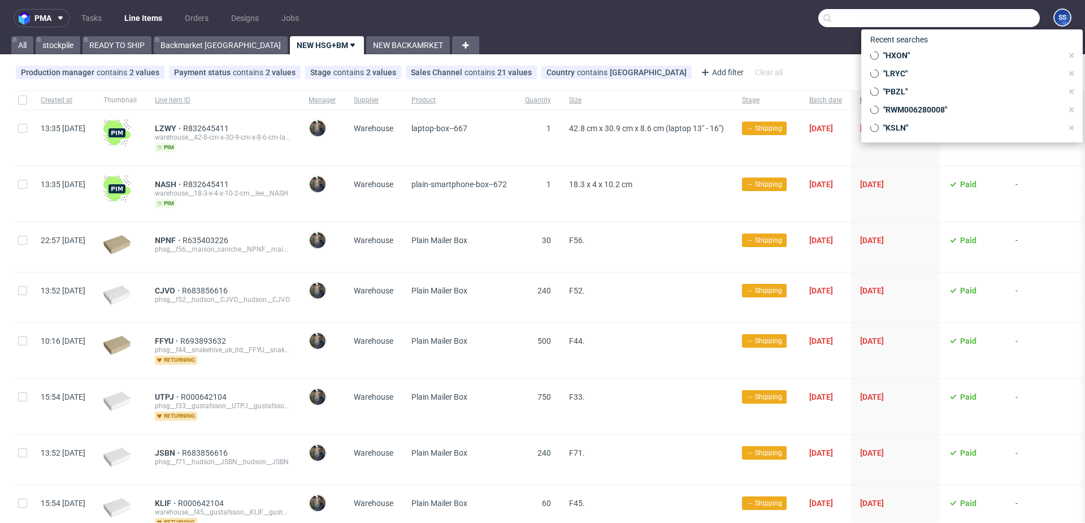
click at [980, 15] on input "text" at bounding box center [929, 18] width 222 height 18
paste input "1Z5A15806899610845"
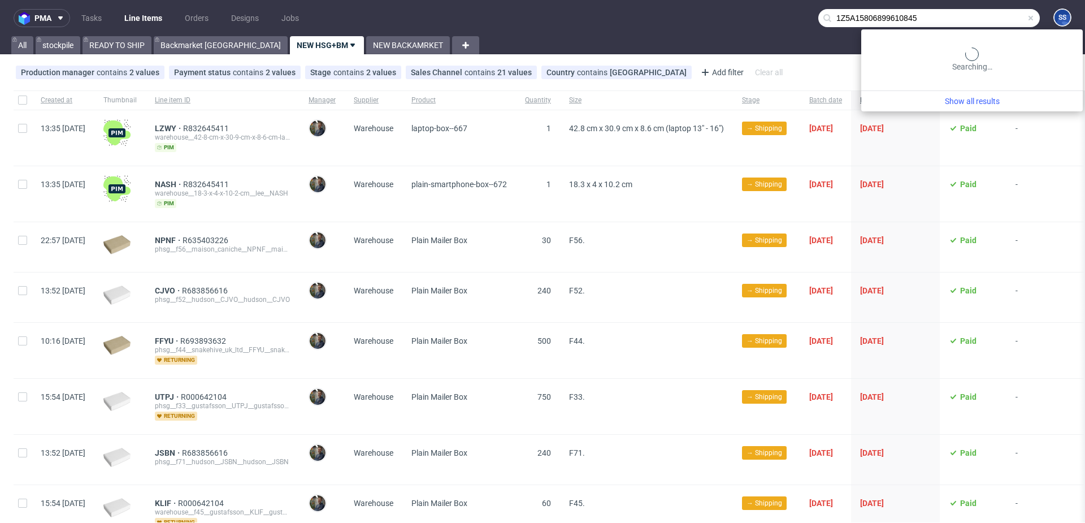
type input "1Z5A15806899610845"
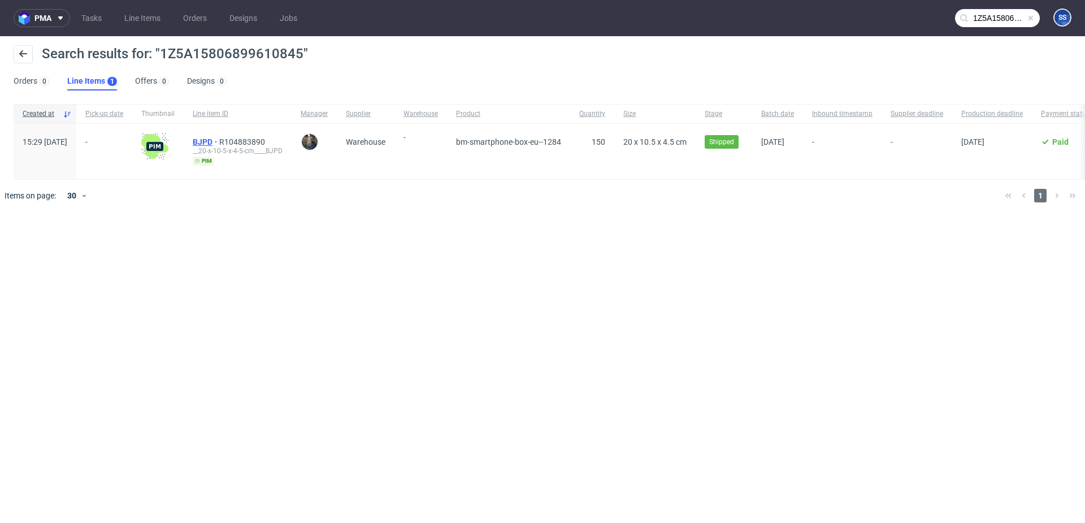
click at [219, 138] on span "BJPD" at bounding box center [206, 141] width 27 height 9
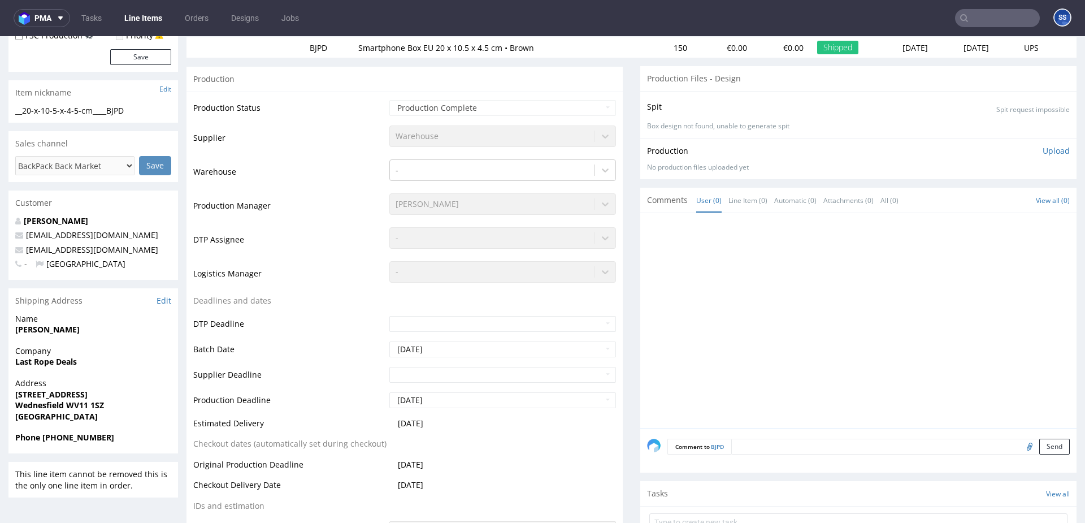
scroll to position [153, 0]
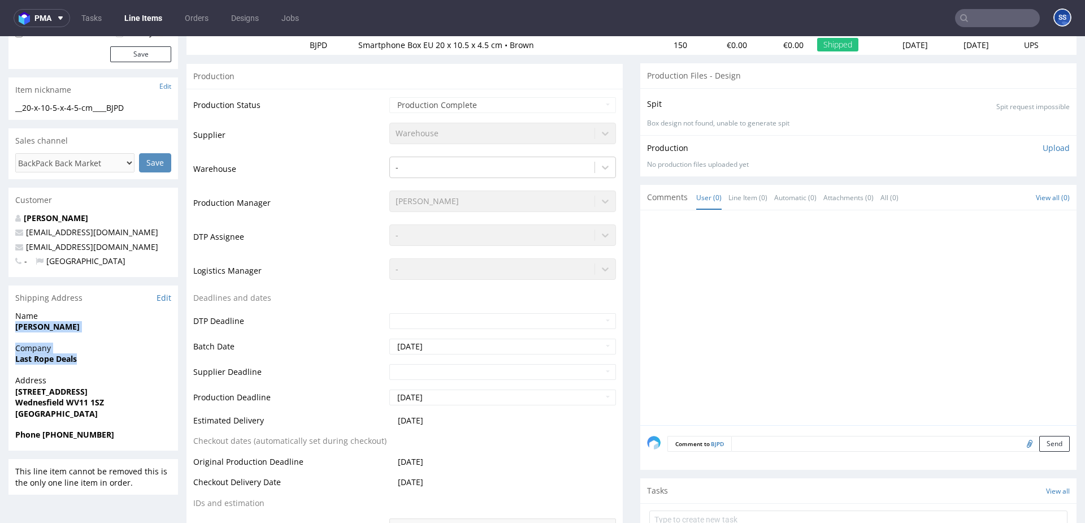
drag, startPoint x: 76, startPoint y: 359, endPoint x: 16, endPoint y: 327, distance: 67.2
click at [16, 327] on section "Shipping Address Edit Name [PERSON_NAME] Company Last Rope Deals Address [STREE…" at bounding box center [93, 367] width 170 height 165
drag, startPoint x: 20, startPoint y: 393, endPoint x: 36, endPoint y: 390, distance: 16.1
click at [31, 392] on strong "[STREET_ADDRESS]" at bounding box center [51, 391] width 72 height 11
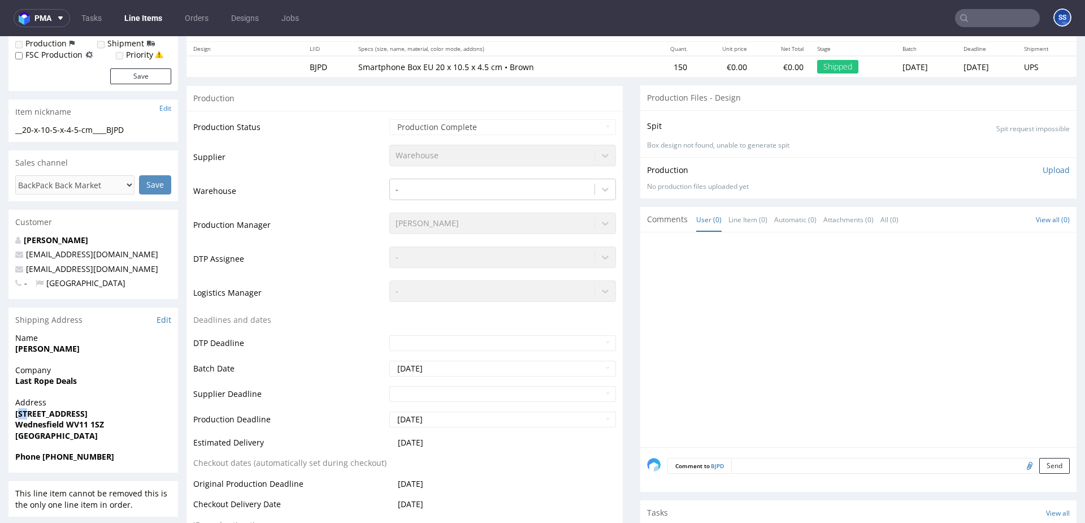
scroll to position [132, 0]
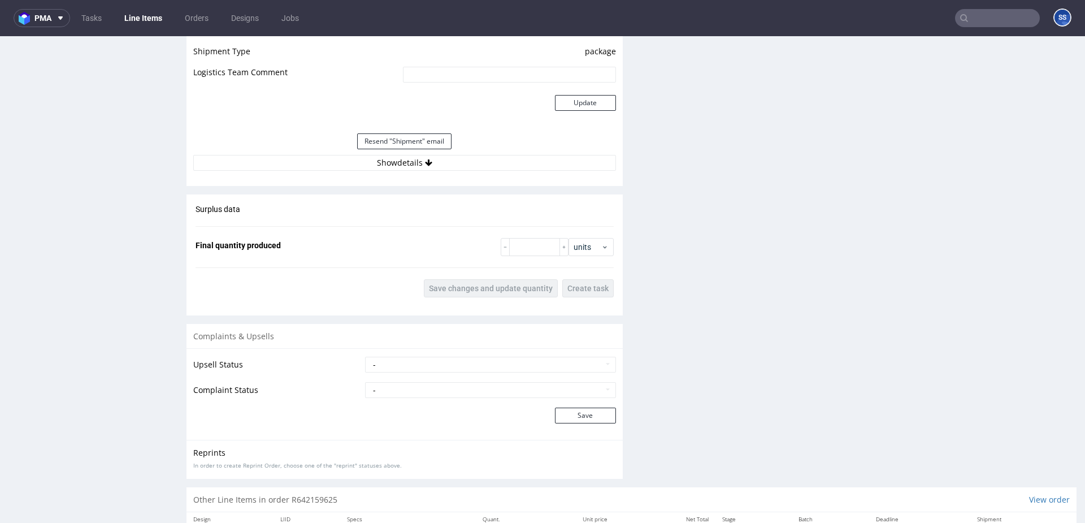
scroll to position [997, 0]
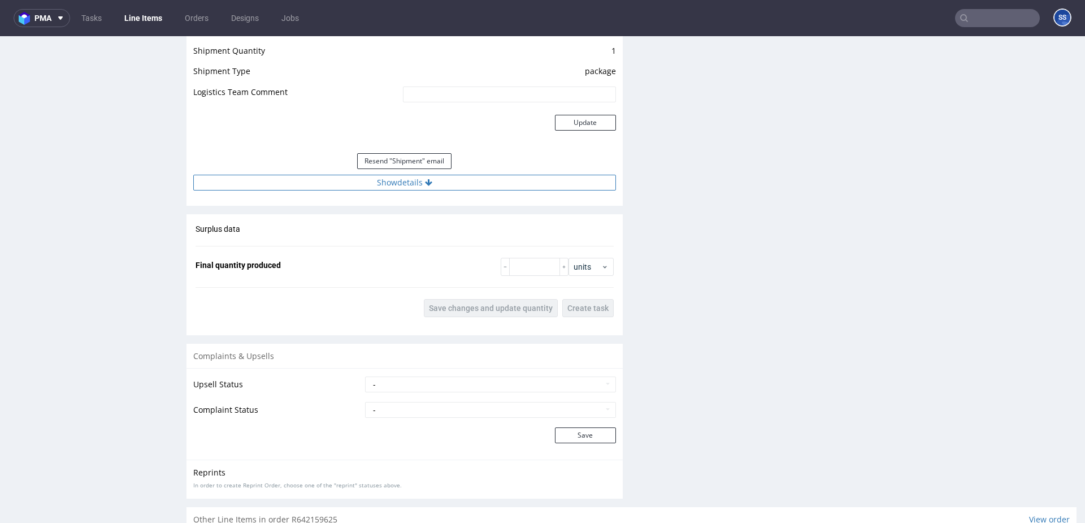
drag, startPoint x: 435, startPoint y: 193, endPoint x: 436, endPoint y: 185, distance: 8.5
click at [435, 193] on div "Estimated Shipment Quantity Unknown Estimated Shipment Cost Unknown Estimated T…" at bounding box center [404, 86] width 436 height 223
click at [436, 184] on button "Show details" at bounding box center [404, 183] width 423 height 16
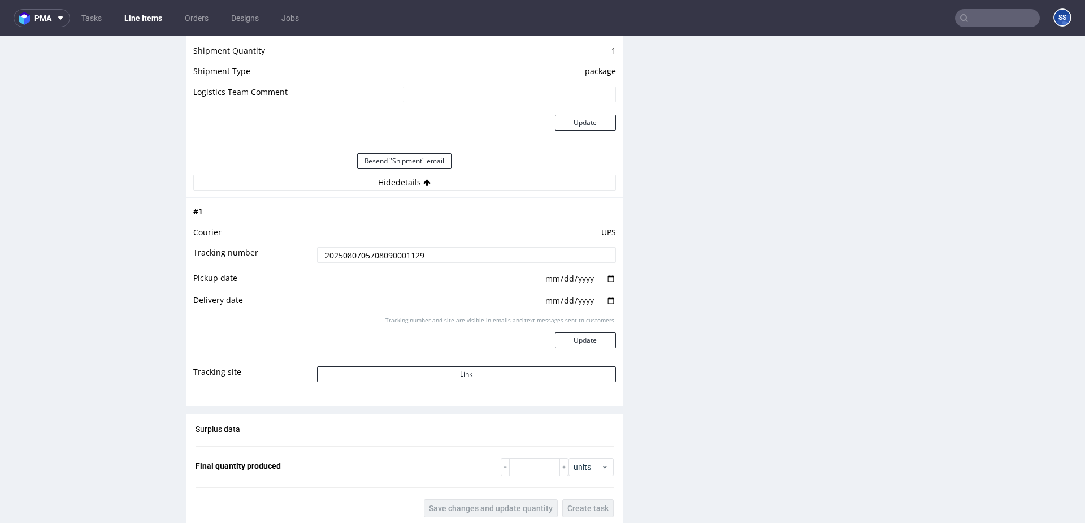
drag, startPoint x: 470, startPoint y: 256, endPoint x: 231, endPoint y: 250, distance: 239.1
click at [231, 250] on tr "Tracking number 2025080705708090001129" at bounding box center [404, 258] width 423 height 25
paste input "[US_VEHICLE_IDENTIFICATION_NUMBER]"
type input "[US_VEHICLE_IDENTIFICATION_NUMBER]"
click at [566, 336] on button "Update" at bounding box center [585, 340] width 61 height 16
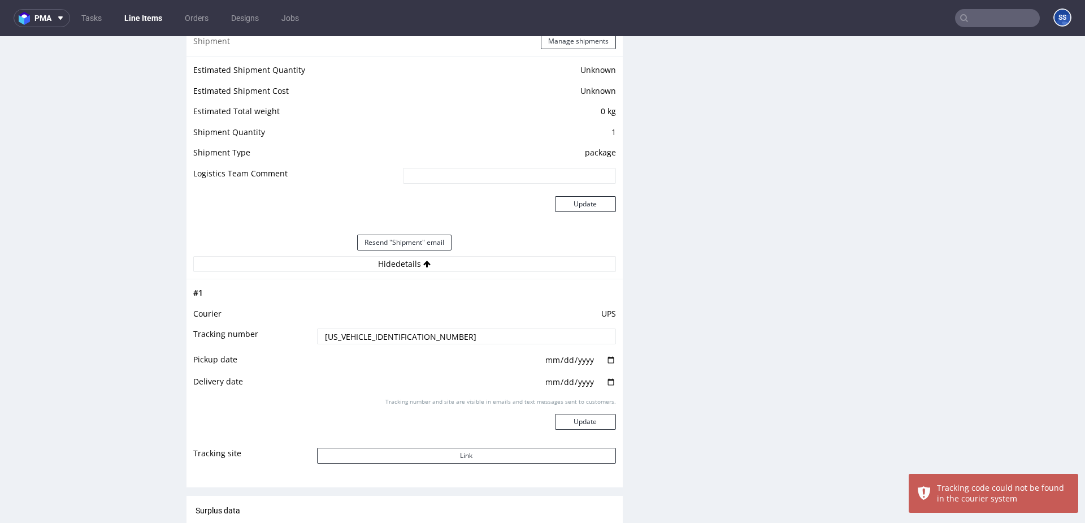
scroll to position [911, 0]
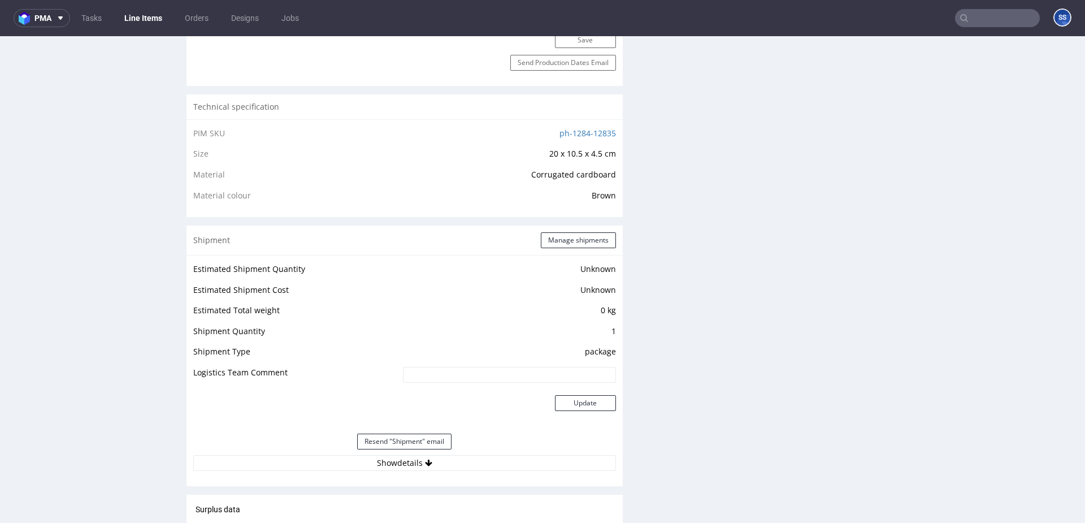
scroll to position [720, 0]
click at [570, 242] on button "Manage shipments" at bounding box center [578, 237] width 75 height 16
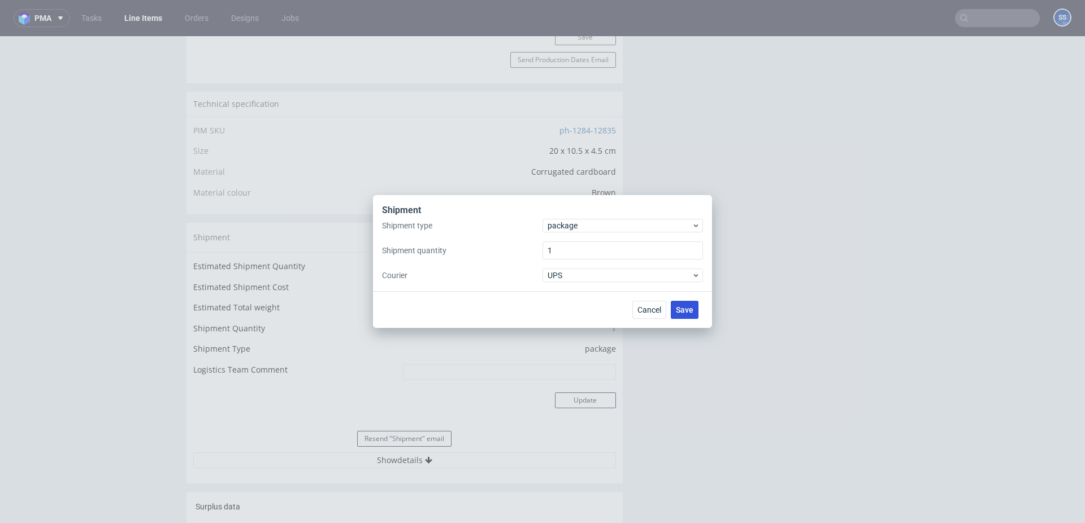
click at [686, 307] on span "Save" at bounding box center [685, 310] width 18 height 8
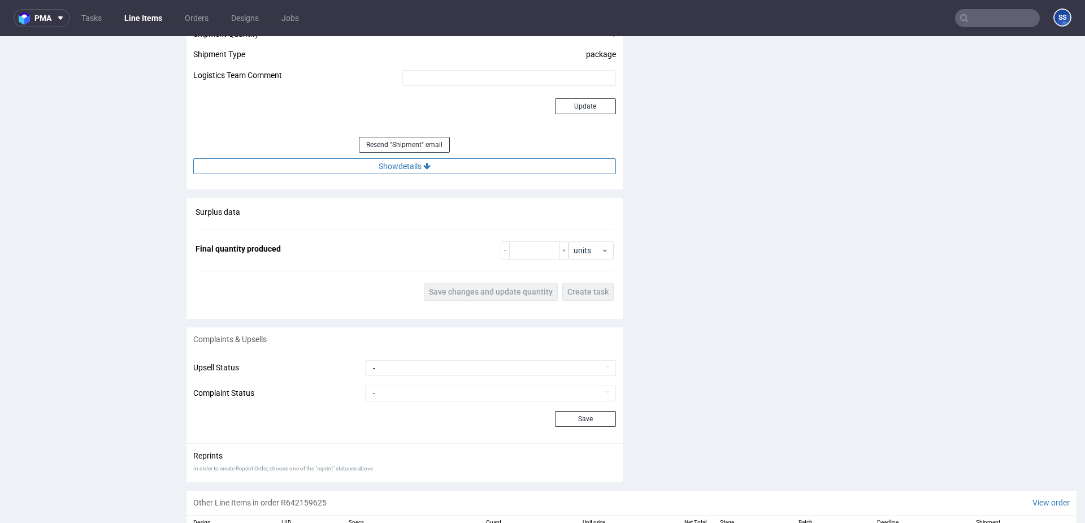
scroll to position [1012, 0]
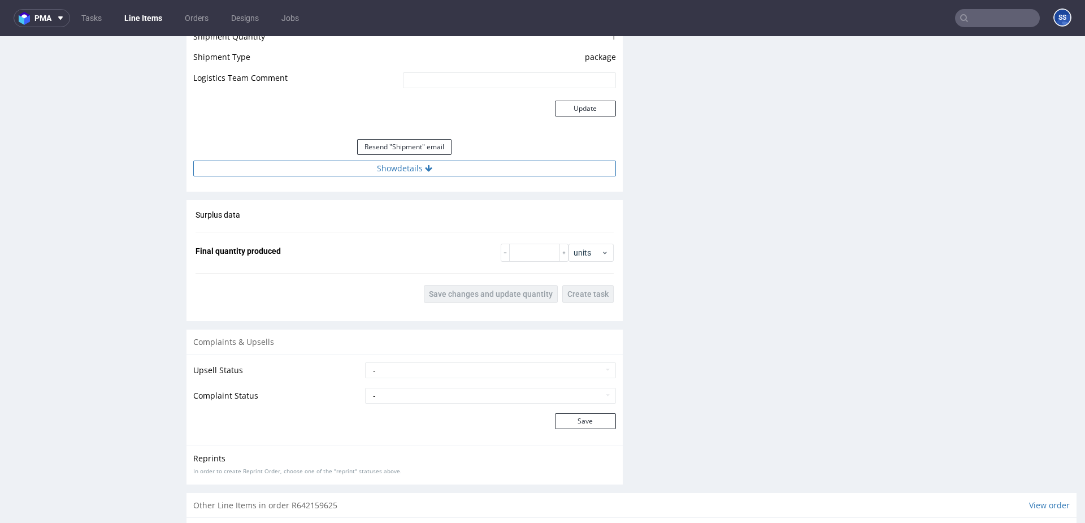
click at [424, 173] on button "Show details" at bounding box center [404, 168] width 423 height 16
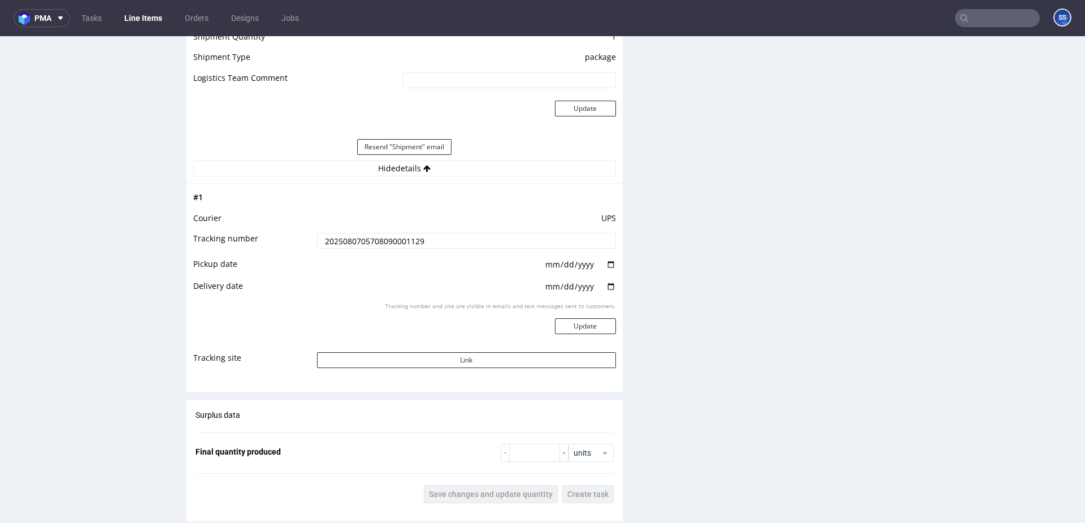
click at [390, 247] on input "2025080705708090001129" at bounding box center [466, 241] width 299 height 16
paste input "1Z5A1580689616791"
type input "1Z5A1580689616791"
click at [580, 323] on button "Update" at bounding box center [585, 326] width 61 height 16
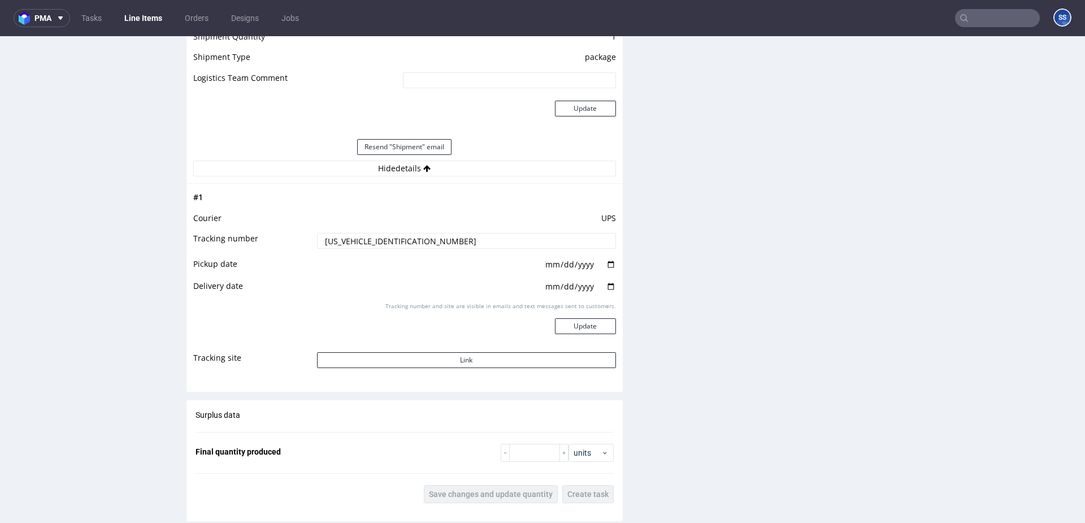
click at [469, 280] on td at bounding box center [465, 290] width 302 height 22
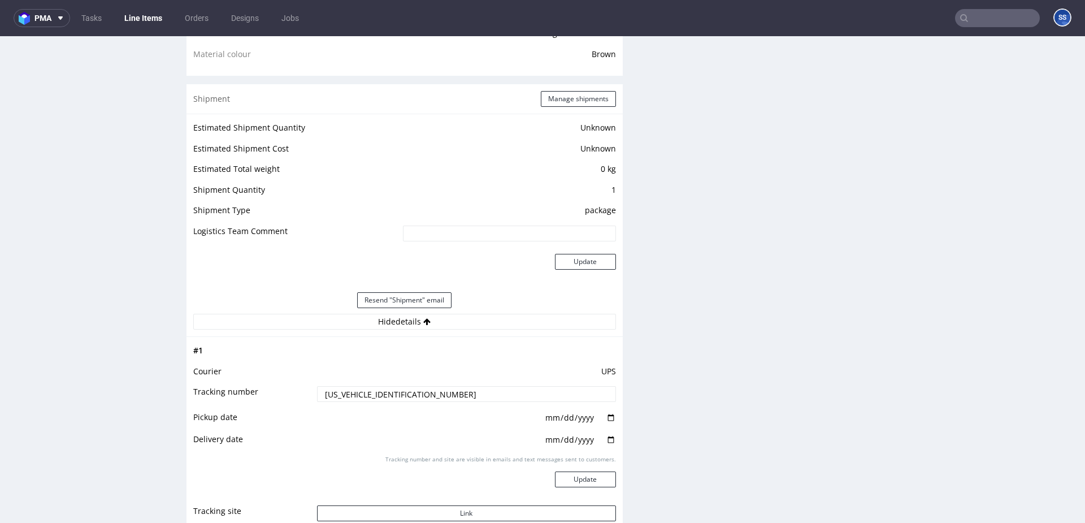
scroll to position [856, 0]
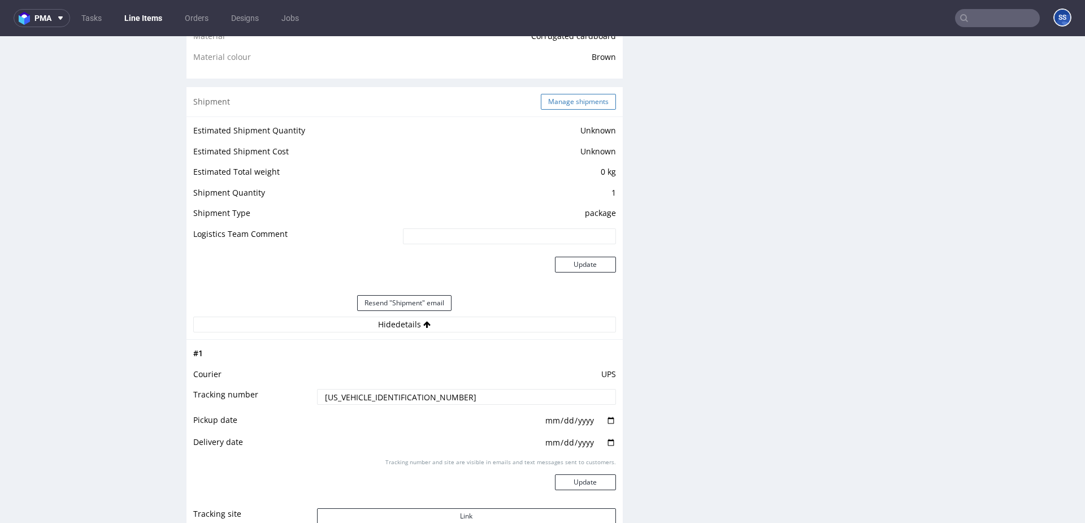
click at [555, 101] on button "Manage shipments" at bounding box center [578, 102] width 75 height 16
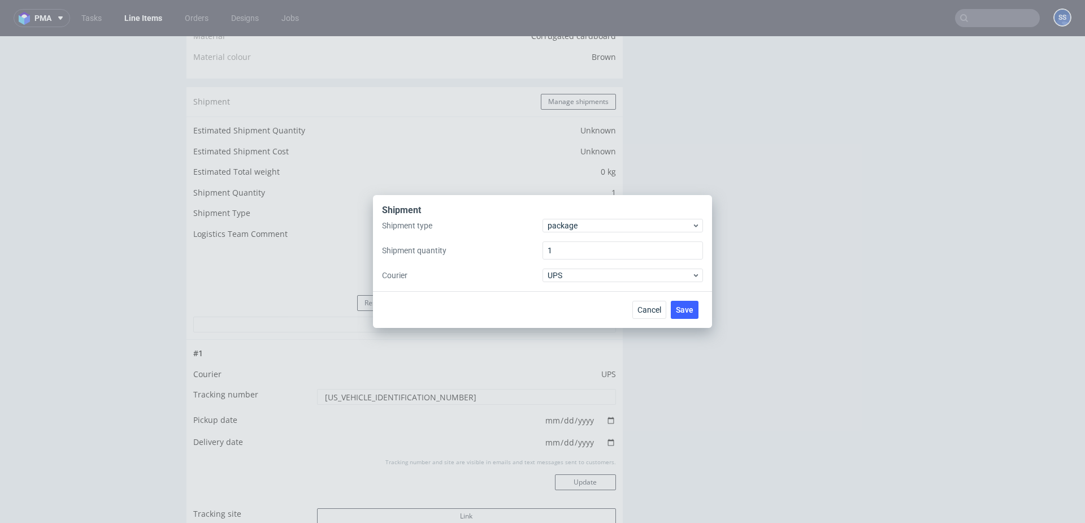
click at [632, 299] on div "Cancel Save" at bounding box center [542, 309] width 339 height 37
click at [635, 306] on button "Cancel" at bounding box center [649, 310] width 34 height 18
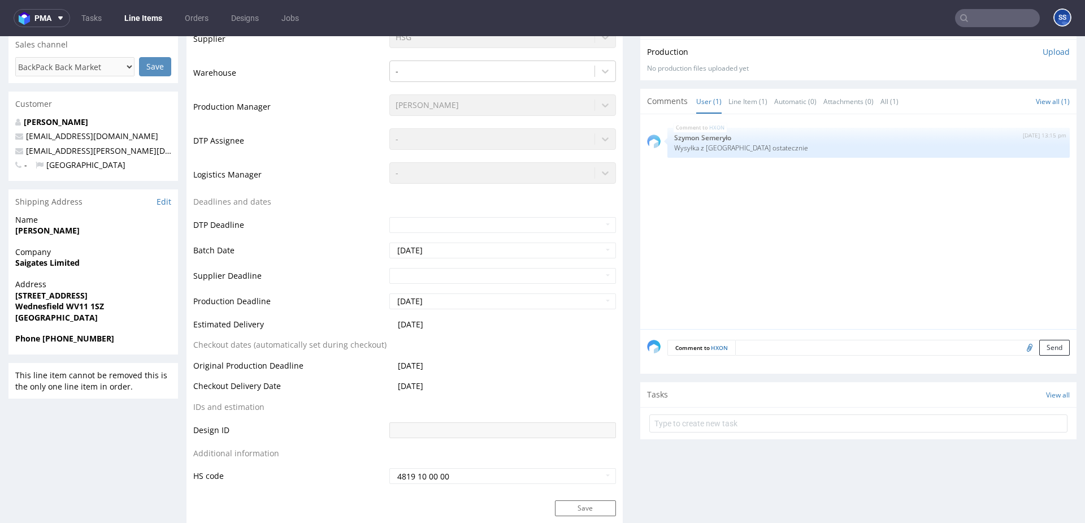
scroll to position [253, 0]
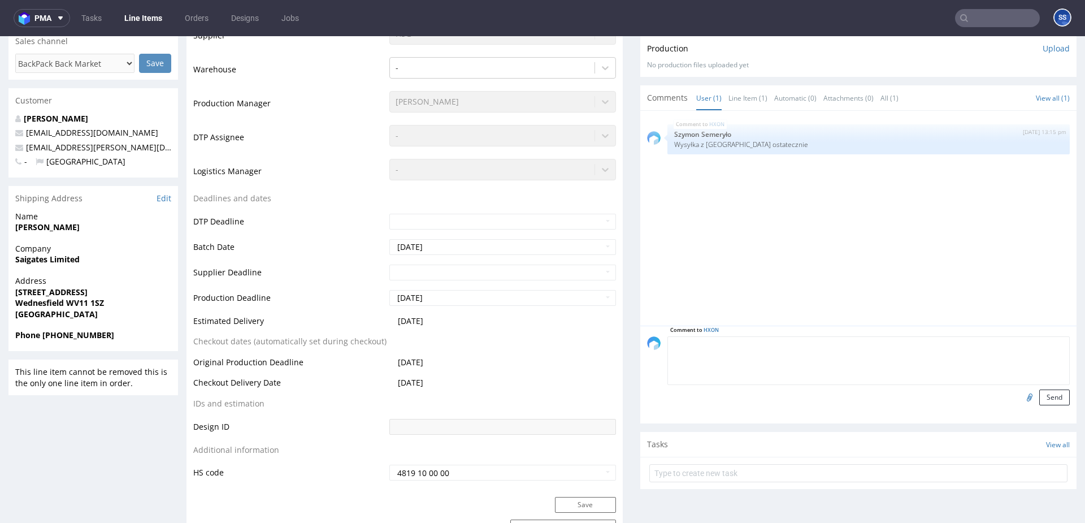
click at [756, 344] on textarea at bounding box center [868, 360] width 402 height 49
paste textarea "1Z5A1580689616791"
type textarea "1Z5A1580689616791"
click at [1044, 396] on button "Send" at bounding box center [1054, 397] width 31 height 16
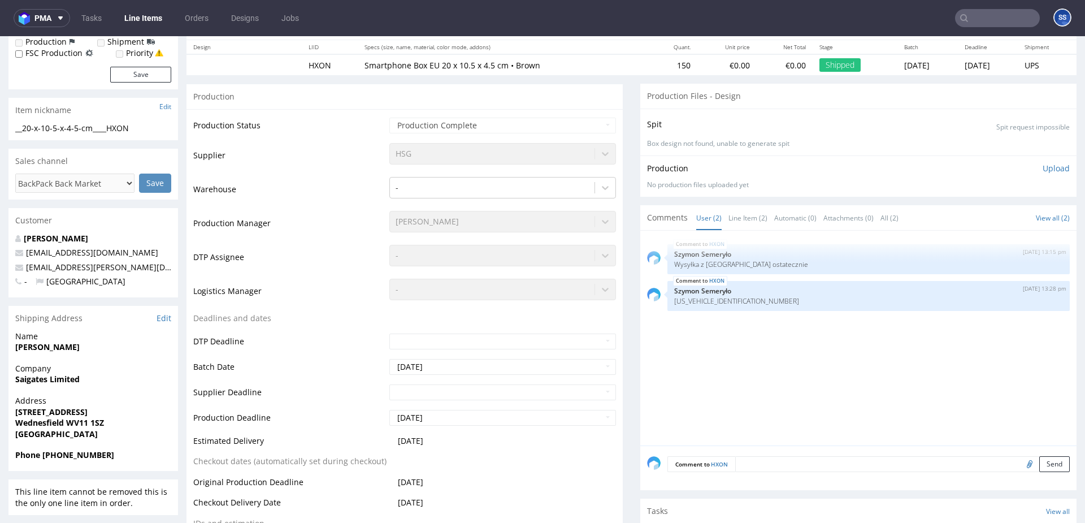
scroll to position [134, 0]
click at [152, 24] on link "Line Items" at bounding box center [143, 18] width 51 height 18
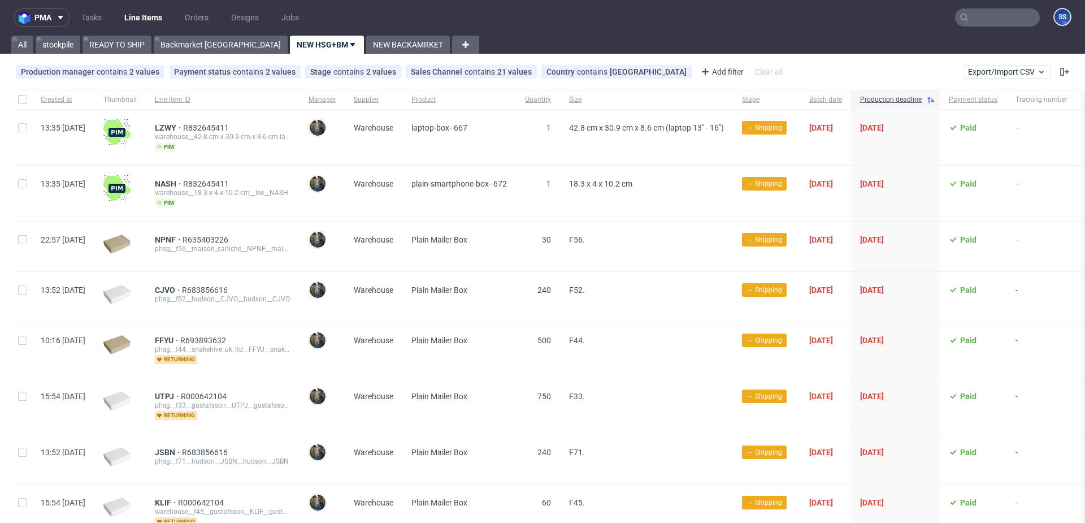
scroll to position [12, 0]
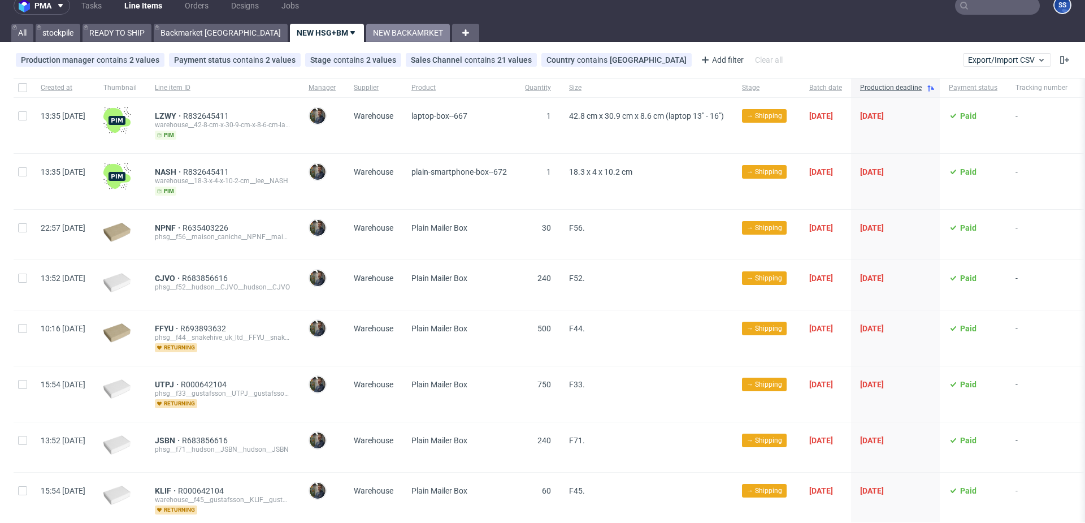
click at [366, 32] on link "NEW BACKAMRKET" at bounding box center [408, 33] width 84 height 18
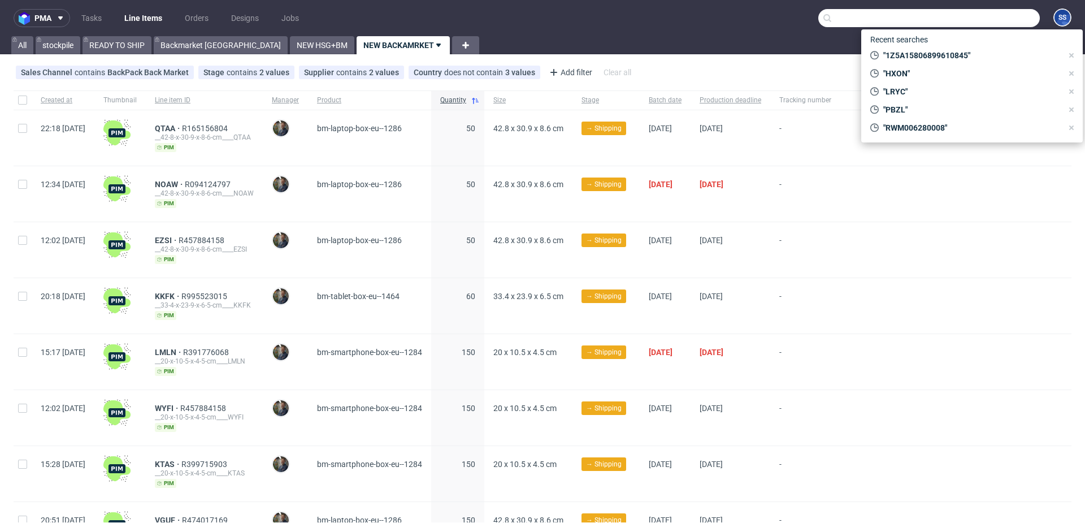
click at [976, 19] on input "text" at bounding box center [929, 18] width 222 height 18
paste input "1Z5A15806896167910"
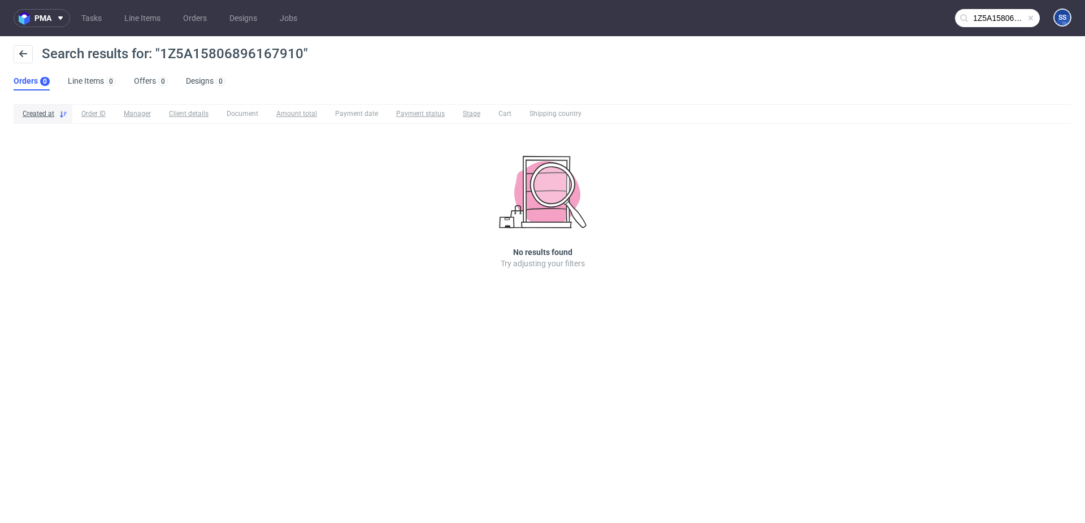
click at [1005, 20] on input "1Z5A15806896167910" at bounding box center [997, 18] width 85 height 18
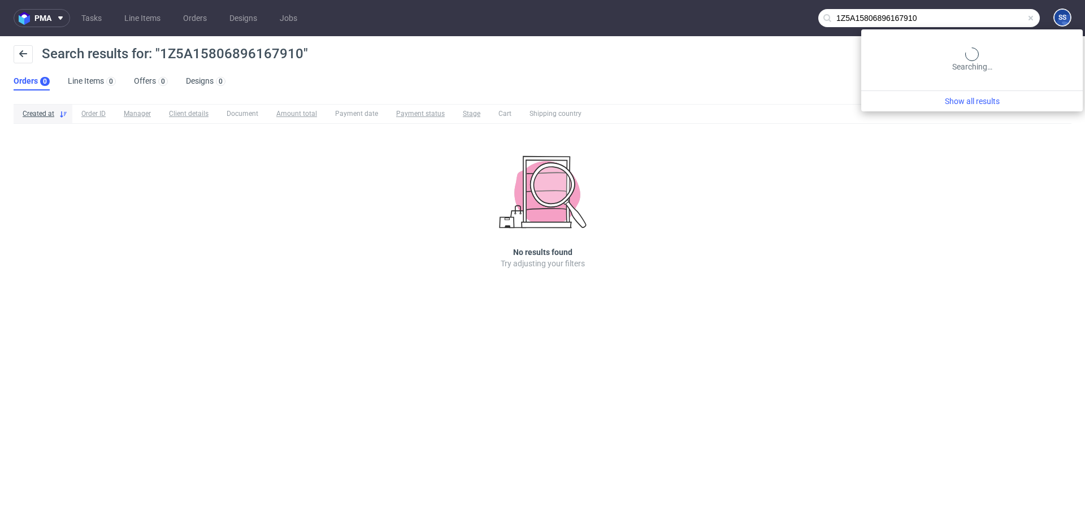
click at [967, 18] on input "1Z5A15806896167910" at bounding box center [929, 18] width 222 height 18
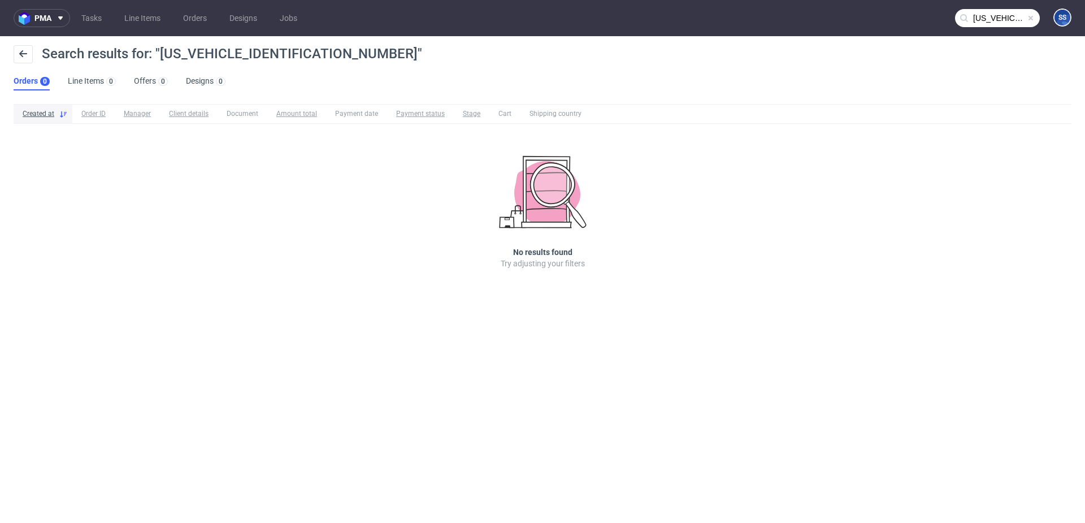
click at [980, 24] on input "[US_VEHICLE_IDENTIFICATION_NUMBER]" at bounding box center [997, 18] width 85 height 18
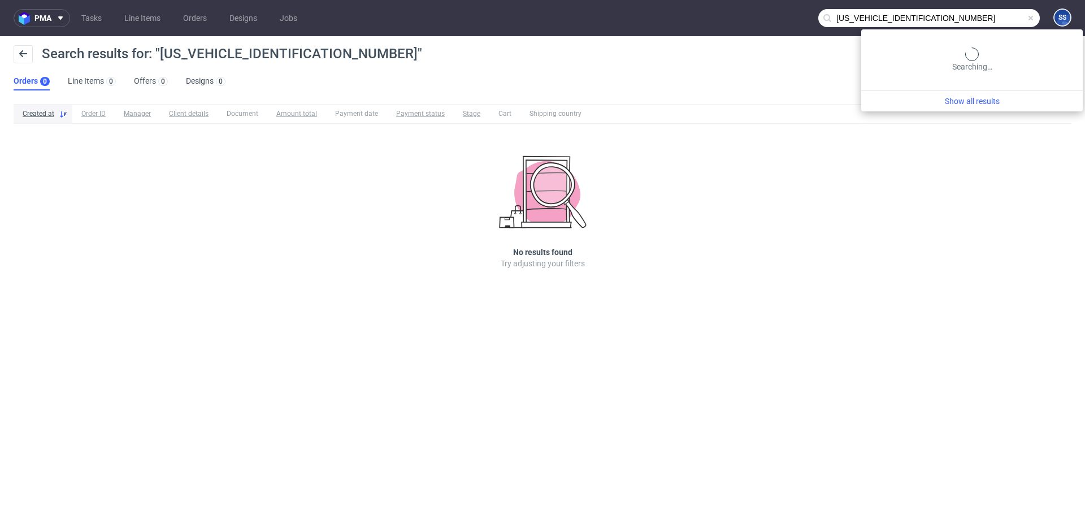
click at [980, 23] on input "[US_VEHICLE_IDENTIFICATION_NUMBER]" at bounding box center [929, 18] width 222 height 18
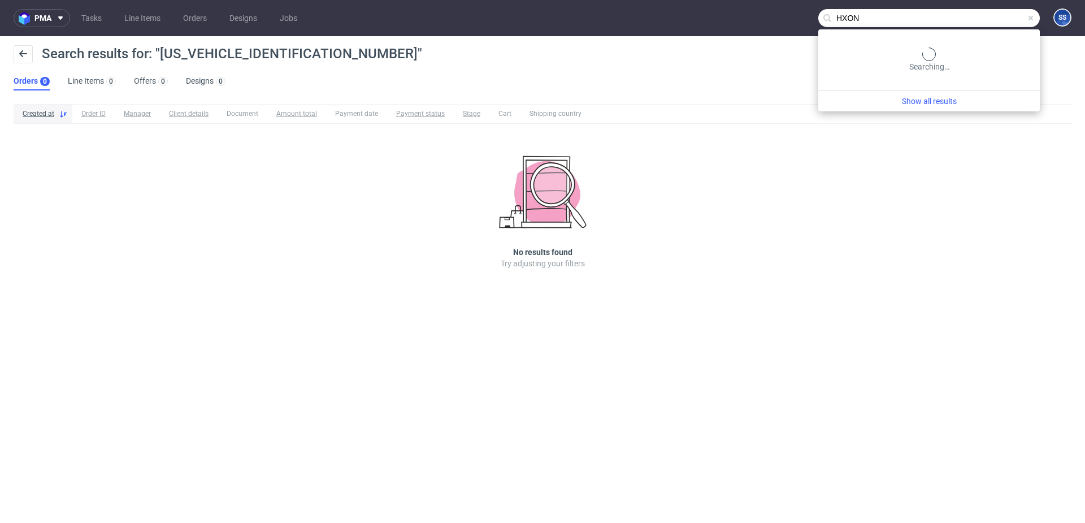
type input "HXON"
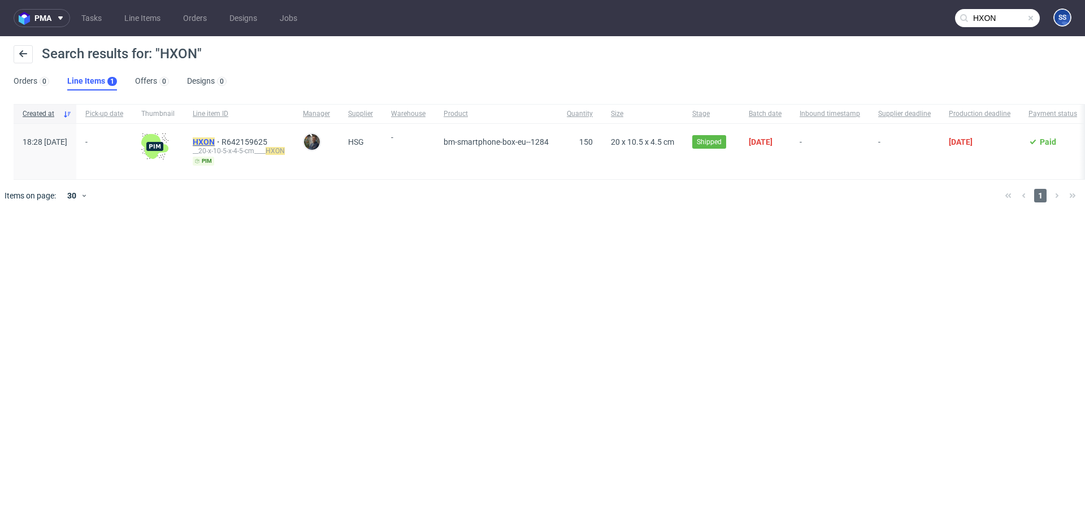
click at [215, 140] on mark "HXON" at bounding box center [204, 141] width 22 height 9
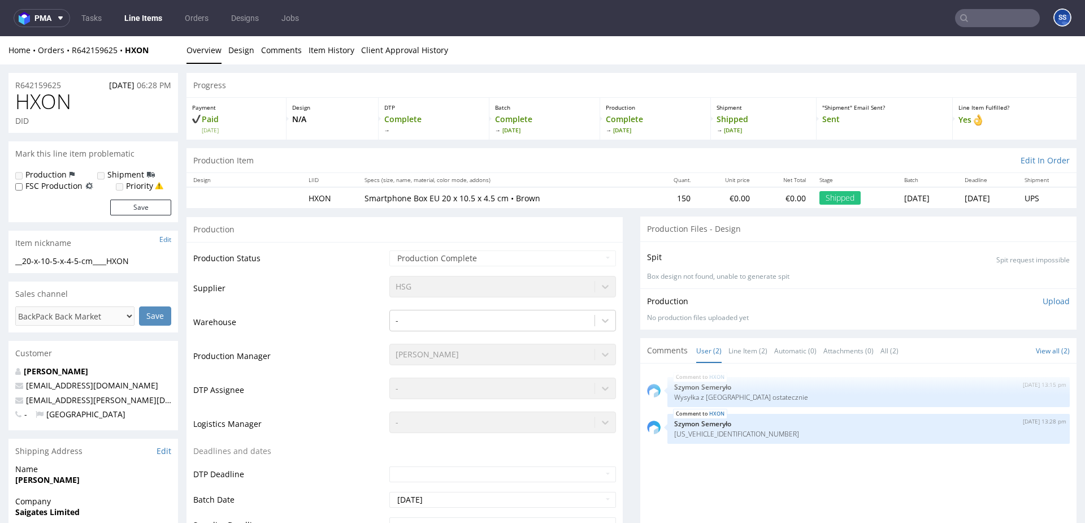
click at [754, 444] on div "HXON 19th Aug 25 | 13:15 pm Szymon Semeryło Wysyłka z Polski ostatecznie HXON 1…" at bounding box center [861, 474] width 429 height 208
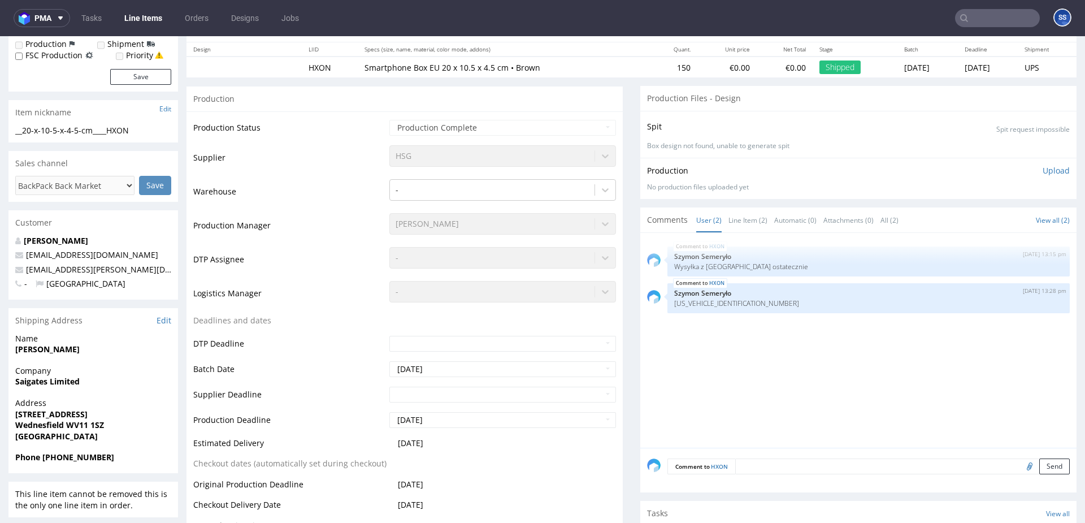
scroll to position [162, 0]
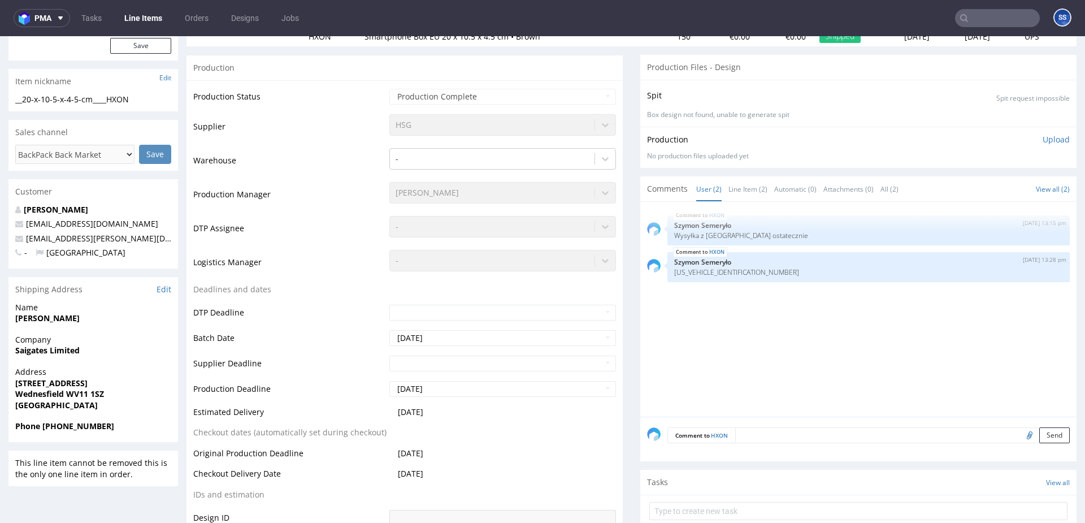
click at [755, 435] on textarea at bounding box center [902, 435] width 335 height 16
paste textarea "1Z5A15806896167910"
drag, startPoint x: 771, startPoint y: 443, endPoint x: 628, endPoint y: 439, distance: 142.5
type textarea "1Z5A15806896167910"
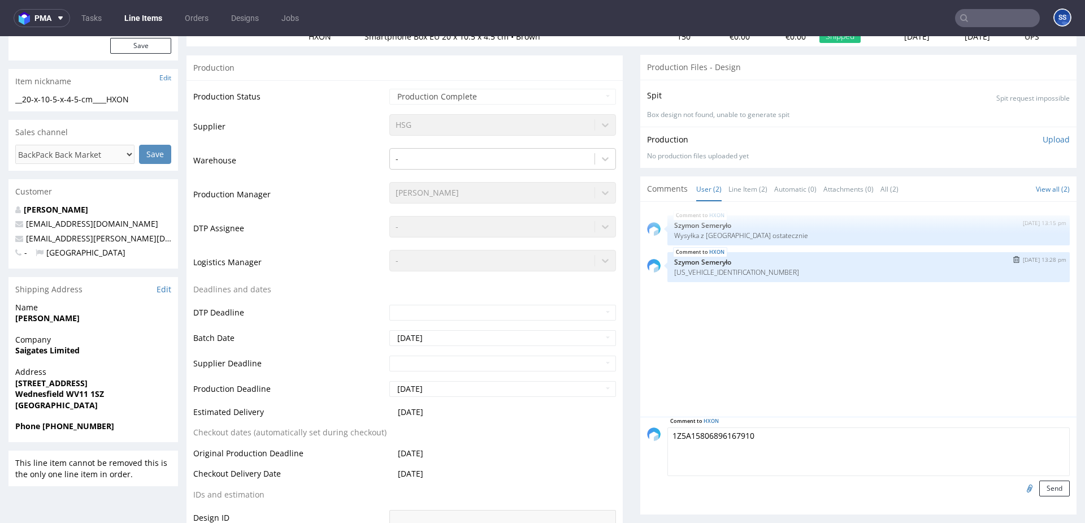
click at [772, 270] on p "[US_VEHICLE_IDENTIFICATION_NUMBER]" at bounding box center [868, 272] width 389 height 8
click at [1013, 258] on img "submit" at bounding box center [1016, 259] width 6 height 7
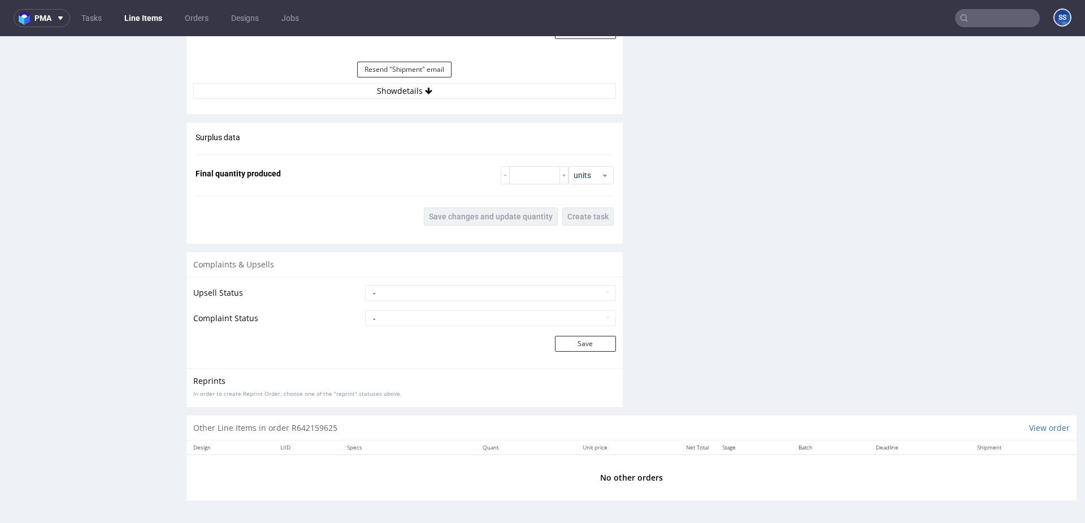
scroll to position [3, 0]
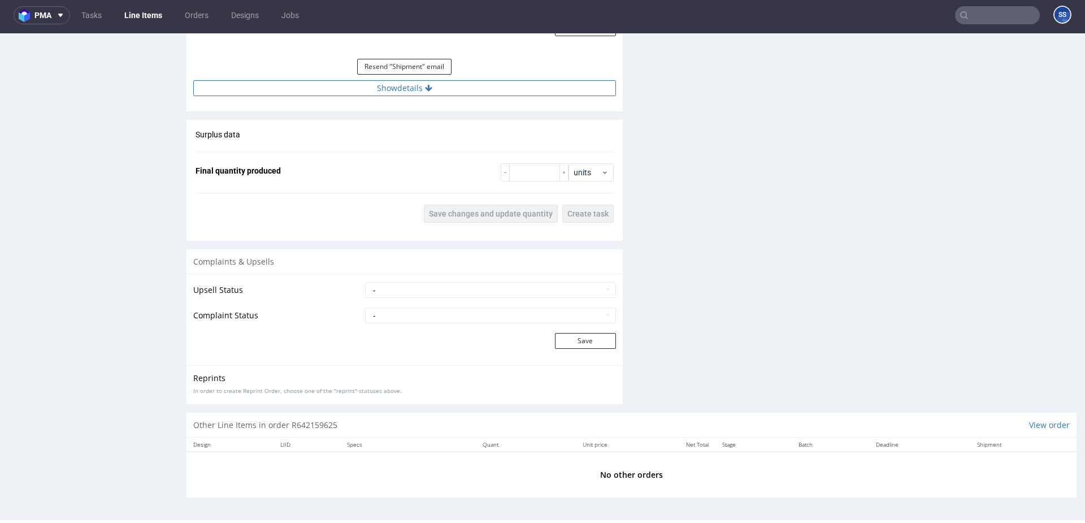
click at [404, 81] on button "Show details" at bounding box center [404, 88] width 423 height 16
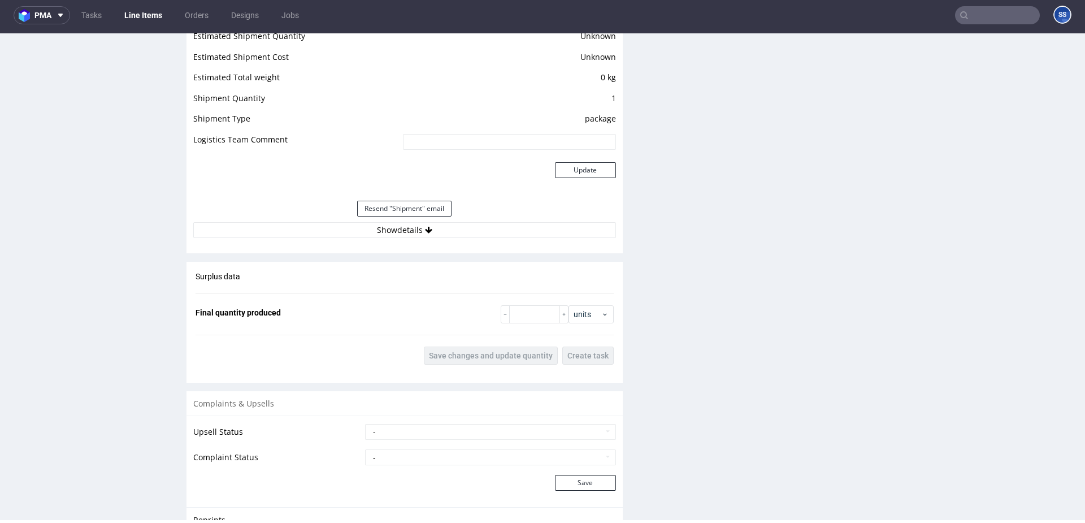
scroll to position [945, 0]
click at [422, 238] on button "Show details" at bounding box center [404, 232] width 423 height 16
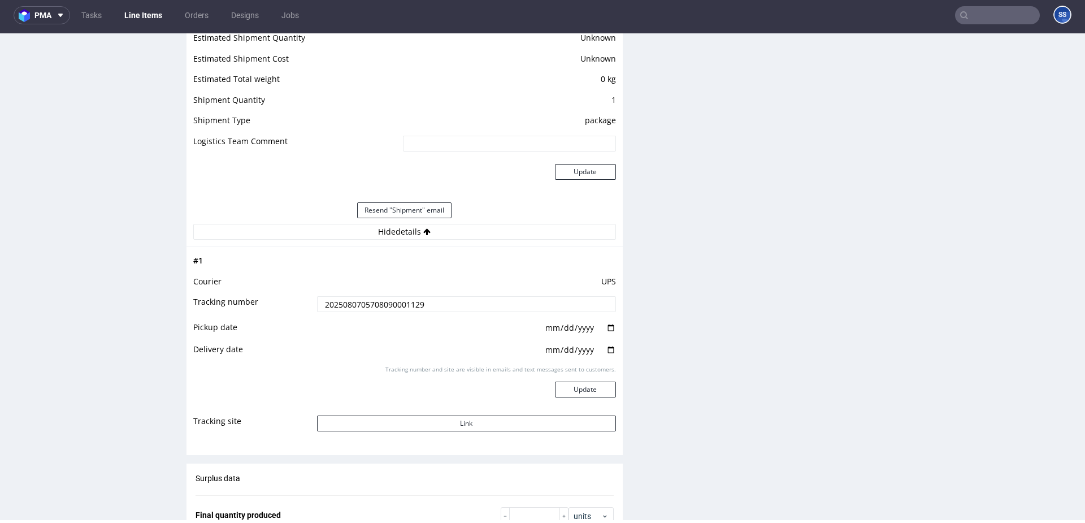
click at [381, 309] on input "2025080705708090001129" at bounding box center [466, 304] width 299 height 16
paste input "1Z5A15806896167910"
type input "1Z5A15806896167910"
click at [480, 426] on button "Link" at bounding box center [466, 423] width 299 height 16
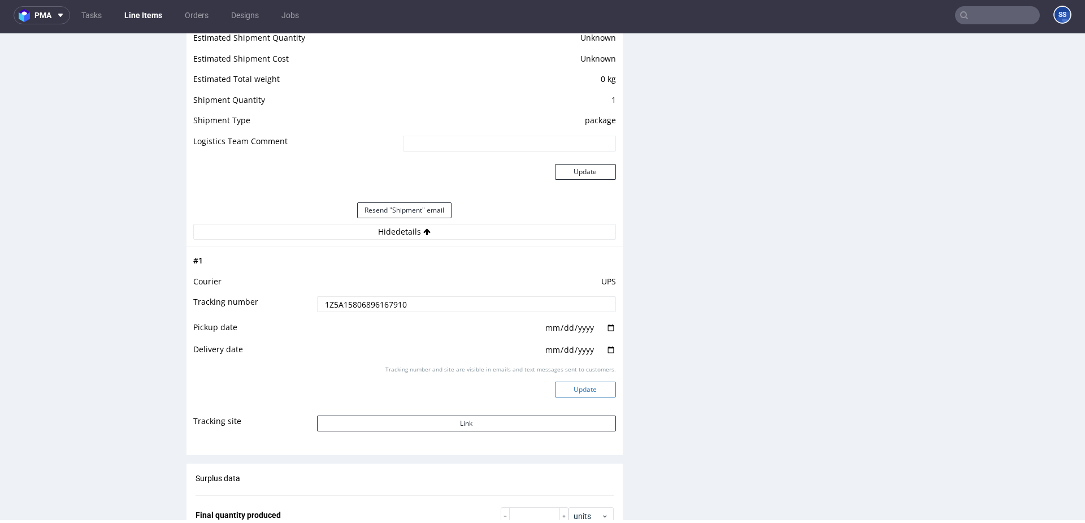
click at [578, 388] on button "Update" at bounding box center [585, 389] width 61 height 16
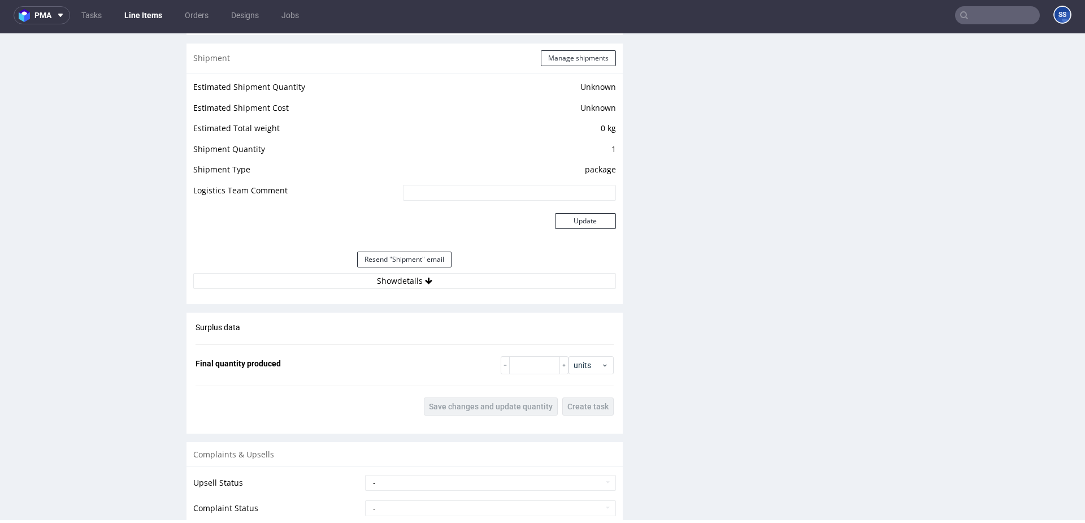
scroll to position [908, 0]
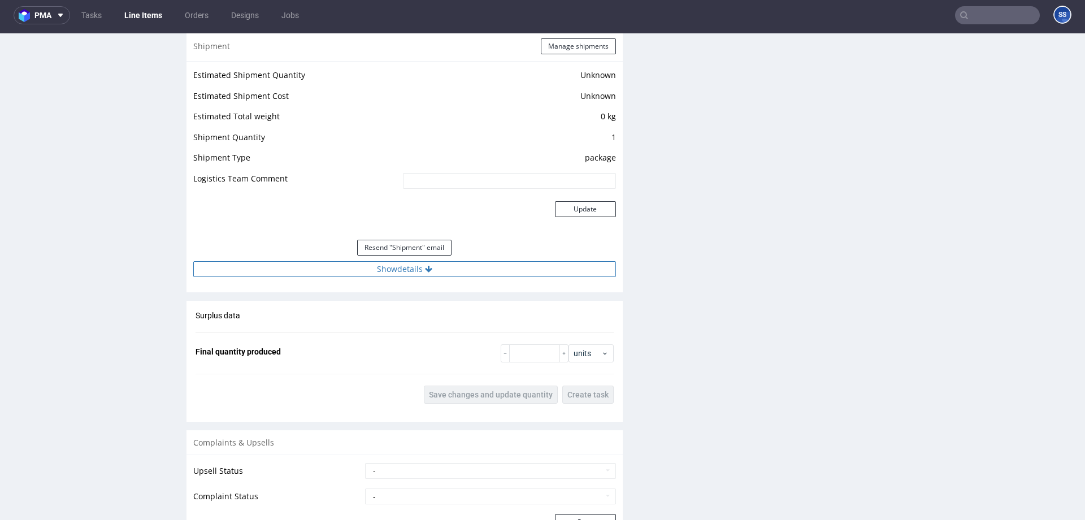
click at [432, 265] on button "Show details" at bounding box center [404, 269] width 423 height 16
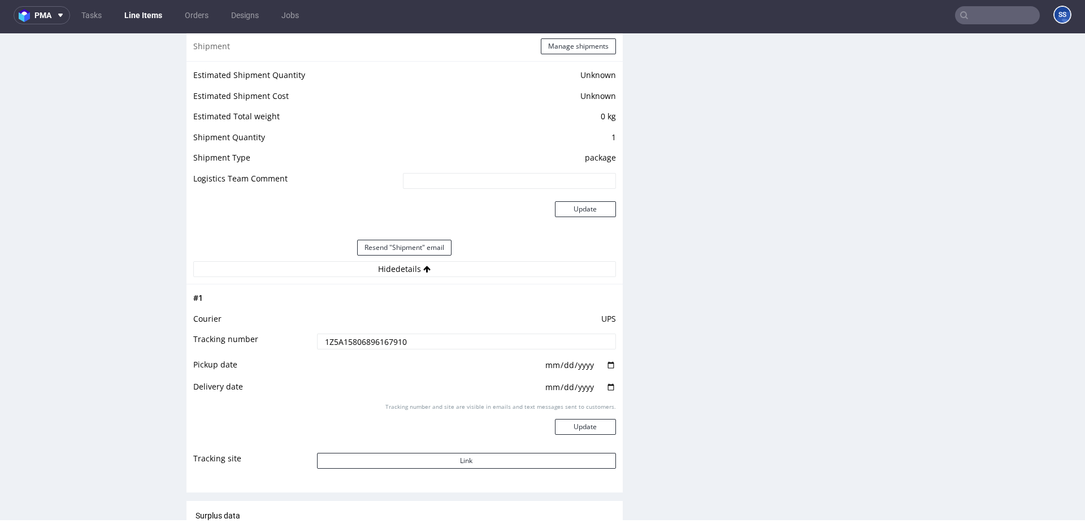
scroll to position [994, 0]
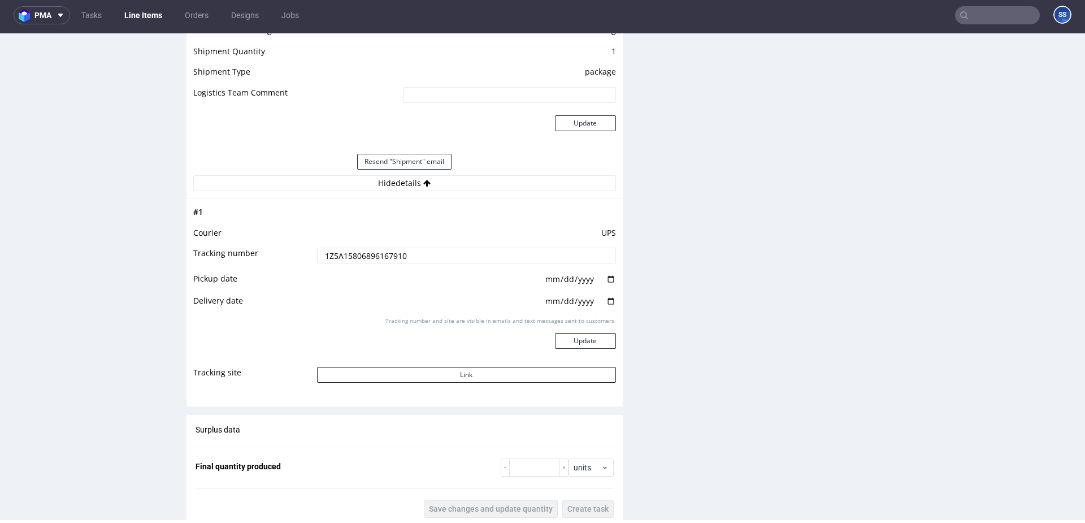
click at [137, 14] on link "Line Items" at bounding box center [143, 15] width 51 height 18
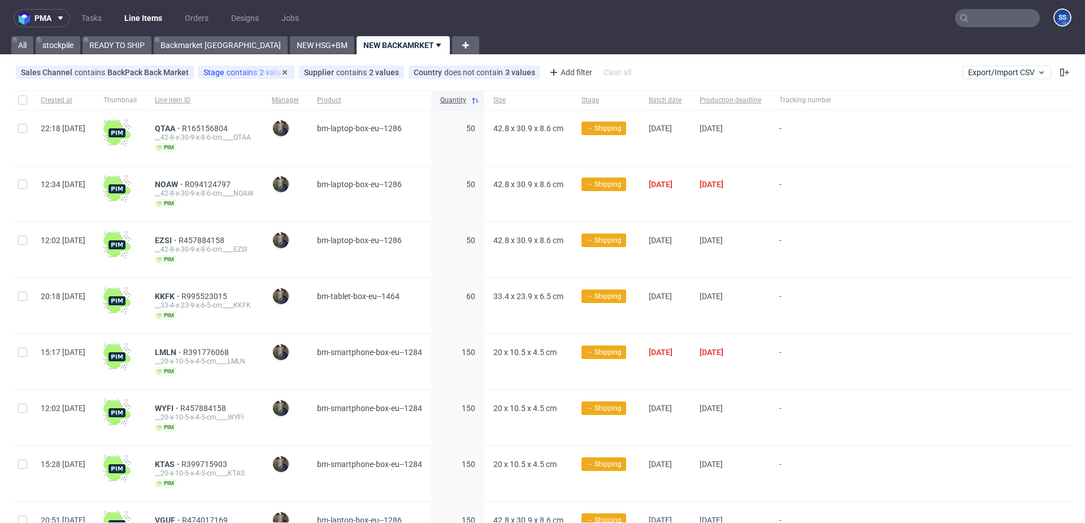
scroll to position [2, 0]
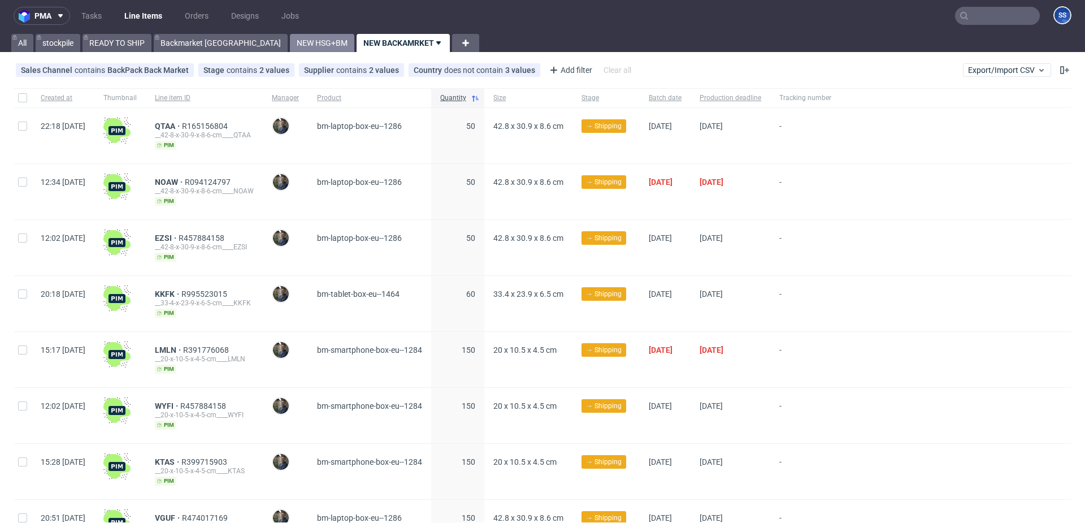
click at [290, 35] on link "NEW HSG+BM" at bounding box center [322, 43] width 64 height 18
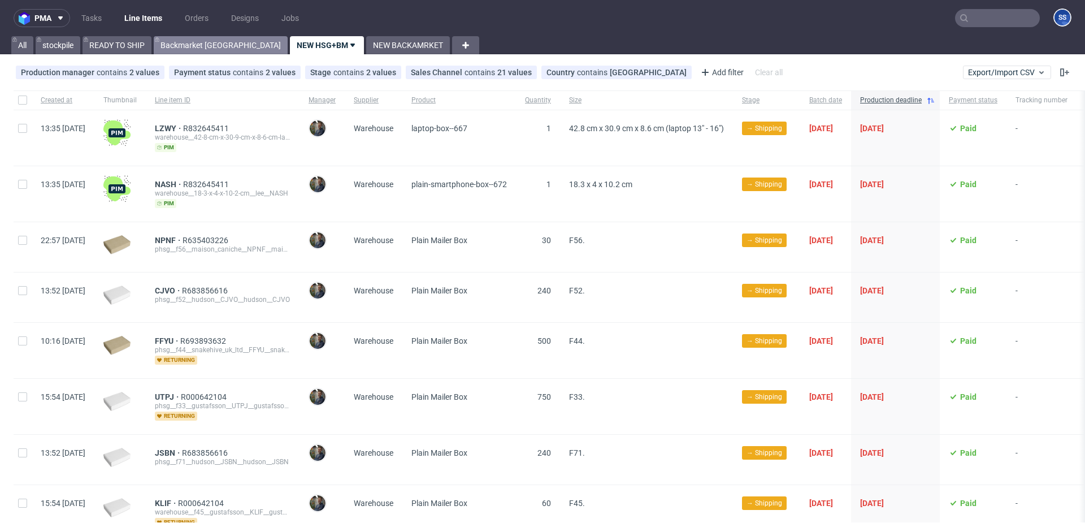
click at [174, 47] on link "Backmarket [GEOGRAPHIC_DATA]" at bounding box center [221, 45] width 134 height 18
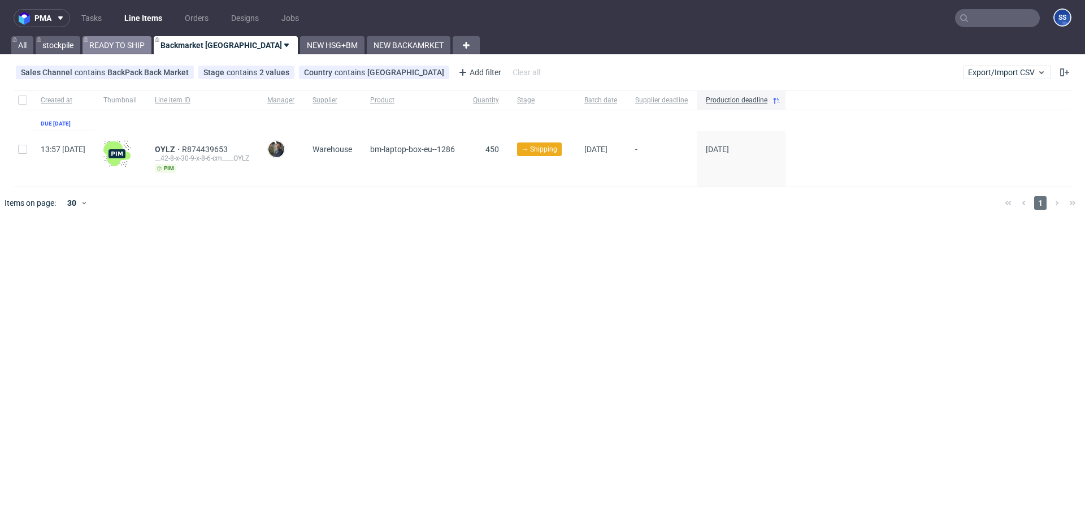
click at [113, 49] on link "READY TO SHIP" at bounding box center [117, 45] width 69 height 18
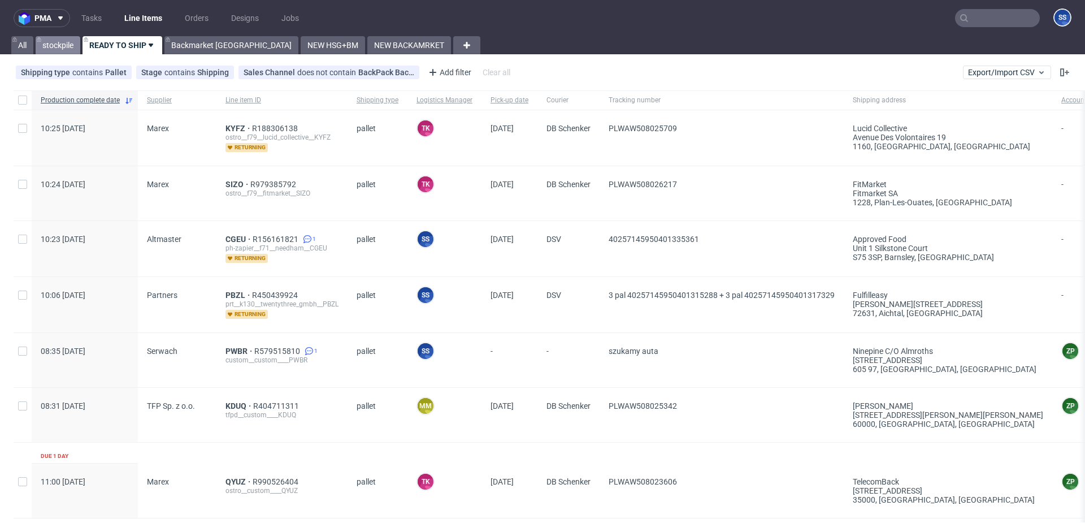
click at [68, 46] on link "stockpile" at bounding box center [58, 45] width 45 height 18
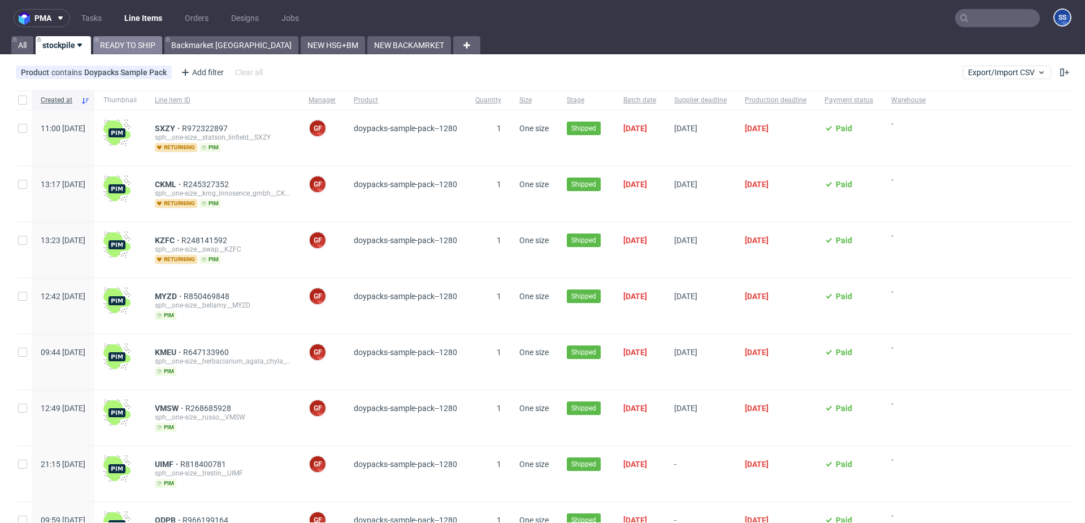
click at [157, 49] on link "READY TO SHIP" at bounding box center [127, 45] width 69 height 18
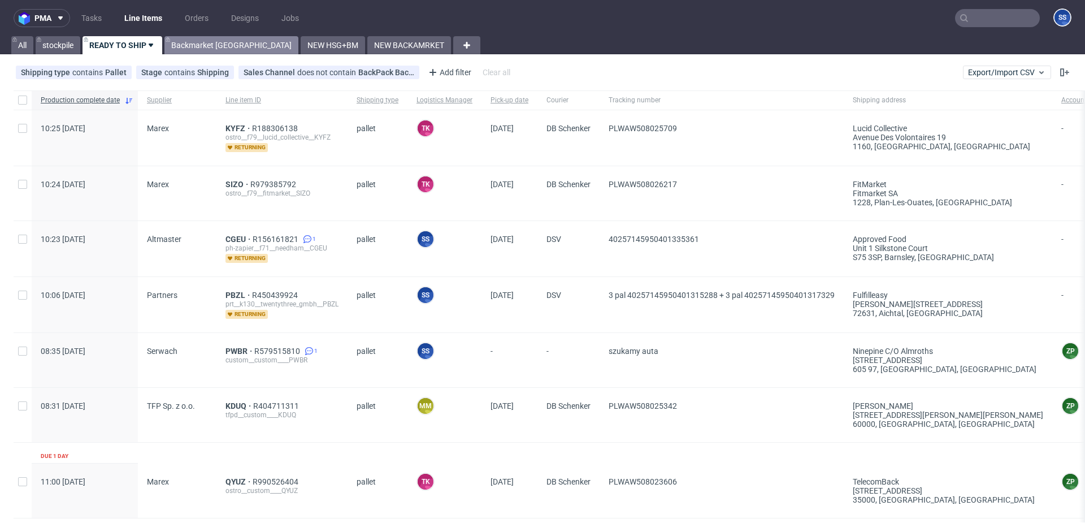
click at [187, 46] on link "Backmarket [GEOGRAPHIC_DATA]" at bounding box center [231, 45] width 134 height 18
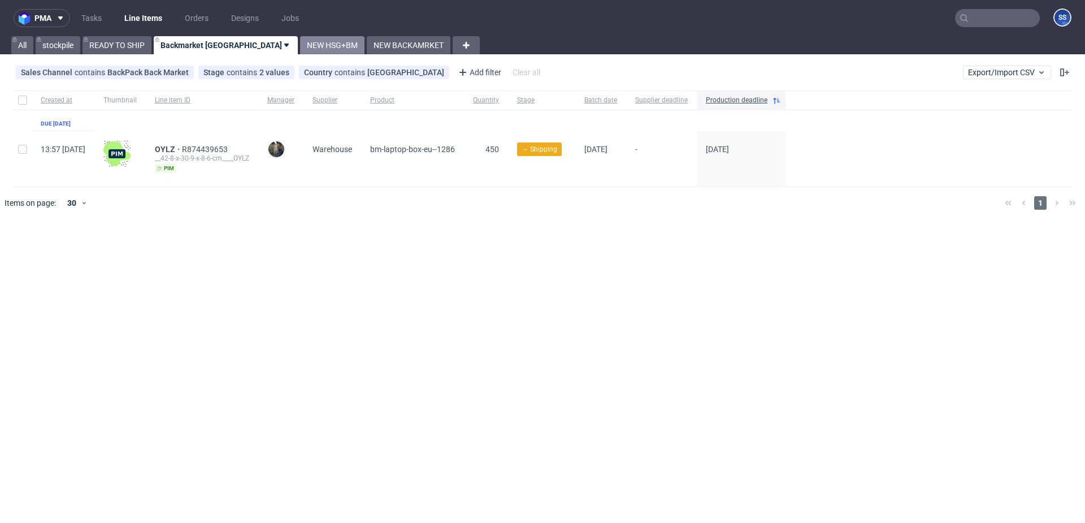
click at [300, 38] on link "NEW HSG+BM" at bounding box center [332, 45] width 64 height 18
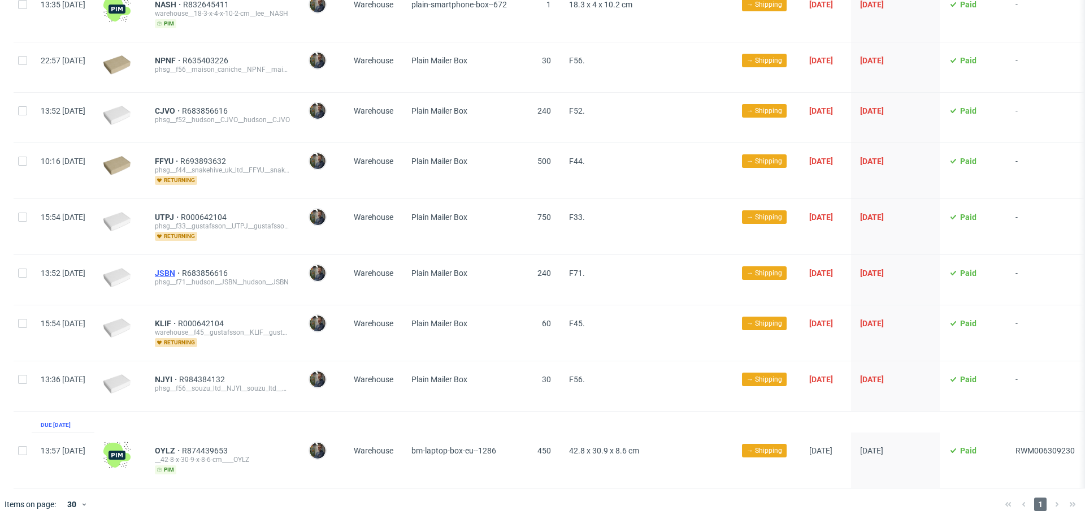
click at [182, 273] on span "JSBN" at bounding box center [168, 272] width 27 height 9
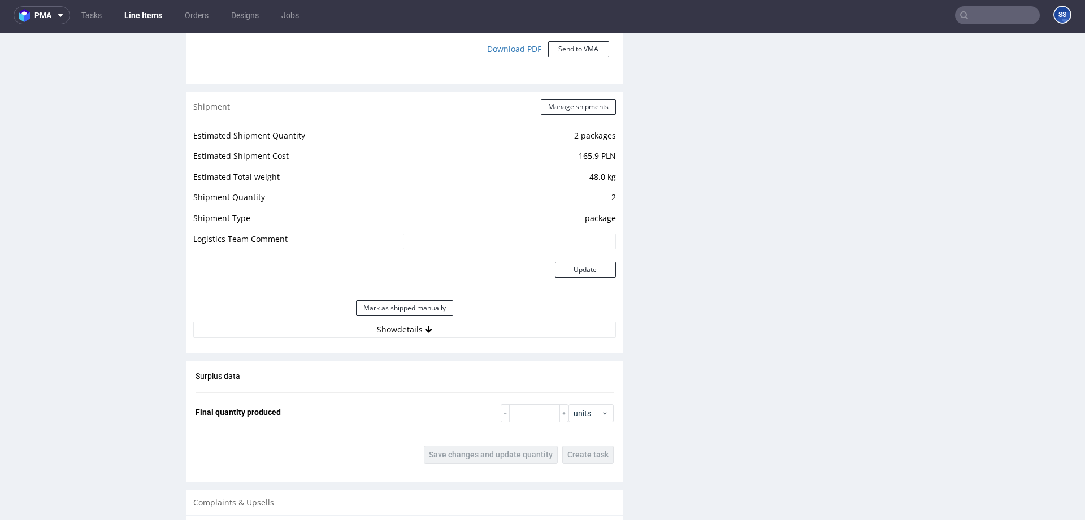
scroll to position [1032, 0]
click at [466, 323] on button "Show details" at bounding box center [404, 330] width 423 height 16
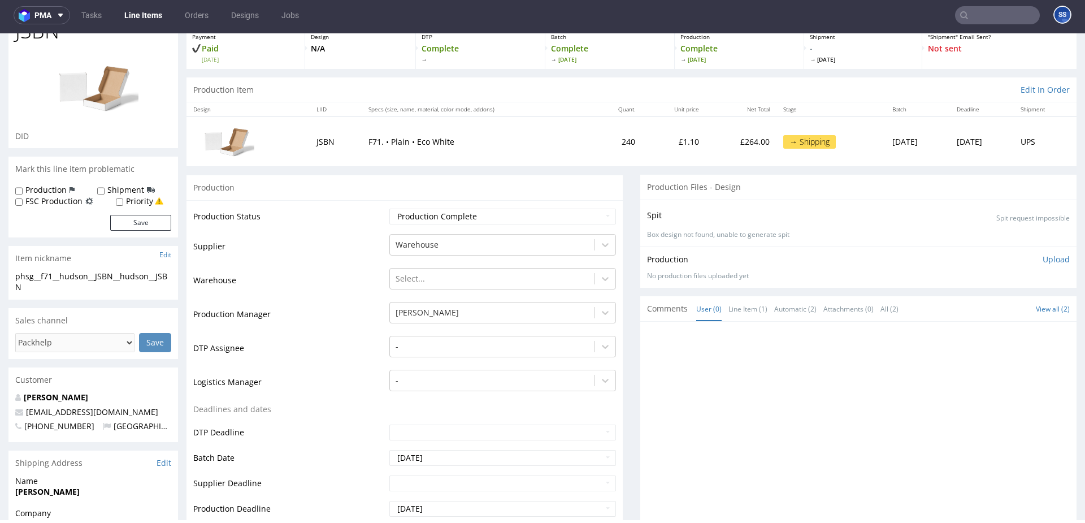
scroll to position [0, 0]
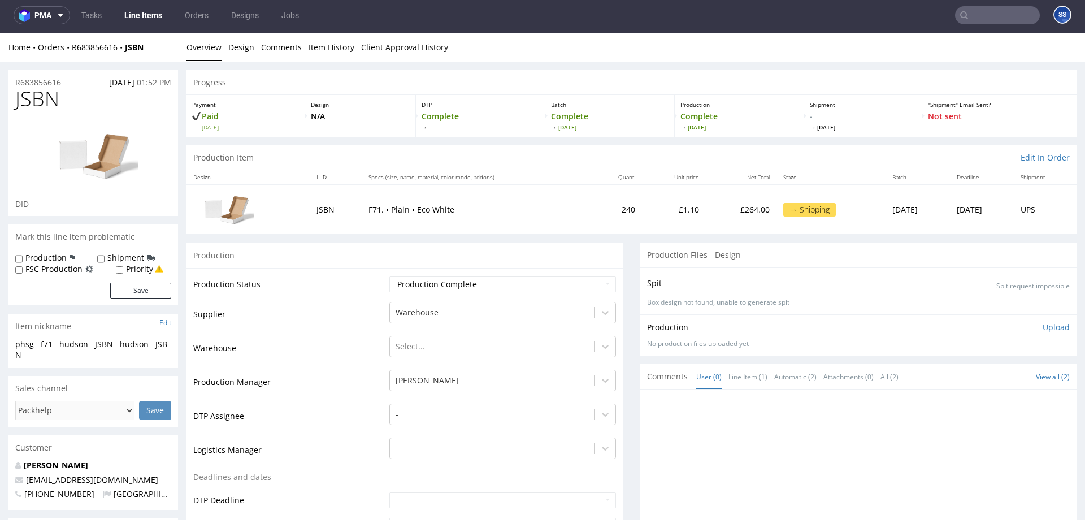
click at [139, 15] on link "Line Items" at bounding box center [143, 15] width 51 height 18
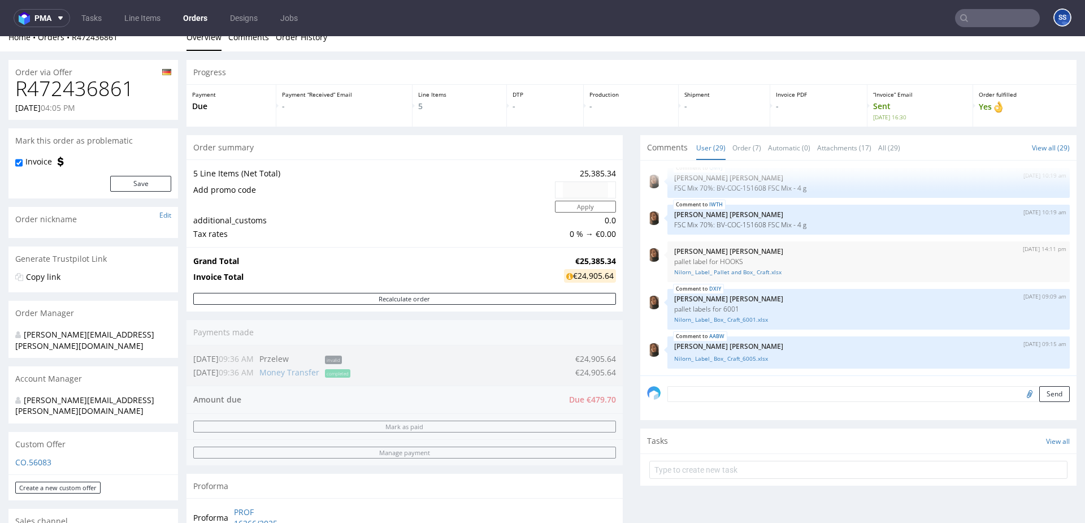
scroll to position [564, 0]
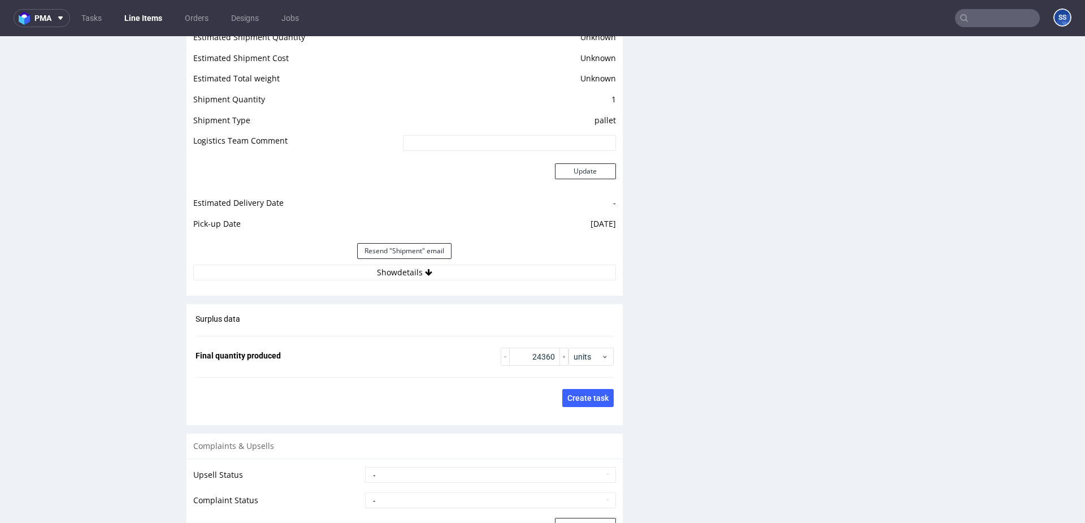
scroll to position [1543, 0]
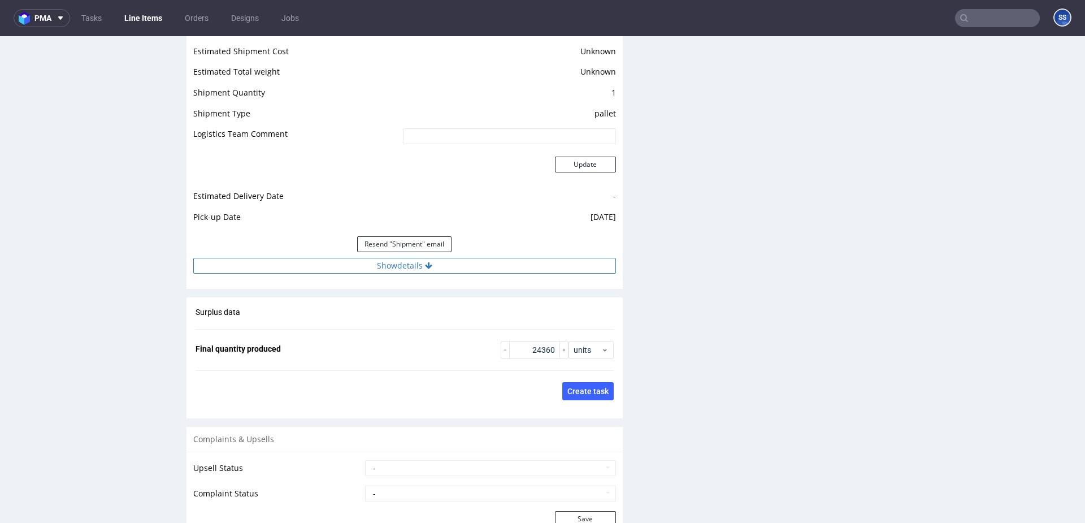
click at [393, 268] on button "Show details" at bounding box center [404, 266] width 423 height 16
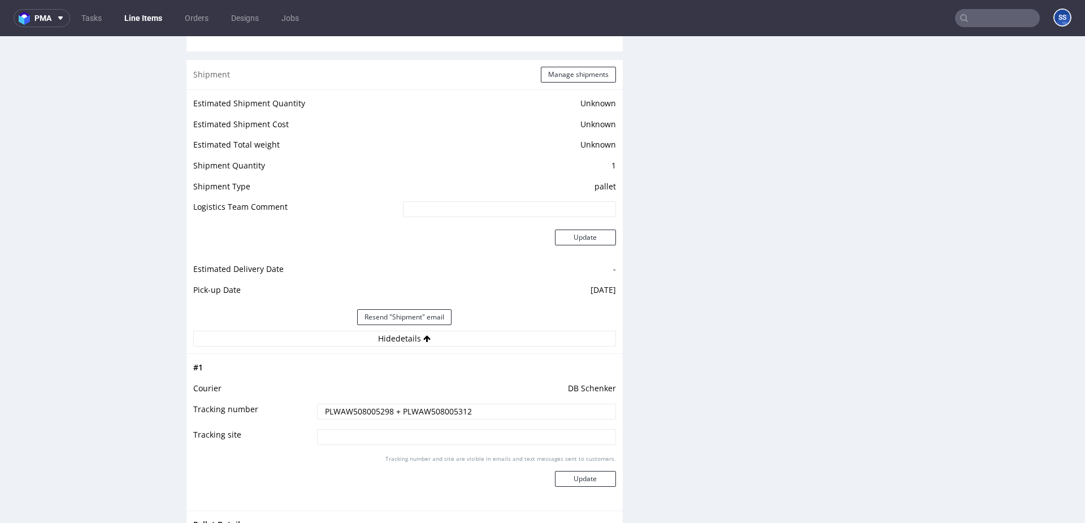
scroll to position [1461, 0]
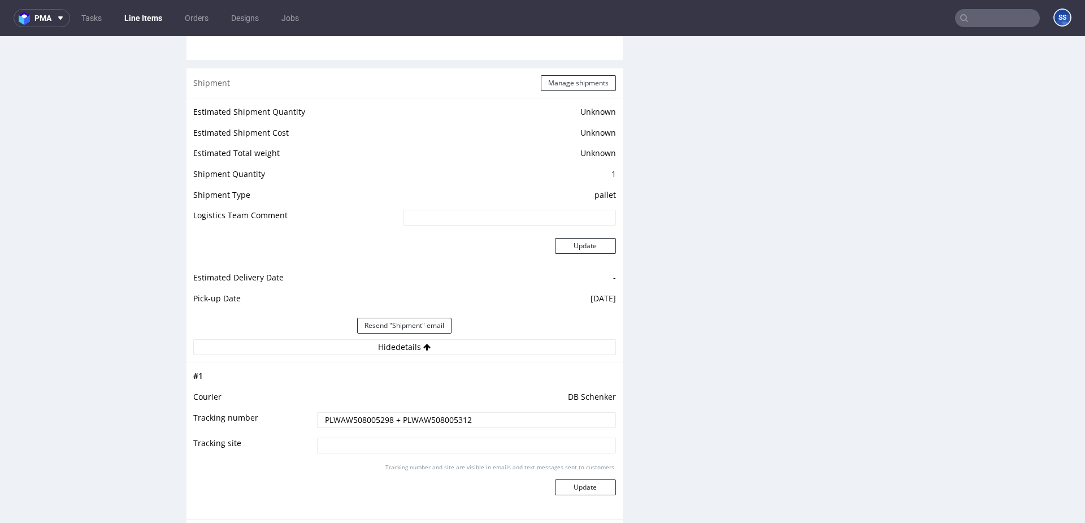
click at [155, 18] on link "Line Items" at bounding box center [143, 18] width 51 height 18
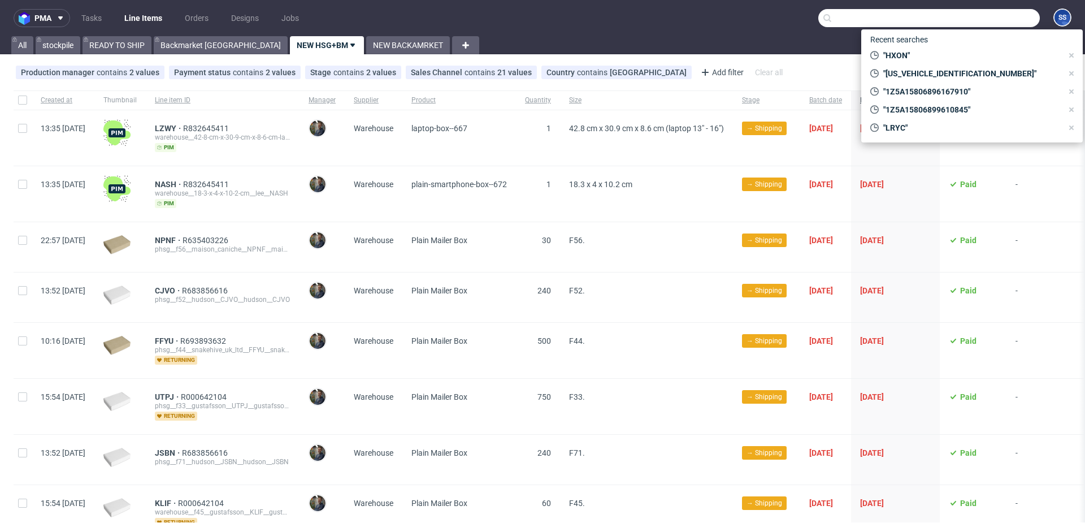
click at [988, 20] on input "text" at bounding box center [929, 18] width 222 height 18
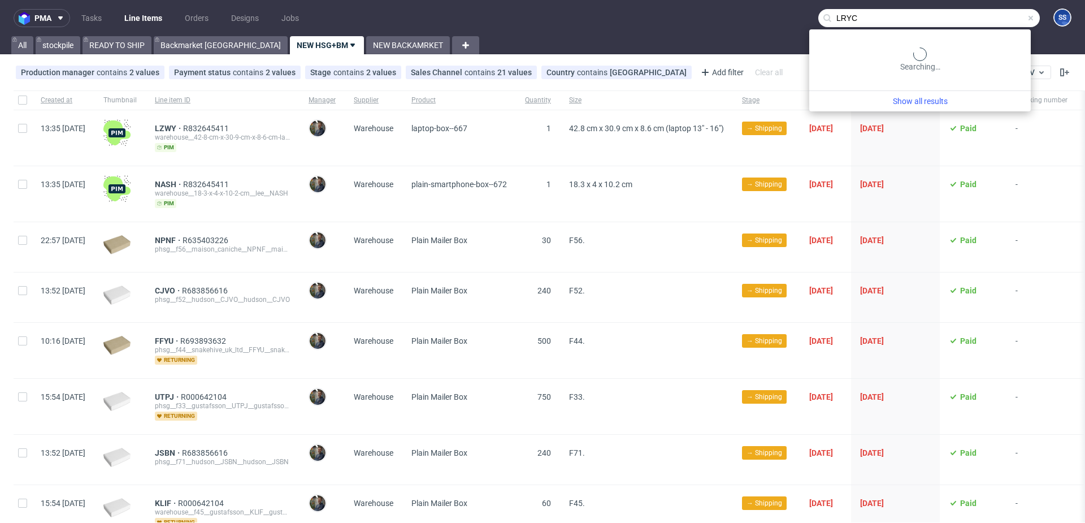
type input "LRYC"
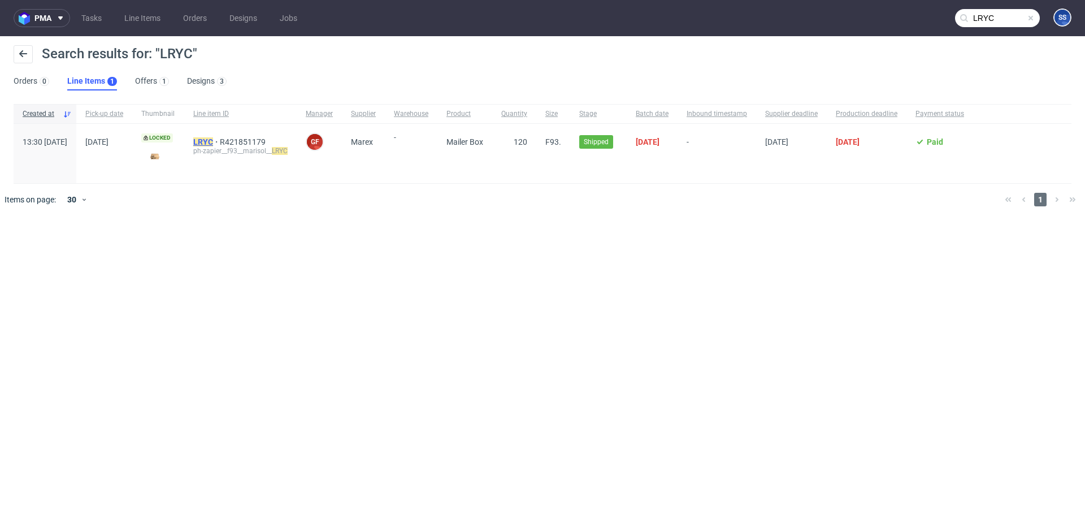
click at [220, 142] on span "LRYC" at bounding box center [206, 141] width 27 height 9
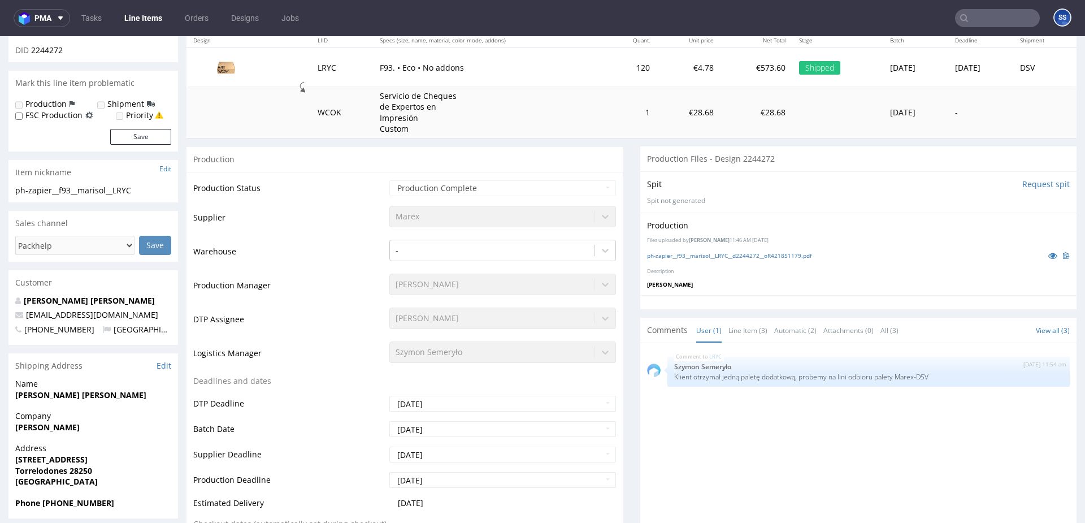
scroll to position [1092, 0]
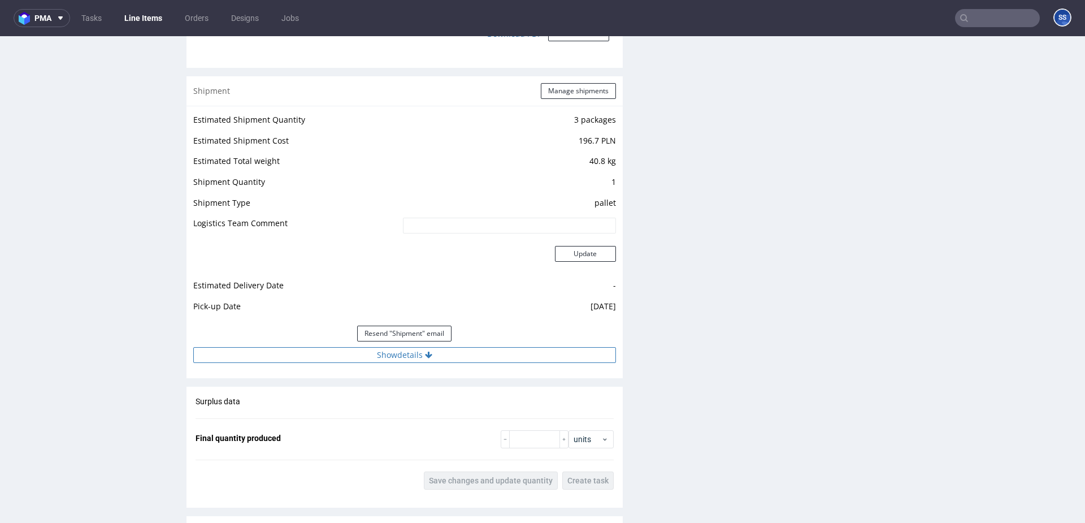
click at [467, 355] on button "Show details" at bounding box center [404, 355] width 423 height 16
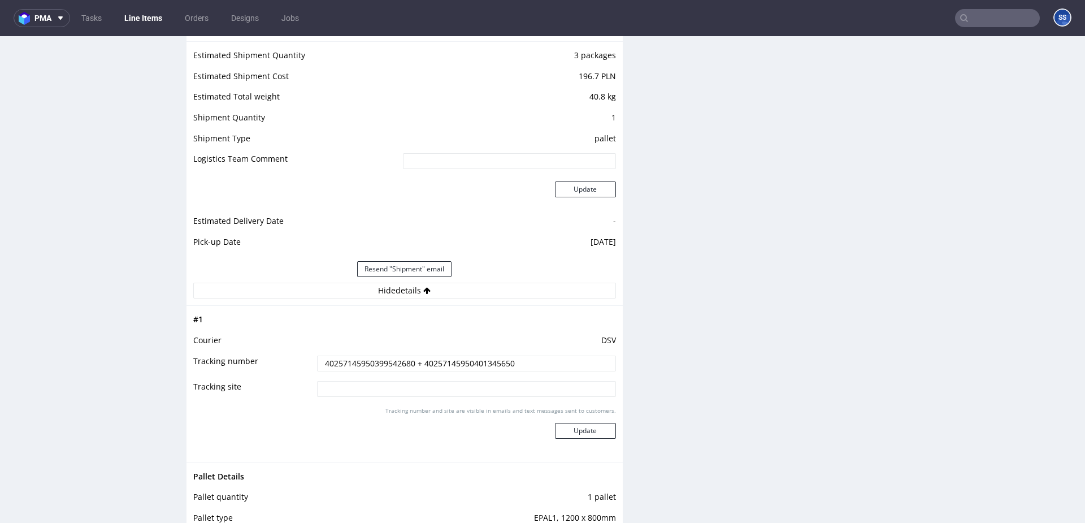
scroll to position [1158, 0]
click at [476, 362] on input "40257145950399542680 + 40257145950401345650" at bounding box center [466, 361] width 299 height 16
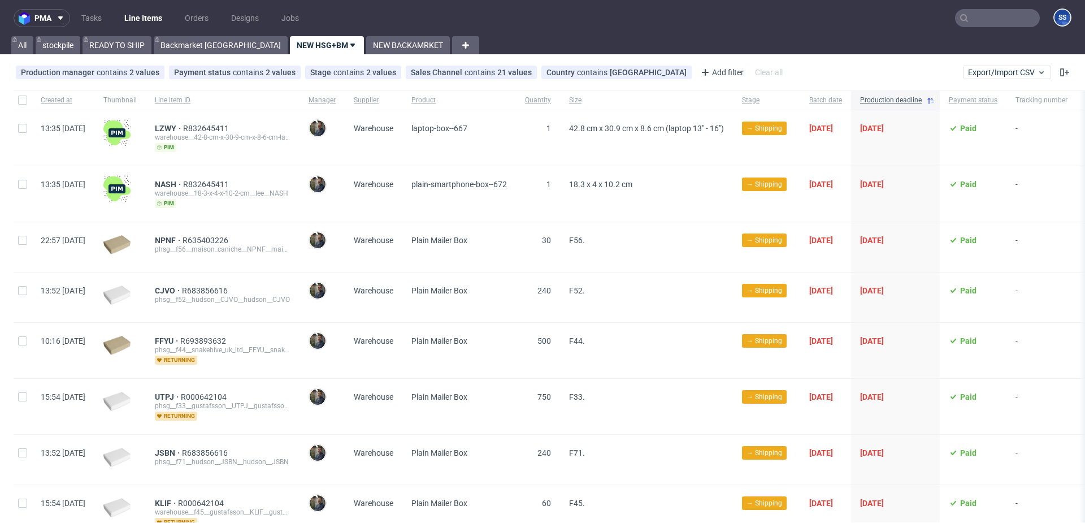
click at [341, 35] on nav "pma Tasks Line Items Orders Designs Jobs SS" at bounding box center [542, 18] width 1085 height 36
click at [366, 43] on link "NEW BACKAMRKET" at bounding box center [408, 45] width 84 height 18
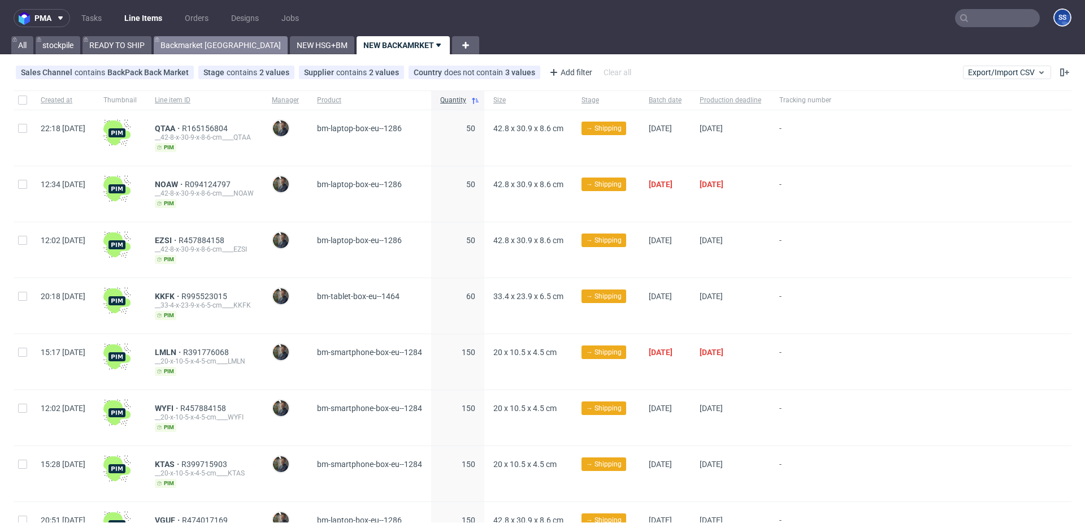
click at [207, 45] on link "Backmarket [GEOGRAPHIC_DATA]" at bounding box center [221, 45] width 134 height 18
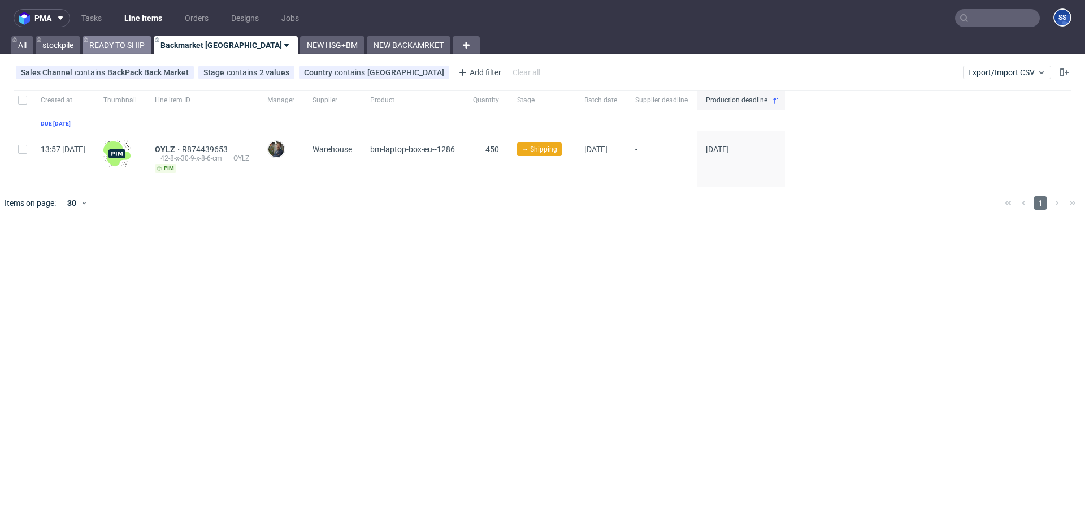
click at [133, 50] on link "READY TO SHIP" at bounding box center [117, 45] width 69 height 18
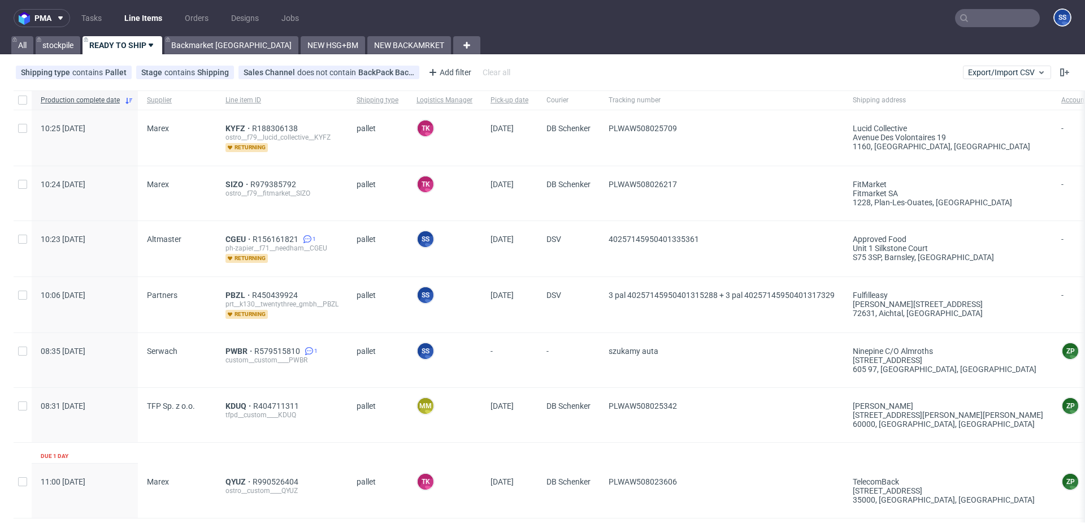
click at [983, 22] on input "text" at bounding box center [997, 18] width 85 height 18
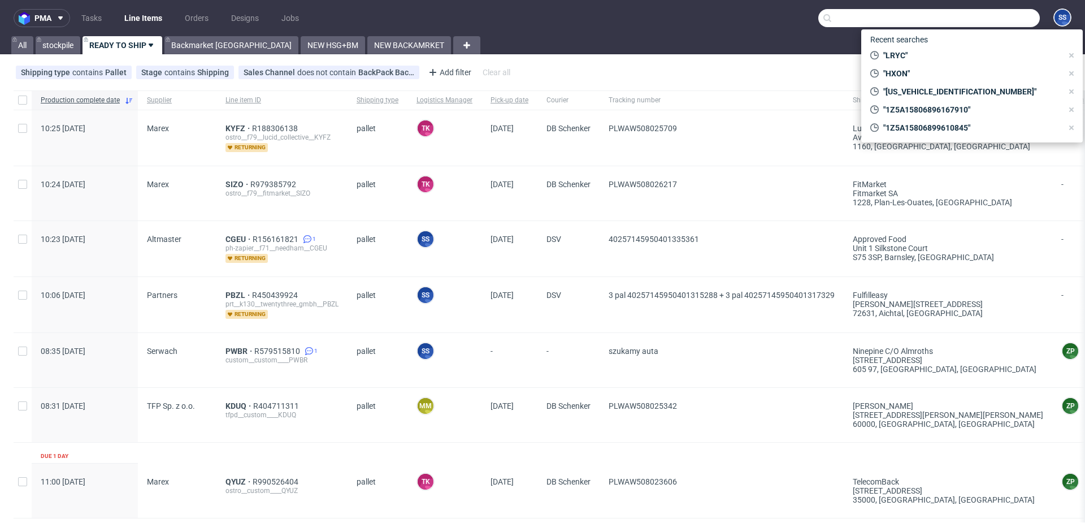
paste input "40257145950399892679"
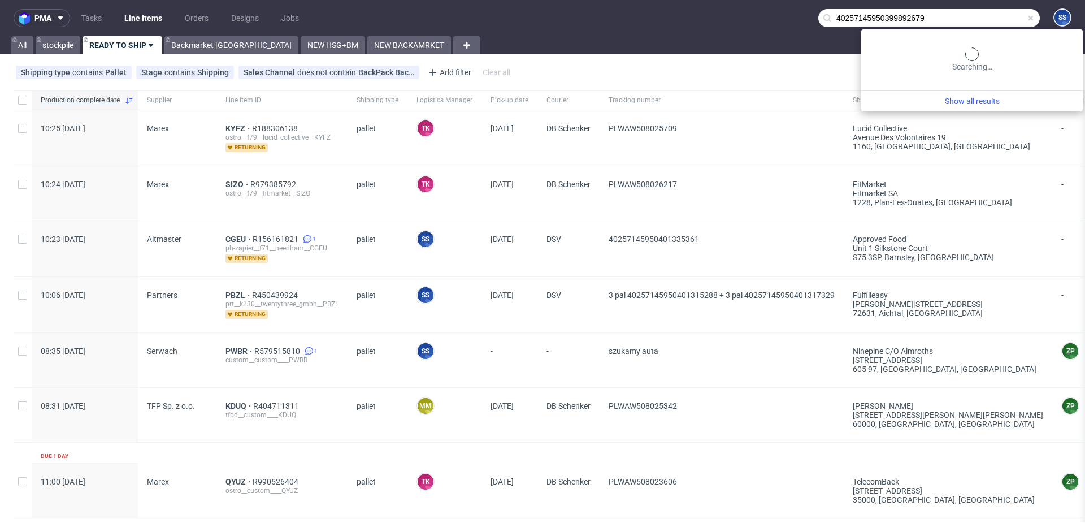
type input "40257145950399892679"
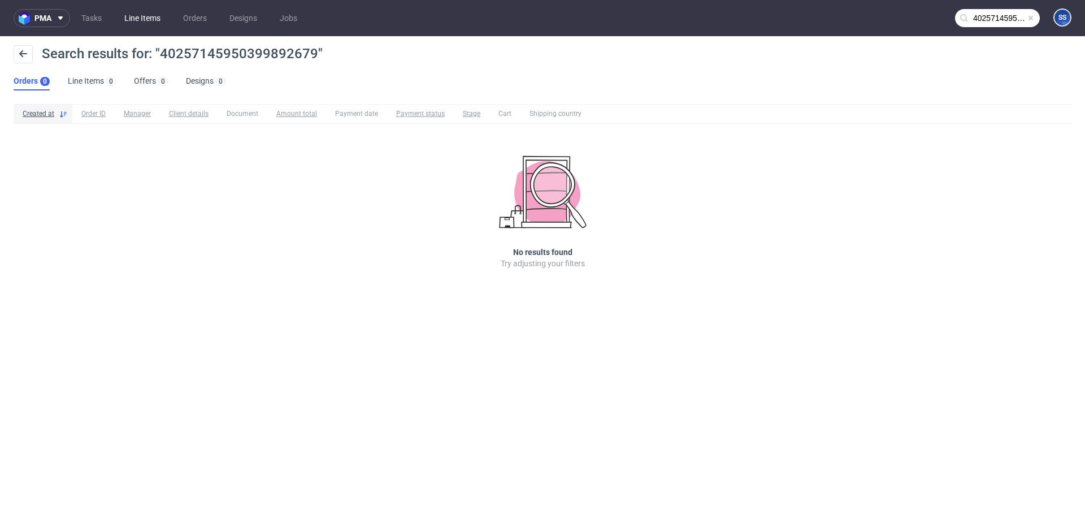
click at [133, 18] on link "Line Items" at bounding box center [143, 18] width 50 height 18
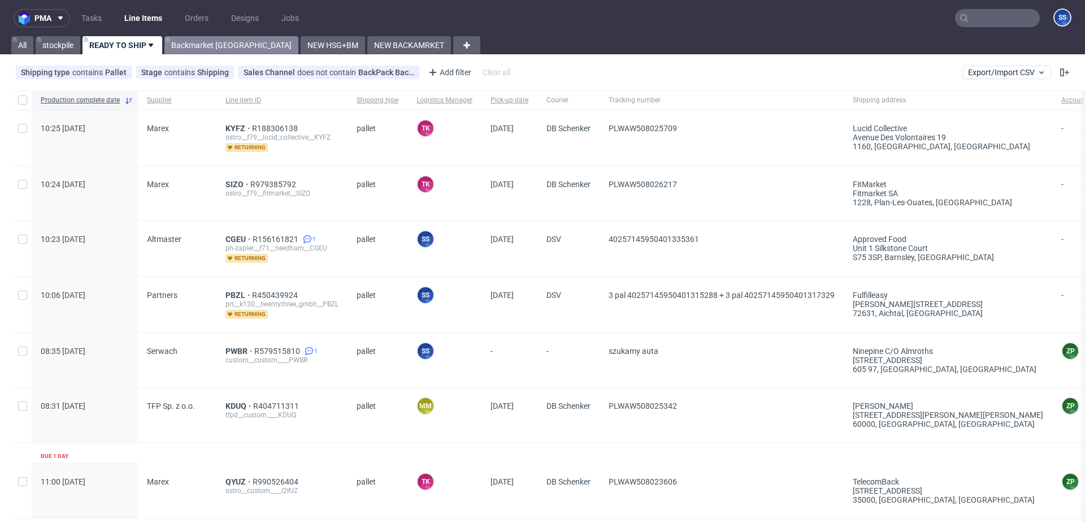
click at [193, 50] on link "Backmarket [GEOGRAPHIC_DATA]" at bounding box center [231, 45] width 134 height 18
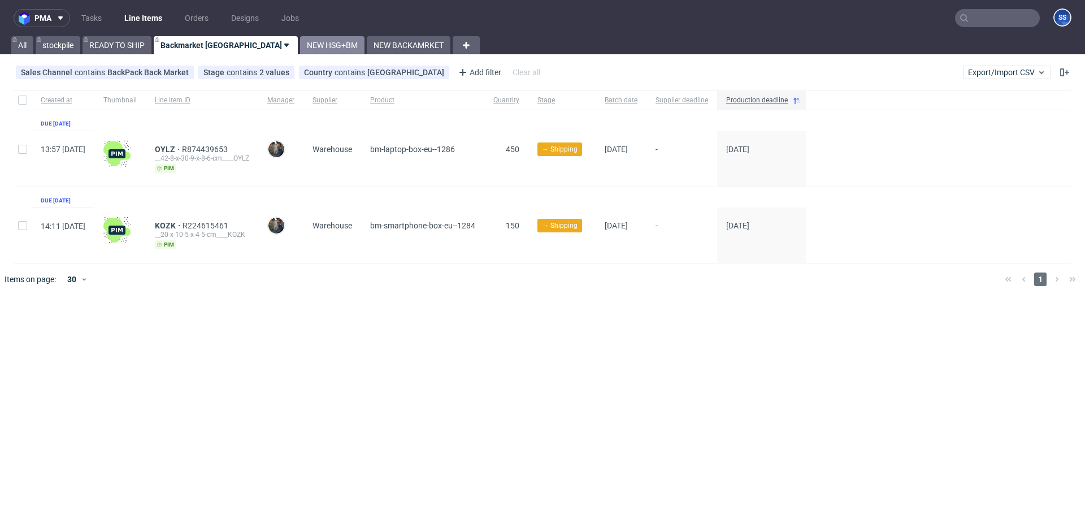
click at [300, 48] on link "NEW HSG+BM" at bounding box center [332, 45] width 64 height 18
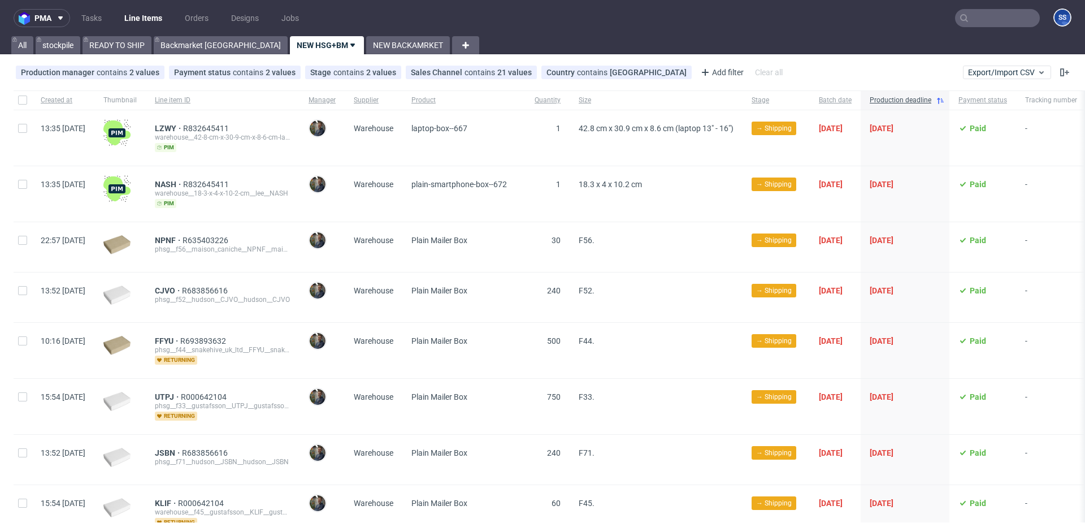
click at [332, 58] on div "pma Tasks Line Items Orders Designs Jobs SS All stockpile READY TO SHIP Backmar…" at bounding box center [542, 261] width 1085 height 523
click at [366, 45] on link "NEW BACKAMRKET" at bounding box center [408, 45] width 84 height 18
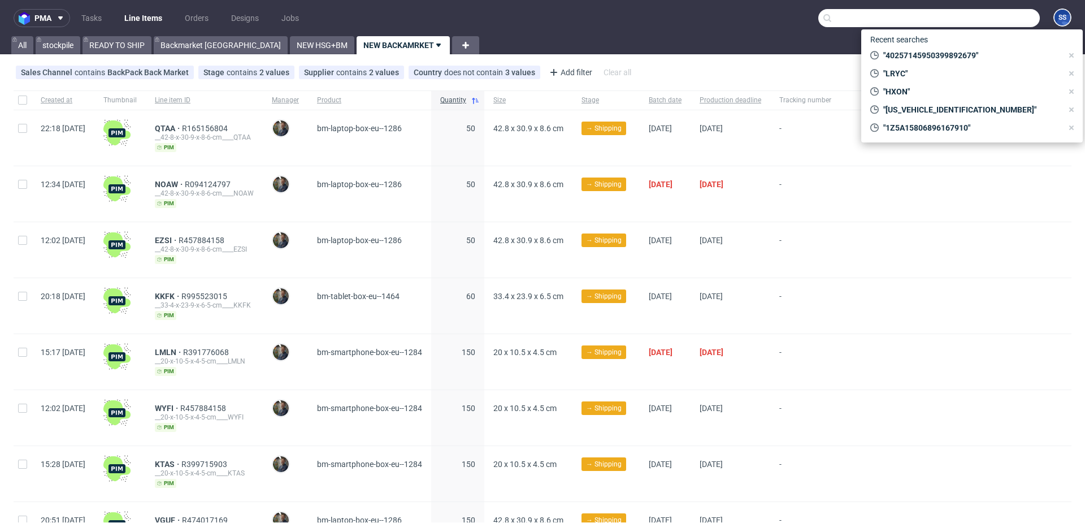
click at [967, 21] on input "text" at bounding box center [929, 18] width 222 height 18
paste input "R583848598"
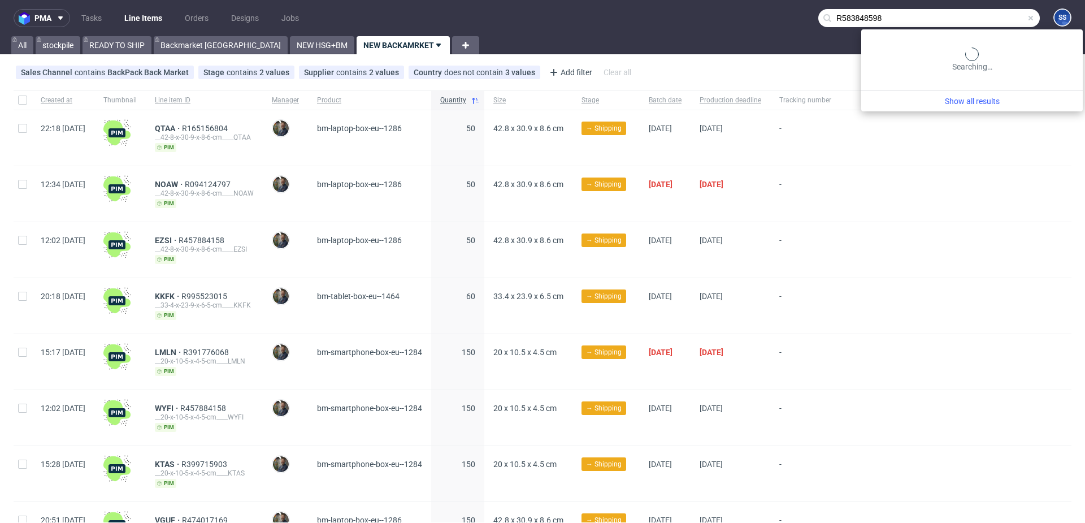
type input "R583848598"
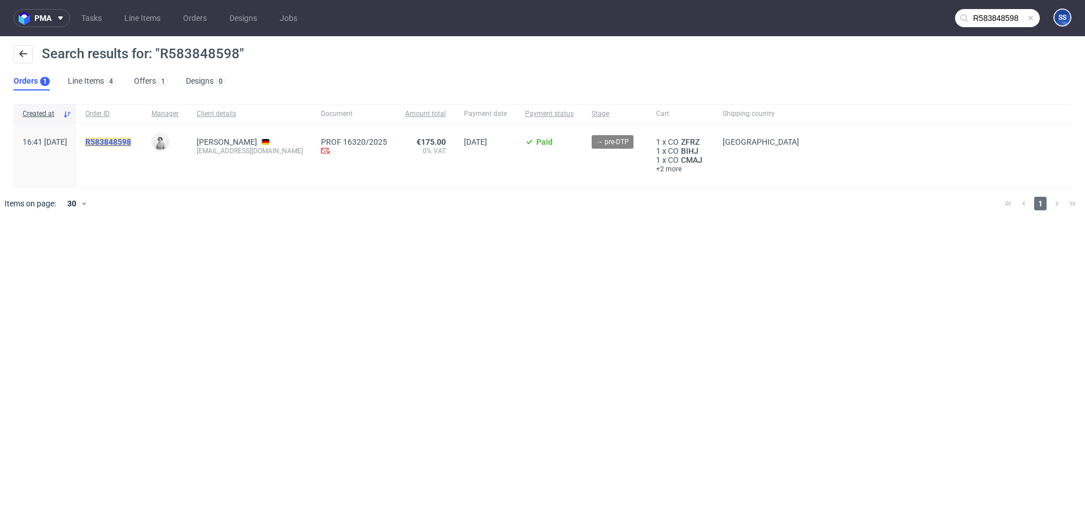
click at [131, 142] on mark "R583848598" at bounding box center [108, 141] width 46 height 9
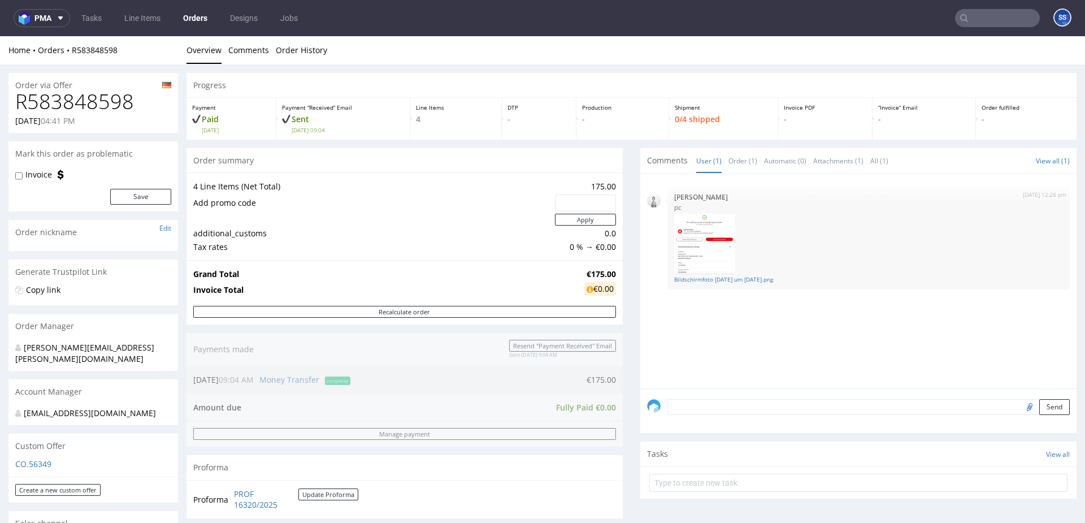
scroll to position [575, 0]
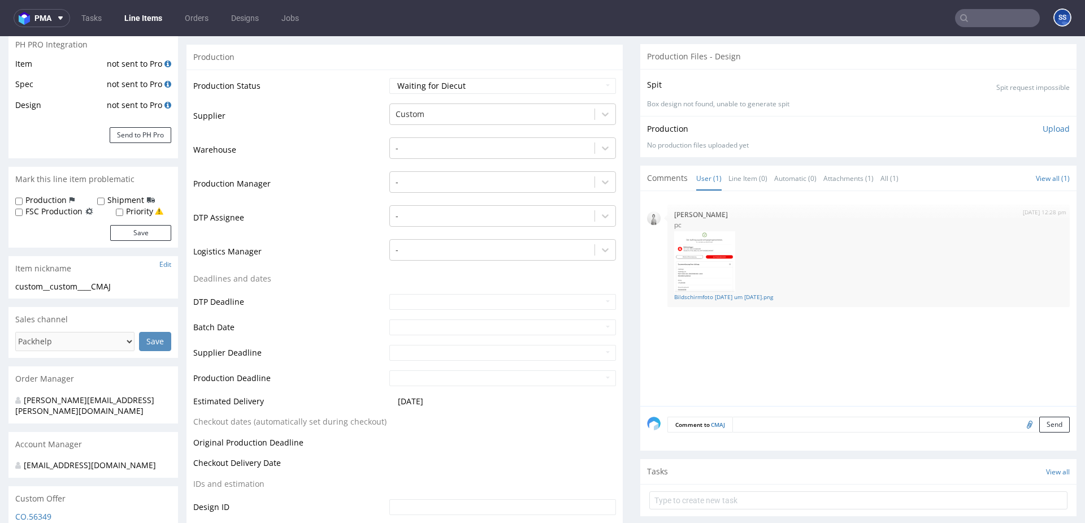
scroll to position [274, 0]
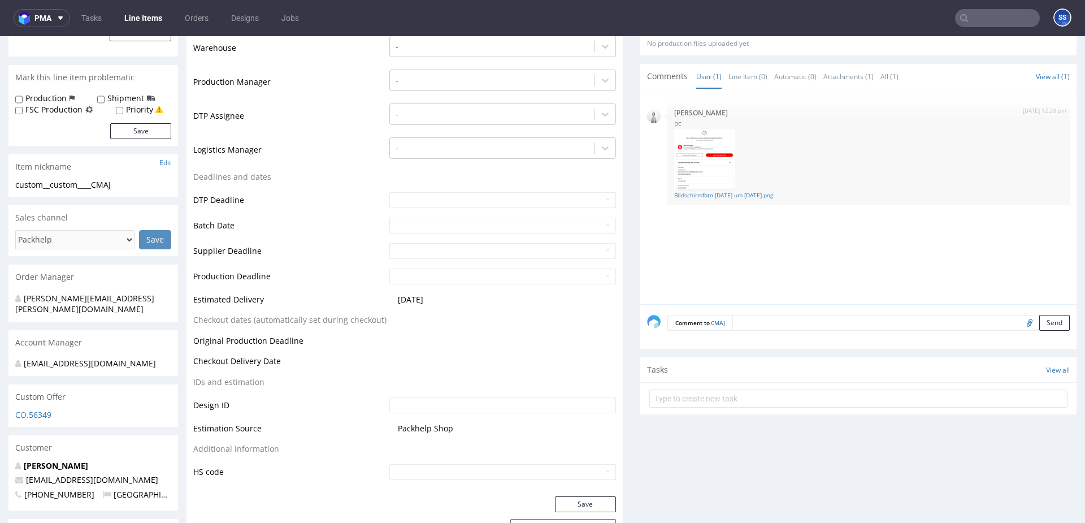
click at [164, 16] on link "Line Items" at bounding box center [143, 18] width 51 height 18
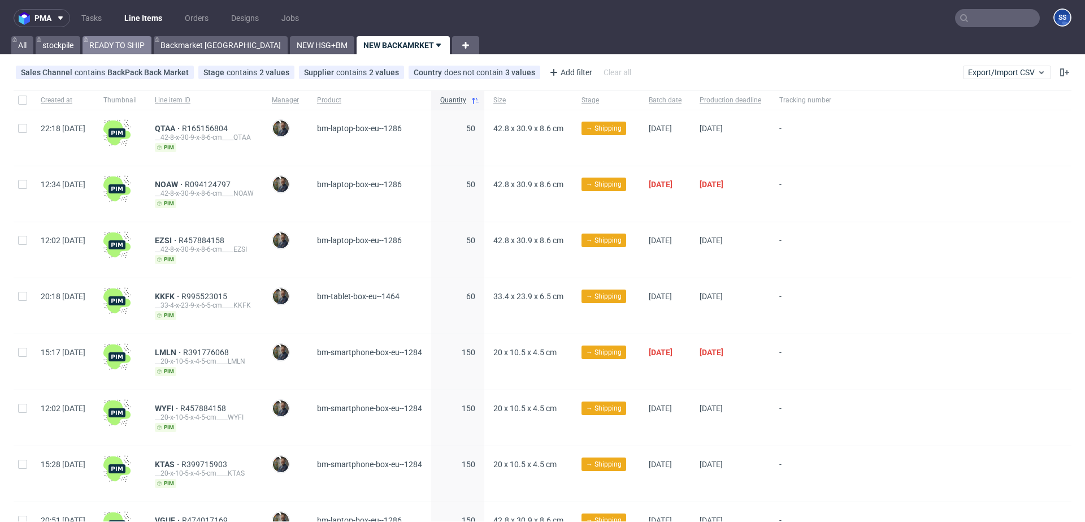
click at [122, 40] on link "READY TO SHIP" at bounding box center [117, 45] width 69 height 18
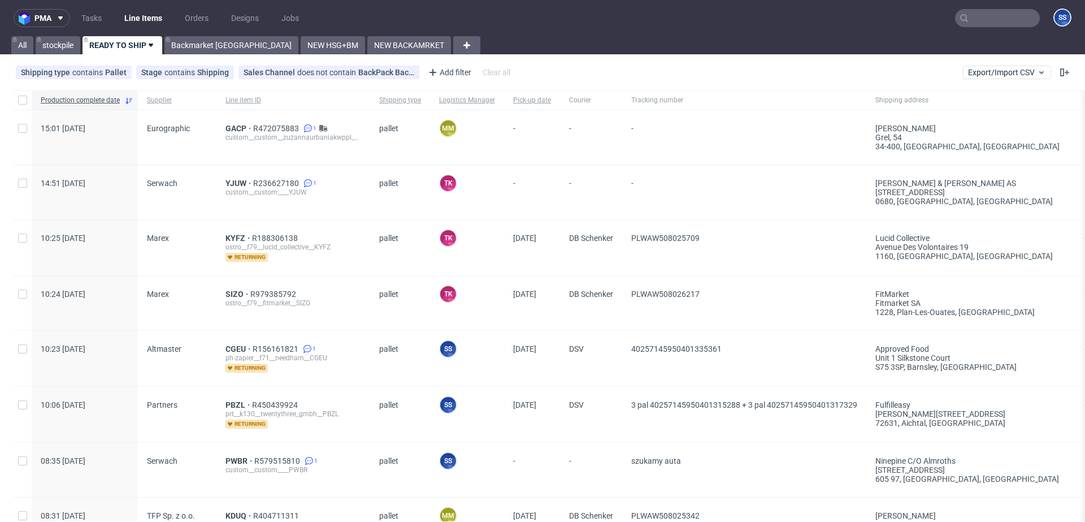
click at [219, 177] on div "YJUW R236627180 1 custom__custom____YJUW" at bounding box center [293, 192] width 154 height 54
click at [225, 180] on span "YJUW" at bounding box center [239, 183] width 28 height 9
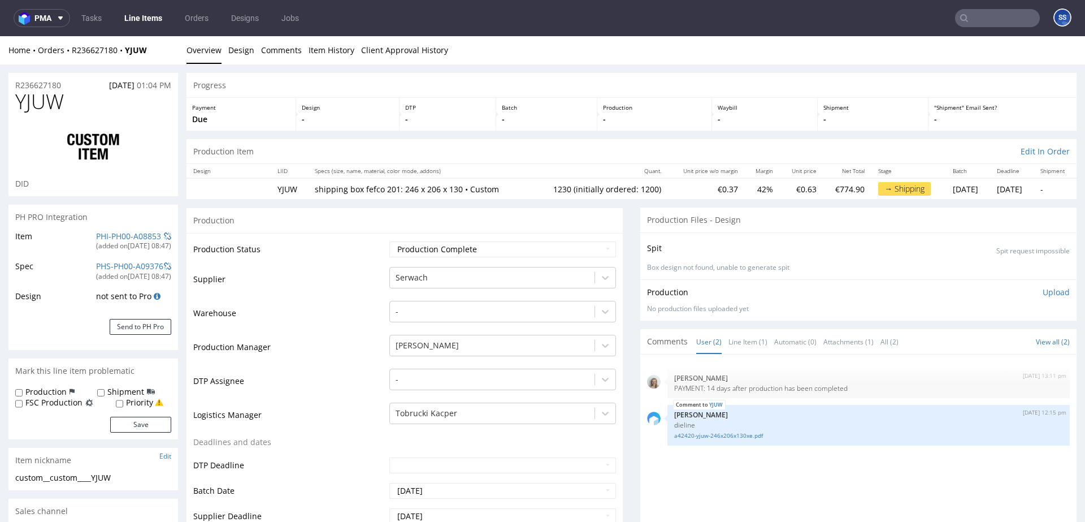
type input "1230"
drag, startPoint x: 161, startPoint y: 51, endPoint x: 72, endPoint y: 53, distance: 88.8
click at [72, 53] on div "Home Orders R236627180 YJUW" at bounding box center [93, 50] width 170 height 11
copy div "R236627180 YJUW"
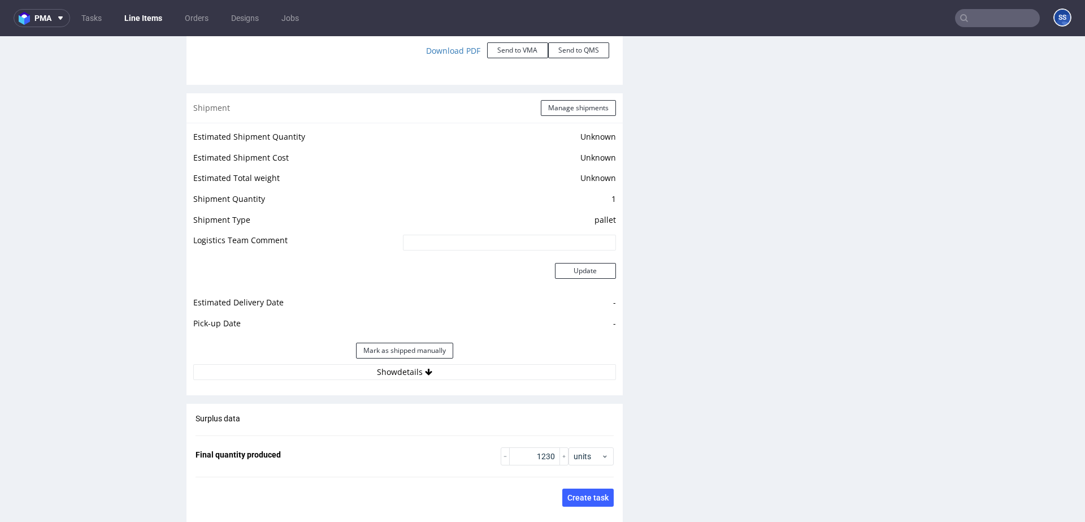
scroll to position [1353, 0]
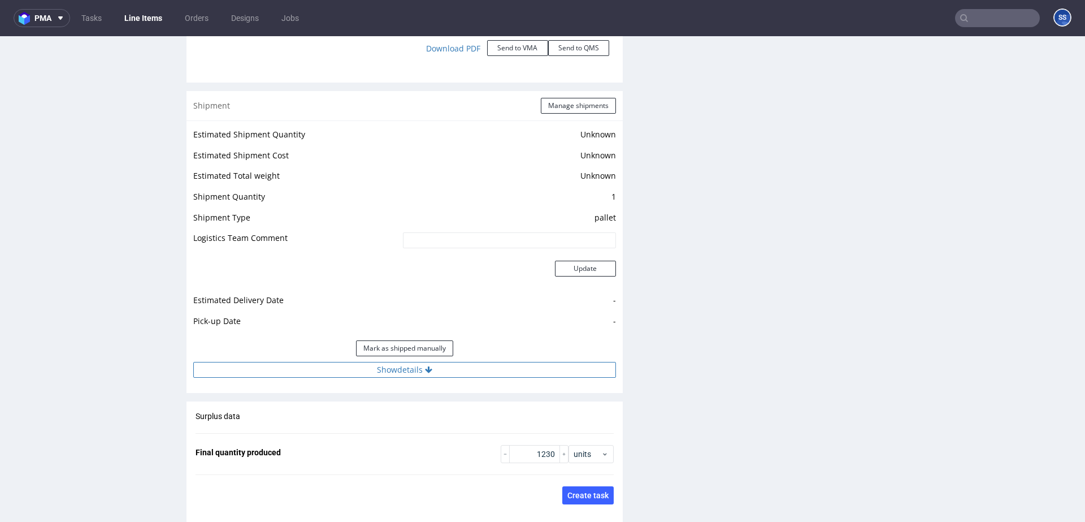
click at [429, 370] on icon at bounding box center [428, 370] width 7 height 8
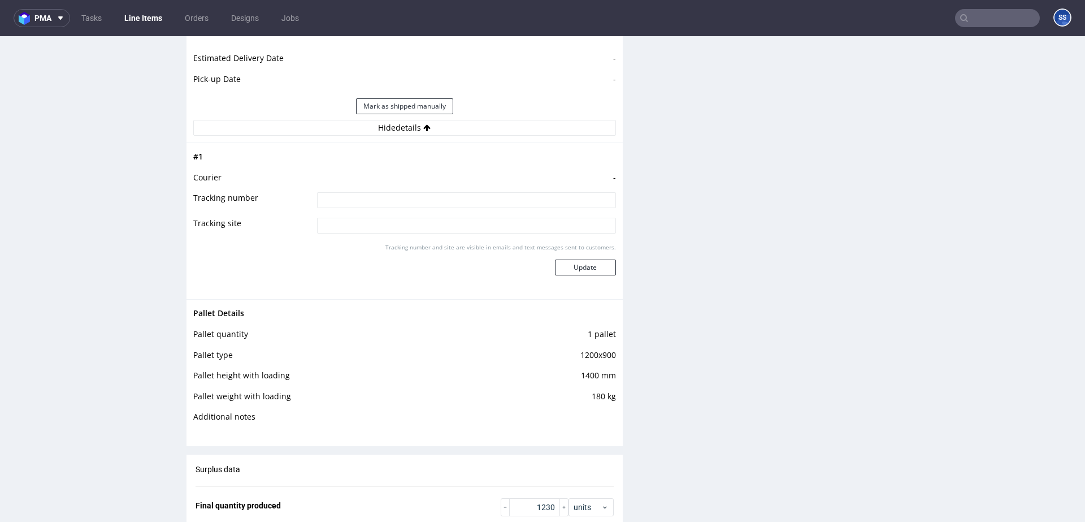
scroll to position [1613, 0]
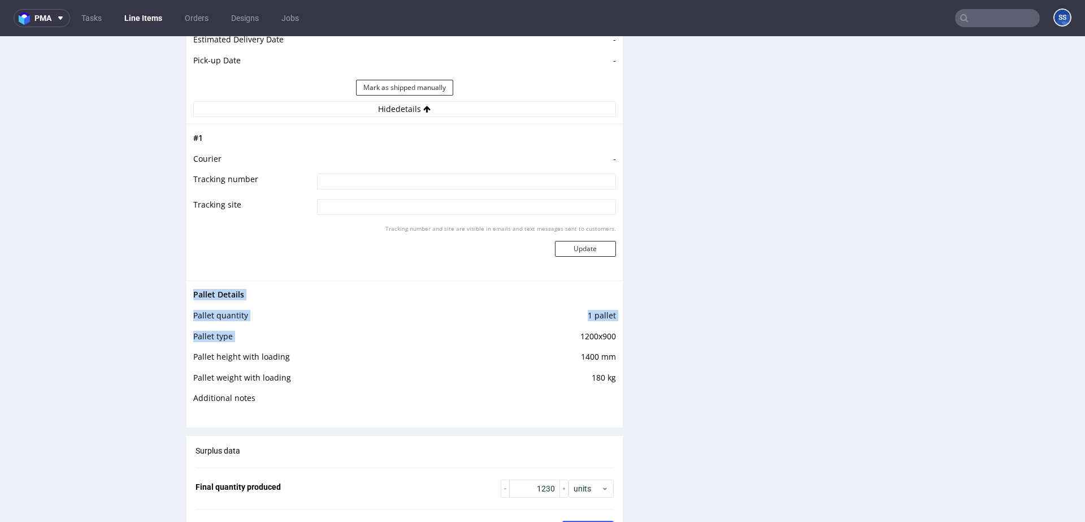
drag, startPoint x: 575, startPoint y: 337, endPoint x: 614, endPoint y: 336, distance: 38.4
click at [614, 336] on div "Pallet Details Pallet quantity 1 pallet Pallet type 1200x900 Pallet height with…" at bounding box center [404, 349] width 436 height 138
click at [611, 350] on div "Pallet Details Pallet quantity 1 pallet Pallet type 1200x900 Pallet height with…" at bounding box center [404, 349] width 436 height 138
drag, startPoint x: 577, startPoint y: 336, endPoint x: 608, endPoint y: 335, distance: 31.1
click at [605, 335] on td "1200x900" at bounding box center [557, 339] width 117 height 21
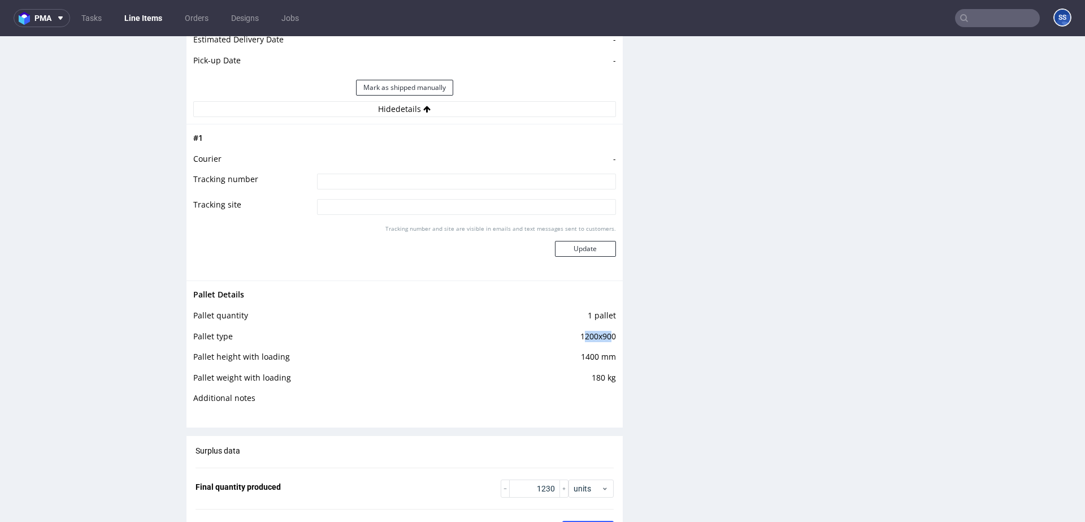
click at [608, 335] on td "1200x900" at bounding box center [557, 339] width 117 height 21
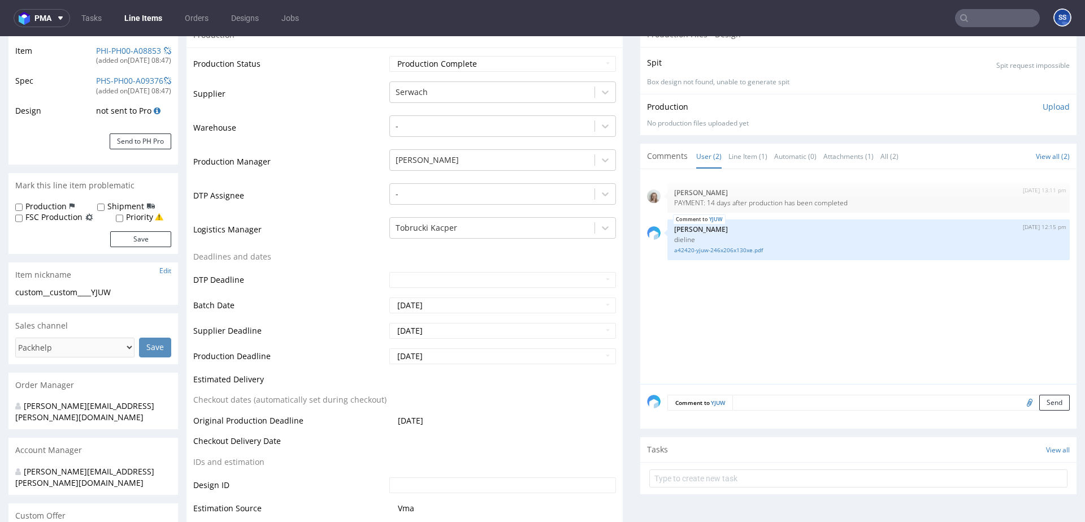
scroll to position [101, 0]
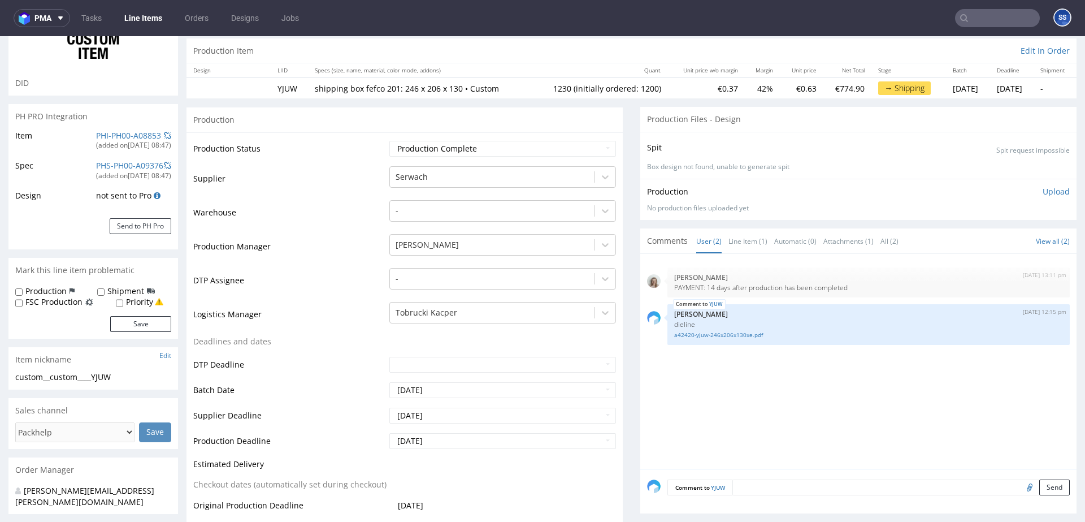
click at [134, 14] on link "Line Items" at bounding box center [143, 18] width 51 height 18
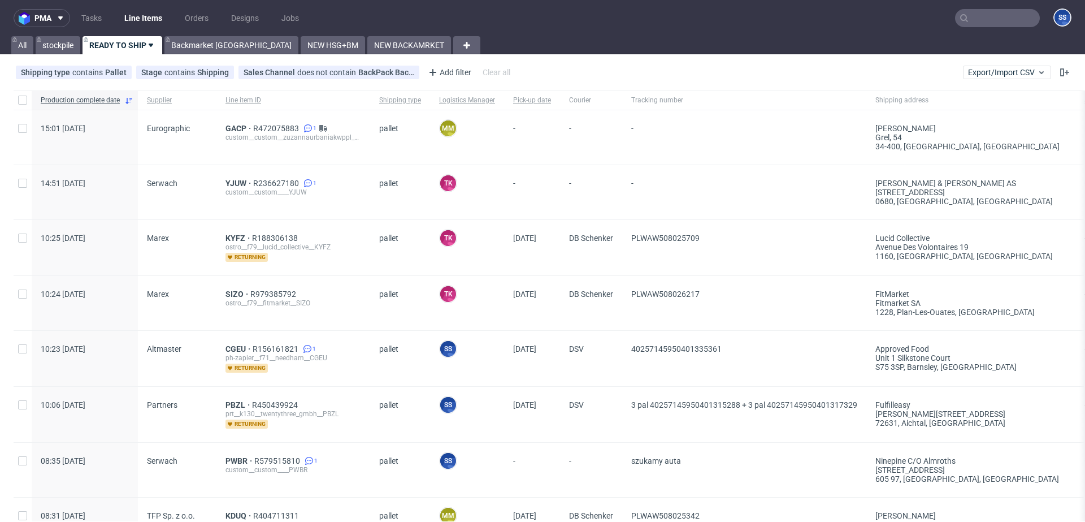
click at [216, 186] on div "YJUW R236627180 1 custom__custom____YJUW" at bounding box center [293, 192] width 154 height 54
click at [225, 184] on span "YJUW" at bounding box center [239, 183] width 28 height 9
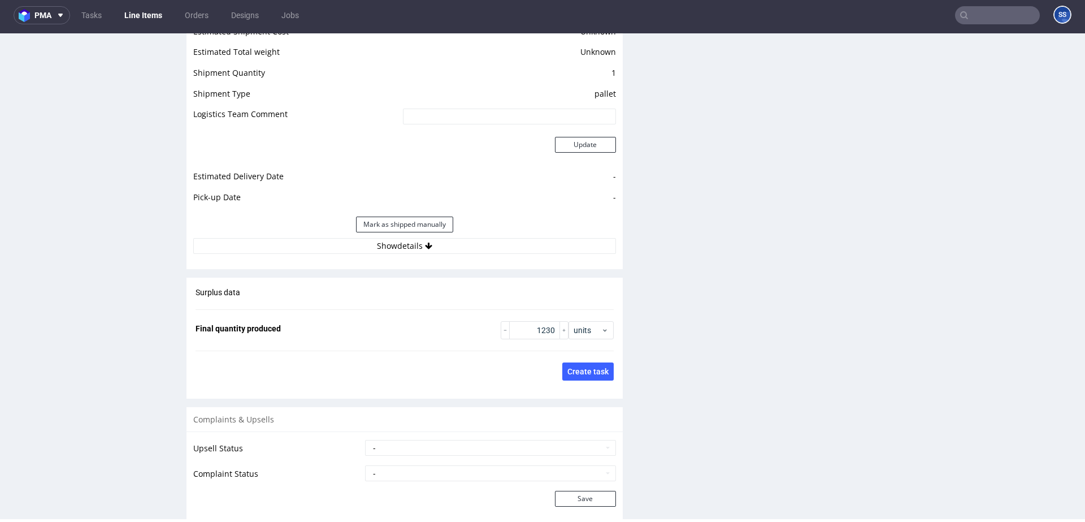
scroll to position [1481, 0]
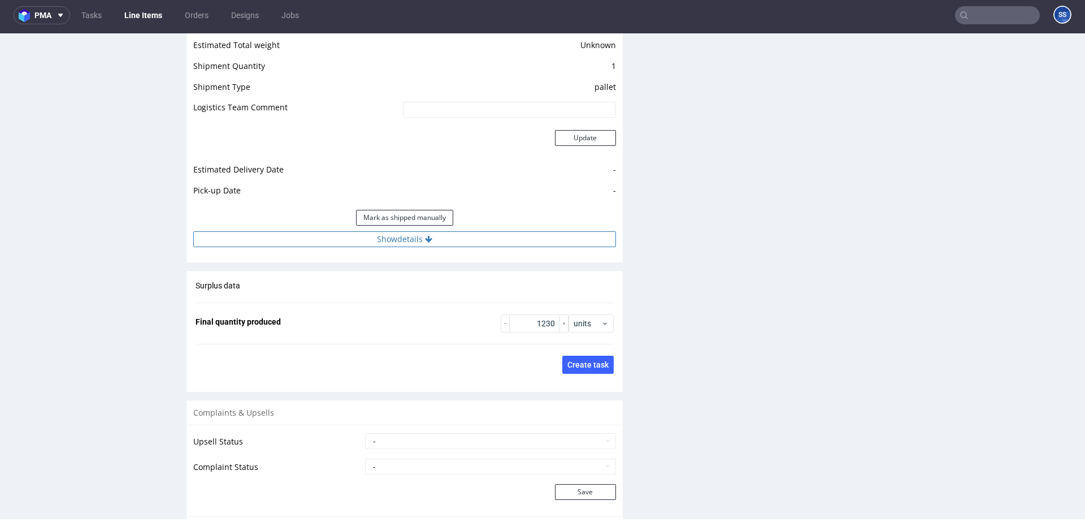
click at [442, 235] on button "Show details" at bounding box center [404, 239] width 423 height 16
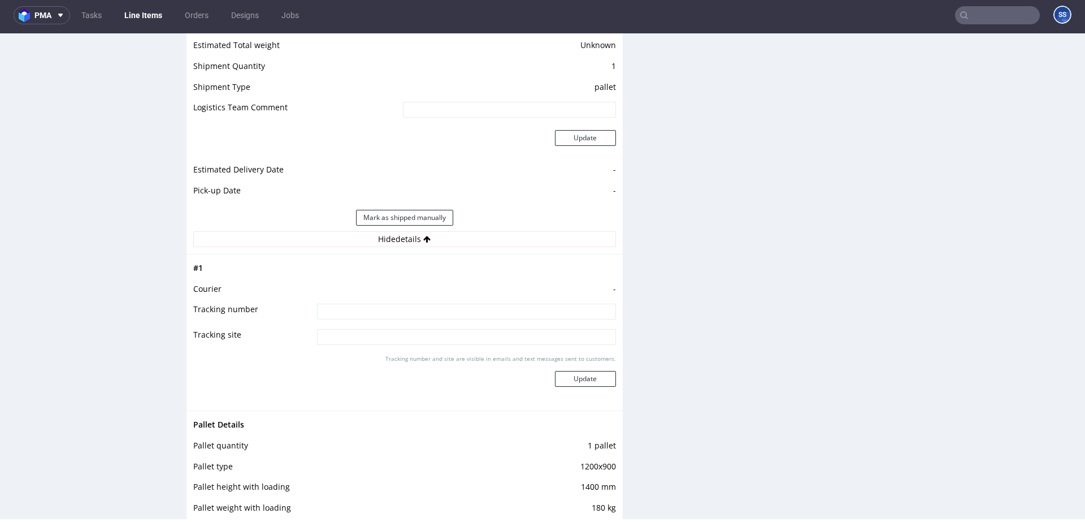
click at [421, 309] on input at bounding box center [466, 311] width 299 height 16
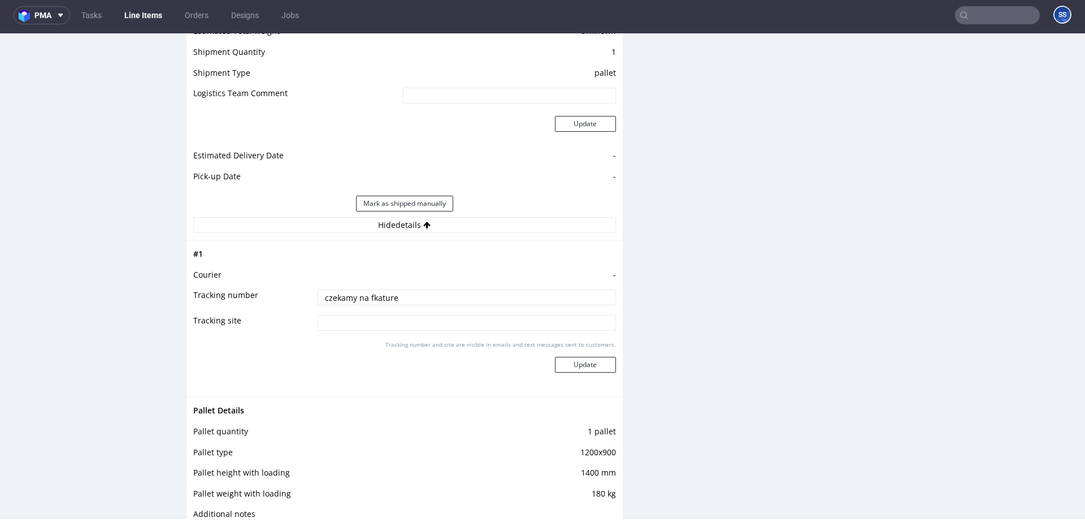
scroll to position [1496, 0]
type input "czekamy na fkature"
click at [563, 365] on button "Update" at bounding box center [585, 363] width 61 height 16
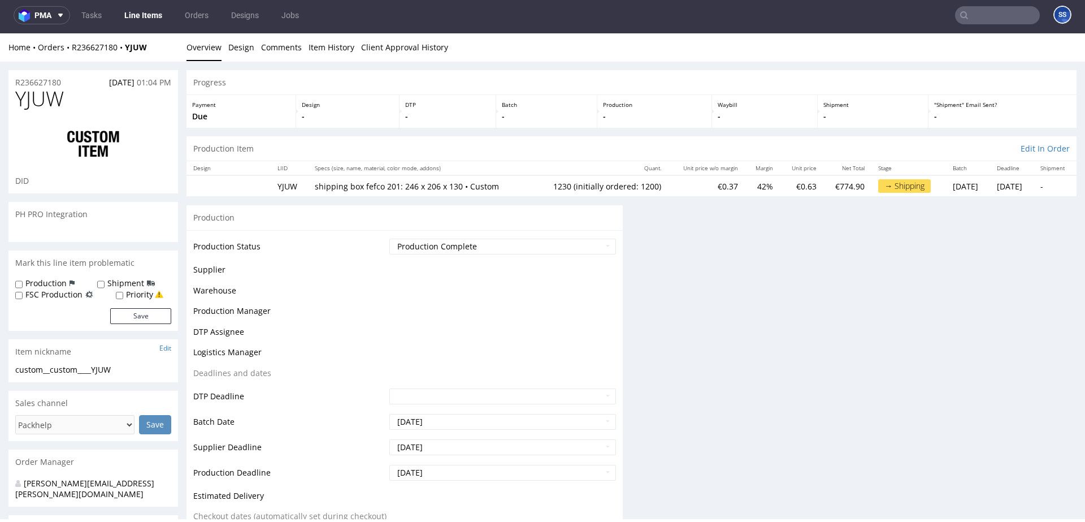
scroll to position [754, 0]
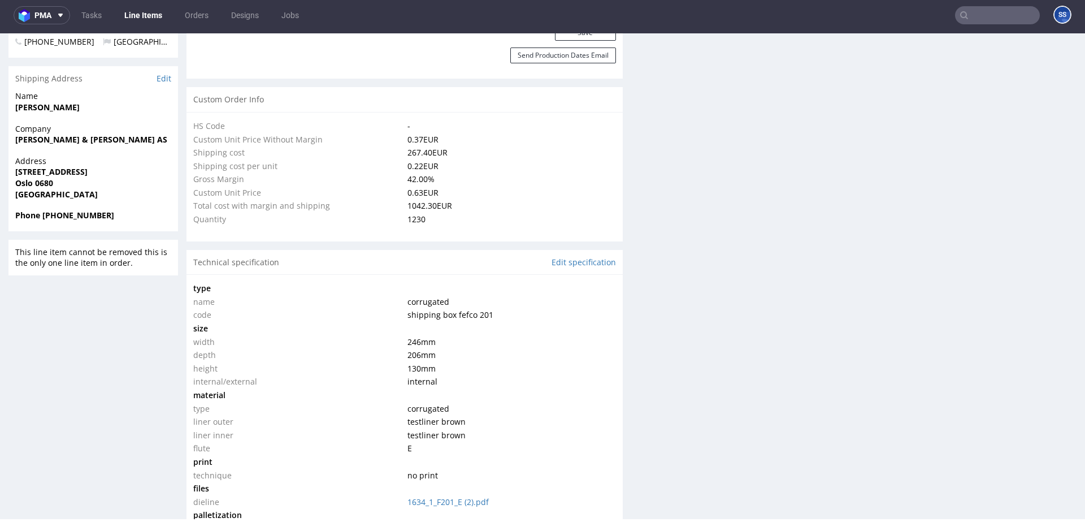
click at [144, 16] on link "Line Items" at bounding box center [143, 15] width 51 height 18
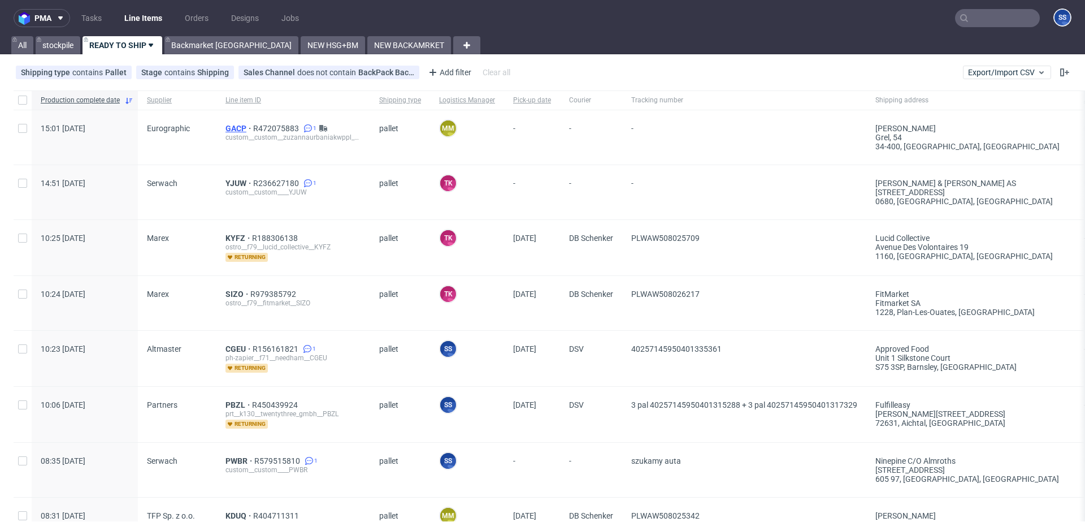
click at [227, 126] on span "GACP" at bounding box center [239, 128] width 28 height 9
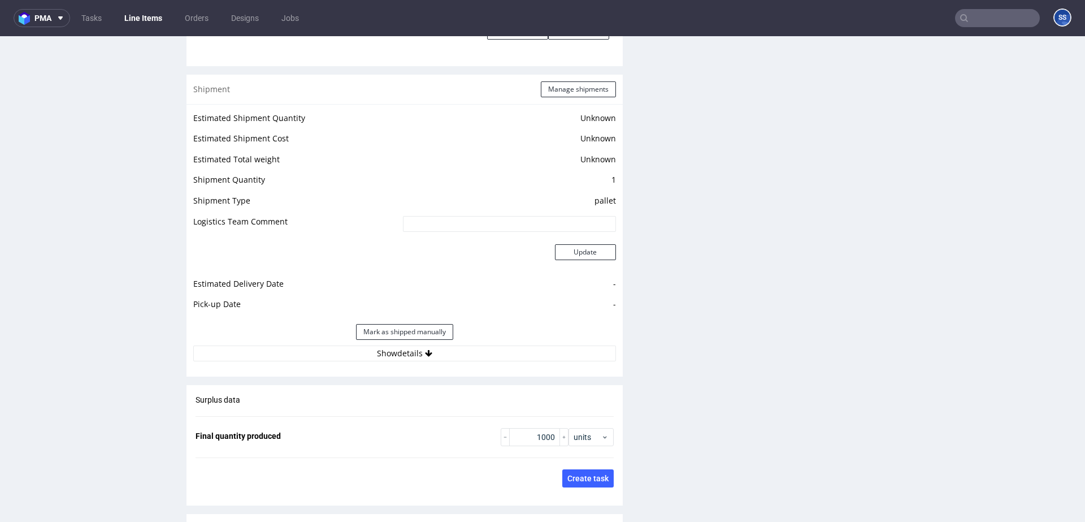
scroll to position [1611, 0]
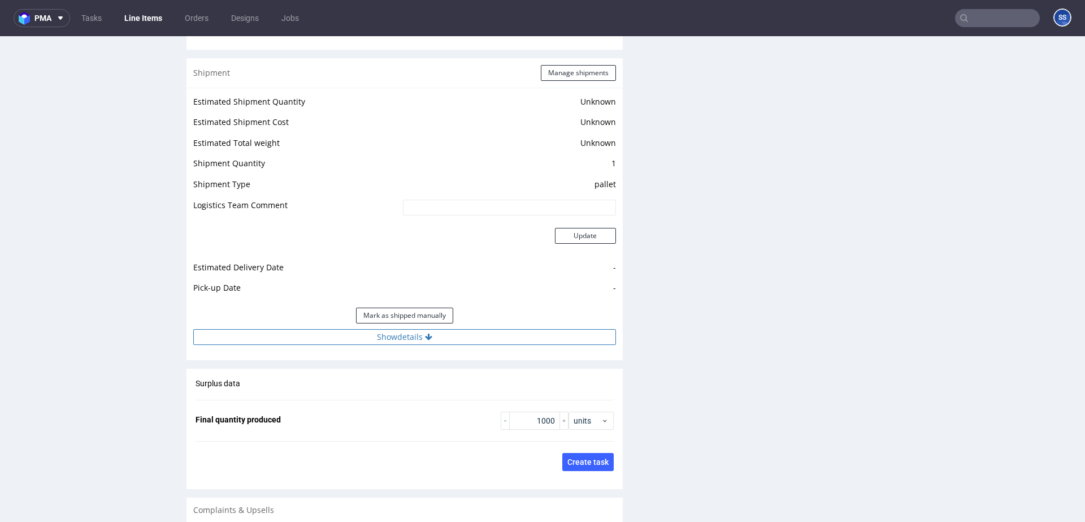
click at [439, 338] on button "Show details" at bounding box center [404, 337] width 423 height 16
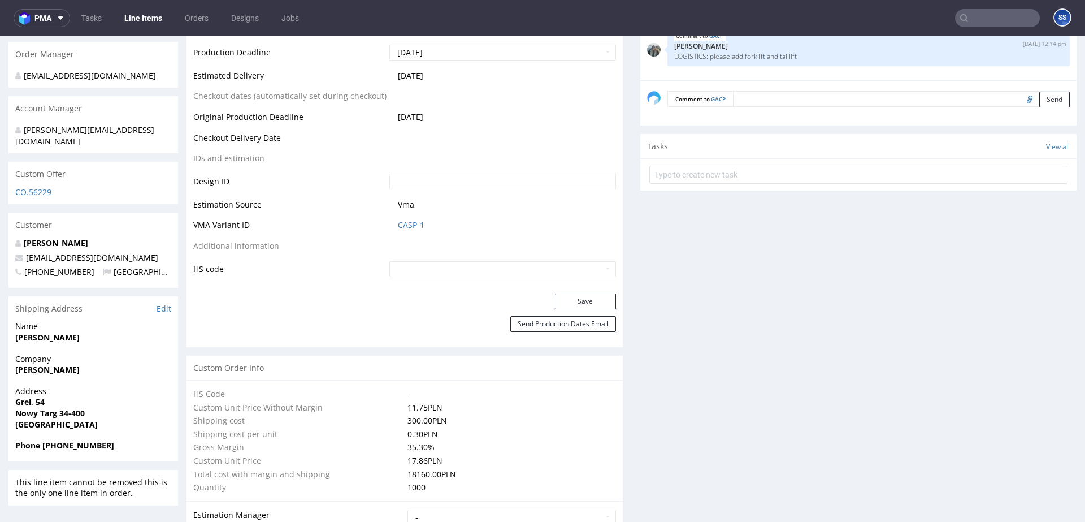
scroll to position [561, 0]
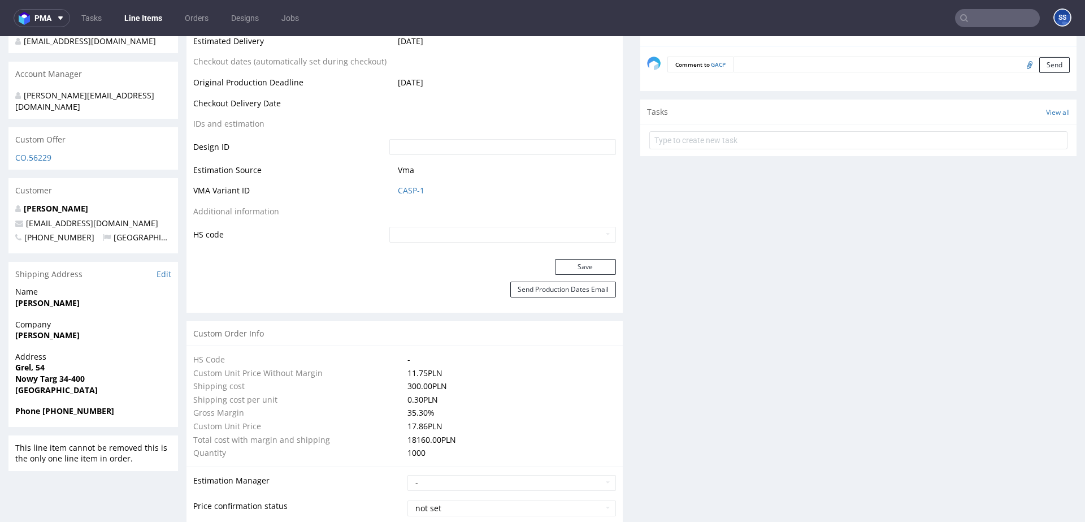
click at [52, 329] on strong "[PERSON_NAME]" at bounding box center [47, 334] width 64 height 11
click at [27, 329] on strong "[PERSON_NAME]" at bounding box center [47, 334] width 64 height 11
copy strong "[PERSON_NAME]"
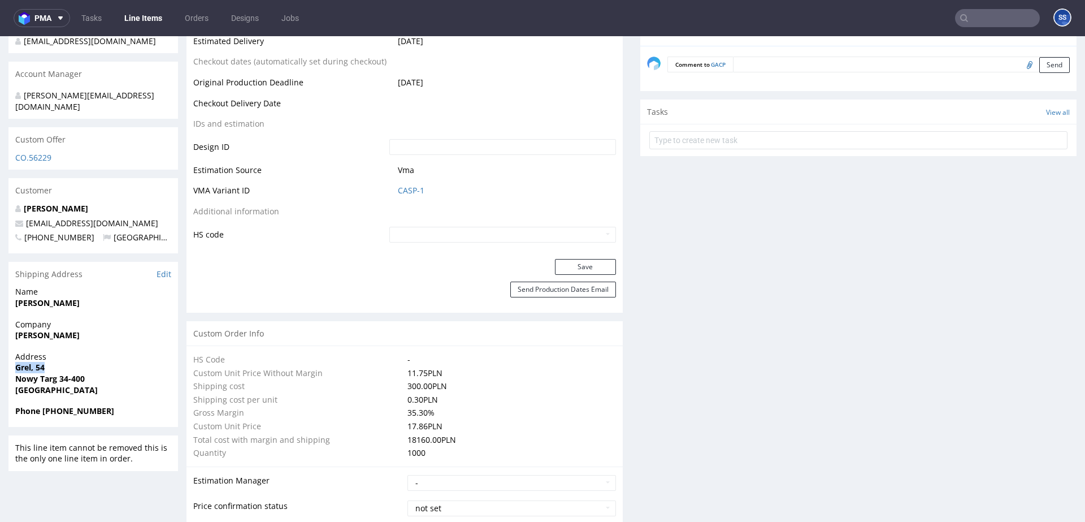
drag, startPoint x: 18, startPoint y: 359, endPoint x: 164, endPoint y: 227, distance: 196.9
click at [65, 362] on span "Grel, 54" at bounding box center [93, 367] width 156 height 11
copy strong "Grel, 54"
drag, startPoint x: 60, startPoint y: 370, endPoint x: 202, endPoint y: 155, distance: 257.4
click at [112, 373] on span "Nowy Targ 34-400" at bounding box center [93, 378] width 156 height 11
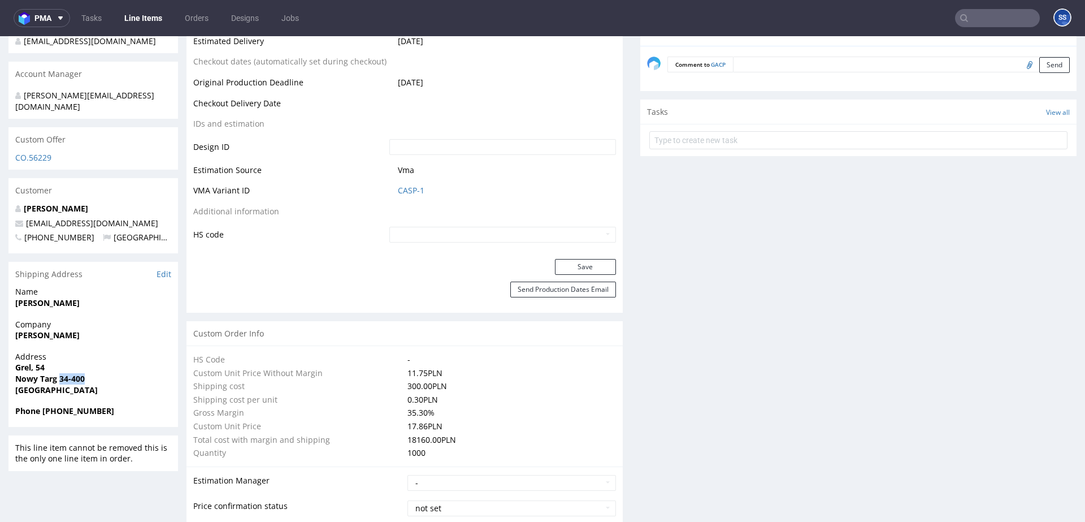
copy strong "34-400"
drag, startPoint x: 79, startPoint y: 327, endPoint x: 30, endPoint y: 310, distance: 52.0
copy strong "[PERSON_NAME]"
drag, startPoint x: 129, startPoint y: 209, endPoint x: 164, endPoint y: 94, distance: 119.4
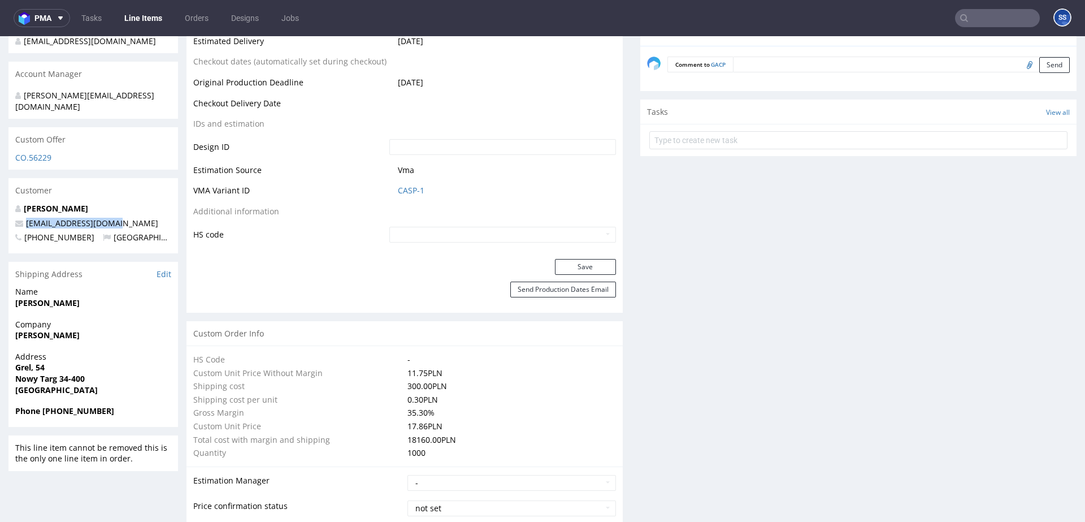
click at [32, 218] on p "[EMAIL_ADDRESS][DOMAIN_NAME]" at bounding box center [93, 223] width 156 height 11
copy link "uzannaurbaniak@wp.pl"
click at [66, 405] on strong "Phone +48515866843" at bounding box center [64, 410] width 99 height 11
copy strong "48515866843"
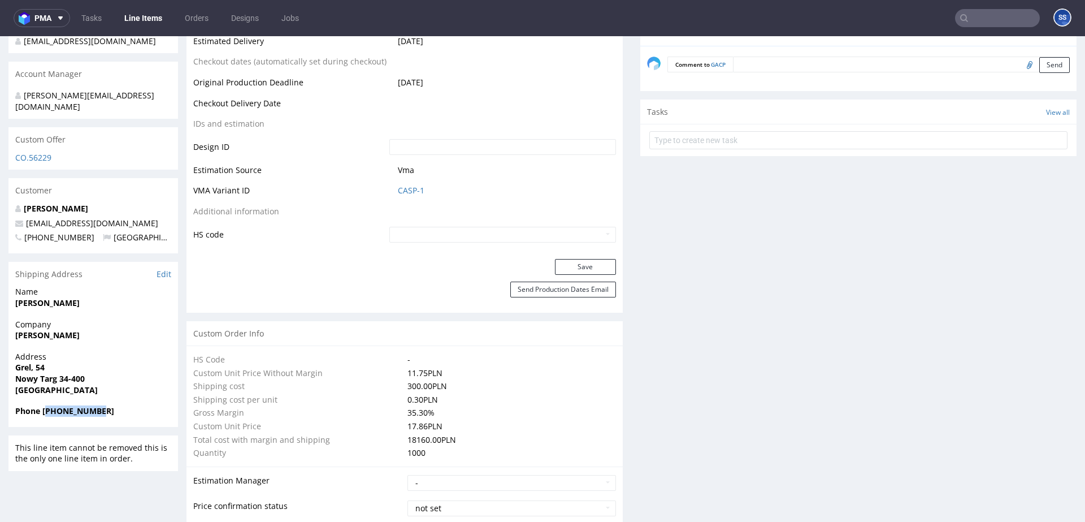
scroll to position [0, 0]
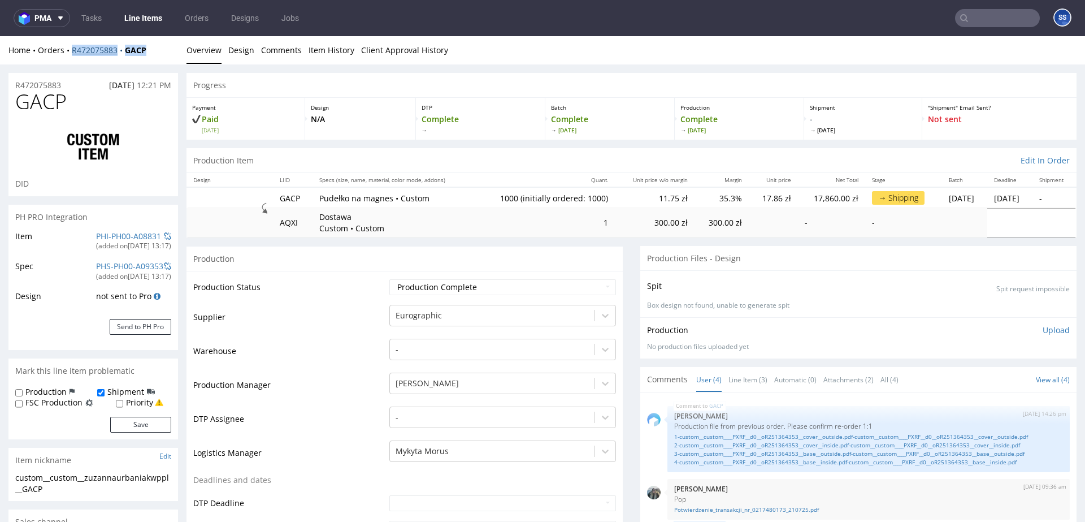
drag, startPoint x: 139, startPoint y: 51, endPoint x: 86, endPoint y: 42, distance: 53.3
click at [73, 52] on div "Home Orders R472075883 GACP" at bounding box center [93, 50] width 170 height 11
copy div "R472075883 GACP"
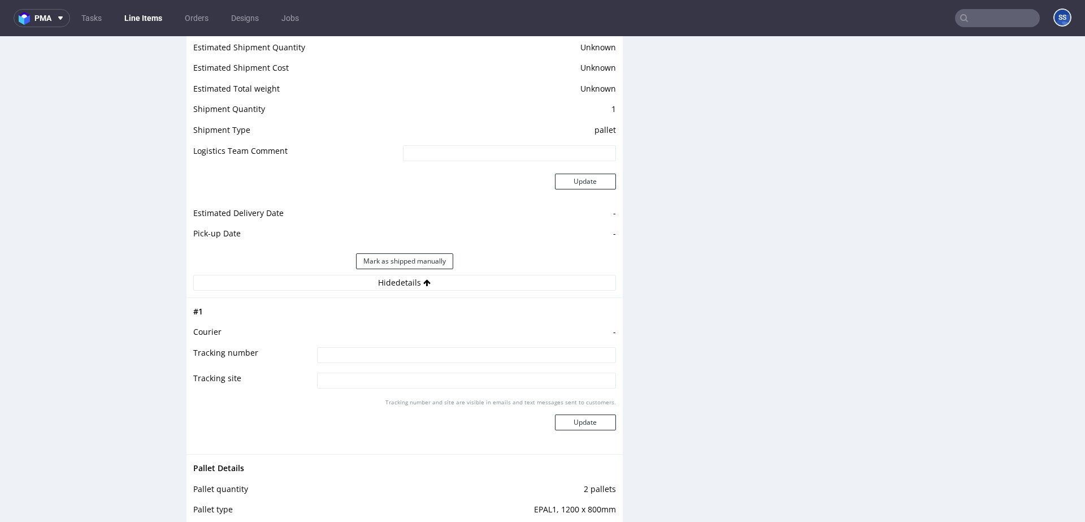
scroll to position [1664, 0]
click at [417, 343] on td "-" at bounding box center [465, 336] width 302 height 21
click at [414, 349] on input at bounding box center [466, 356] width 299 height 16
paste input "RWM006311656"
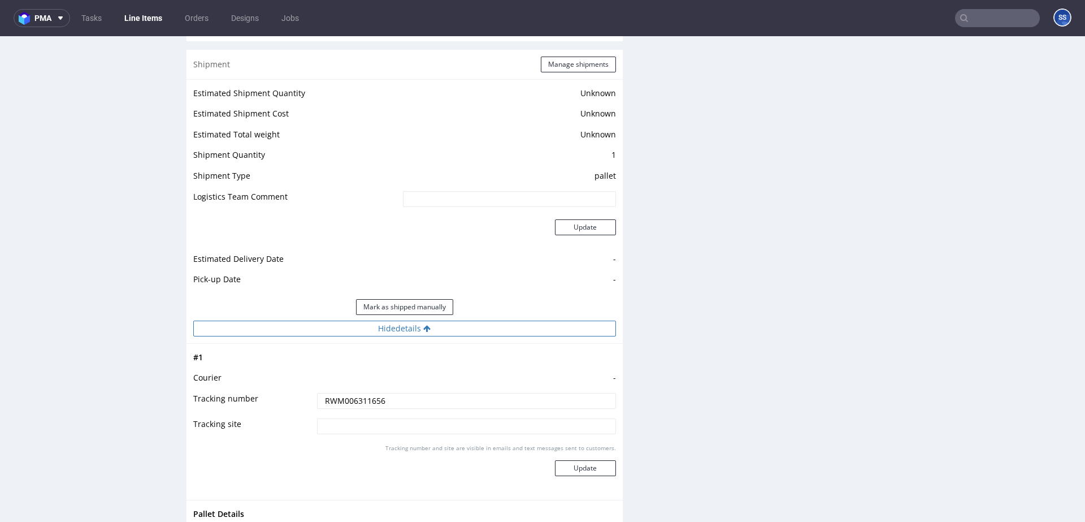
scroll to position [1623, 0]
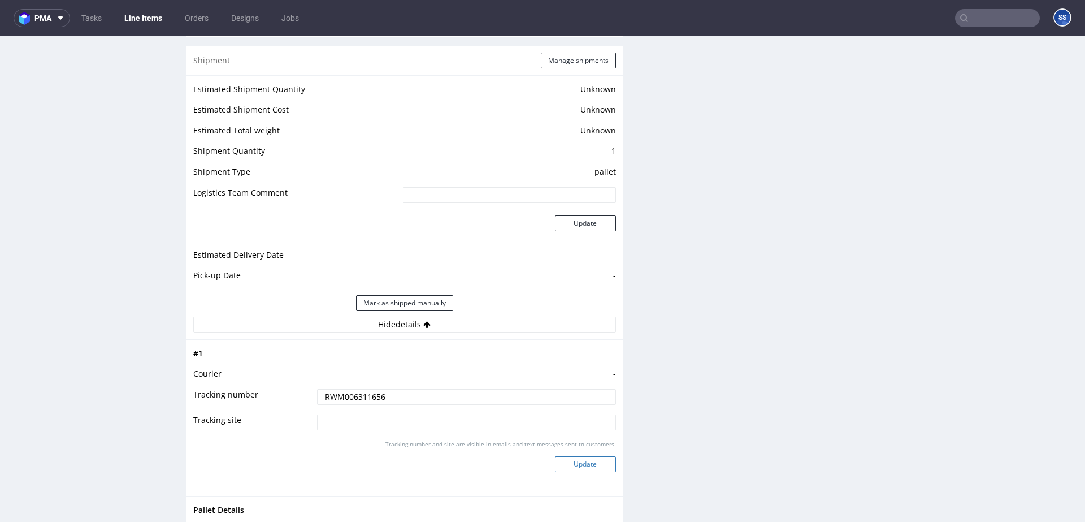
type input "RWM006311656"
click at [575, 464] on button "Update" at bounding box center [585, 464] width 61 height 16
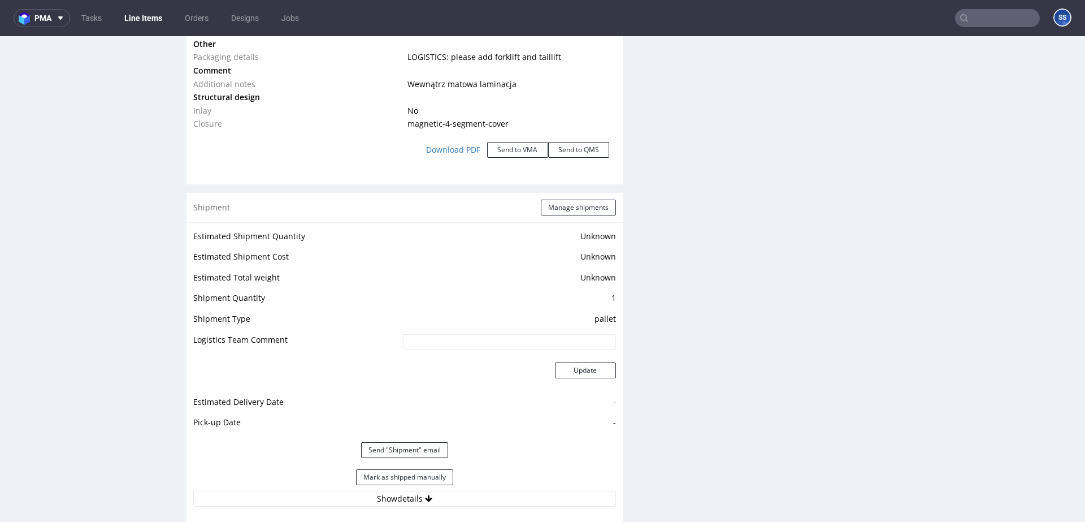
scroll to position [1474, 0]
click at [572, 216] on button "Manage shipments" at bounding box center [578, 209] width 75 height 16
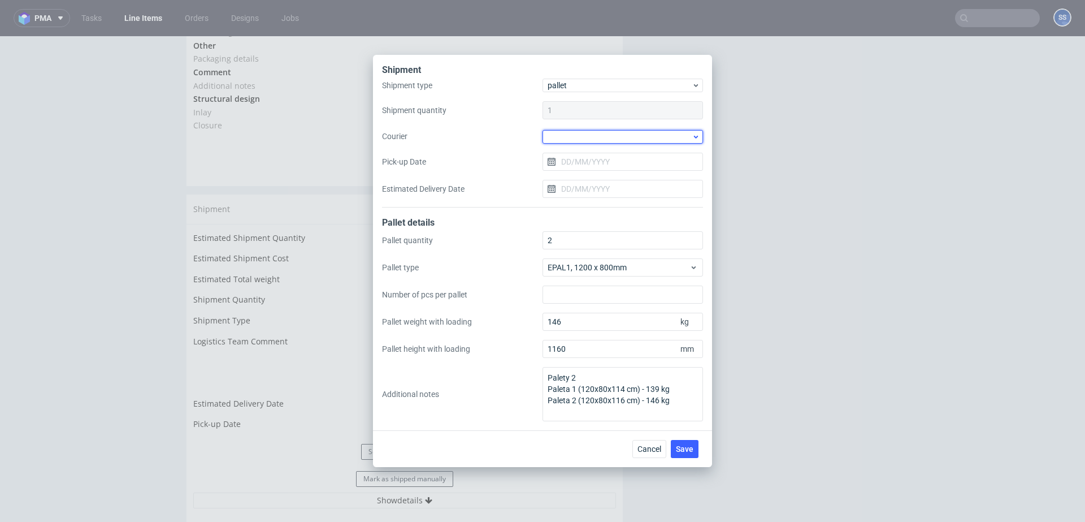
click at [578, 138] on div at bounding box center [623, 137] width 160 height 14
click at [588, 199] on div "Kuehne + Nagel" at bounding box center [622, 202] width 151 height 20
click at [573, 158] on input "Pick-up Date" at bounding box center [623, 161] width 160 height 18
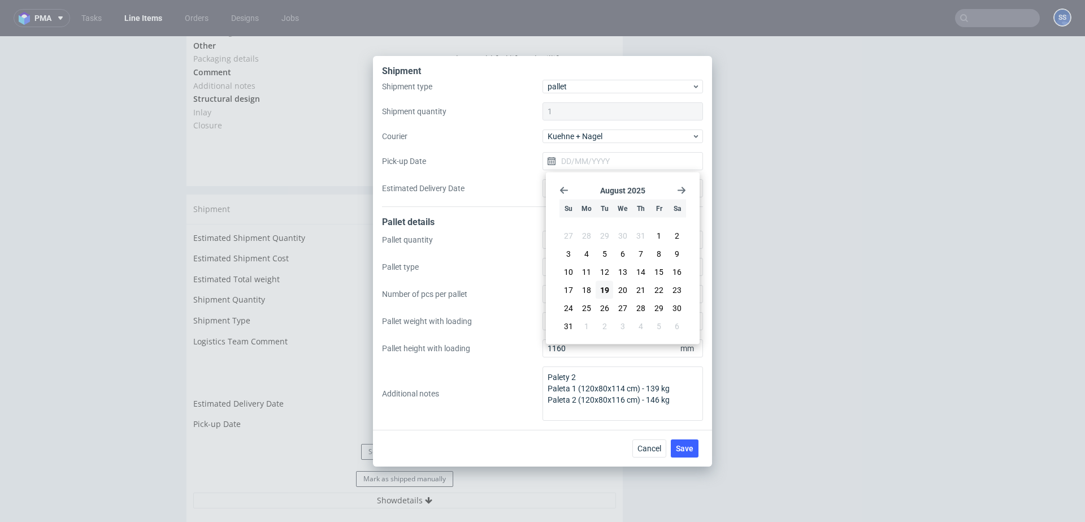
click at [505, 155] on label "Pick-up Date" at bounding box center [462, 160] width 160 height 11
click at [543, 155] on input "Pick-up Date" at bounding box center [623, 161] width 160 height 18
click at [685, 142] on div "Kuehne + Nagel" at bounding box center [623, 136] width 160 height 14
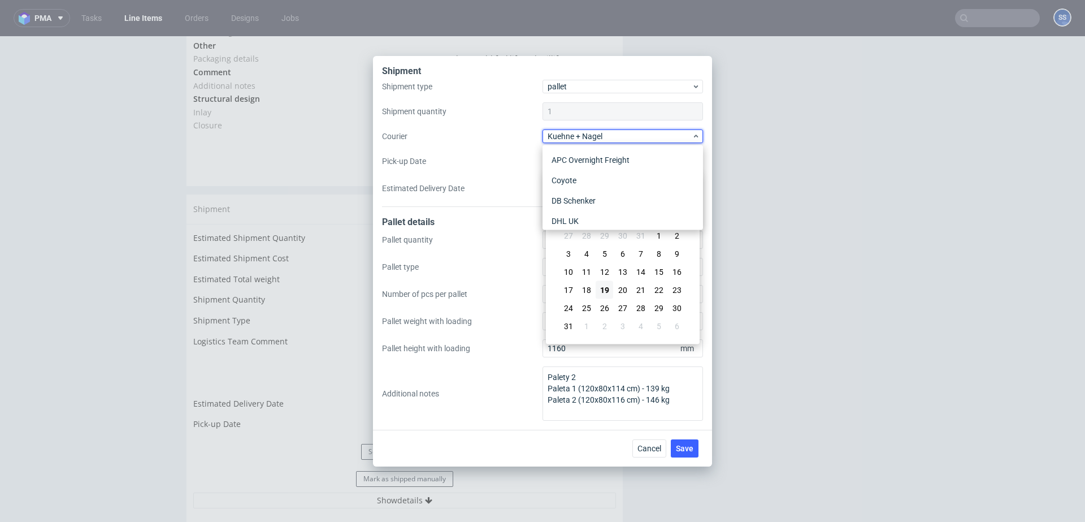
scroll to position [115, 0]
click at [709, 142] on div "Shipment Shipment type pallet Shipment quantity 1 Courier Kuehne + Nagel Pick-u…" at bounding box center [542, 243] width 339 height 374
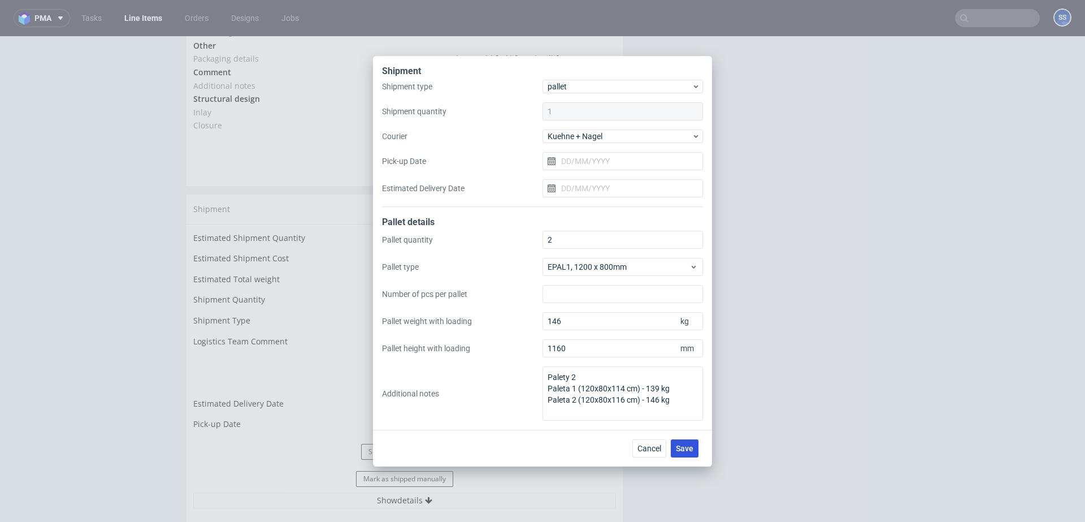
click at [691, 444] on span "Save" at bounding box center [685, 448] width 18 height 8
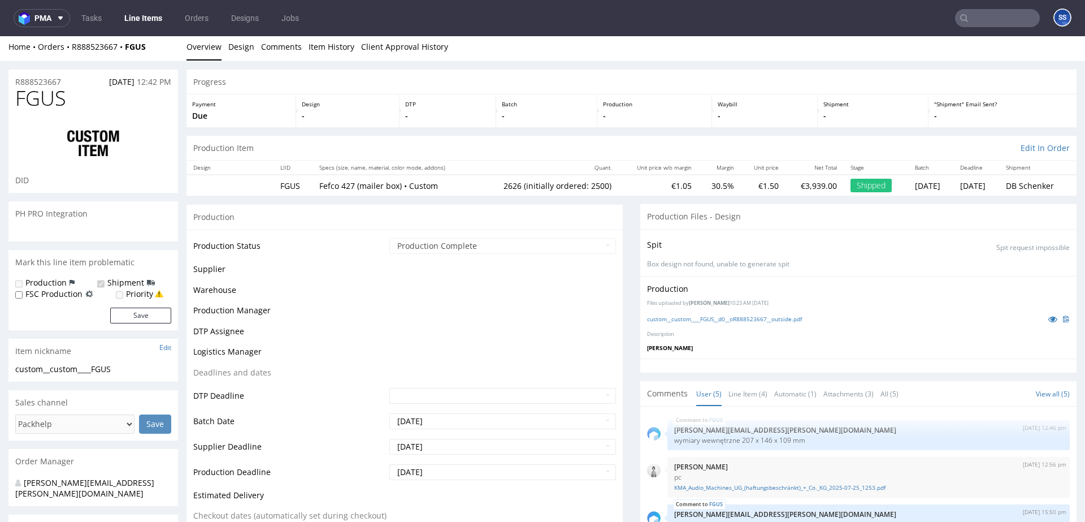
scroll to position [15, 0]
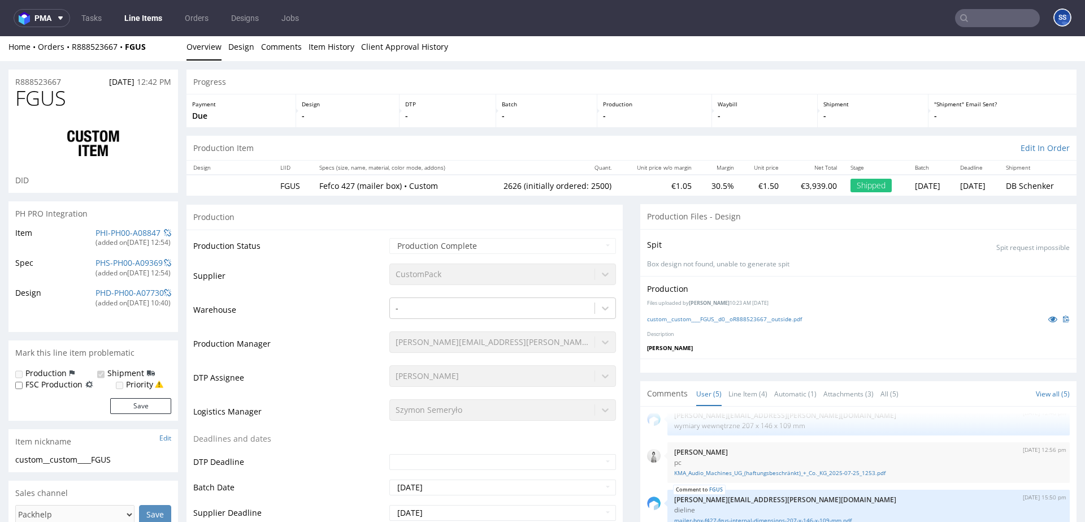
type input "2626"
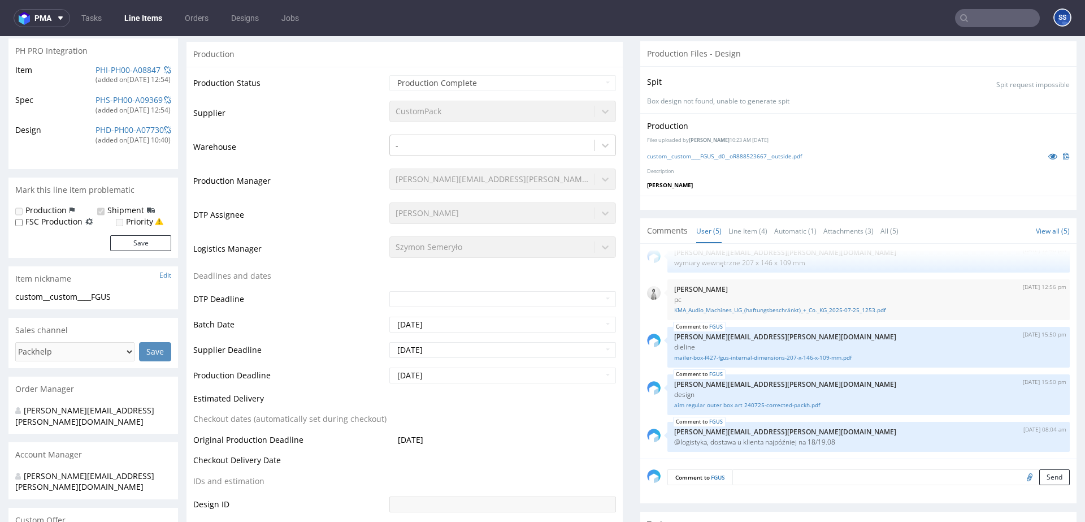
scroll to position [0, 0]
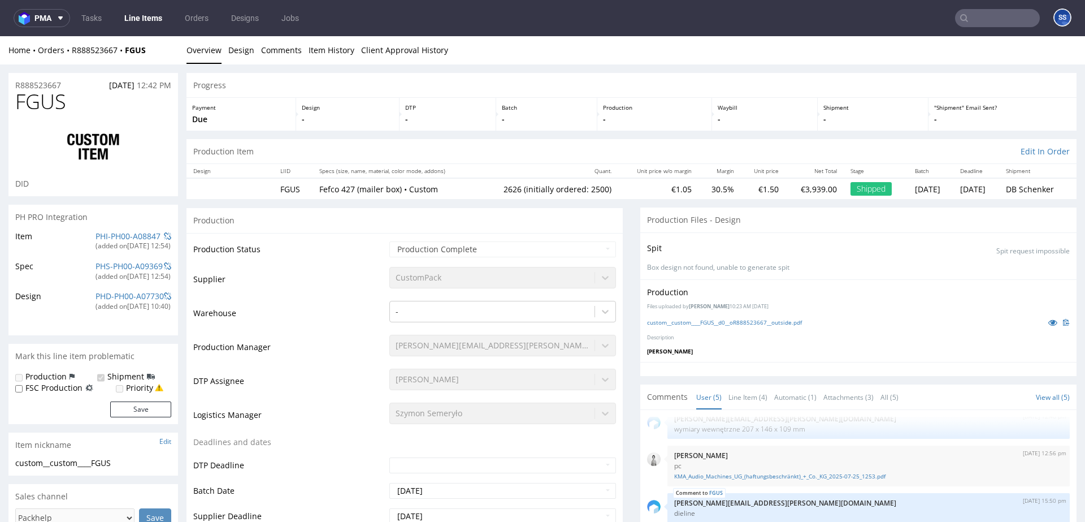
click at [970, 14] on input "text" at bounding box center [997, 18] width 85 height 18
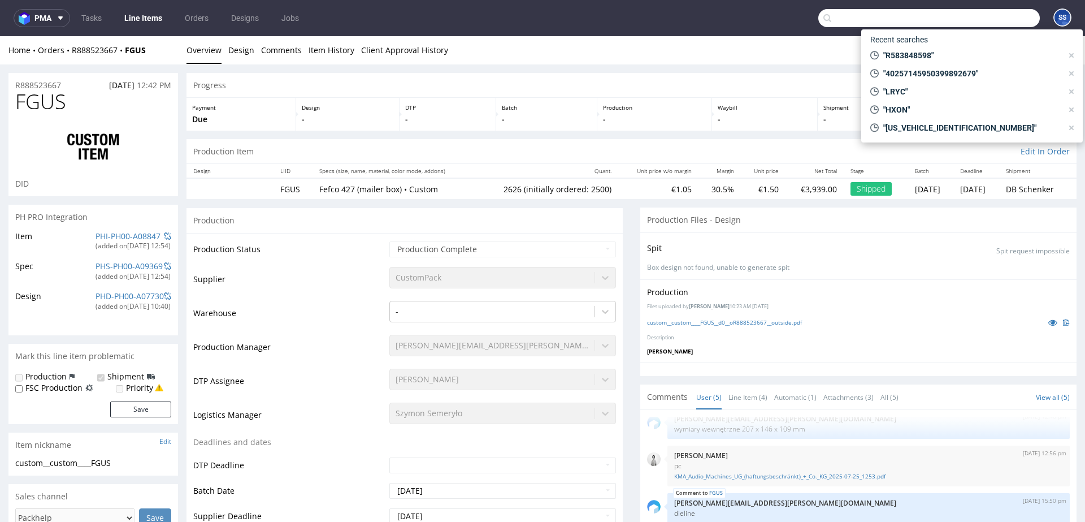
paste input "R583848598"
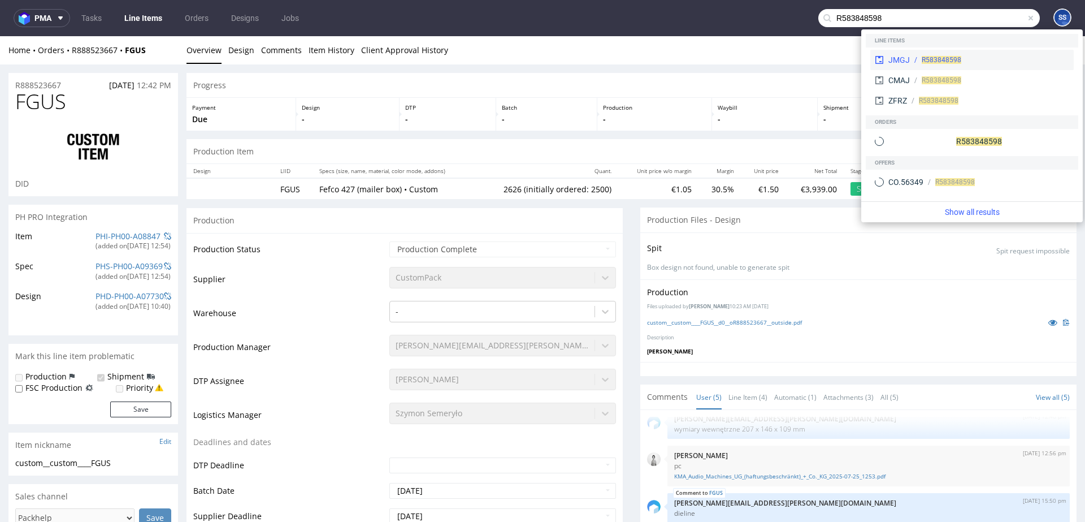
type input "R583848598"
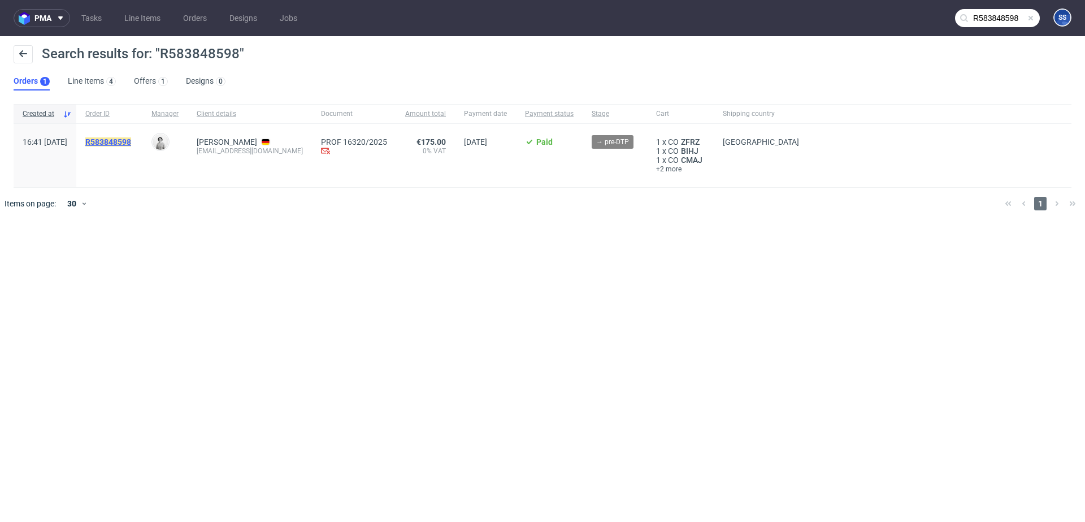
click at [131, 142] on mark "R583848598" at bounding box center [108, 141] width 46 height 9
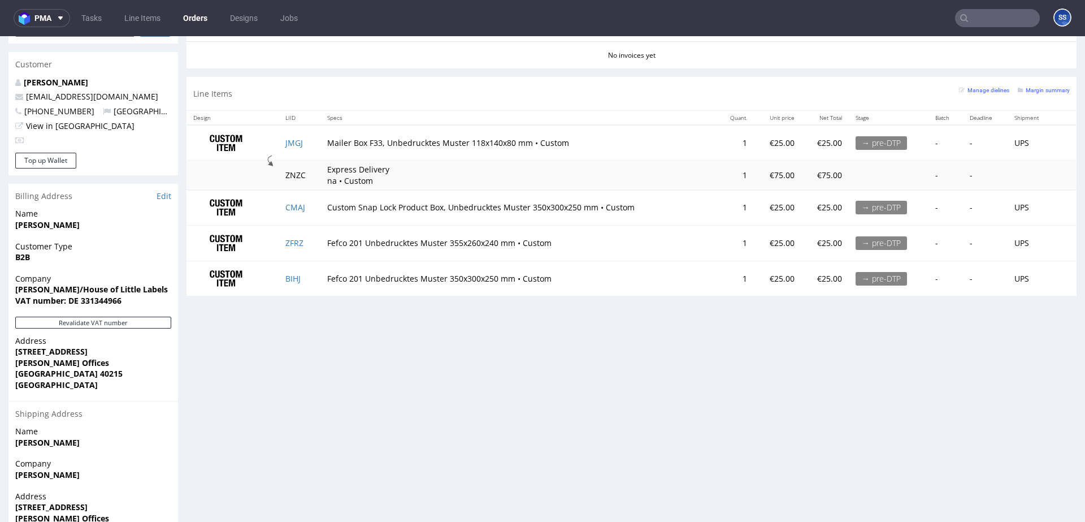
scroll to position [515, 0]
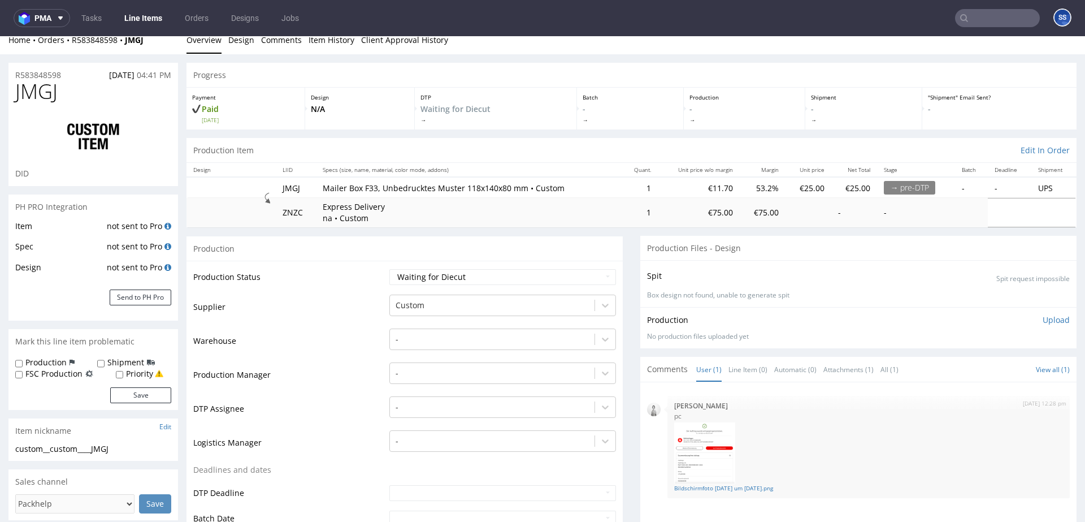
scroll to position [17, 0]
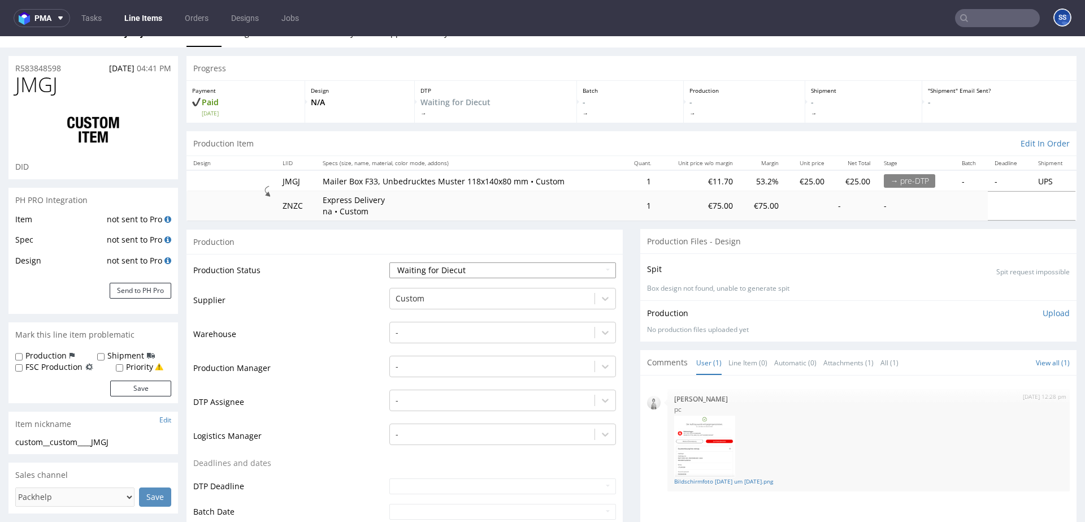
click at [605, 265] on select "Waiting for Artwork Waiting for Diecut Waiting for Mockup Waiting for DTP Waiti…" at bounding box center [502, 270] width 227 height 16
select select "production_complete"
click at [389, 262] on select "Waiting for Artwork Waiting for Diecut Waiting for Mockup Waiting for DTP Waiti…" at bounding box center [502, 270] width 227 height 16
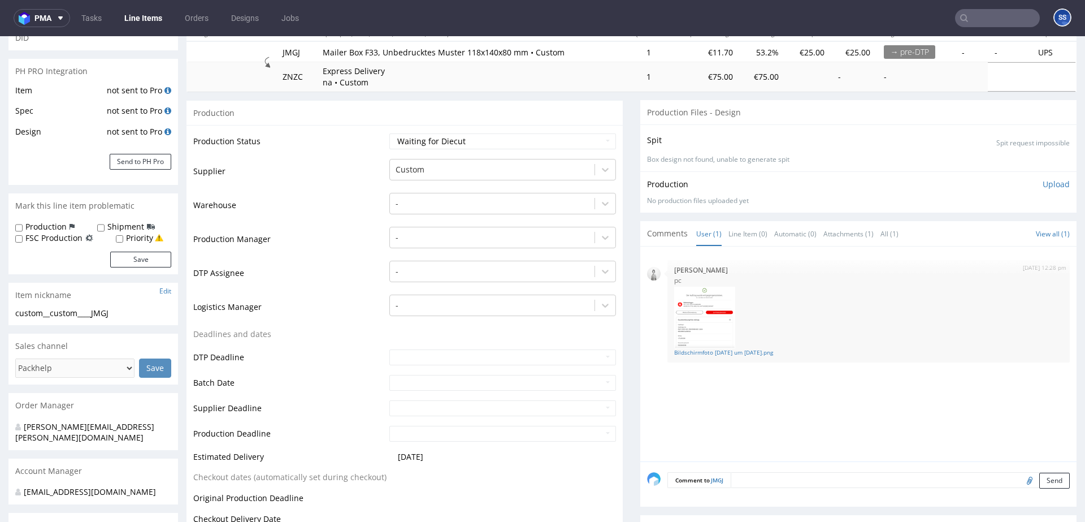
scroll to position [147, 0]
click at [511, 141] on select "Waiting for Artwork Waiting for Diecut Waiting for Mockup Waiting for DTP Waiti…" at bounding box center [502, 140] width 227 height 16
select select "production_complete"
click at [389, 132] on select "Waiting for Artwork Waiting for Diecut Waiting for Mockup Waiting for DTP Waiti…" at bounding box center [502, 140] width 227 height 16
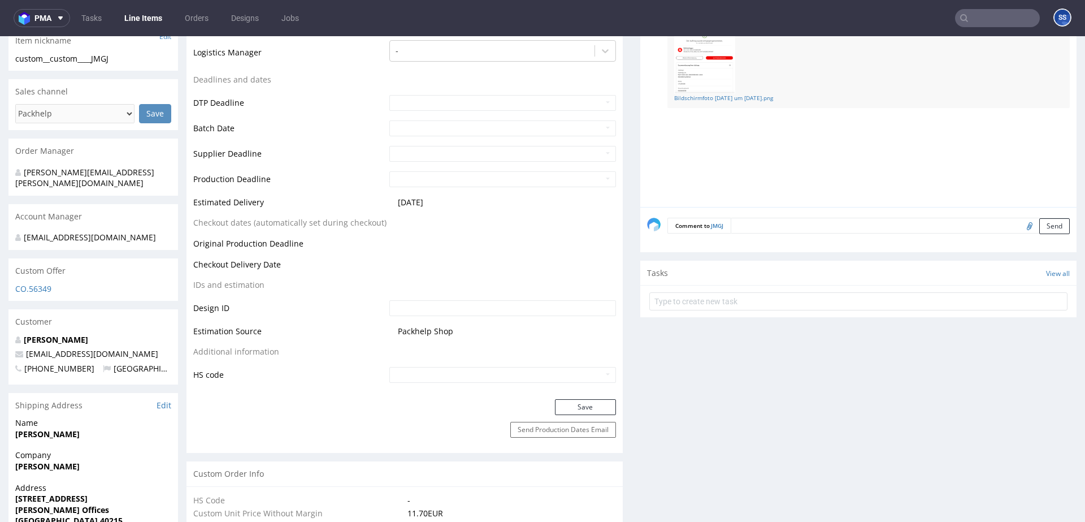
scroll to position [410, 0]
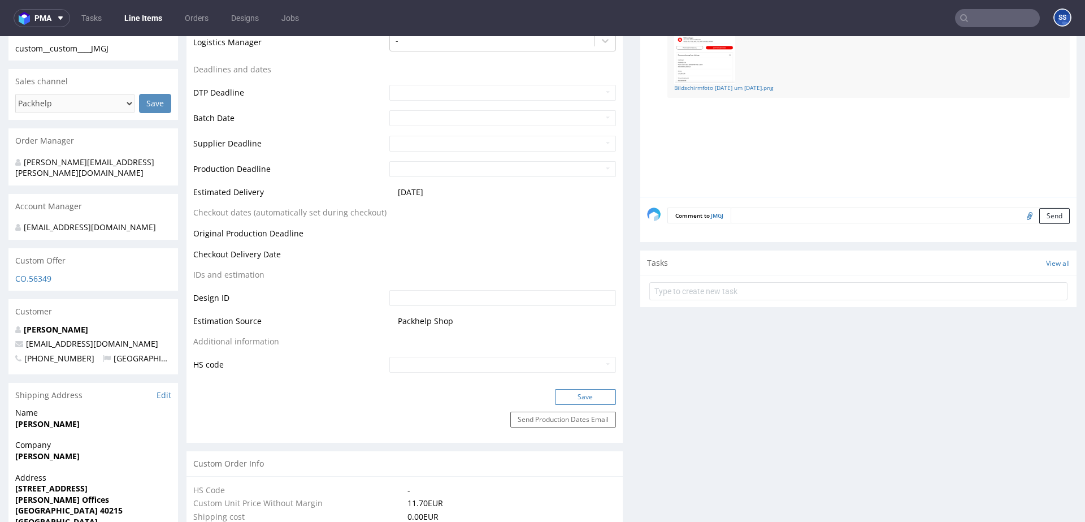
click at [588, 396] on button "Save" at bounding box center [585, 397] width 61 height 16
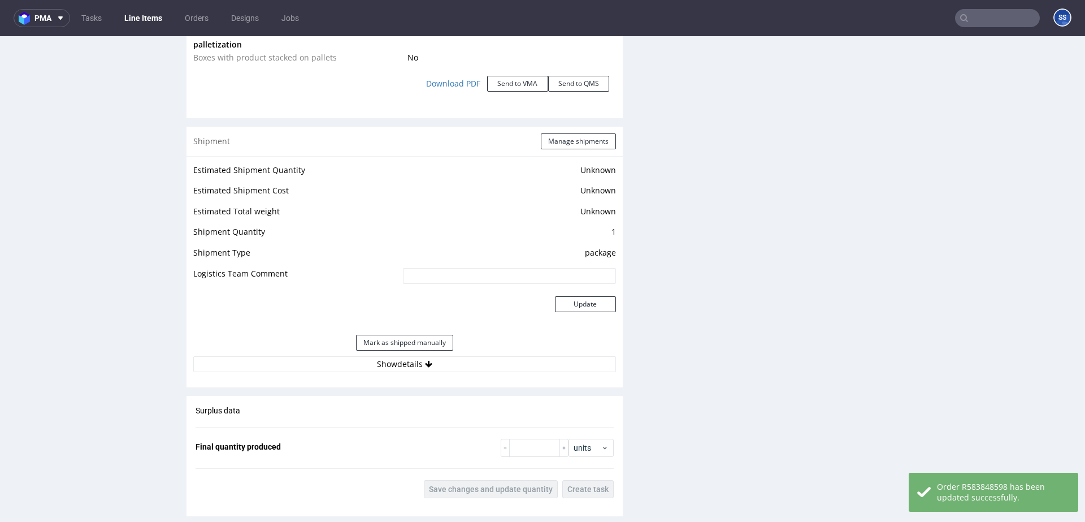
scroll to position [1311, 0]
click at [471, 350] on div "Mark as shipped manually" at bounding box center [404, 340] width 423 height 27
click at [465, 359] on button "Show details" at bounding box center [404, 362] width 423 height 16
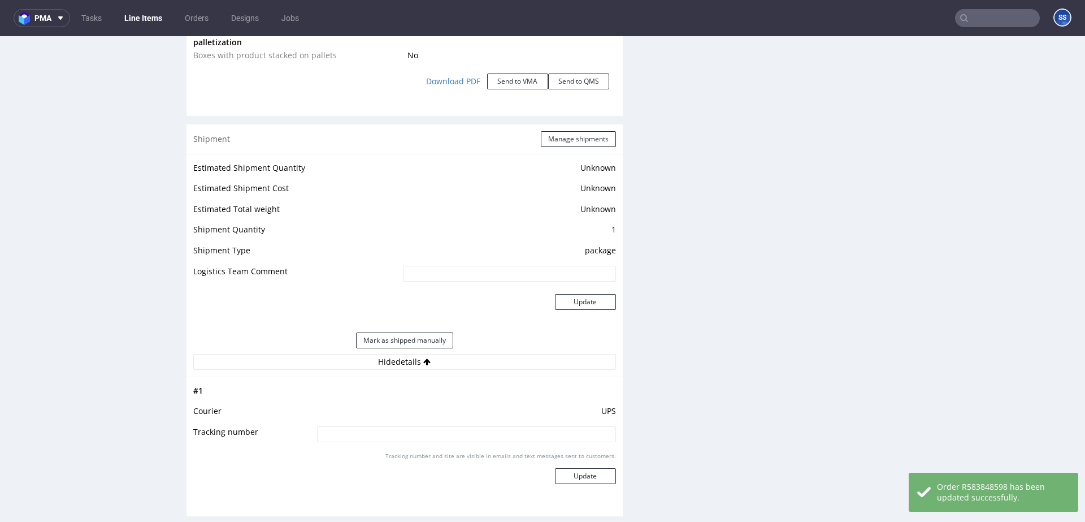
click at [470, 439] on input at bounding box center [466, 434] width 299 height 16
paste input "1Z5A2R620427639186"
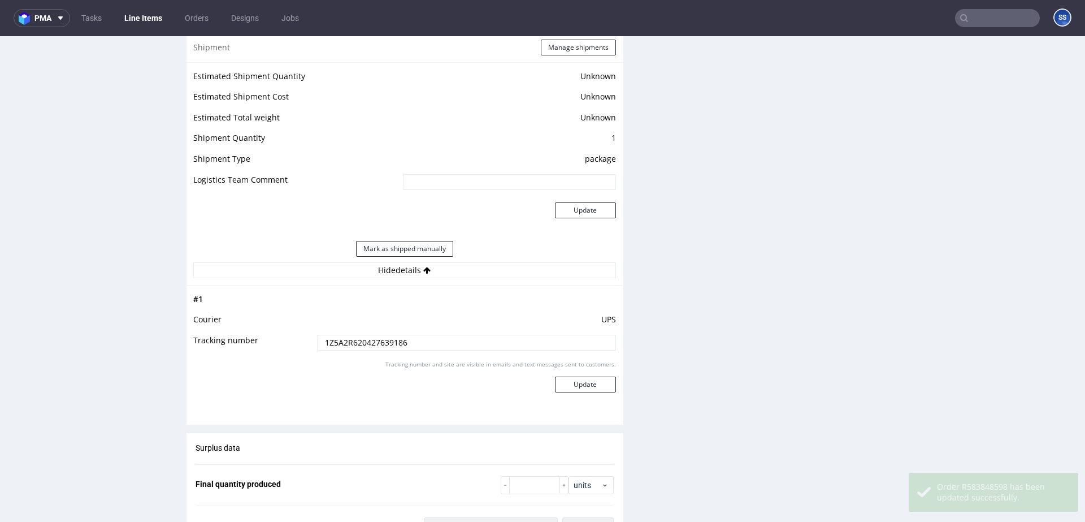
scroll to position [1429, 0]
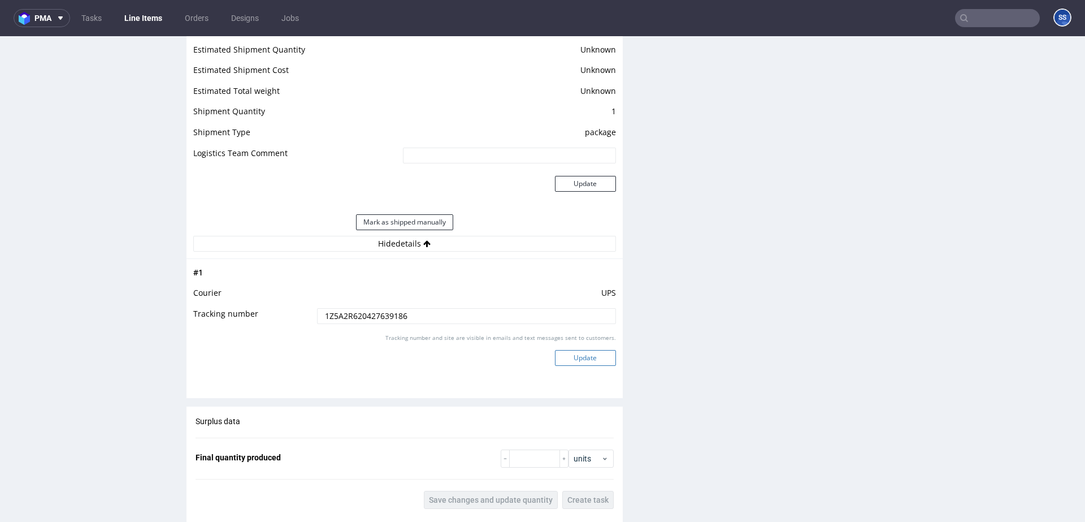
type input "1Z5A2R620427639186"
click at [580, 357] on button "Update" at bounding box center [585, 358] width 61 height 16
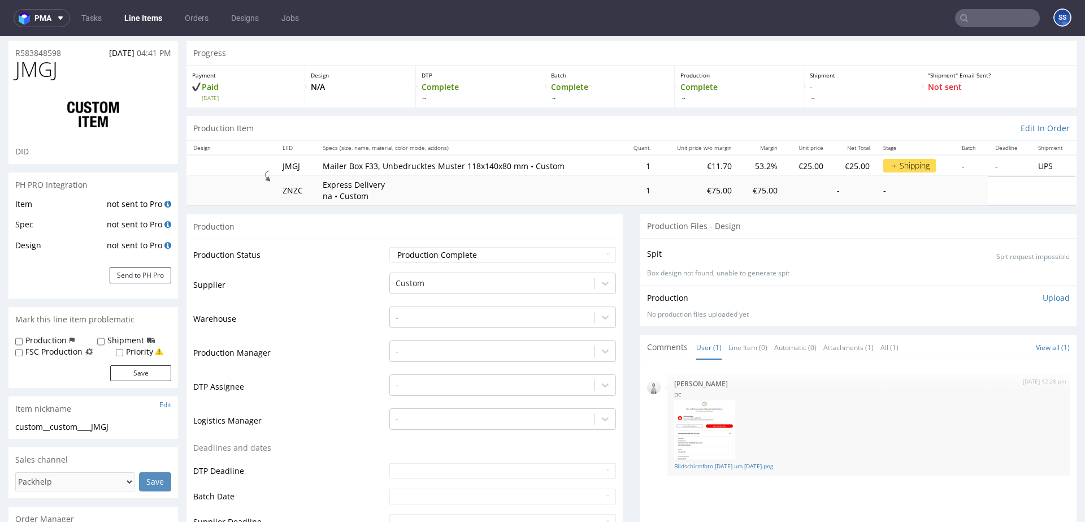
scroll to position [0, 0]
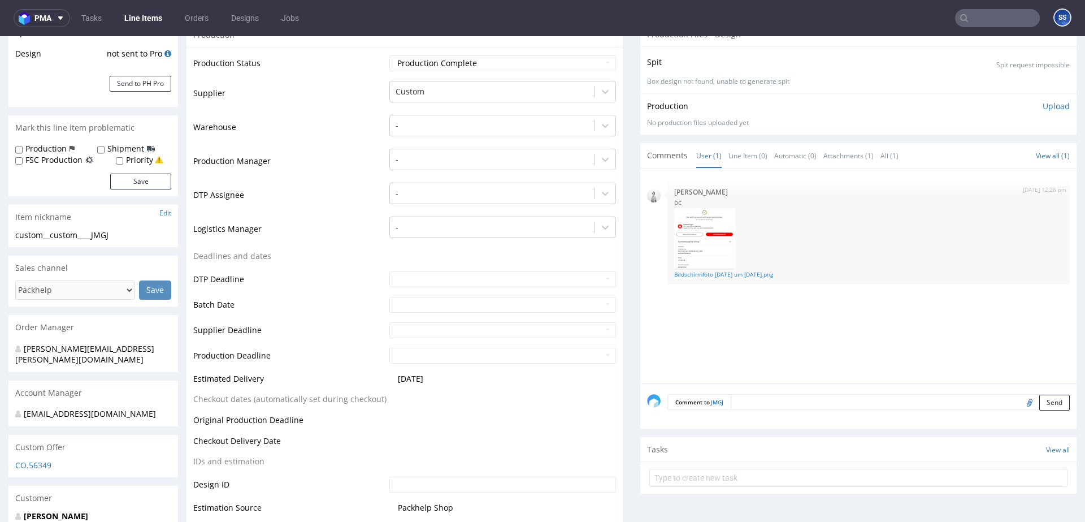
click at [766, 398] on textarea at bounding box center [900, 402] width 339 height 16
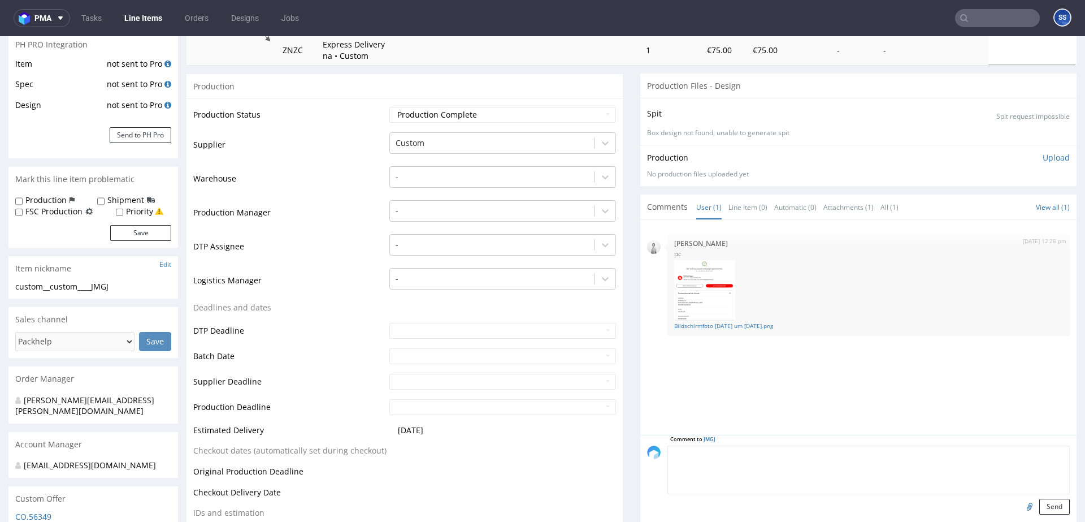
scroll to position [171, 0]
click at [884, 212] on link "All (1)" at bounding box center [889, 208] width 18 height 24
click at [884, 209] on link "All (1)" at bounding box center [889, 208] width 18 height 24
click at [769, 458] on textarea at bounding box center [868, 470] width 402 height 49
click at [745, 210] on link "Line Item (0)" at bounding box center [747, 208] width 39 height 24
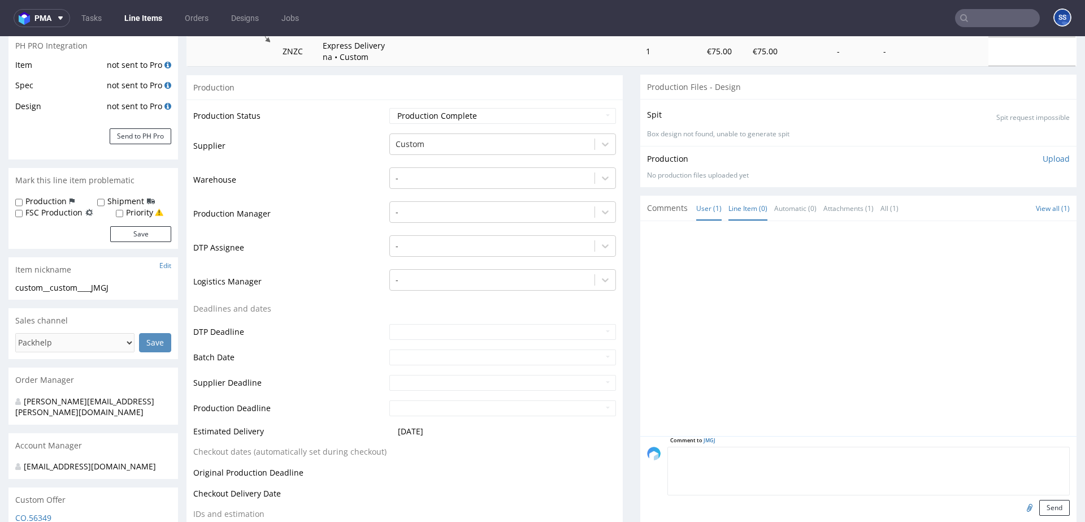
click at [700, 209] on link "User (1)" at bounding box center [708, 208] width 25 height 24
click at [754, 457] on textarea at bounding box center [868, 470] width 402 height 49
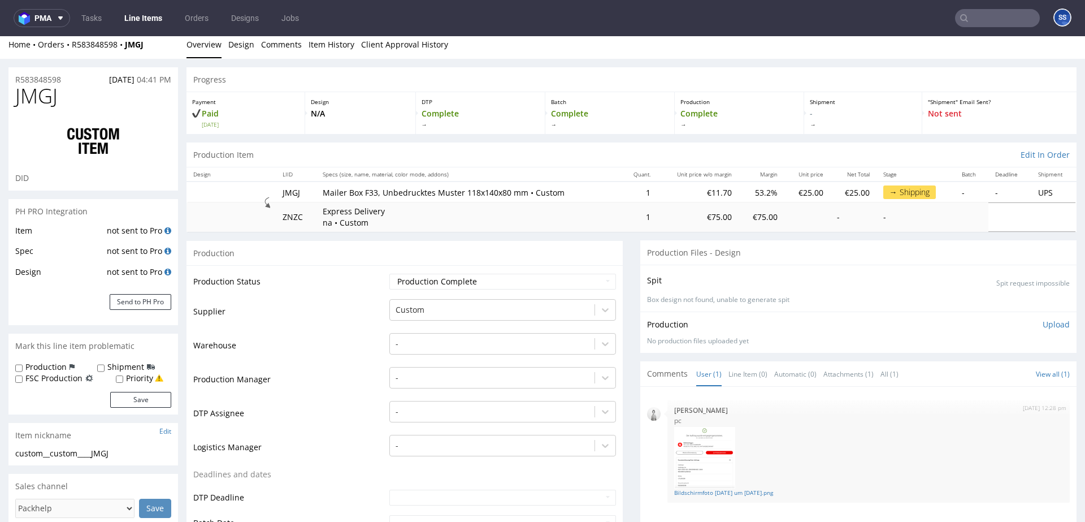
scroll to position [0, 0]
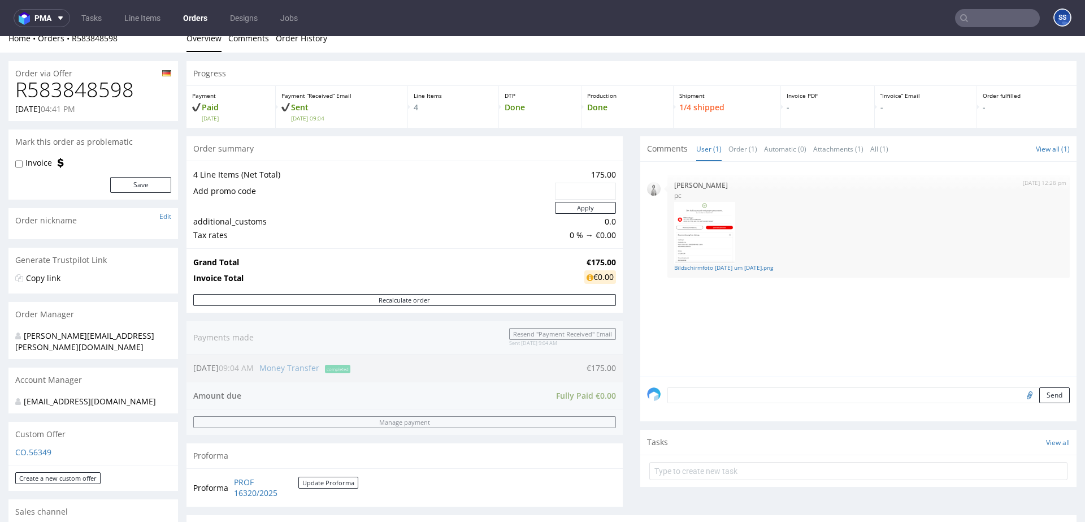
scroll to position [10, 0]
click at [733, 396] on textarea at bounding box center [868, 397] width 402 height 16
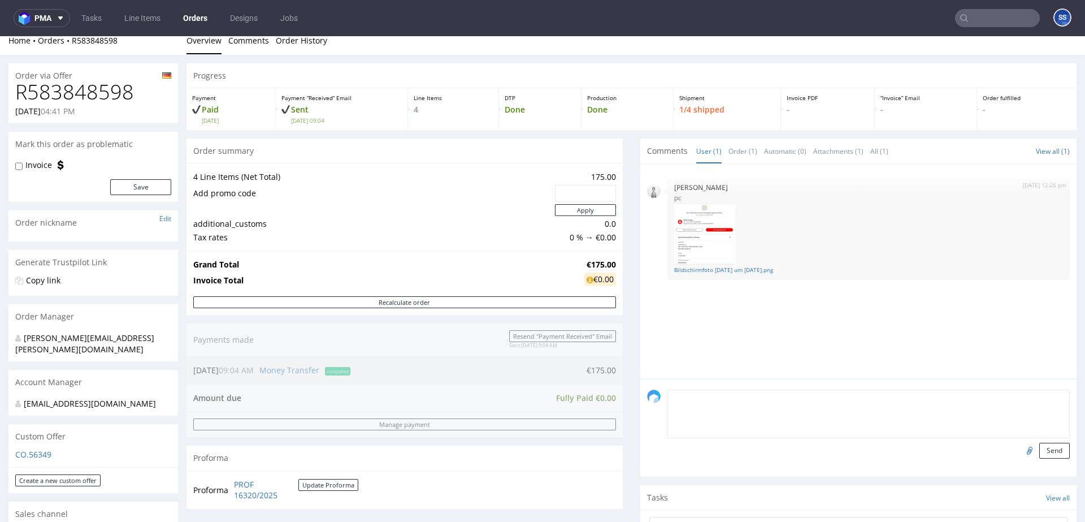
type textarea "O"
type textarea "w"
paste textarea "1Z5A2R620427639186"
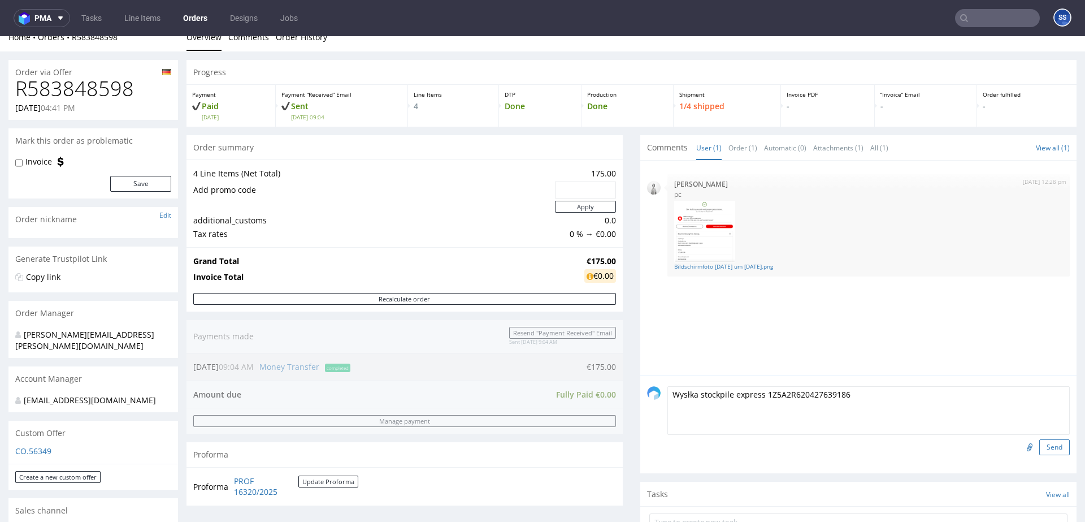
type textarea "Wysłka stockpile express 1Z5A2R620427639186"
click at [1052, 449] on button "Send" at bounding box center [1054, 447] width 31 height 16
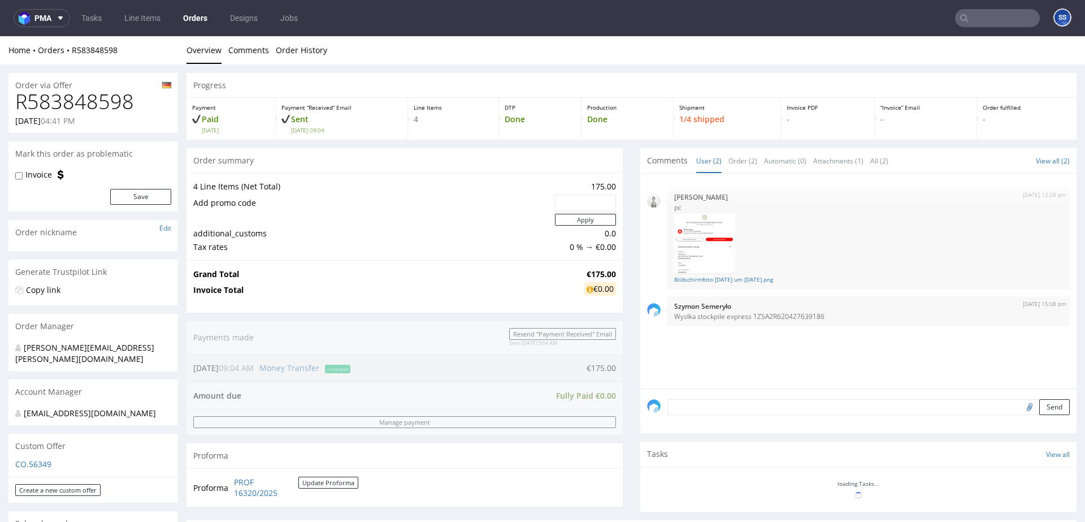
scroll to position [0, 0]
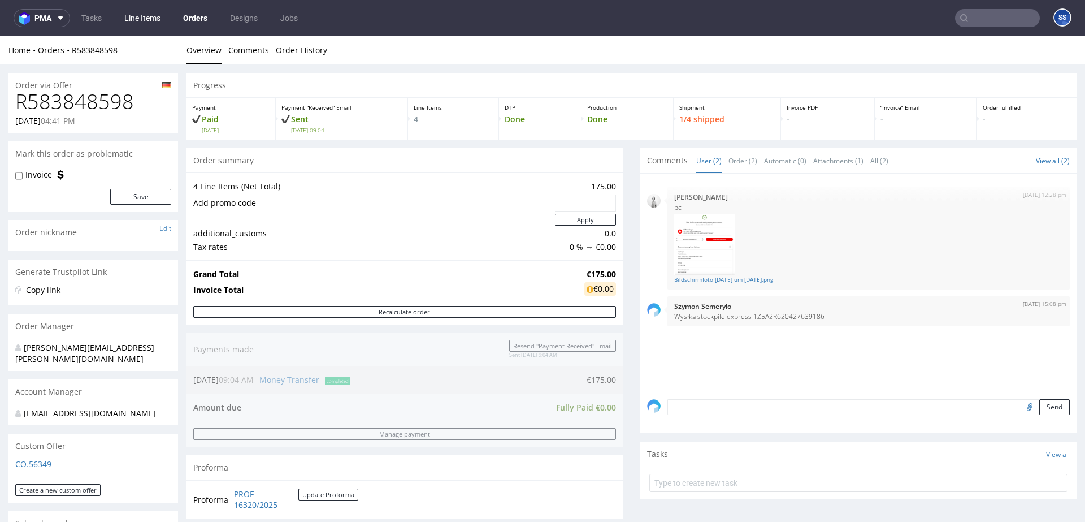
click at [149, 20] on link "Line Items" at bounding box center [143, 18] width 50 height 18
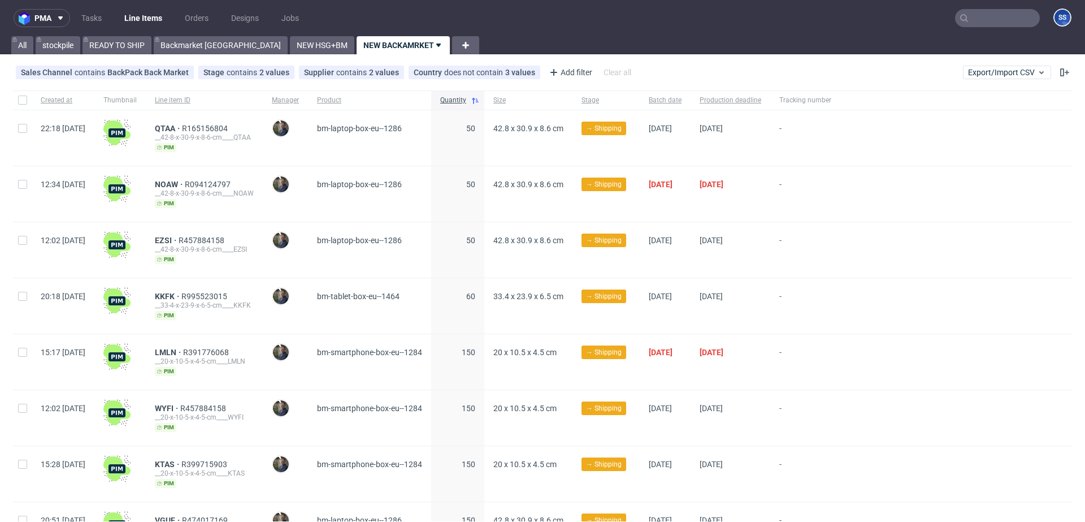
click at [963, 20] on input "text" at bounding box center [997, 18] width 85 height 18
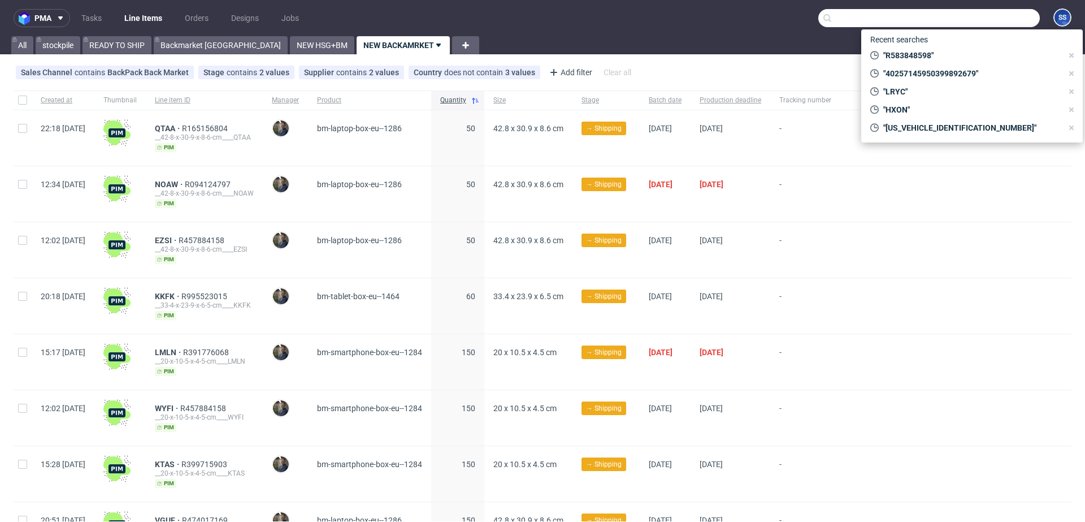
paste input "R583848598"
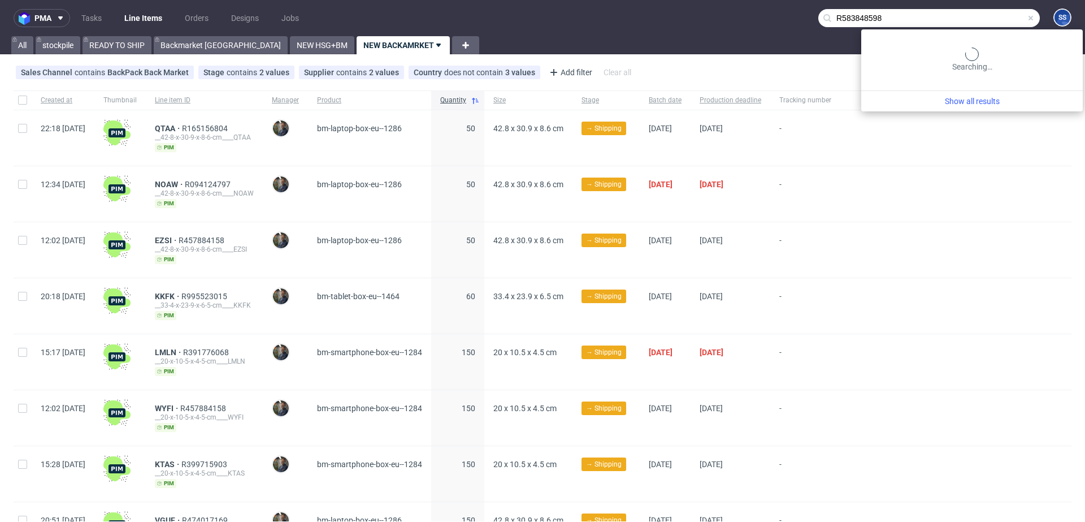
type input "R583848598"
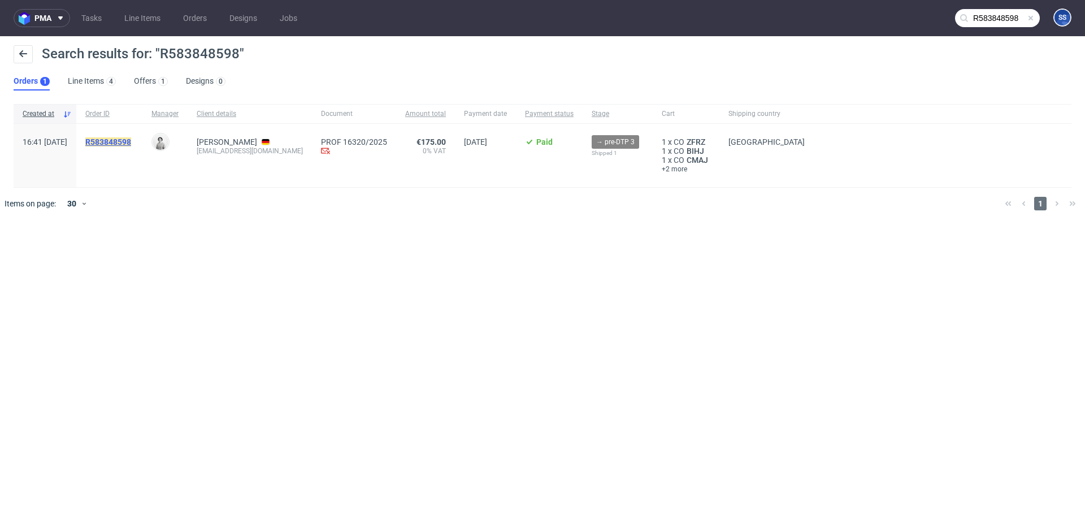
click at [131, 143] on mark "R583848598" at bounding box center [108, 141] width 46 height 9
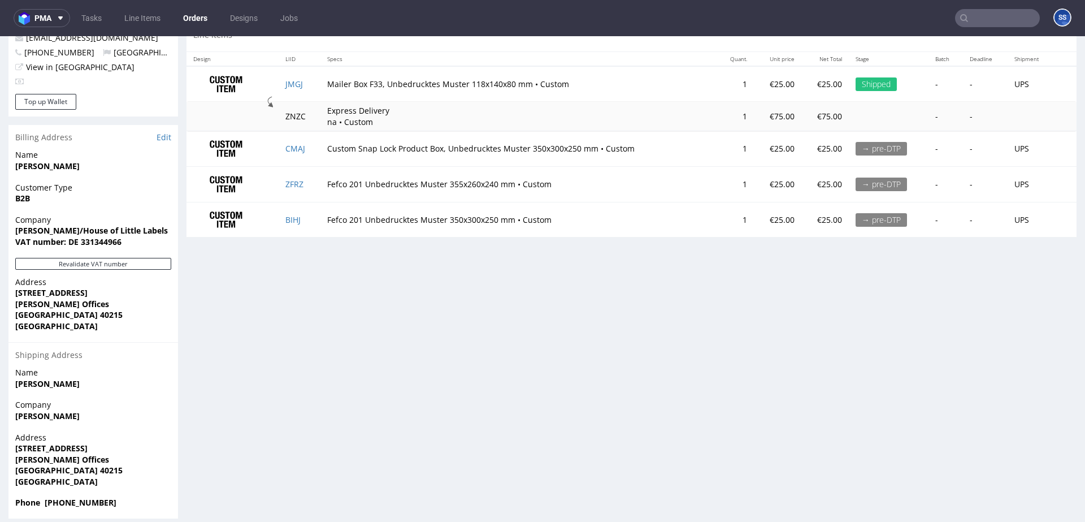
scroll to position [3, 0]
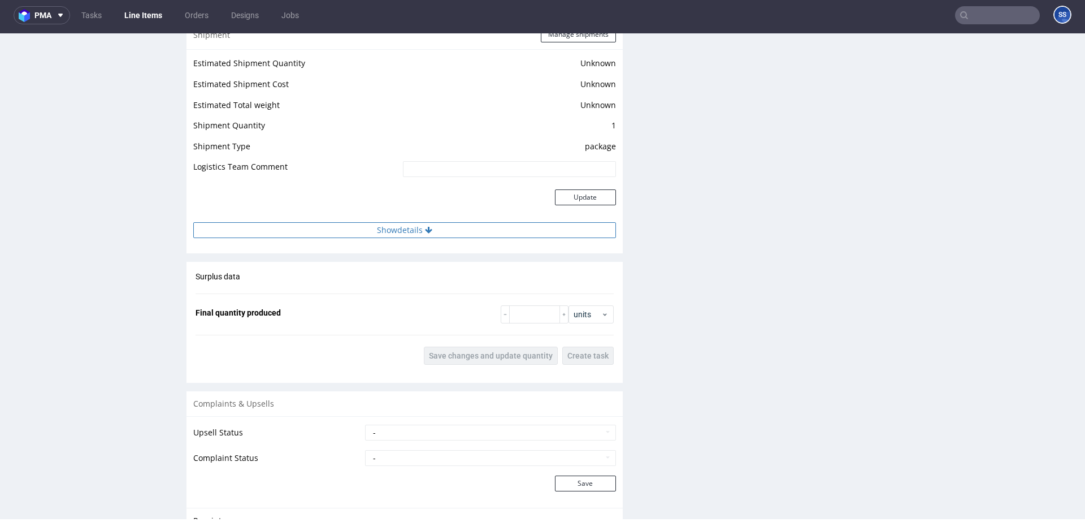
click at [425, 229] on icon at bounding box center [428, 230] width 7 height 8
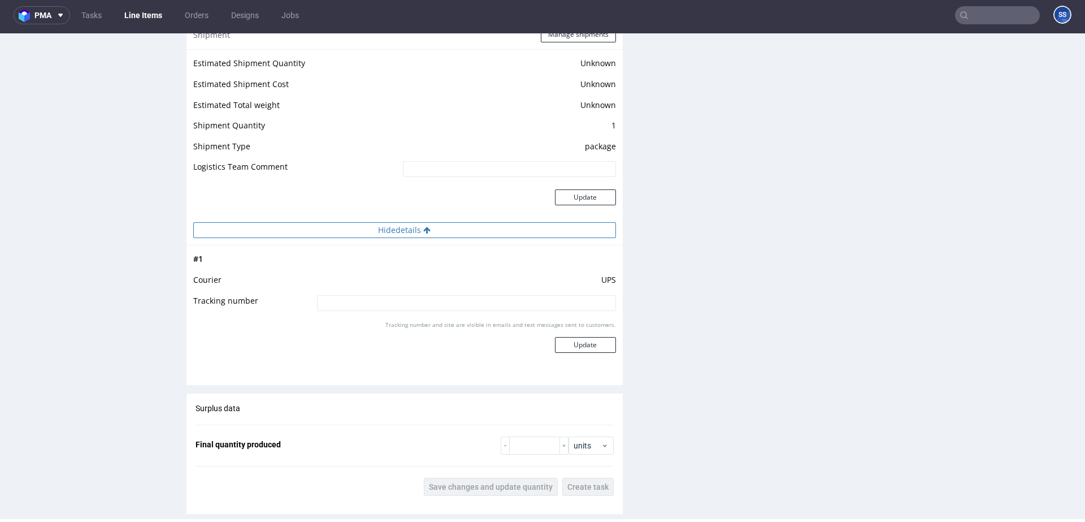
scroll to position [1382, 0]
click at [424, 305] on input at bounding box center [466, 304] width 299 height 16
paste input "1Z5A2R620427639186"
type input "1Z5A2R620427639186"
click at [581, 346] on button "Update" at bounding box center [585, 345] width 61 height 16
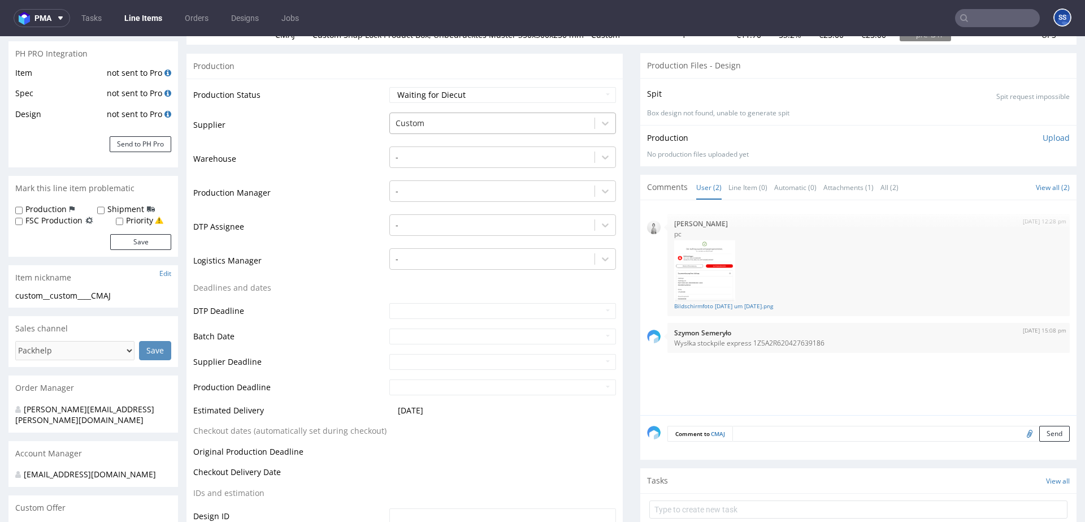
scroll to position [0, 0]
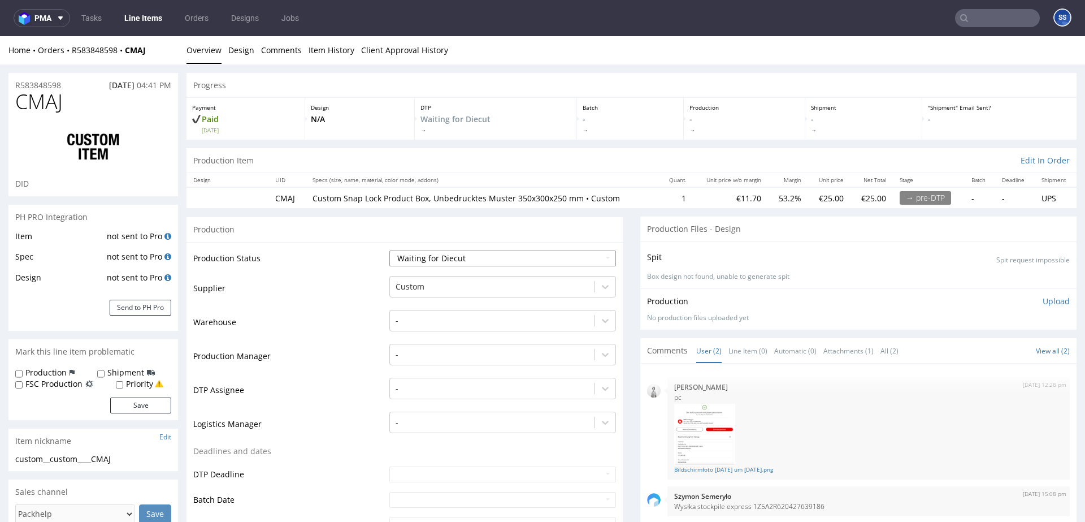
click at [544, 258] on select "Waiting for Artwork Waiting for Diecut Waiting for Mockup Waiting for DTP Waiti…" at bounding box center [502, 258] width 227 height 16
select select "production_complete"
click at [389, 250] on select "Waiting for Artwork Waiting for Diecut Waiting for Mockup Waiting for DTP Waiti…" at bounding box center [502, 258] width 227 height 16
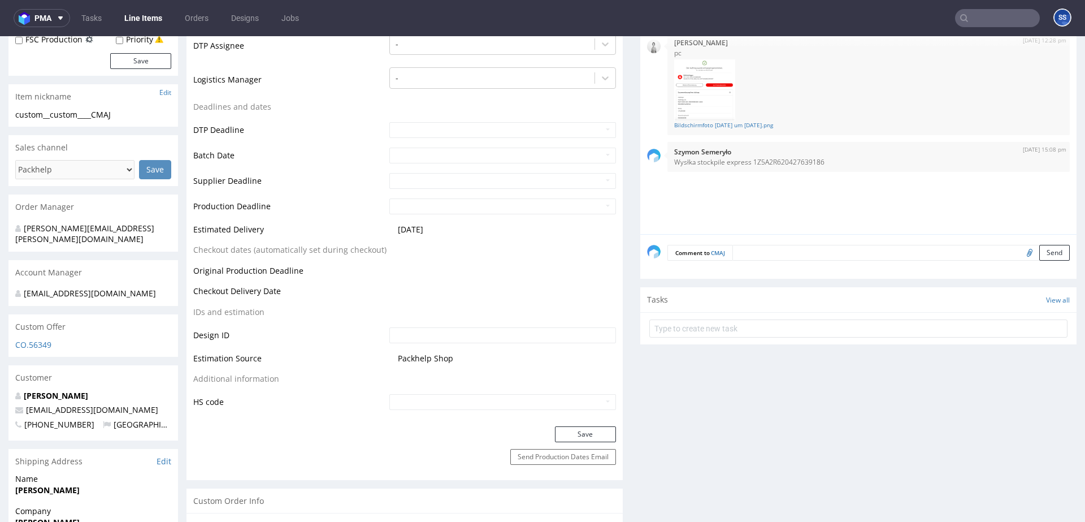
scroll to position [349, 0]
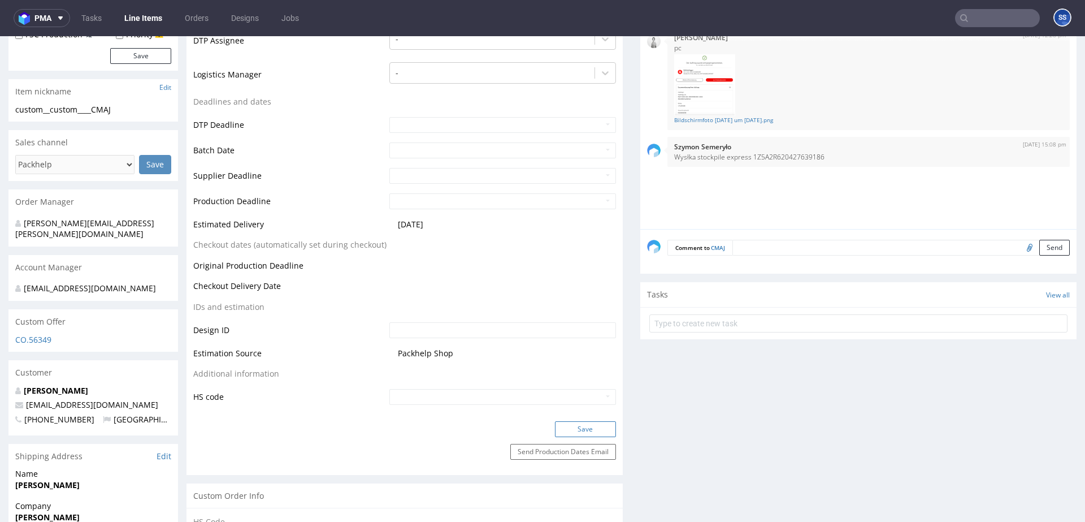
click at [567, 423] on button "Save" at bounding box center [585, 429] width 61 height 16
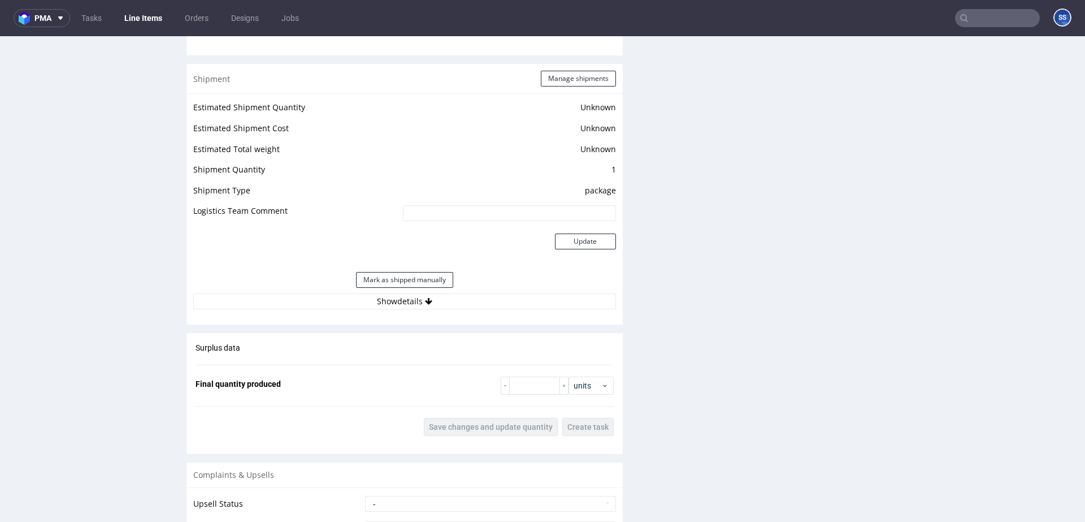
scroll to position [1353, 0]
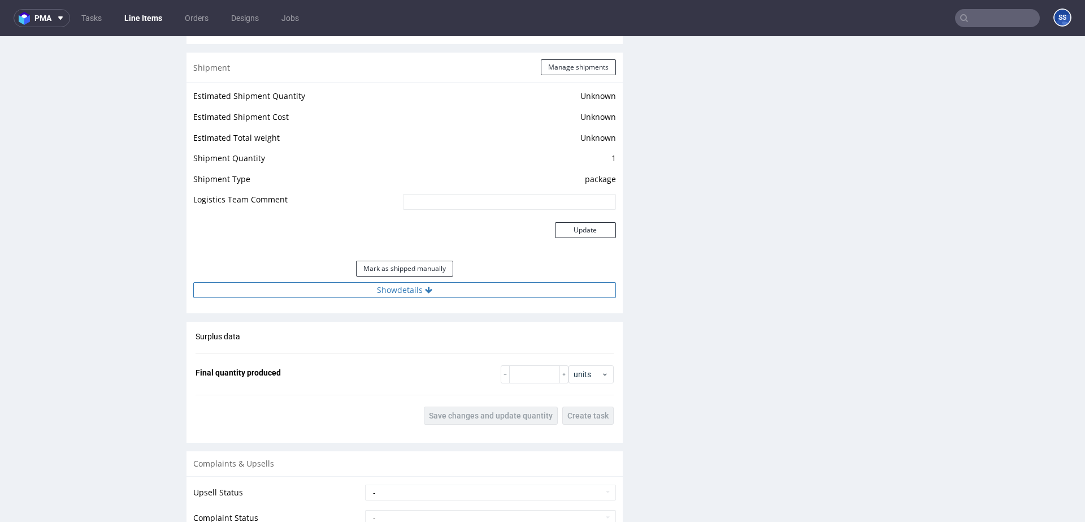
click at [450, 292] on button "Show details" at bounding box center [404, 290] width 423 height 16
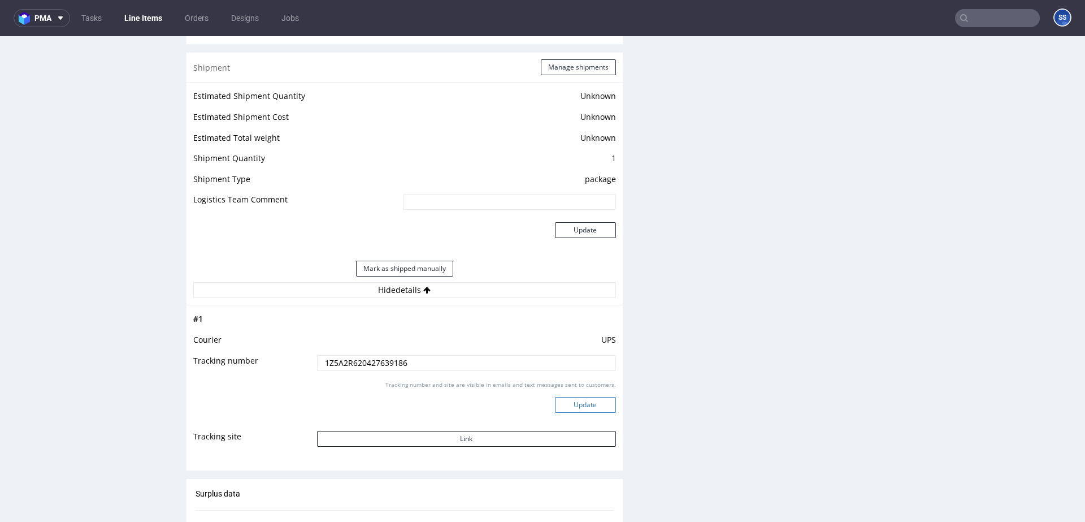
click at [587, 405] on button "Update" at bounding box center [585, 405] width 61 height 16
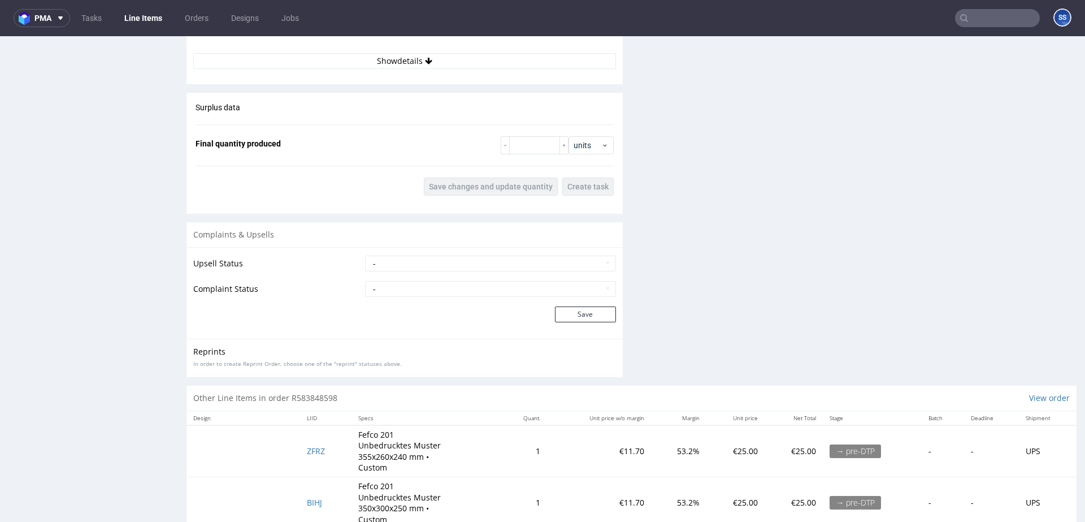
scroll to position [1656, 0]
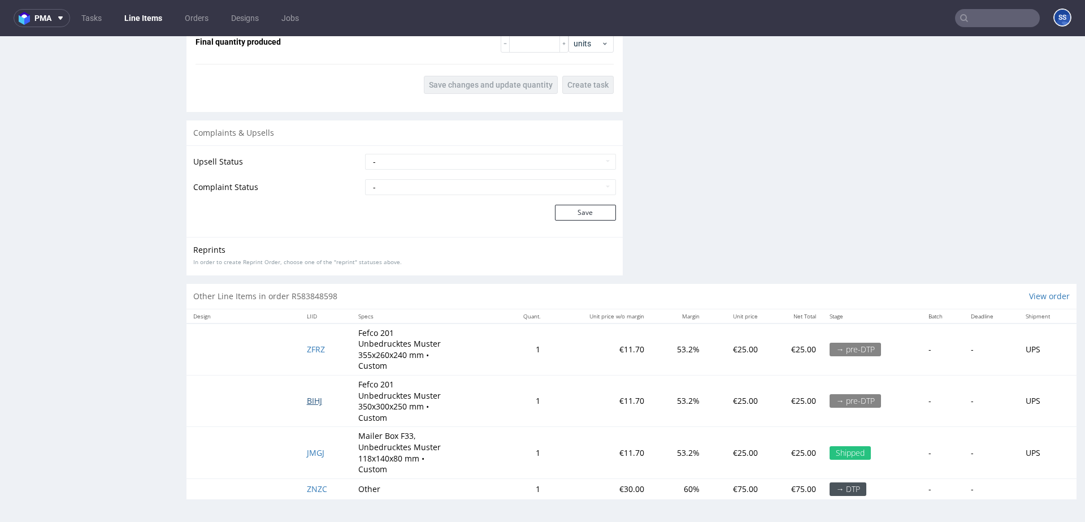
click at [311, 401] on span "BIHJ" at bounding box center [314, 400] width 15 height 11
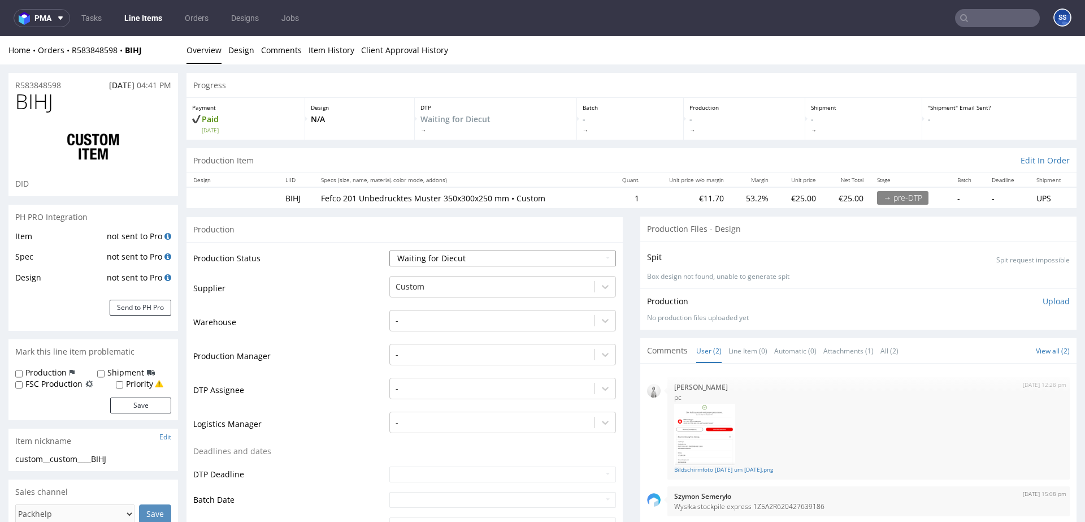
click at [523, 257] on select "Waiting for Artwork Waiting for Diecut Waiting for Mockup Waiting for DTP Waiti…" at bounding box center [502, 258] width 227 height 16
select select "production_complete"
click at [389, 250] on select "Waiting for Artwork Waiting for Diecut Waiting for Mockup Waiting for DTP Waiti…" at bounding box center [502, 258] width 227 height 16
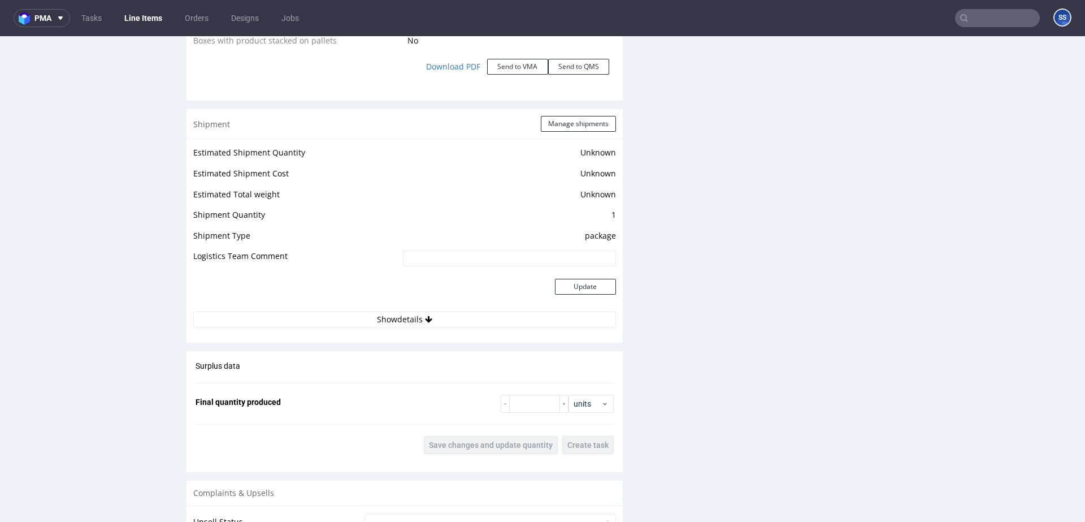
scroll to position [1325, 0]
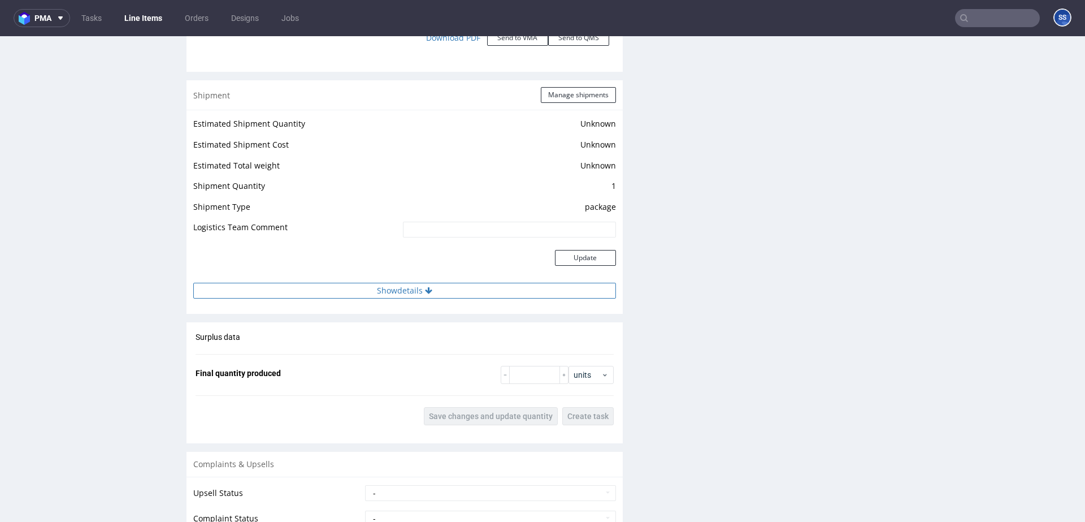
click at [435, 292] on button "Show details" at bounding box center [404, 291] width 423 height 16
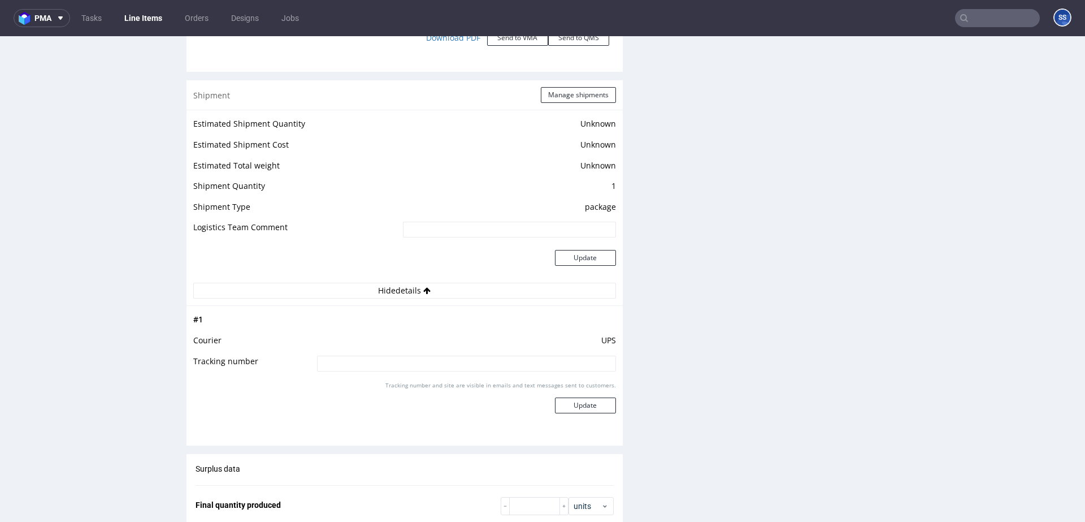
click at [418, 366] on input at bounding box center [466, 363] width 299 height 16
paste input "1Z5A2R620427639186"
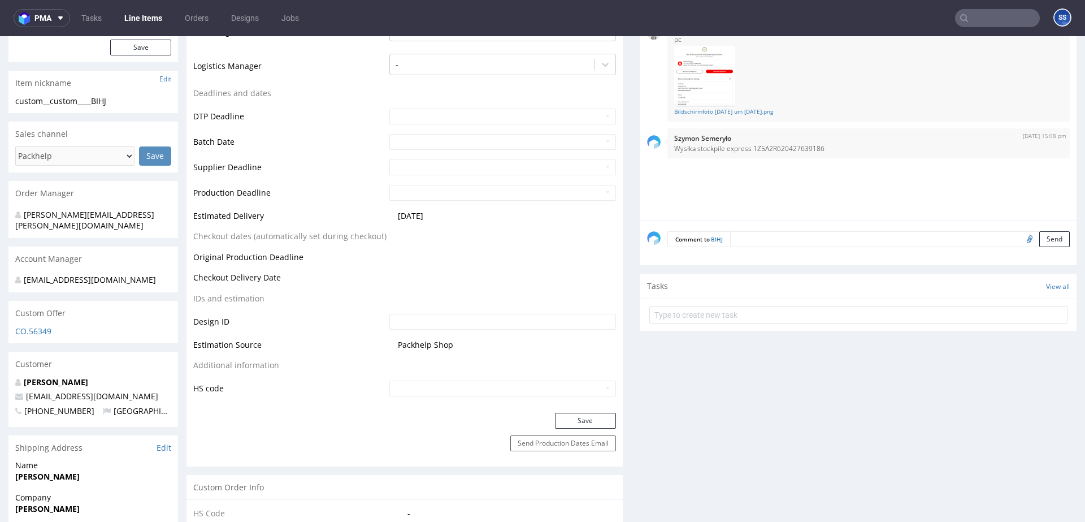
scroll to position [363, 0]
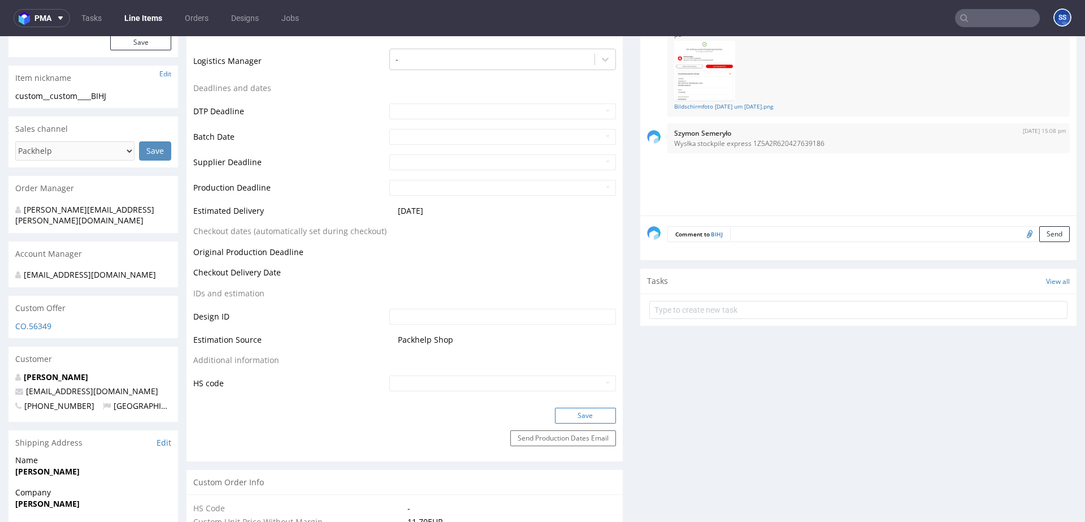
type input "1Z5A2R620427639186"
click at [563, 409] on button "Save" at bounding box center [585, 415] width 61 height 16
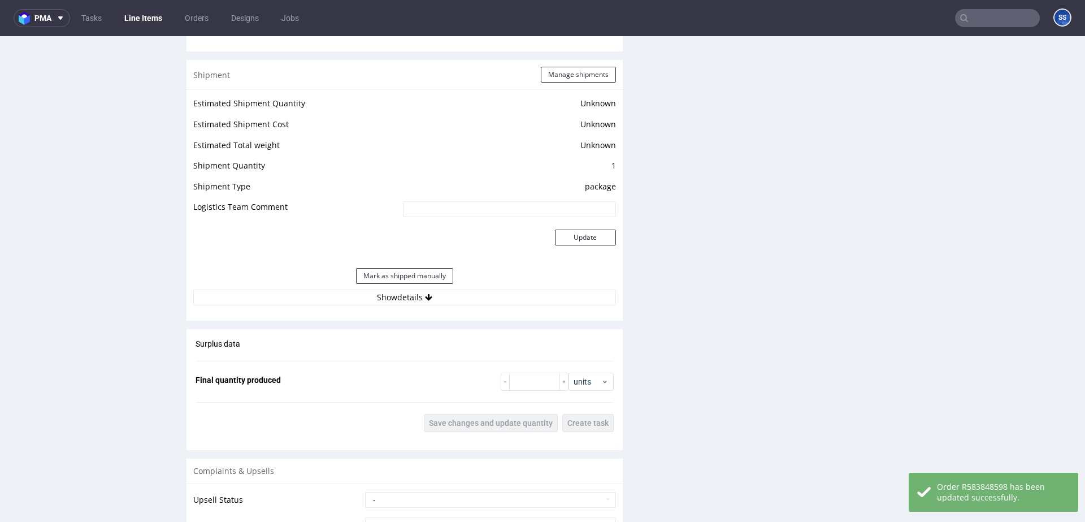
scroll to position [1347, 0]
click at [456, 299] on button "Show details" at bounding box center [404, 296] width 423 height 16
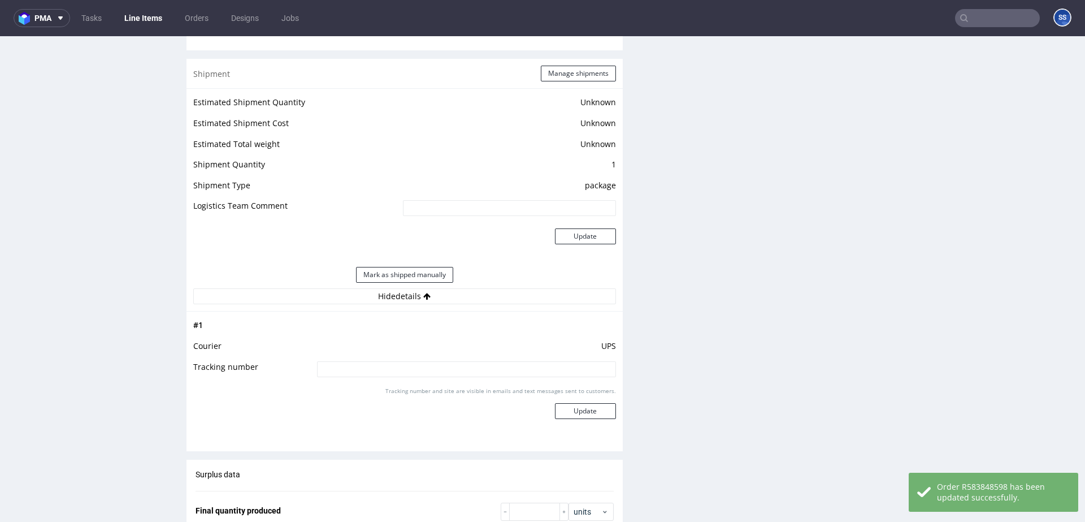
click at [444, 372] on input at bounding box center [466, 369] width 299 height 16
paste input "1Z5A2R620427639186"
type input "1Z5A2R620427639186"
click at [591, 415] on button "Update" at bounding box center [585, 411] width 61 height 16
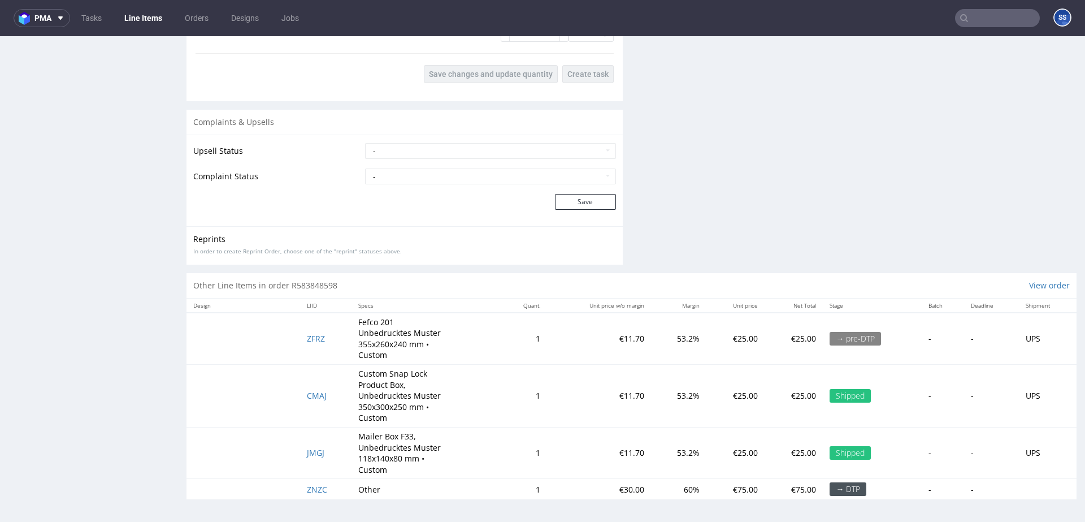
scroll to position [3, 0]
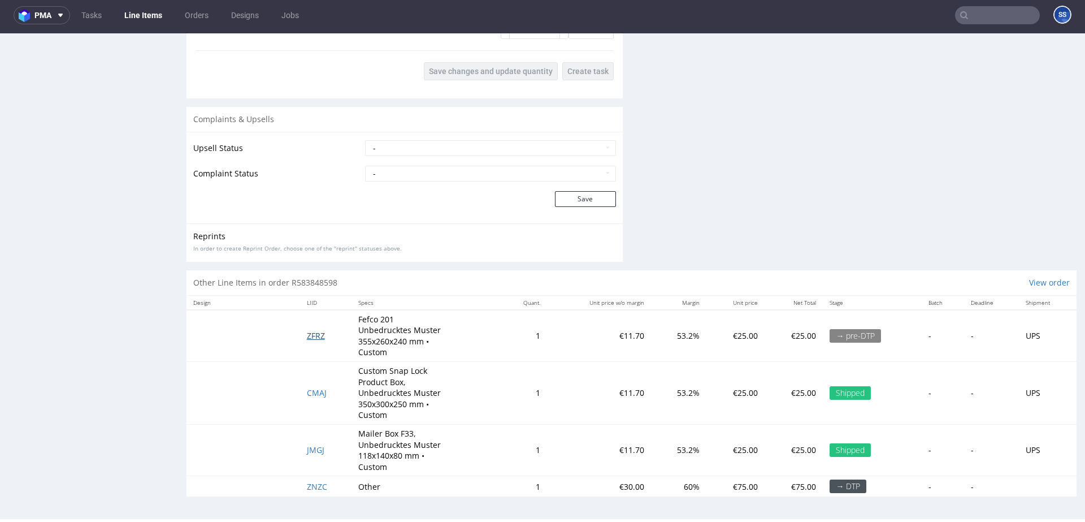
click at [320, 338] on span "ZFRZ" at bounding box center [316, 335] width 18 height 11
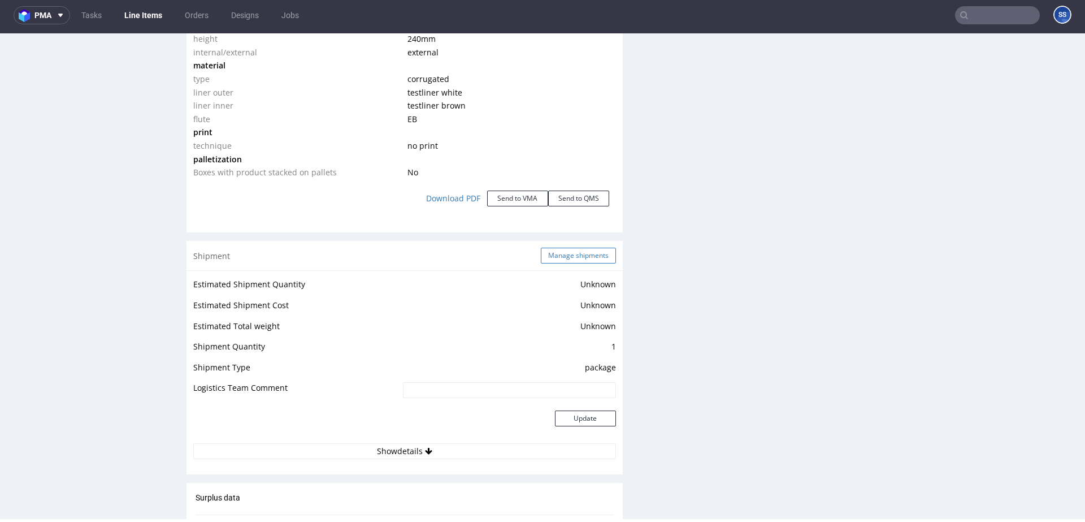
scroll to position [1163, 0]
click at [545, 257] on button "Manage shipments" at bounding box center [578, 254] width 75 height 16
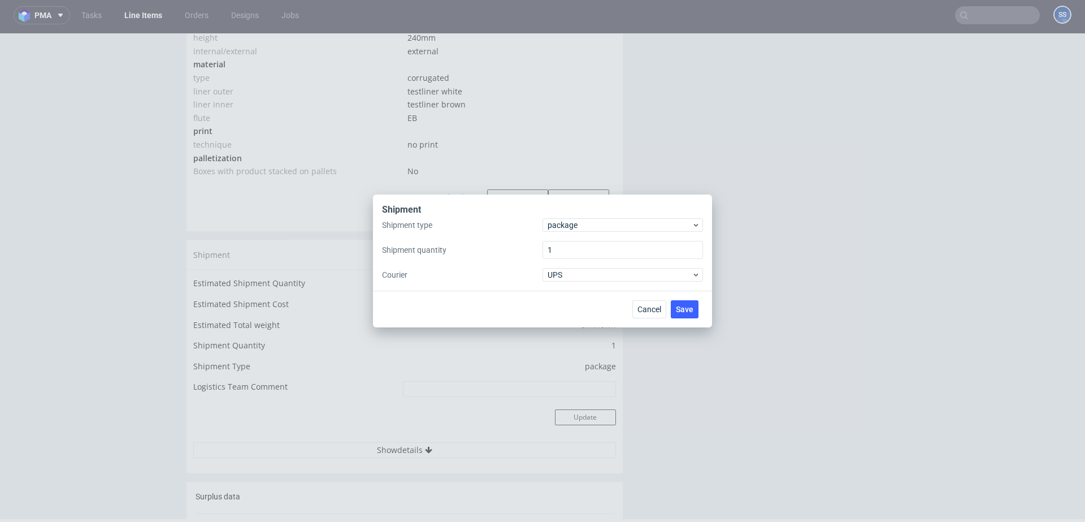
click at [506, 359] on div "Shipment Shipment type package Shipment quantity 1 Courier UPS Cancel Save" at bounding box center [542, 261] width 1085 height 522
click at [646, 309] on span "Cancel" at bounding box center [649, 309] width 24 height 8
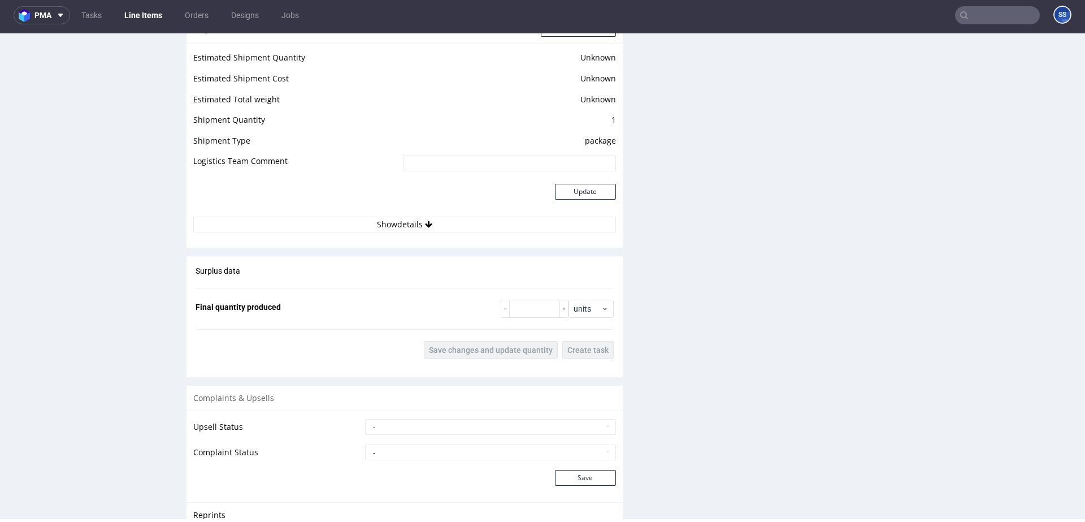
scroll to position [1408, 0]
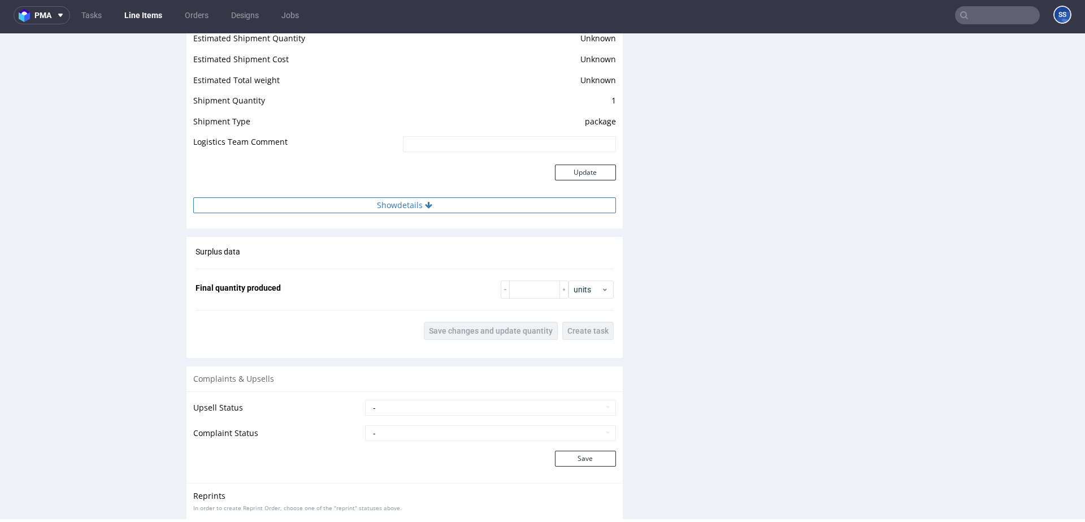
click at [454, 209] on button "Show details" at bounding box center [404, 205] width 423 height 16
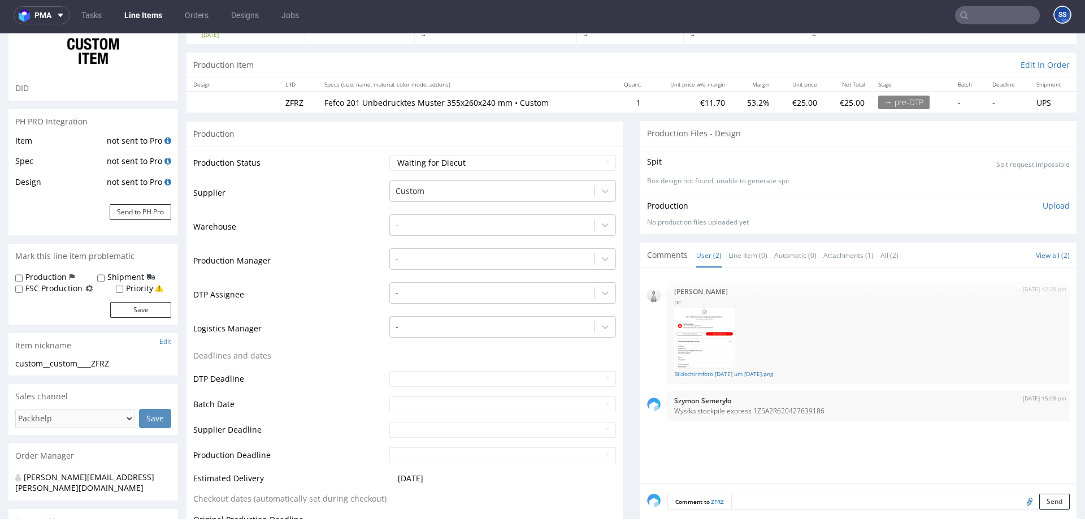
scroll to position [0, 0]
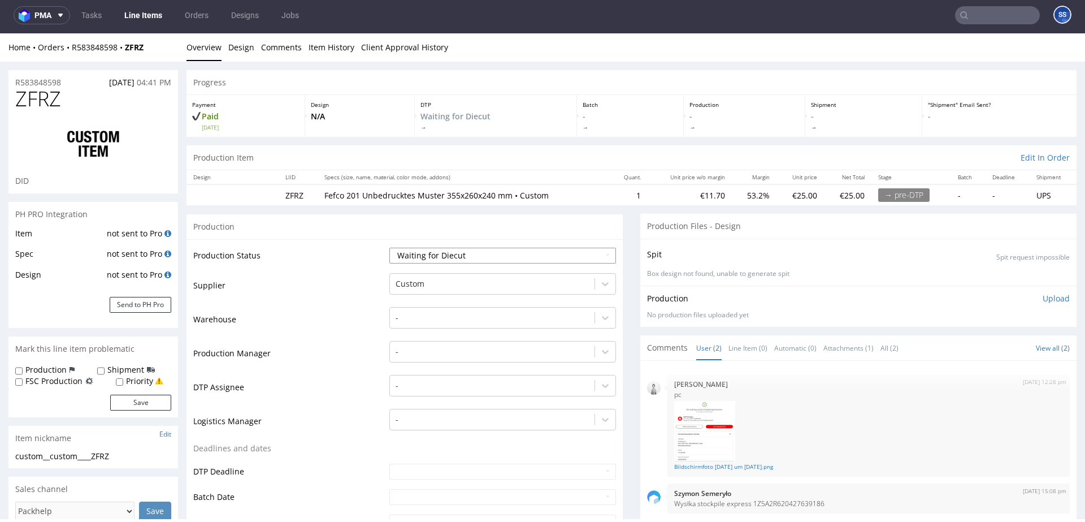
click at [543, 257] on select "Waiting for Artwork Waiting for Diecut Waiting for Mockup Waiting for DTP Waiti…" at bounding box center [502, 256] width 227 height 16
select select "production_complete"
click at [389, 248] on select "Waiting for Artwork Waiting for Diecut Waiting for Mockup Waiting for DTP Waiti…" at bounding box center [502, 256] width 227 height 16
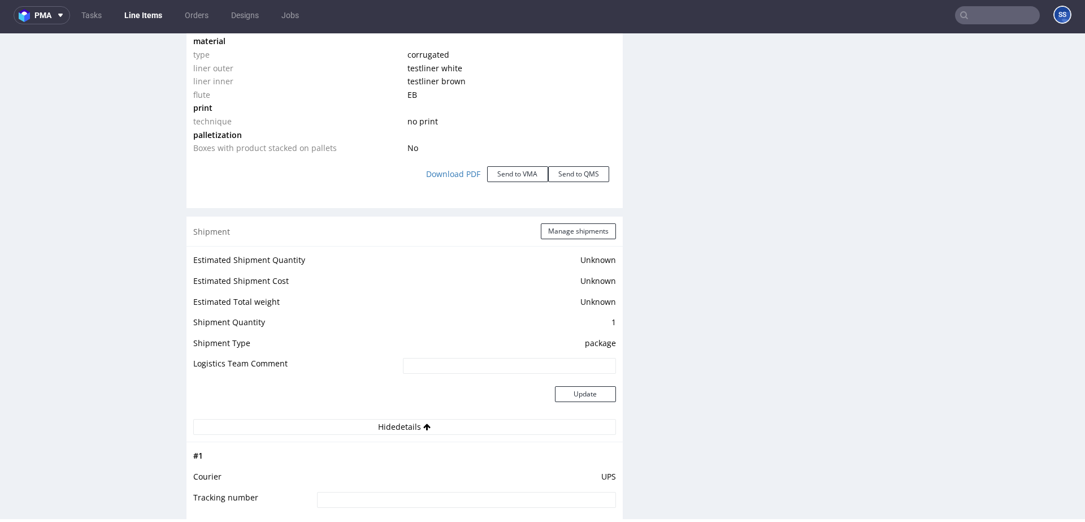
scroll to position [1205, 0]
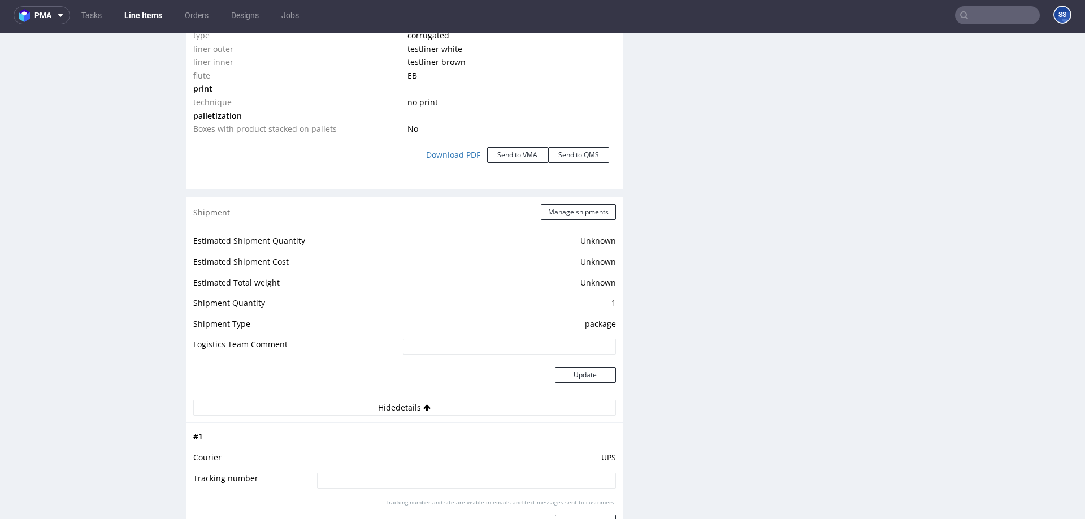
click at [445, 481] on input at bounding box center [466, 480] width 299 height 16
paste input "1Z5A2R620427639186"
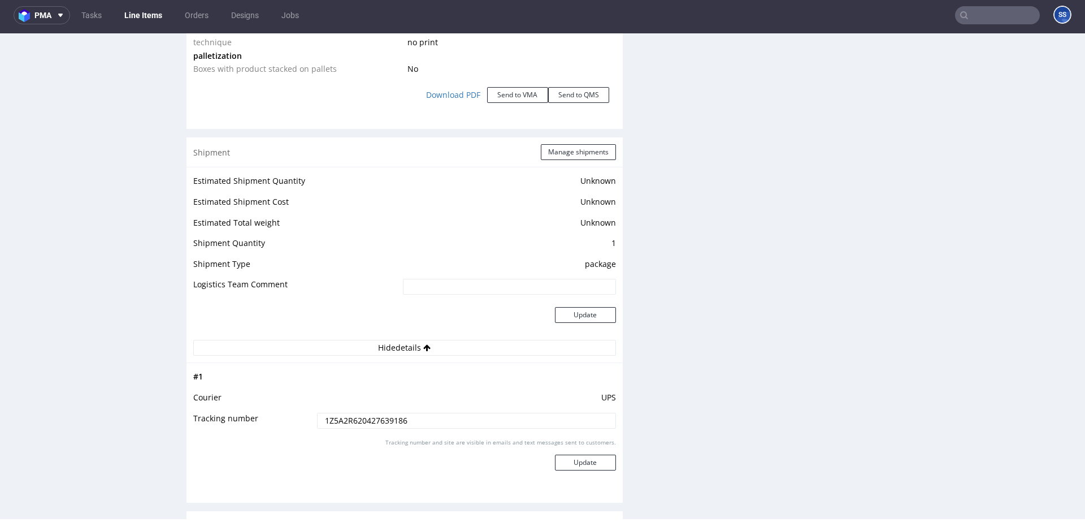
scroll to position [1282, 0]
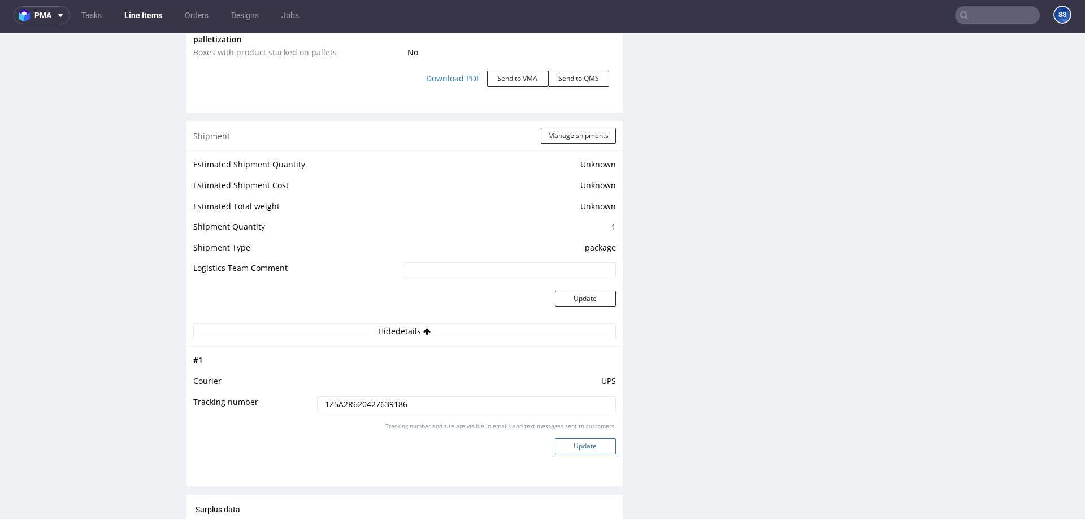
type input "1Z5A2R620427639186"
click at [574, 445] on button "Update" at bounding box center [585, 446] width 61 height 16
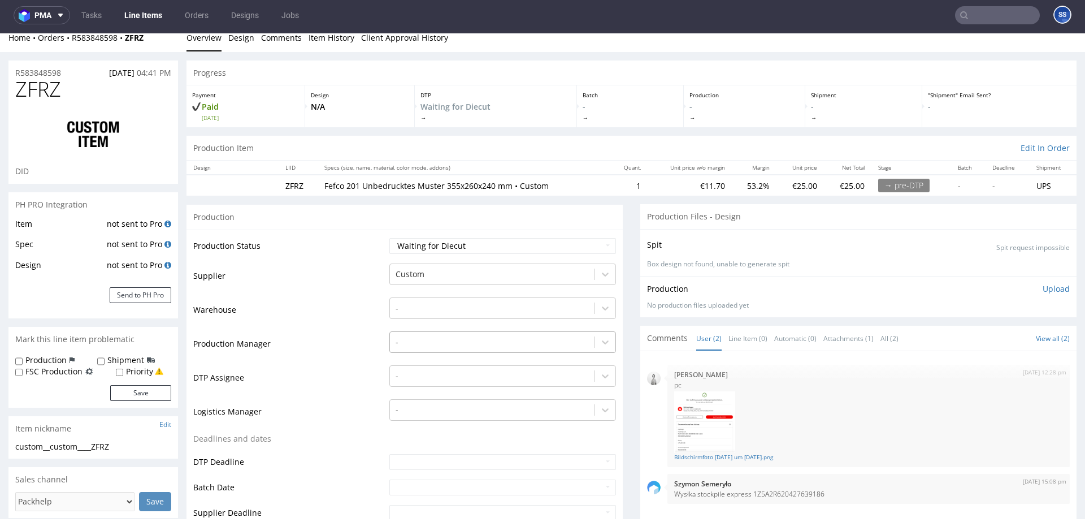
scroll to position [0, 0]
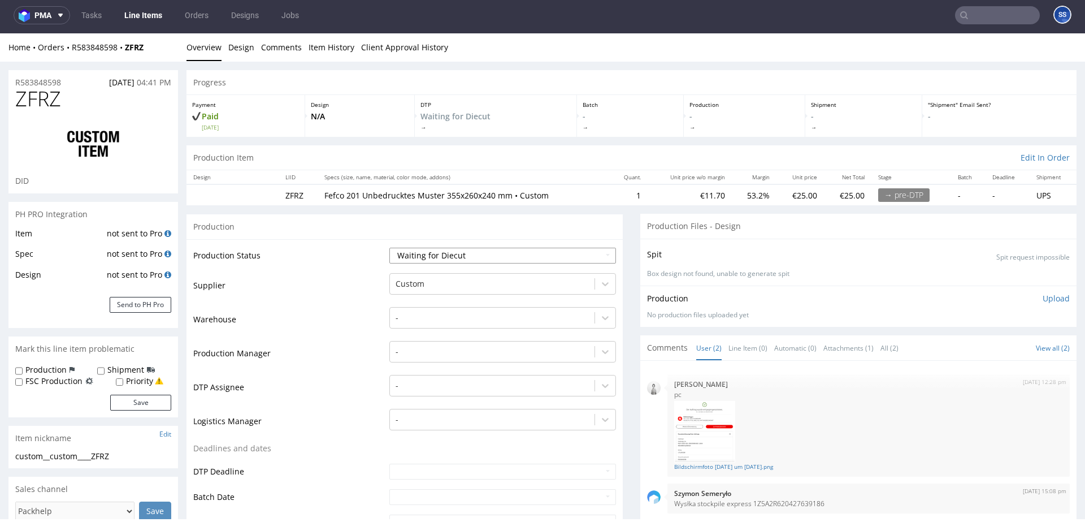
click at [483, 256] on select "Waiting for Artwork Waiting for Diecut Waiting for Mockup Waiting for DTP Waiti…" at bounding box center [502, 256] width 227 height 16
select select "production_complete"
click at [389, 248] on select "Waiting for Artwork Waiting for Diecut Waiting for Mockup Waiting for DTP Waiti…" at bounding box center [502, 256] width 227 height 16
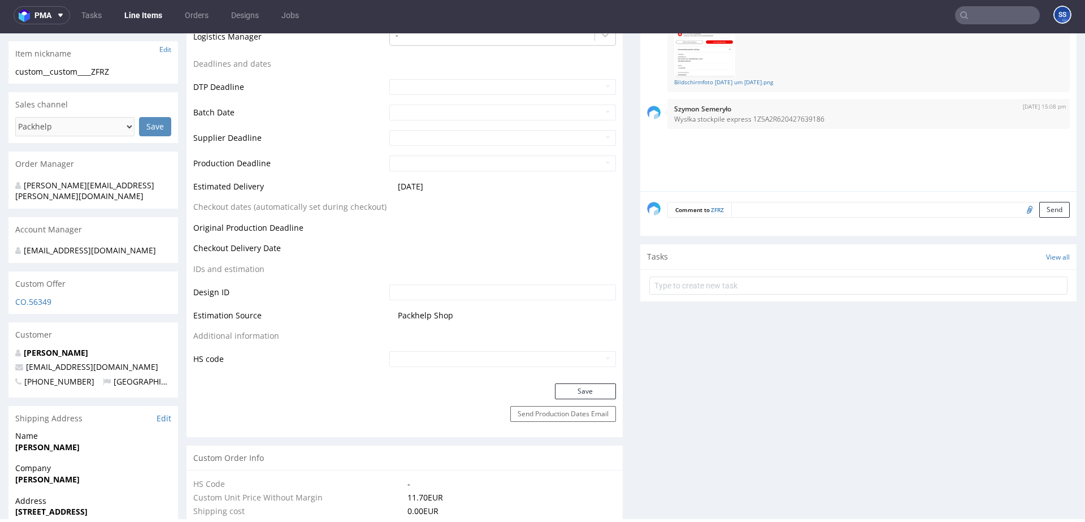
scroll to position [388, 0]
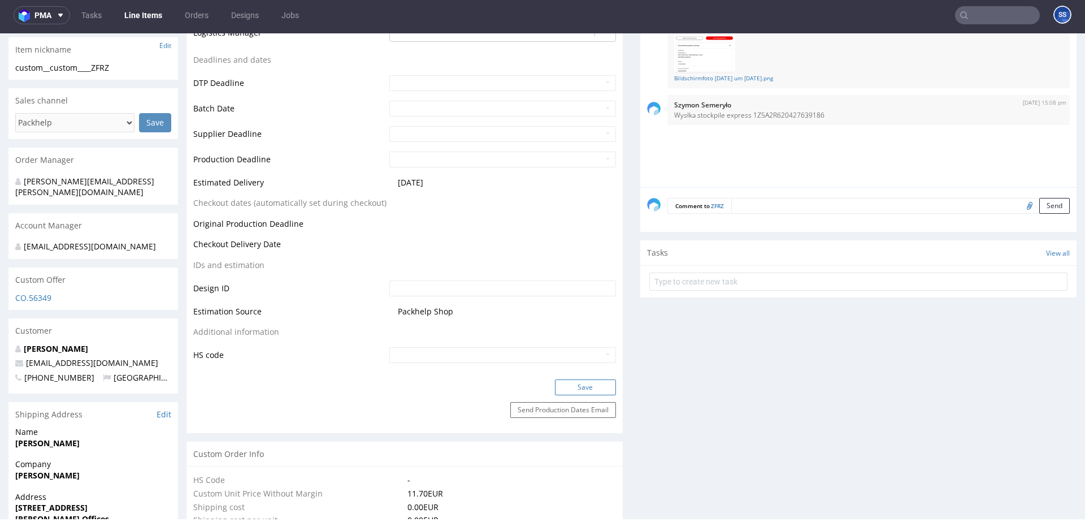
click at [578, 387] on button "Save" at bounding box center [585, 387] width 61 height 16
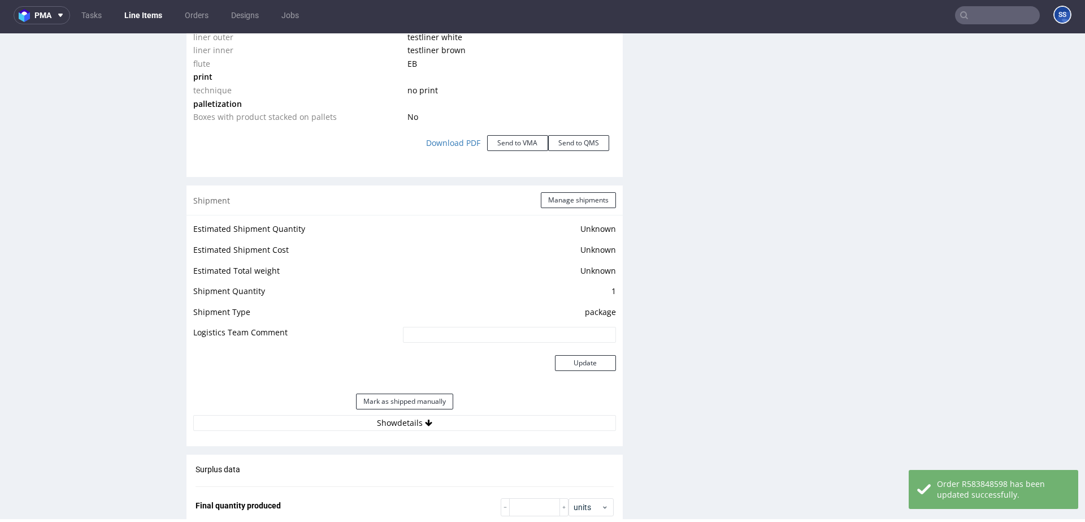
scroll to position [1232, 0]
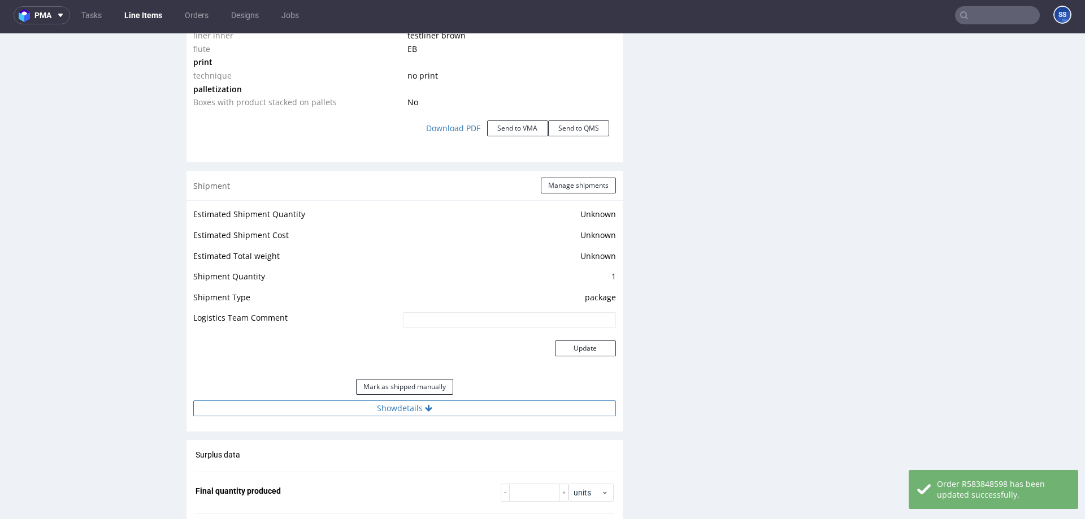
click at [460, 414] on button "Show details" at bounding box center [404, 408] width 423 height 16
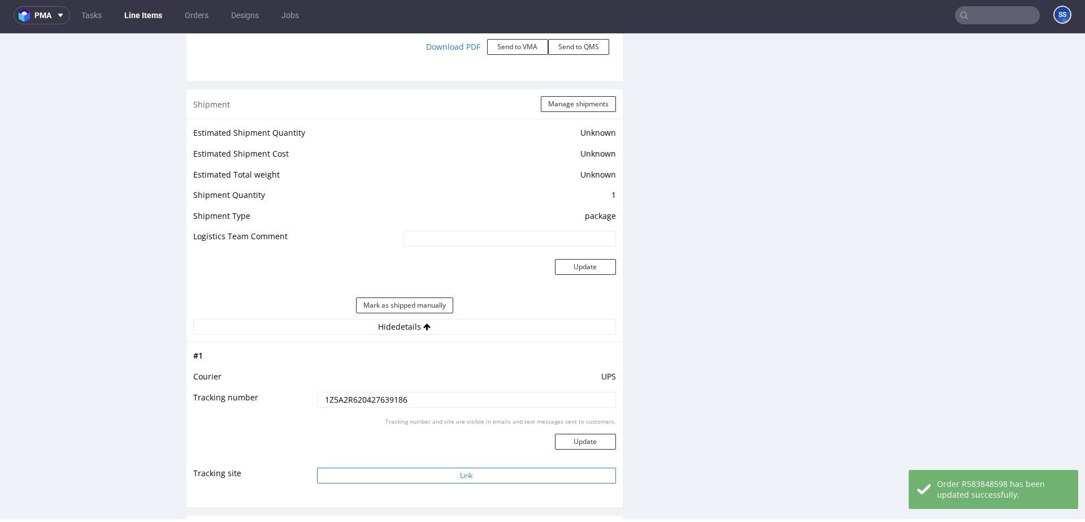
scroll to position [0, 0]
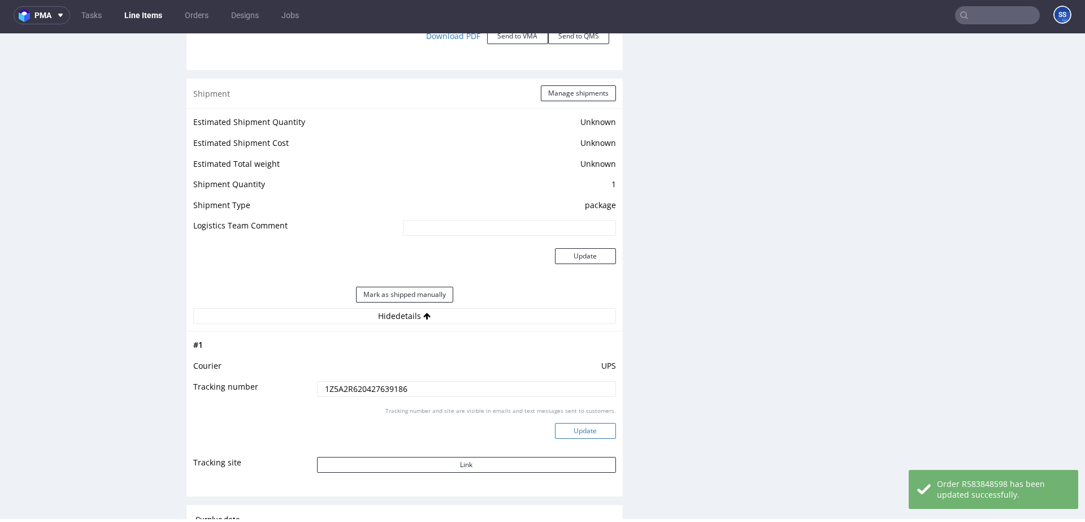
click at [578, 428] on button "Update" at bounding box center [585, 431] width 61 height 16
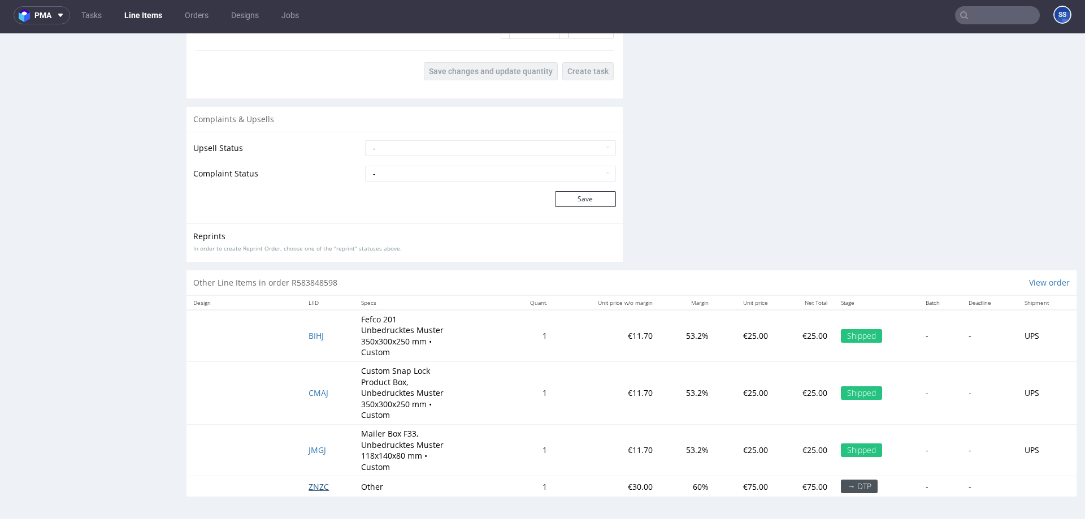
click at [309, 487] on span "ZNZC" at bounding box center [319, 486] width 20 height 11
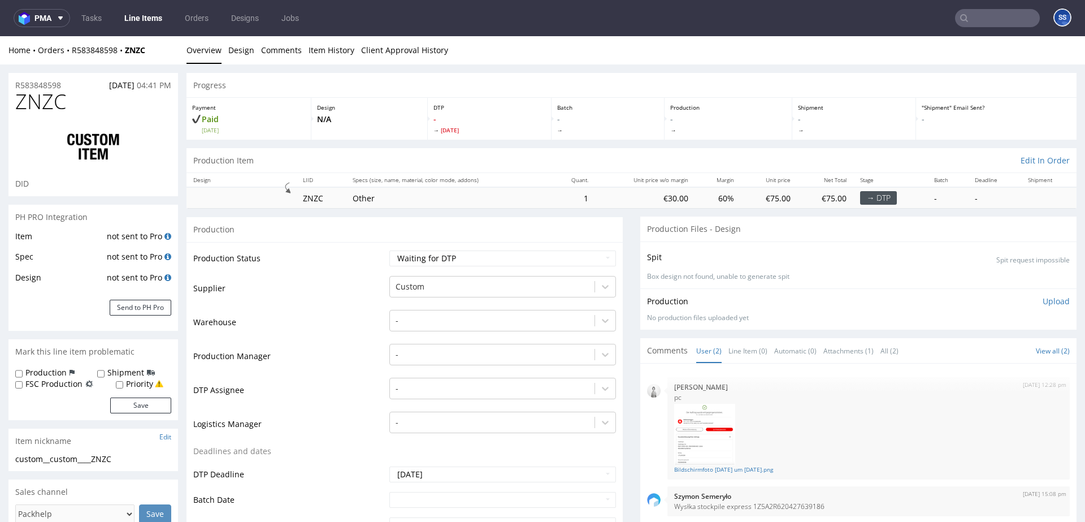
click at [137, 21] on link "Line Items" at bounding box center [143, 18] width 51 height 18
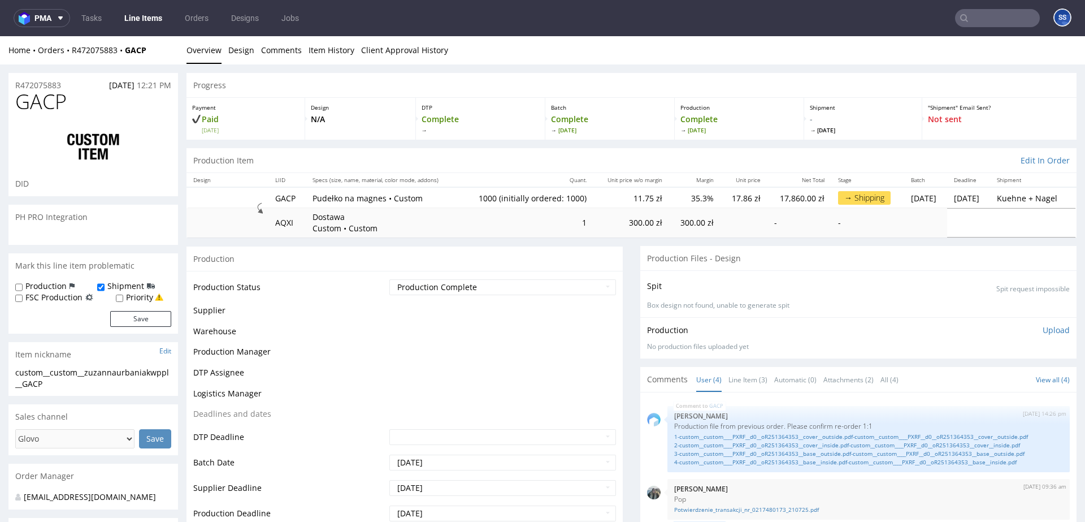
click at [146, 18] on link "Line Items" at bounding box center [143, 18] width 51 height 18
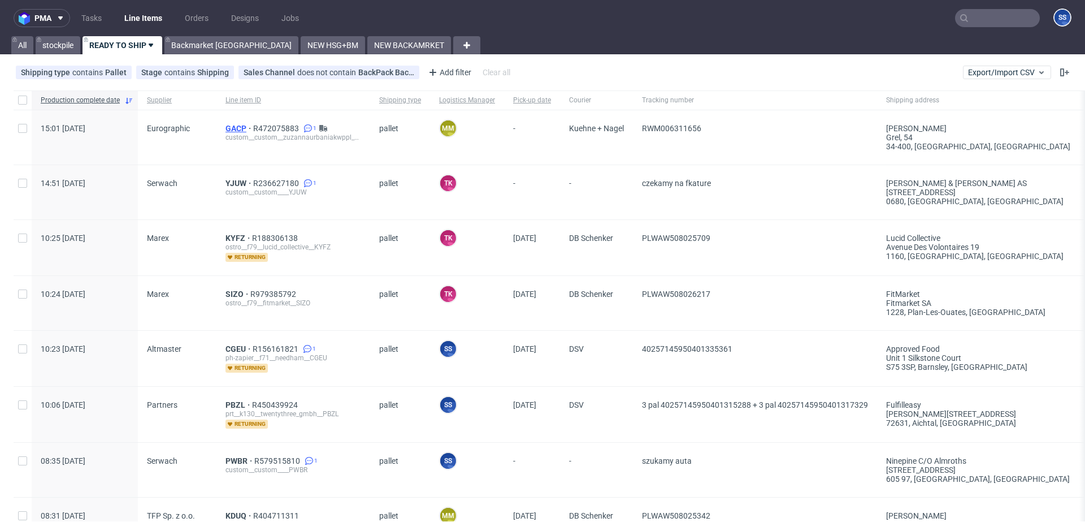
click at [227, 127] on span "GACP" at bounding box center [239, 128] width 28 height 9
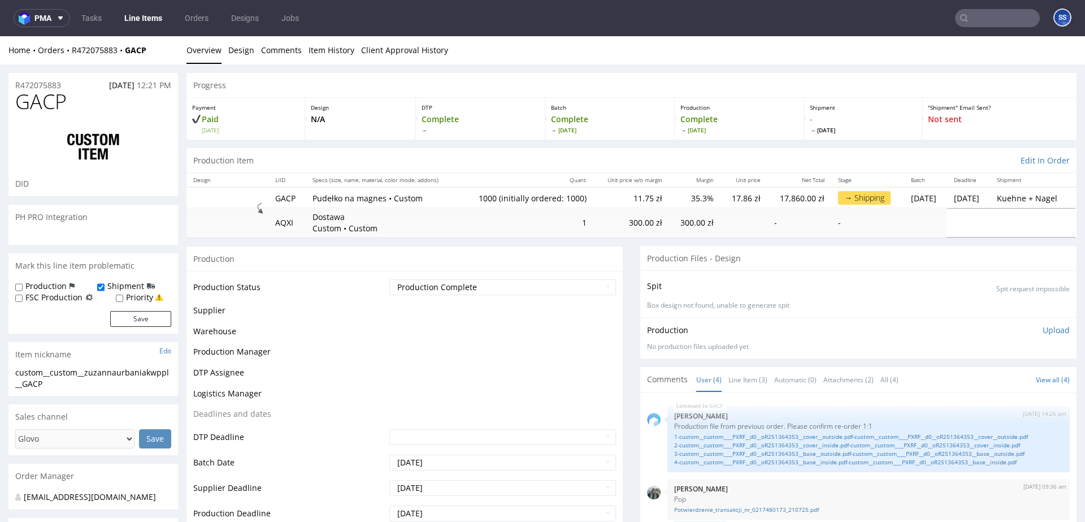
scroll to position [10, 0]
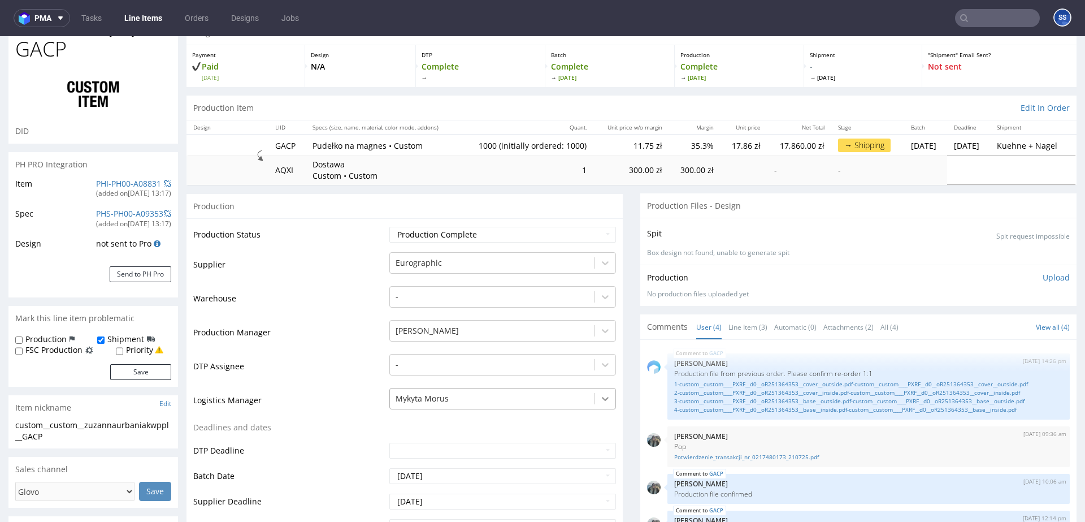
click at [602, 403] on div "Mykyta Morus" at bounding box center [502, 396] width 227 height 16
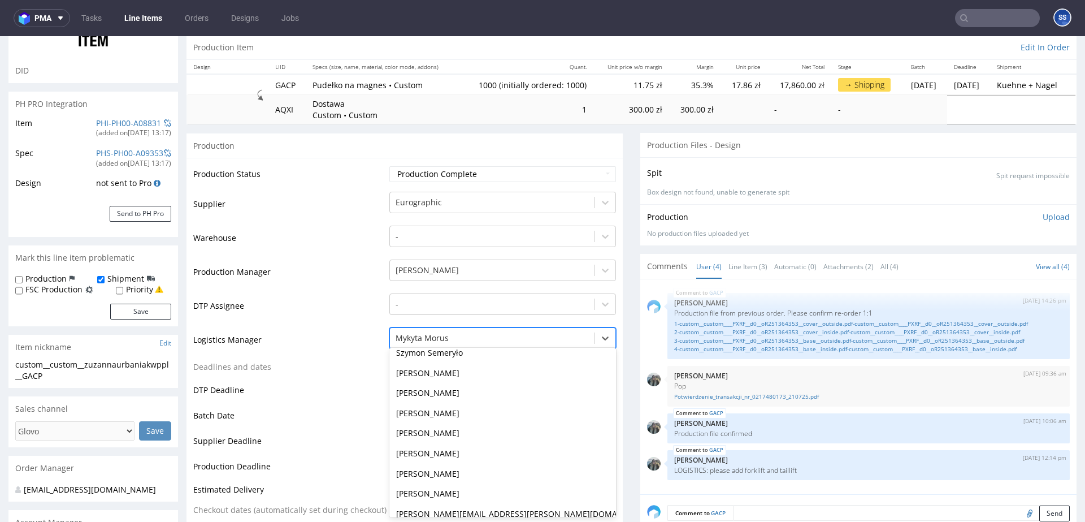
scroll to position [212, 0]
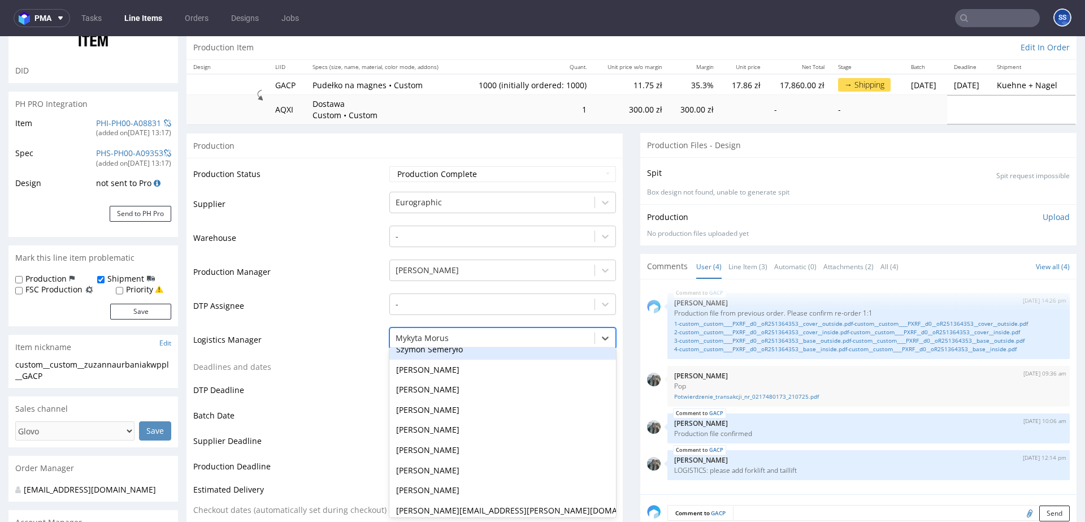
click at [454, 355] on div "Szymon Semeryło" at bounding box center [502, 349] width 227 height 20
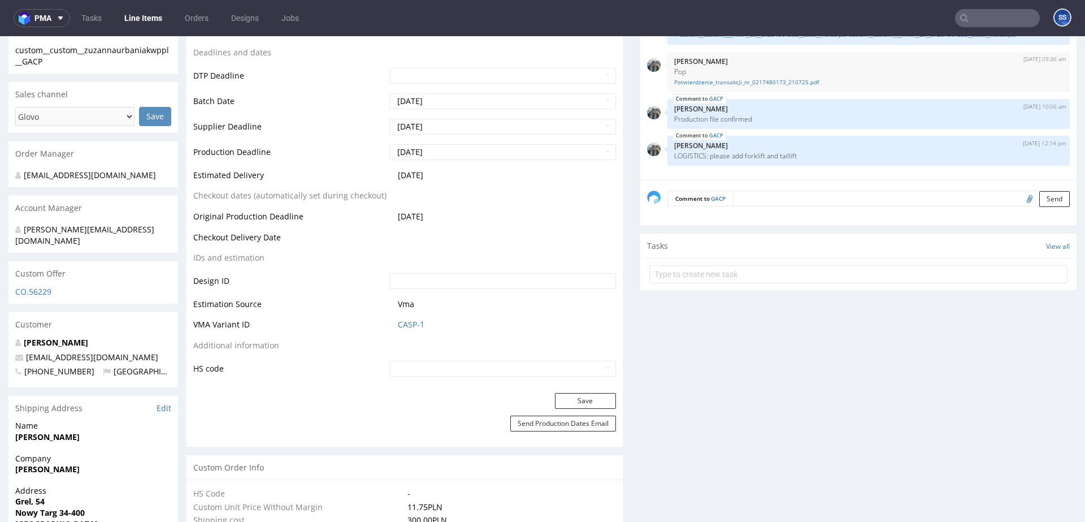
scroll to position [431, 0]
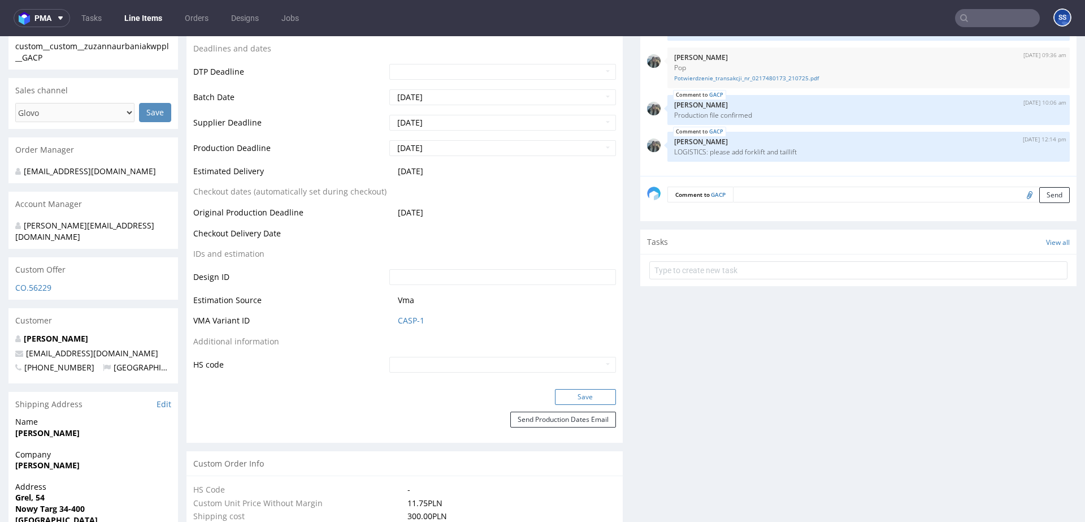
click at [576, 389] on button "Save" at bounding box center [585, 397] width 61 height 16
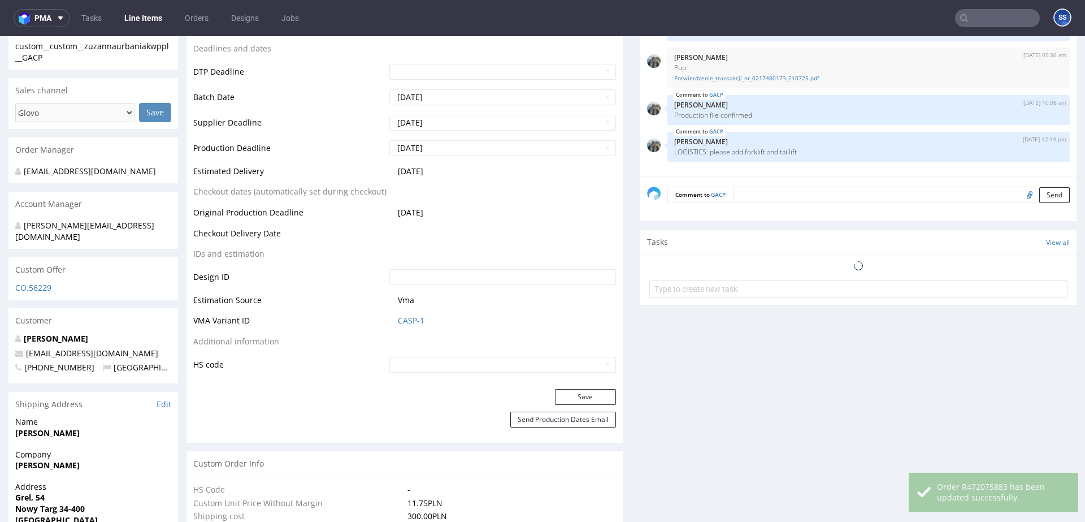
scroll to position [10, 0]
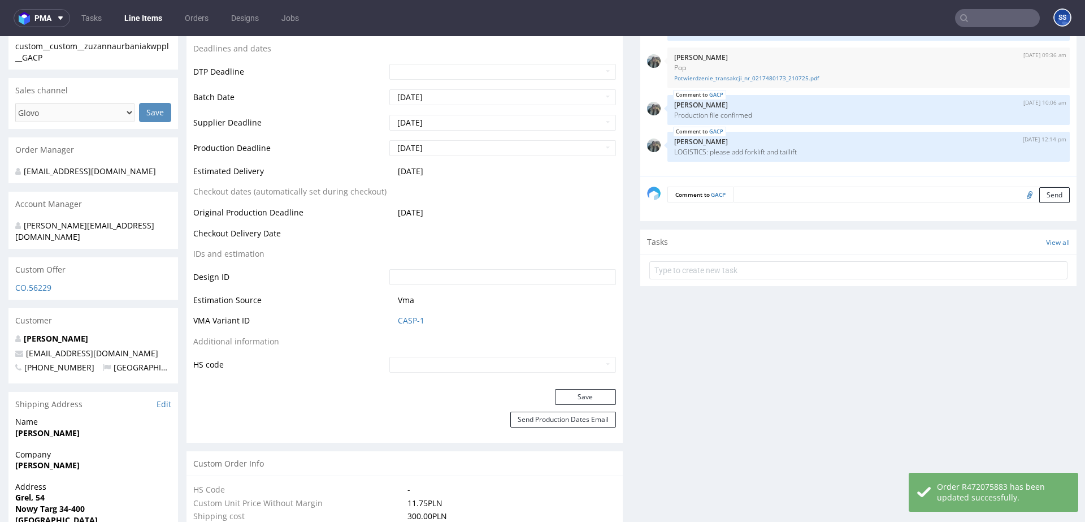
click at [152, 25] on link "Line Items" at bounding box center [143, 18] width 51 height 18
